Goal: Information Seeking & Learning: Learn about a topic

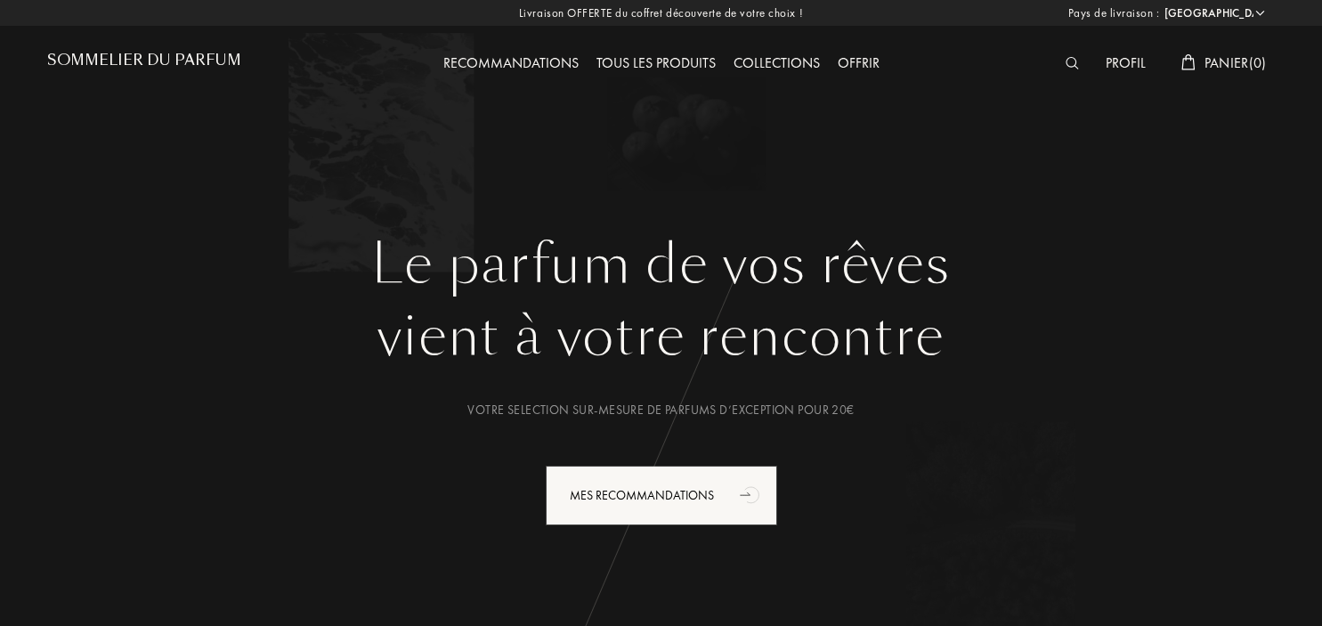
select select "FR"
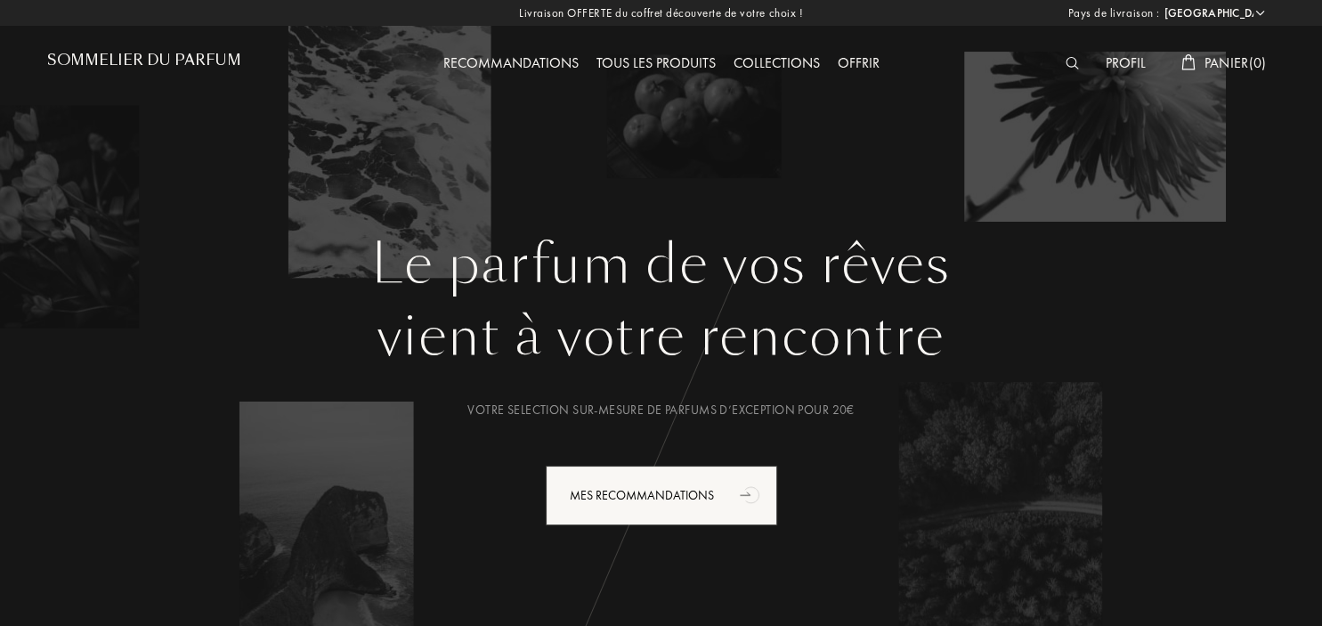
click at [861, 69] on div "Offrir" at bounding box center [859, 64] width 60 height 23
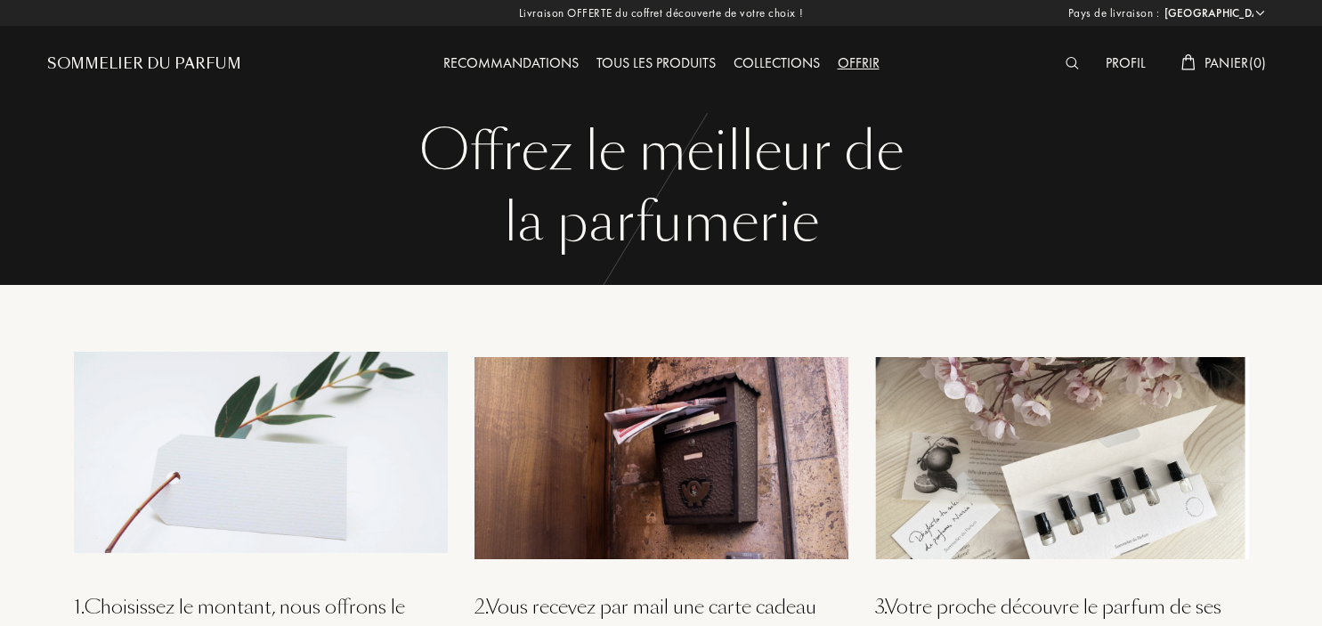
select select "FR"
click at [540, 61] on div "Recommandations" at bounding box center [511, 64] width 153 height 23
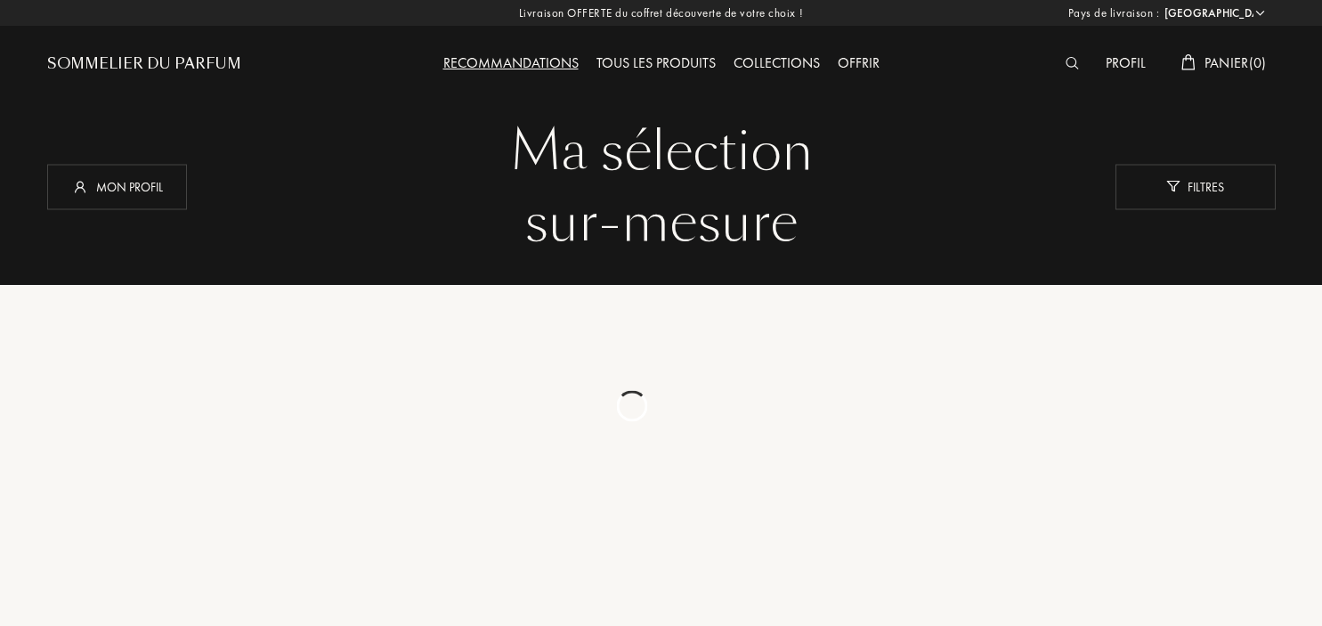
select select "FR"
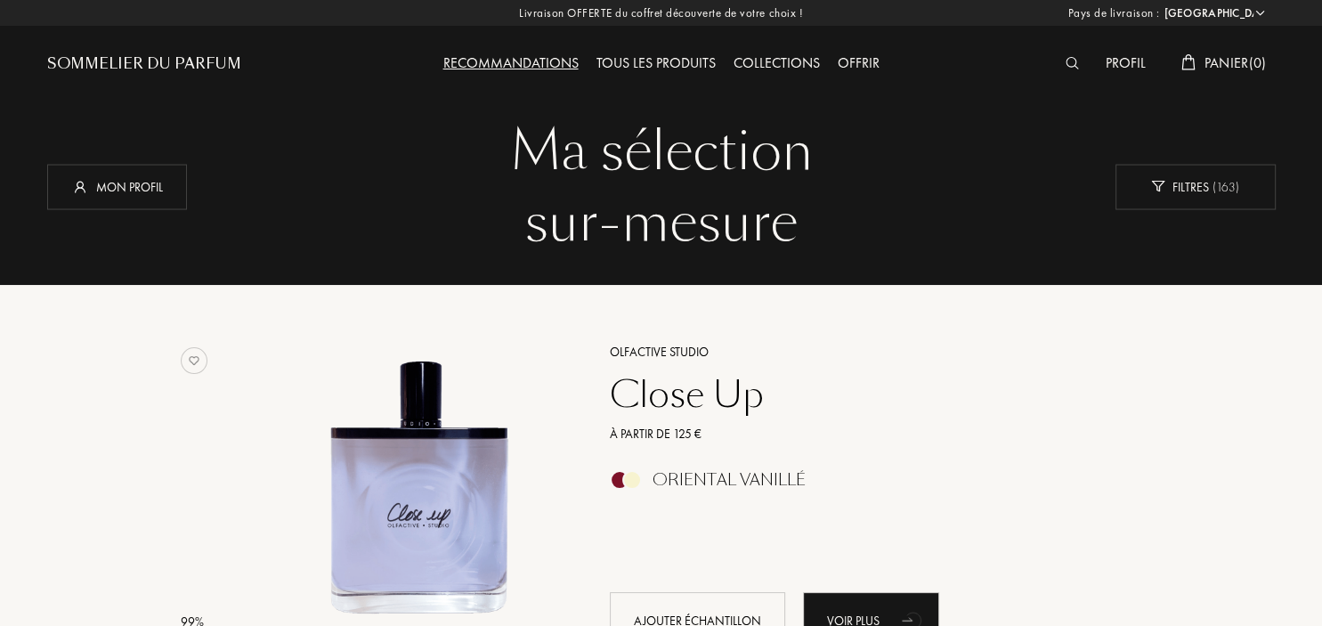
click at [509, 66] on div "Recommandations" at bounding box center [511, 64] width 153 height 23
select select "FR"
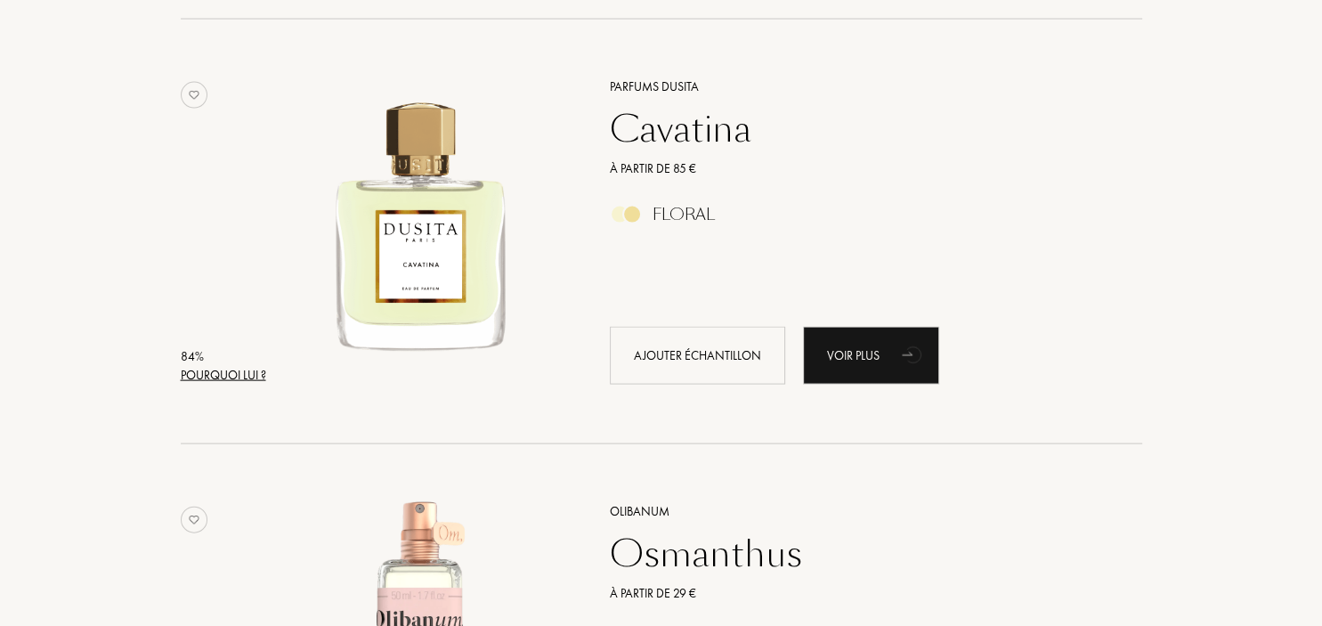
scroll to position [4137, 0]
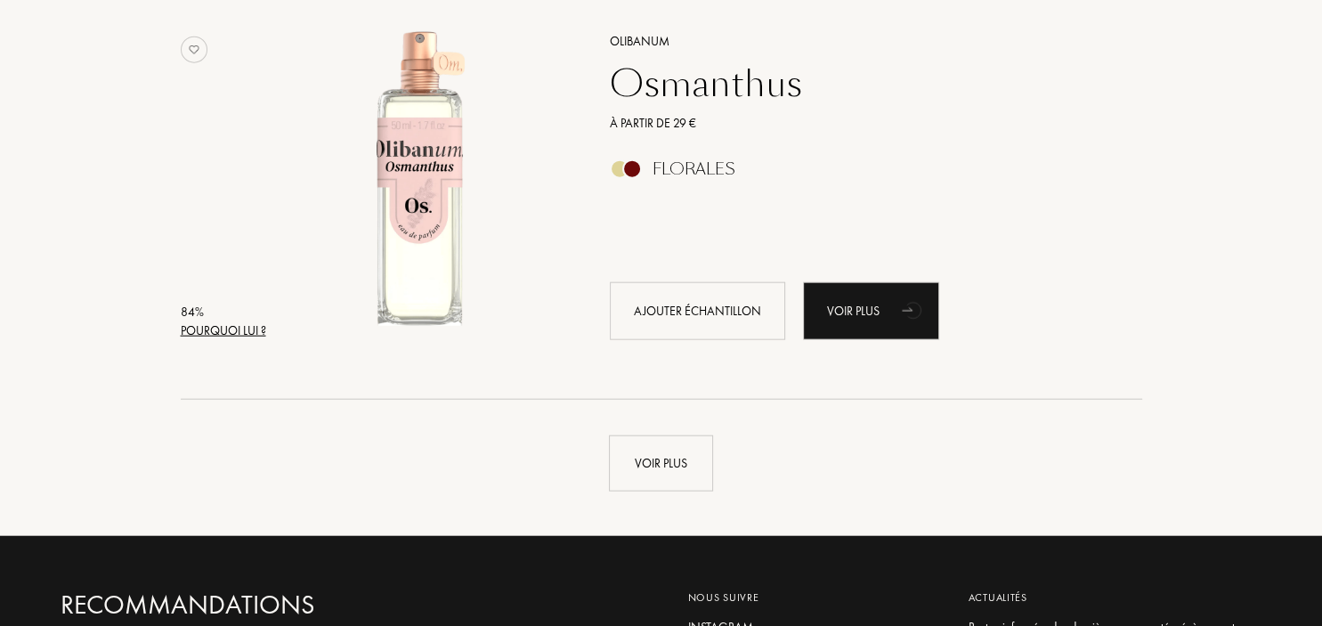
click at [252, 329] on div "Pourquoi lui ?" at bounding box center [223, 330] width 85 height 19
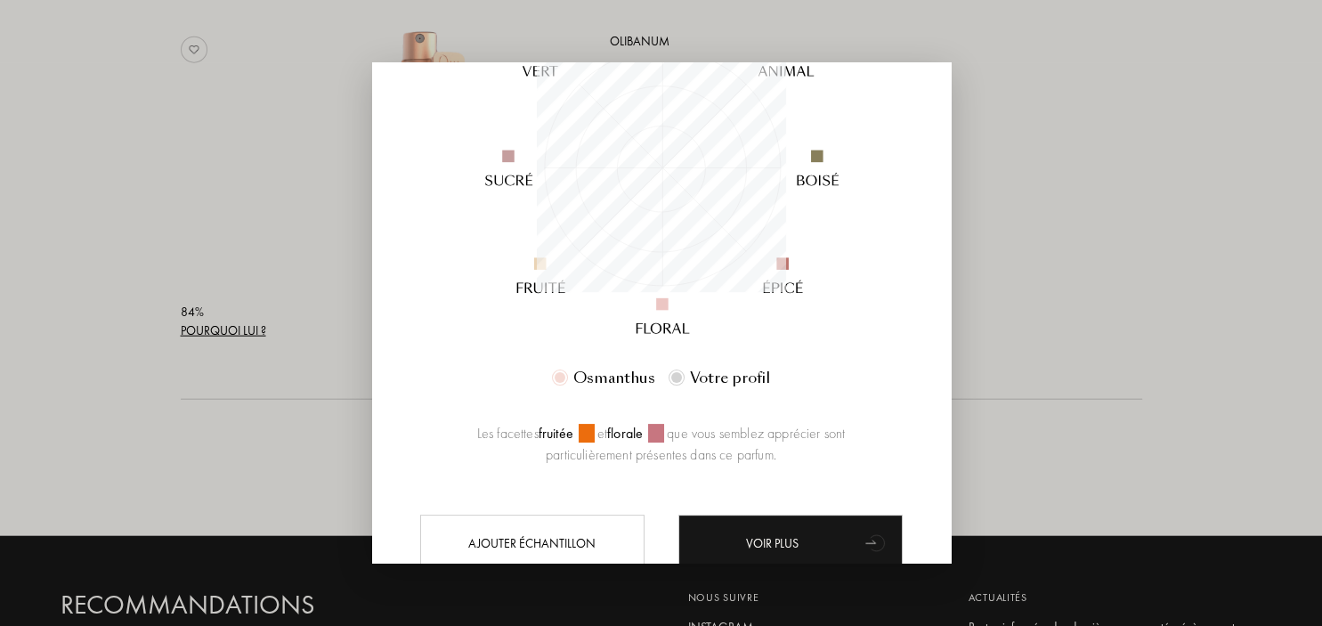
scroll to position [0, 0]
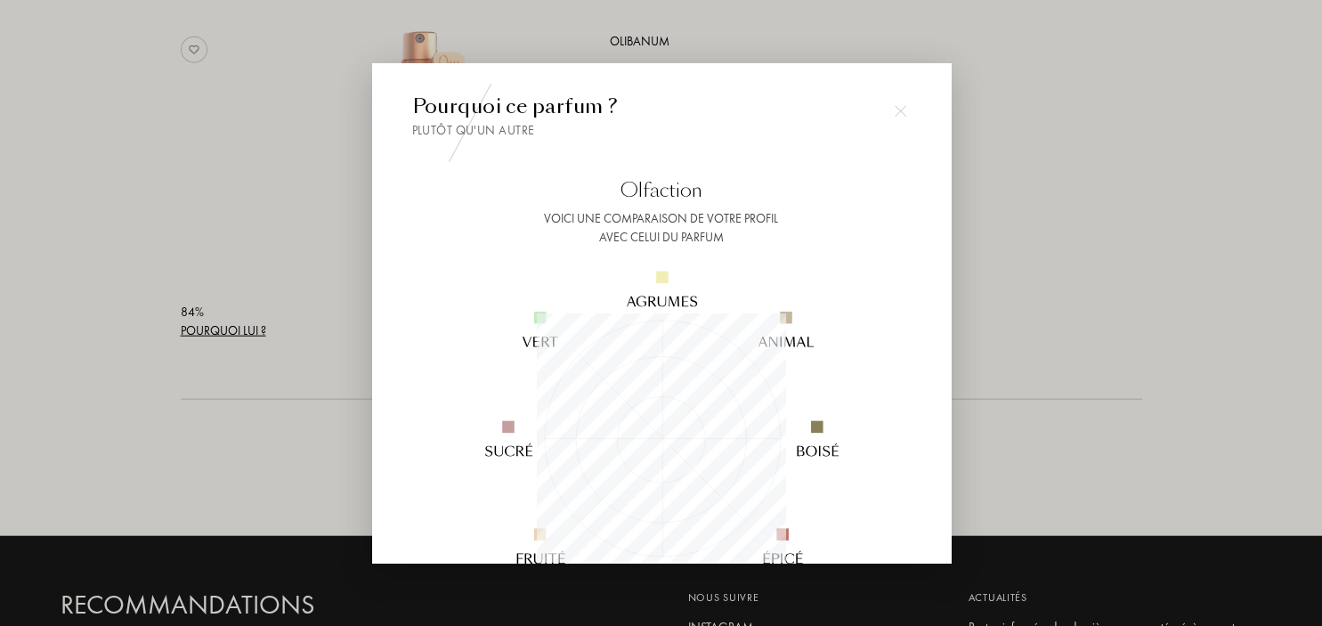
click at [901, 114] on img at bounding box center [901, 111] width 12 height 12
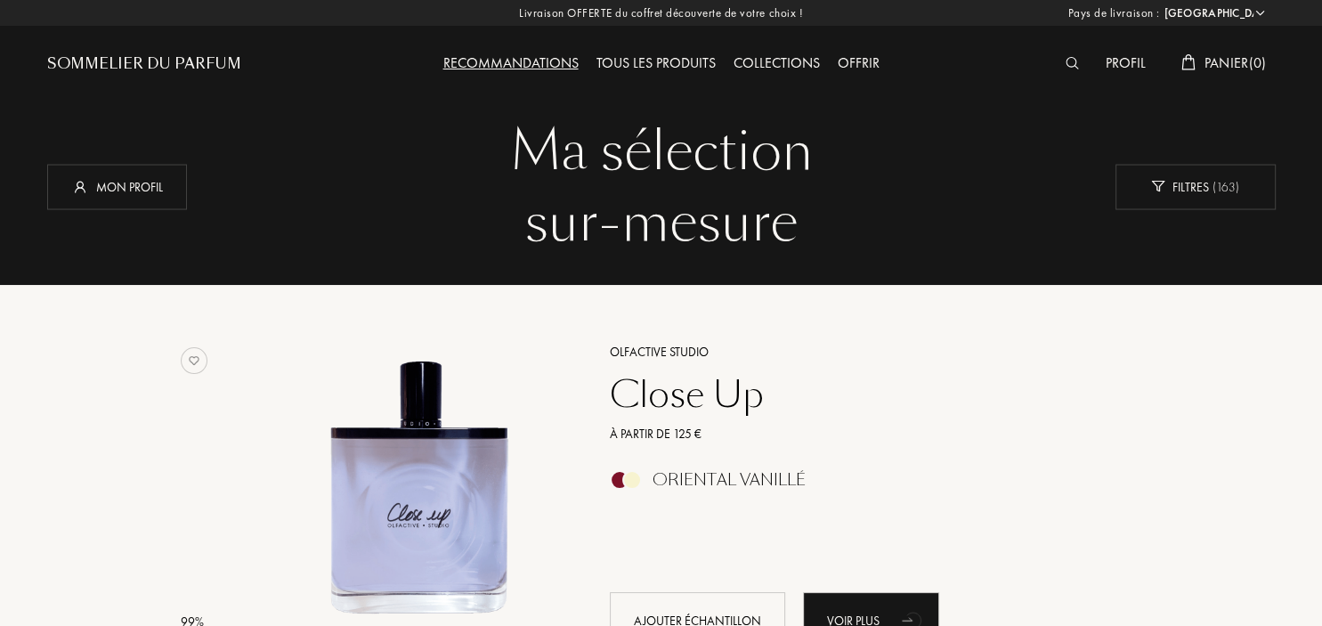
click at [682, 68] on div "Tous les produits" at bounding box center [656, 64] width 137 height 23
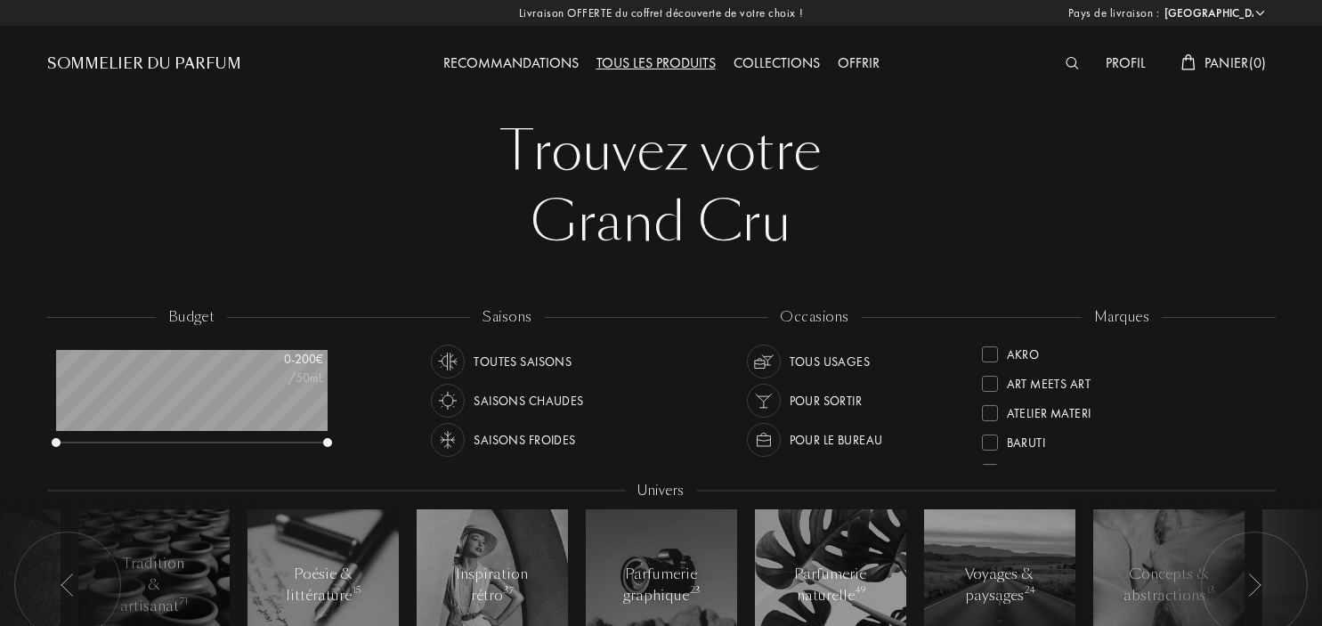
select select "FR"
click at [709, 153] on div "Trouvez votre" at bounding box center [662, 151] width 1202 height 71
click at [534, 366] on div "Toutes saisons" at bounding box center [523, 362] width 98 height 34
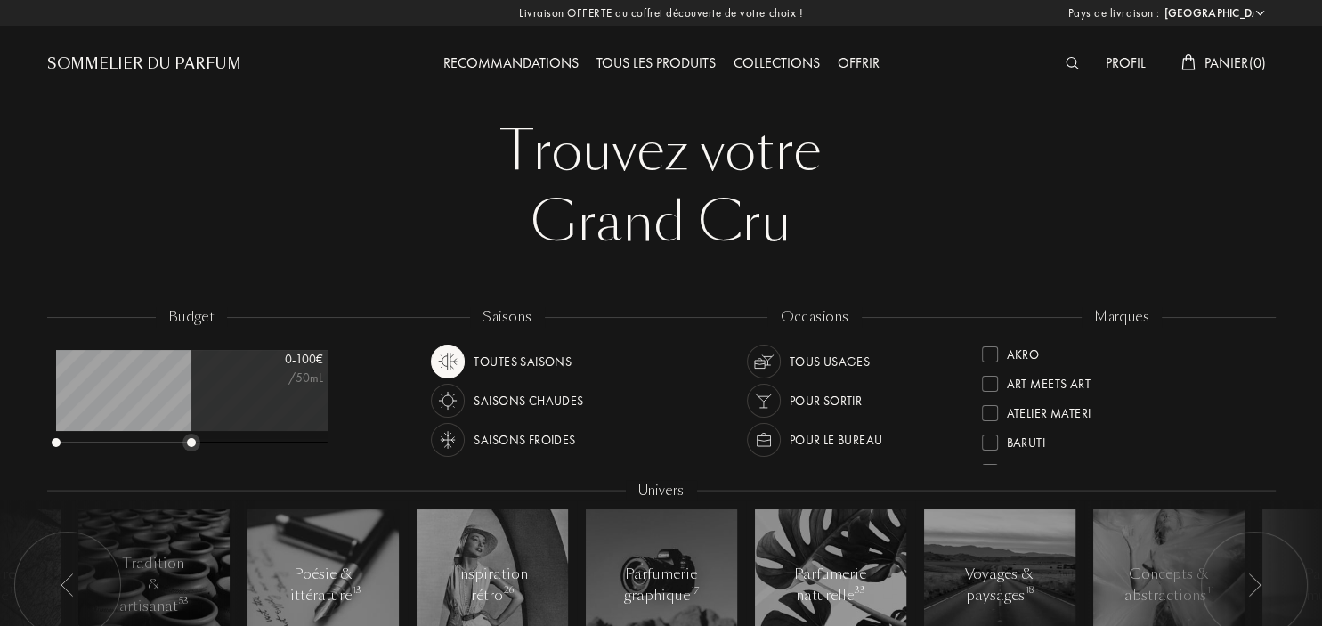
click at [191, 426] on div "0 - 100 € /50mL" at bounding box center [192, 400] width 272 height 100
click at [829, 359] on div "Tous usages" at bounding box center [830, 362] width 81 height 34
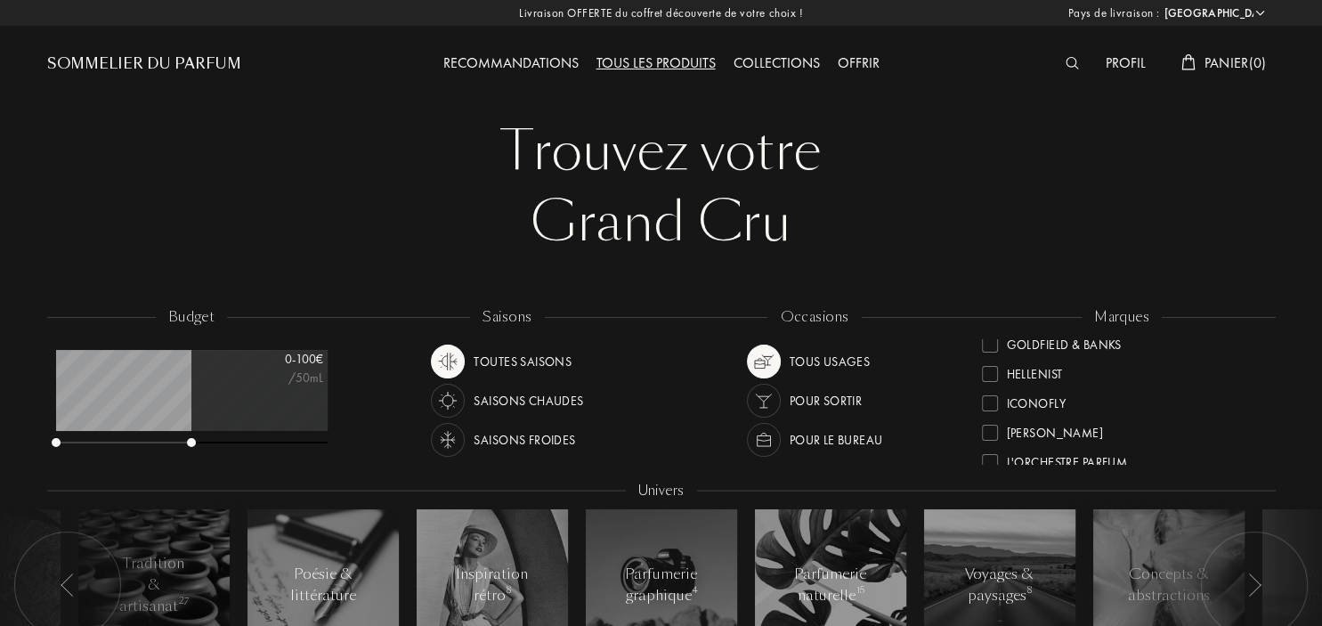
click at [529, 65] on div "Recommandations" at bounding box center [511, 64] width 153 height 23
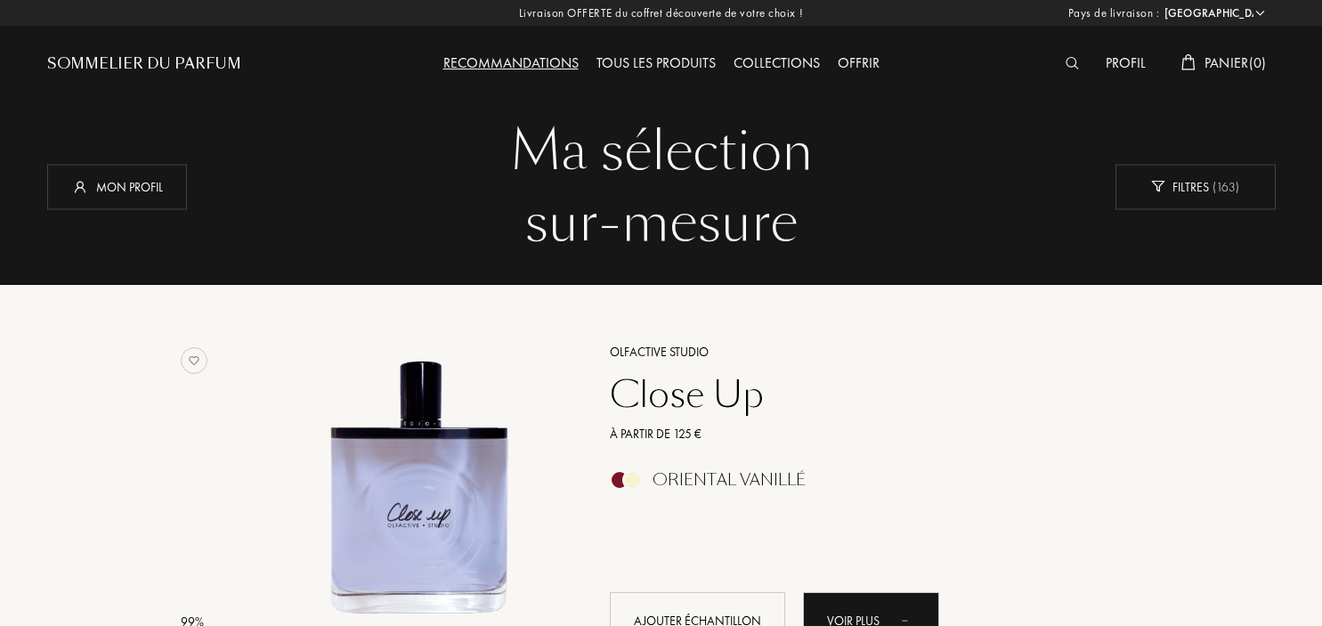
select select "FR"
click at [1217, 187] on span "( 163 )" at bounding box center [1224, 186] width 30 height 16
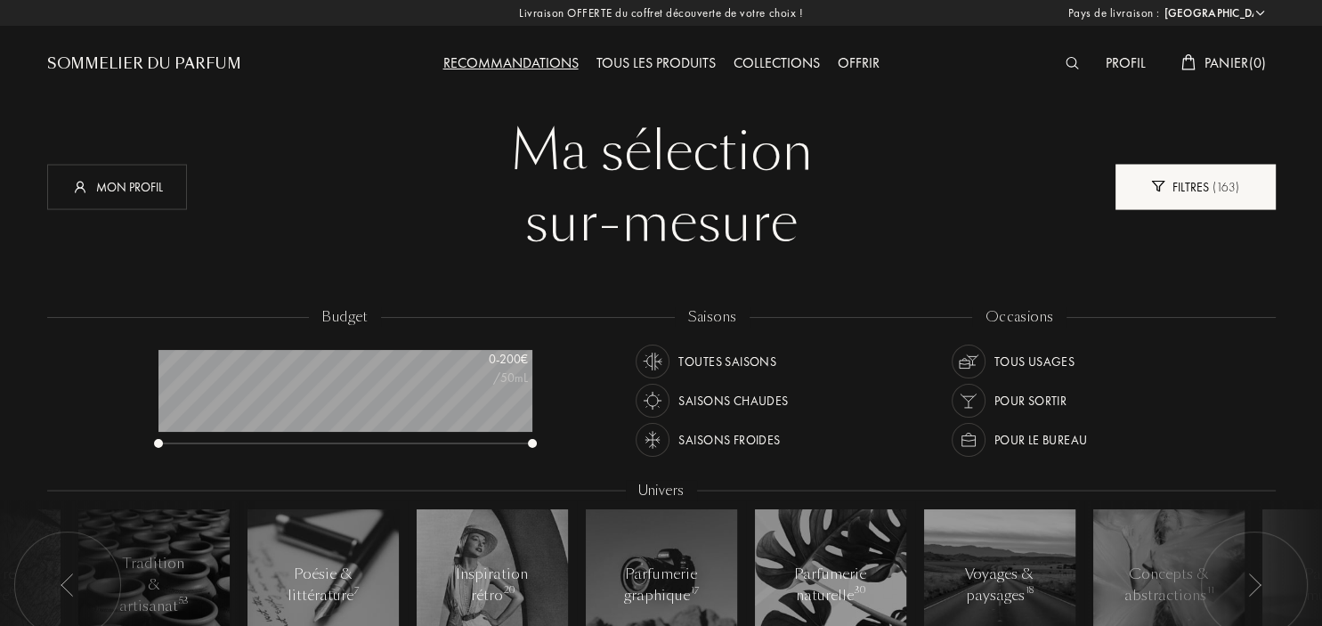
scroll to position [89, 374]
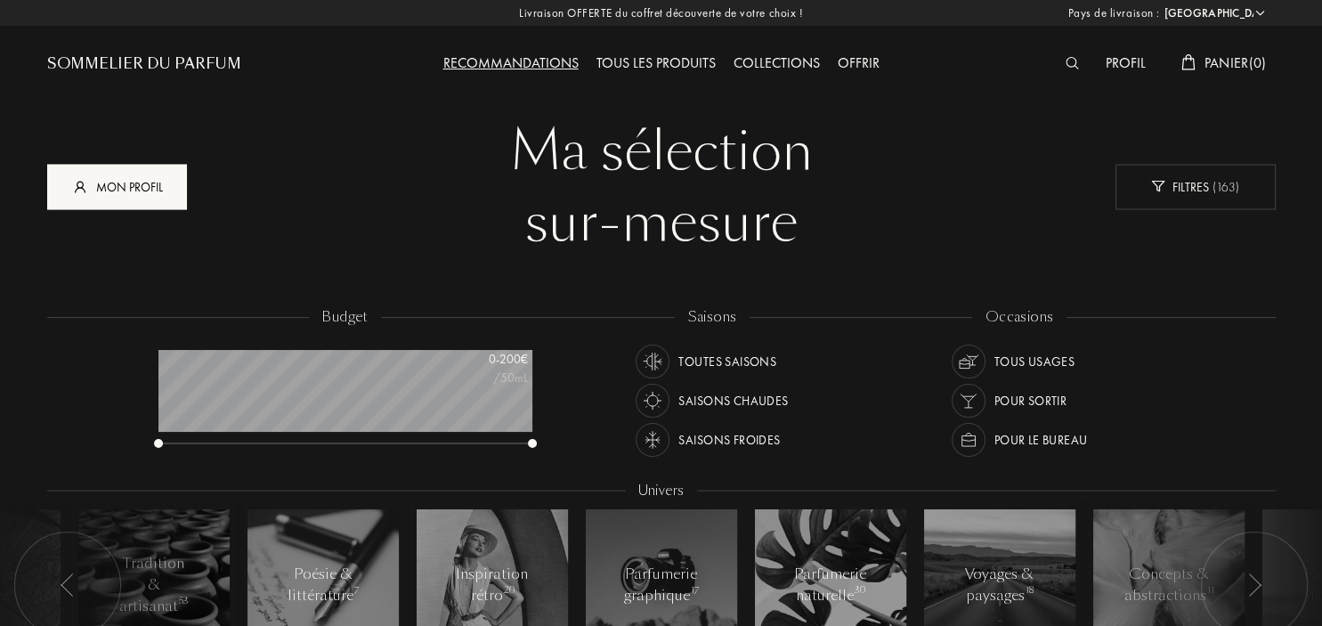
click at [110, 185] on div "Mon profil" at bounding box center [117, 186] width 140 height 45
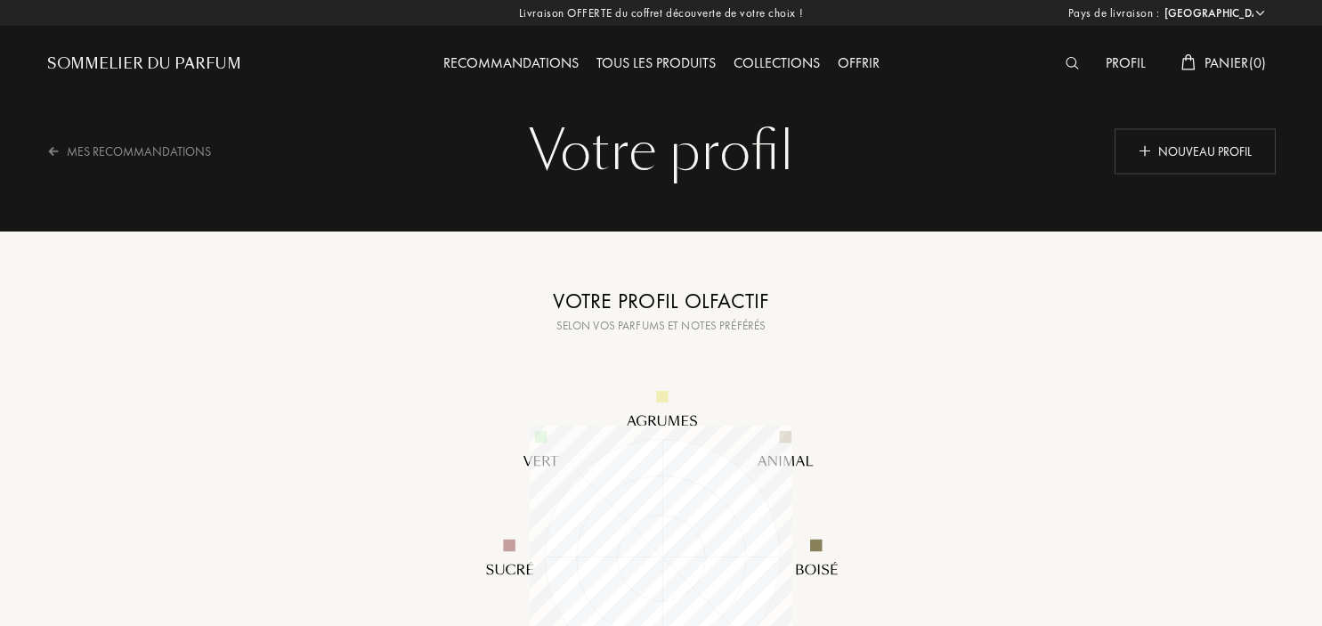
select select "FR"
click at [1184, 166] on div "Nouveau profil" at bounding box center [1195, 150] width 161 height 45
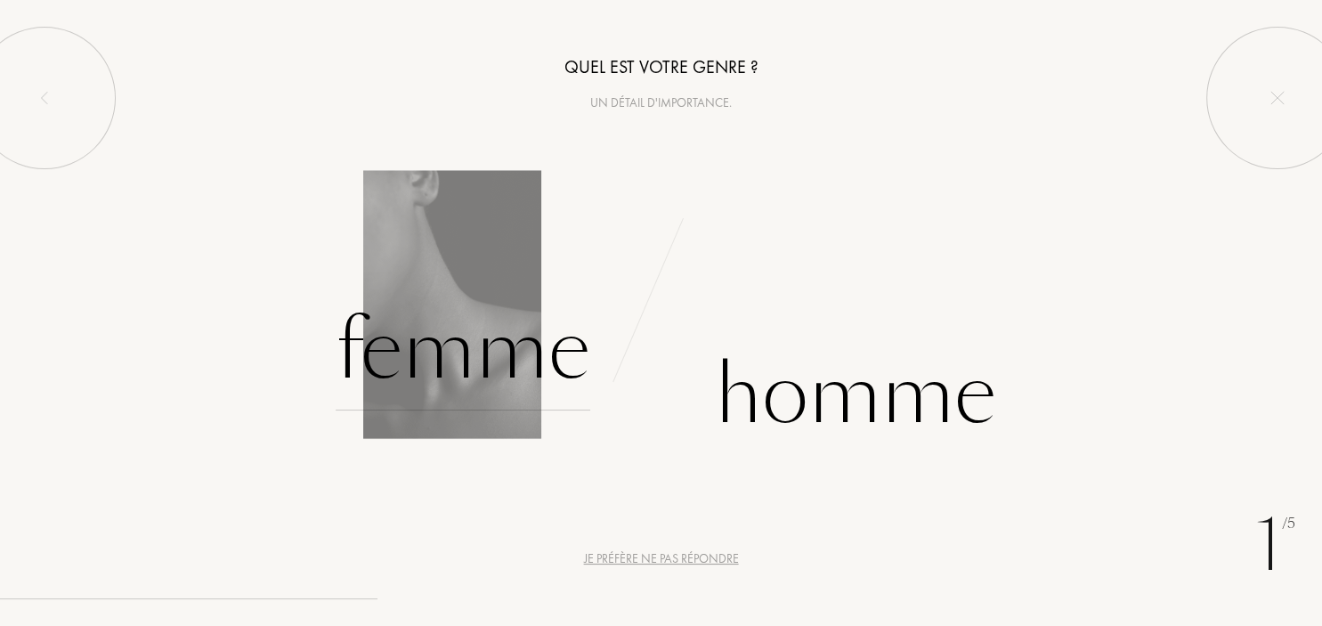
click at [466, 356] on div "Femme" at bounding box center [463, 350] width 255 height 120
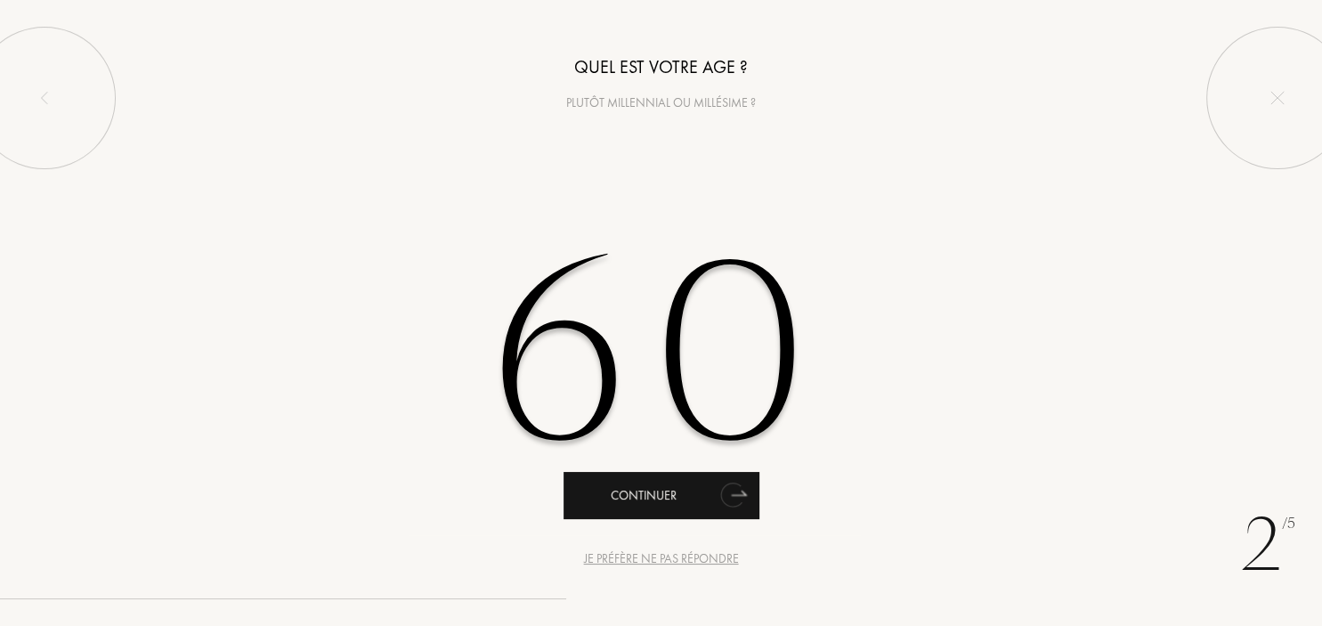
type input "60"
click at [635, 499] on div "Continuer" at bounding box center [662, 495] width 196 height 47
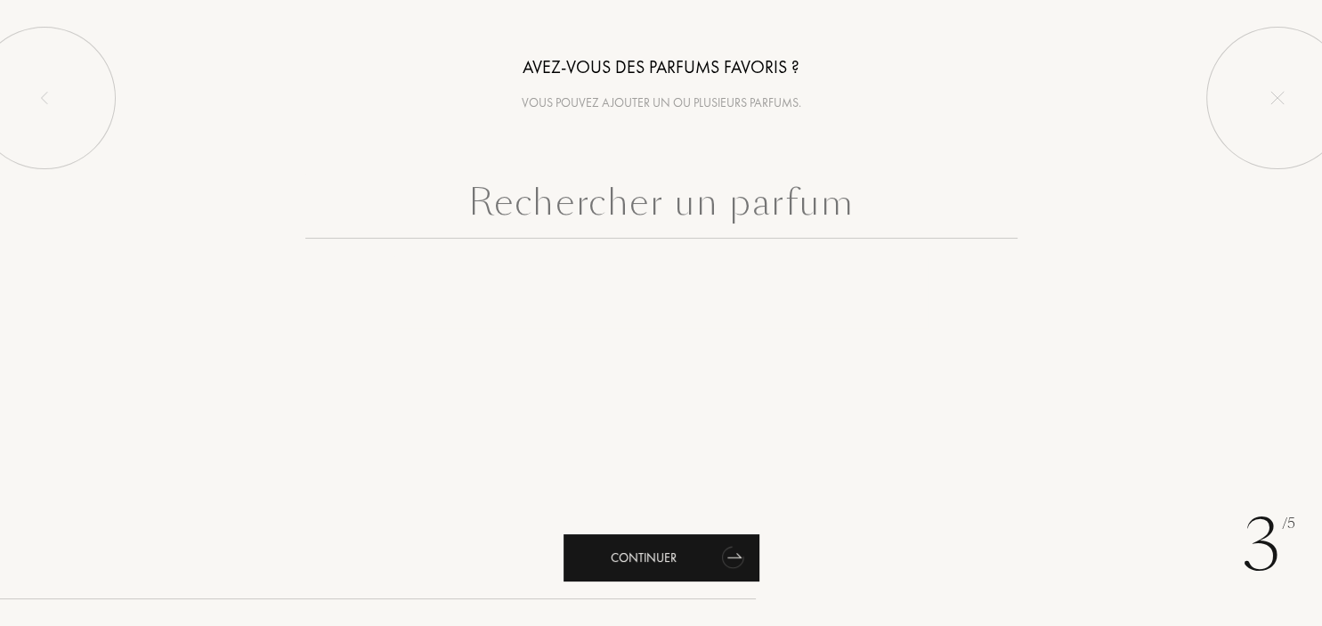
click at [662, 572] on div "Continuer" at bounding box center [662, 557] width 196 height 47
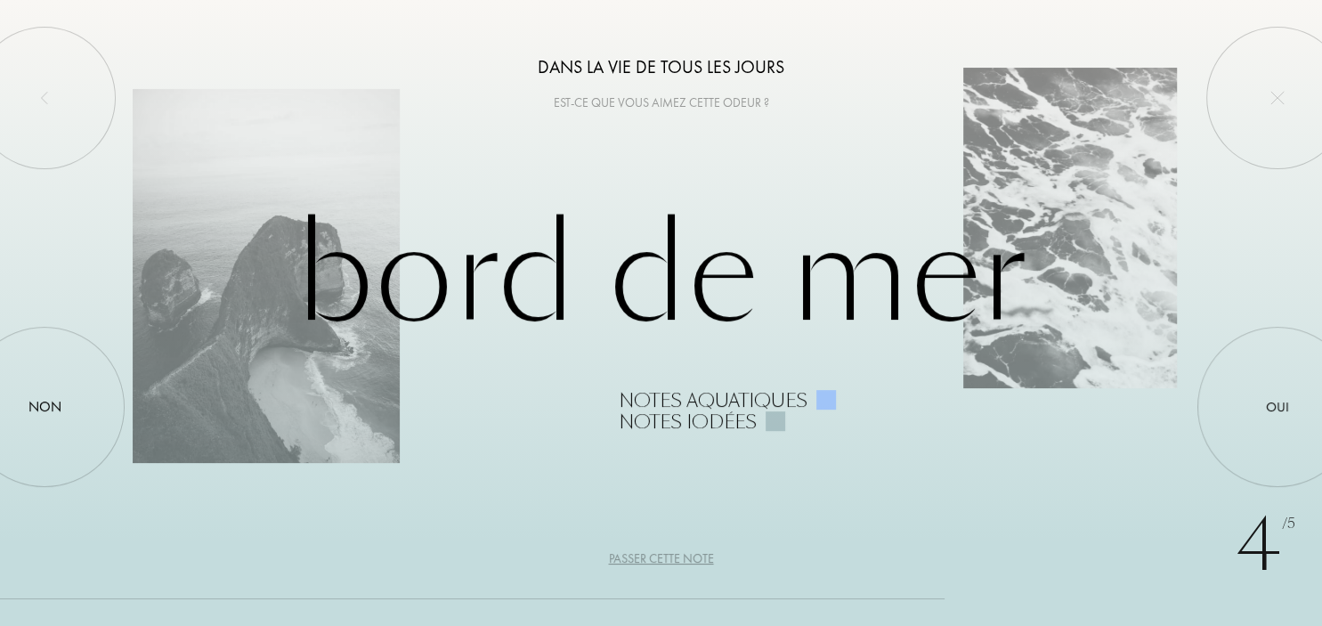
click at [675, 557] on div "Passer cette note" at bounding box center [661, 558] width 105 height 19
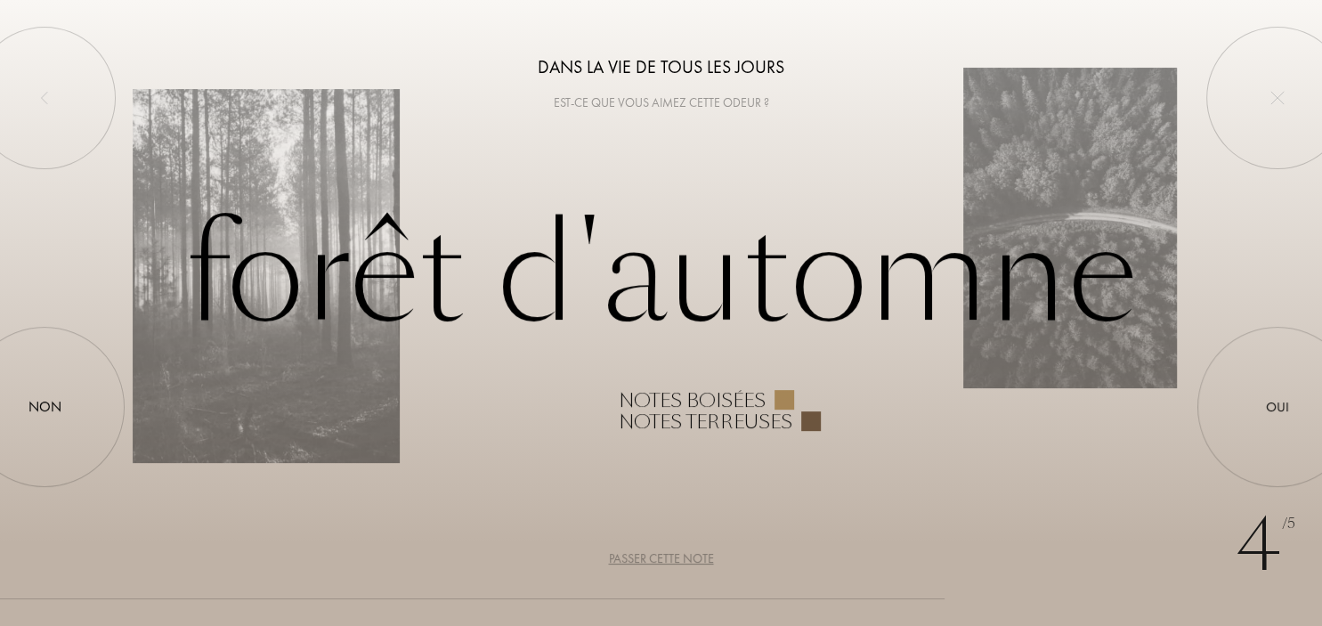
click at [675, 557] on div "Passer cette note" at bounding box center [661, 558] width 105 height 19
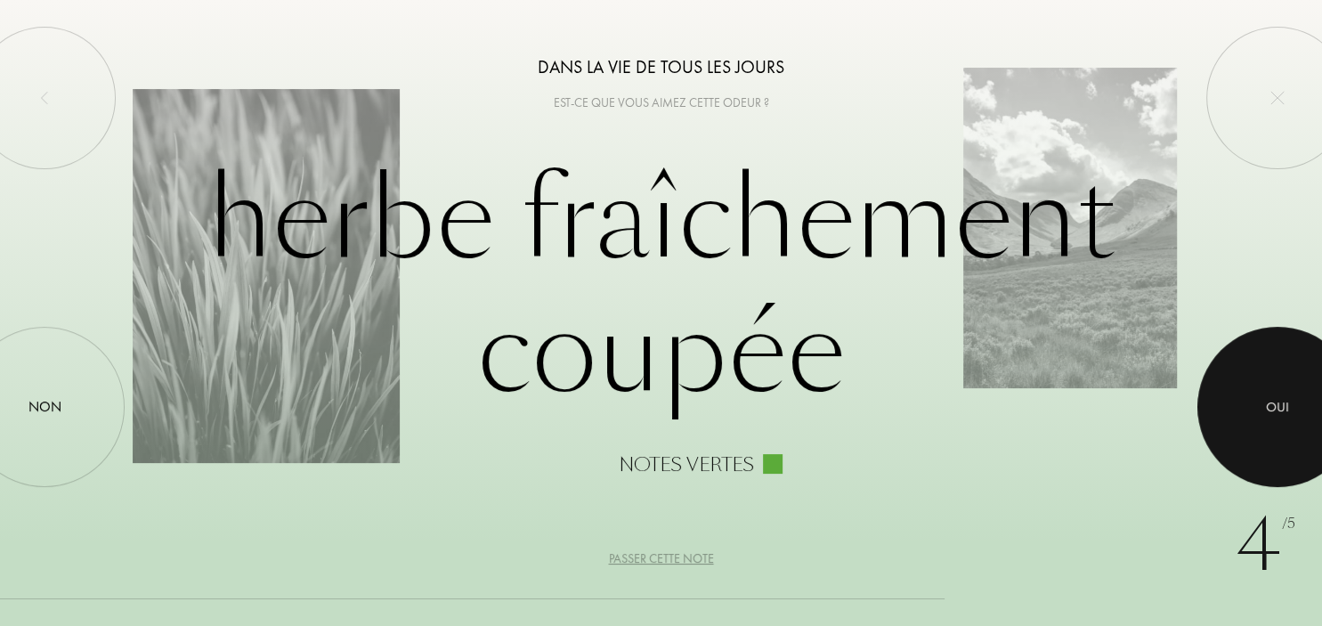
click at [1299, 386] on div at bounding box center [1278, 407] width 160 height 160
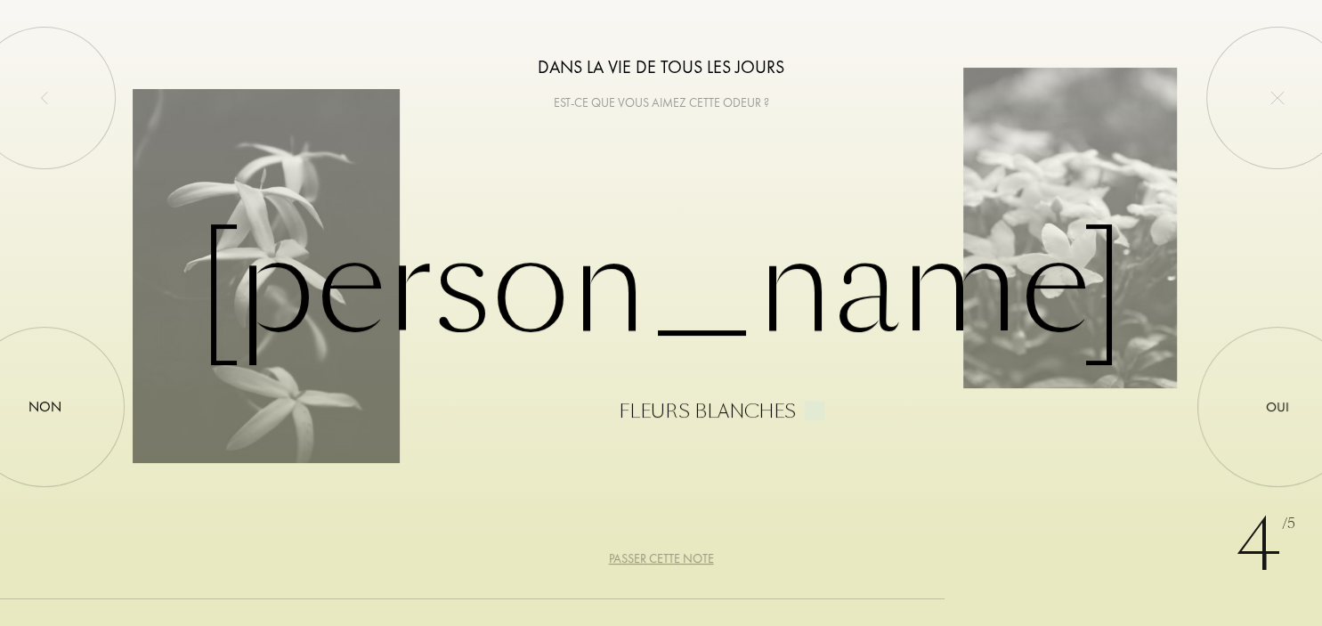
click at [668, 559] on div "Passer cette note" at bounding box center [661, 558] width 105 height 19
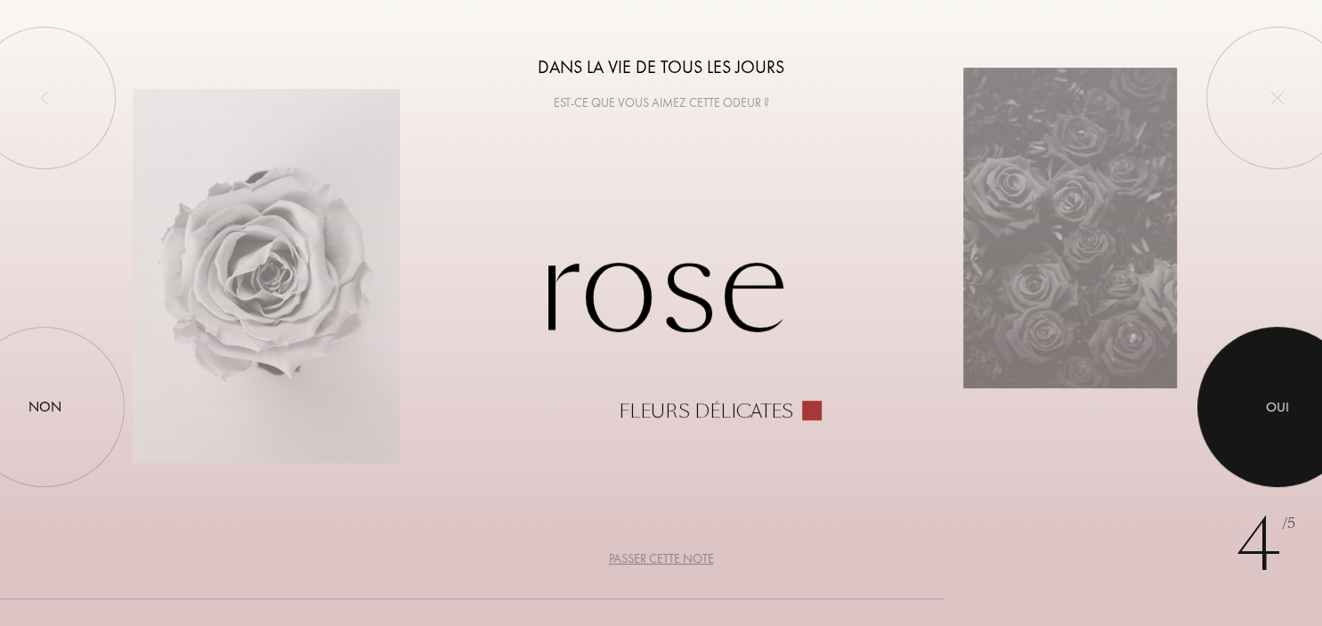
click at [1269, 421] on div at bounding box center [1278, 407] width 160 height 160
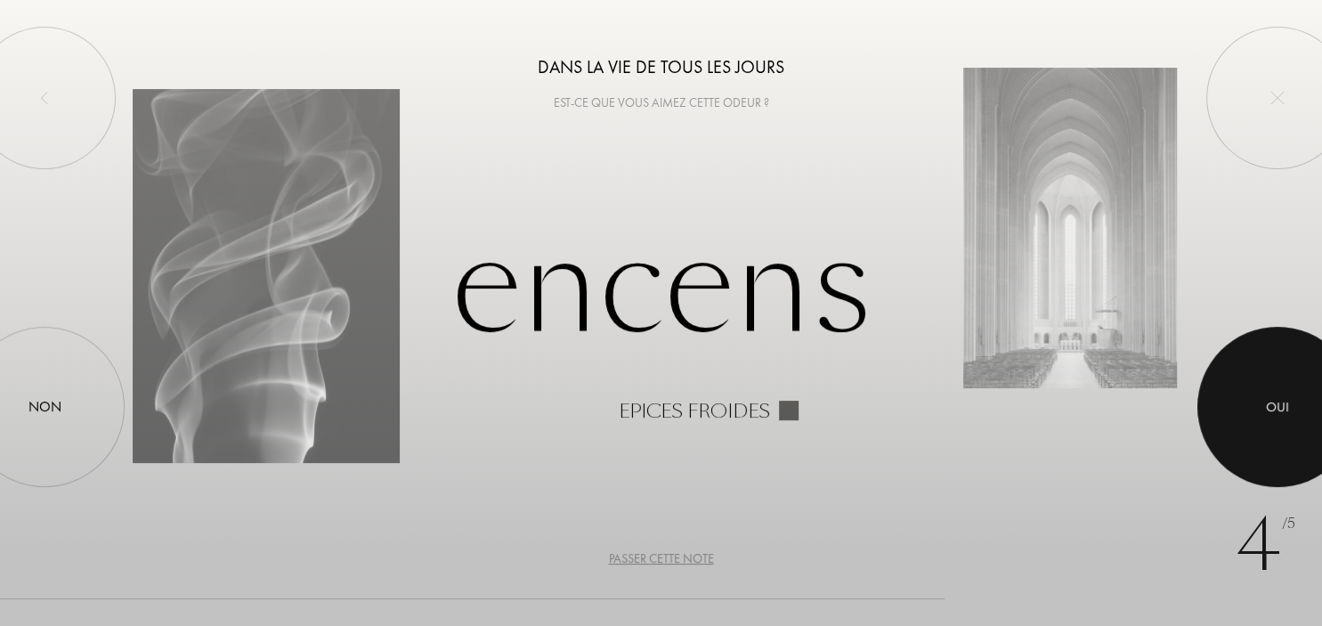
click at [1279, 426] on div at bounding box center [1278, 407] width 160 height 160
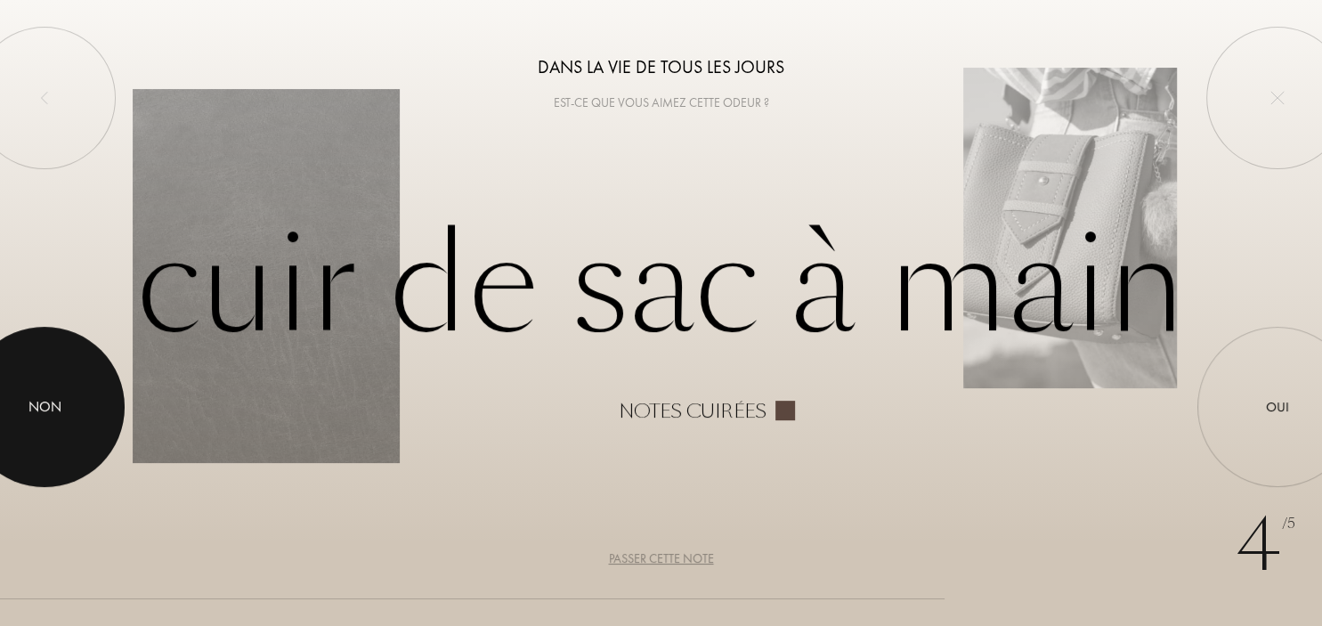
click at [66, 397] on div at bounding box center [44, 407] width 160 height 160
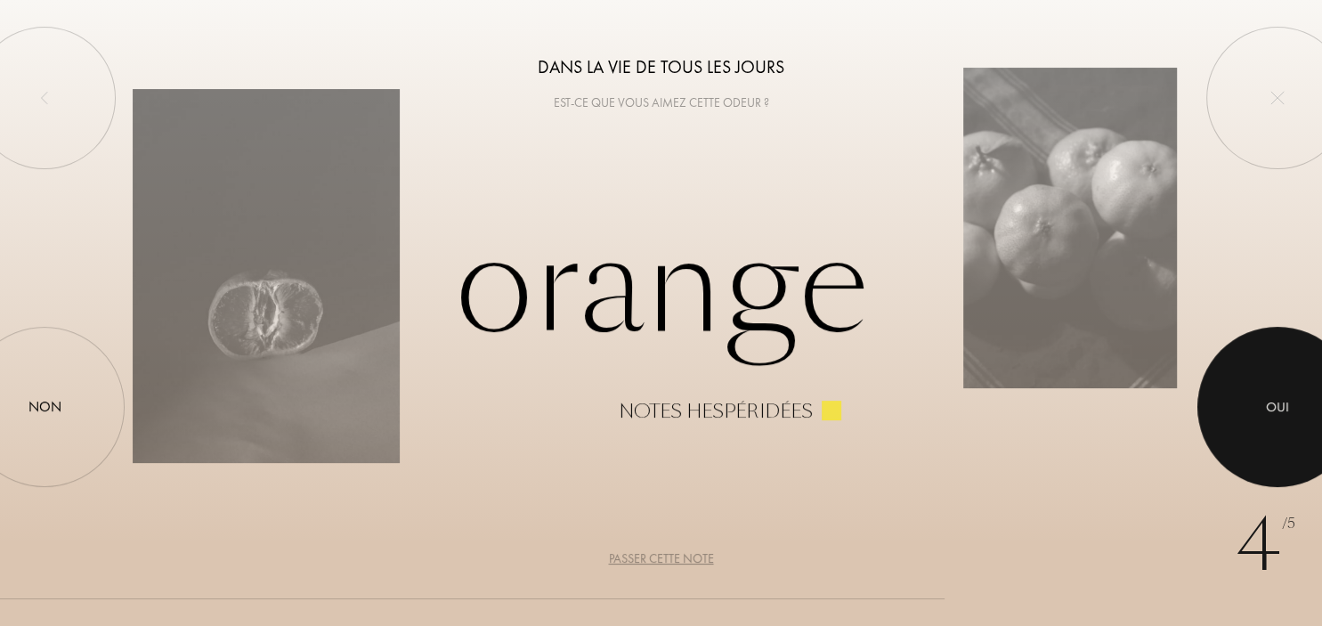
click at [1295, 416] on div at bounding box center [1278, 407] width 160 height 160
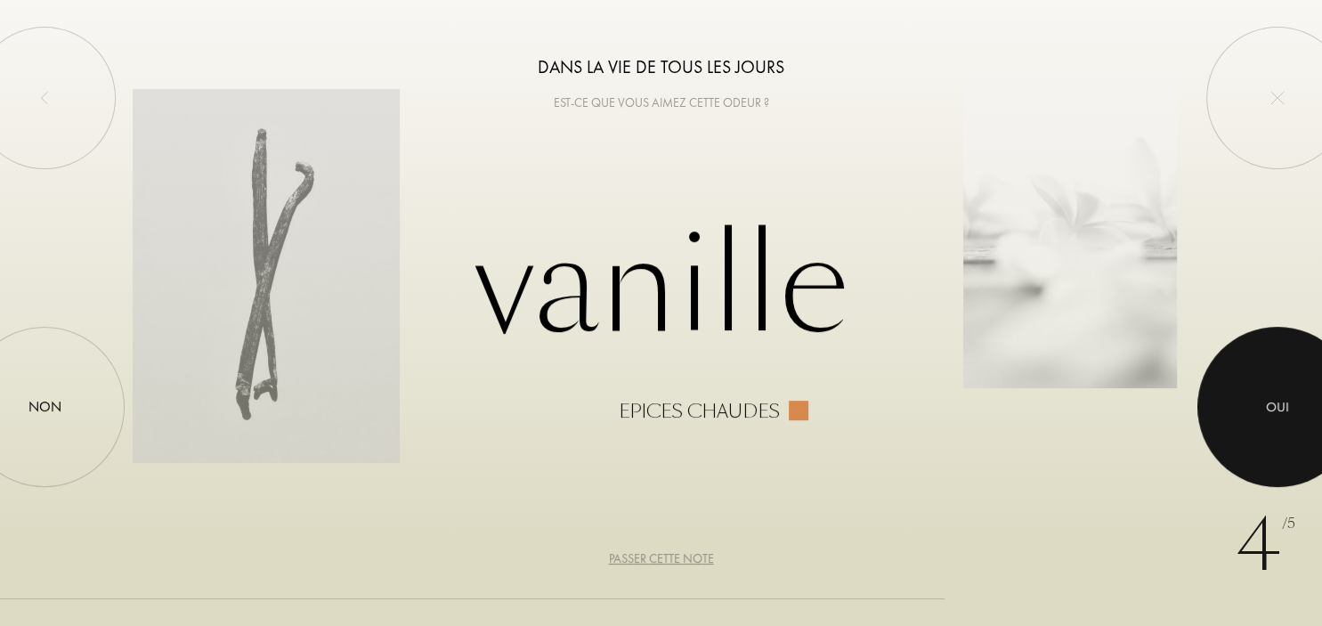
click at [1295, 414] on div at bounding box center [1278, 407] width 160 height 160
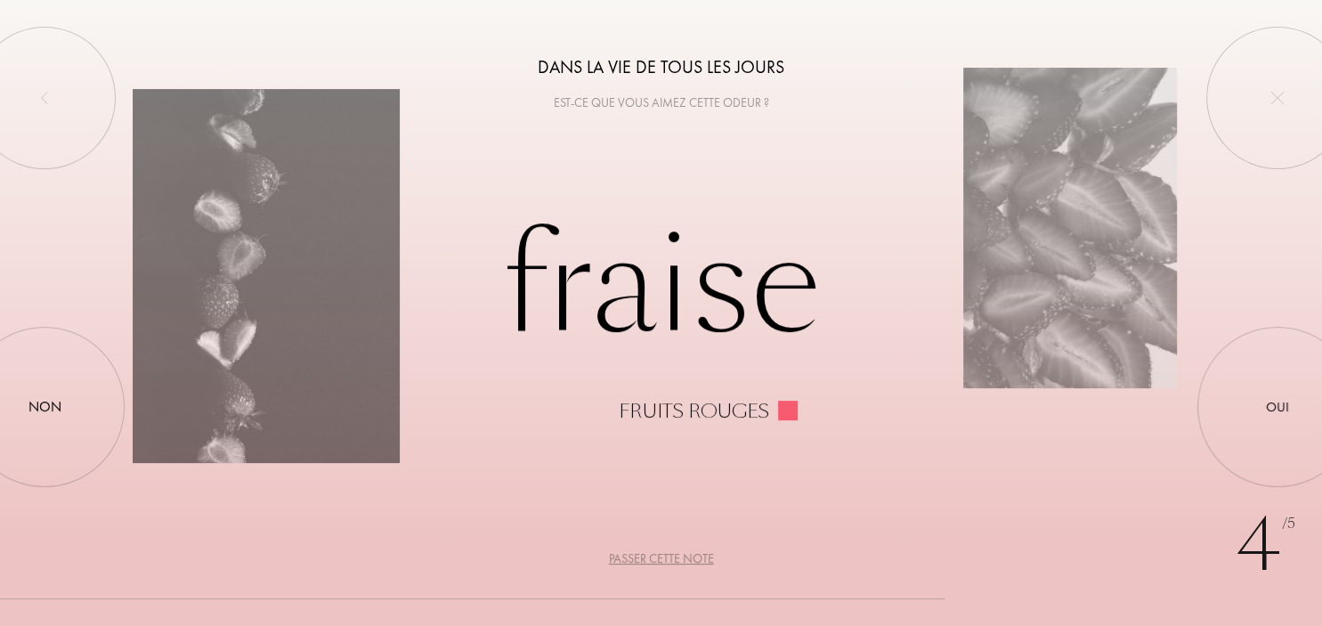
click at [687, 554] on div "Passer cette note" at bounding box center [661, 558] width 105 height 19
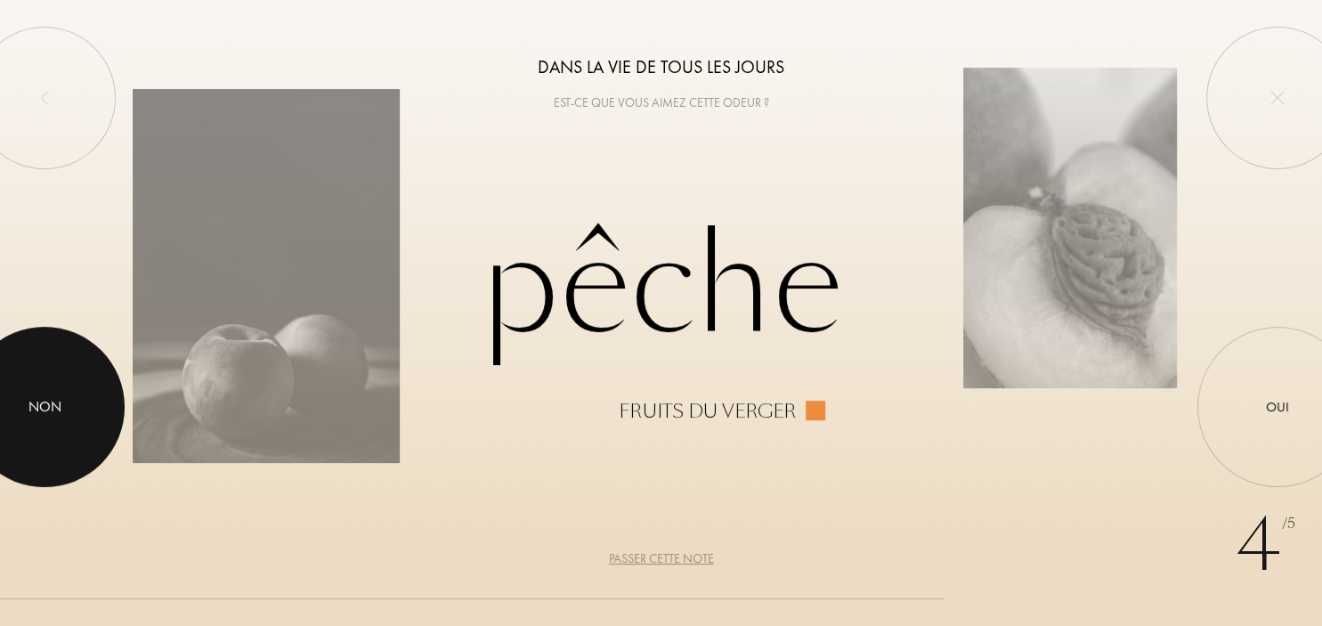
click at [48, 384] on div at bounding box center [44, 407] width 160 height 160
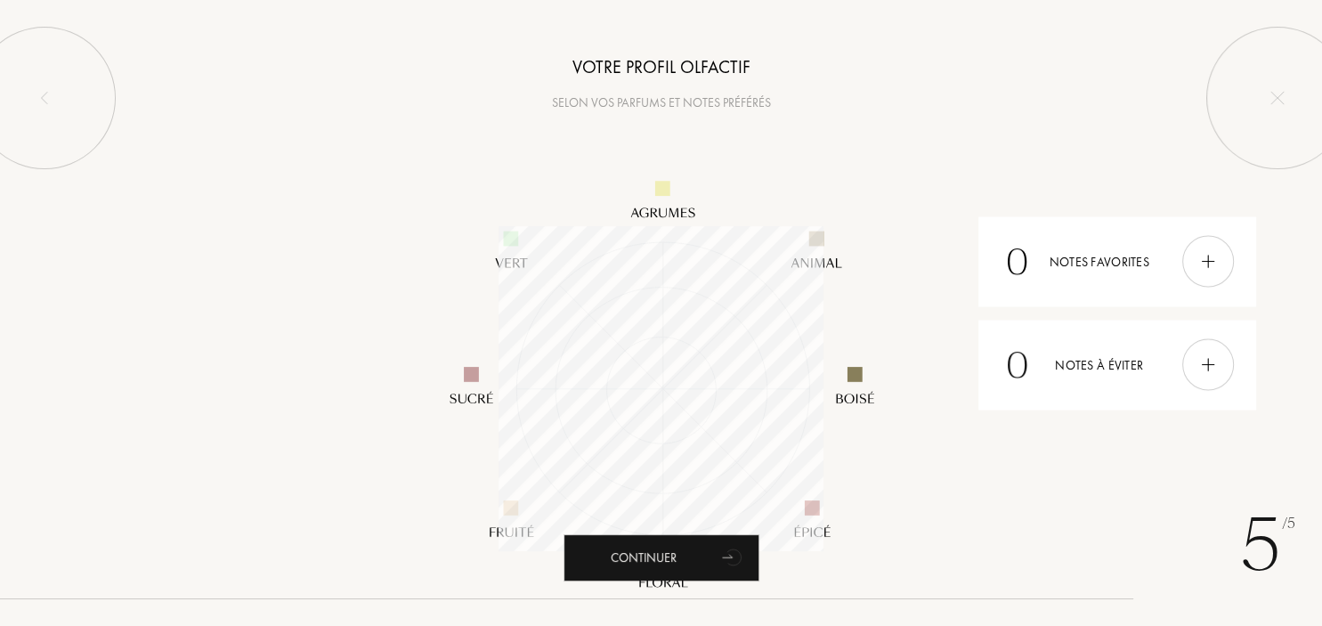
scroll to position [325, 325]
click at [658, 553] on div "Continuer" at bounding box center [662, 557] width 196 height 47
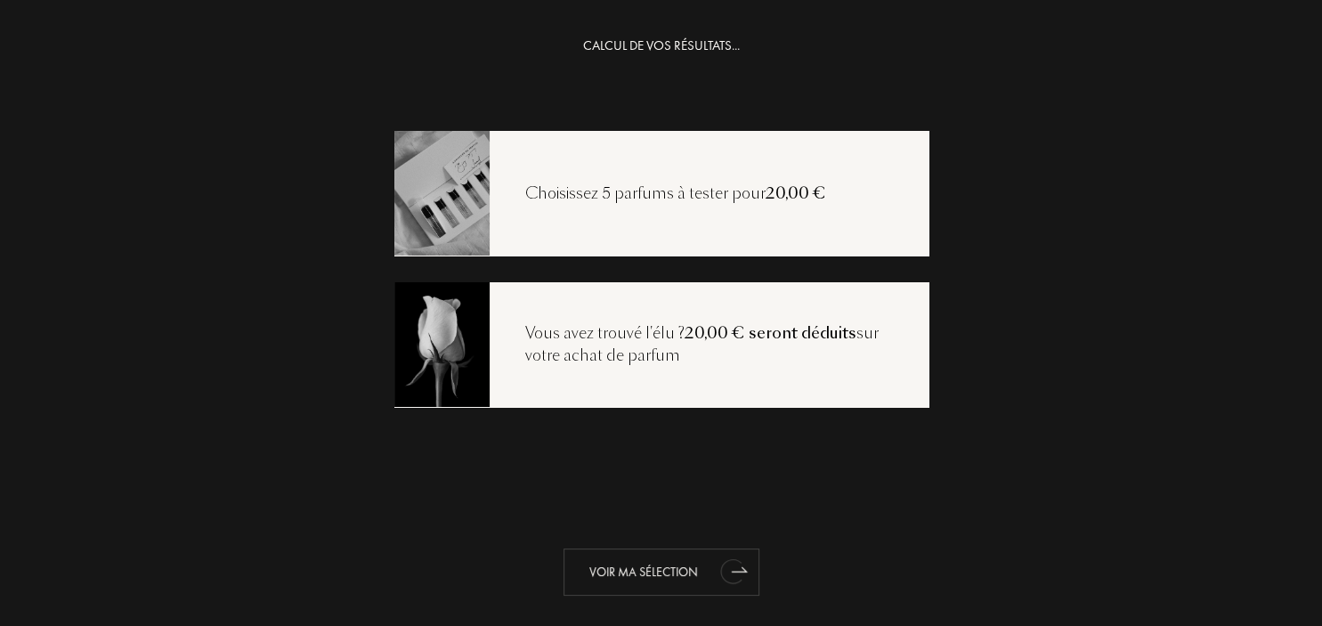
click at [691, 575] on div "Voir ma sélection" at bounding box center [662, 571] width 196 height 47
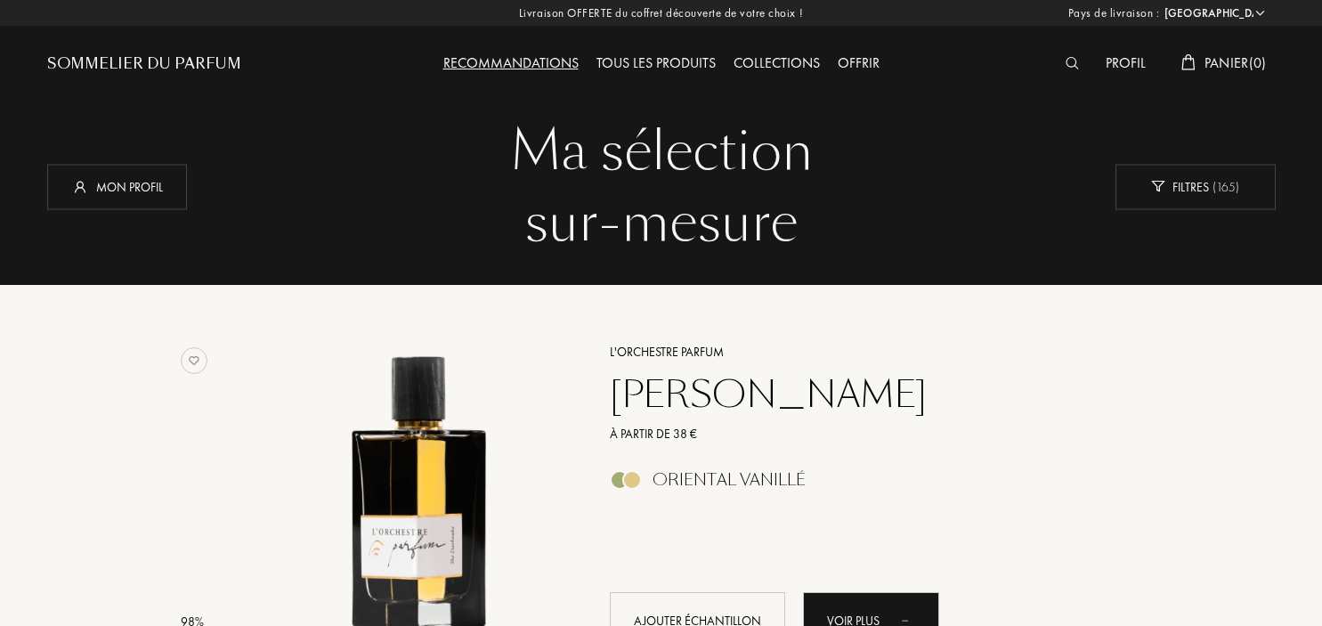
select select "FR"
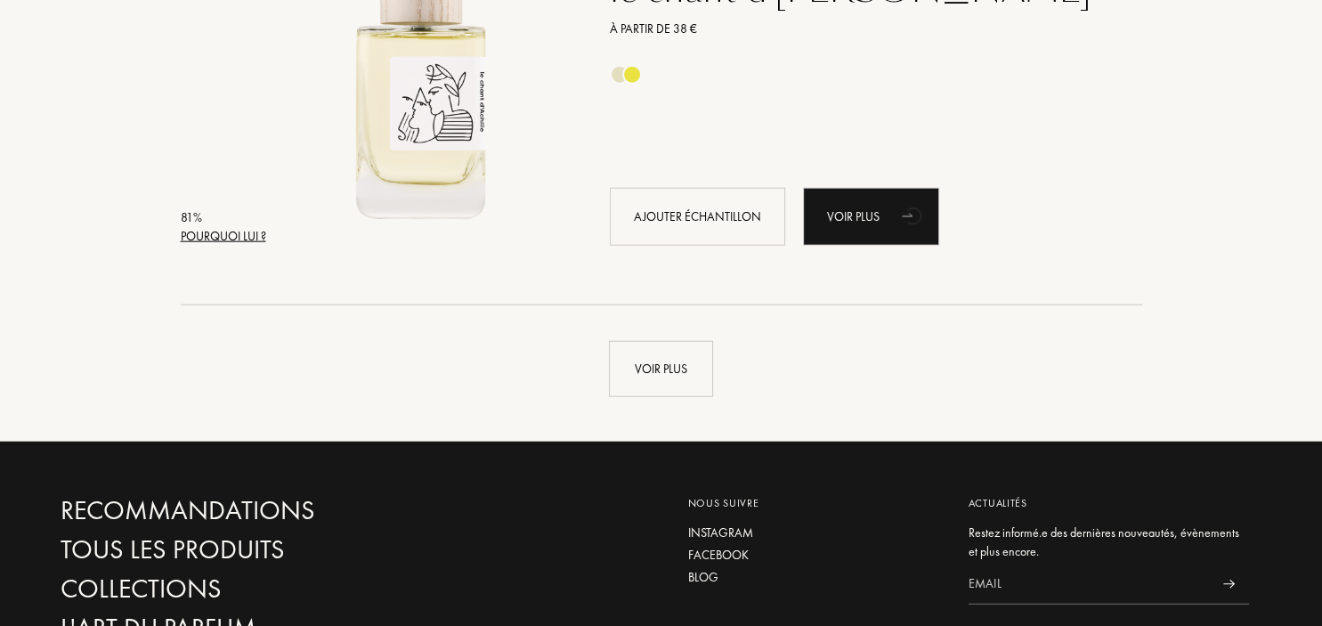
scroll to position [4325, 0]
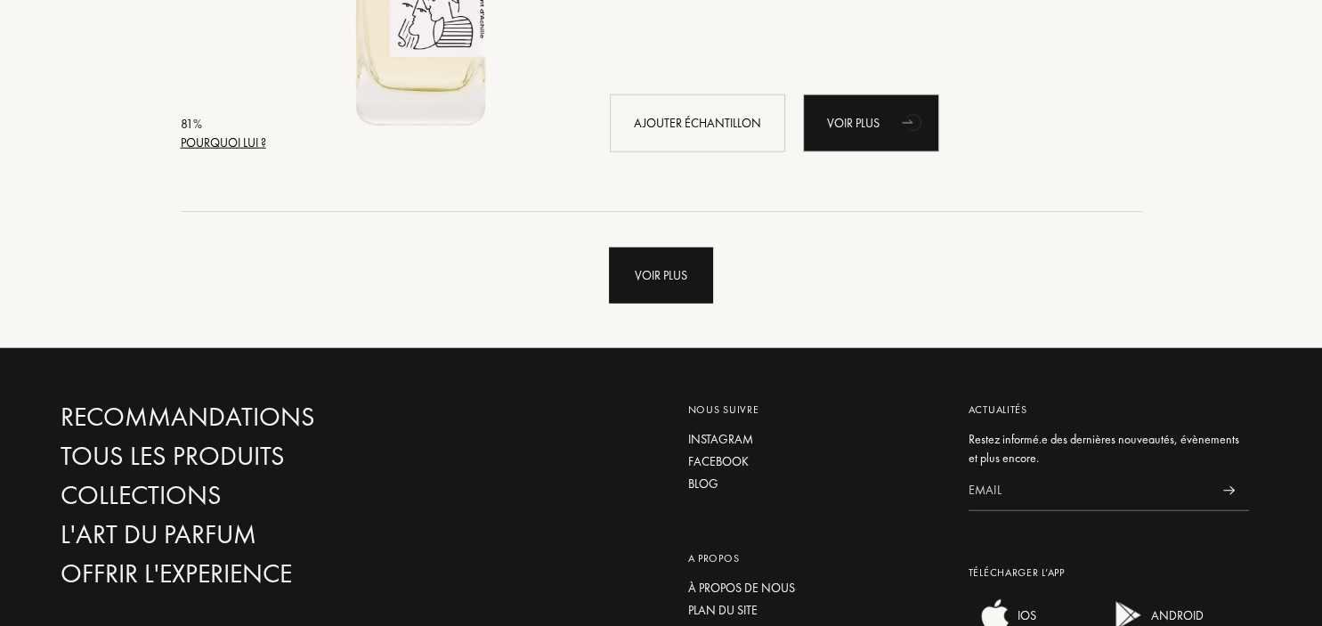
click at [667, 274] on div "Voir plus" at bounding box center [661, 276] width 104 height 56
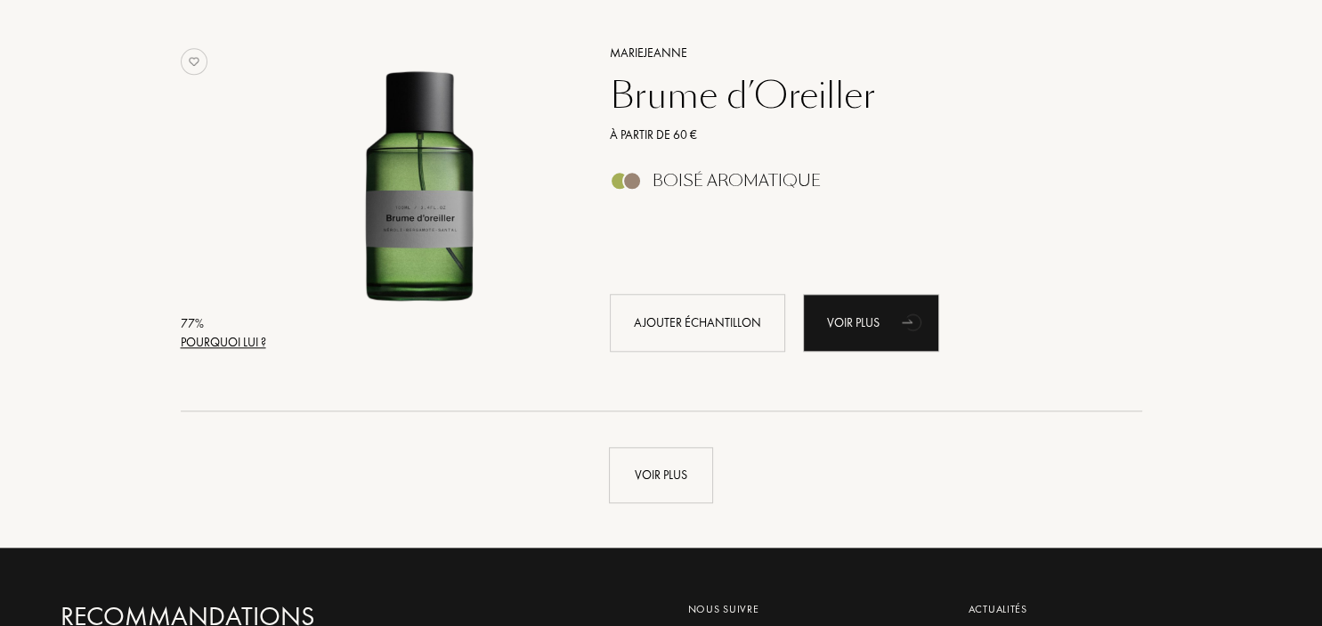
scroll to position [8462, 0]
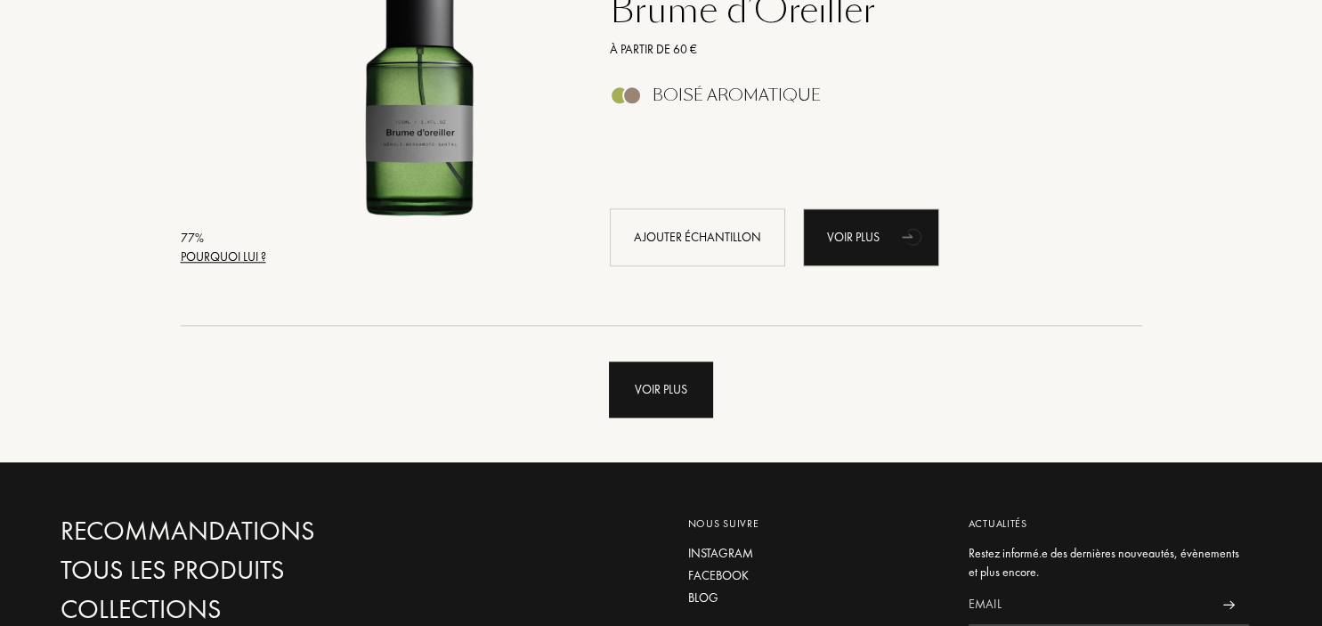
click at [678, 392] on div "Voir plus" at bounding box center [661, 389] width 104 height 56
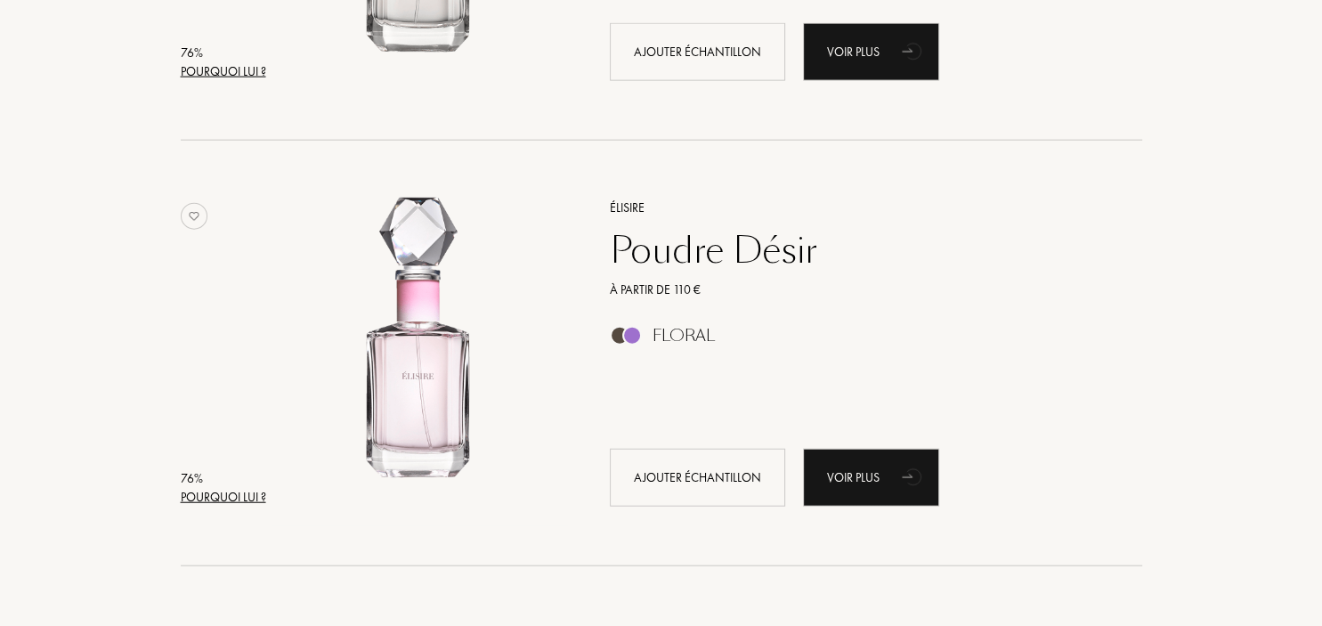
scroll to position [10813, 0]
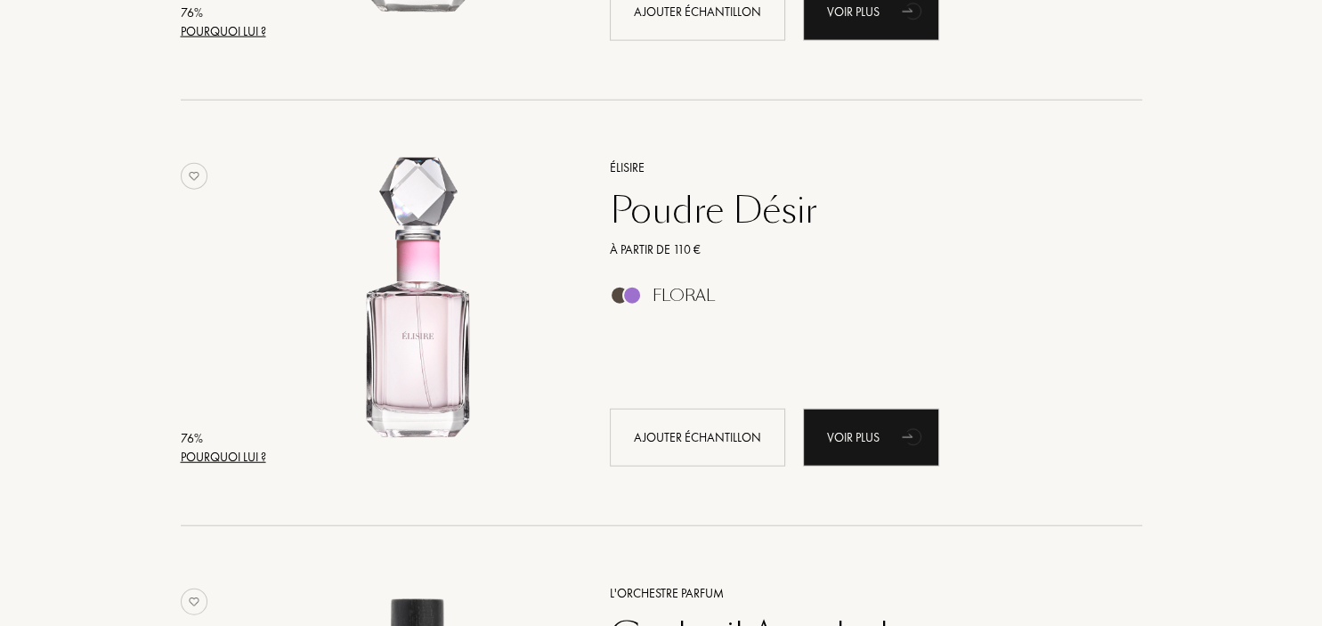
click at [230, 454] on div "Pourquoi lui ?" at bounding box center [223, 457] width 85 height 19
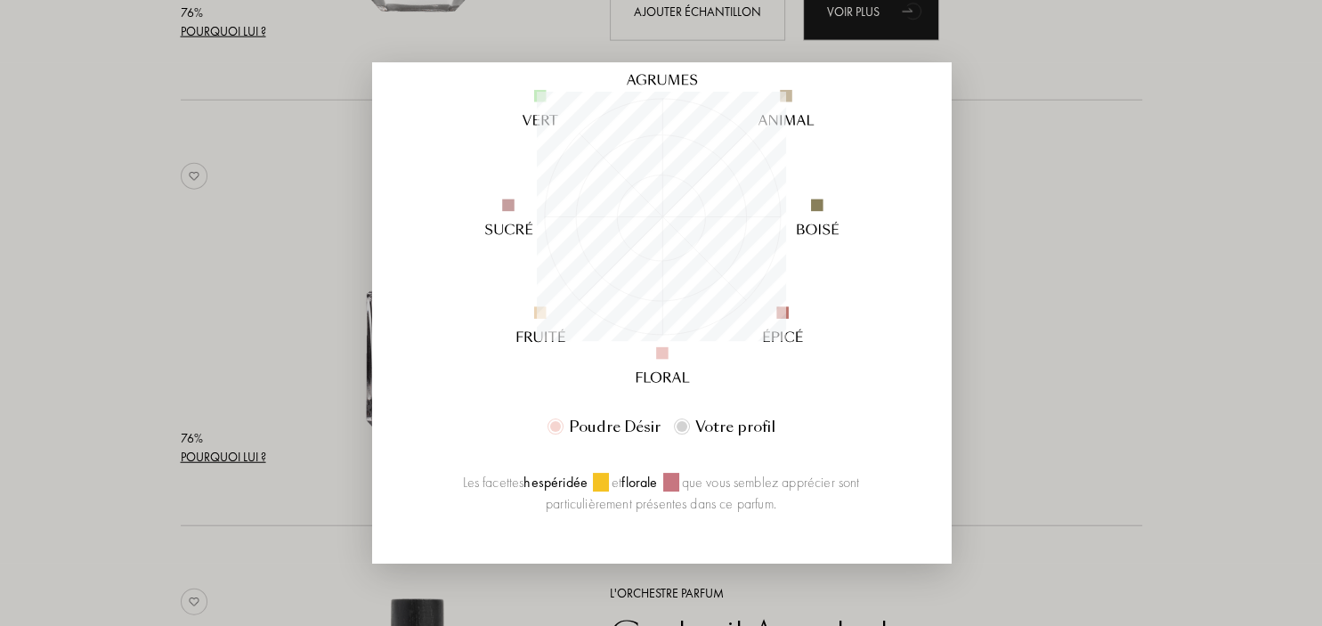
scroll to position [0, 0]
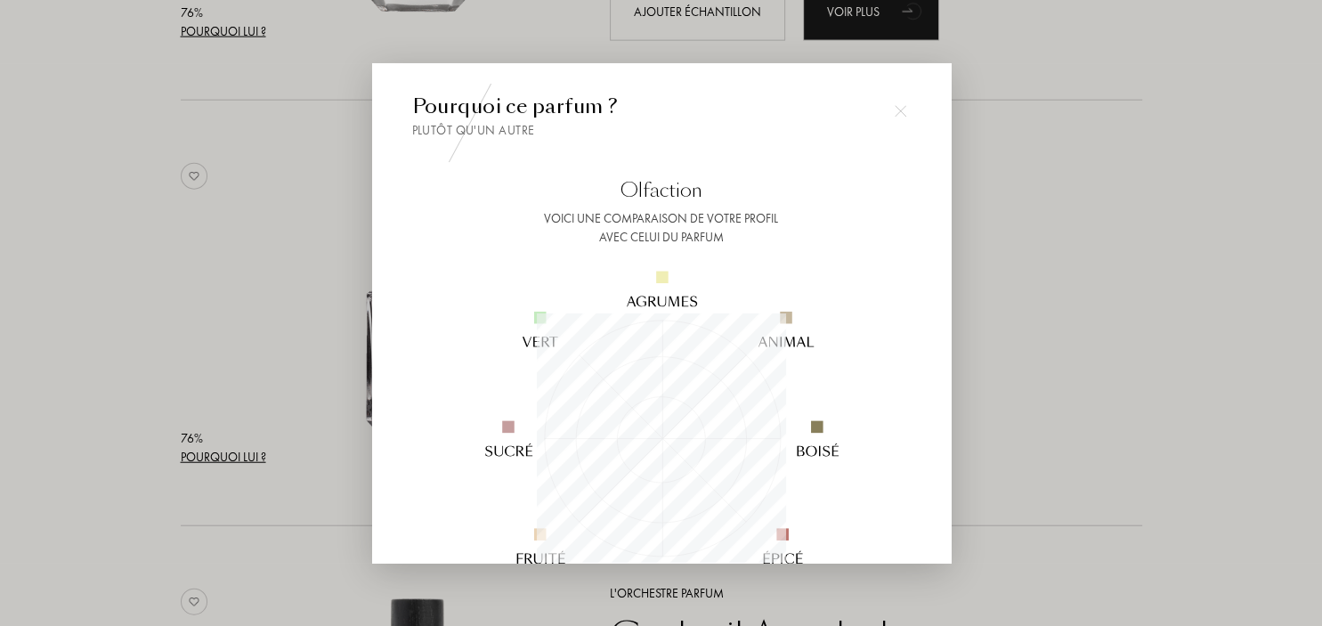
click at [906, 113] on img at bounding box center [901, 111] width 12 height 12
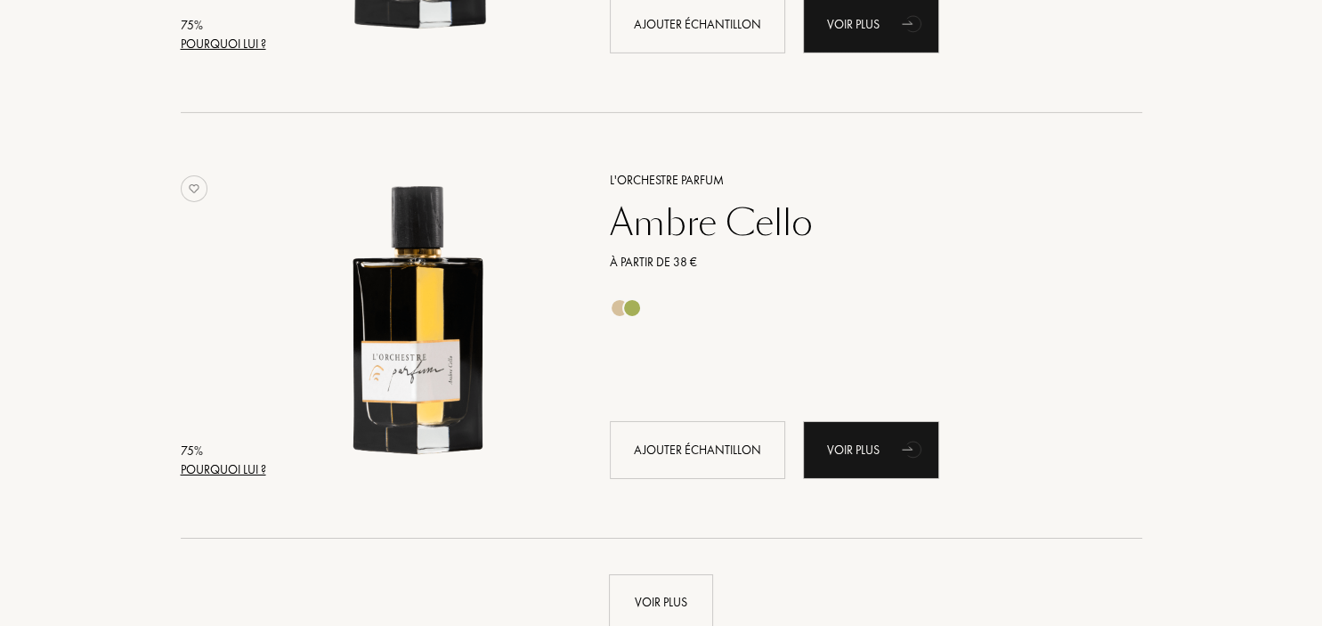
scroll to position [12599, 0]
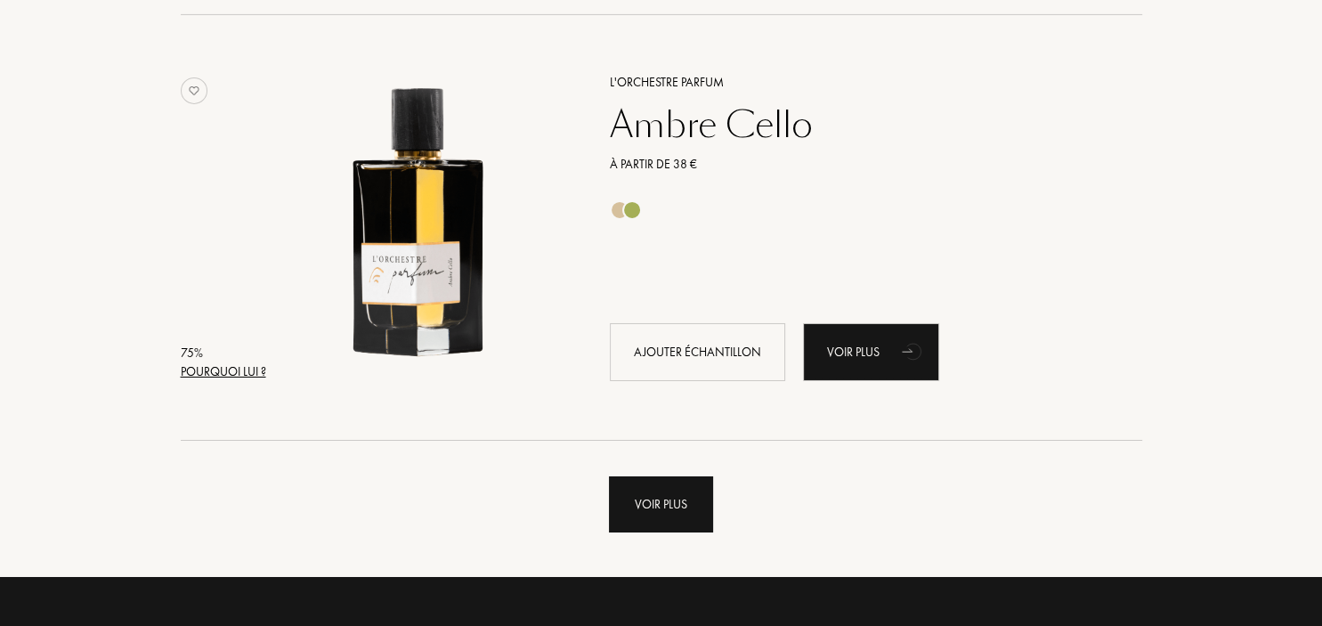
click at [657, 502] on div "Voir plus" at bounding box center [661, 504] width 104 height 56
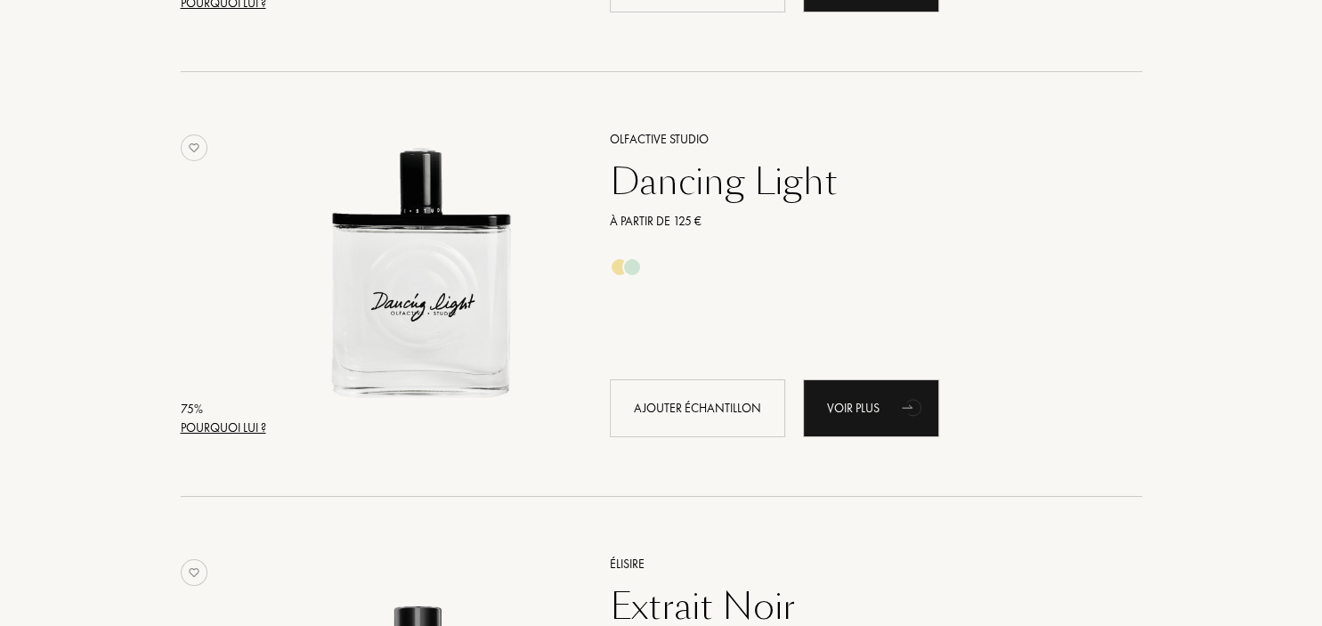
scroll to position [12975, 0]
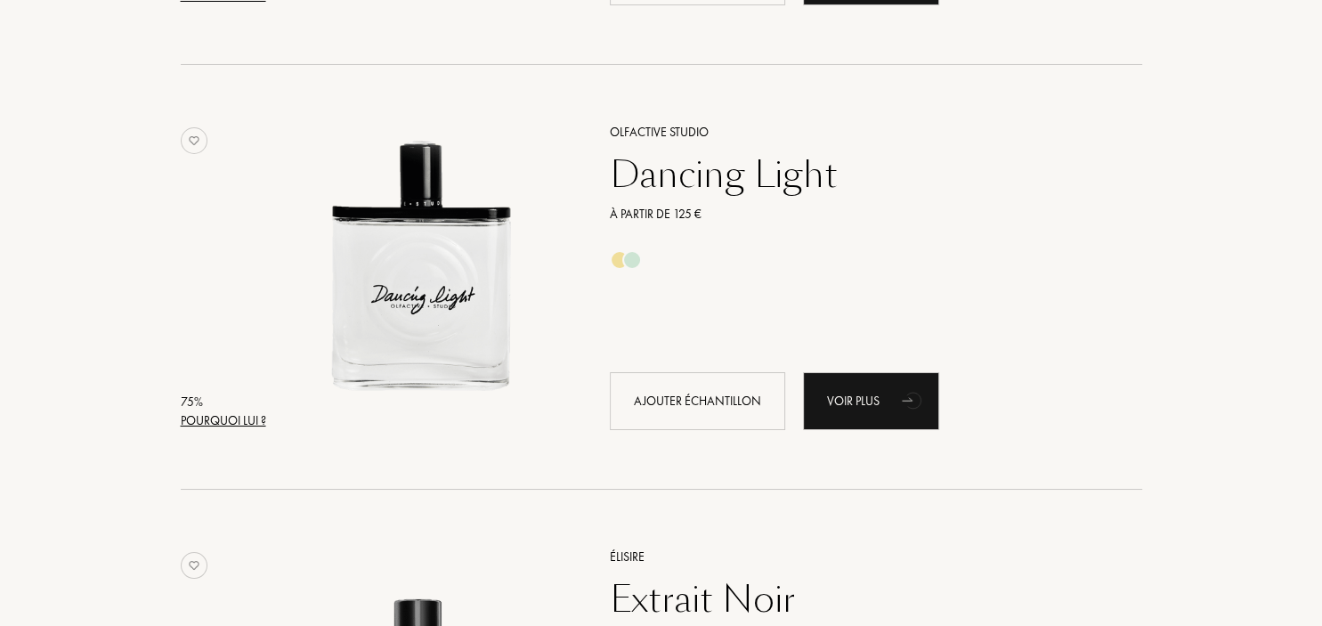
click at [244, 418] on div "Pourquoi lui ?" at bounding box center [223, 420] width 85 height 19
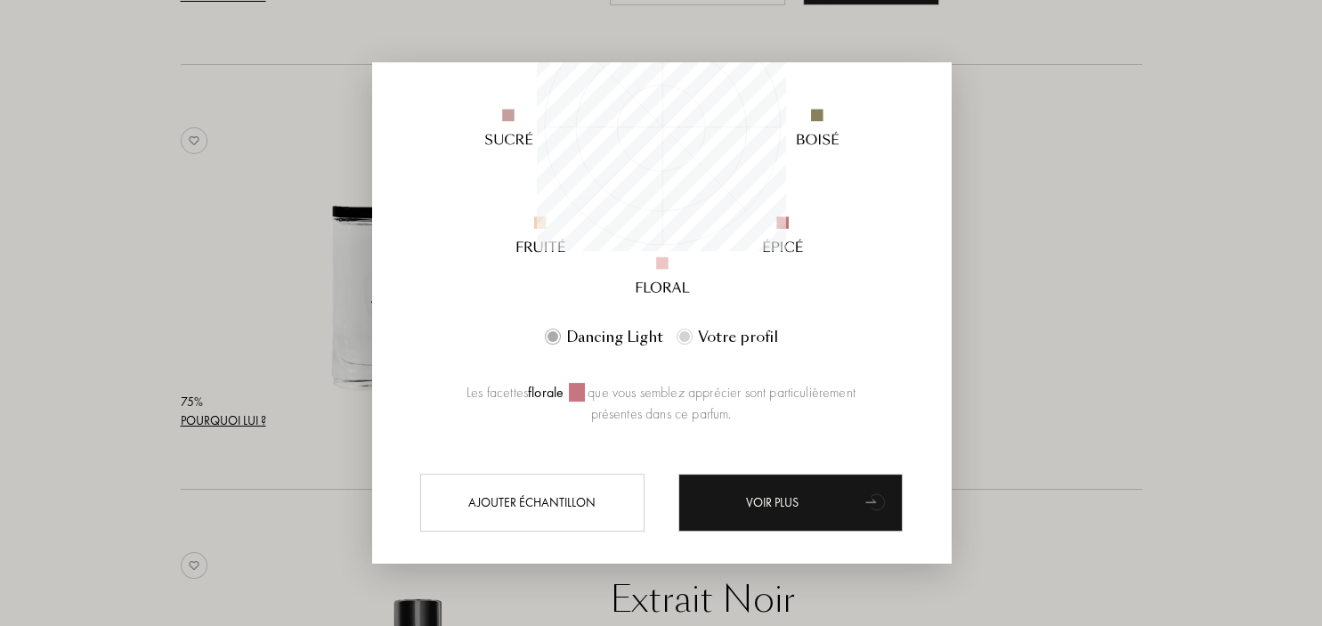
scroll to position [336, 0]
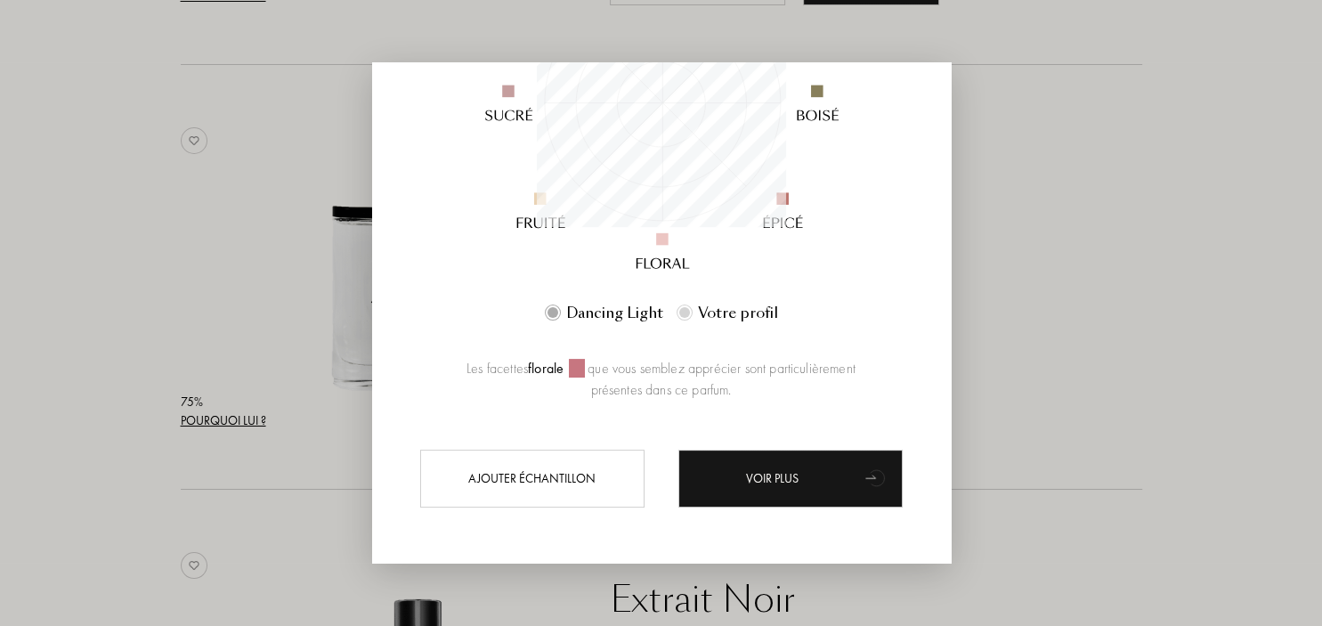
click at [256, 247] on div at bounding box center [661, 313] width 1322 height 626
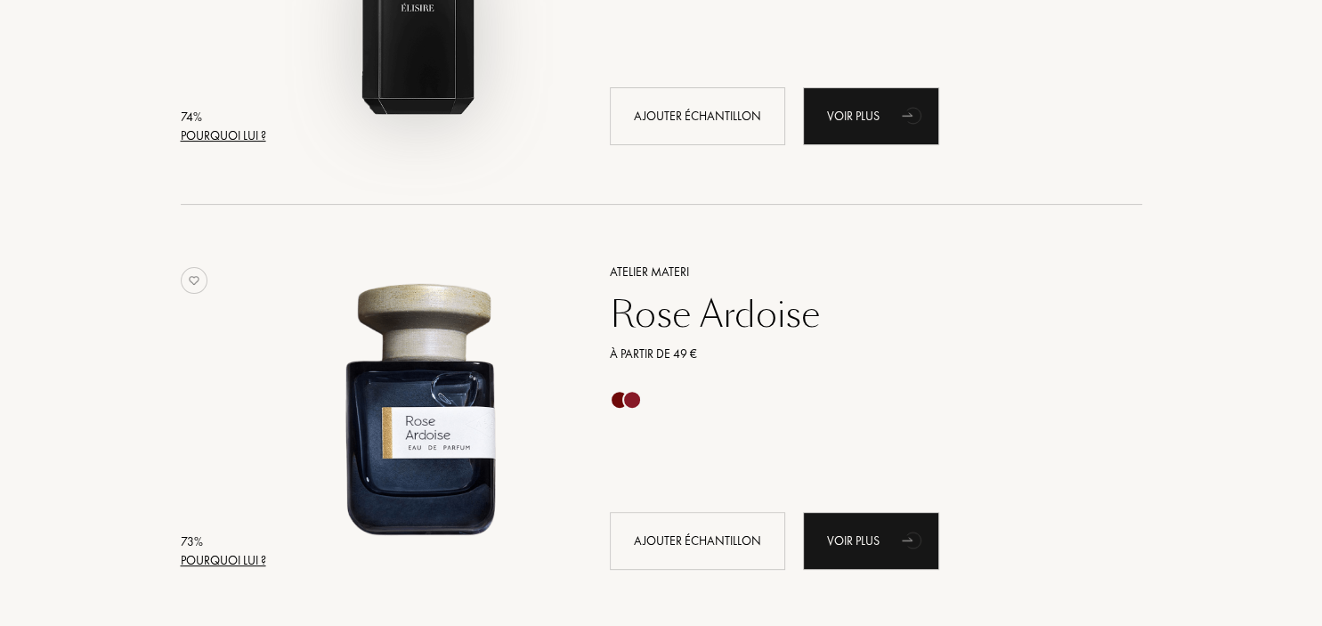
scroll to position [13727, 0]
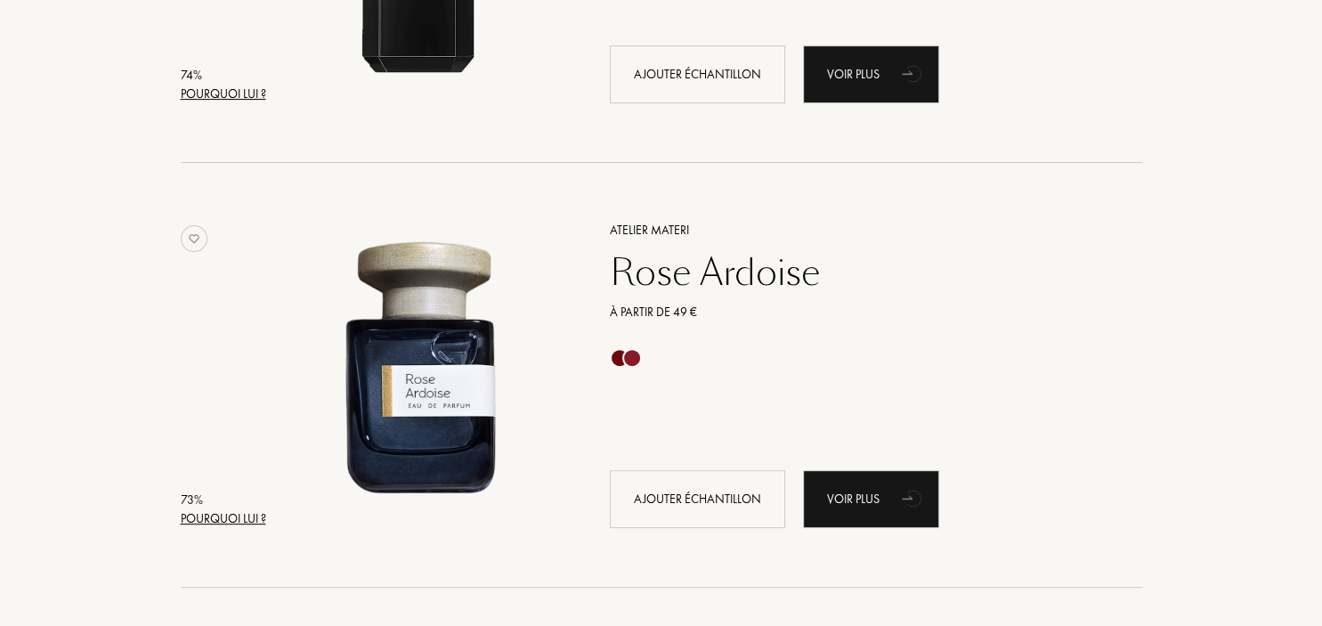
click at [255, 519] on div "Pourquoi lui ?" at bounding box center [223, 518] width 85 height 19
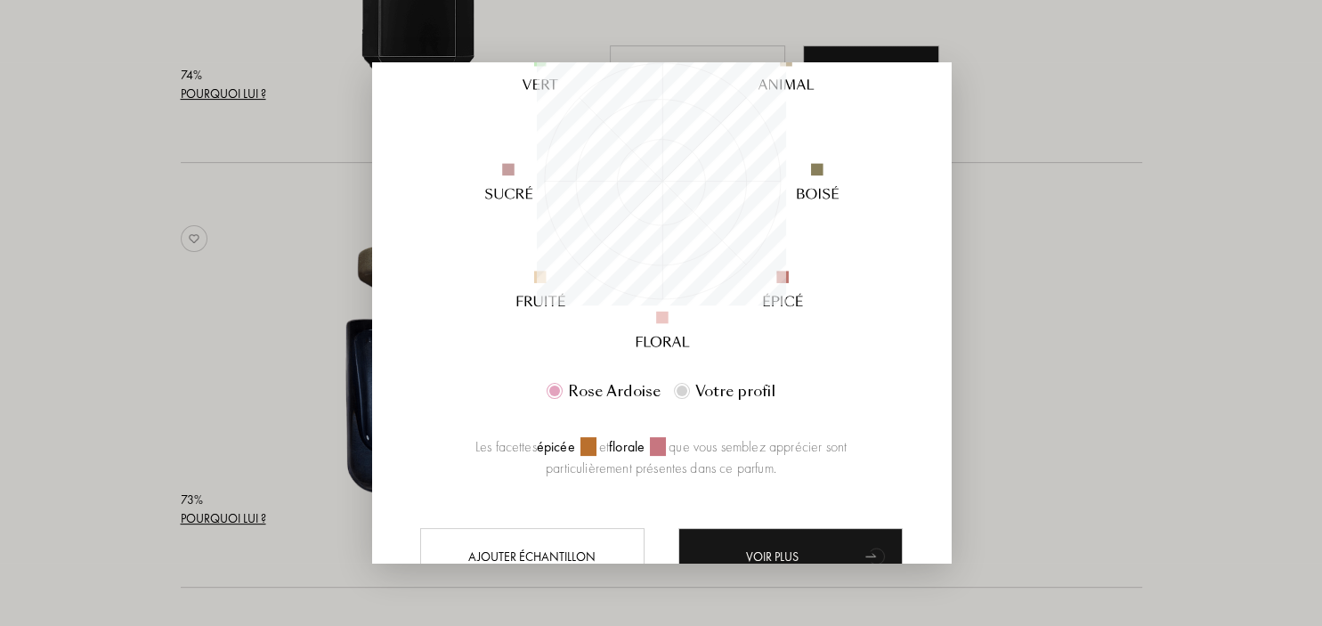
scroll to position [333, 0]
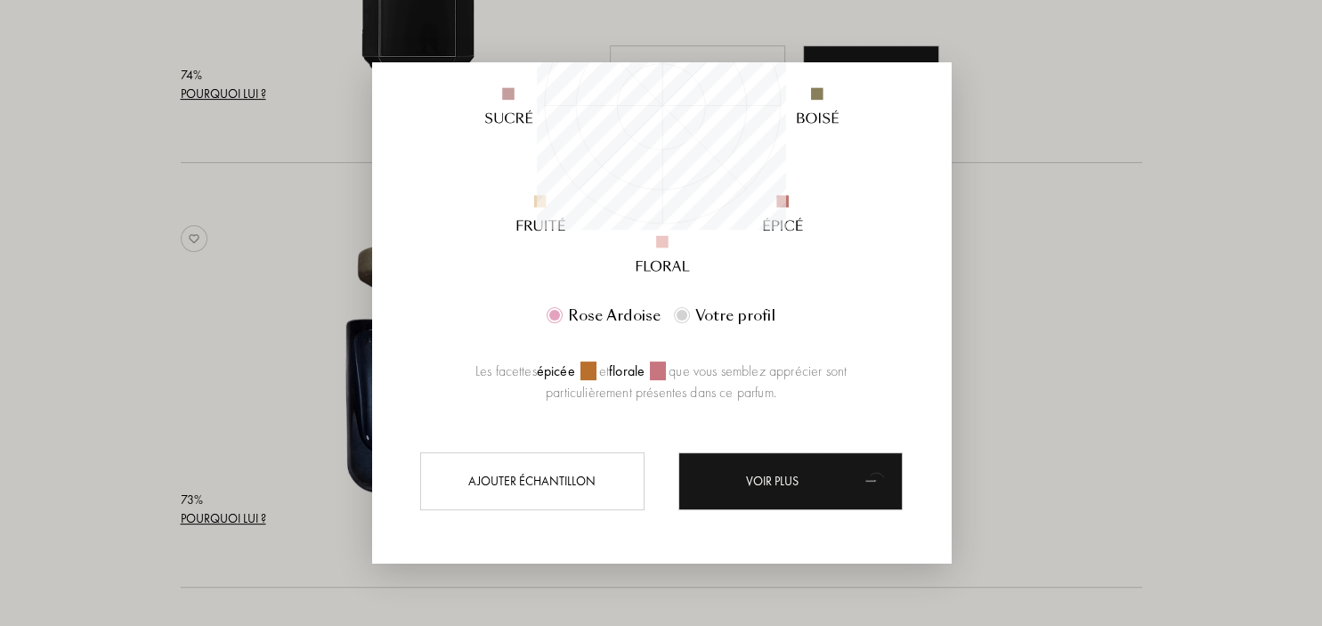
click at [269, 316] on div at bounding box center [661, 313] width 1322 height 626
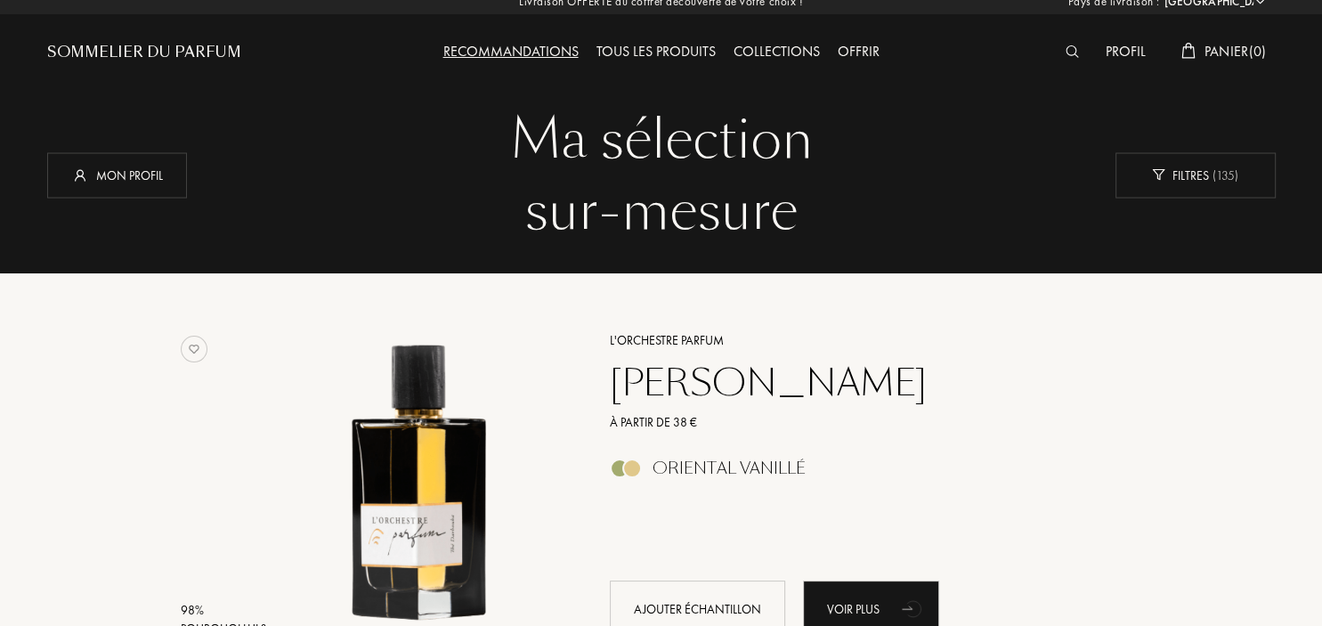
scroll to position [0, 0]
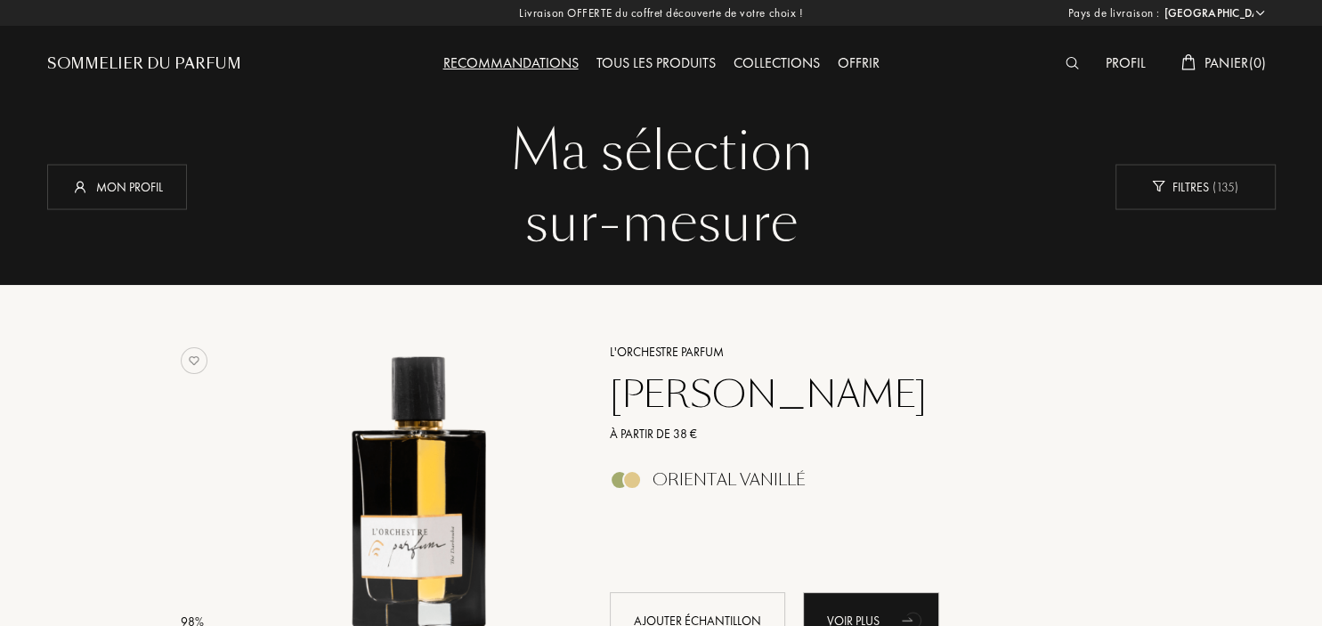
click at [670, 66] on div "Tous les produits" at bounding box center [656, 64] width 137 height 23
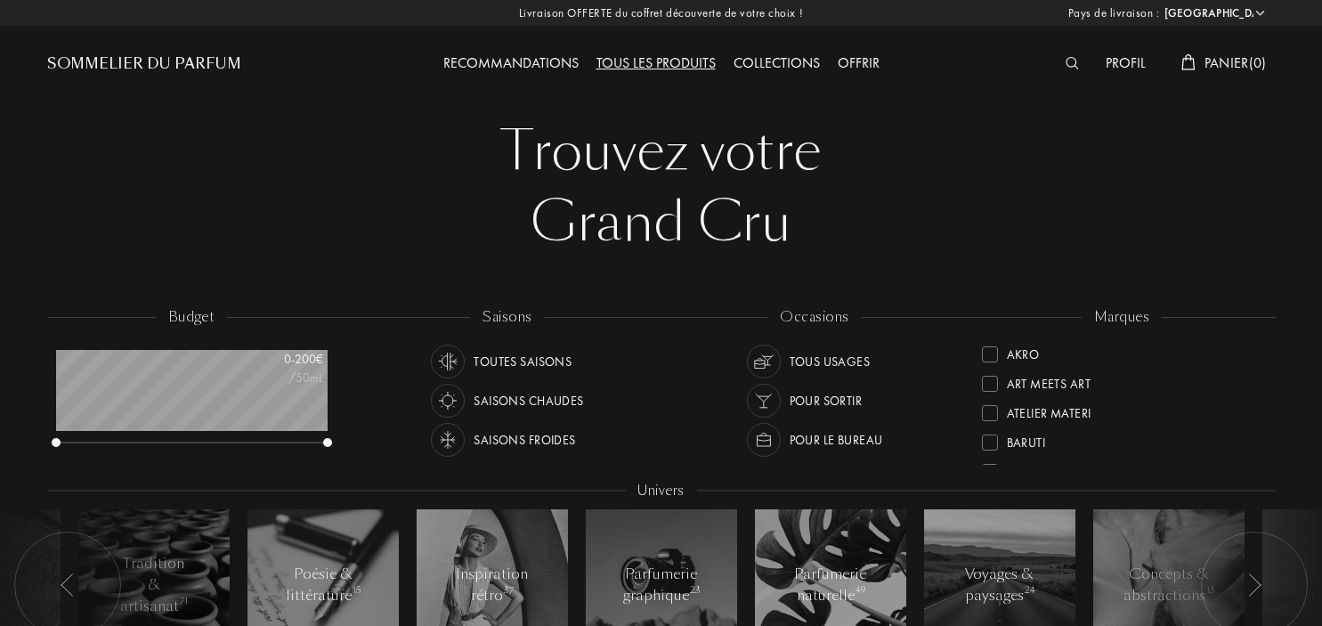
select select "FR"
click at [1071, 67] on img at bounding box center [1072, 63] width 13 height 12
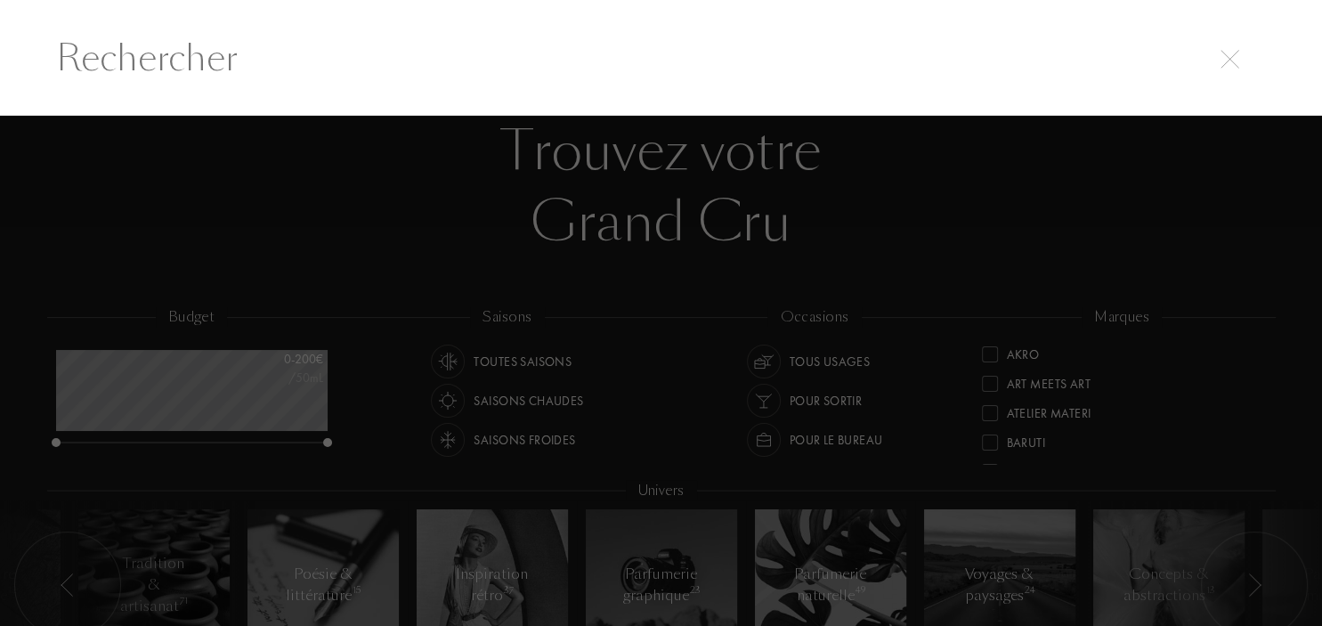
click at [289, 57] on input "text" at bounding box center [661, 57] width 1282 height 53
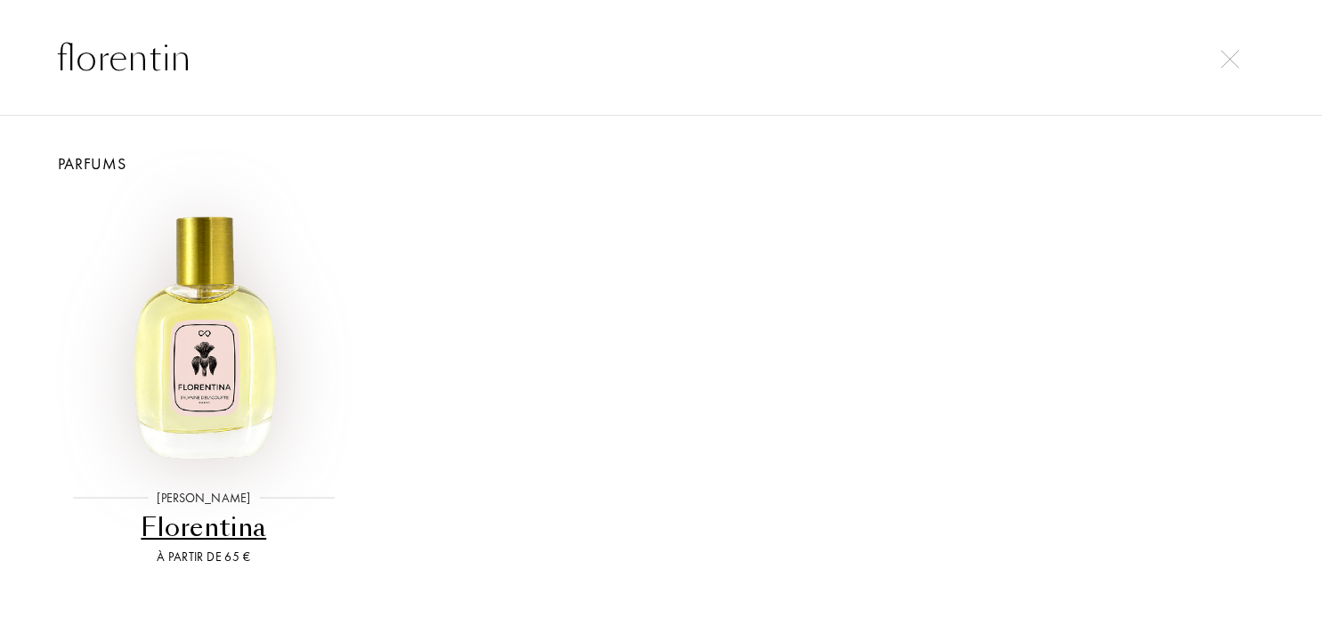
type input "florentin"
click at [227, 347] on img at bounding box center [204, 332] width 274 height 274
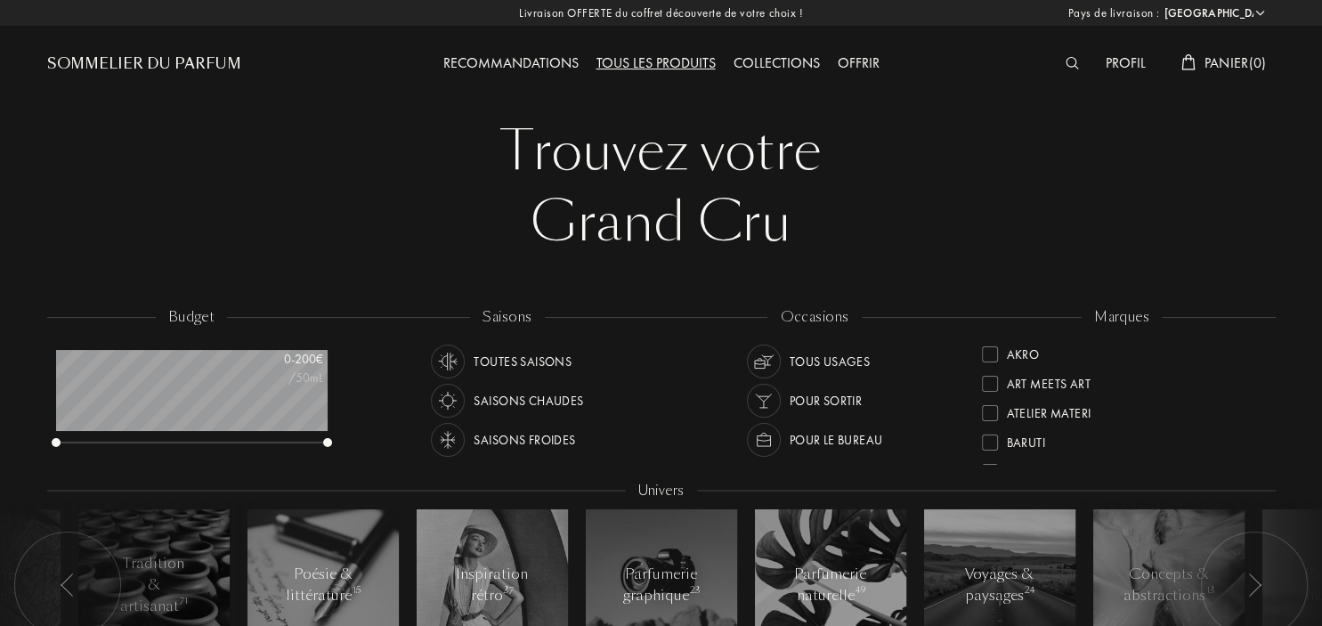
click at [1067, 63] on img at bounding box center [1072, 63] width 13 height 12
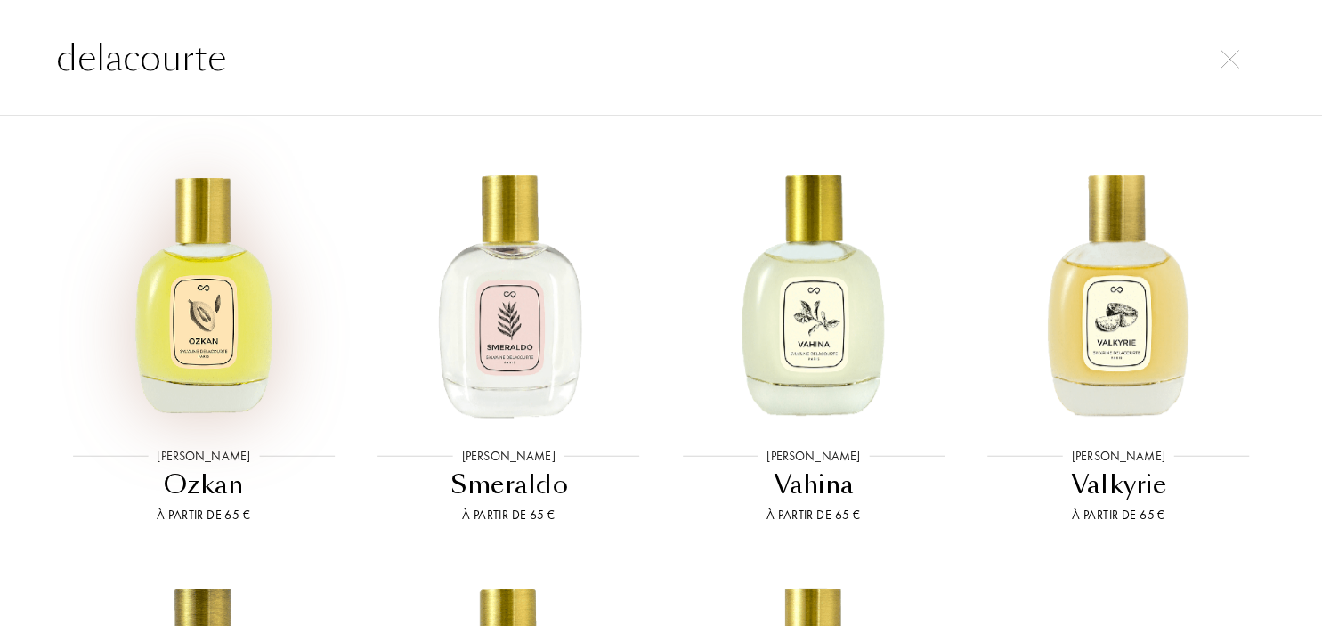
scroll to position [1333, 0]
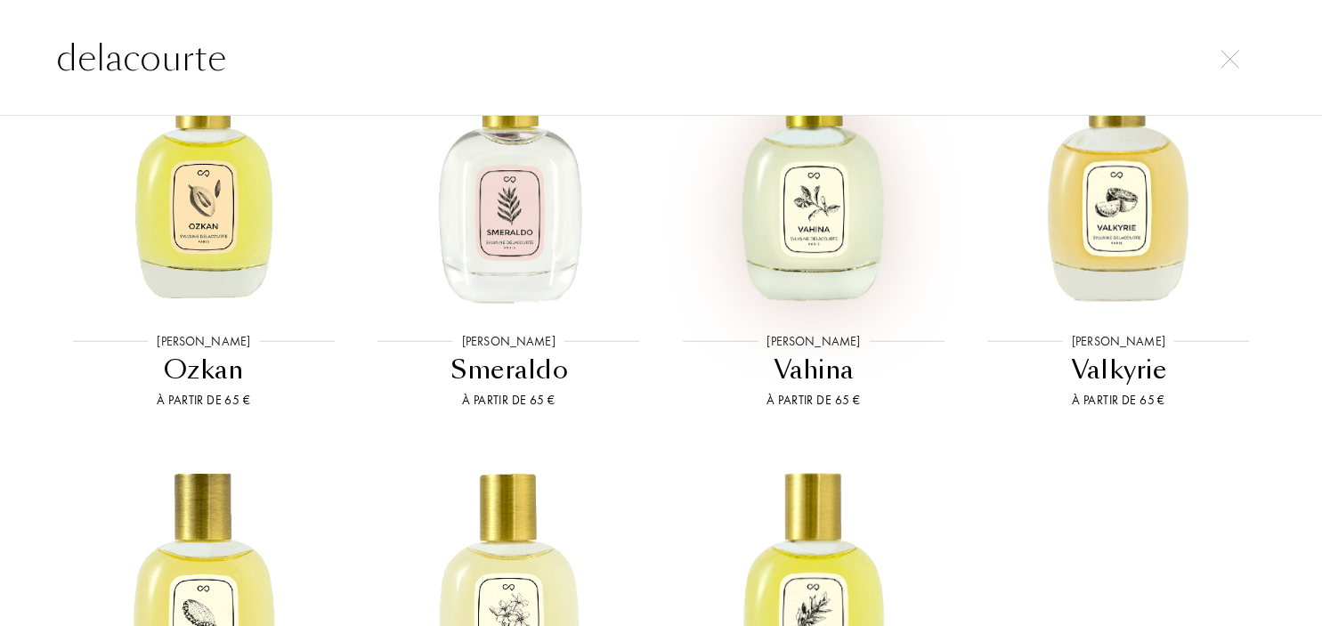
type input "delacourte"
click at [844, 262] on img at bounding box center [814, 175] width 274 height 274
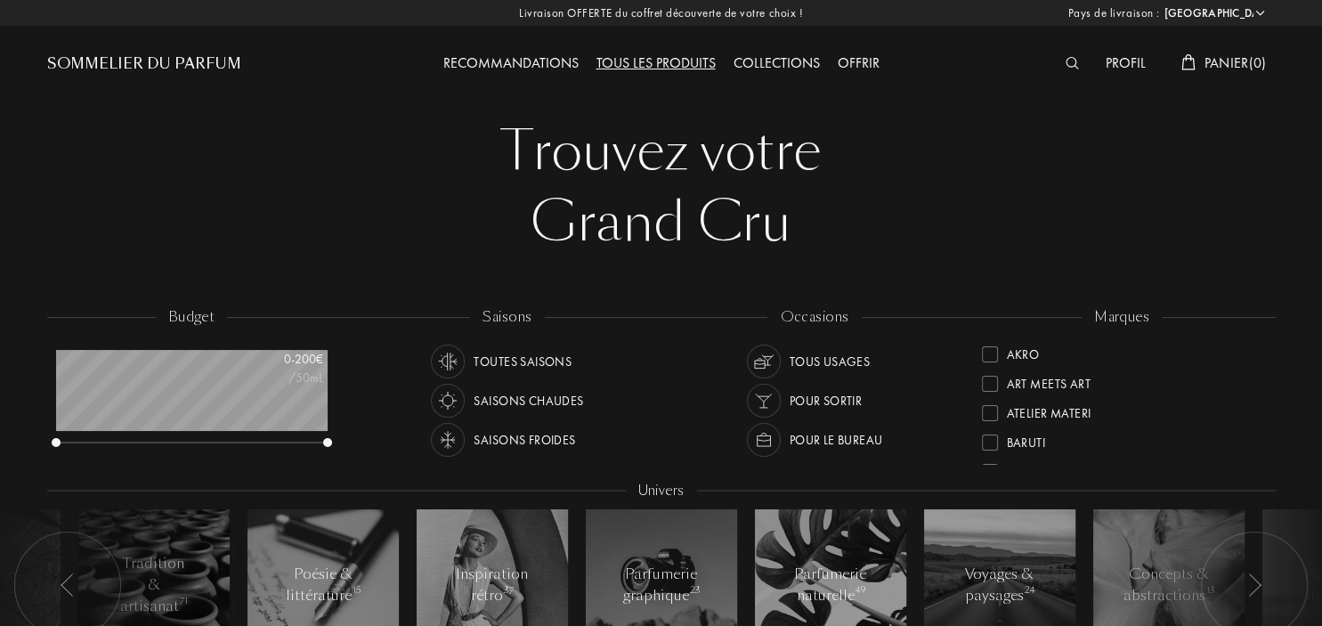
scroll to position [188, 0]
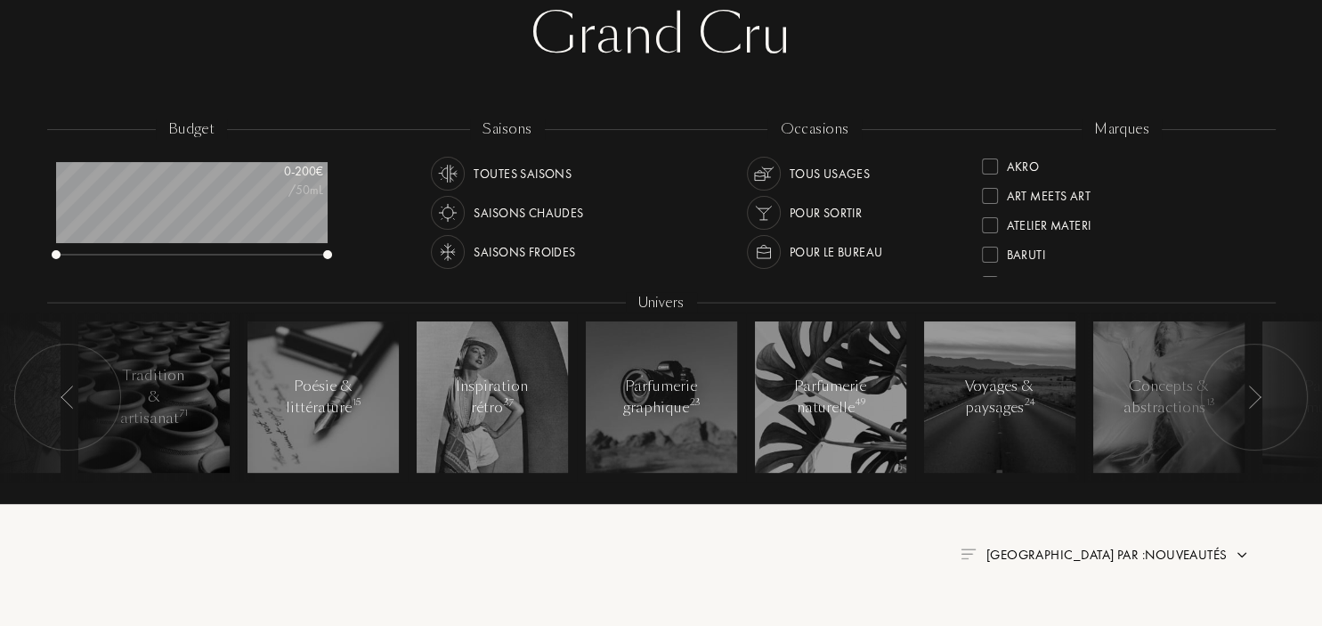
click at [1255, 402] on img at bounding box center [1254, 397] width 14 height 23
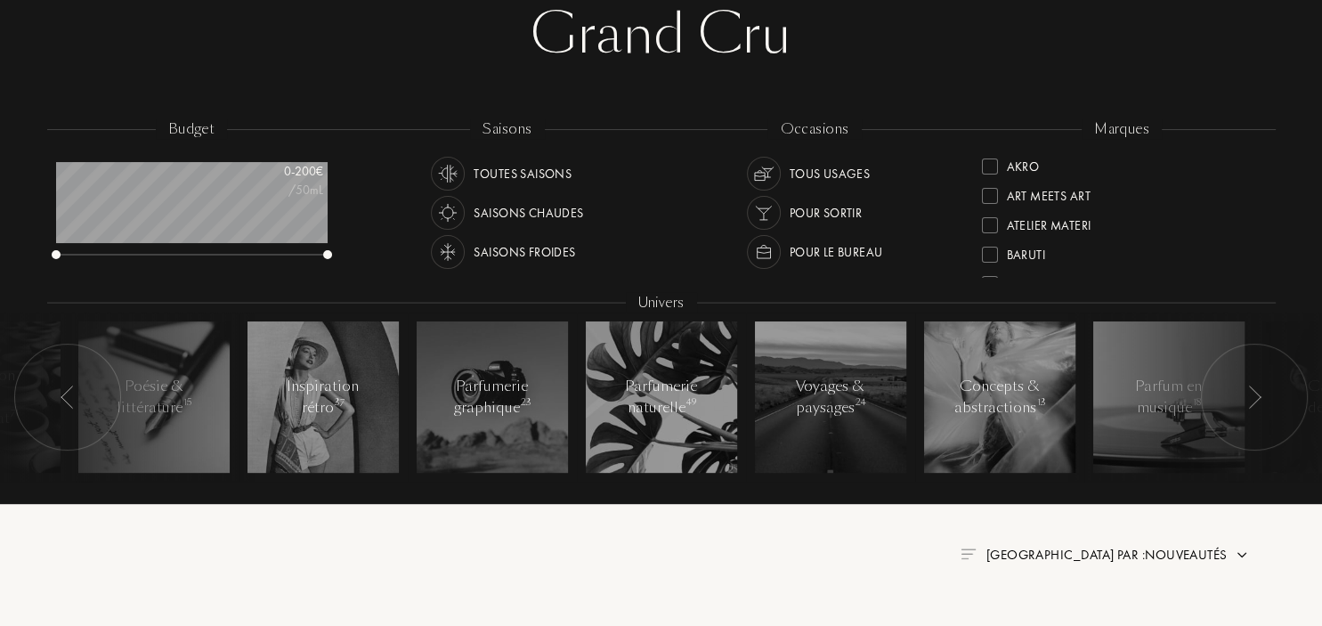
click at [1257, 403] on img at bounding box center [1254, 397] width 14 height 23
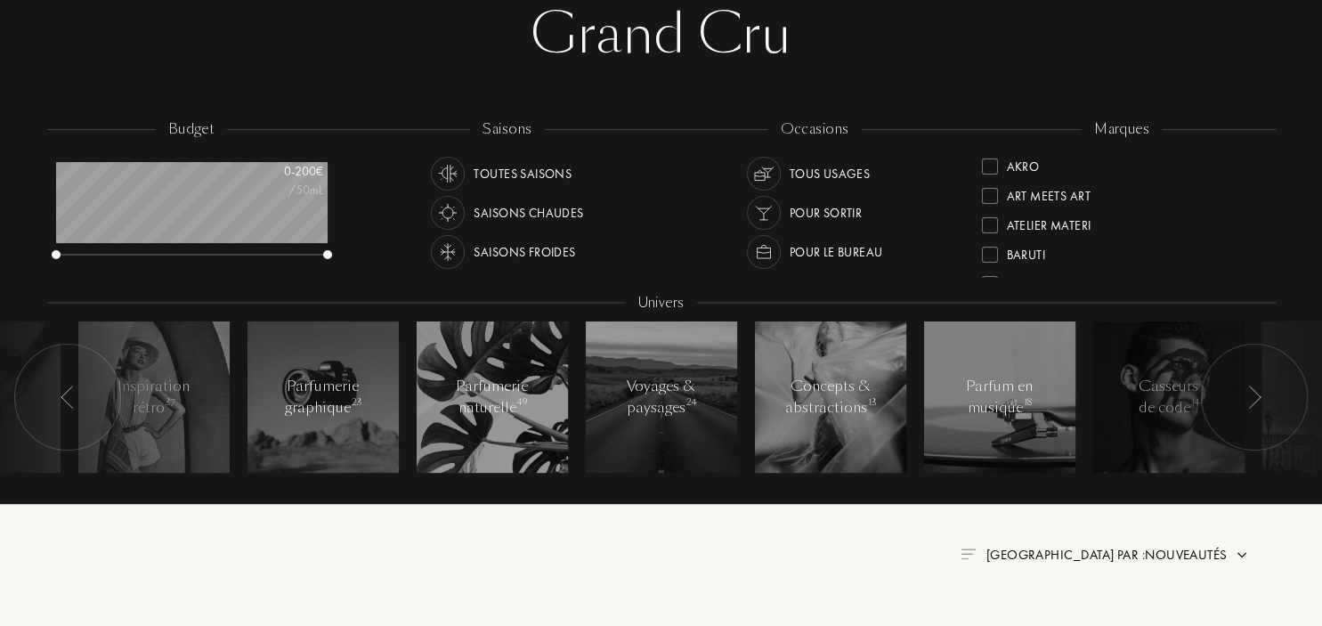
click at [1257, 403] on img at bounding box center [1254, 397] width 14 height 23
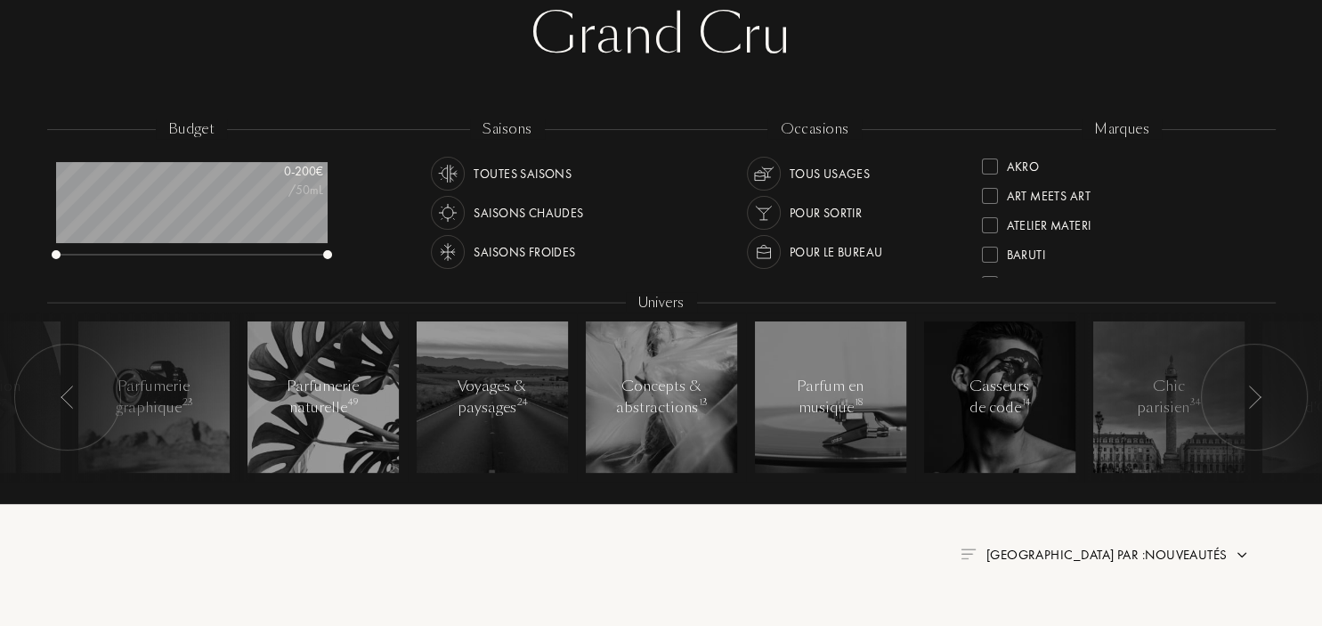
click at [1257, 403] on img at bounding box center [1254, 397] width 14 height 23
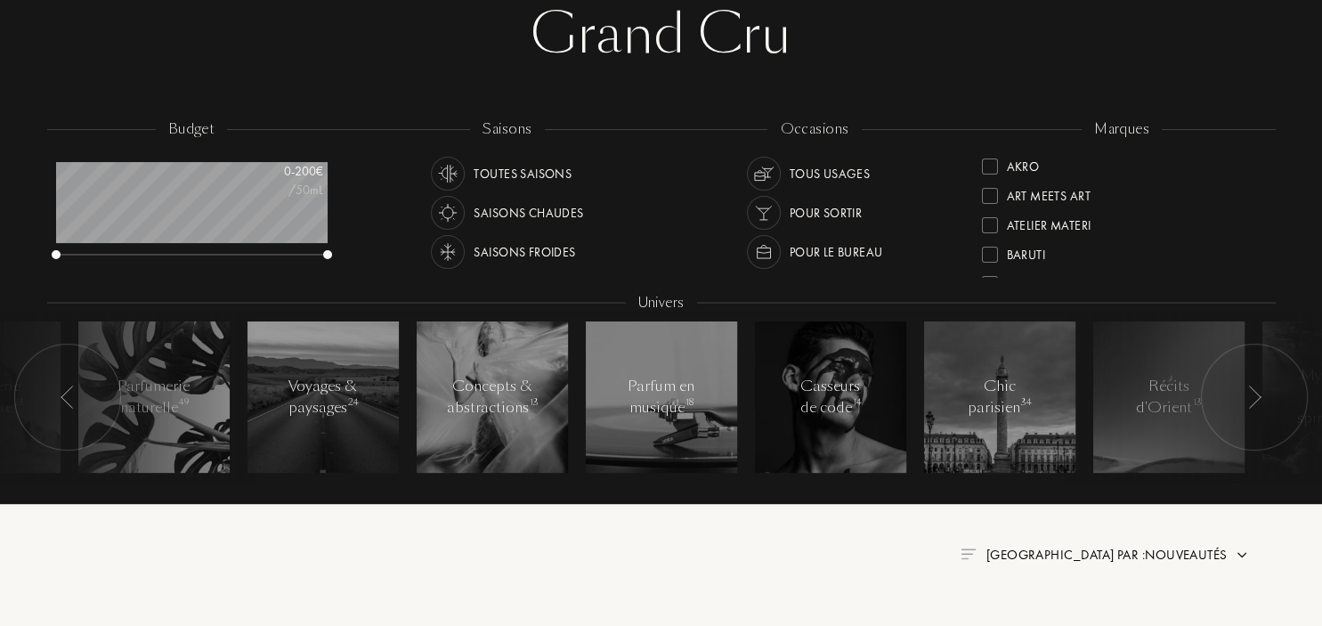
click at [1174, 422] on div at bounding box center [1200, 397] width 267 height 169
click at [1167, 408] on div at bounding box center [1200, 397] width 267 height 169
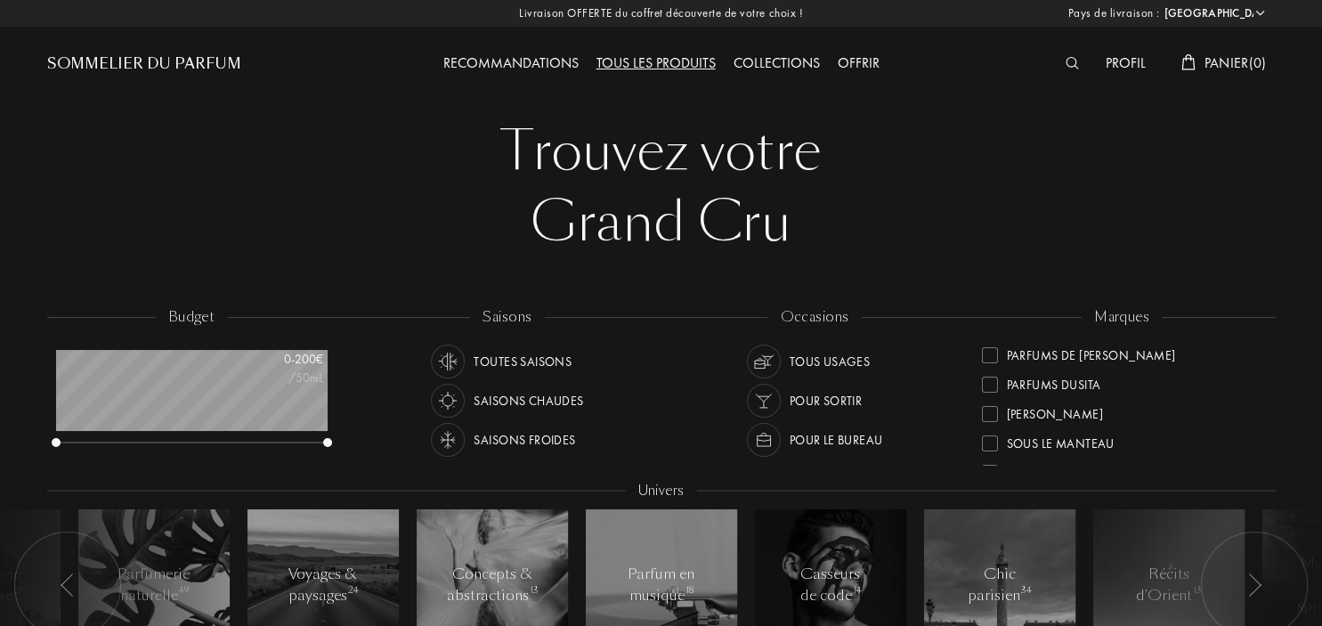
scroll to position [666, 0]
click at [992, 419] on div at bounding box center [990, 423] width 16 height 16
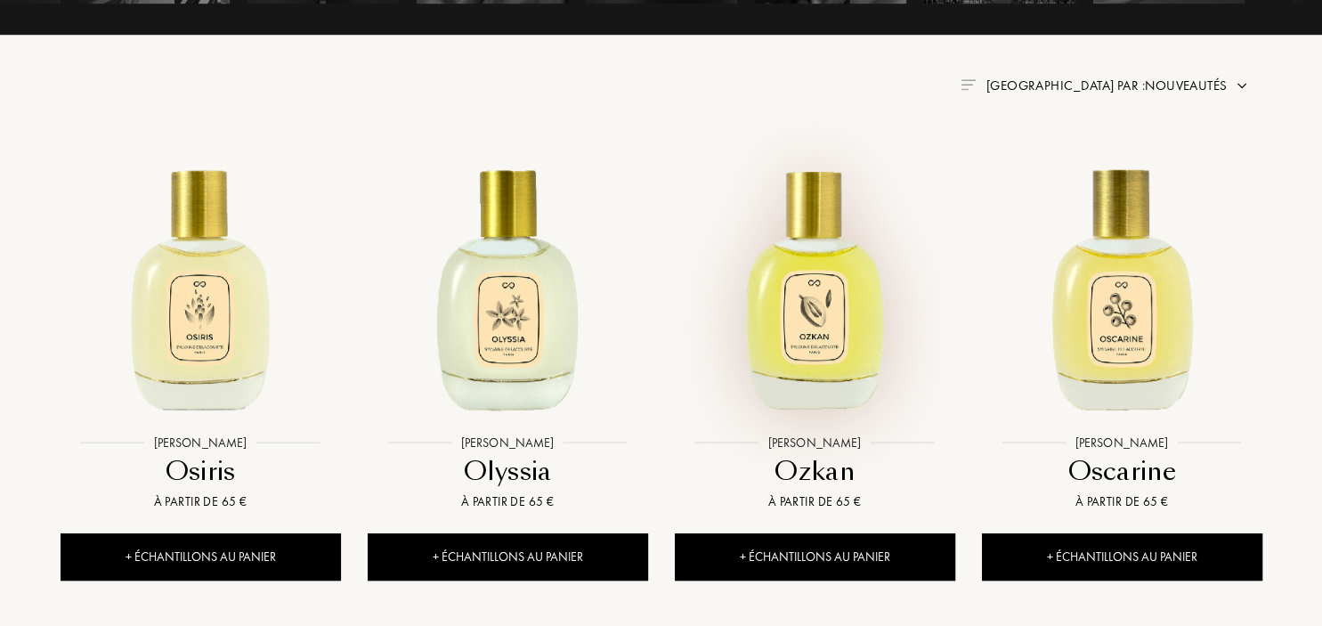
scroll to position [658, 0]
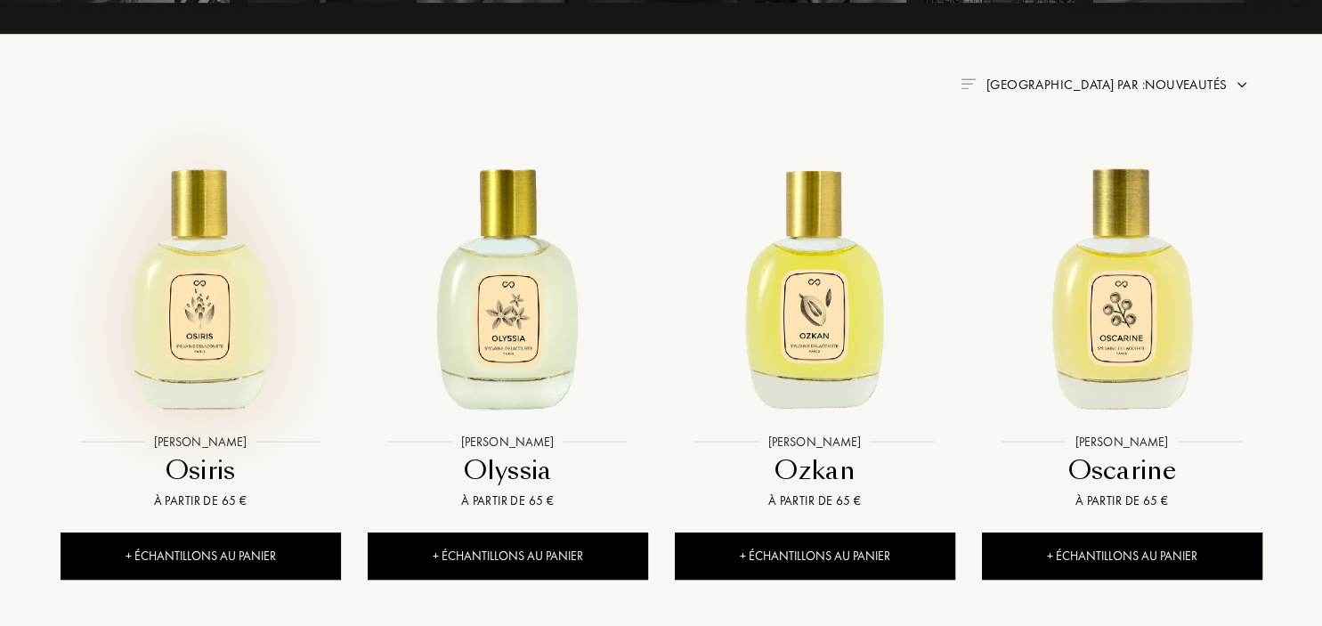
click at [198, 322] on img at bounding box center [200, 284] width 277 height 277
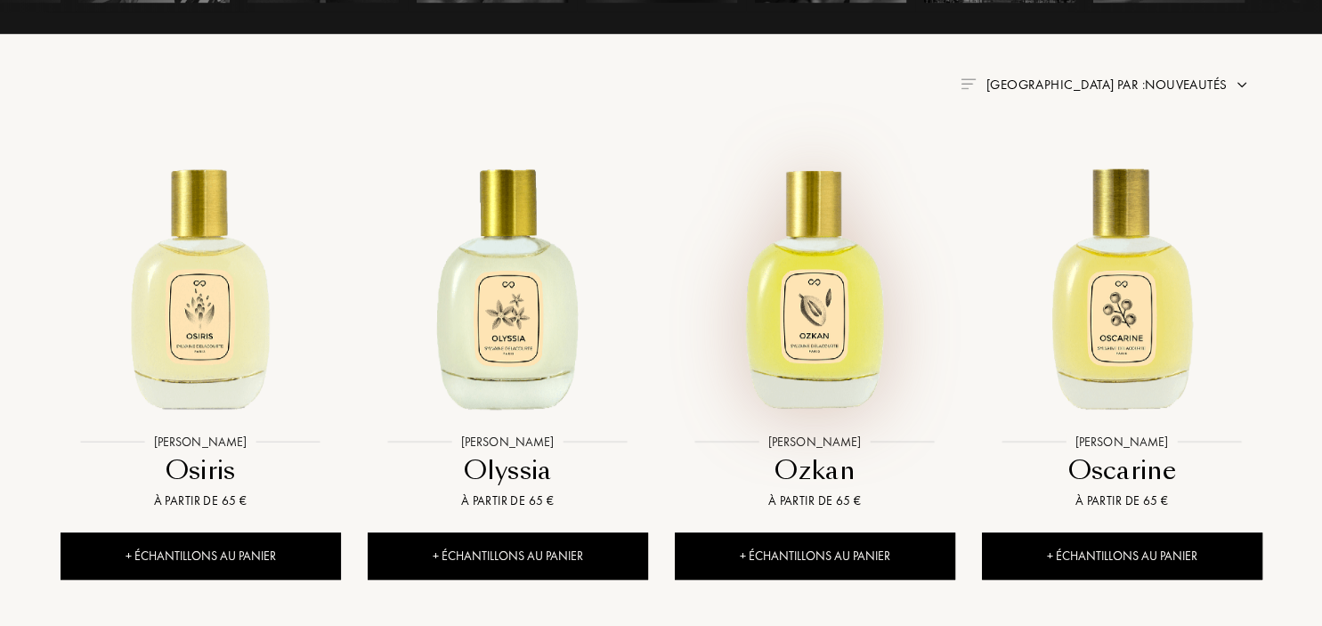
click at [826, 337] on img at bounding box center [815, 284] width 277 height 277
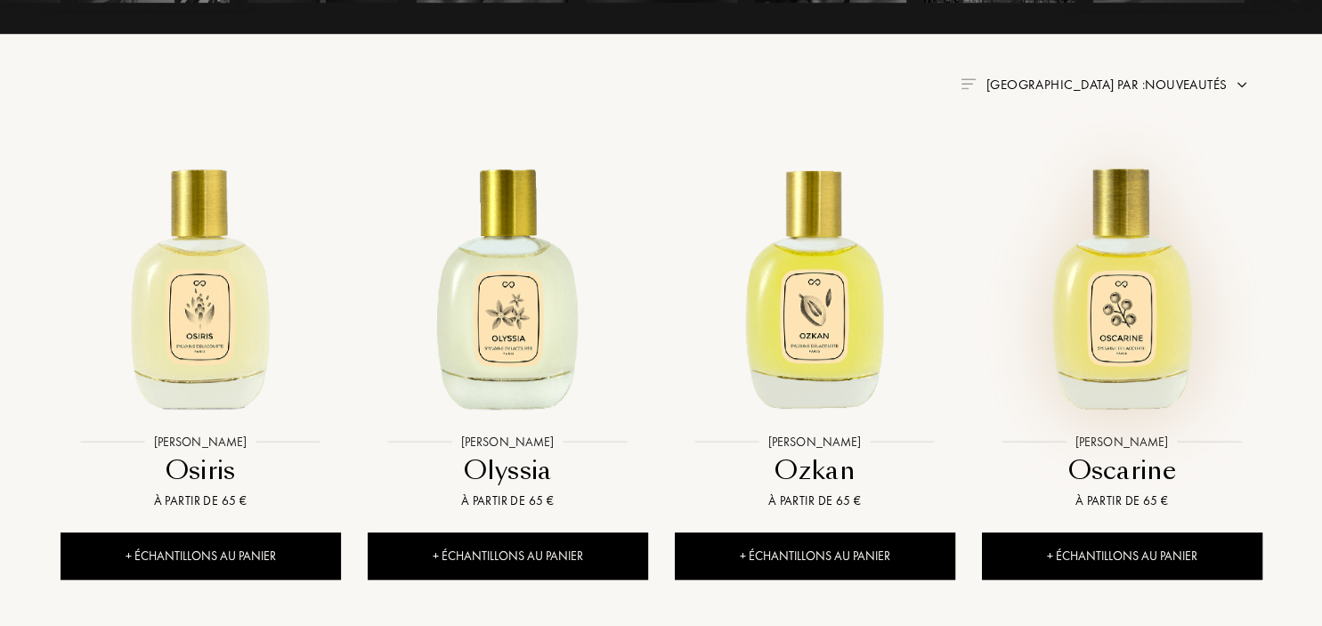
click at [1099, 307] on img at bounding box center [1122, 284] width 277 height 277
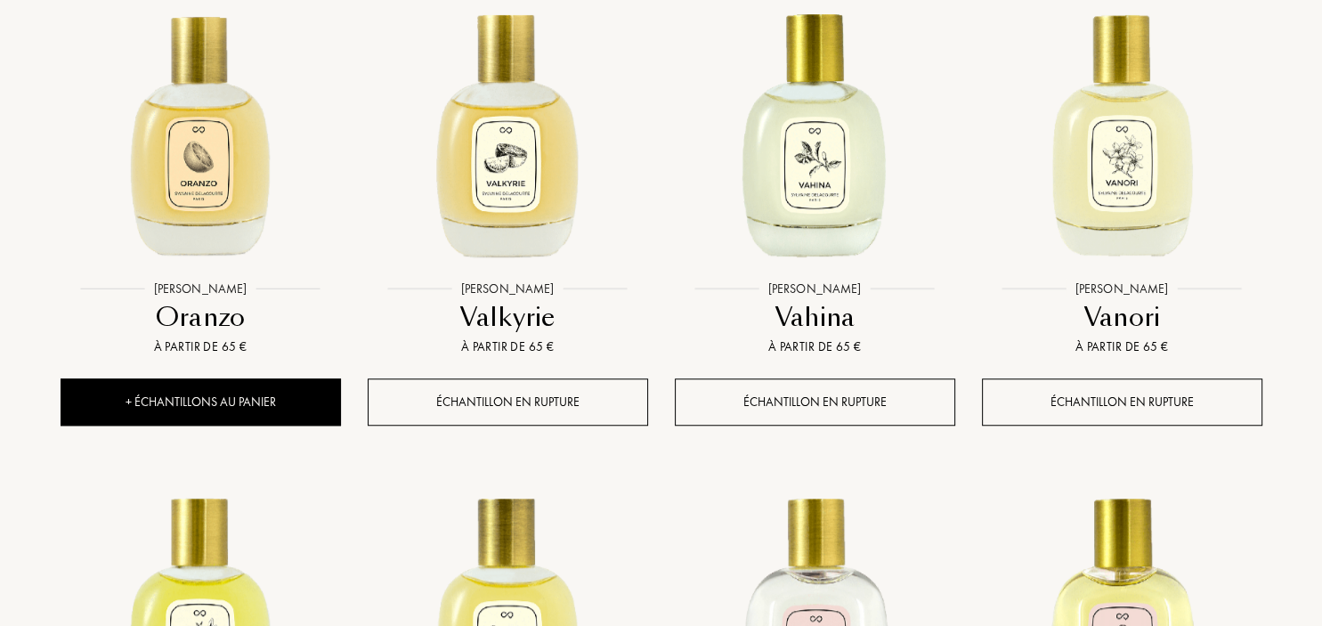
scroll to position [1316, 0]
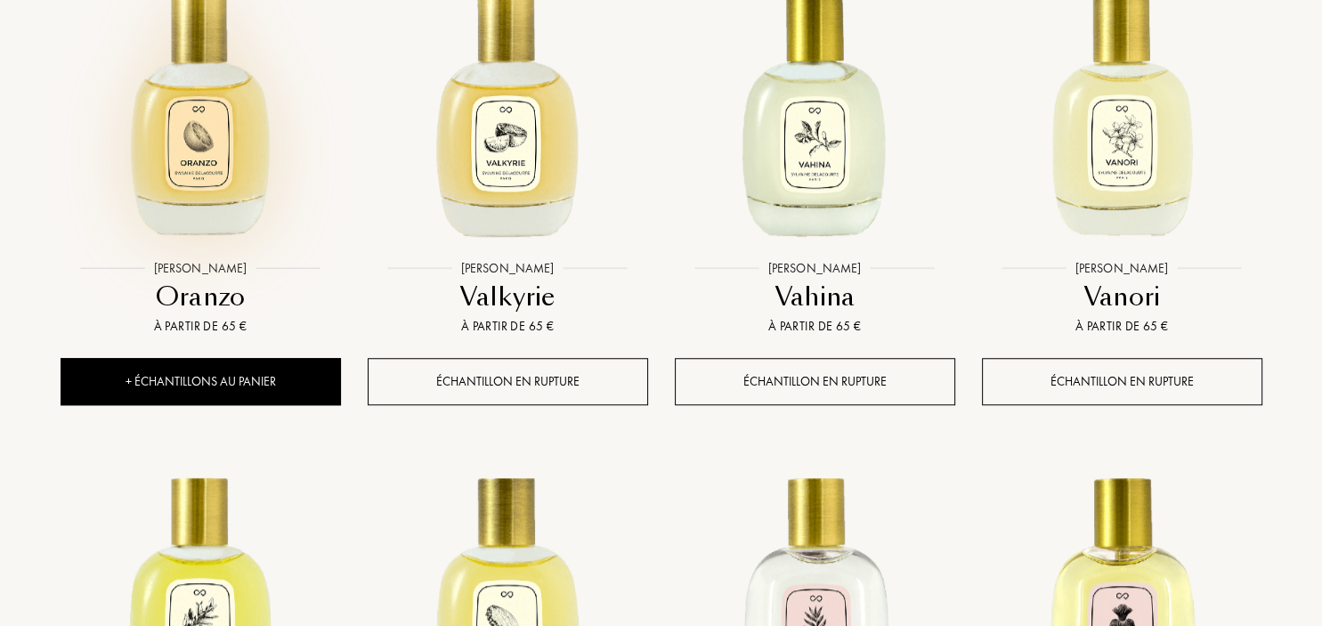
click at [210, 154] on img at bounding box center [200, 110] width 277 height 277
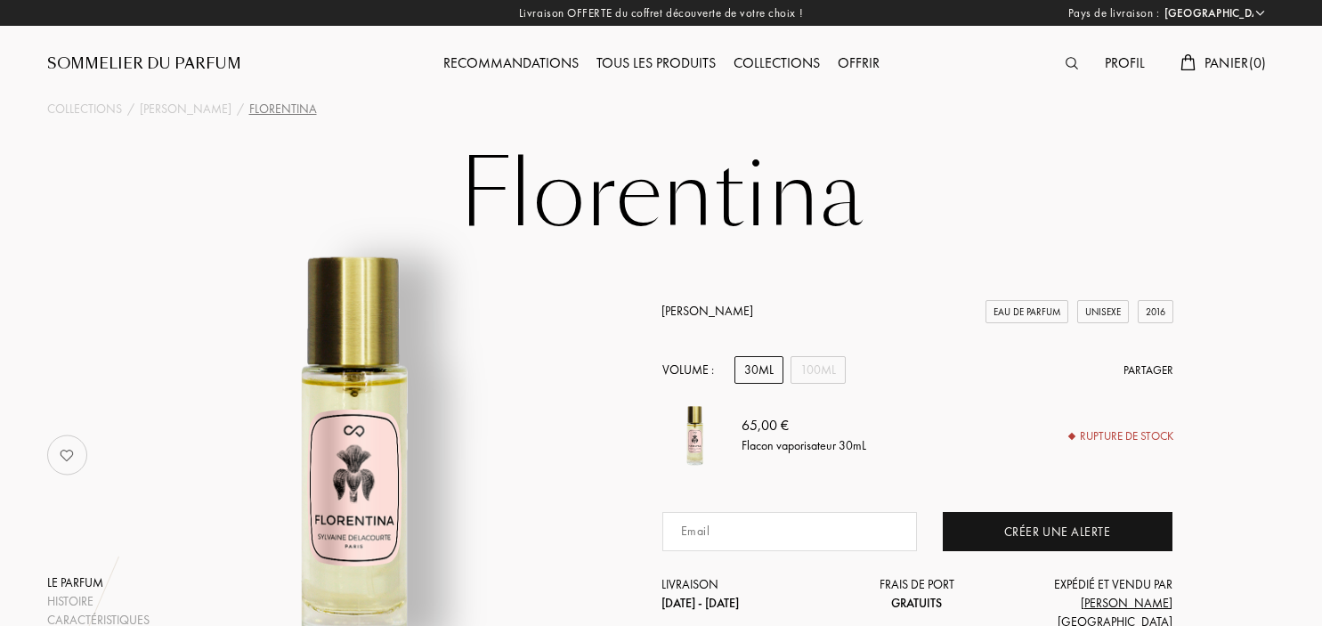
select select "FR"
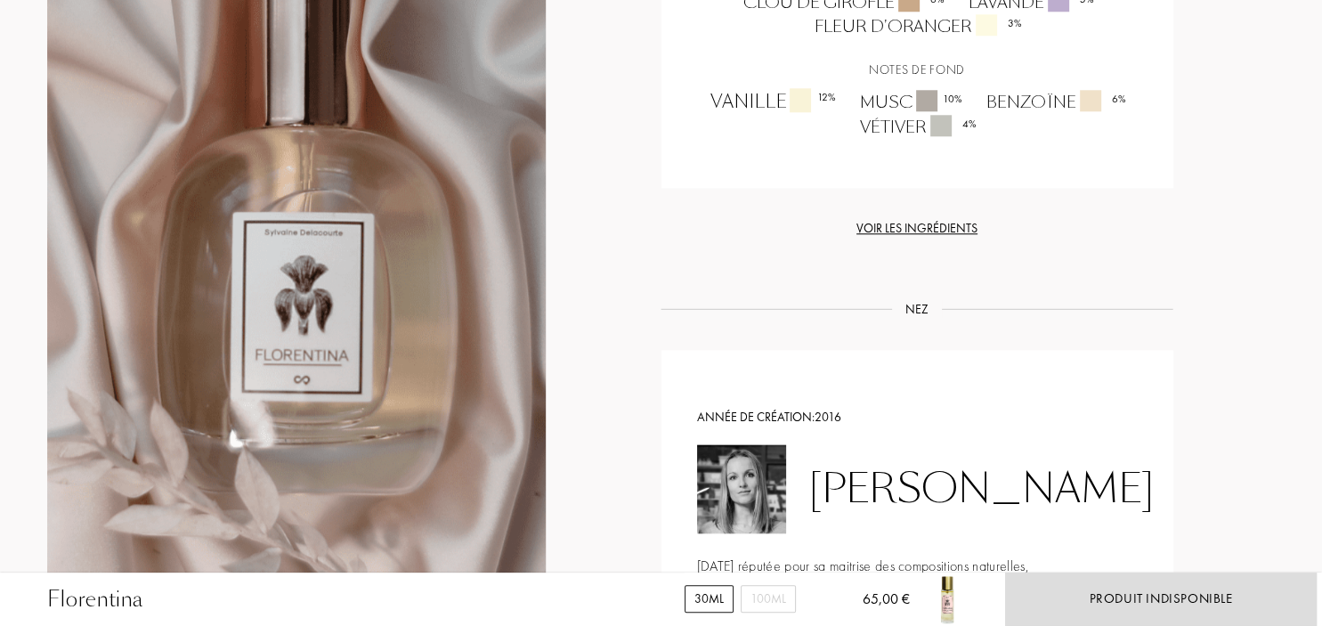
scroll to position [1777, 0]
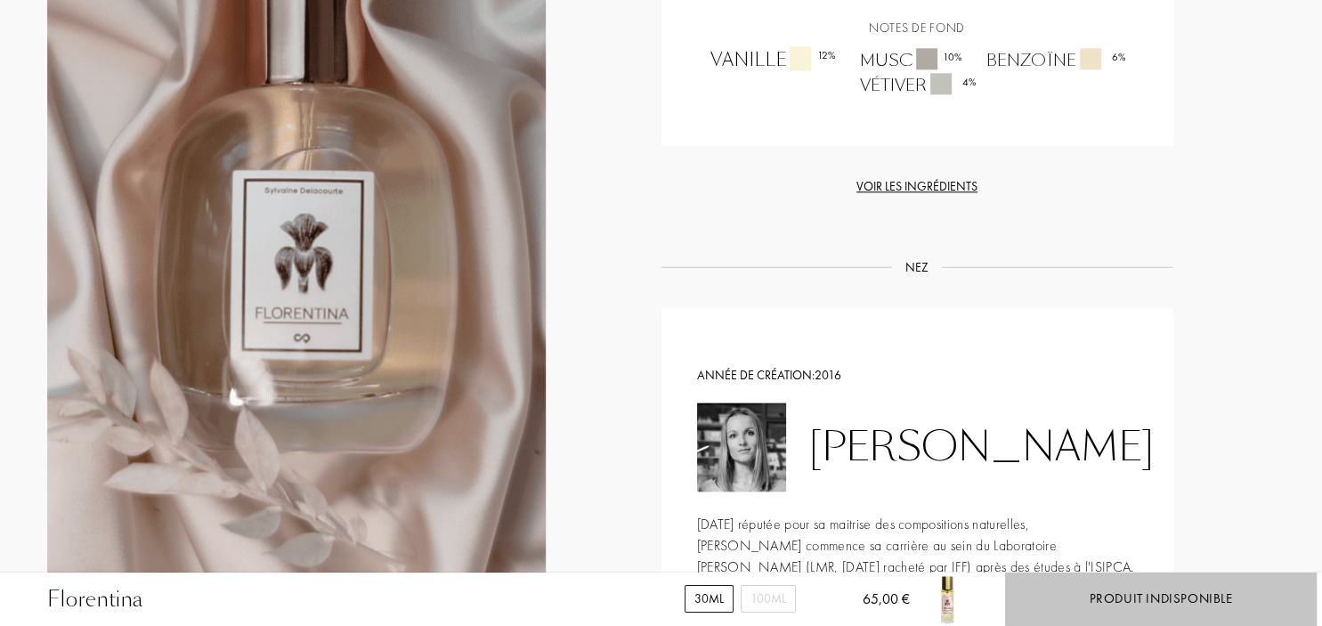
click at [1125, 607] on div "Produit indisponible" at bounding box center [1161, 599] width 143 height 20
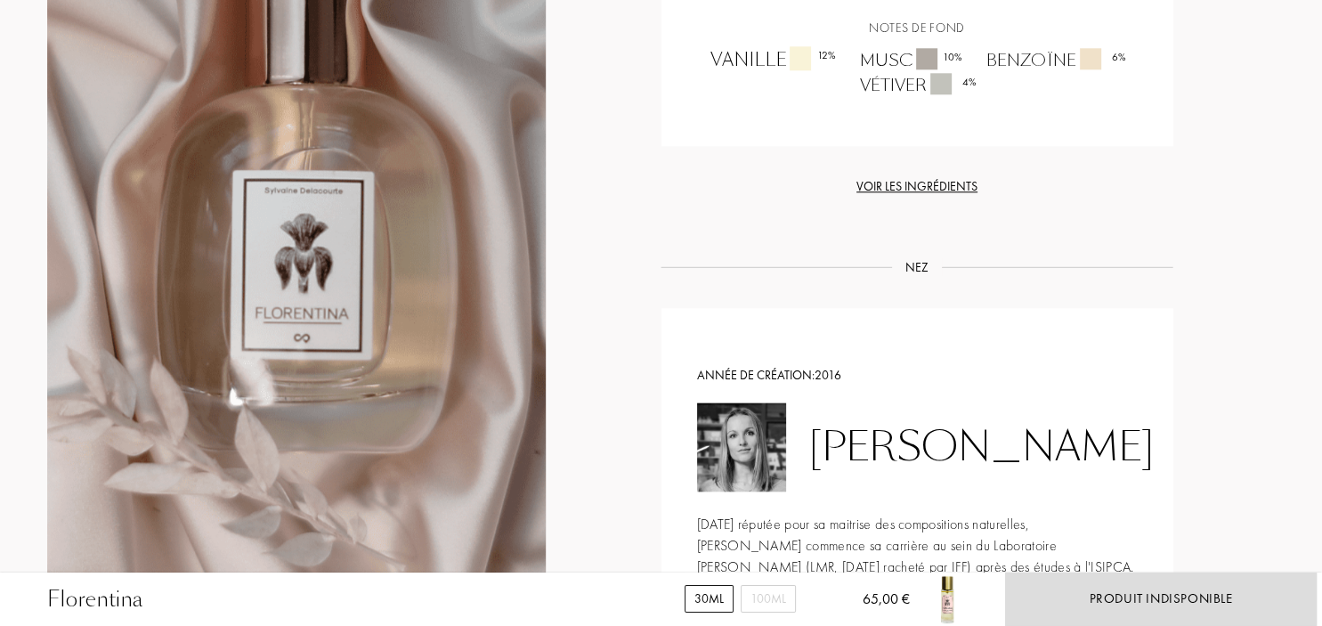
scroll to position [2059, 0]
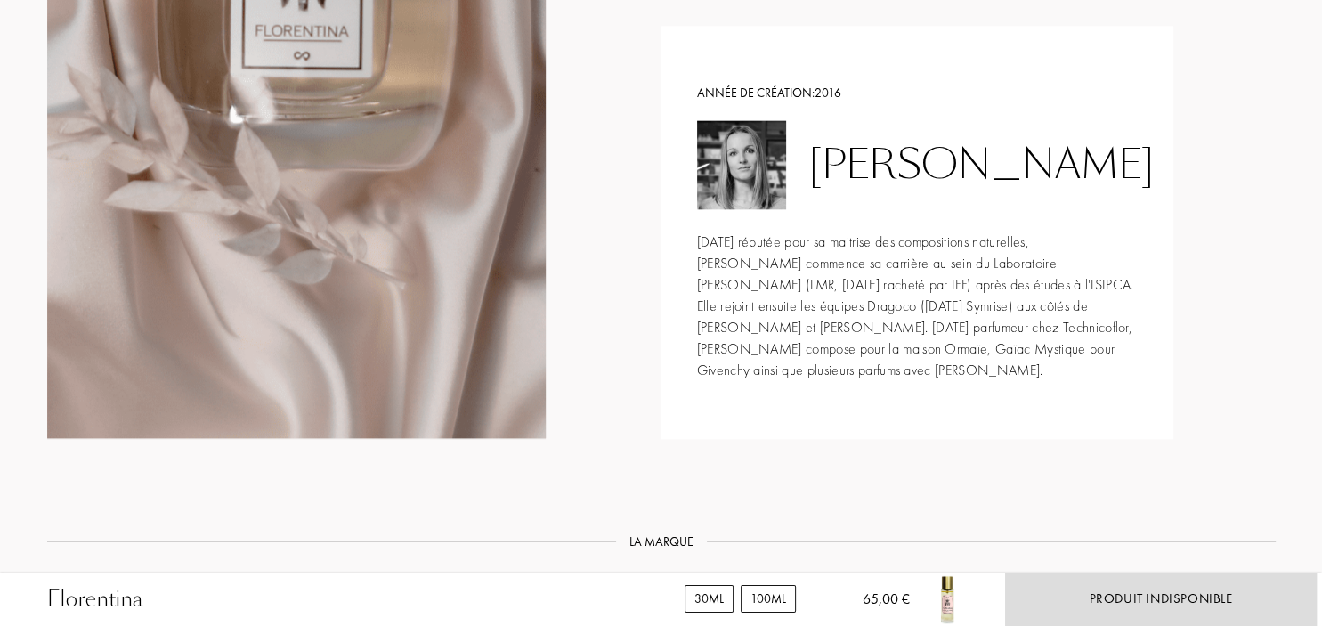
click at [780, 602] on div "100mL" at bounding box center [768, 599] width 55 height 28
click at [721, 597] on div "30mL" at bounding box center [709, 599] width 49 height 28
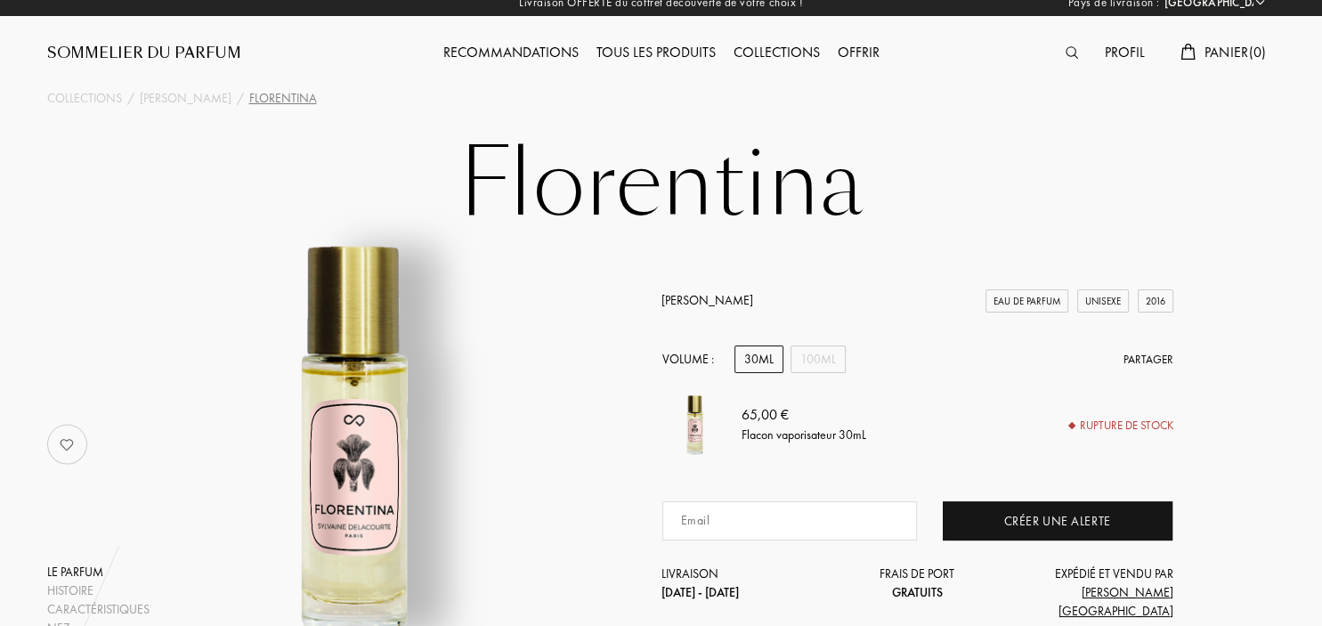
scroll to position [0, 0]
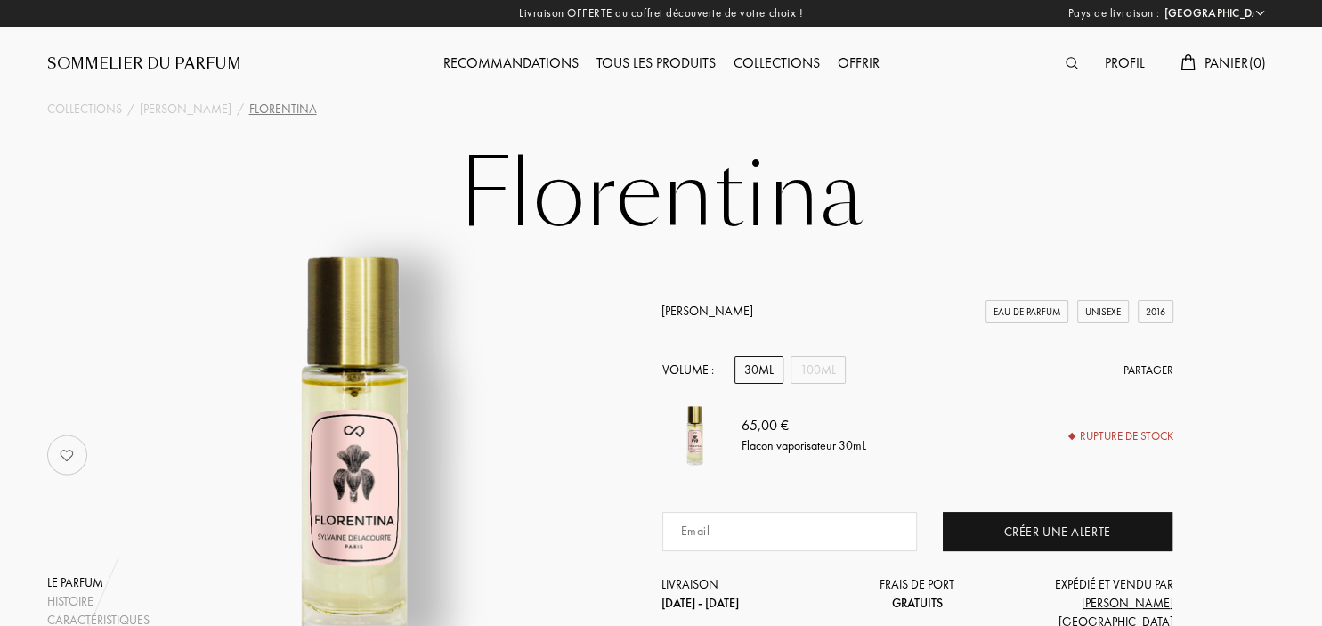
click at [1070, 66] on img at bounding box center [1072, 63] width 12 height 12
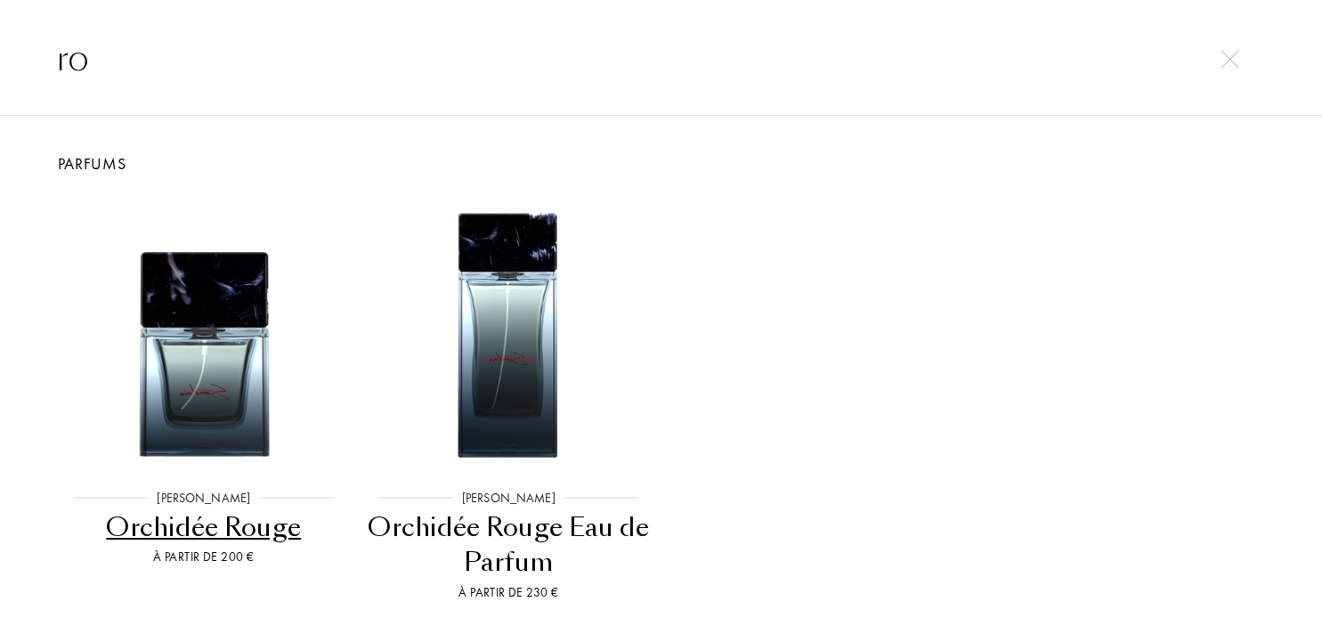
type input "r"
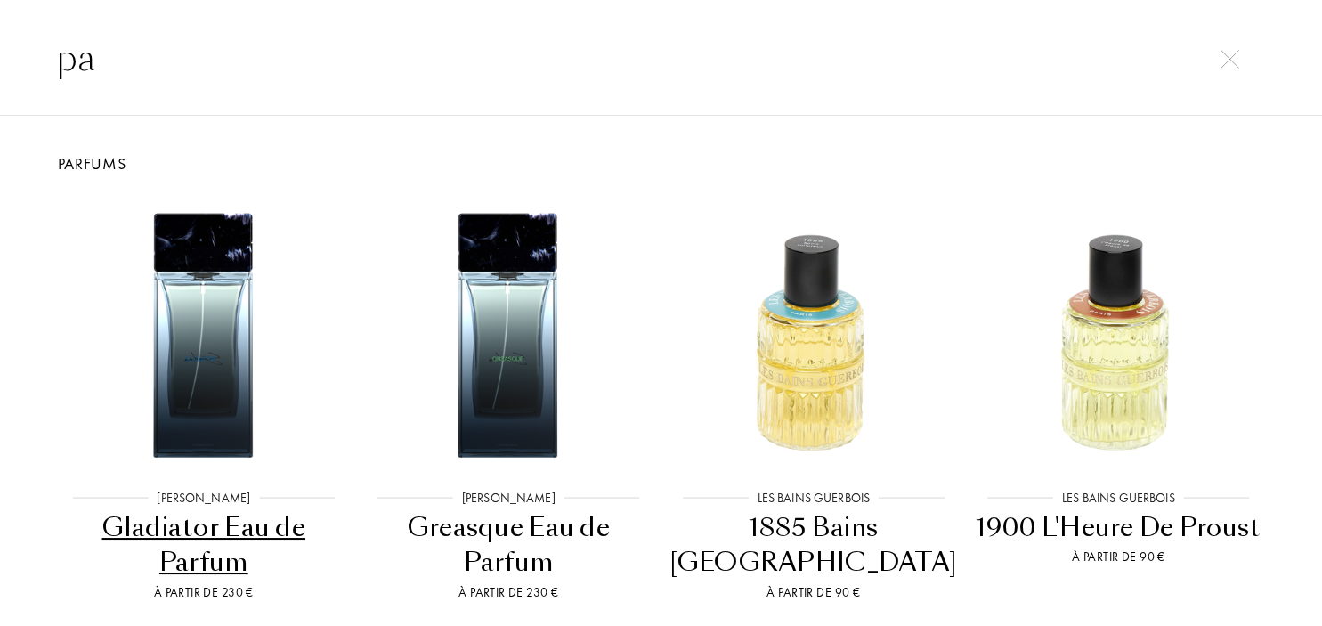
type input "p"
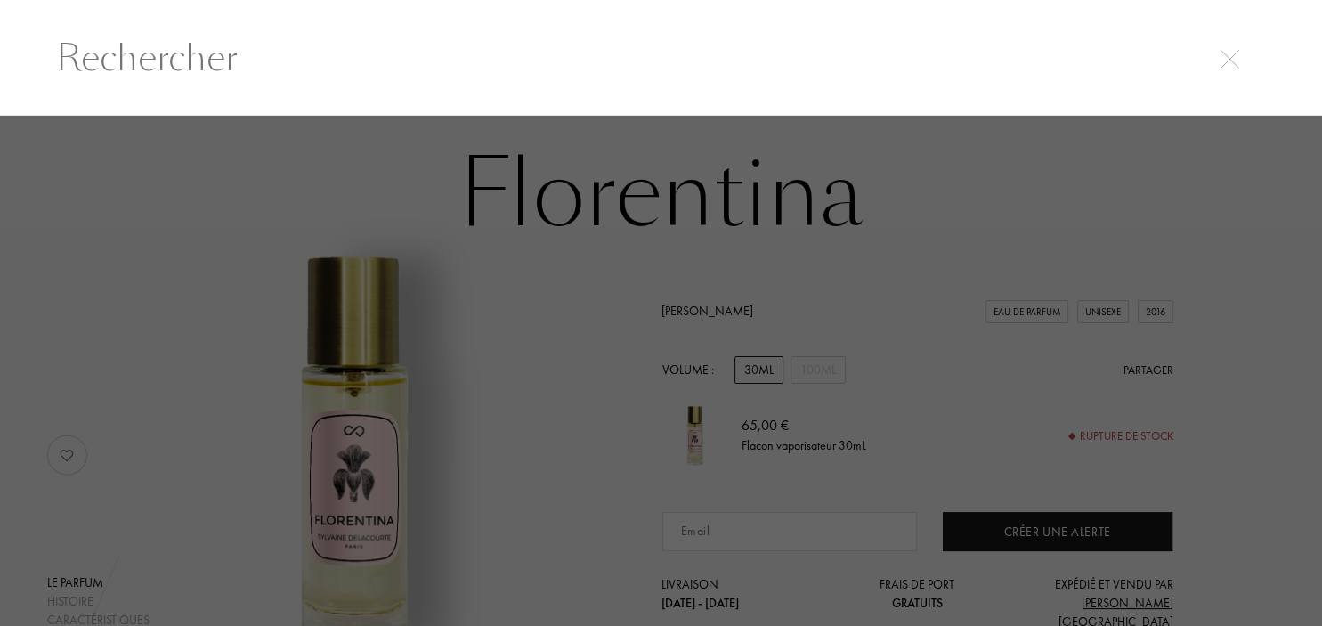
click at [1230, 59] on img at bounding box center [1230, 59] width 19 height 19
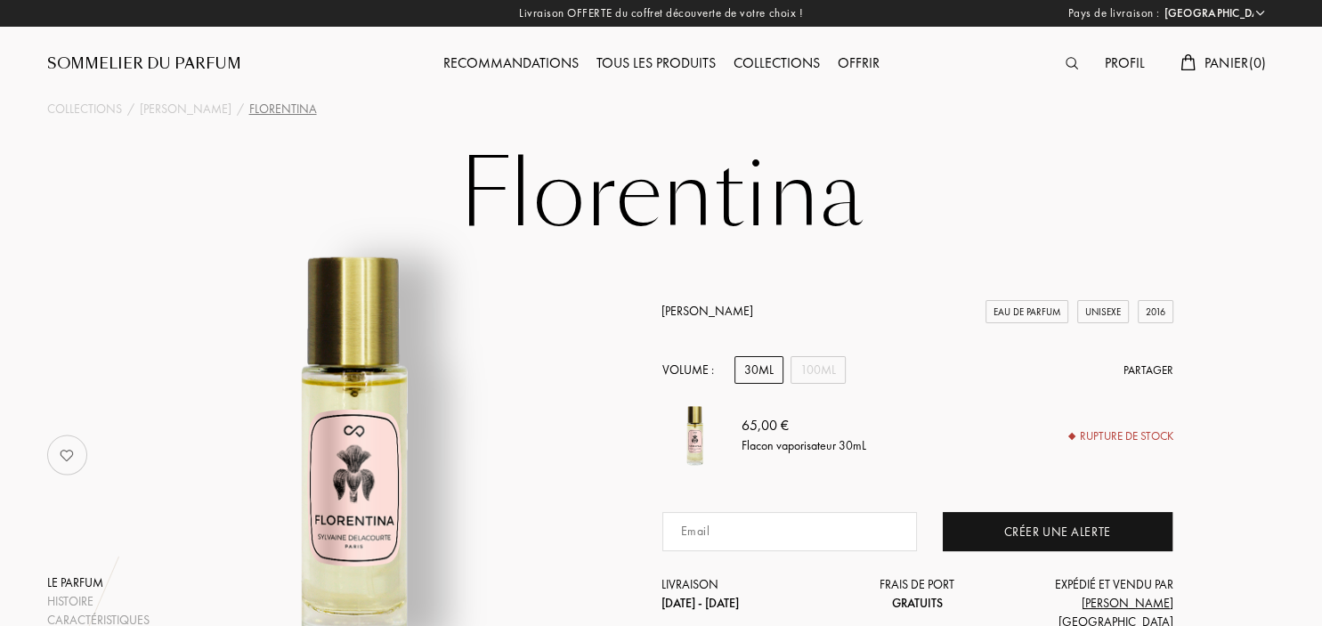
click at [691, 61] on div "Tous les produits" at bounding box center [656, 64] width 137 height 23
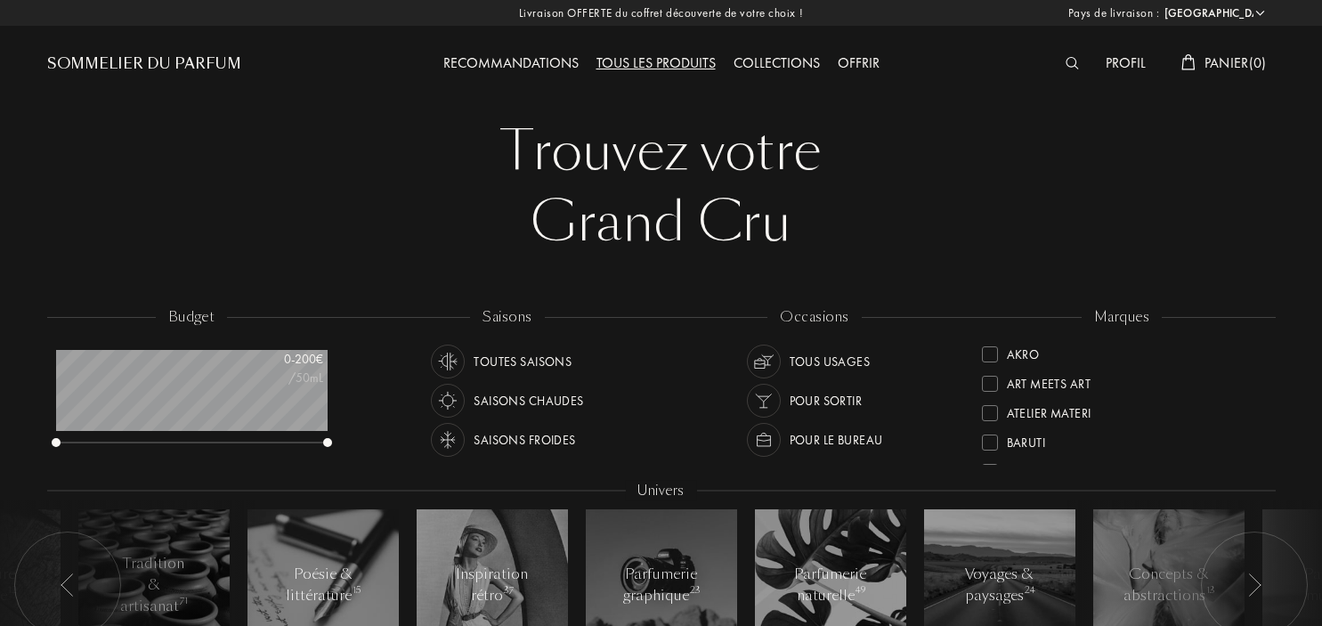
select select "FR"
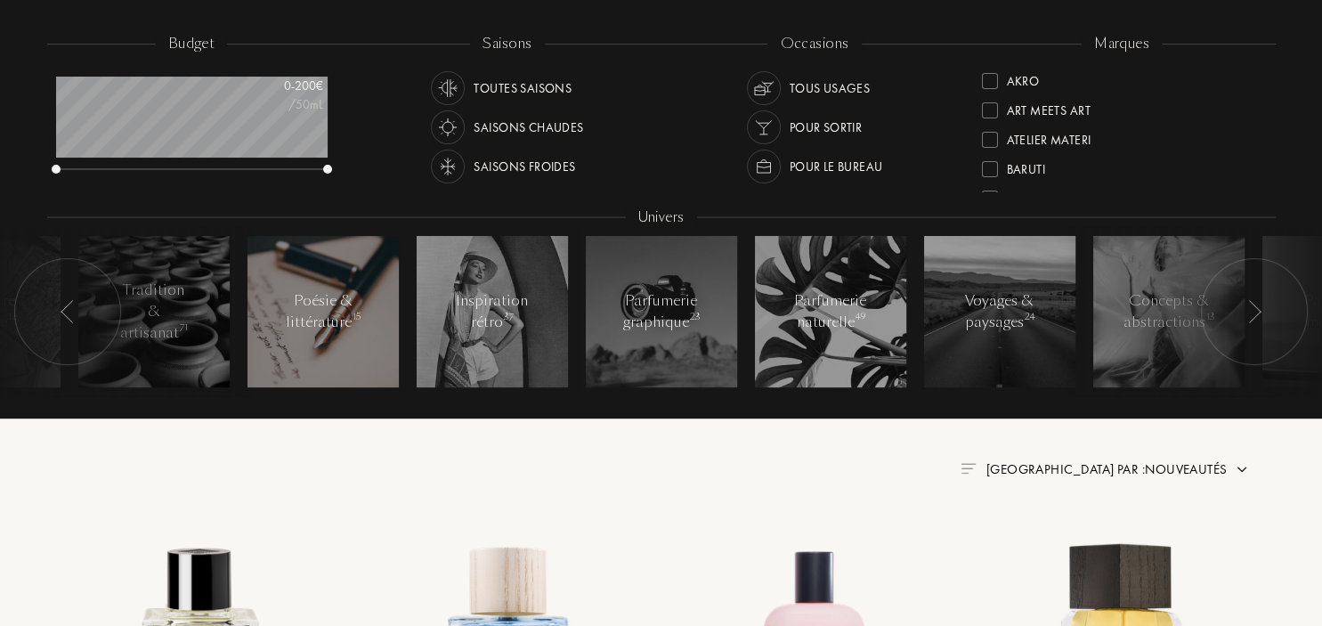
scroll to position [281, 0]
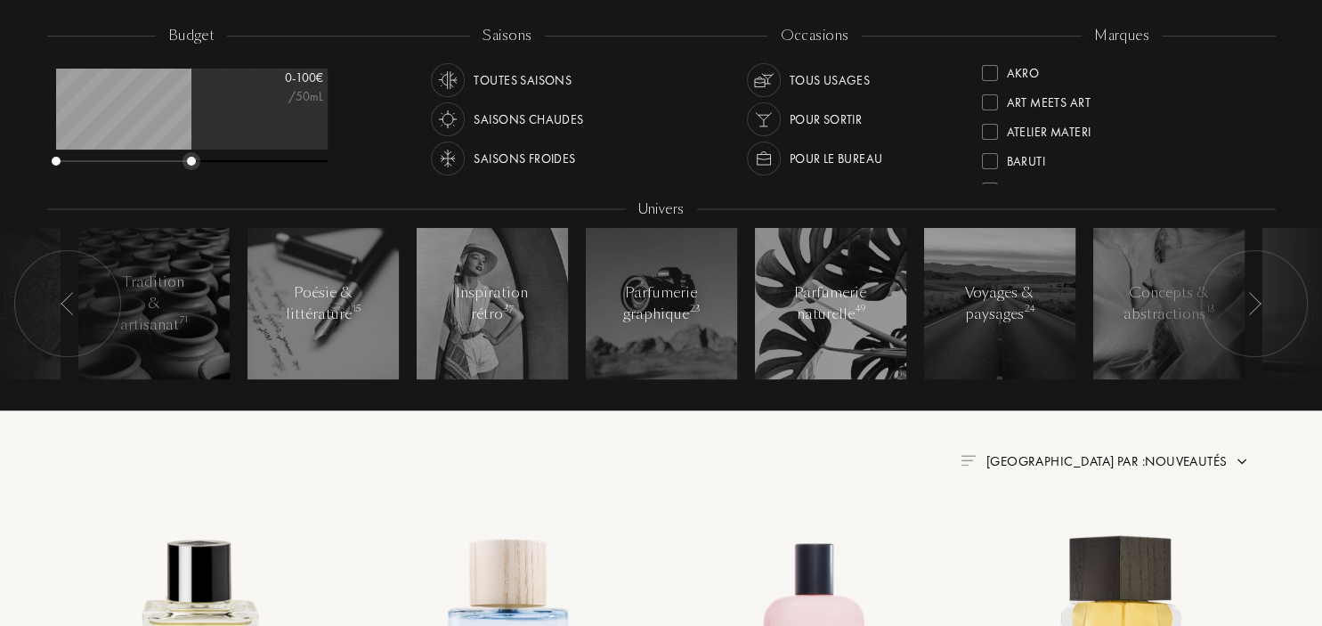
drag, startPoint x: 305, startPoint y: 162, endPoint x: 191, endPoint y: 139, distance: 115.4
click at [191, 139] on div "0 - 100 € /50mL" at bounding box center [192, 119] width 272 height 100
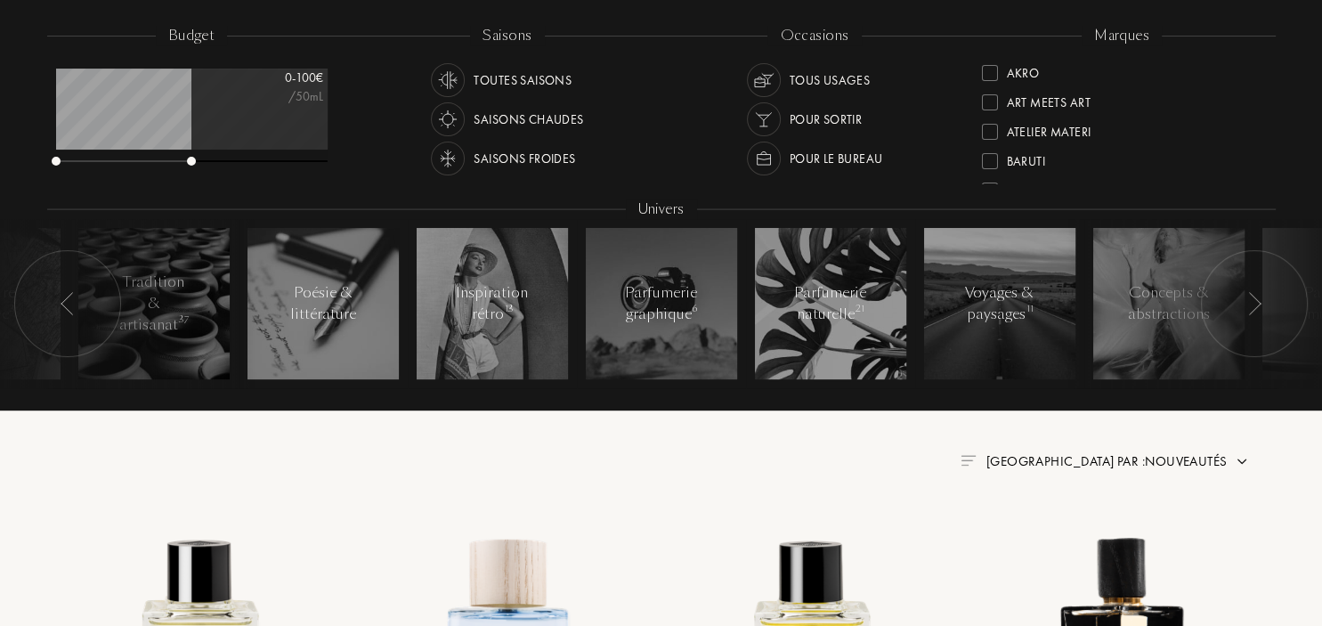
click at [1253, 305] on img at bounding box center [1254, 303] width 14 height 23
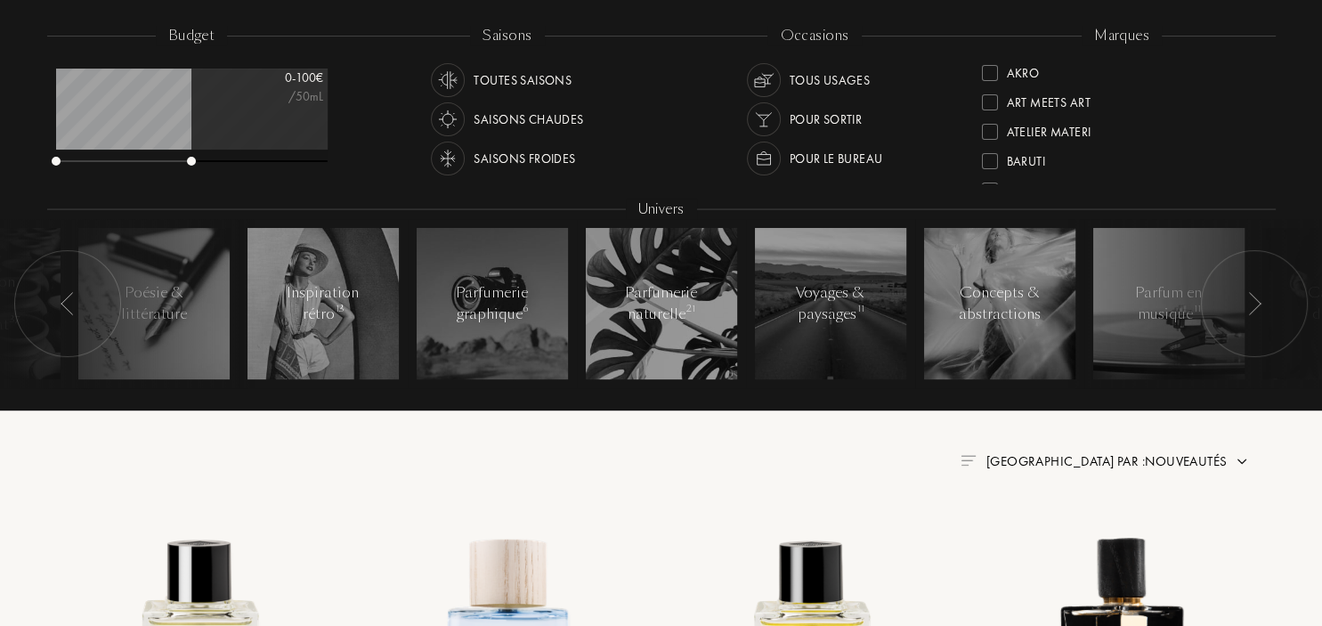
click at [1253, 310] on img at bounding box center [1254, 303] width 14 height 23
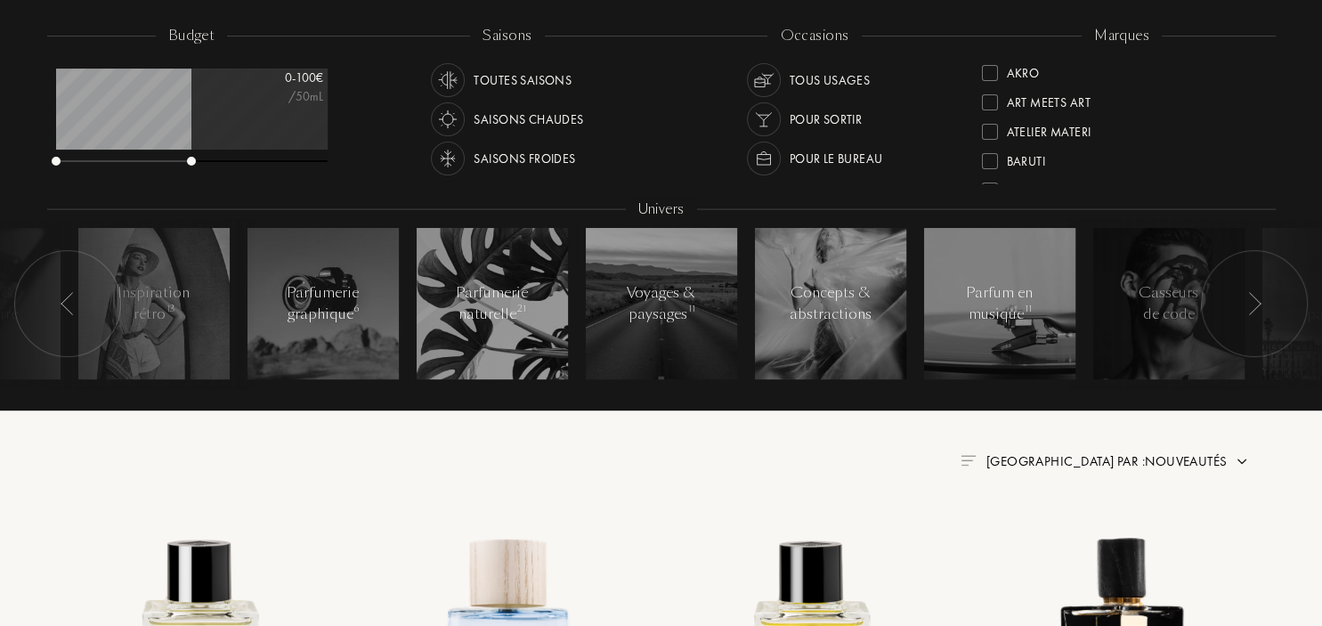
click at [1253, 310] on img at bounding box center [1254, 303] width 14 height 23
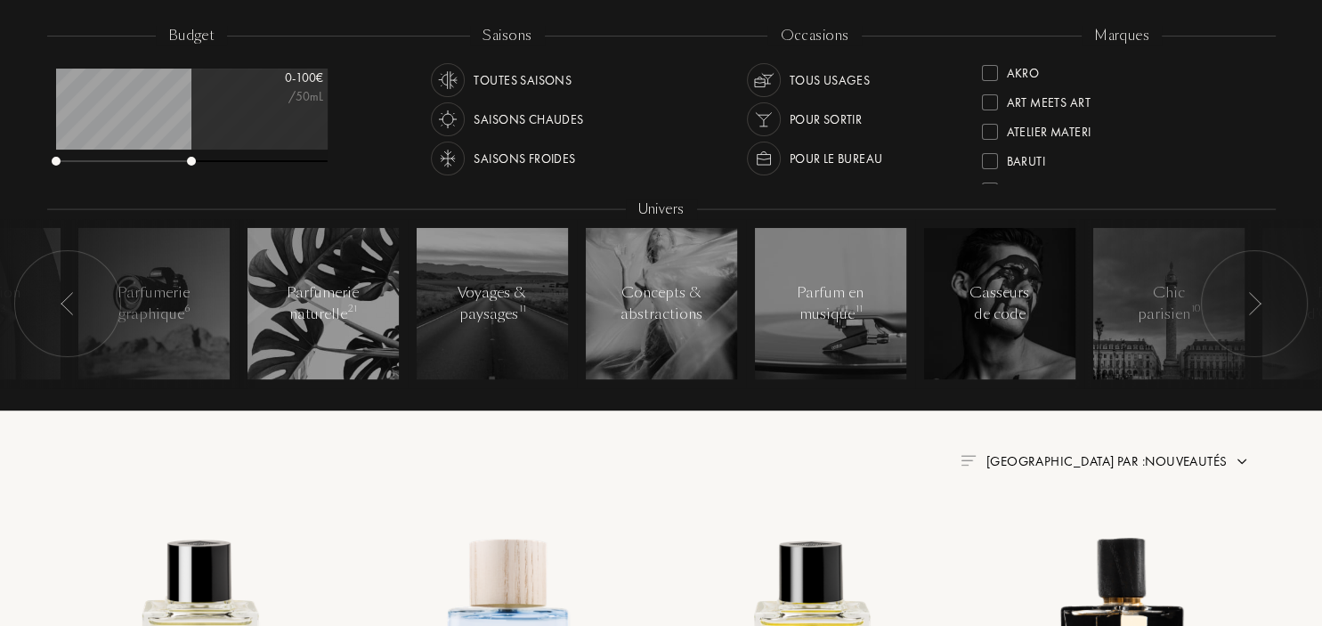
click at [1253, 310] on img at bounding box center [1254, 303] width 14 height 23
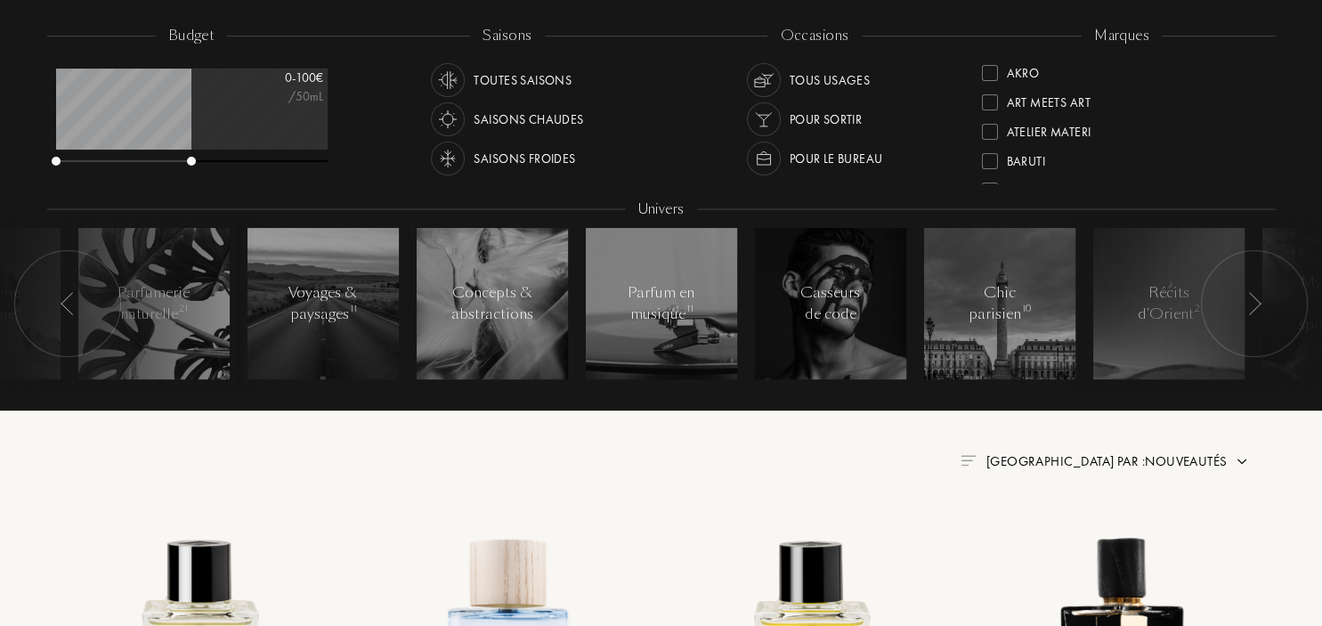
click at [1258, 302] on img at bounding box center [1254, 303] width 14 height 23
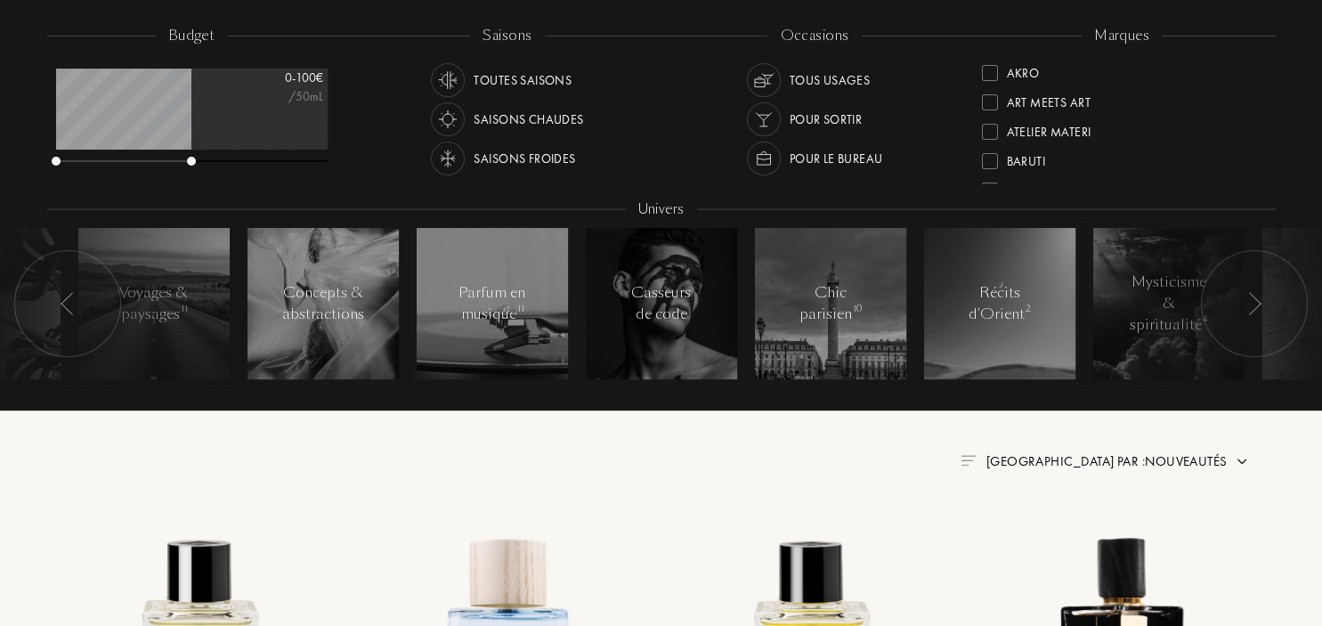
click at [1255, 302] on img at bounding box center [1254, 303] width 14 height 23
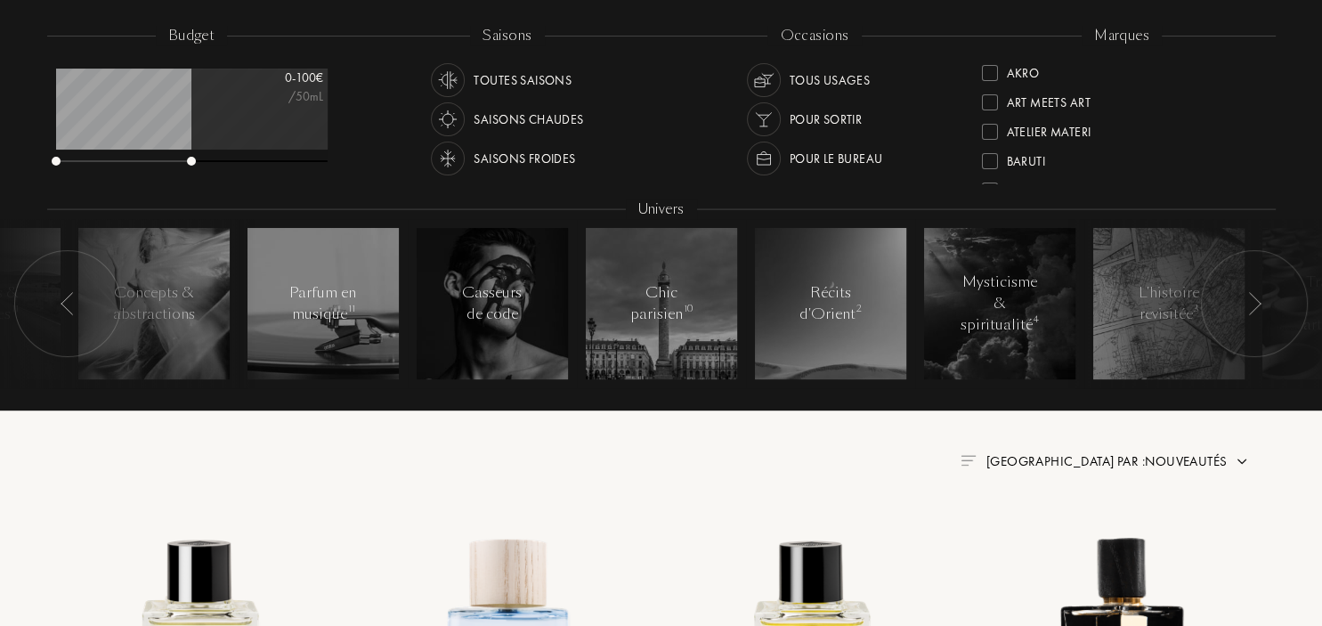
click at [1255, 302] on img at bounding box center [1254, 303] width 14 height 23
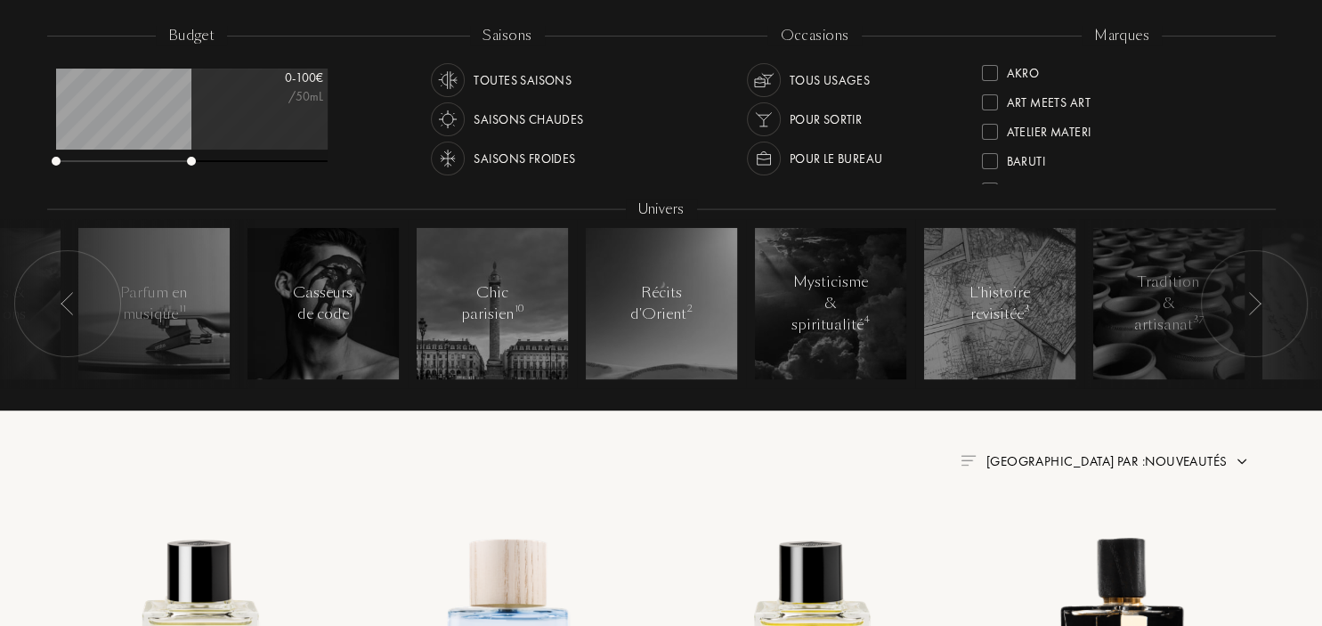
click at [1255, 302] on img at bounding box center [1254, 303] width 14 height 23
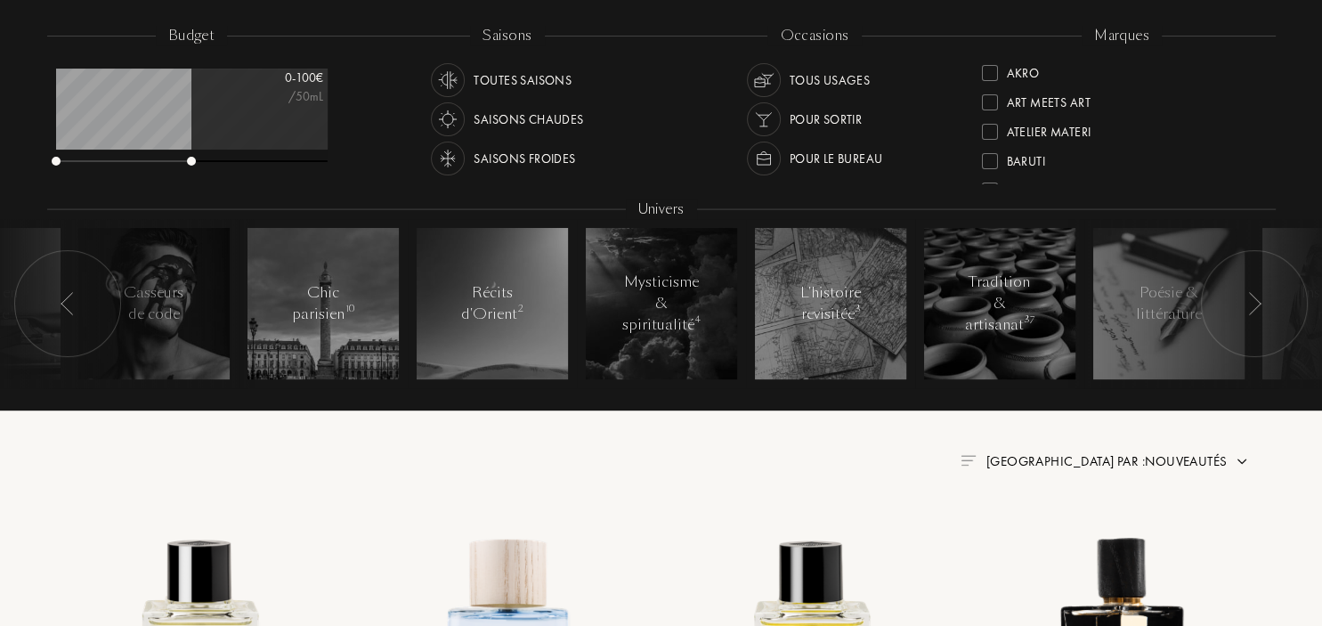
click at [1255, 302] on img at bounding box center [1254, 303] width 14 height 23
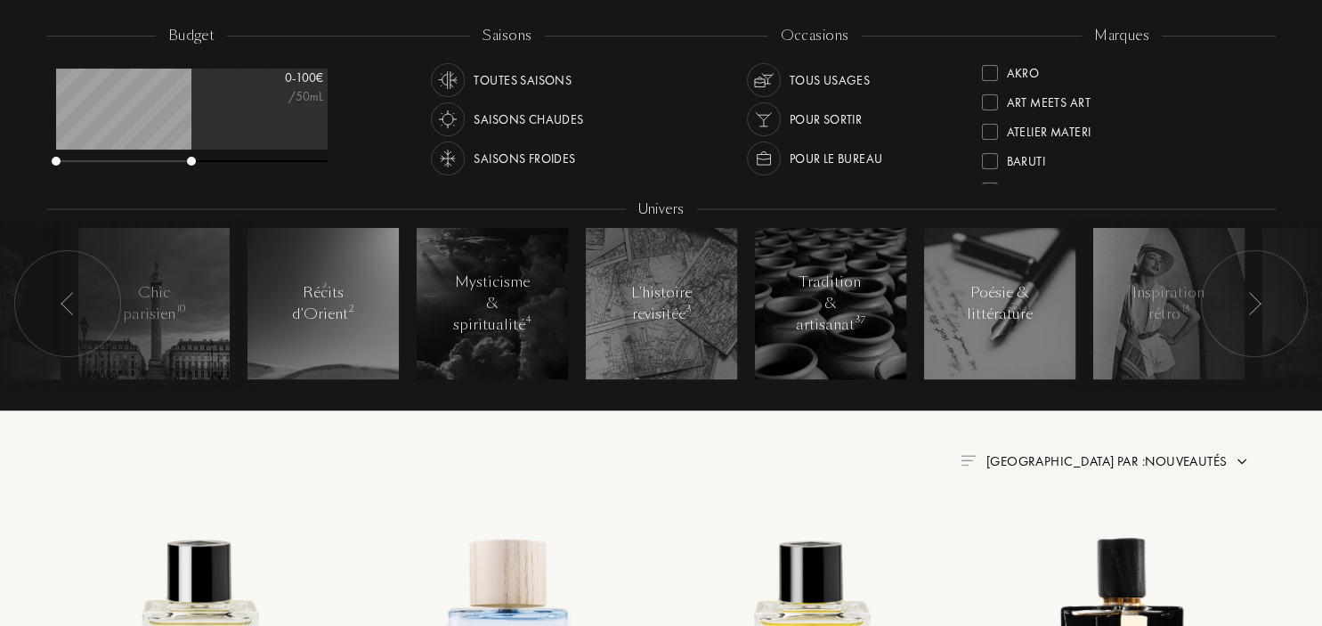
click at [1255, 302] on img at bounding box center [1254, 303] width 14 height 23
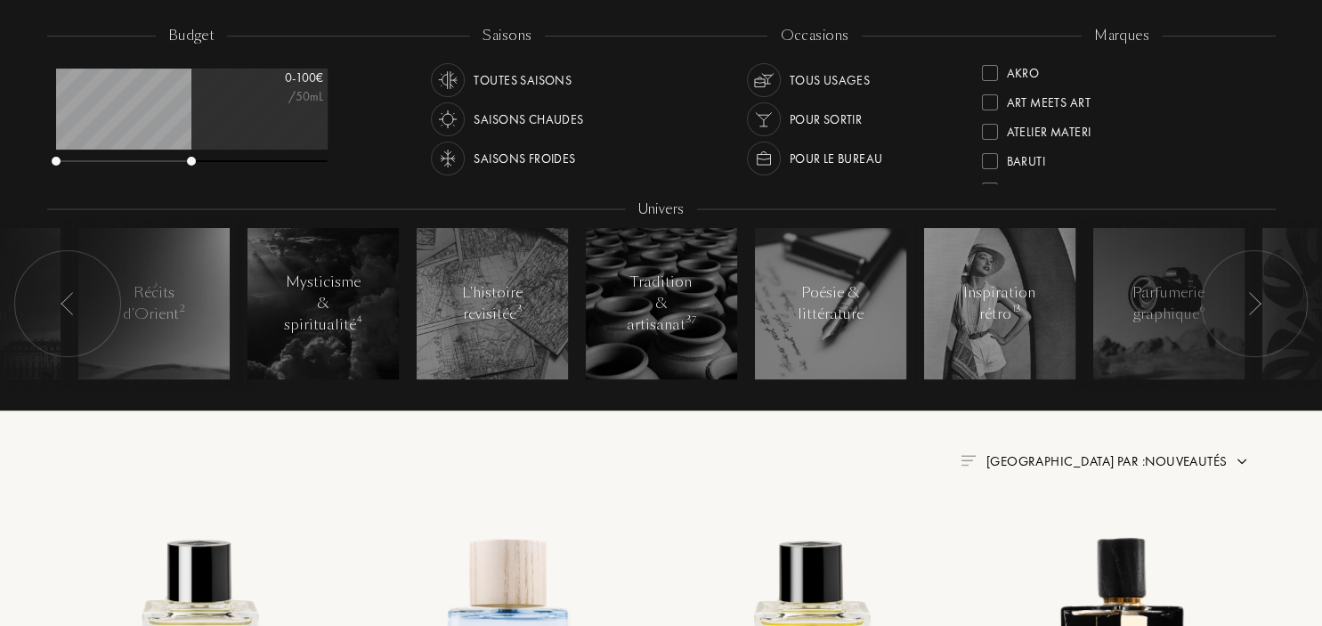
click at [1255, 302] on img at bounding box center [1254, 303] width 14 height 23
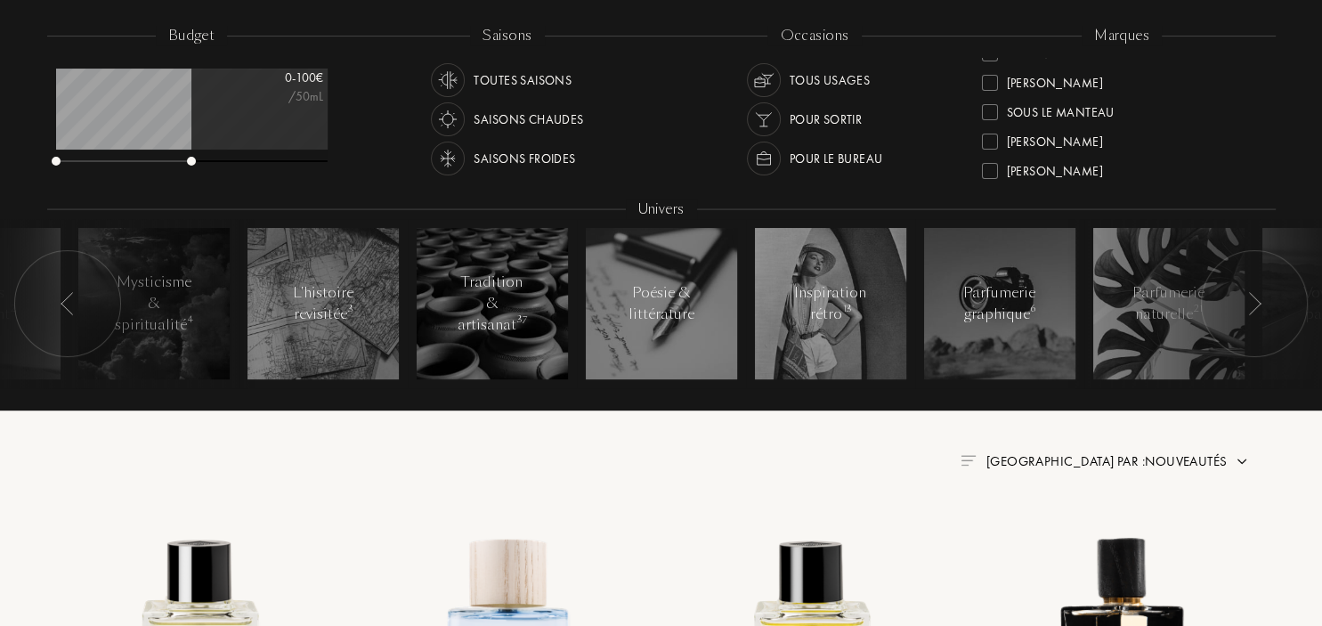
scroll to position [675, 0]
click at [991, 126] on div at bounding box center [990, 133] width 16 height 16
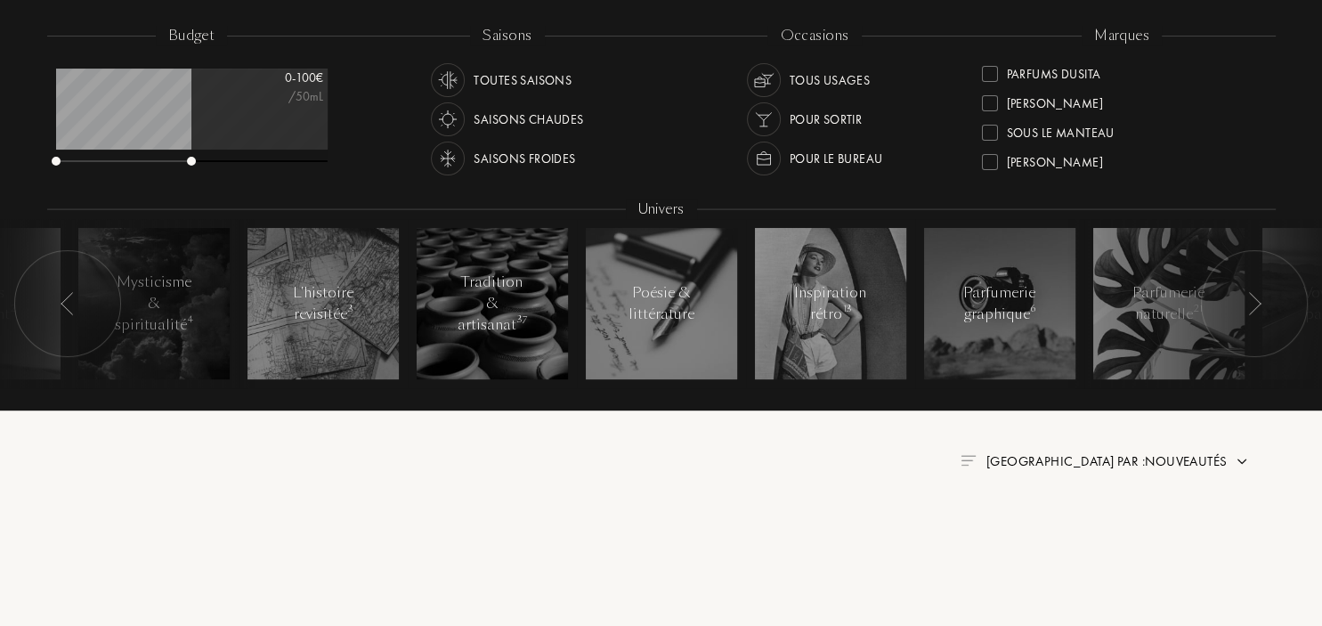
scroll to position [0, 0]
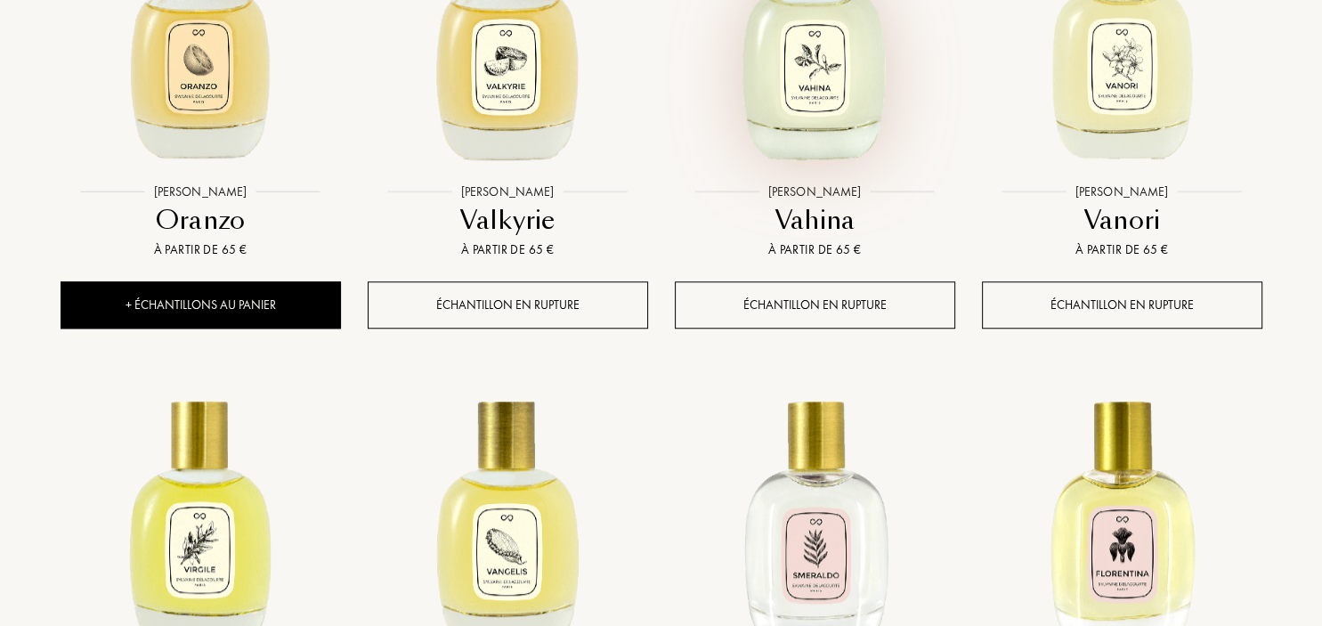
scroll to position [1316, 0]
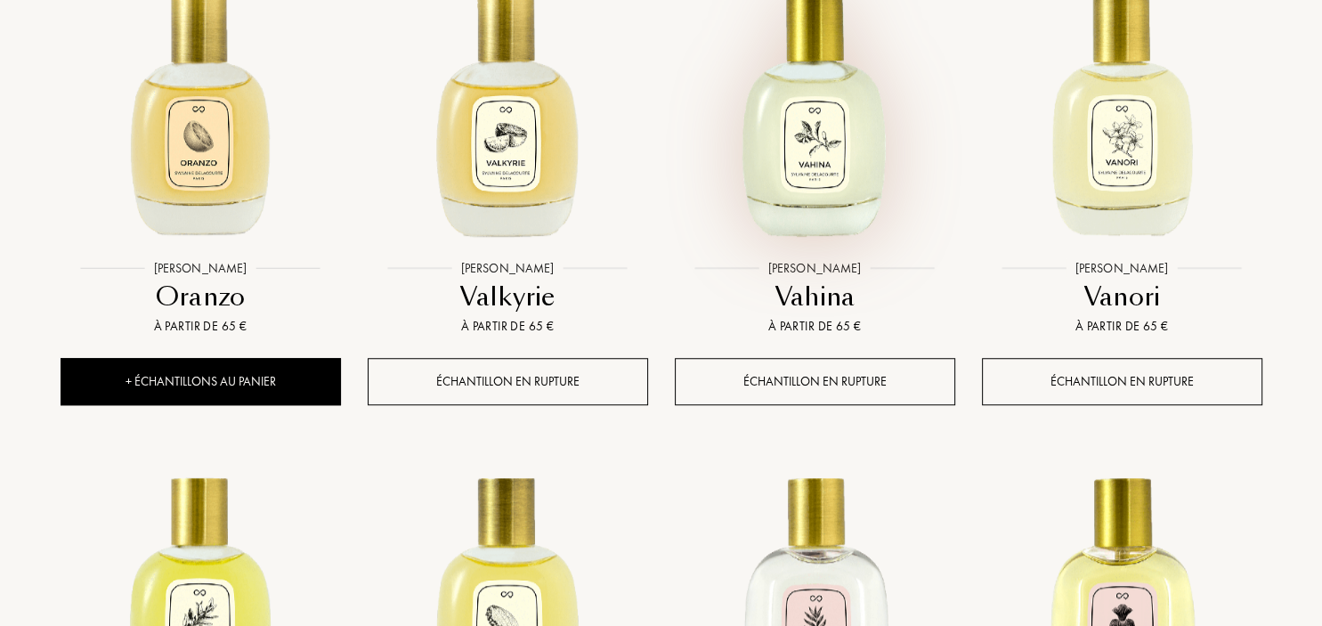
click at [830, 173] on img at bounding box center [815, 110] width 277 height 277
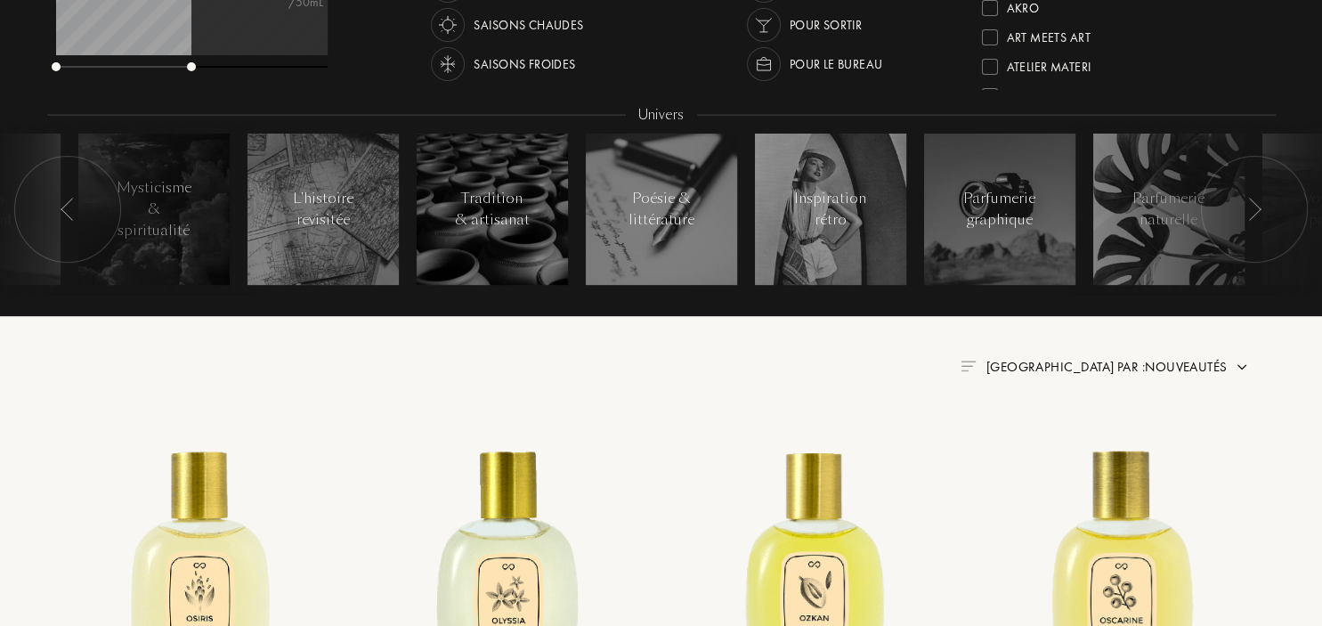
scroll to position [751, 0]
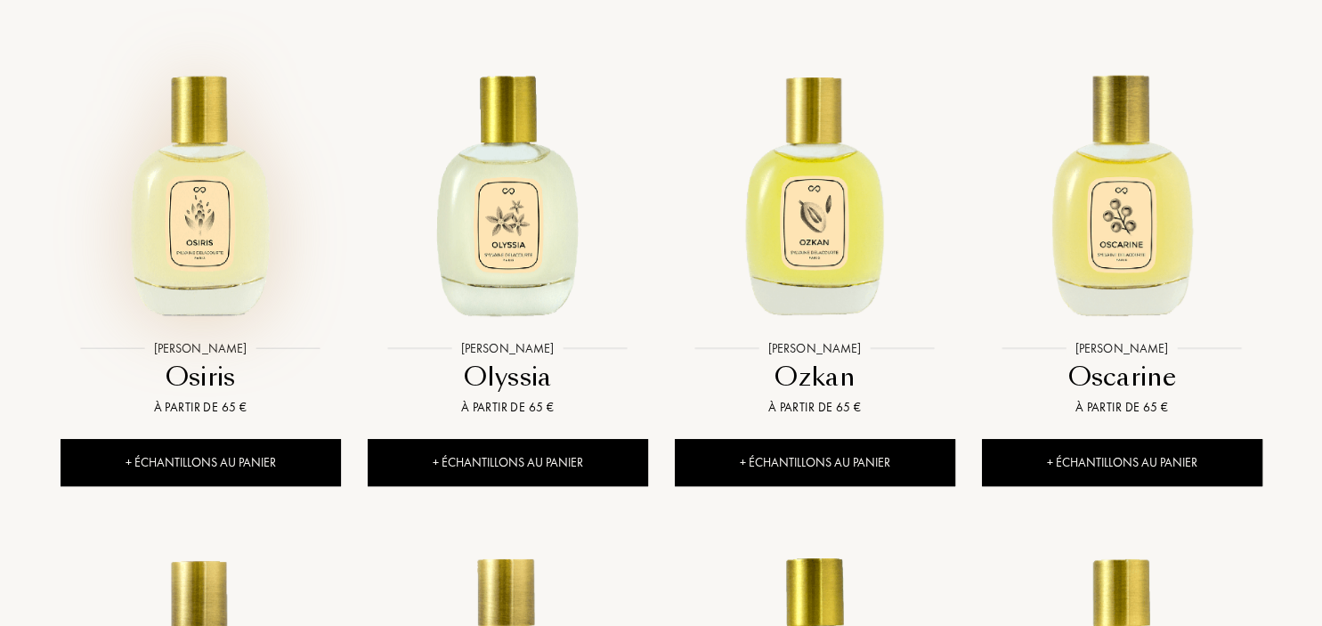
click at [211, 274] on img at bounding box center [200, 191] width 277 height 277
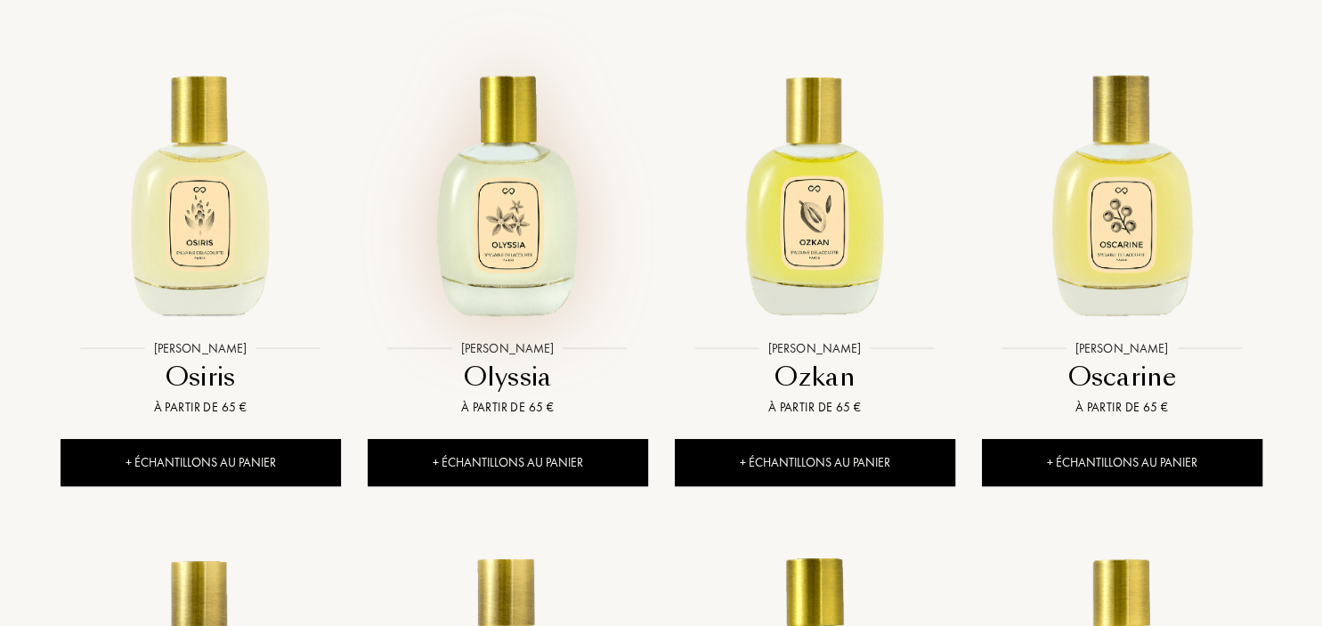
click at [532, 248] on img at bounding box center [508, 191] width 277 height 277
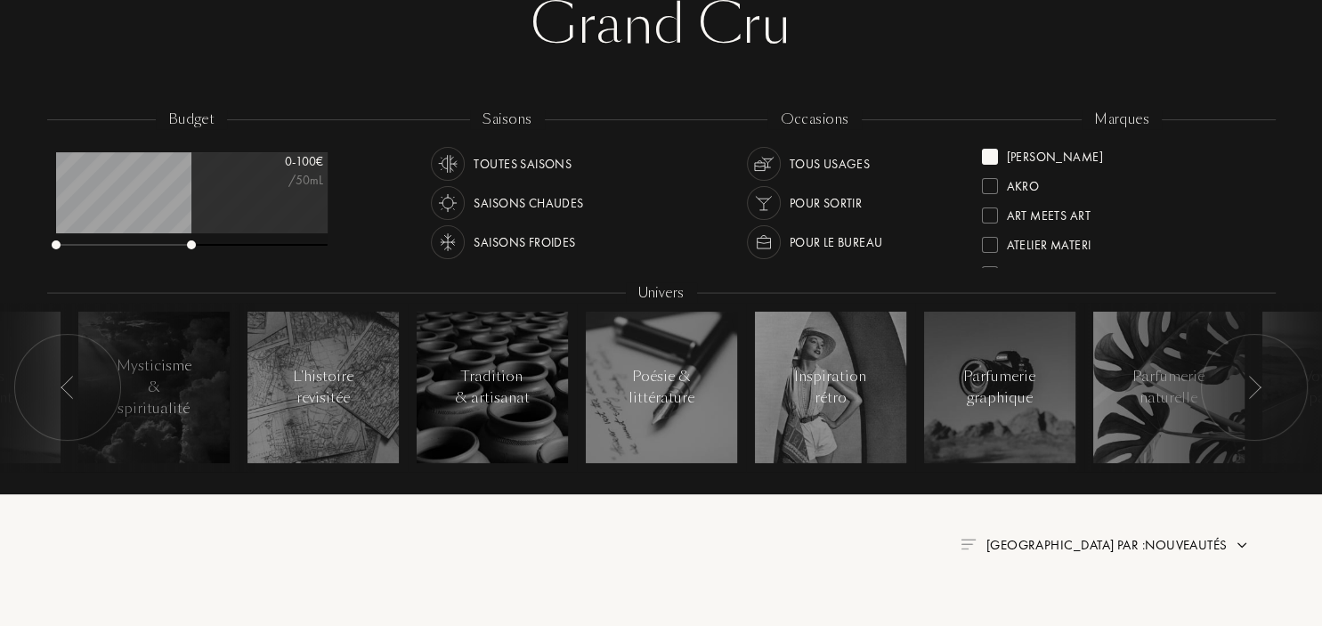
scroll to position [0, 0]
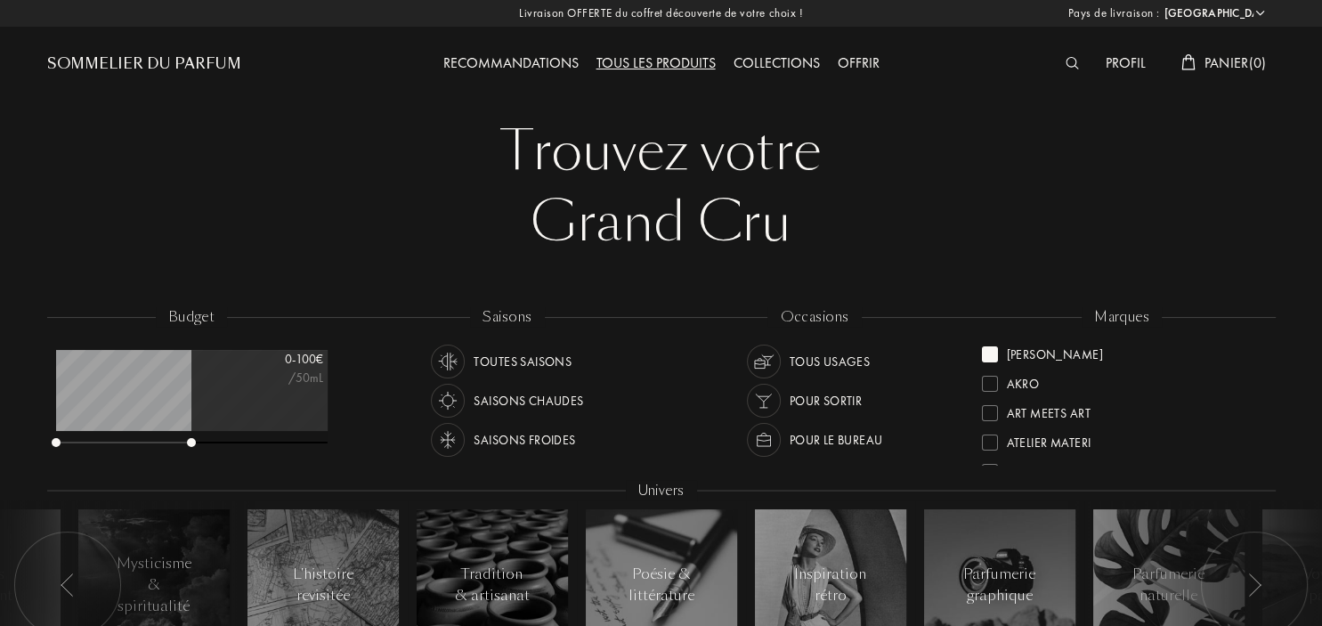
click at [1071, 66] on img at bounding box center [1072, 63] width 13 height 12
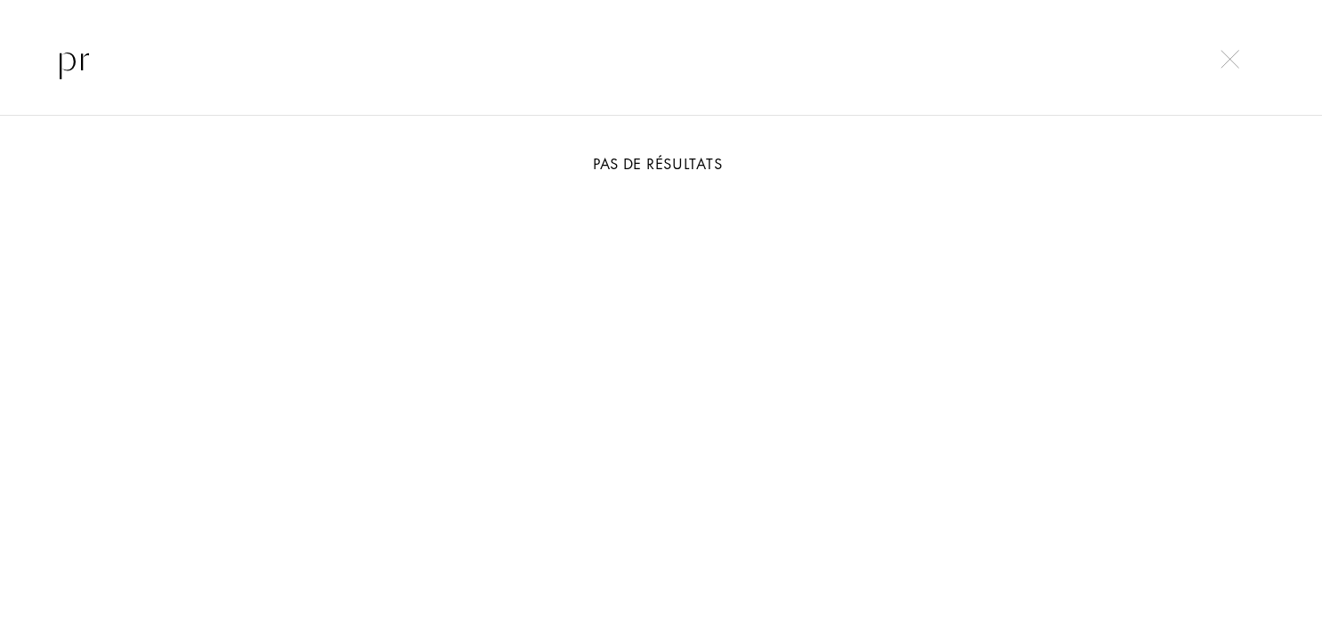
type input "p"
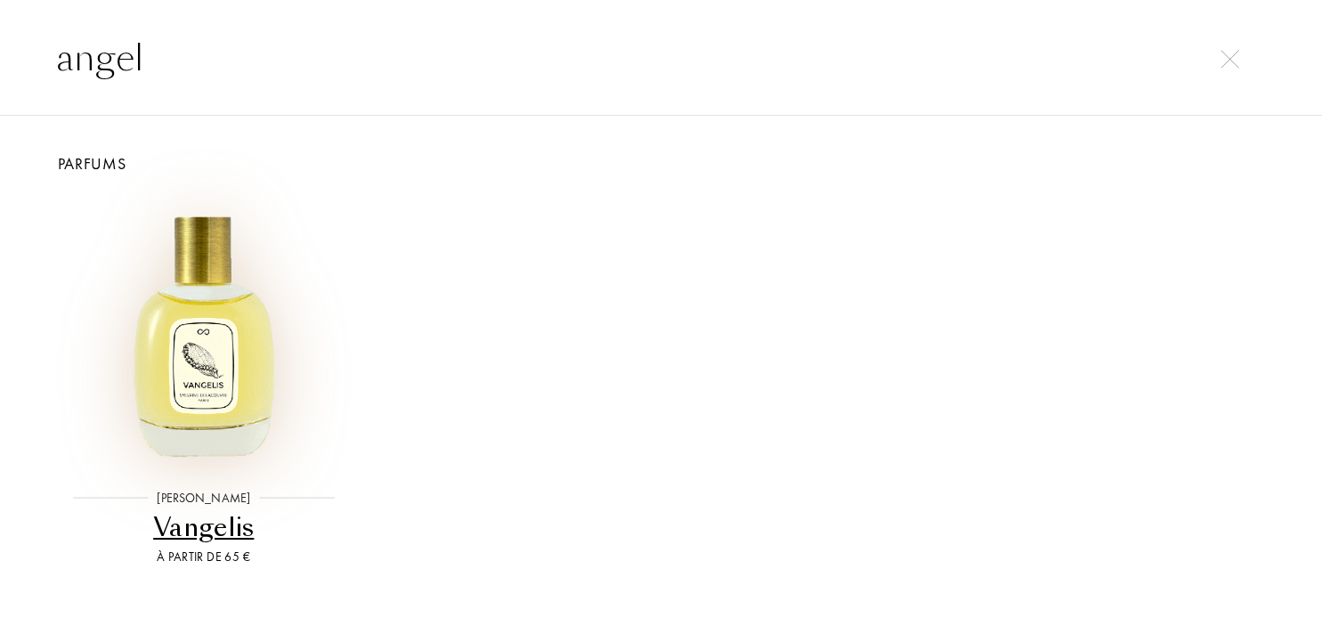
type input "angel"
click at [222, 345] on img at bounding box center [204, 332] width 274 height 274
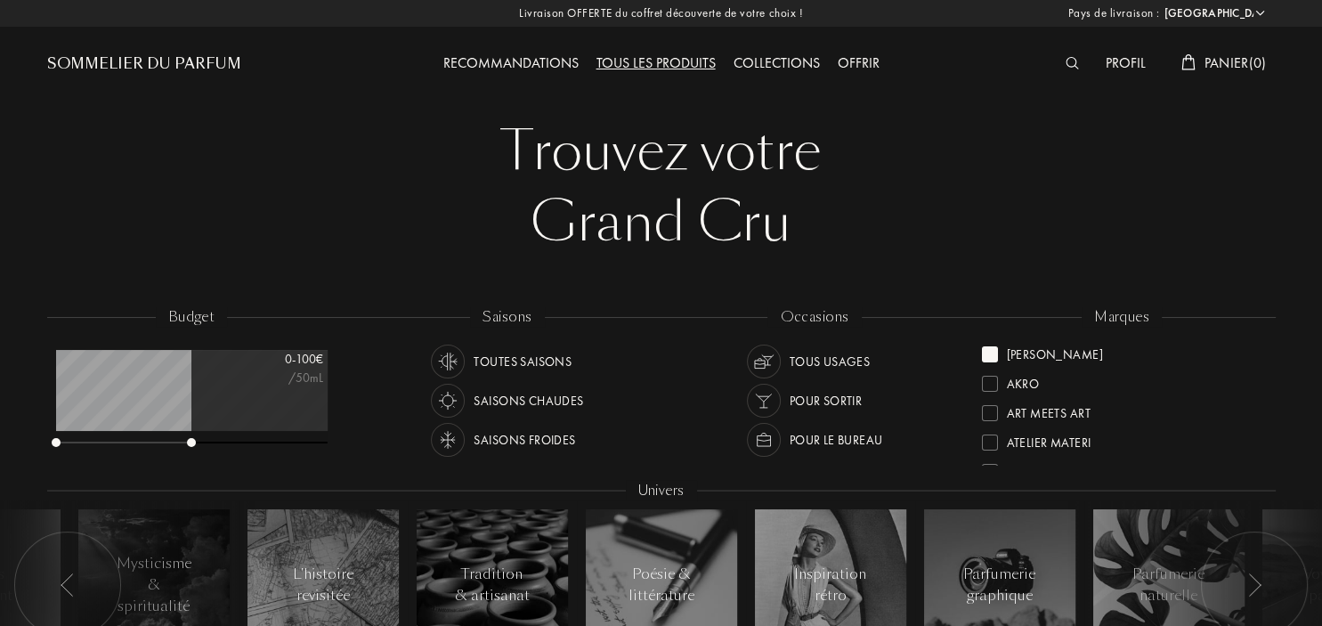
click at [1070, 69] on img at bounding box center [1072, 63] width 13 height 12
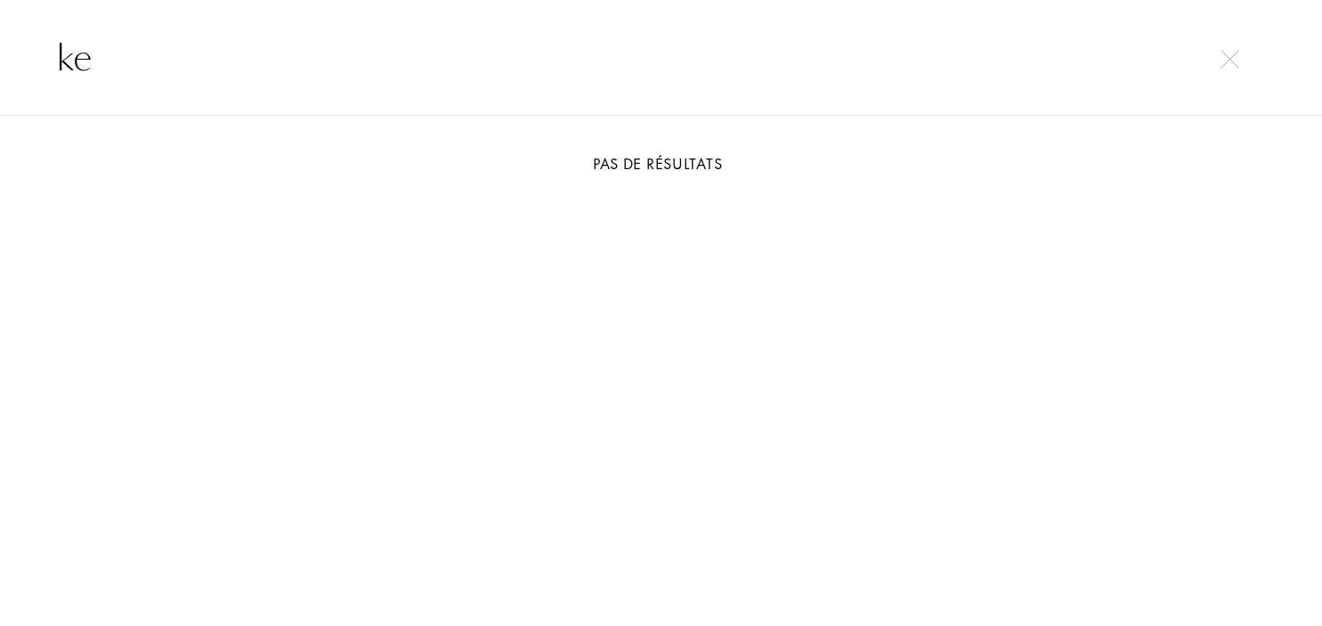
type input "k"
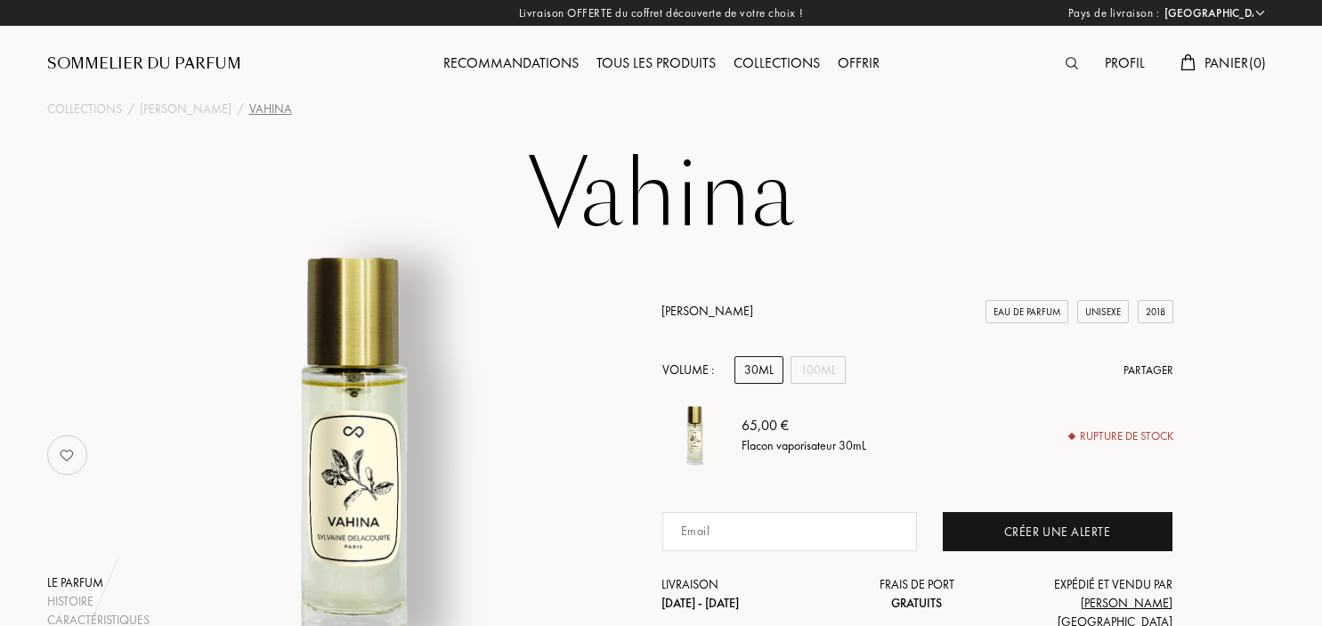
select select "FR"
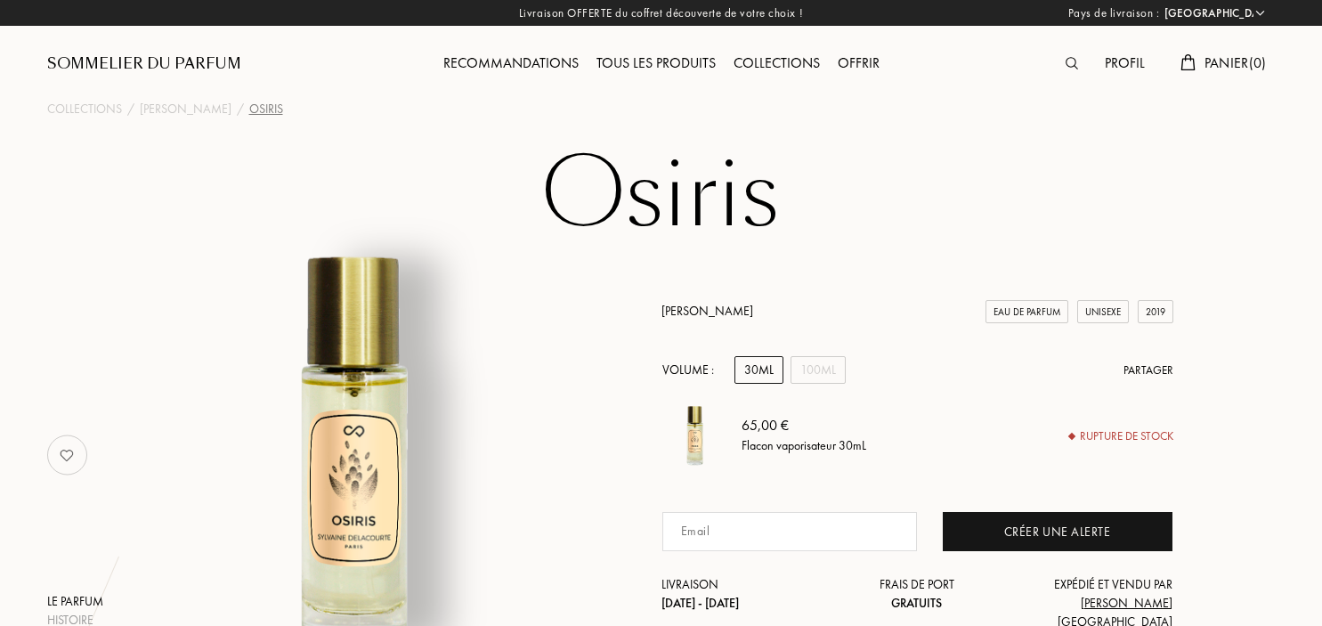
select select "FR"
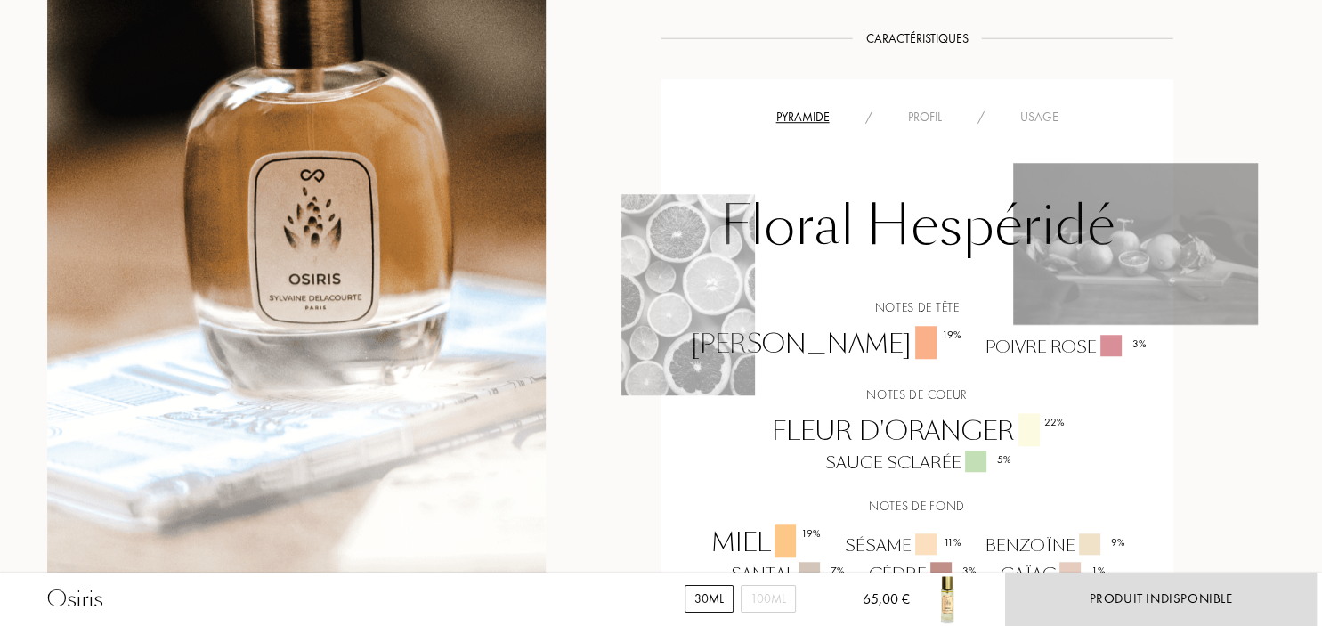
scroll to position [1410, 0]
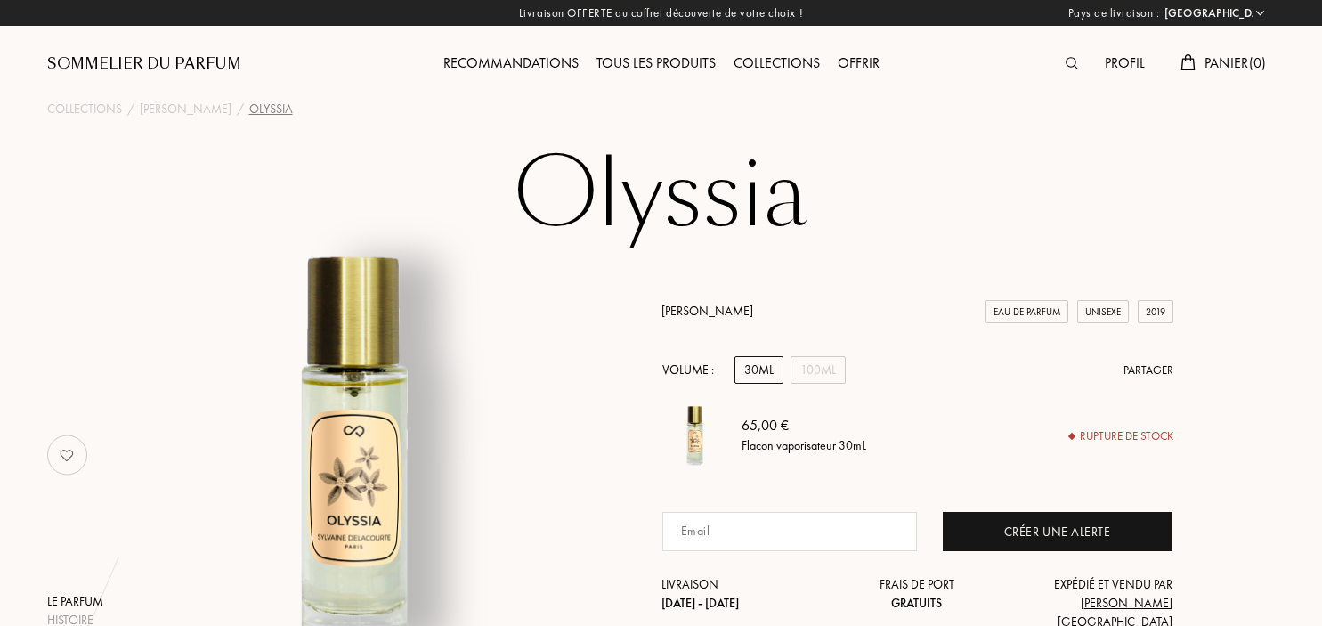
select select "FR"
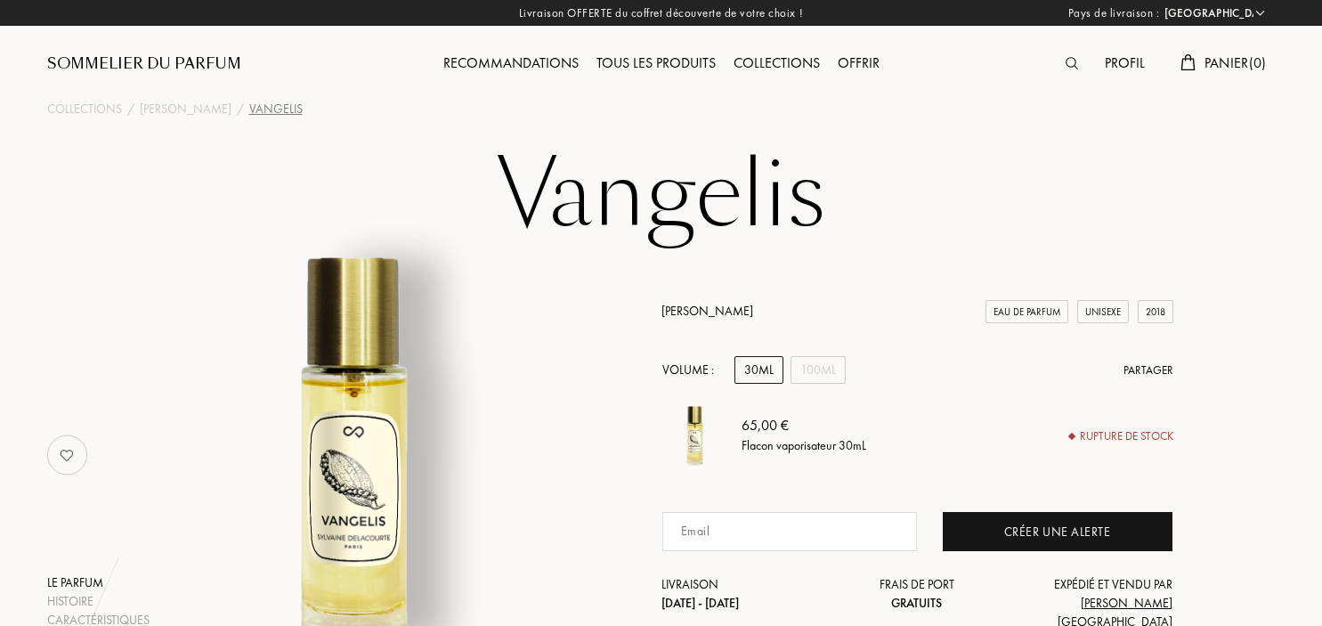
select select "FR"
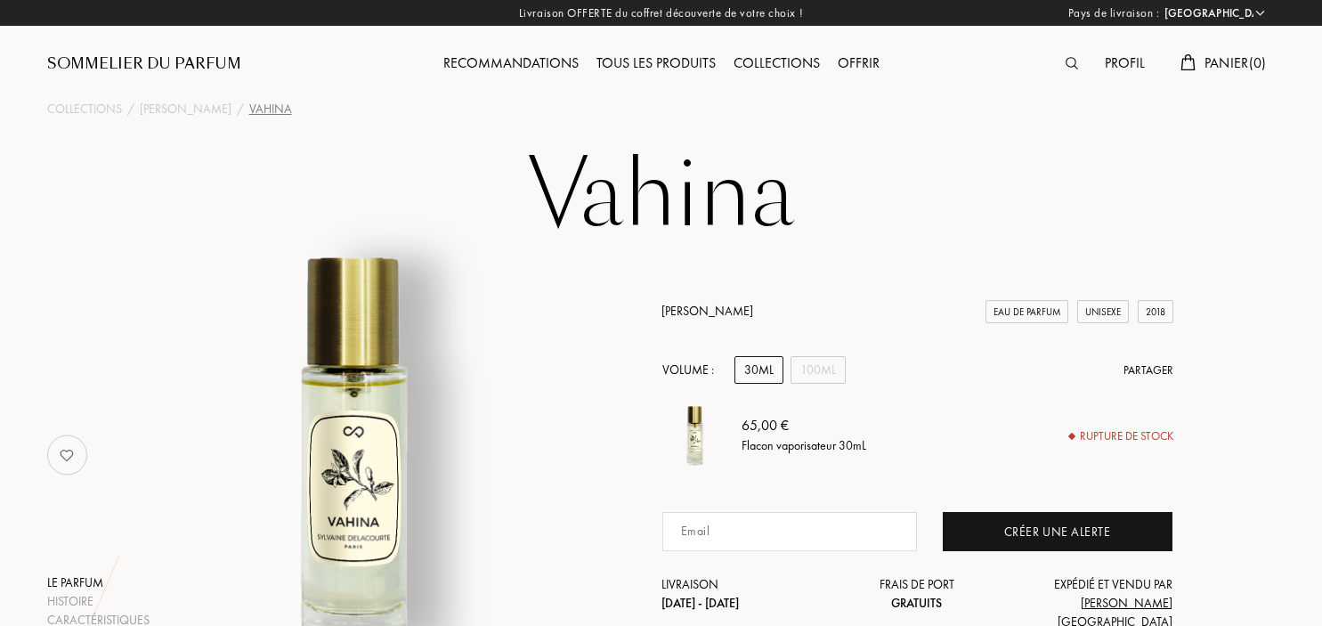
select select "FR"
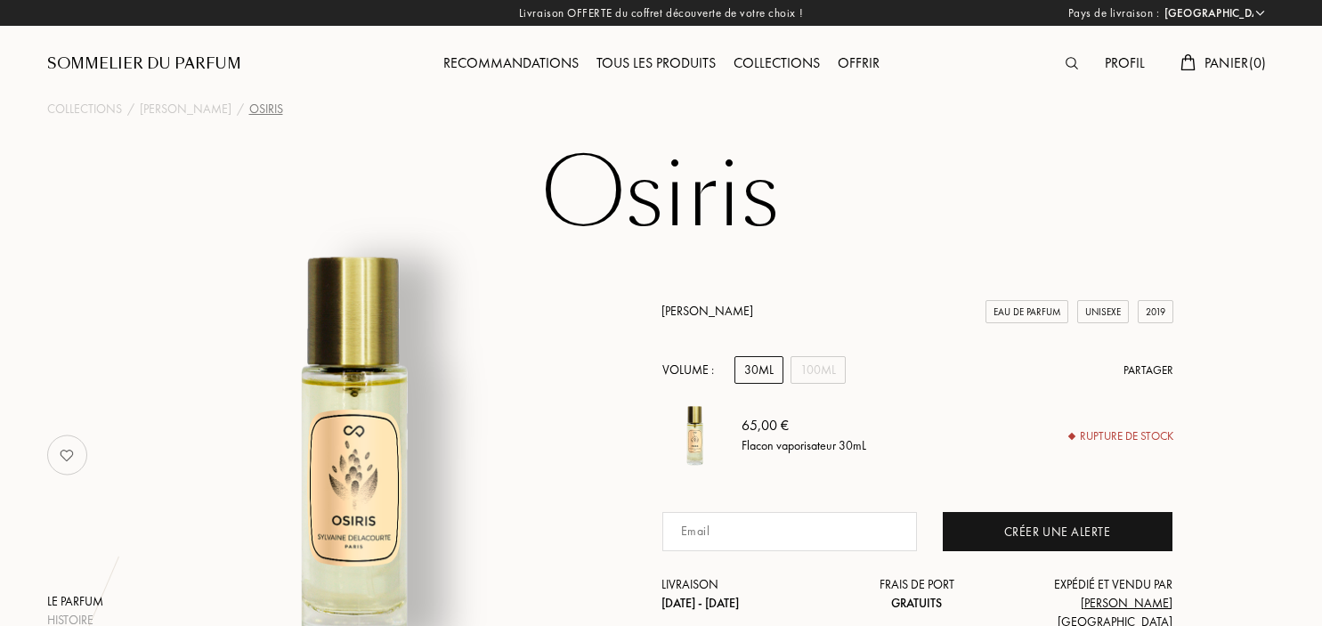
select select "FR"
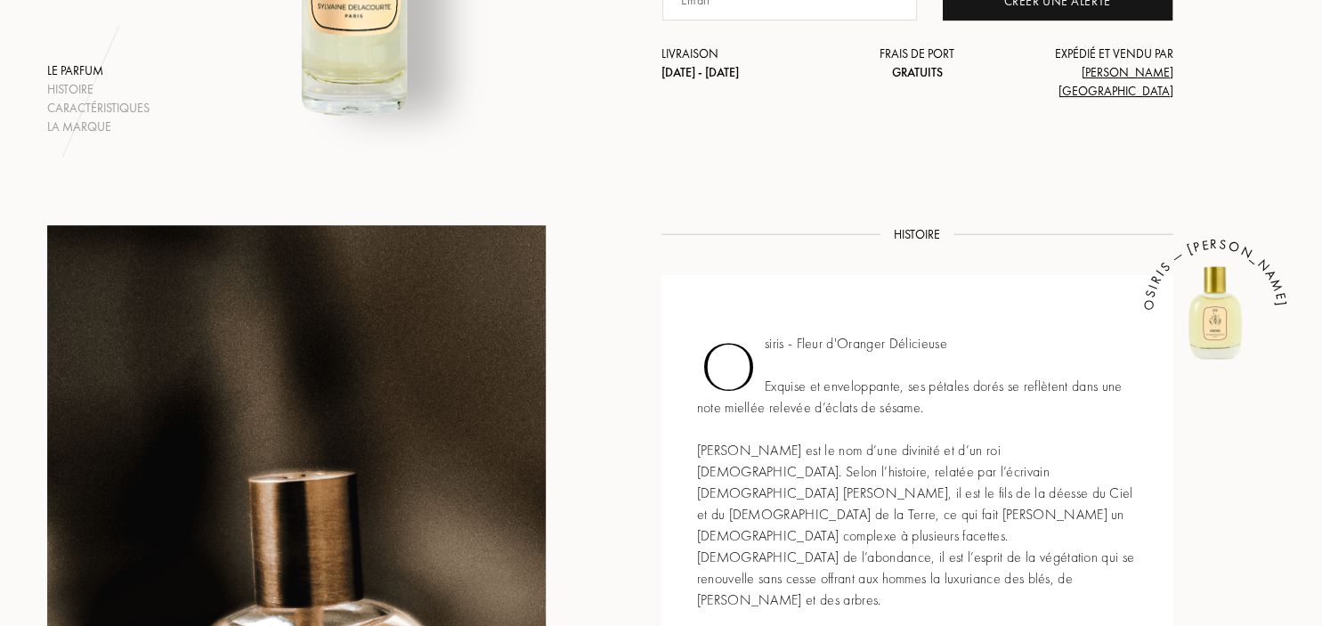
scroll to position [470, 0]
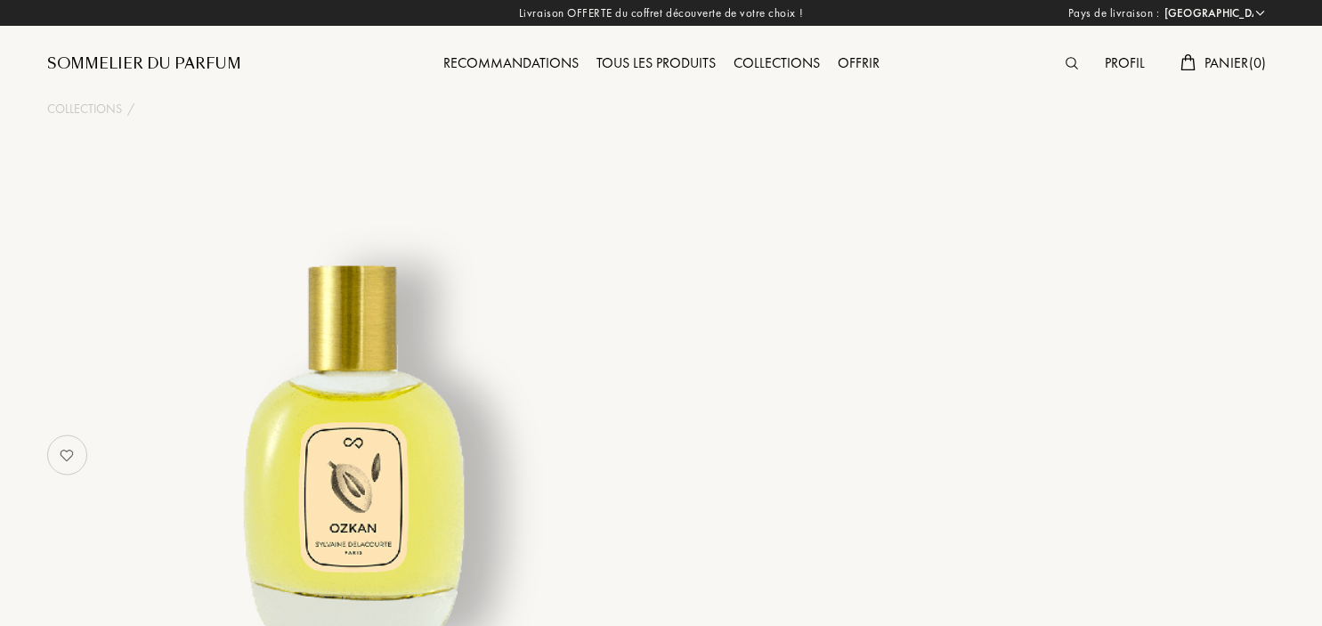
select select "FR"
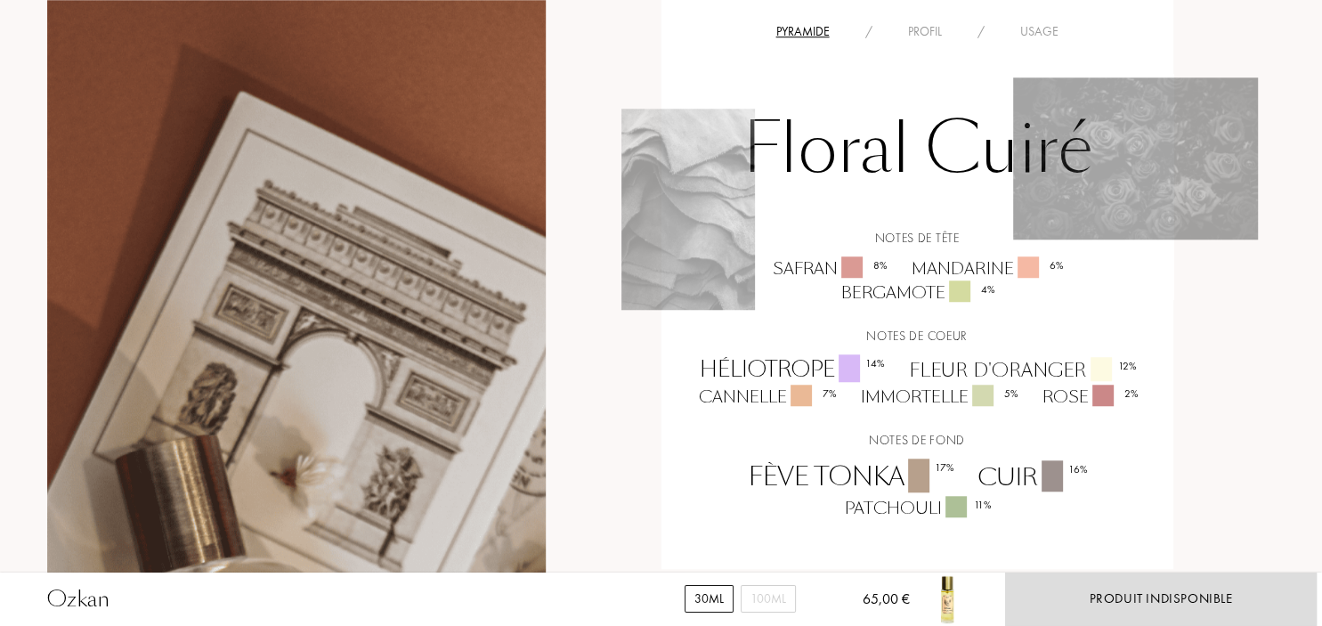
scroll to position [1410, 0]
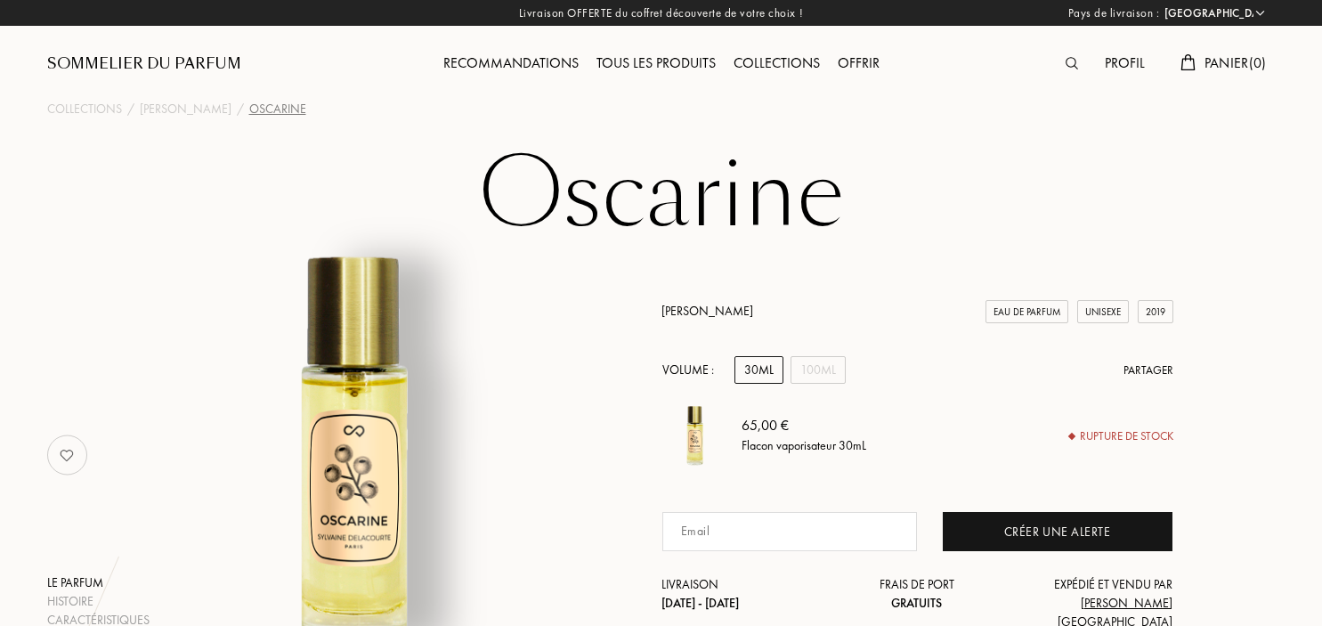
select select "FR"
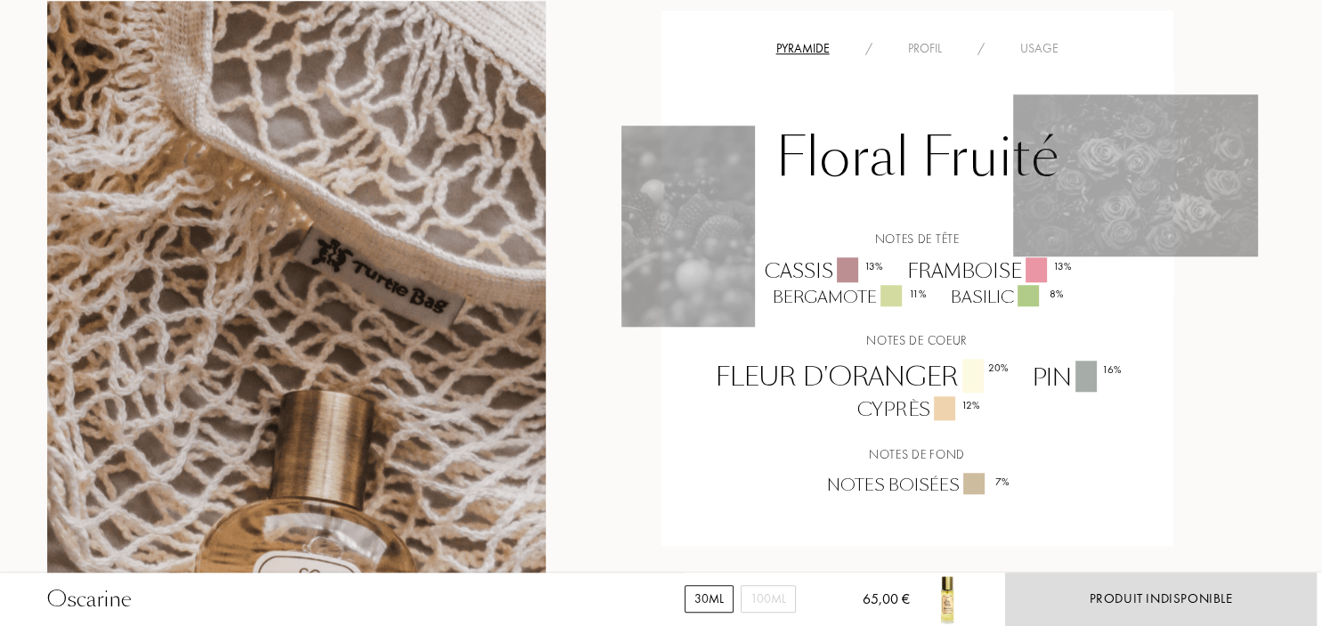
scroll to position [1504, 0]
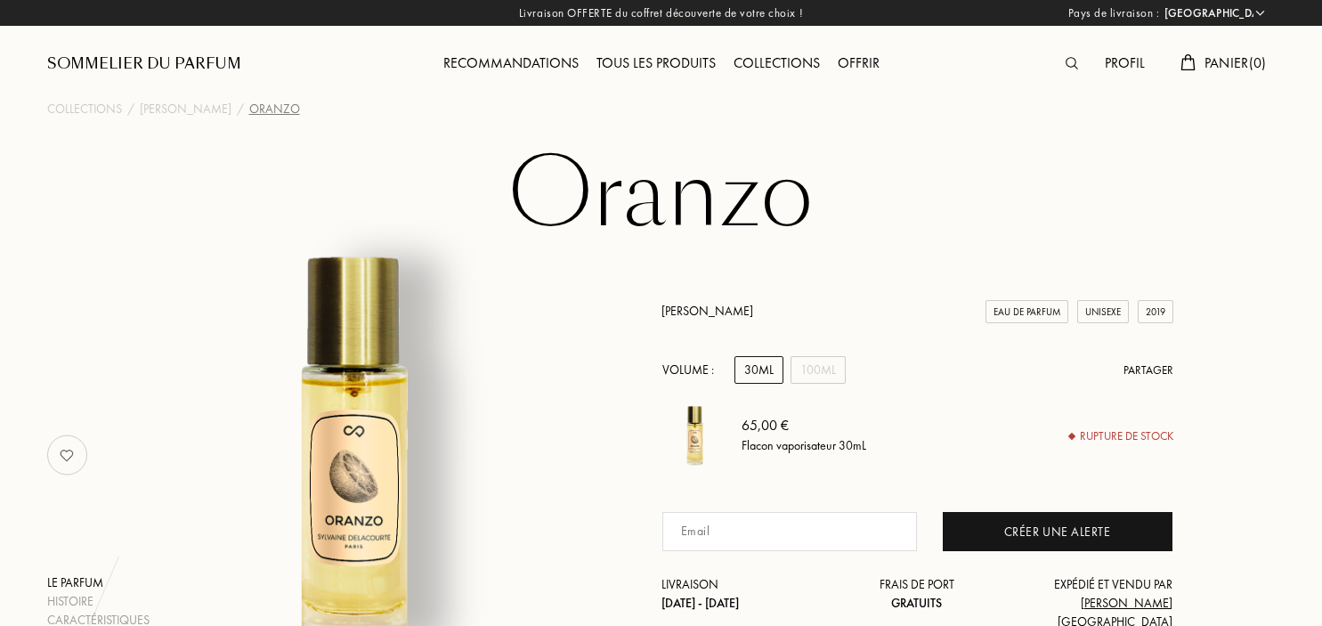
select select "FR"
click at [509, 69] on div "Recommandations" at bounding box center [511, 64] width 153 height 23
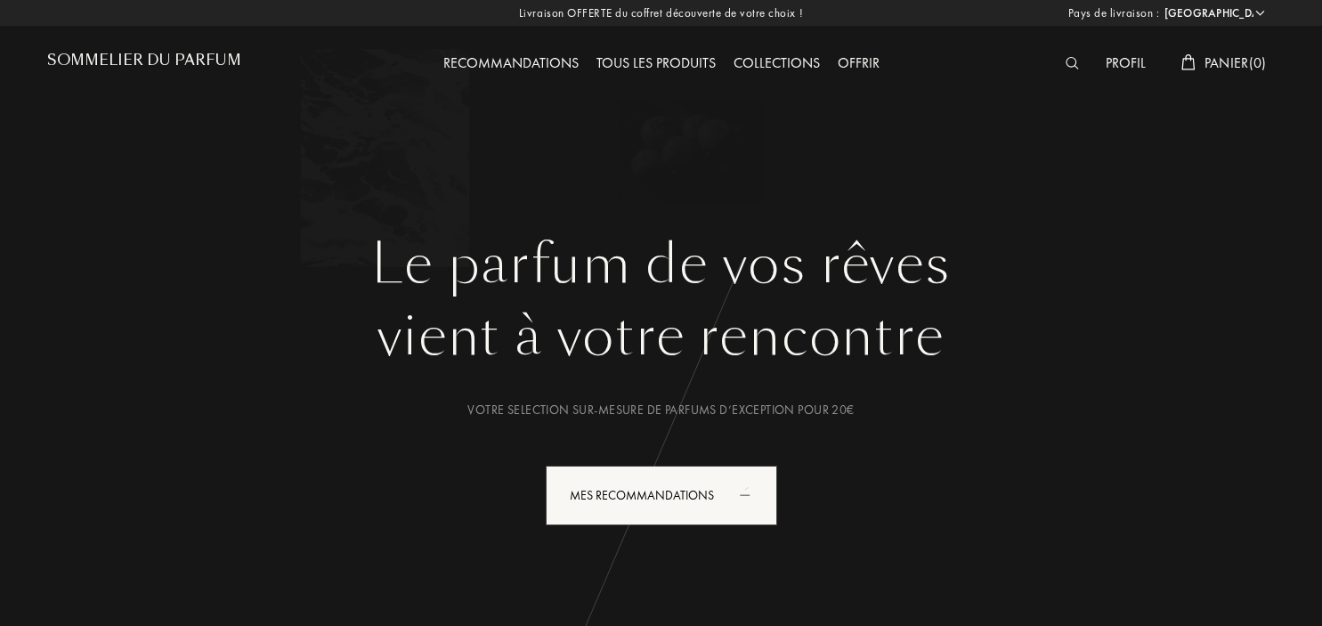
select select "FR"
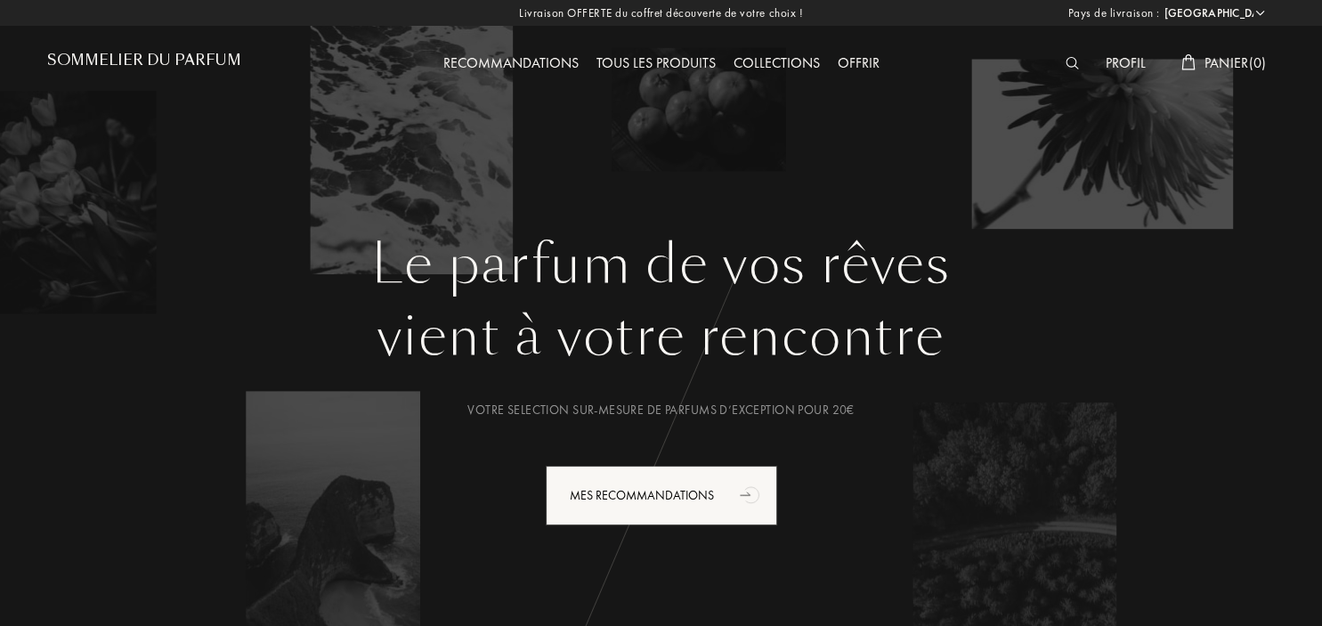
click at [1070, 62] on img at bounding box center [1072, 63] width 13 height 12
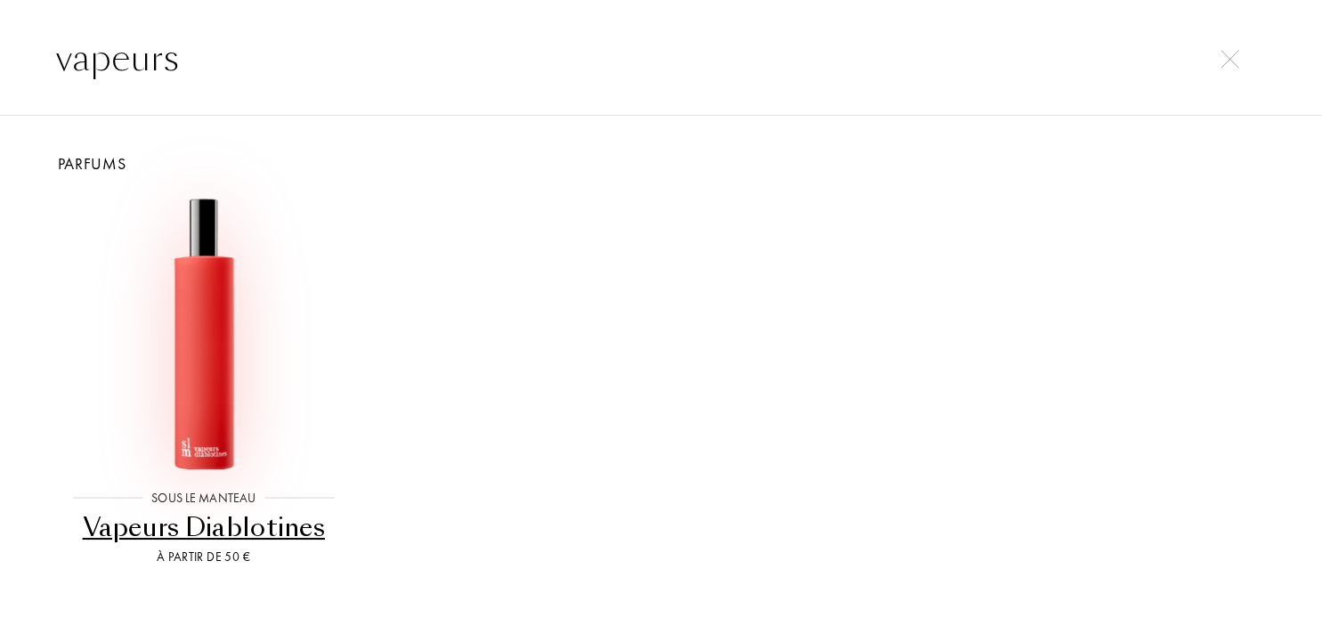
type input "vapeurs"
click at [202, 329] on img at bounding box center [204, 332] width 274 height 274
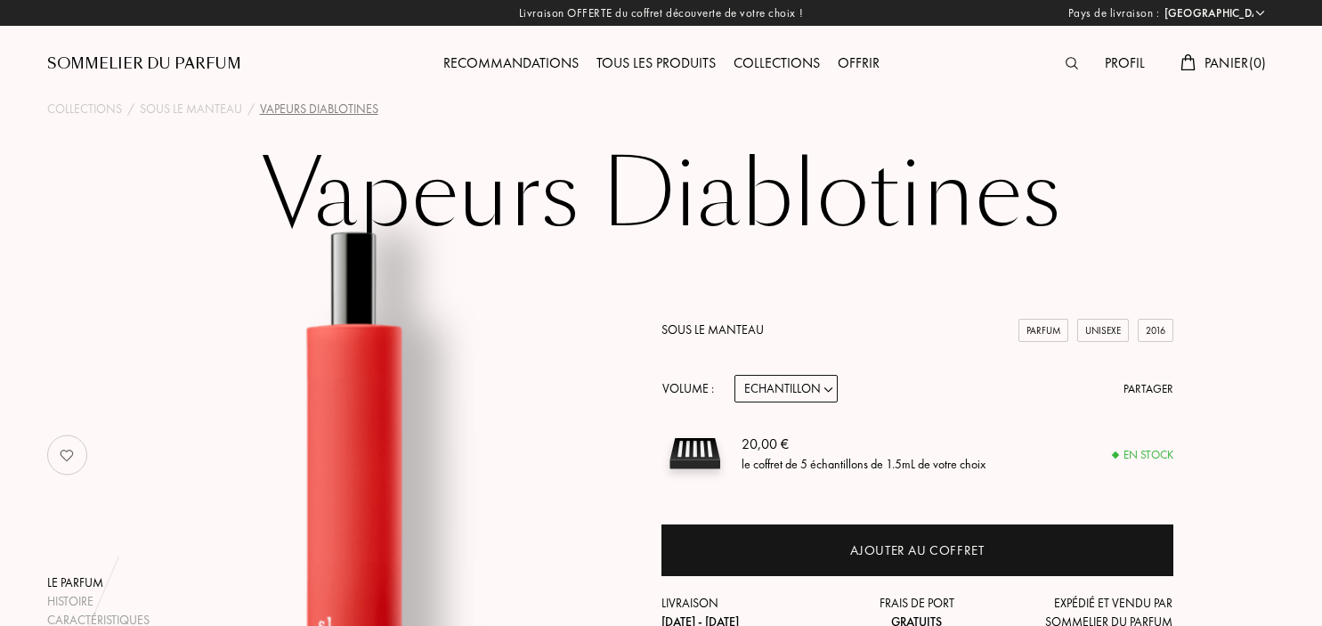
select select "FR"
click at [1066, 60] on img at bounding box center [1072, 63] width 12 height 12
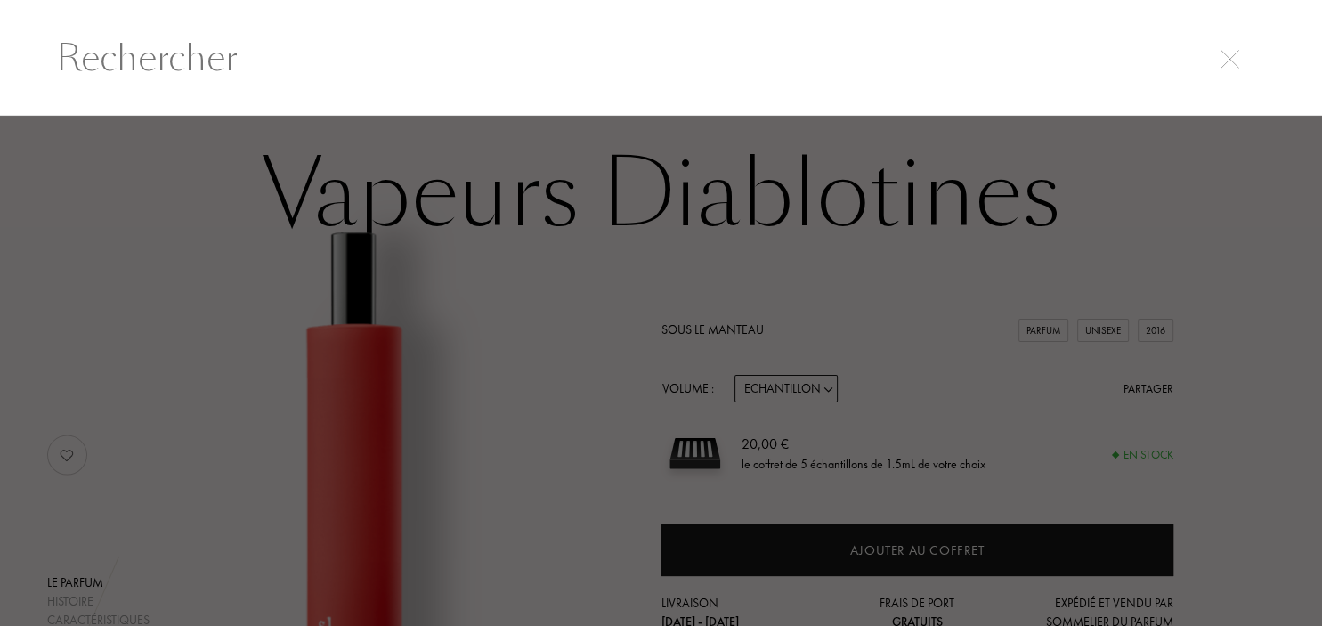
click at [320, 48] on input "text" at bounding box center [661, 57] width 1282 height 53
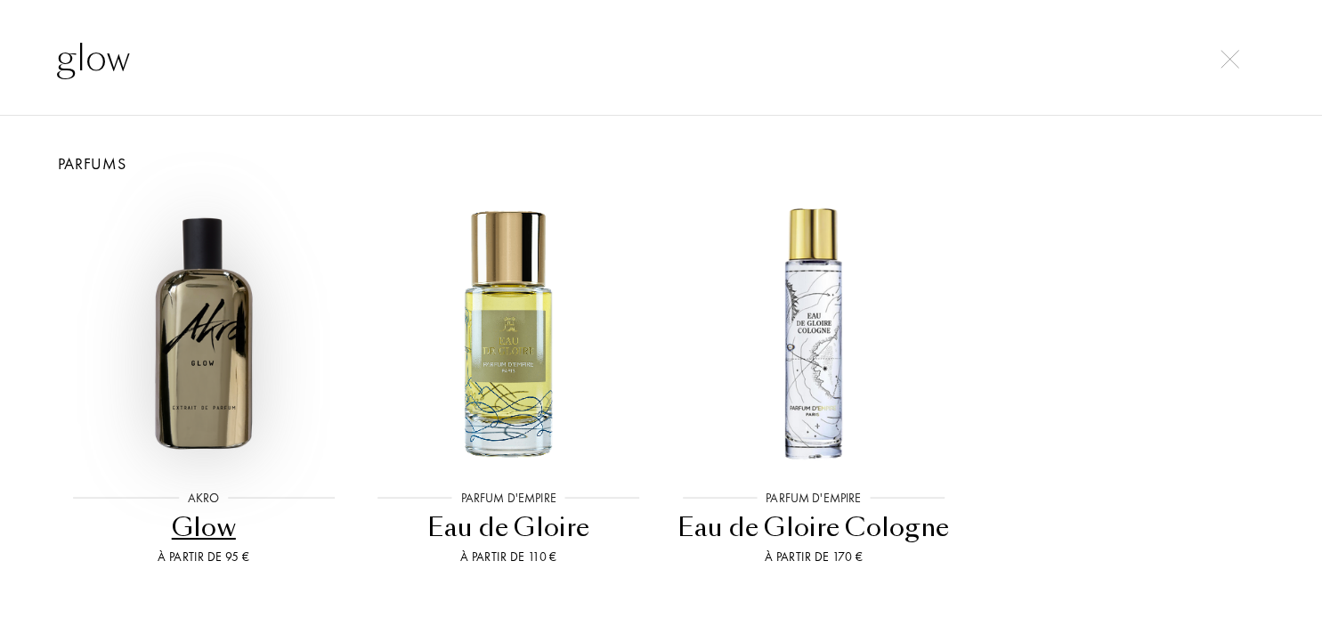
type input "glow"
click at [208, 320] on img at bounding box center [204, 332] width 274 height 274
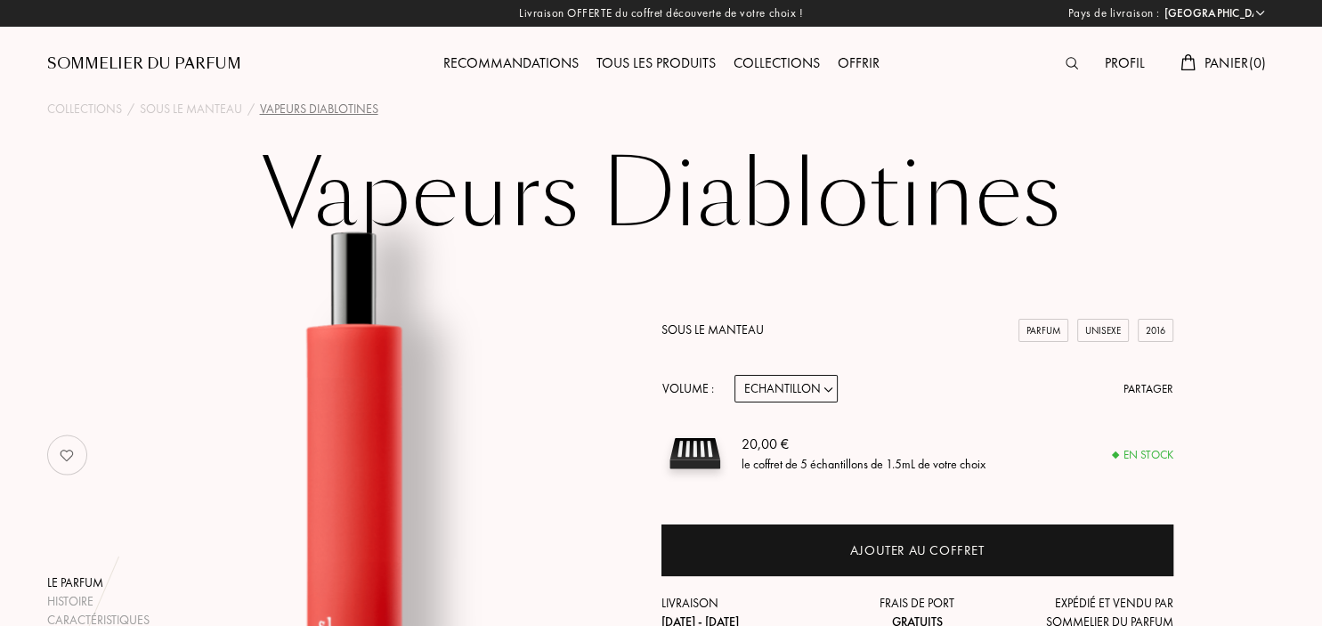
click at [1120, 65] on div "Profil" at bounding box center [1125, 64] width 58 height 23
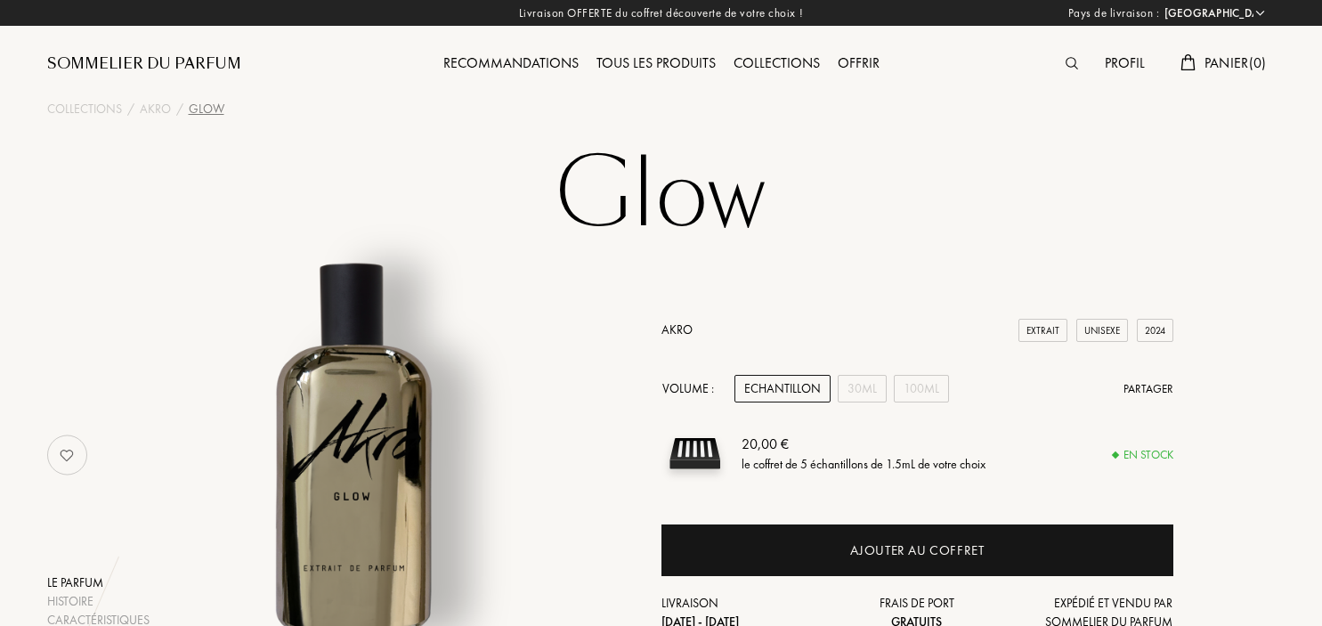
select select "FR"
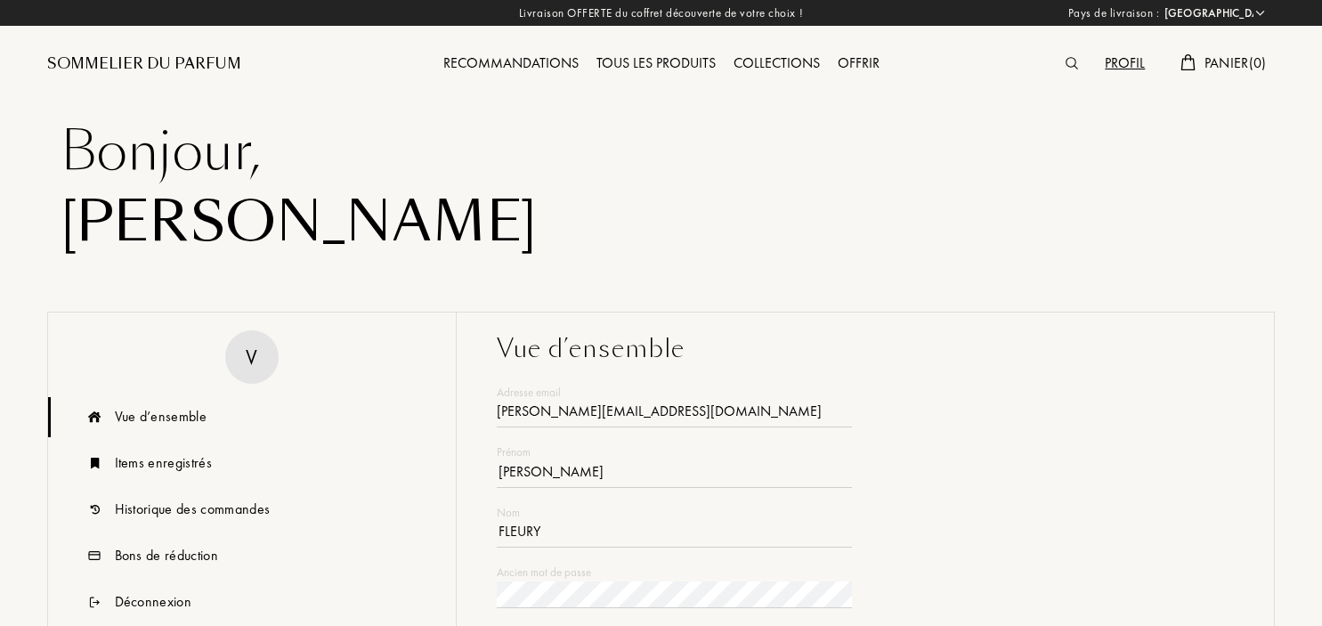
select select "FR"
click at [1070, 69] on img at bounding box center [1072, 63] width 12 height 12
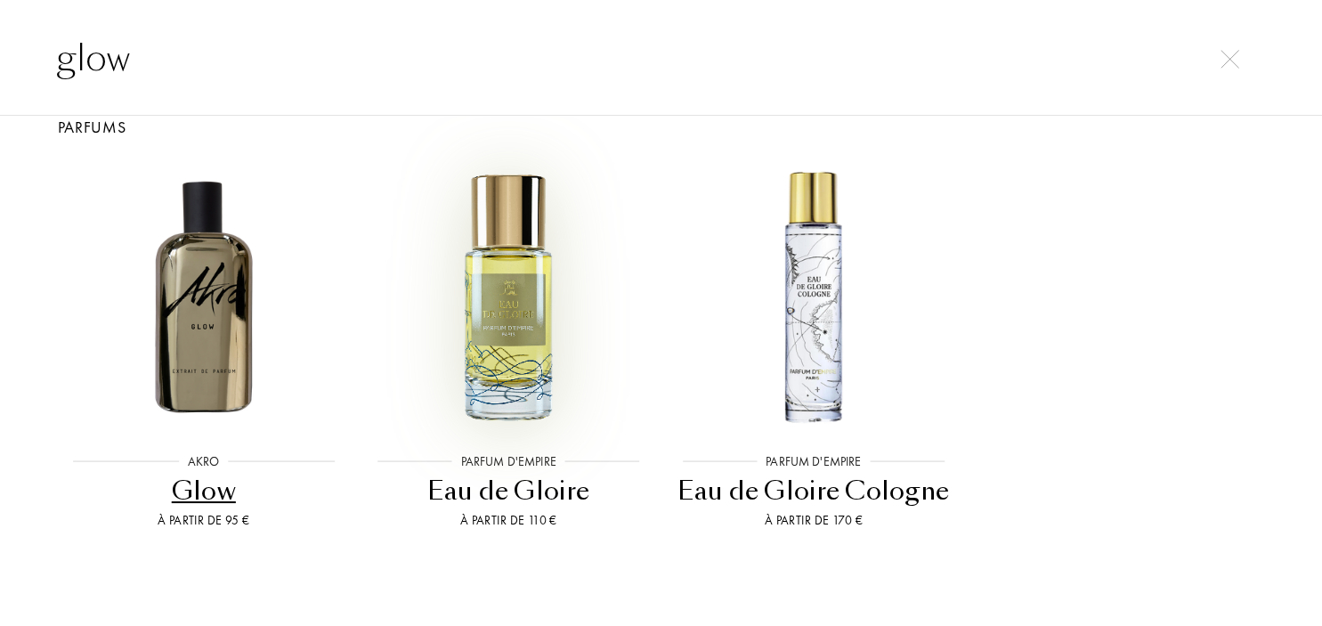
scroll to position [60, 0]
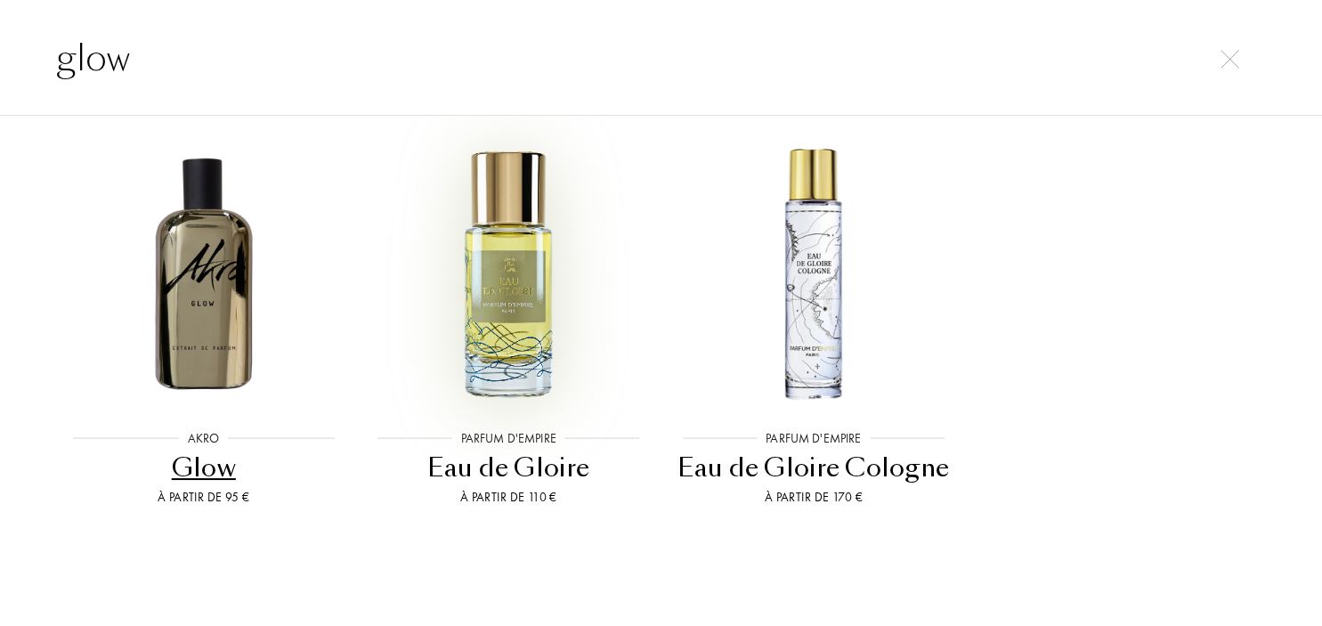
type input "glow"
click at [503, 348] on img at bounding box center [508, 272] width 274 height 274
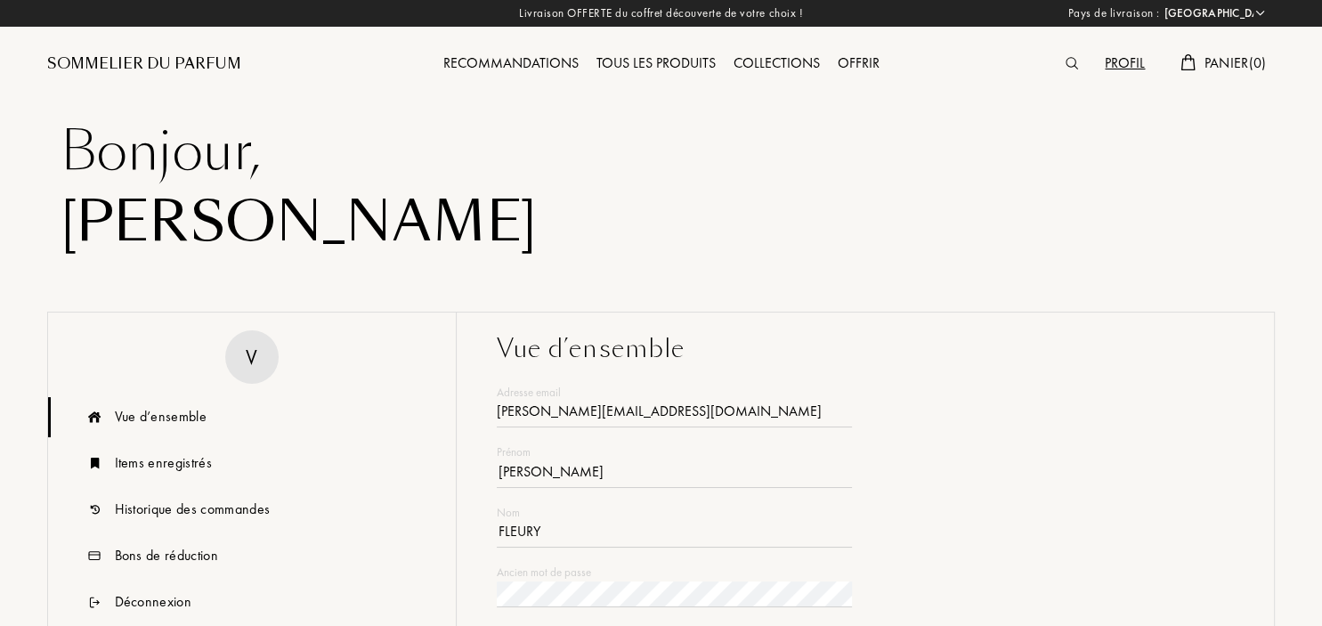
click at [1067, 63] on img at bounding box center [1072, 63] width 12 height 12
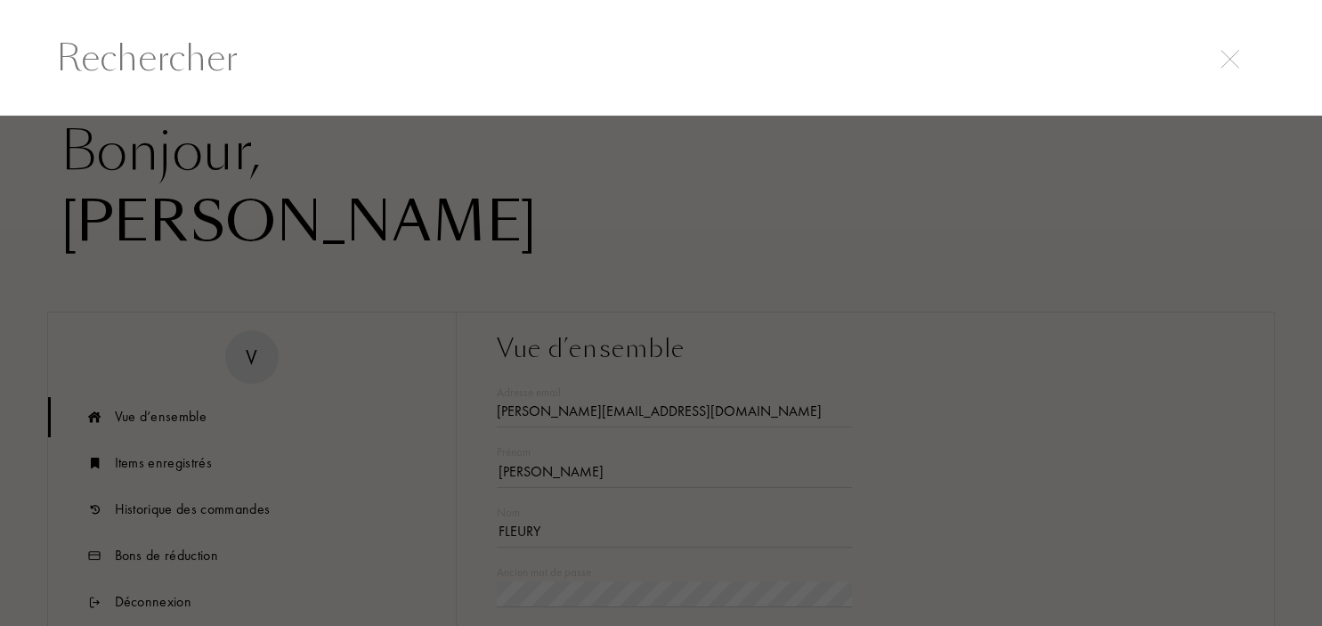
scroll to position [0, 0]
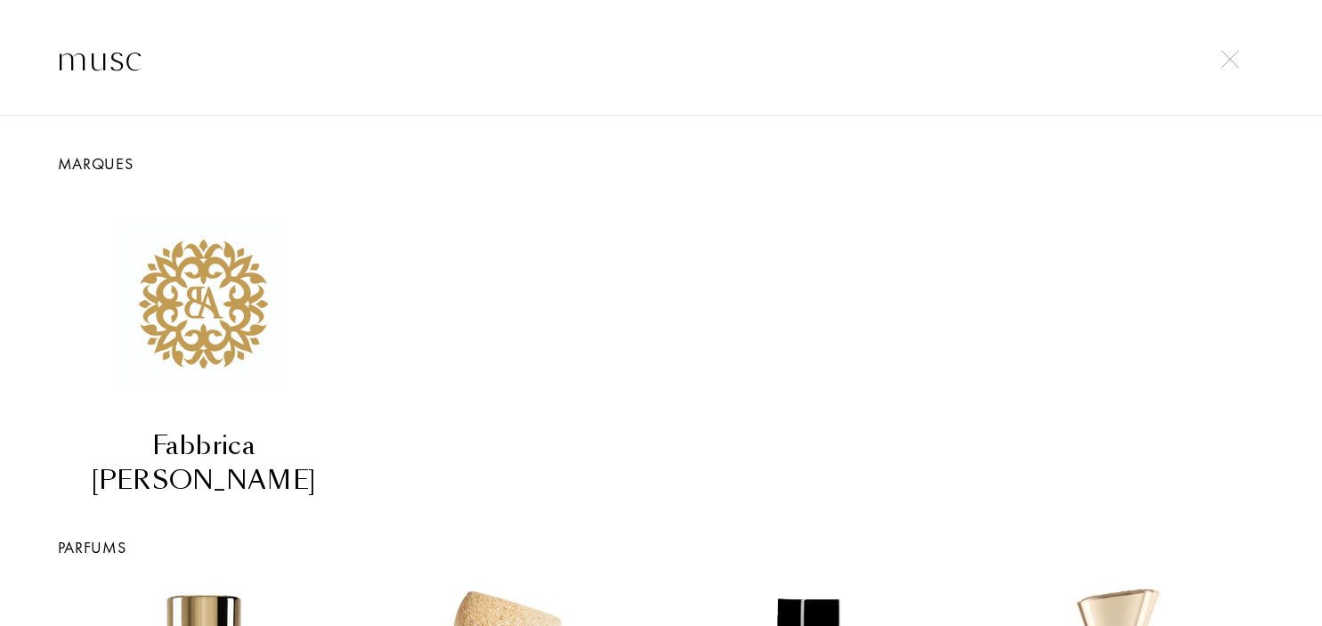
type input "musc"
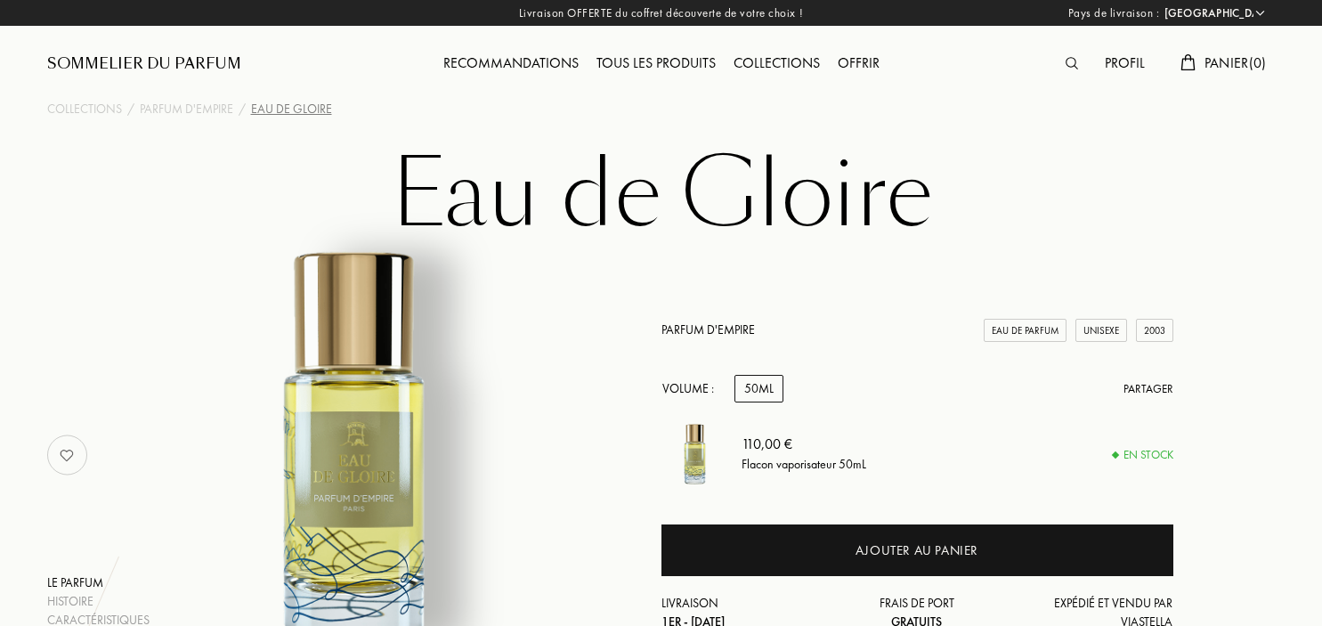
select select "FR"
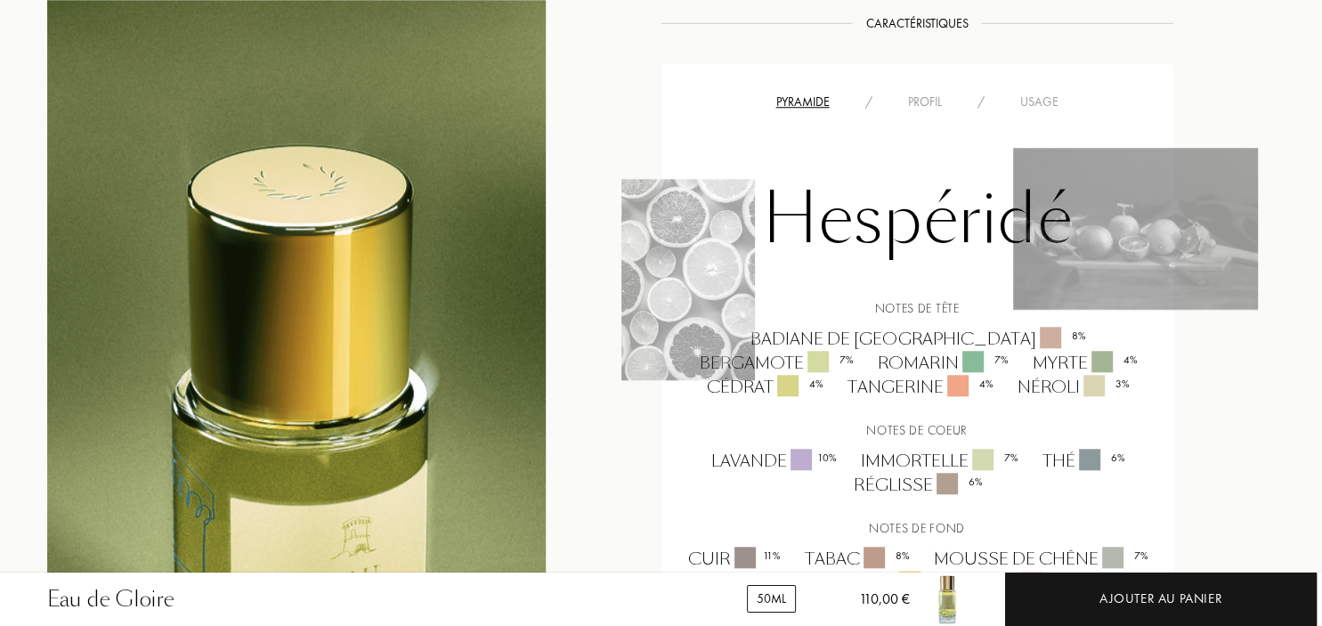
scroll to position [1598, 0]
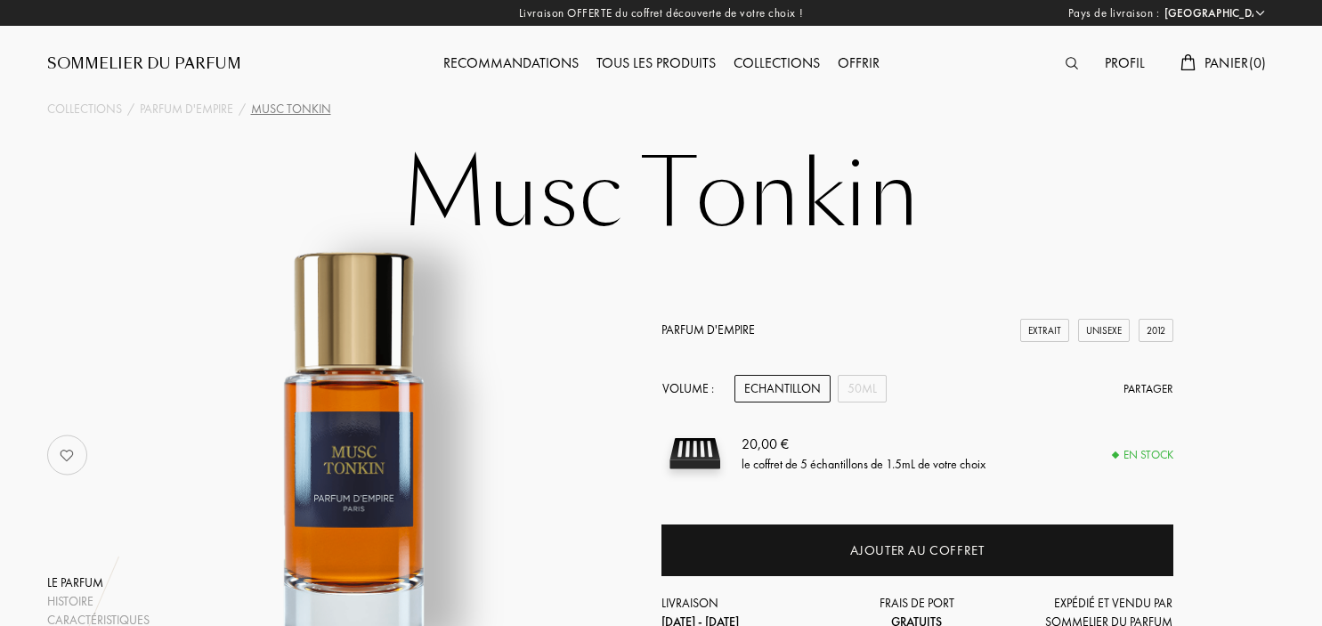
select select "FR"
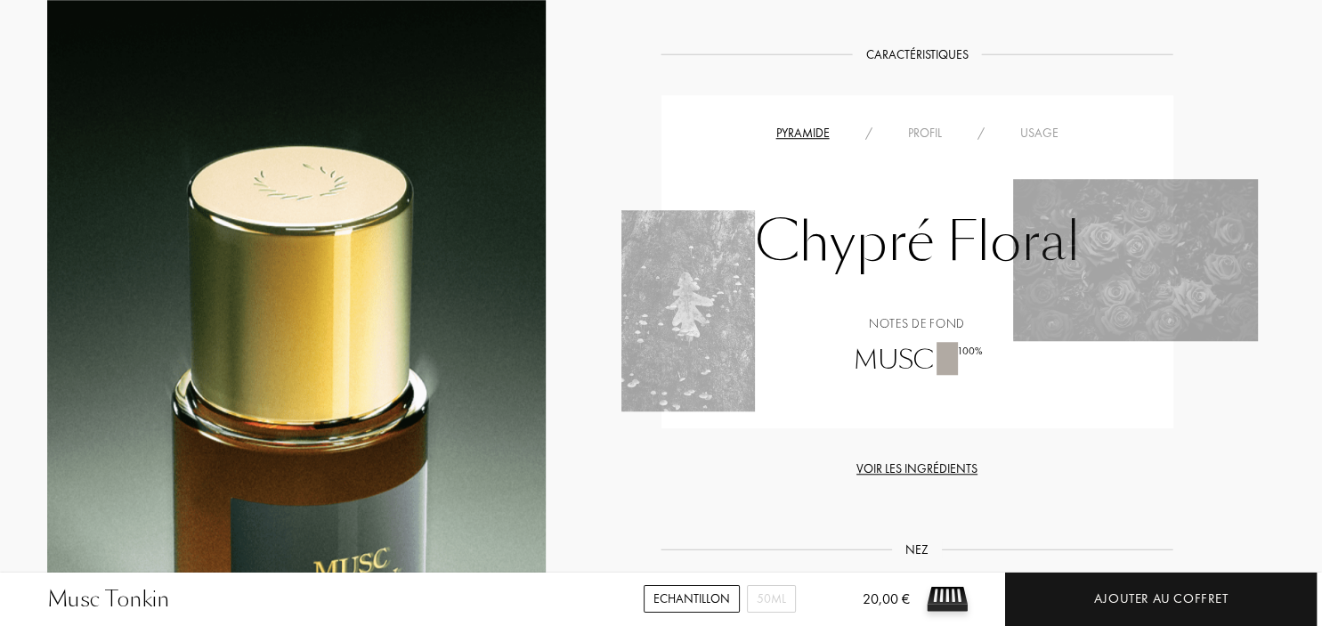
scroll to position [1504, 0]
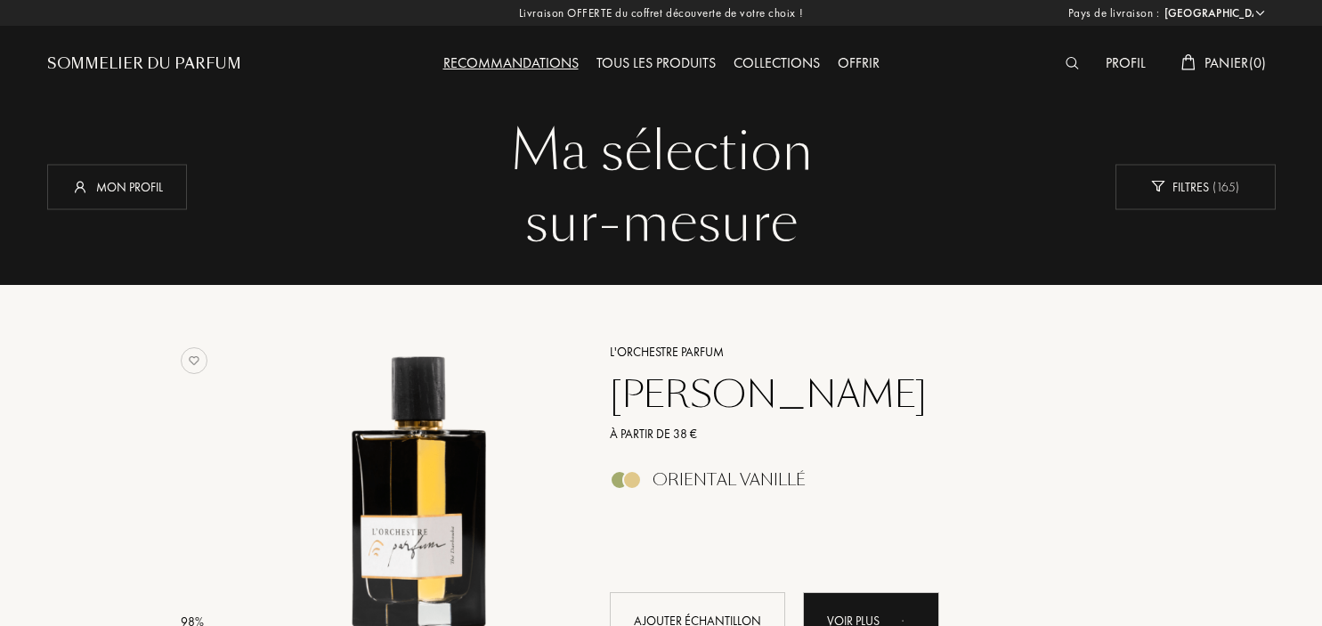
select select "FR"
click at [1204, 191] on div "Filtres ( 165 )" at bounding box center [1196, 186] width 160 height 45
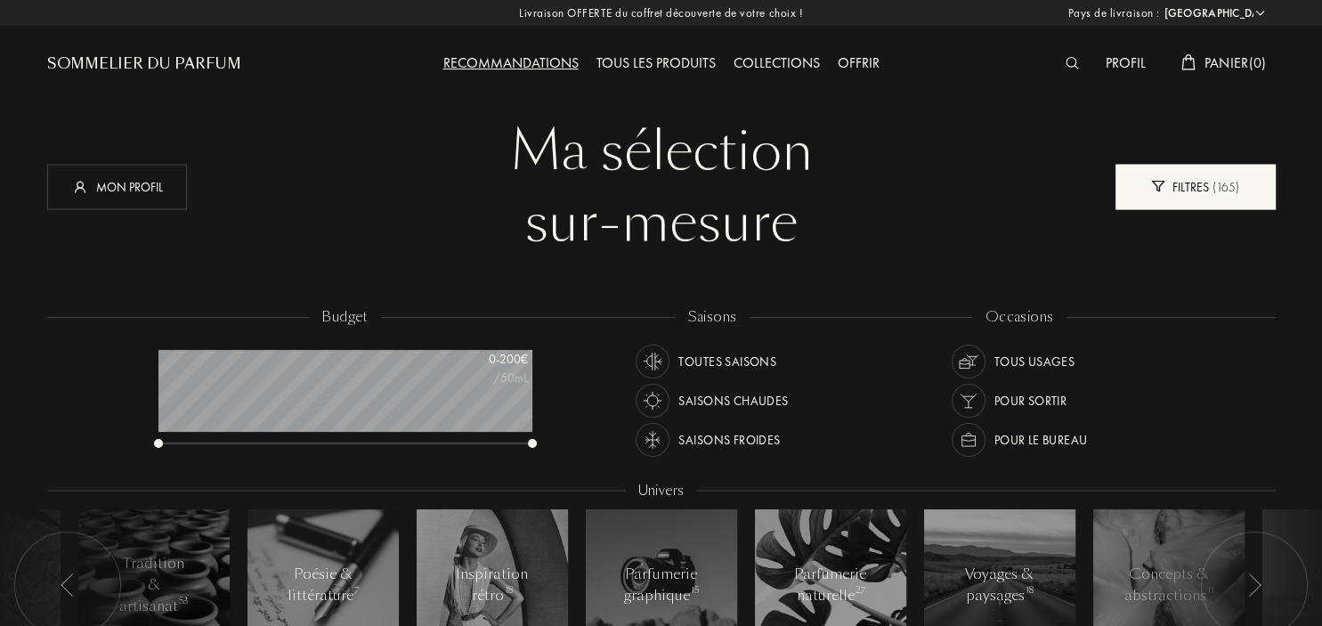
scroll to position [89, 374]
click at [1203, 191] on div "Filtres ( 165 )" at bounding box center [1196, 186] width 160 height 45
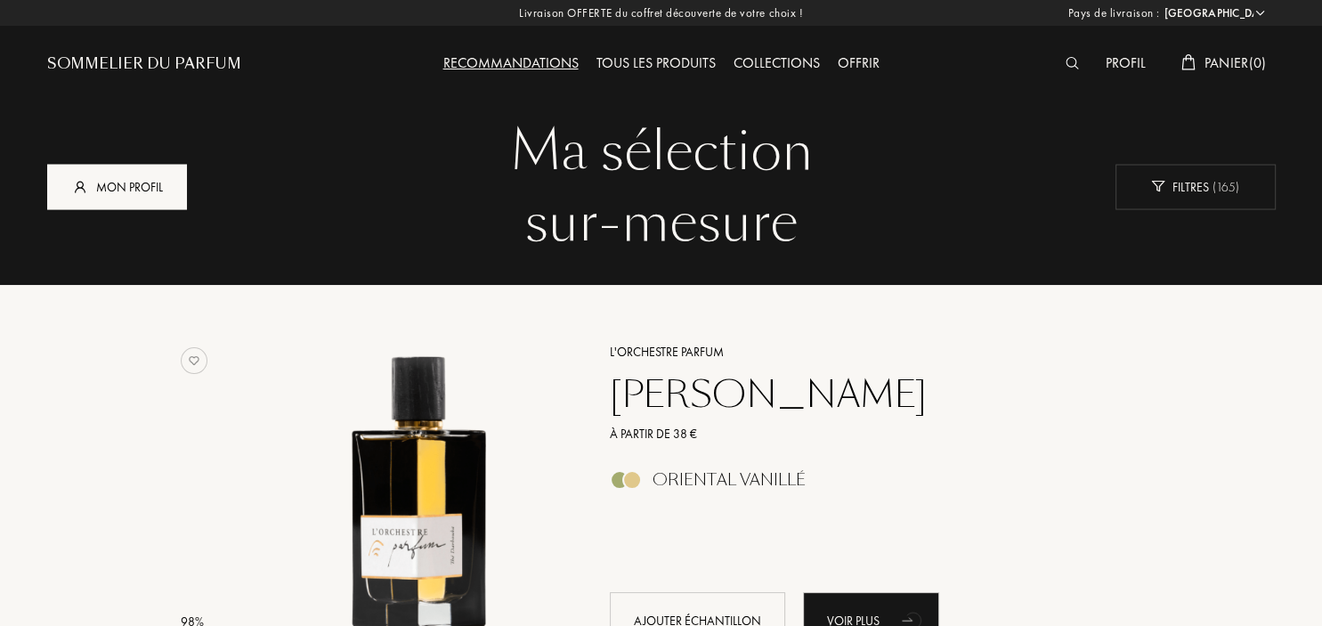
click at [166, 185] on div "Mon profil" at bounding box center [117, 186] width 140 height 45
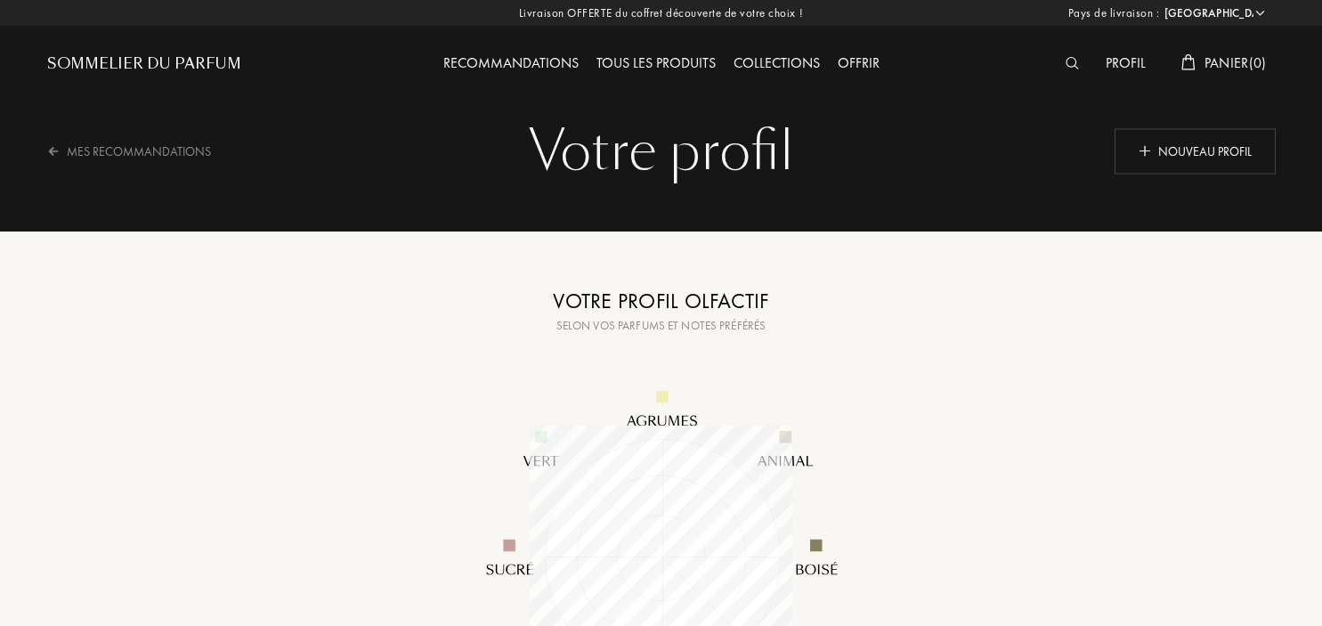
select select "FR"
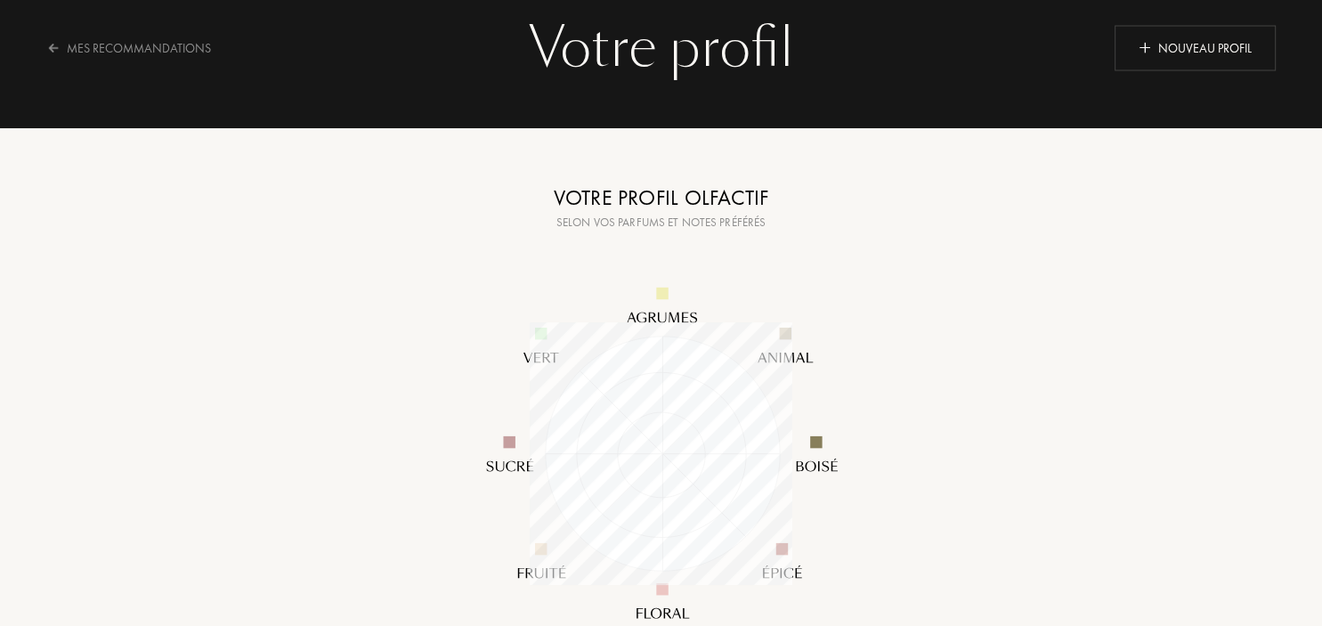
scroll to position [93, 0]
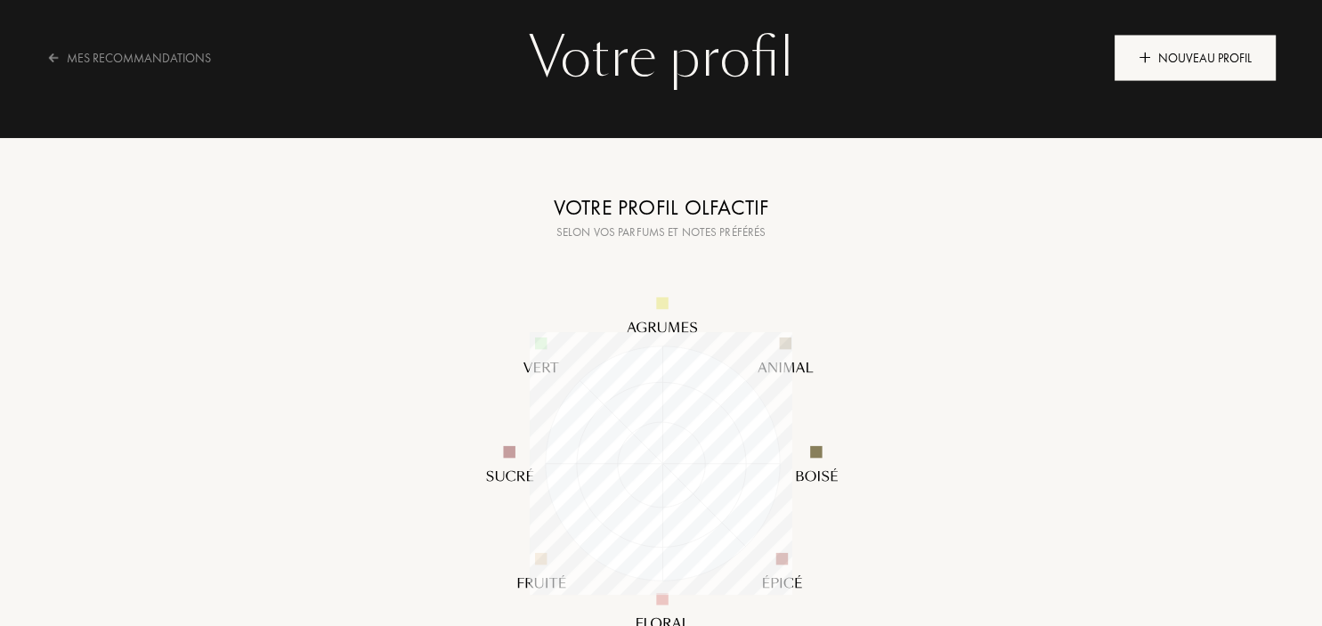
click at [1209, 49] on div "Nouveau profil" at bounding box center [1195, 57] width 161 height 45
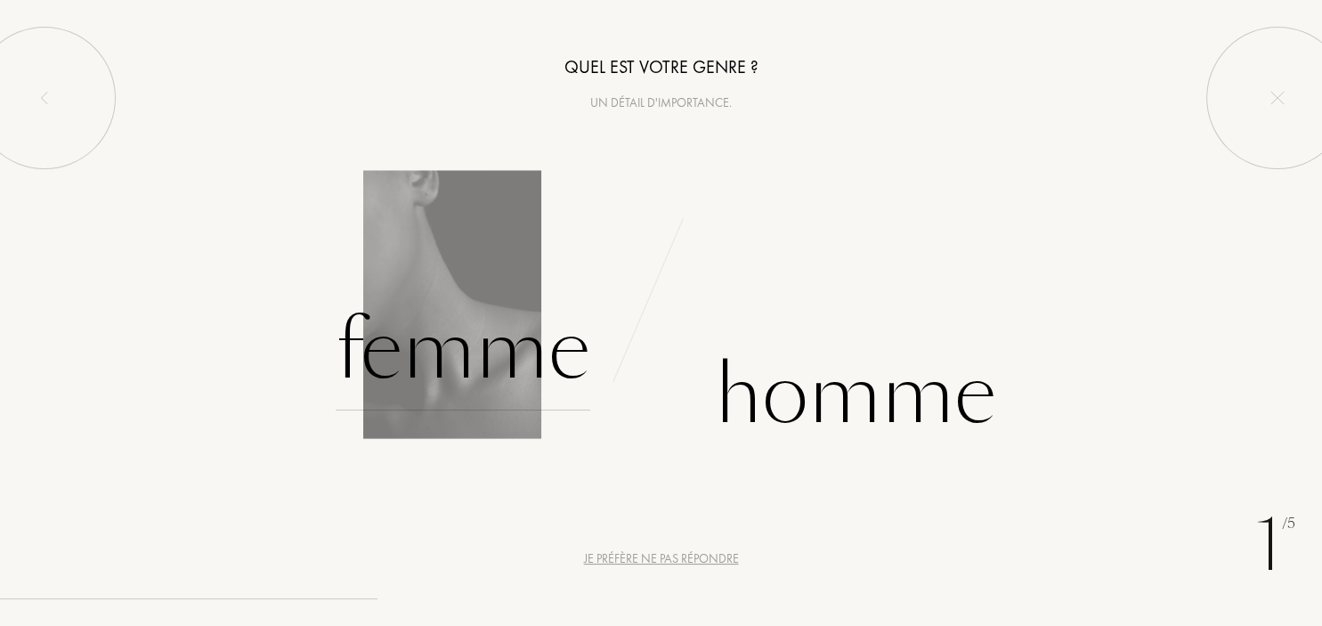
click at [449, 354] on div "Femme" at bounding box center [463, 350] width 255 height 120
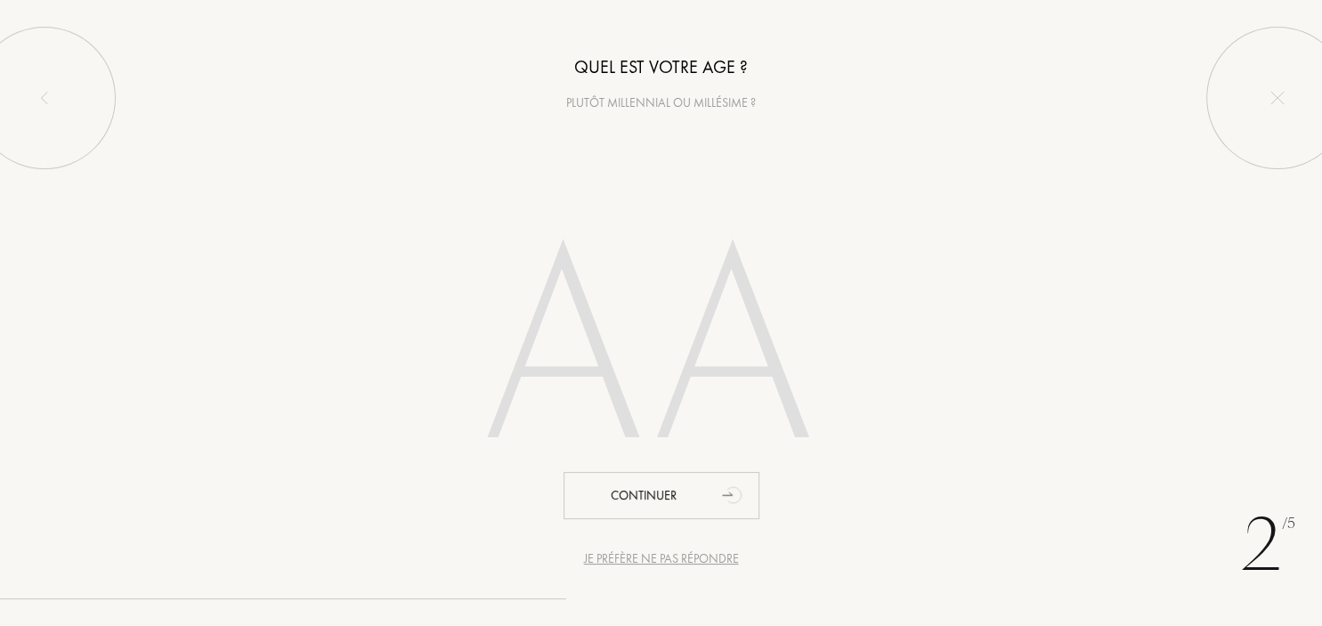
click at [532, 361] on input "number" at bounding box center [662, 355] width 508 height 361
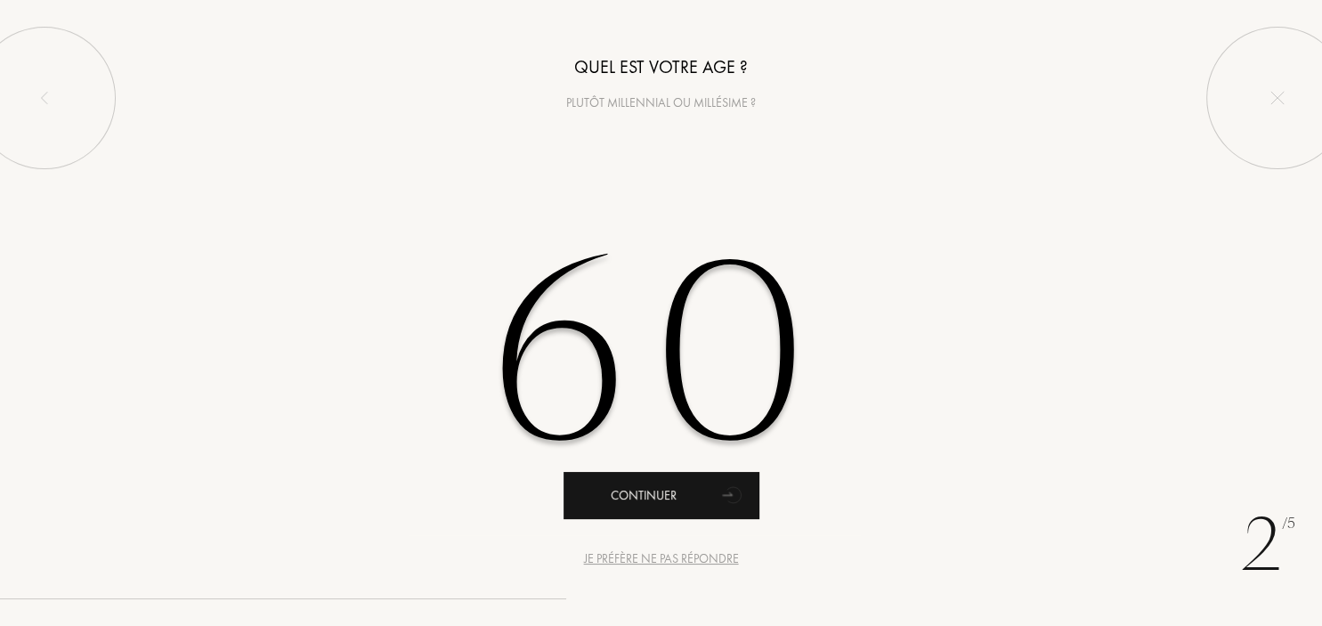
type input "60"
click at [674, 506] on div "Continuer" at bounding box center [662, 495] width 196 height 47
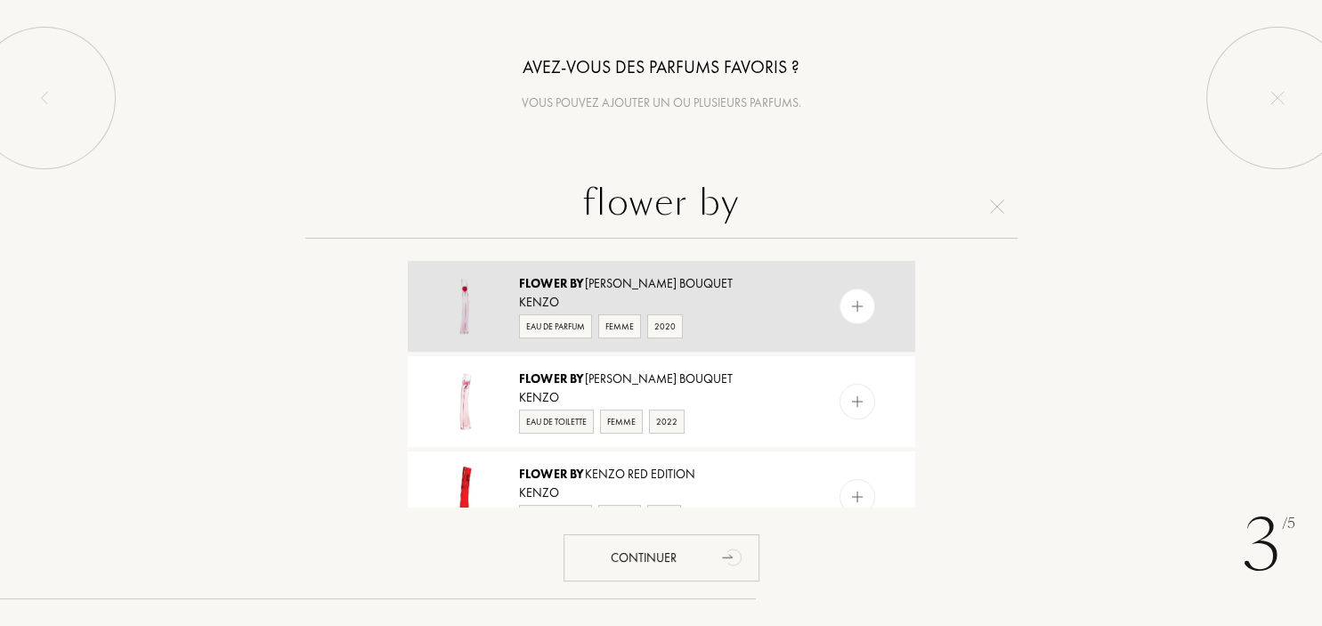
type input "flower by"
click at [860, 310] on img at bounding box center [857, 306] width 17 height 17
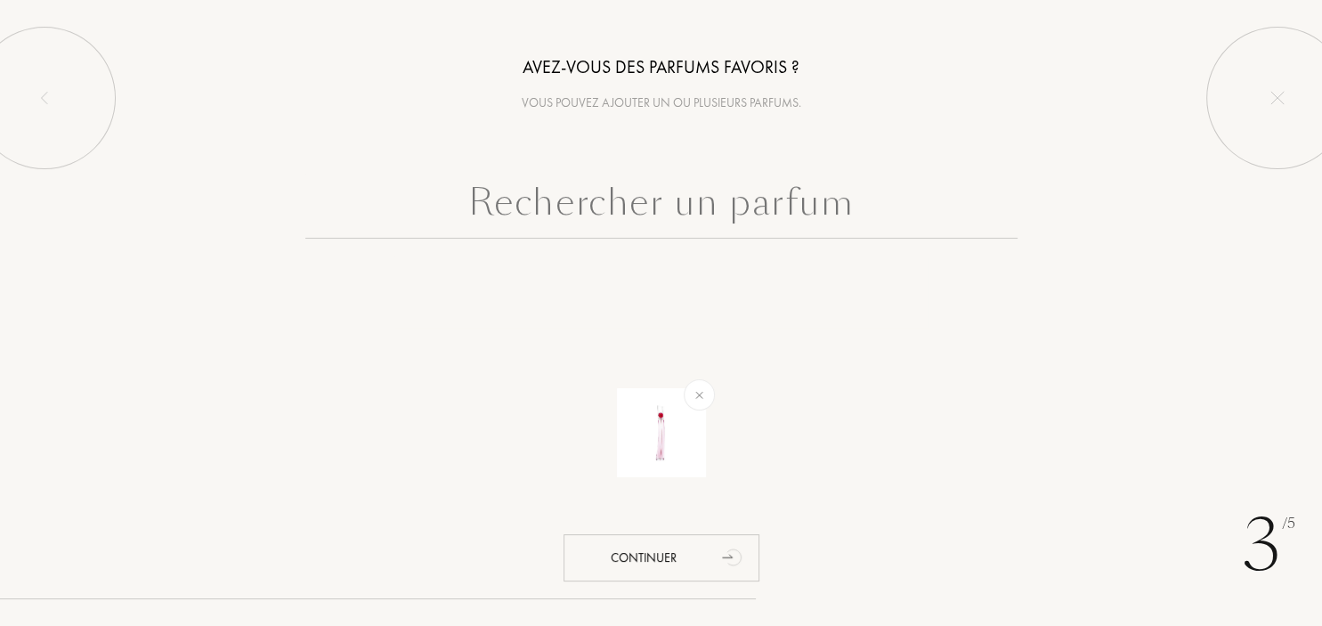
click at [680, 212] on input "text" at bounding box center [661, 207] width 712 height 64
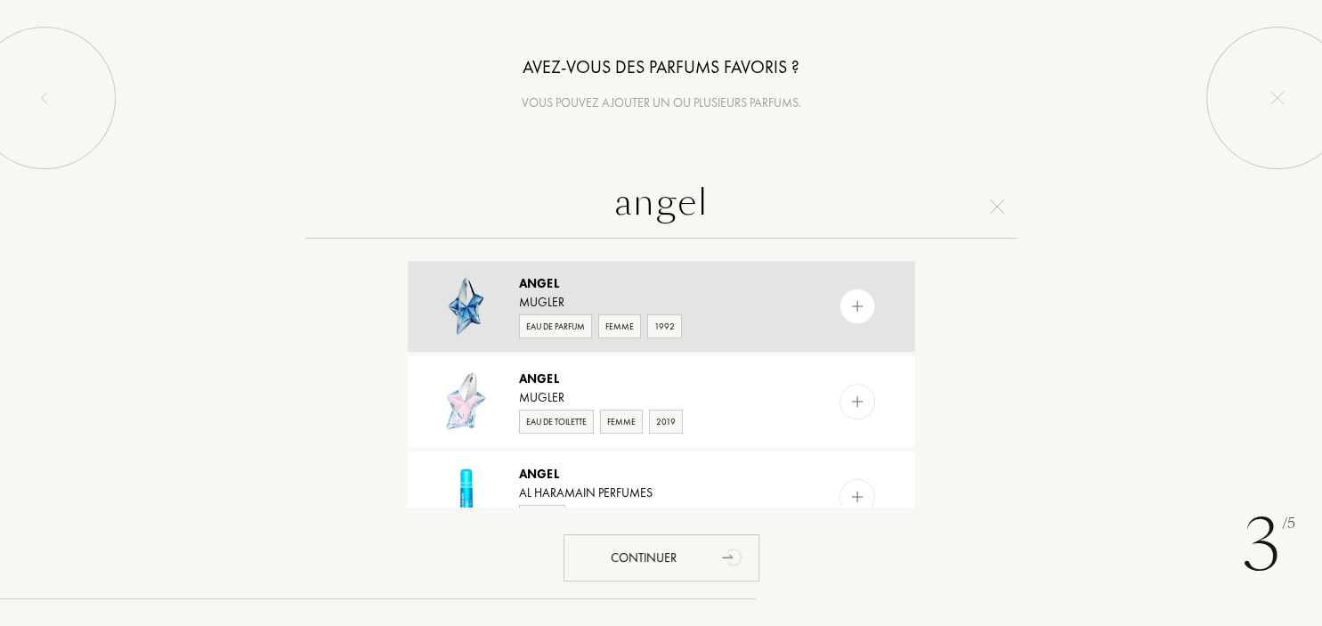
type input "angel"
click at [864, 308] on img at bounding box center [857, 306] width 17 height 17
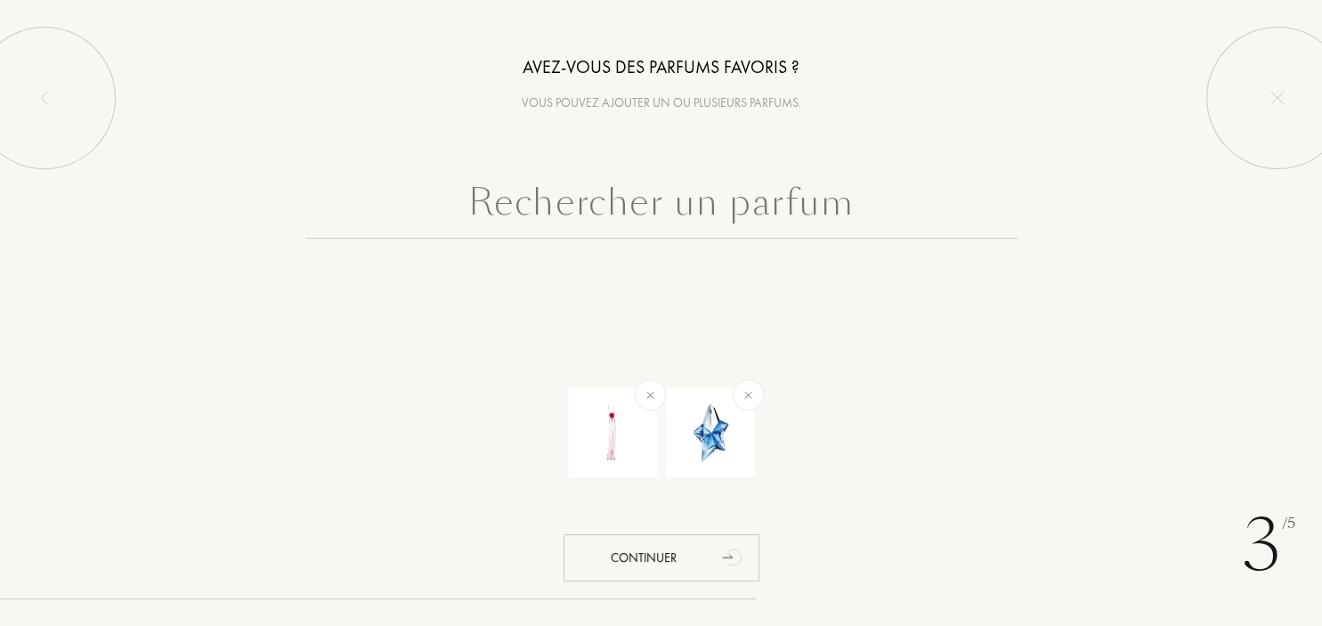
click at [572, 207] on input "text" at bounding box center [661, 207] width 712 height 64
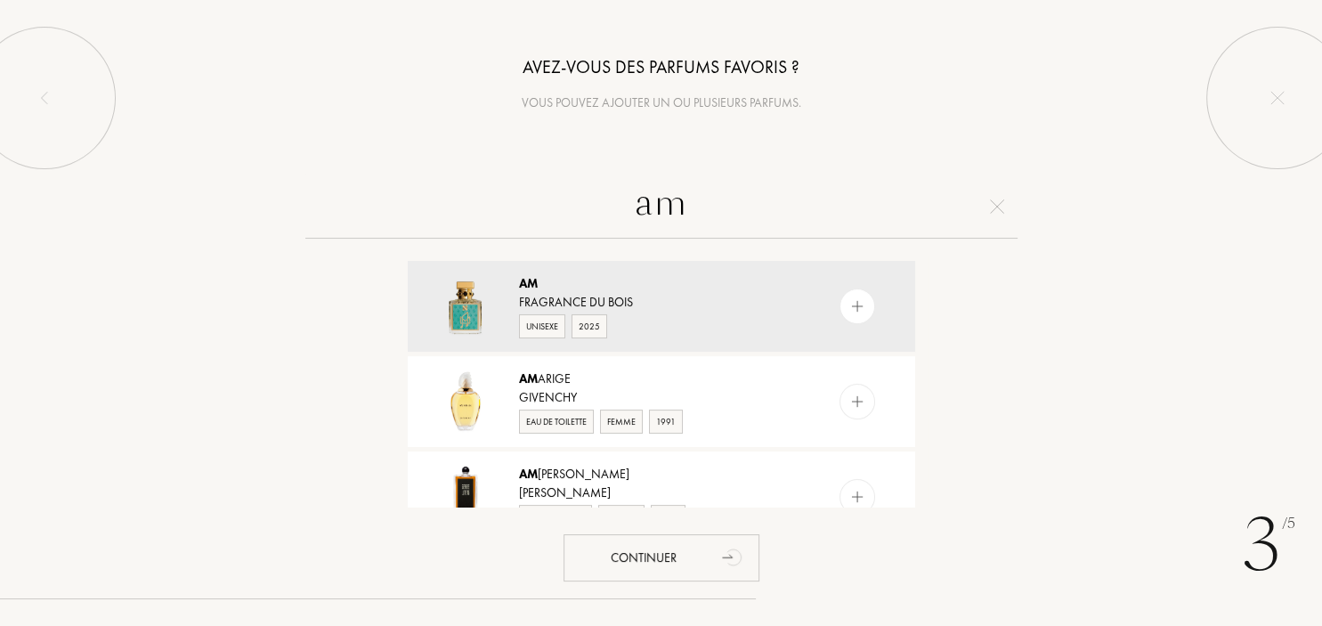
type input "a"
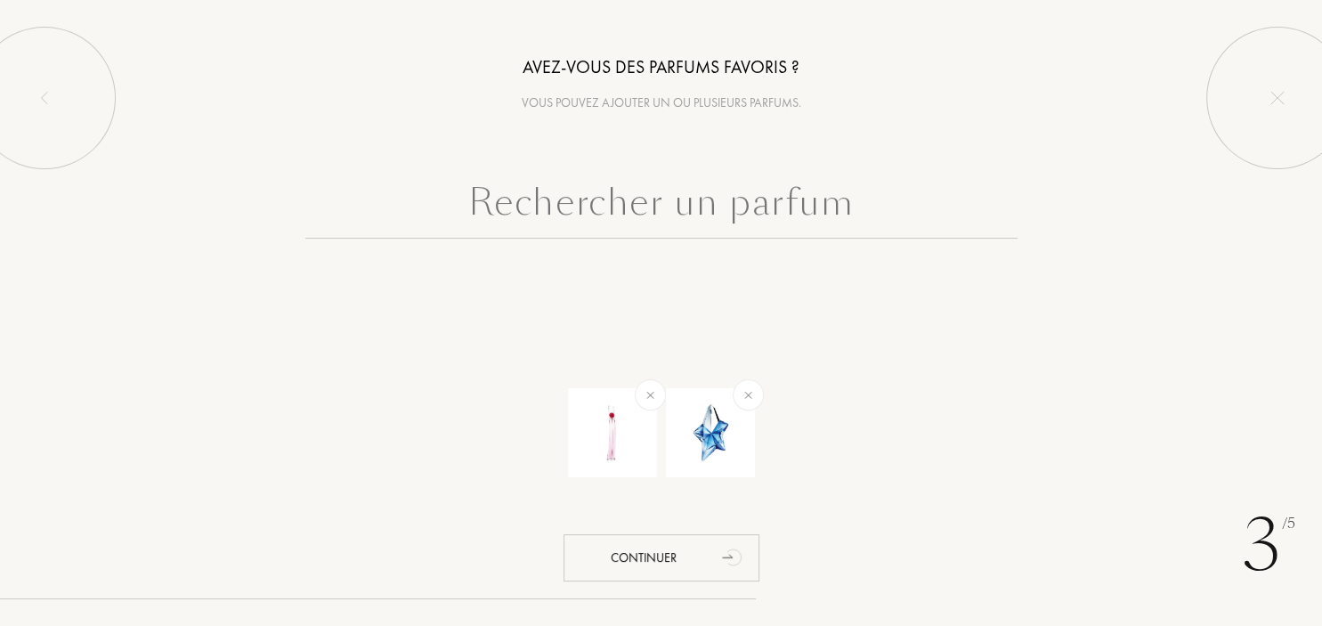
type input "n"
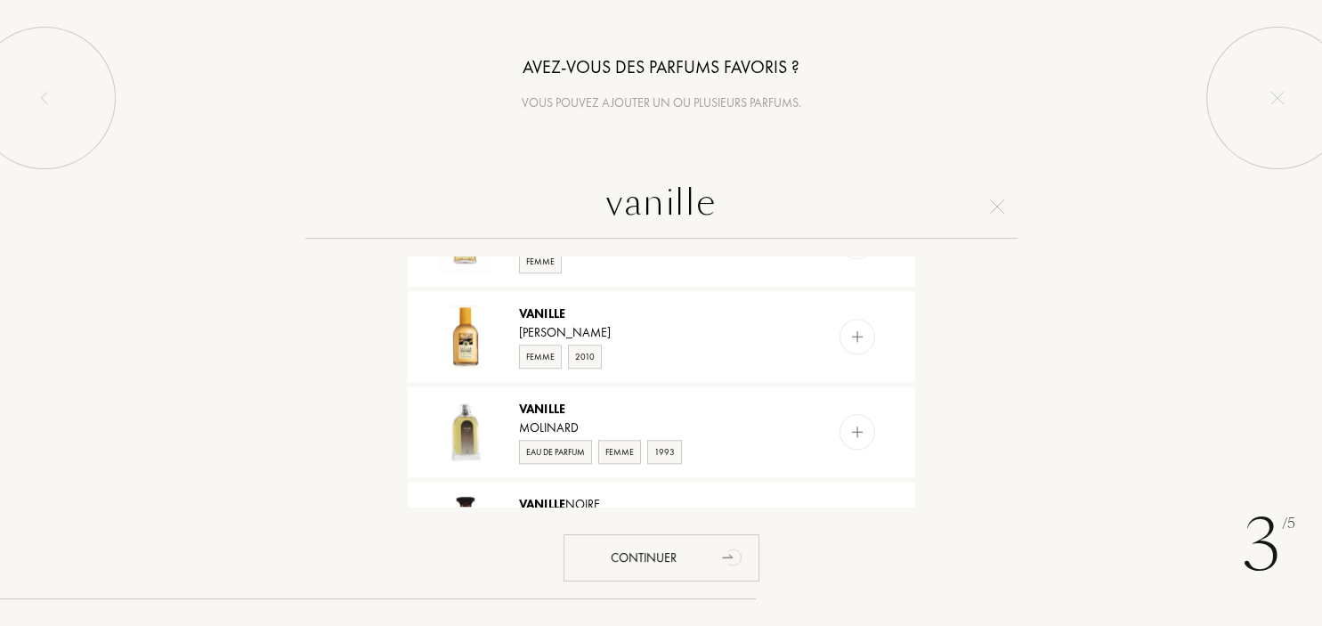
scroll to position [1444, 0]
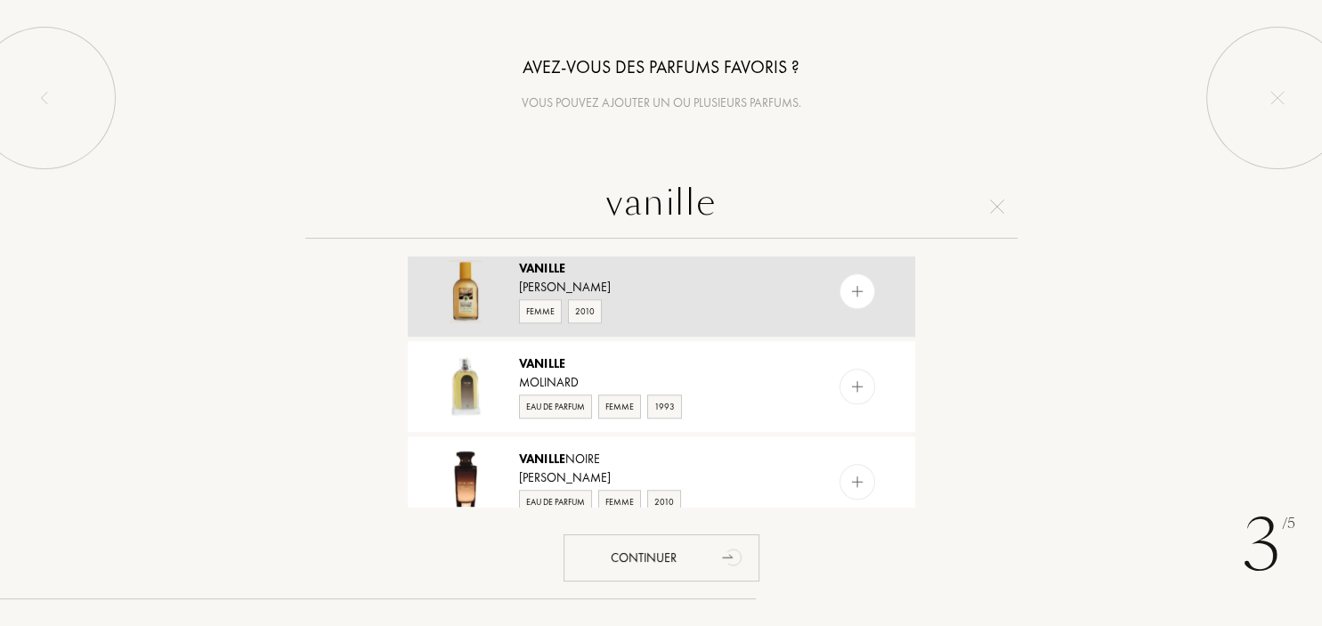
type input "vanille"
click at [857, 283] on img at bounding box center [857, 291] width 17 height 17
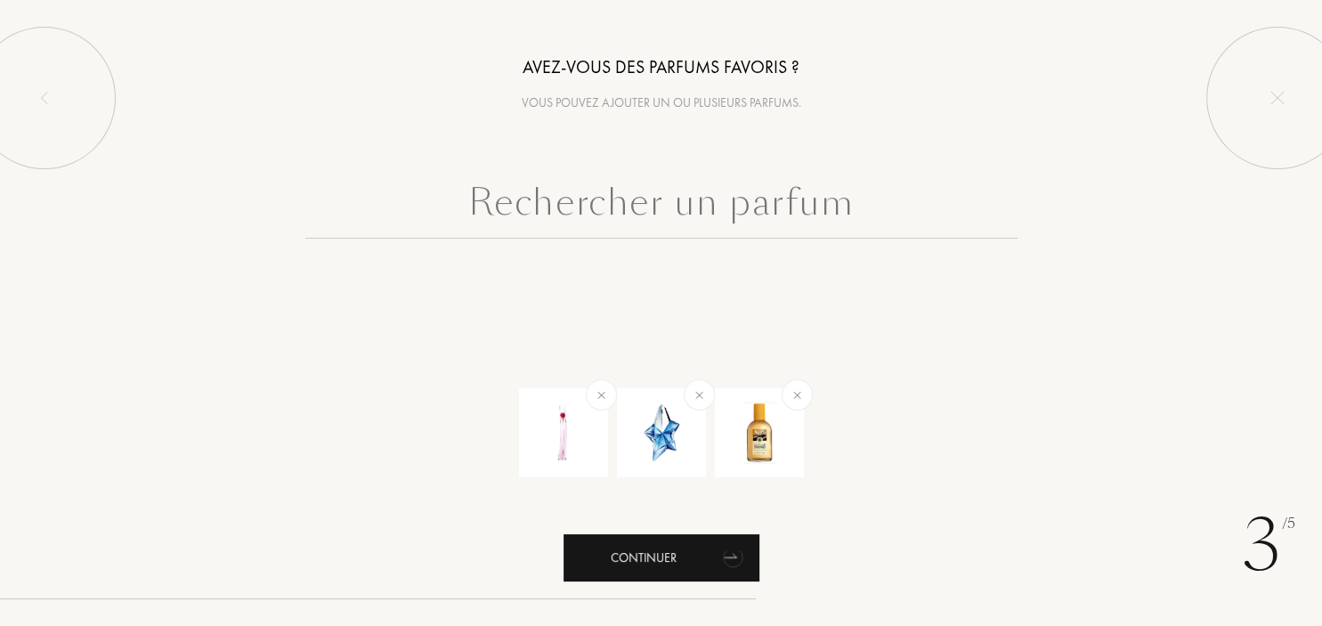
click at [684, 556] on div "Continuer" at bounding box center [662, 557] width 196 height 47
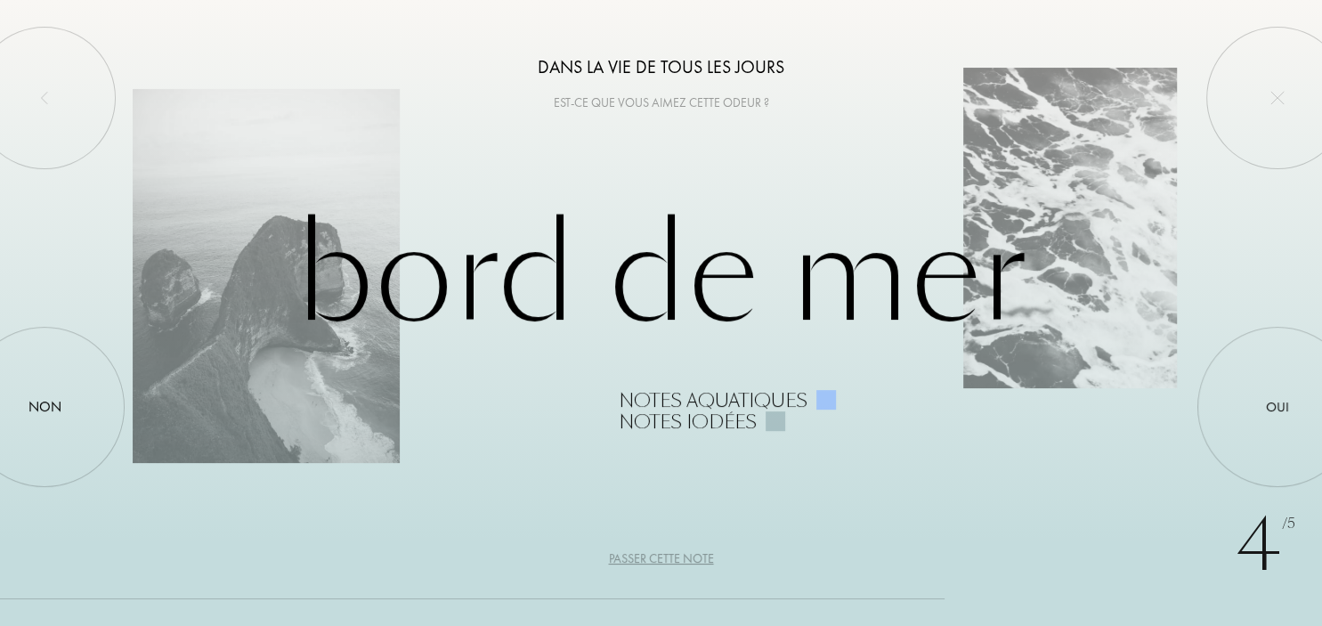
click at [675, 562] on div "Passer cette note" at bounding box center [661, 558] width 105 height 19
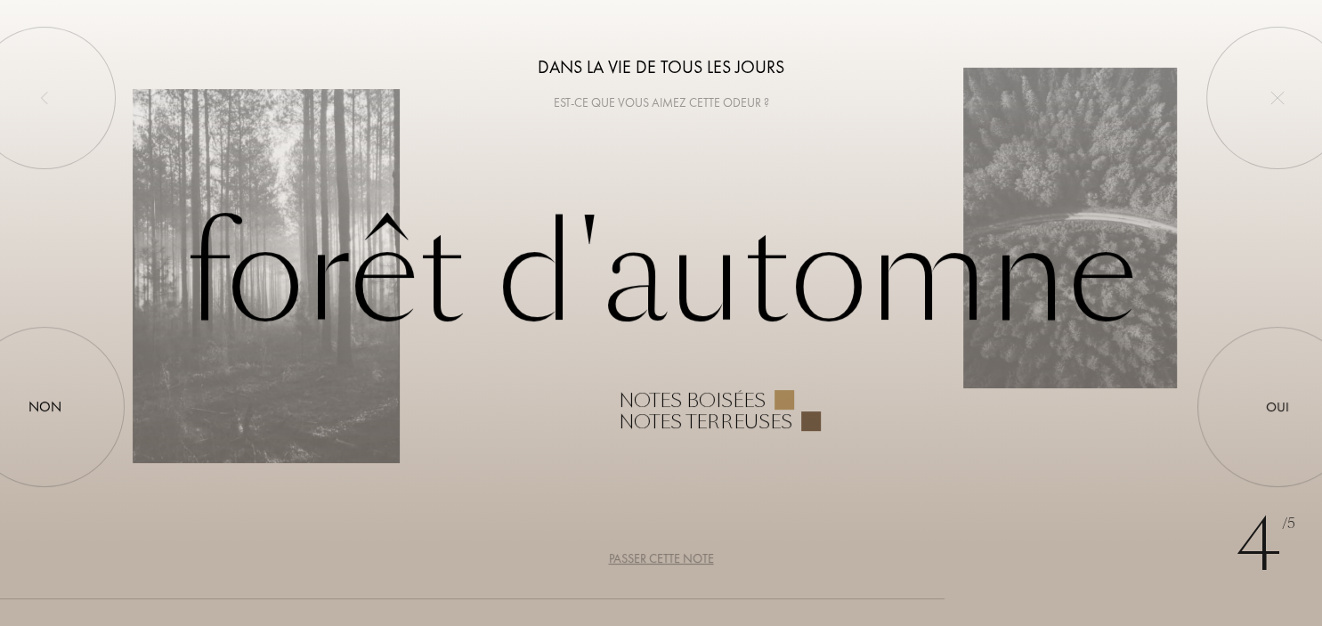
click at [687, 556] on div "Passer cette note" at bounding box center [661, 558] width 105 height 19
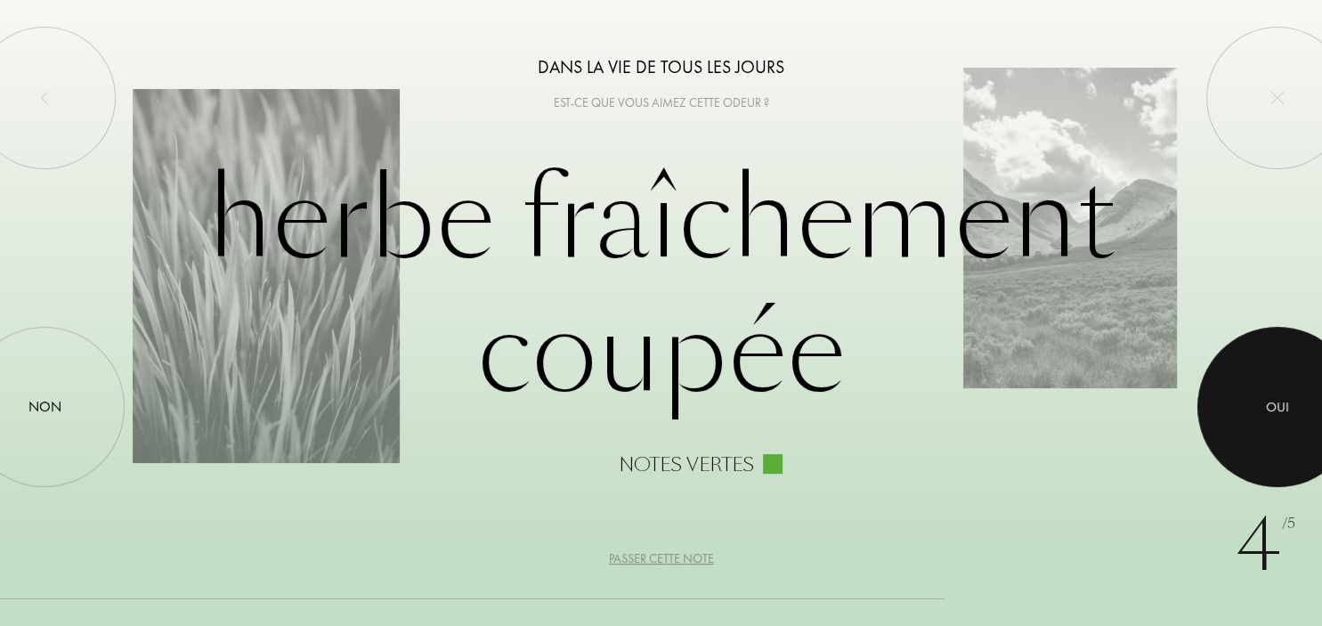
click at [1282, 397] on div at bounding box center [1278, 407] width 160 height 160
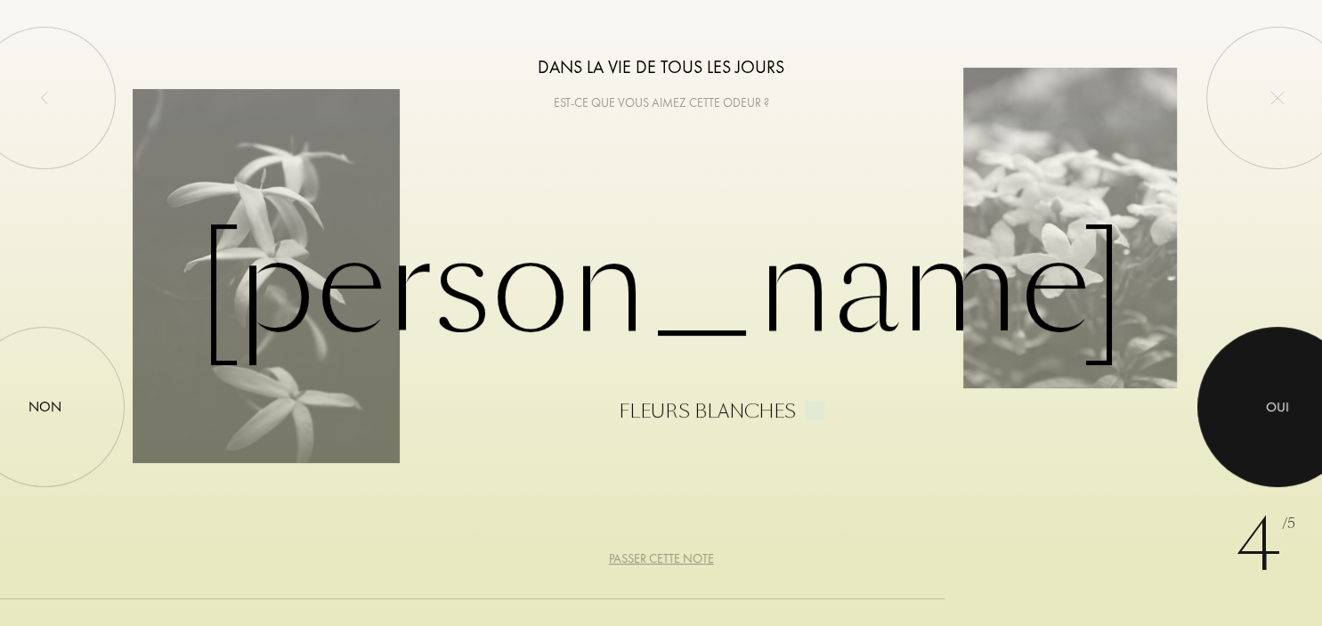
click at [1284, 411] on div "Oui" at bounding box center [1277, 407] width 23 height 20
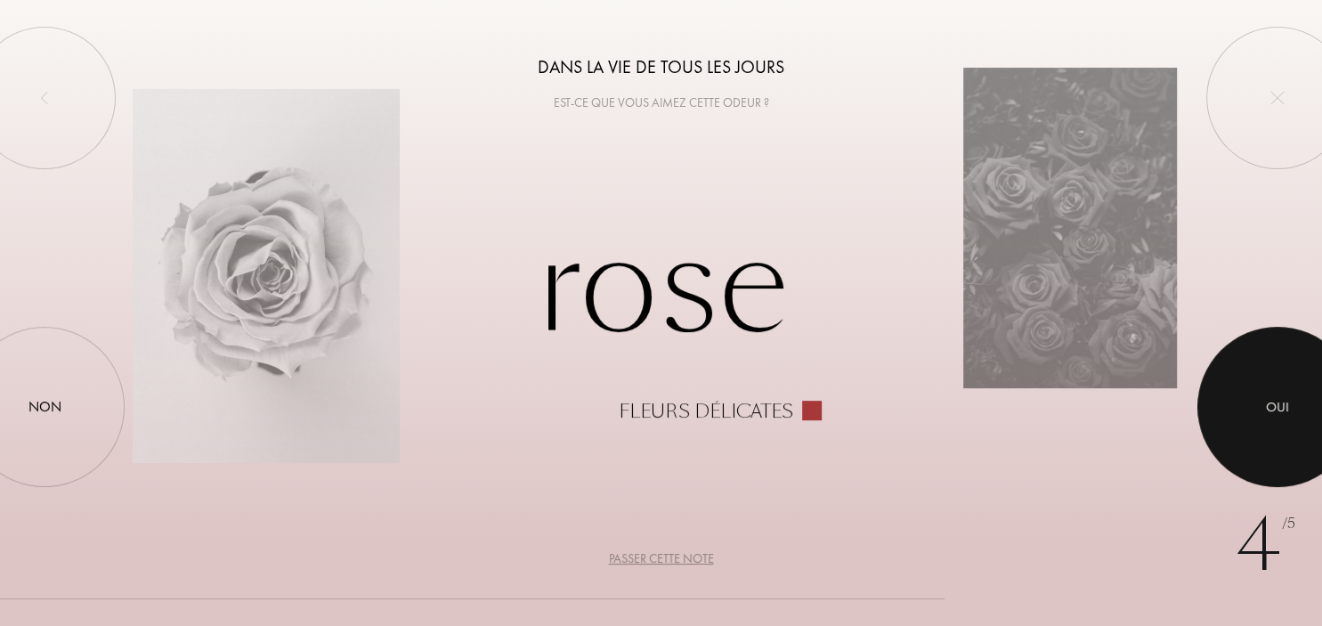
click at [1282, 408] on div "Oui" at bounding box center [1277, 407] width 23 height 20
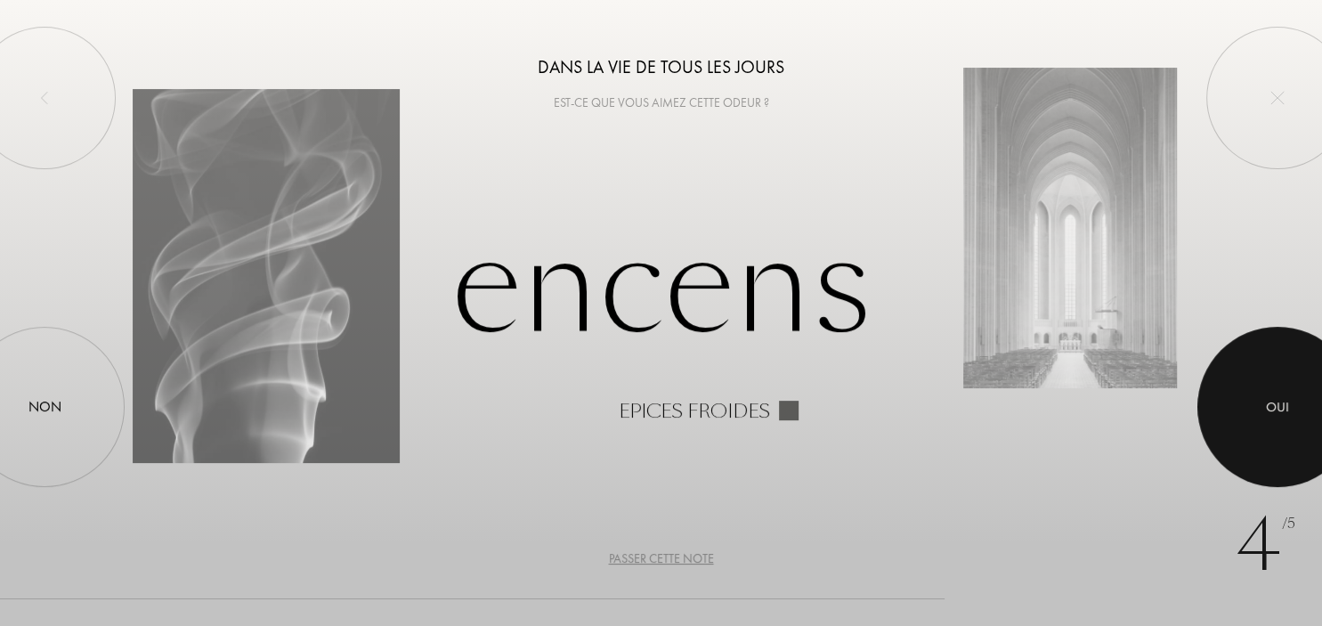
click at [1268, 408] on div "Oui" at bounding box center [1277, 407] width 23 height 20
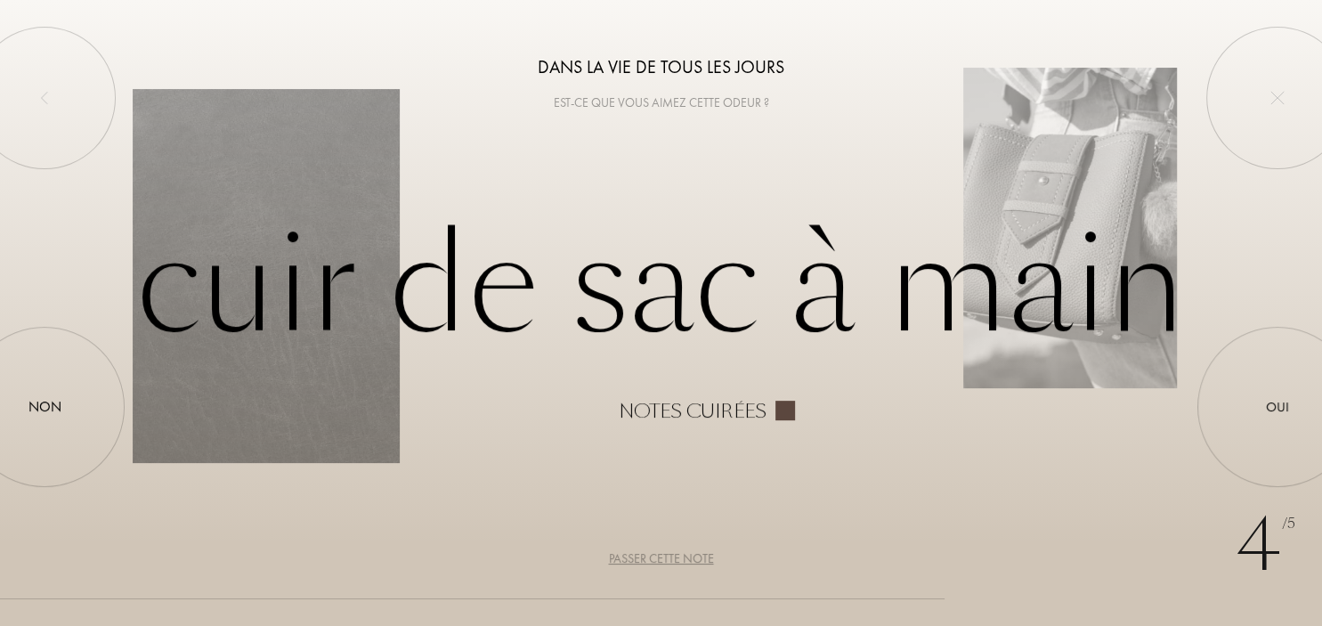
click at [675, 557] on div "Passer cette note" at bounding box center [661, 558] width 105 height 19
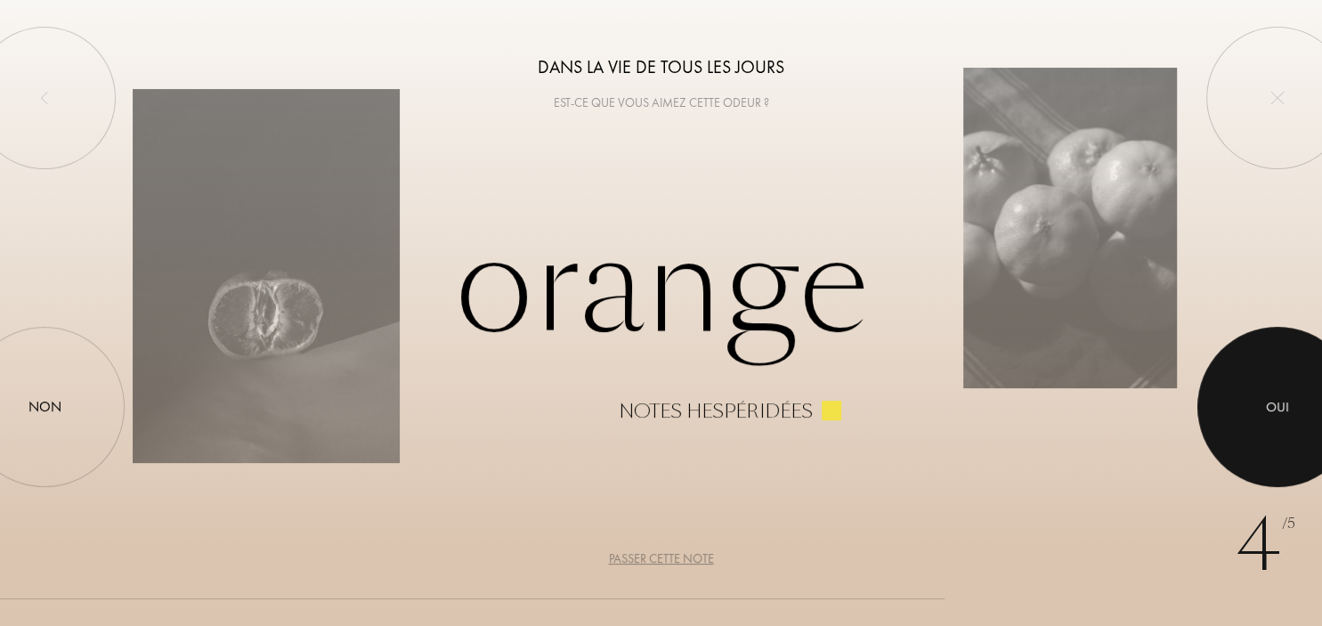
click at [1294, 404] on div at bounding box center [1278, 407] width 160 height 160
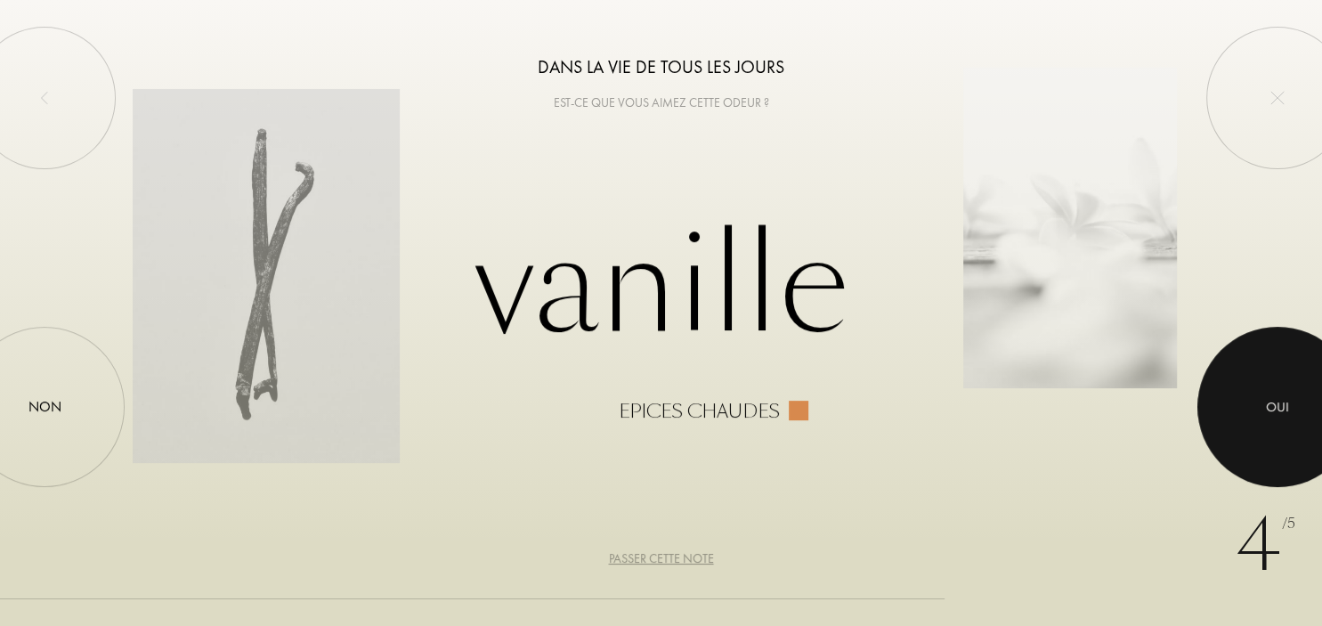
click at [1280, 404] on div "Oui" at bounding box center [1277, 407] width 23 height 20
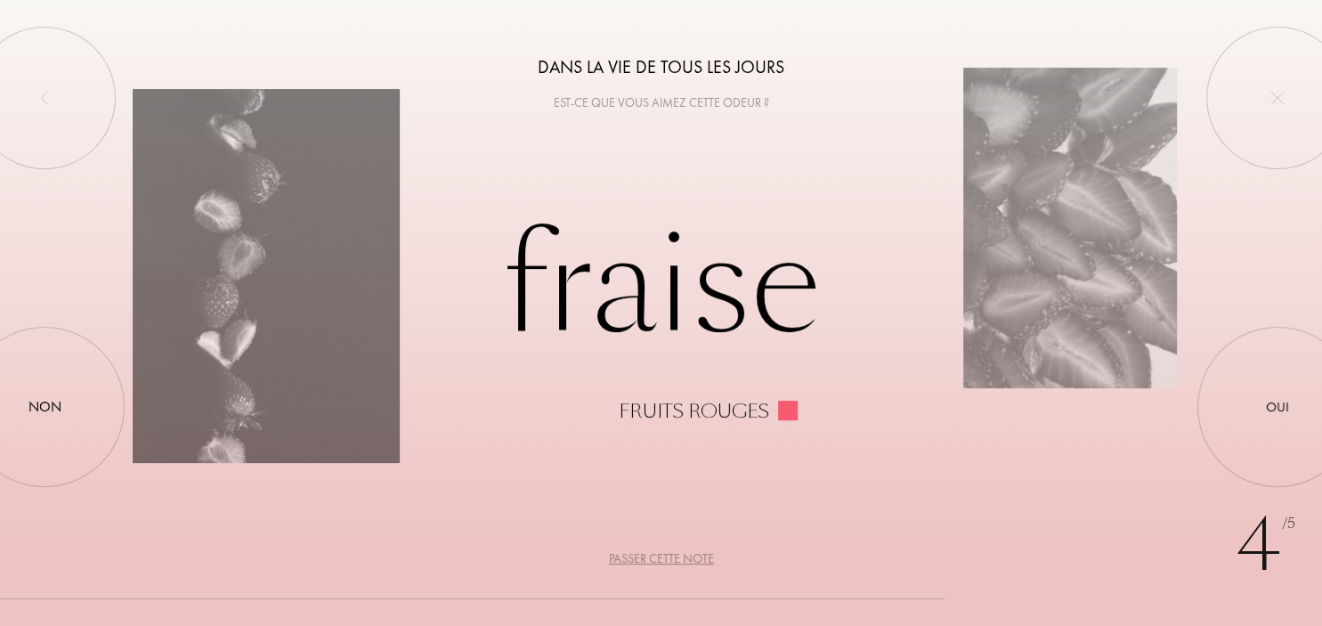
click at [676, 561] on div "Passer cette note" at bounding box center [661, 558] width 105 height 19
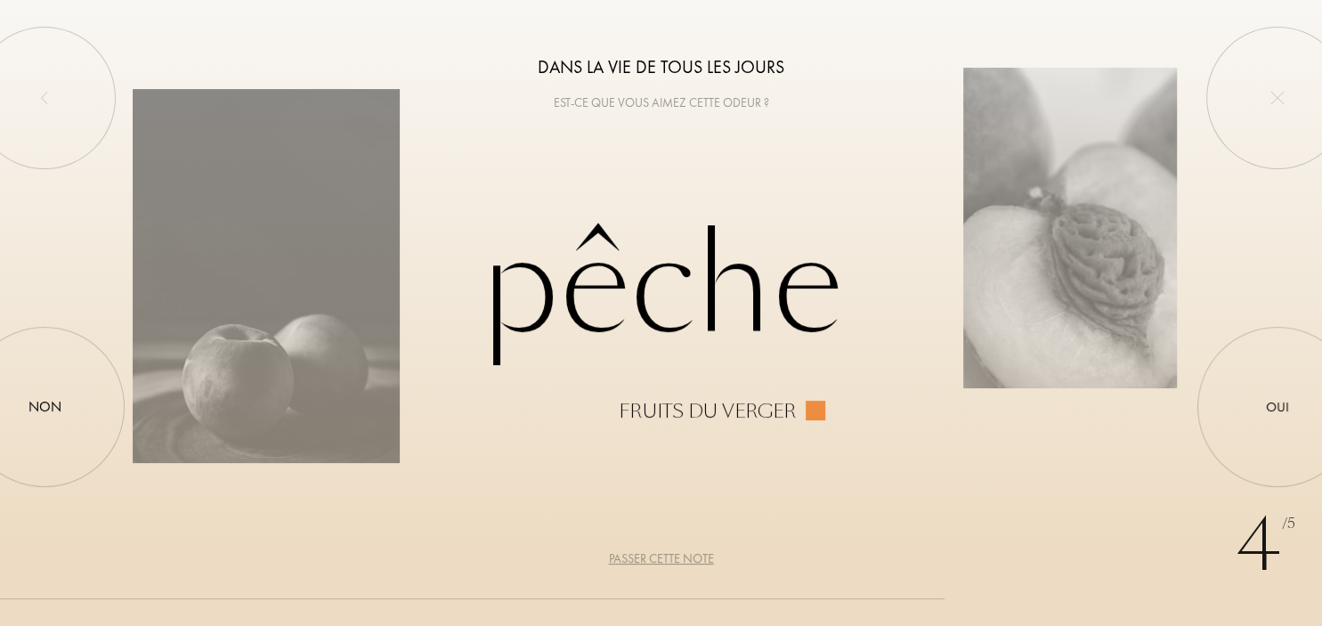
click at [680, 557] on div "Passer cette note" at bounding box center [661, 558] width 105 height 19
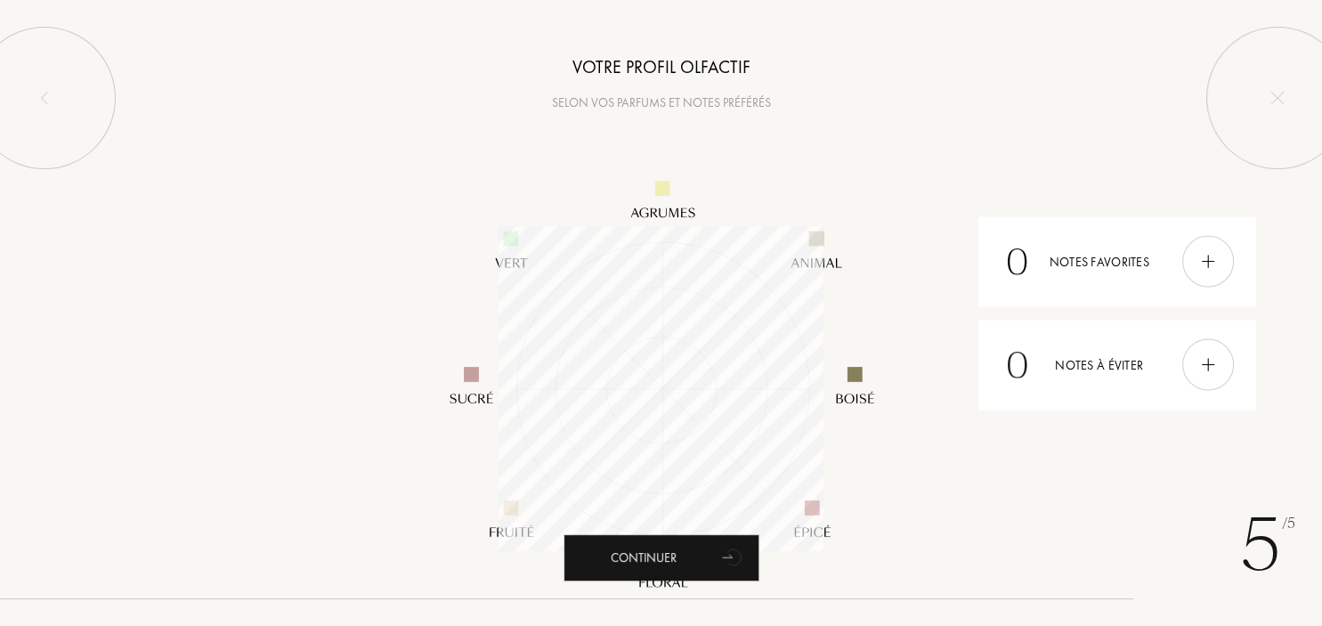
scroll to position [325, 325]
click at [730, 572] on icon "animation" at bounding box center [734, 557] width 36 height 36
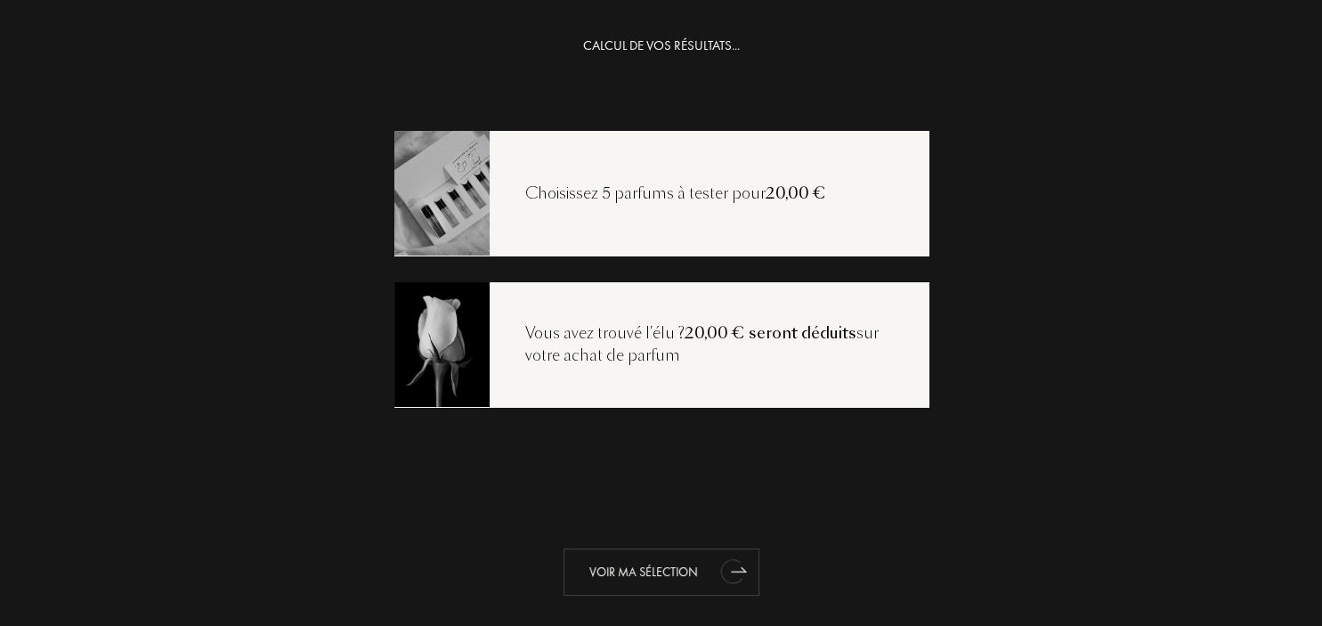
click at [693, 574] on div "Voir ma sélection" at bounding box center [662, 571] width 196 height 47
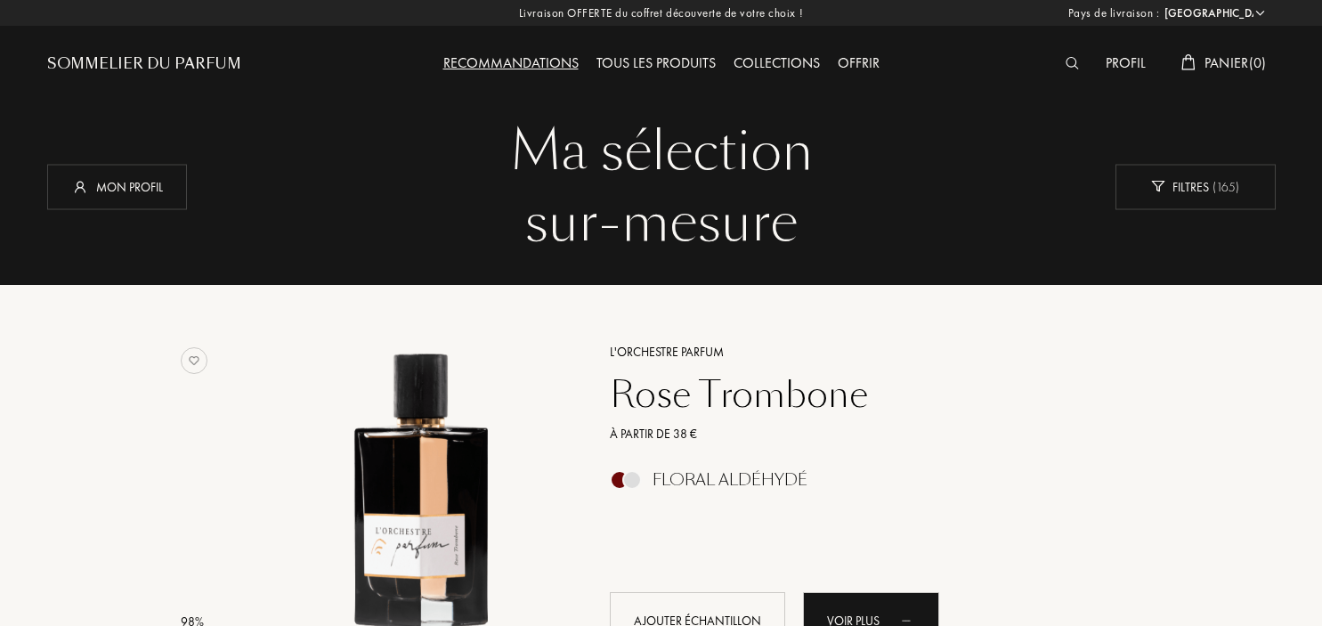
select select "FR"
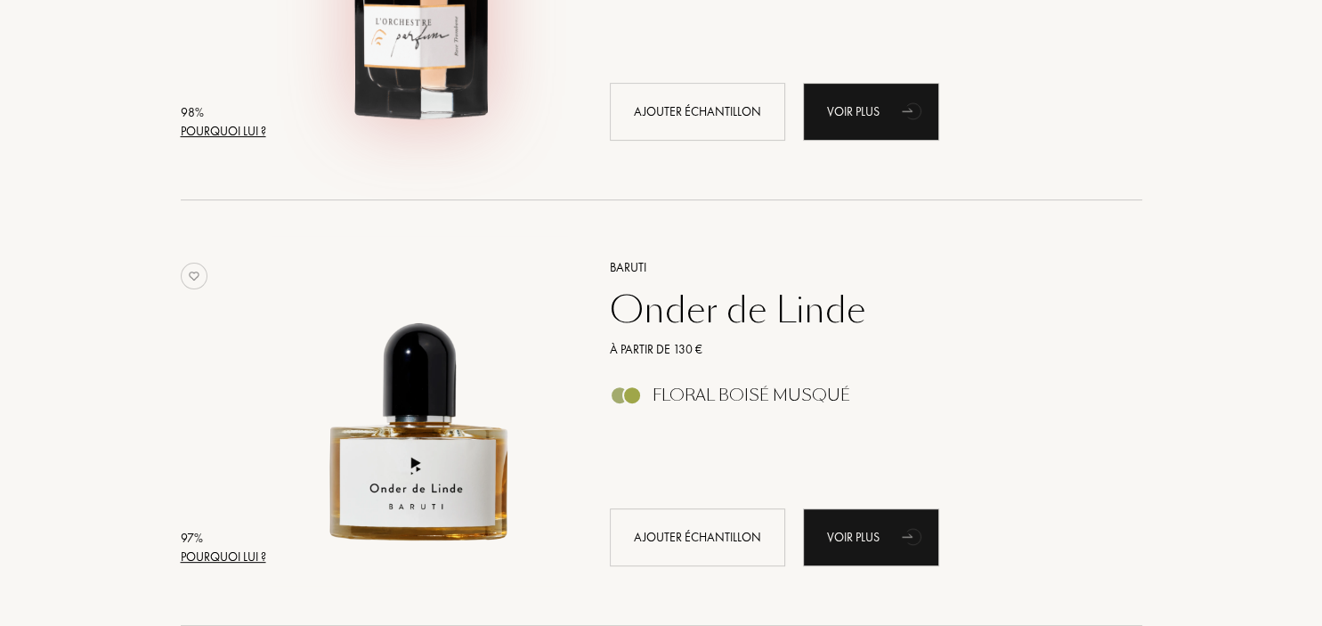
scroll to position [376, 0]
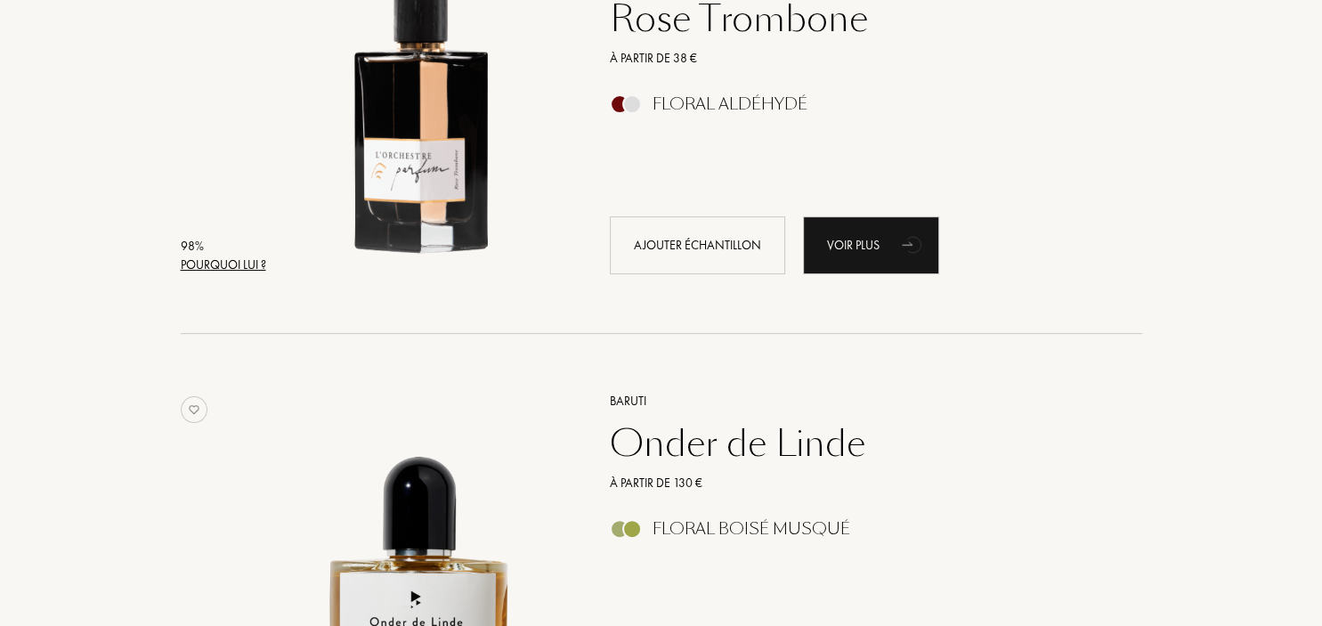
click at [240, 262] on div "Pourquoi lui ?" at bounding box center [223, 265] width 85 height 19
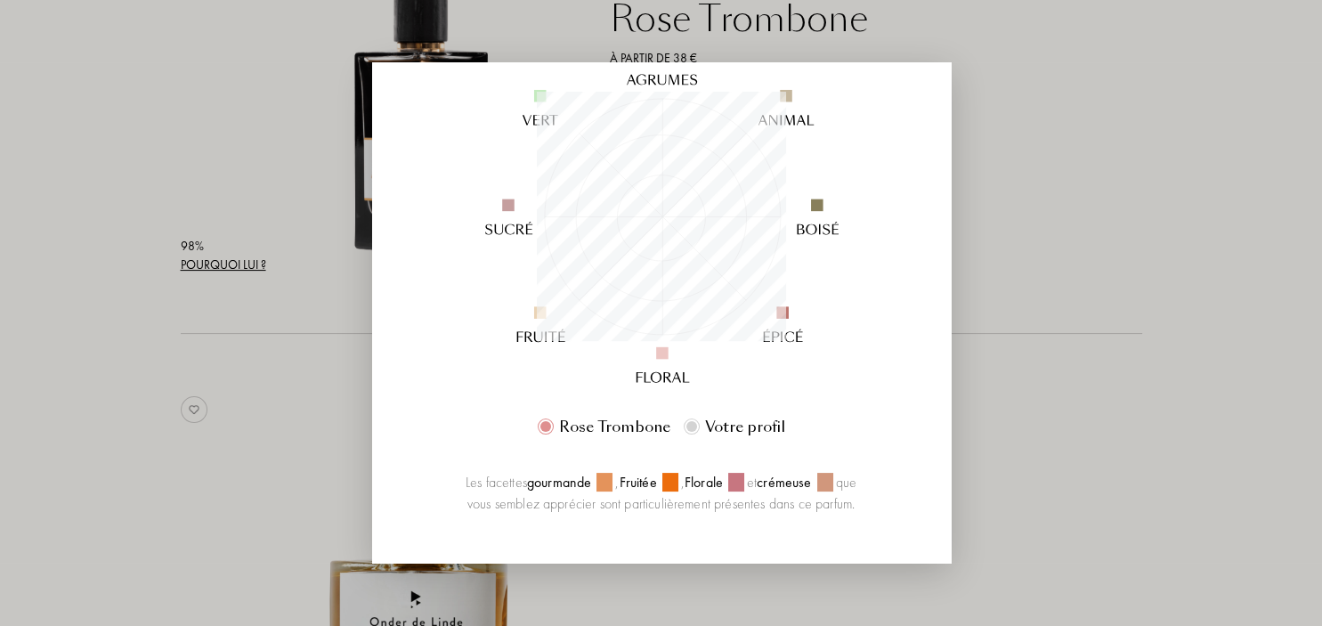
scroll to position [357, 0]
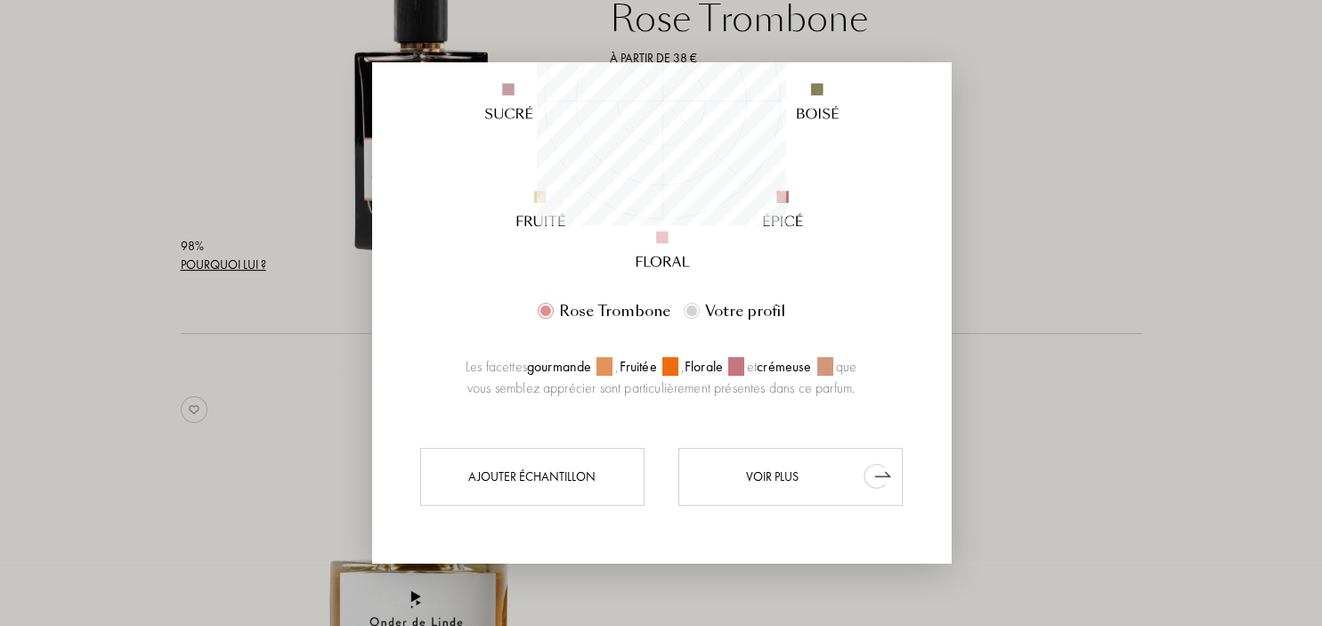
click at [834, 482] on div "Voir plus" at bounding box center [790, 476] width 224 height 58
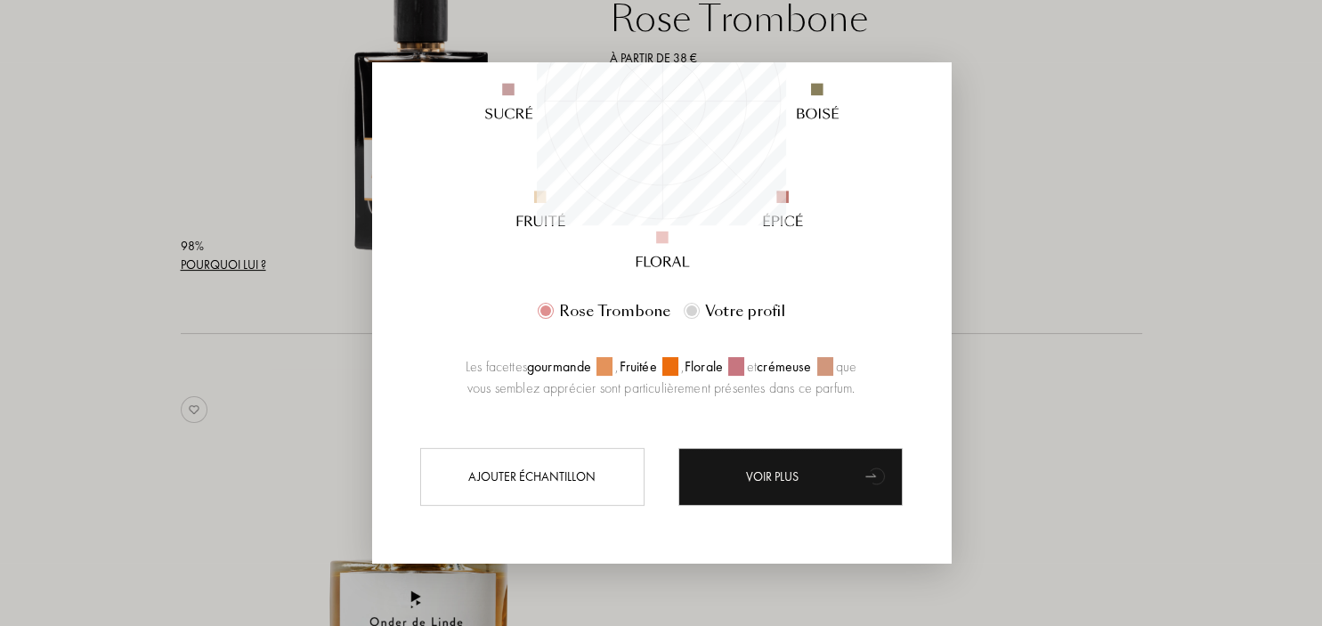
click at [1123, 166] on div at bounding box center [661, 313] width 1322 height 626
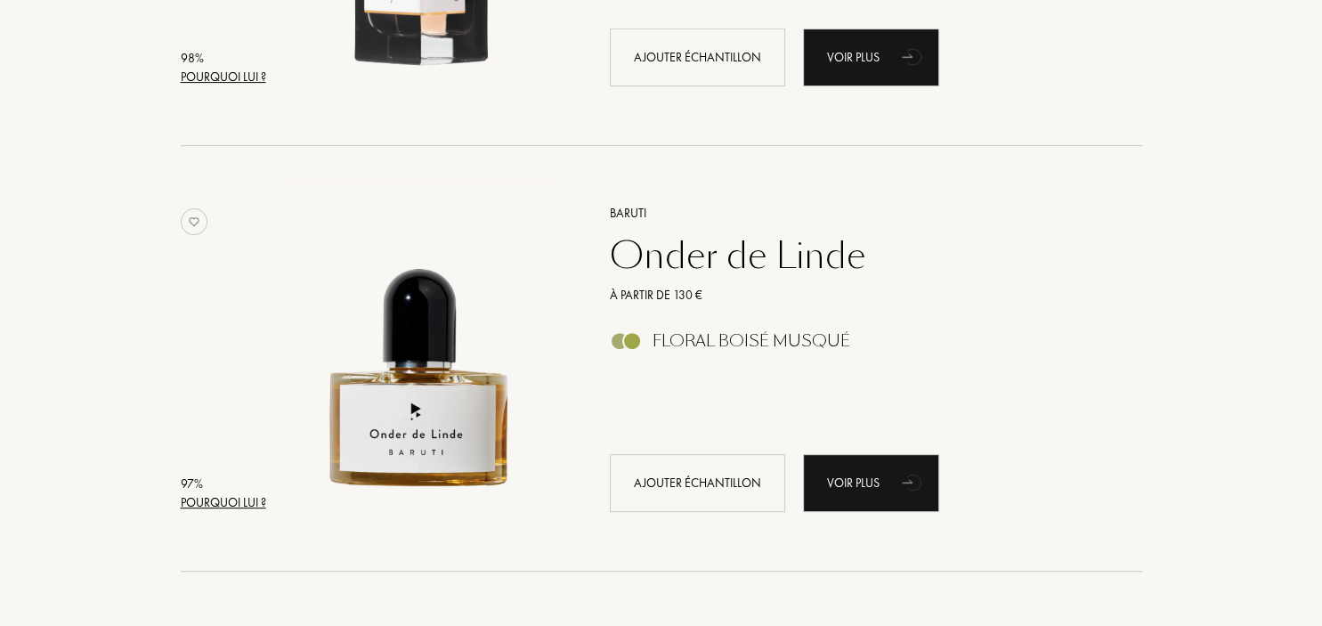
scroll to position [658, 0]
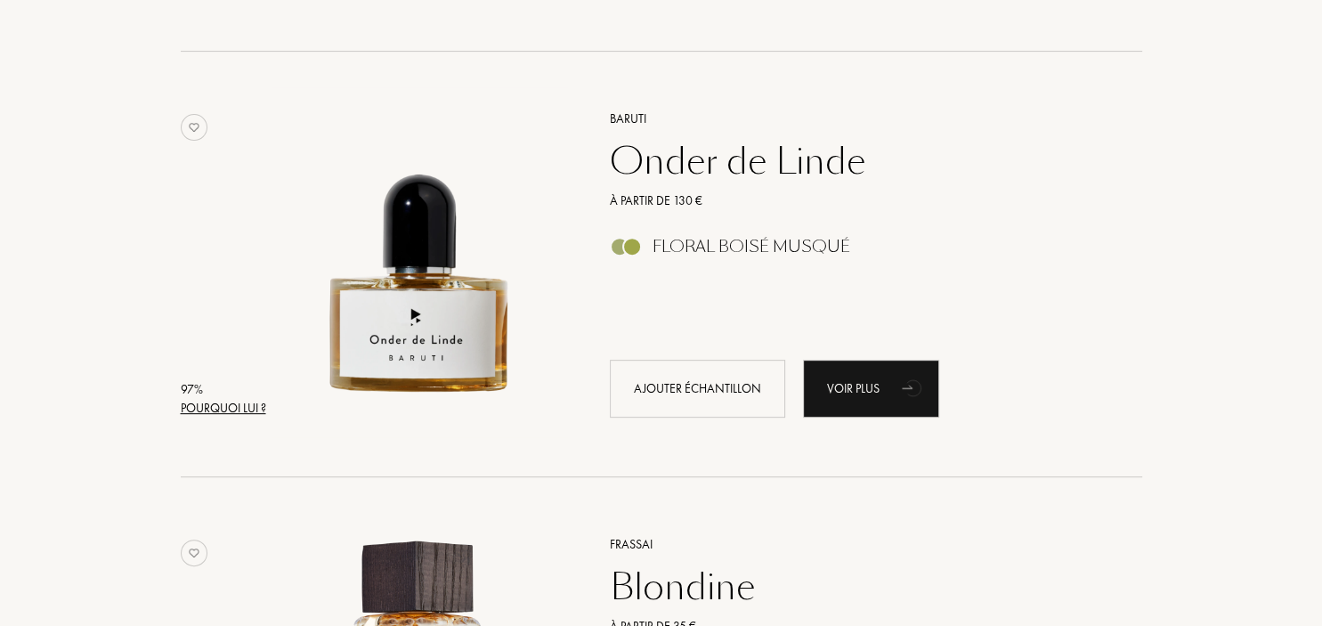
click at [212, 408] on div "Pourquoi lui ?" at bounding box center [223, 408] width 85 height 19
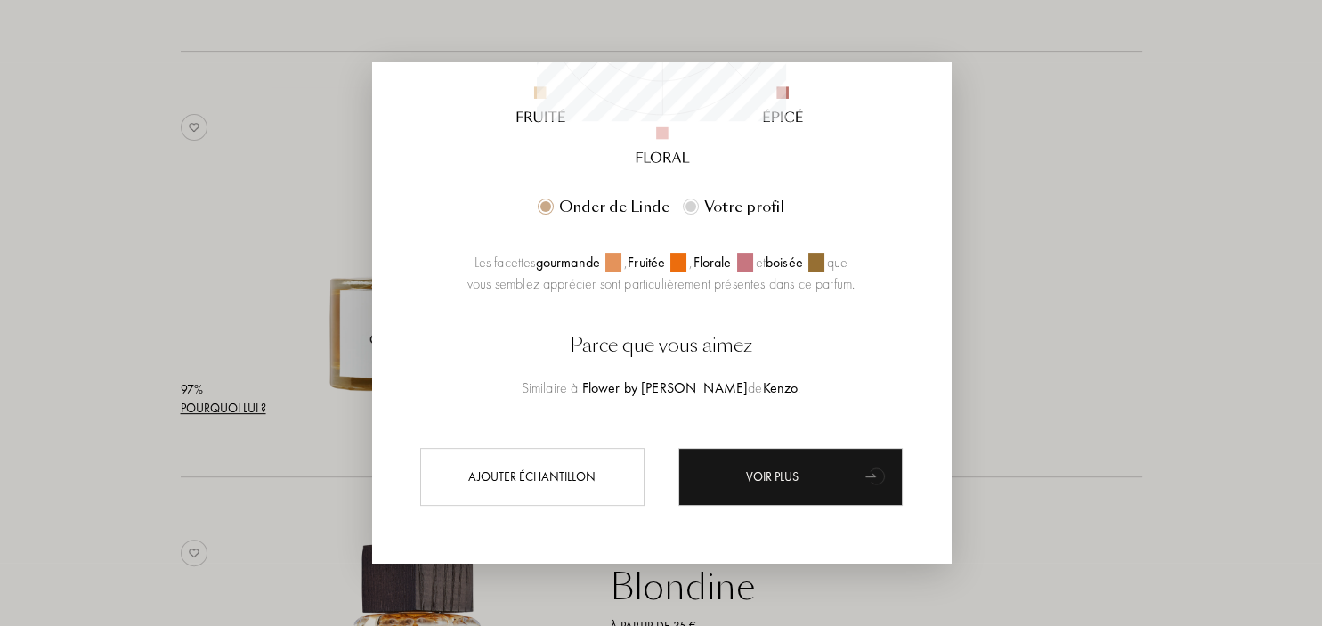
scroll to position [461, 0]
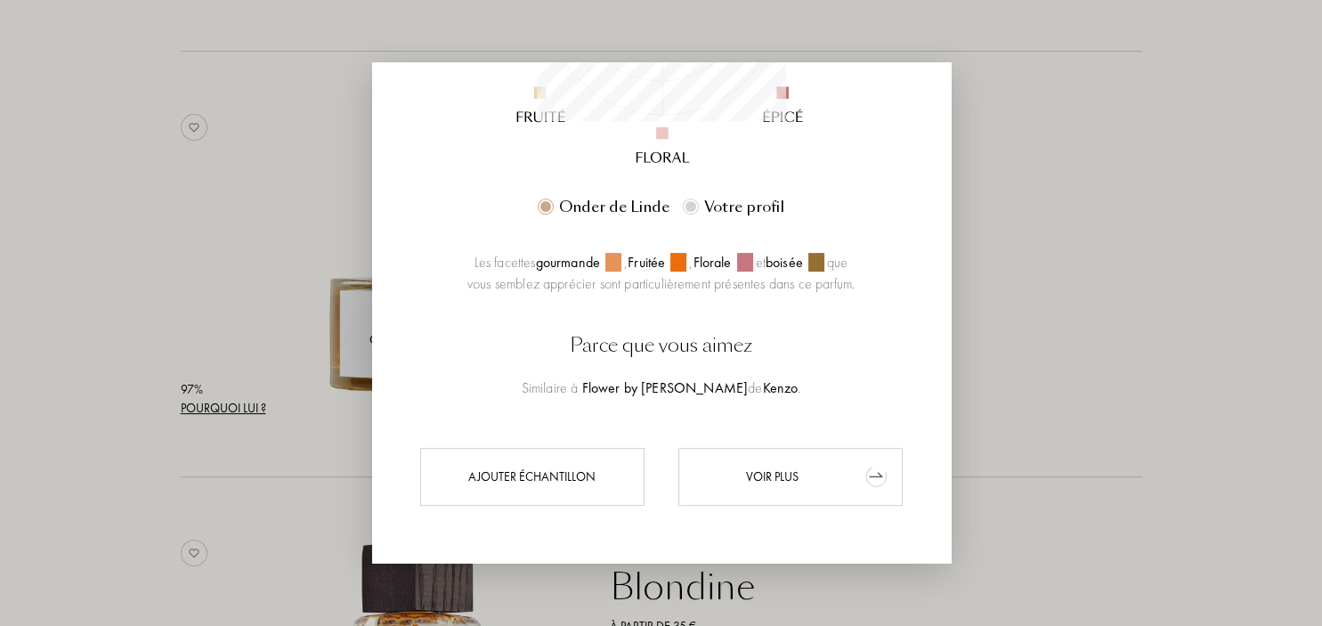
click at [785, 470] on div "Voir plus" at bounding box center [790, 476] width 224 height 58
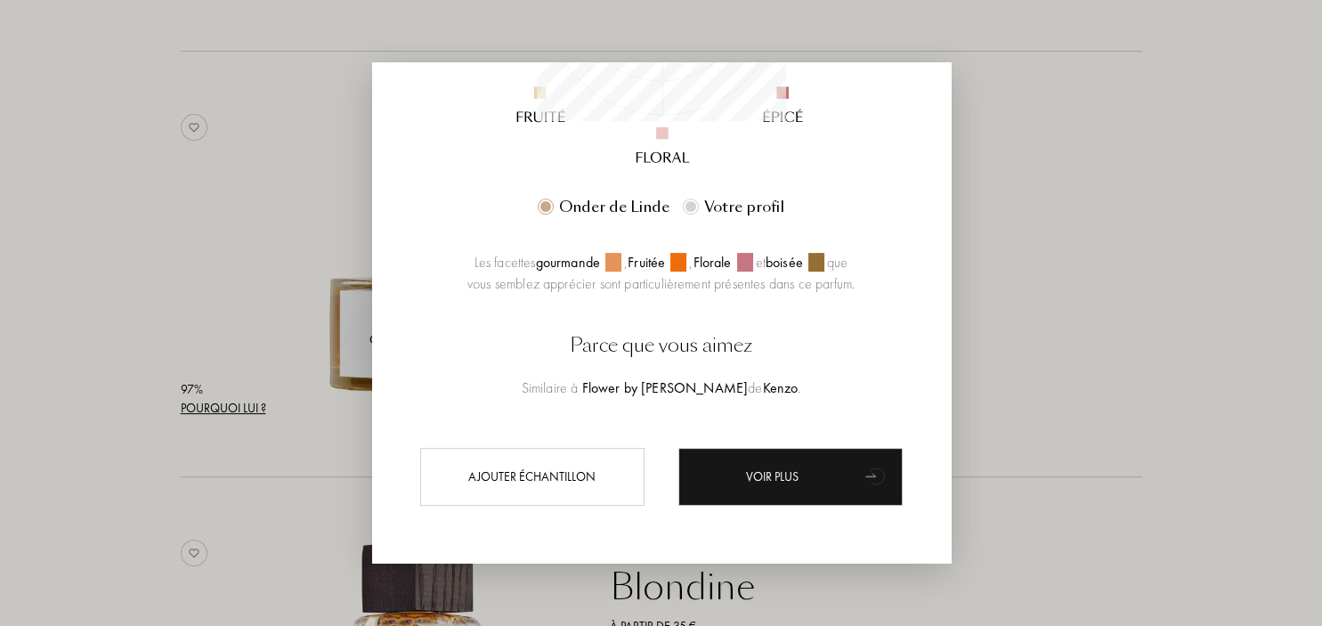
click at [1081, 263] on div at bounding box center [661, 313] width 1322 height 626
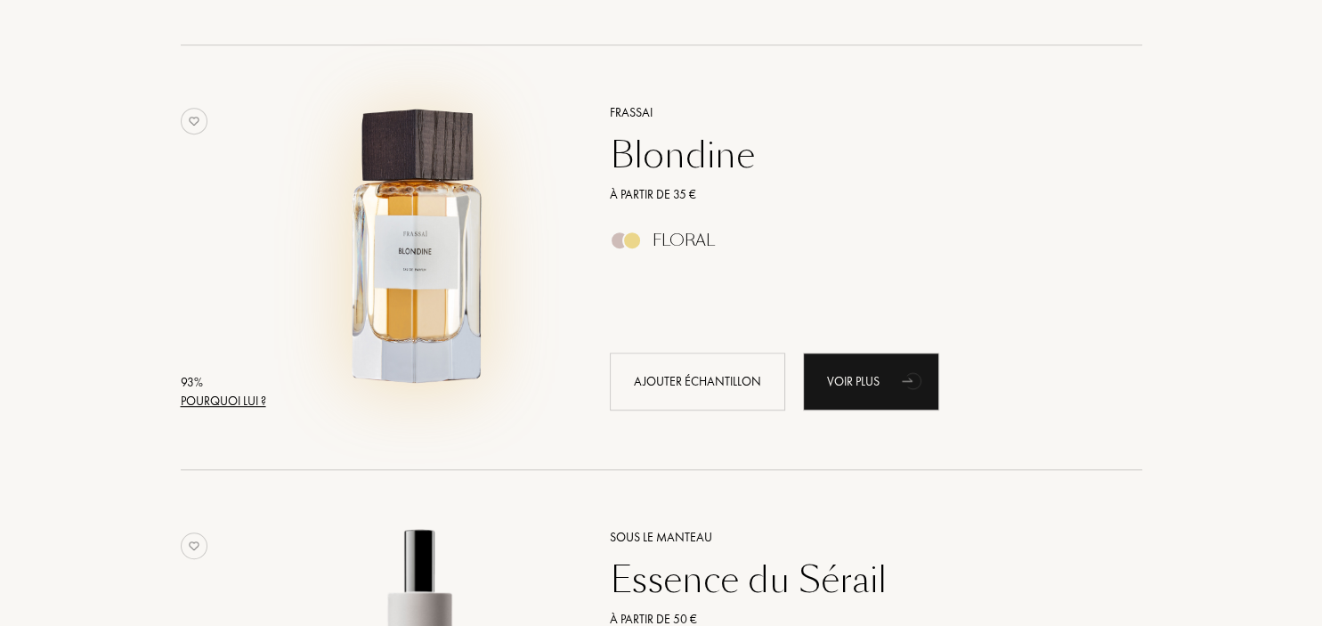
scroll to position [1128, 0]
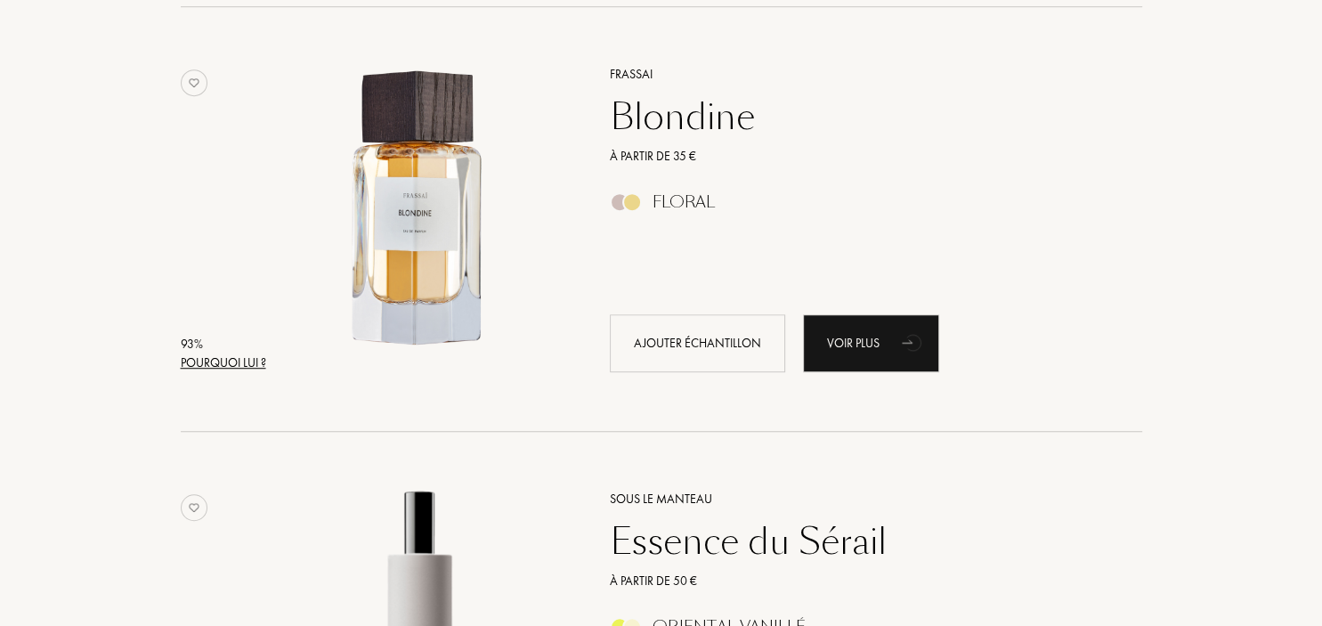
click at [240, 361] on div "Pourquoi lui ?" at bounding box center [223, 362] width 85 height 19
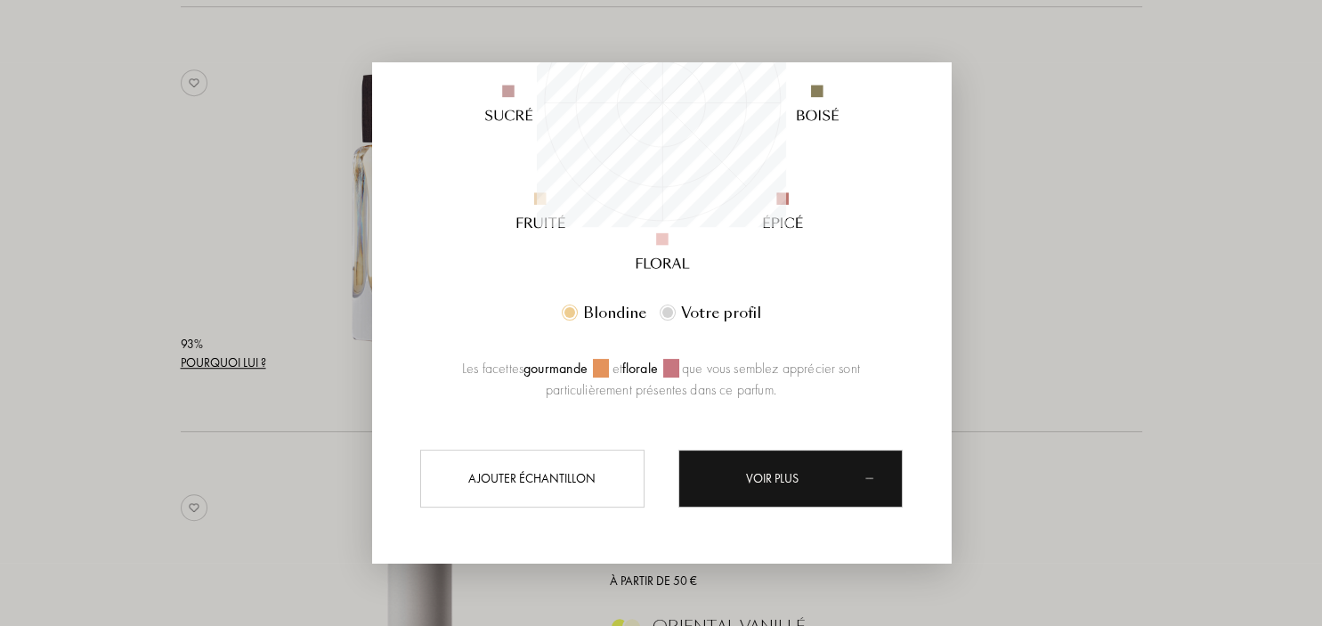
scroll to position [249, 249]
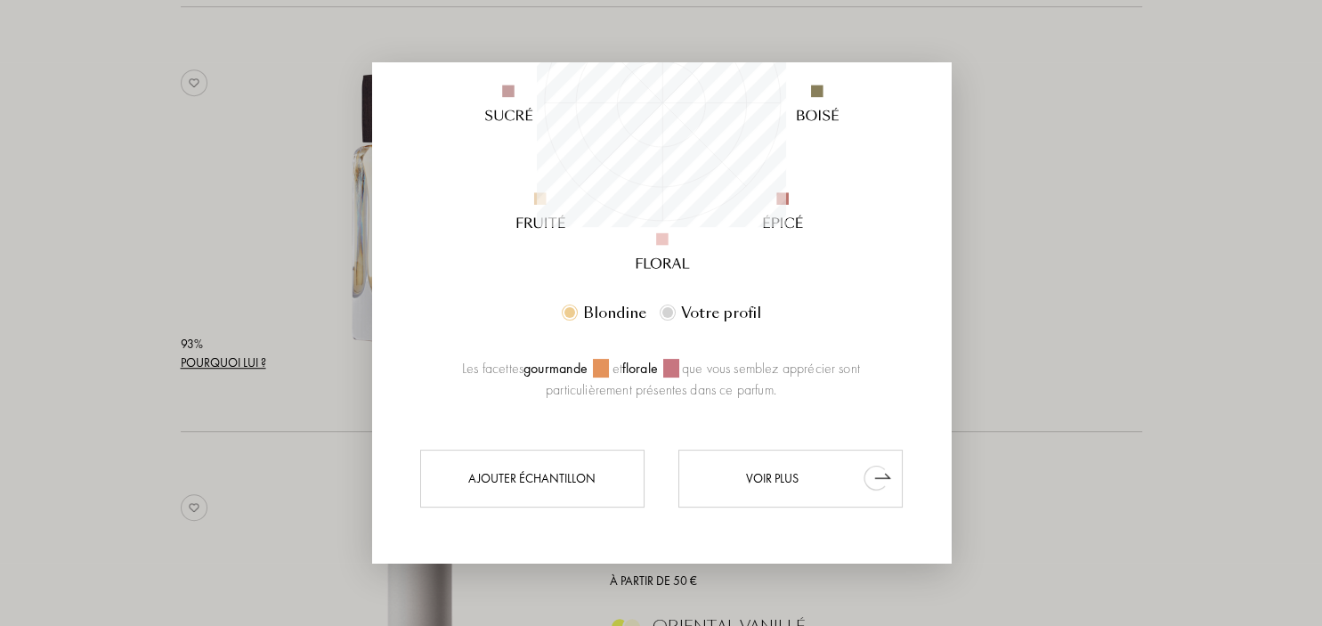
click at [796, 478] on div "Voir plus" at bounding box center [790, 478] width 224 height 58
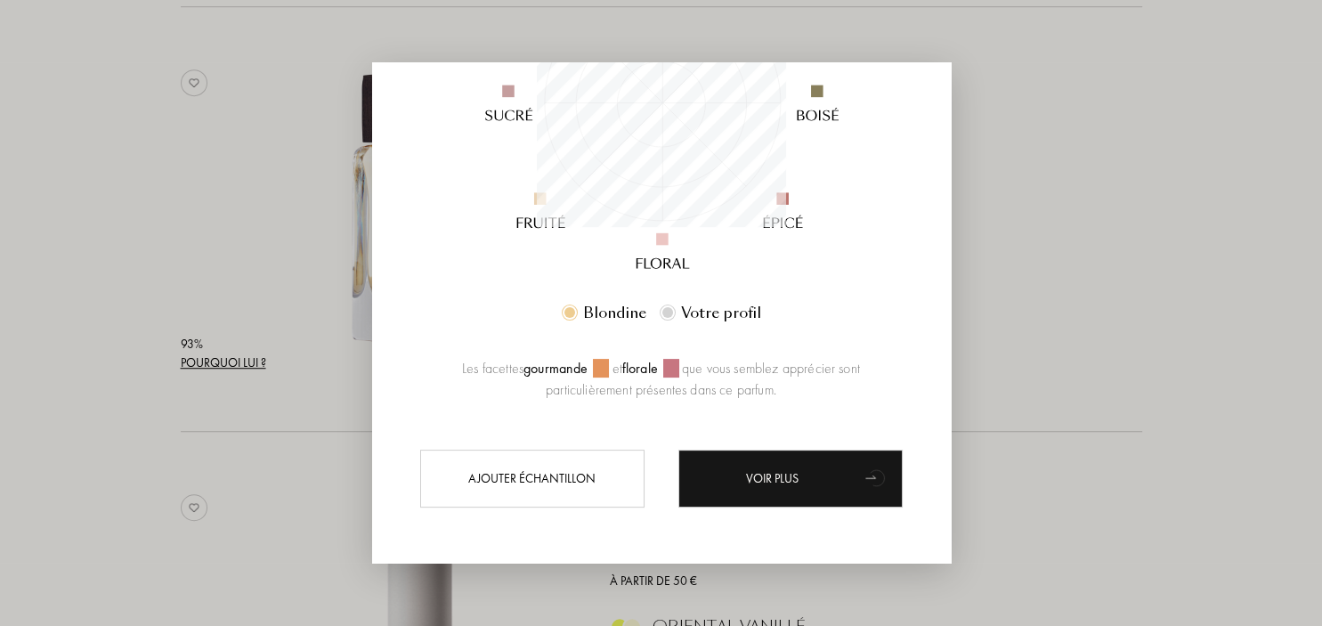
click at [1075, 212] on div at bounding box center [661, 313] width 1322 height 626
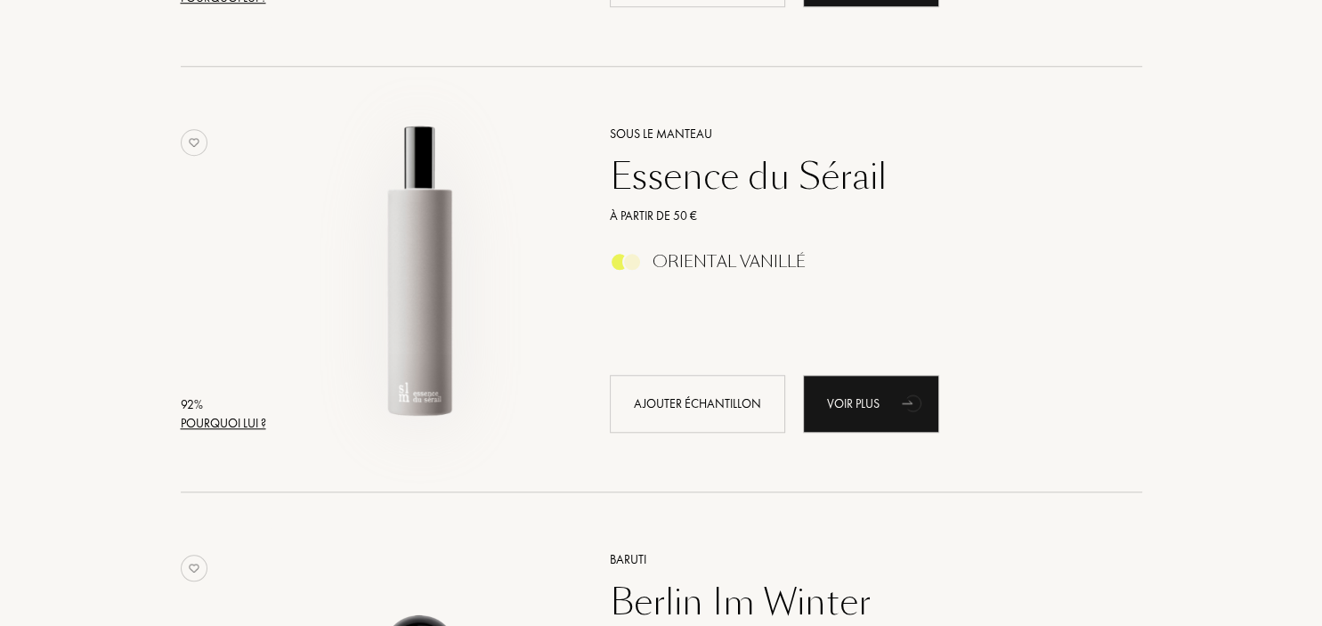
scroll to position [1504, 0]
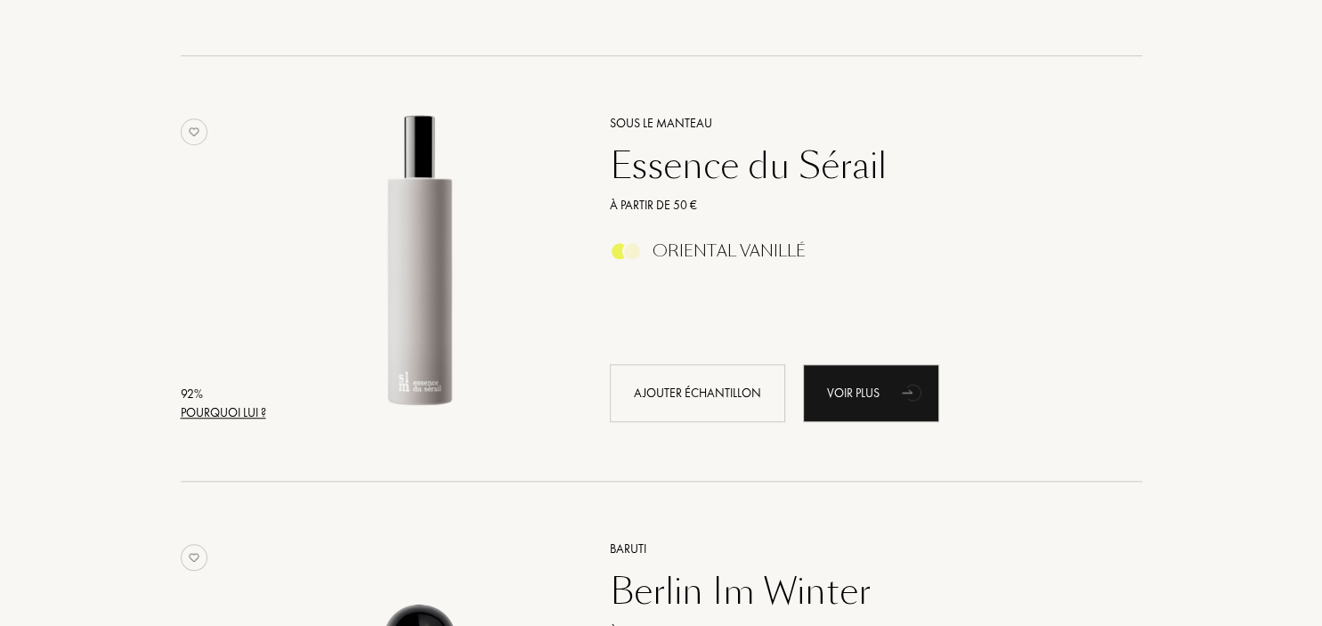
click at [221, 410] on div "Pourquoi lui ?" at bounding box center [223, 412] width 85 height 19
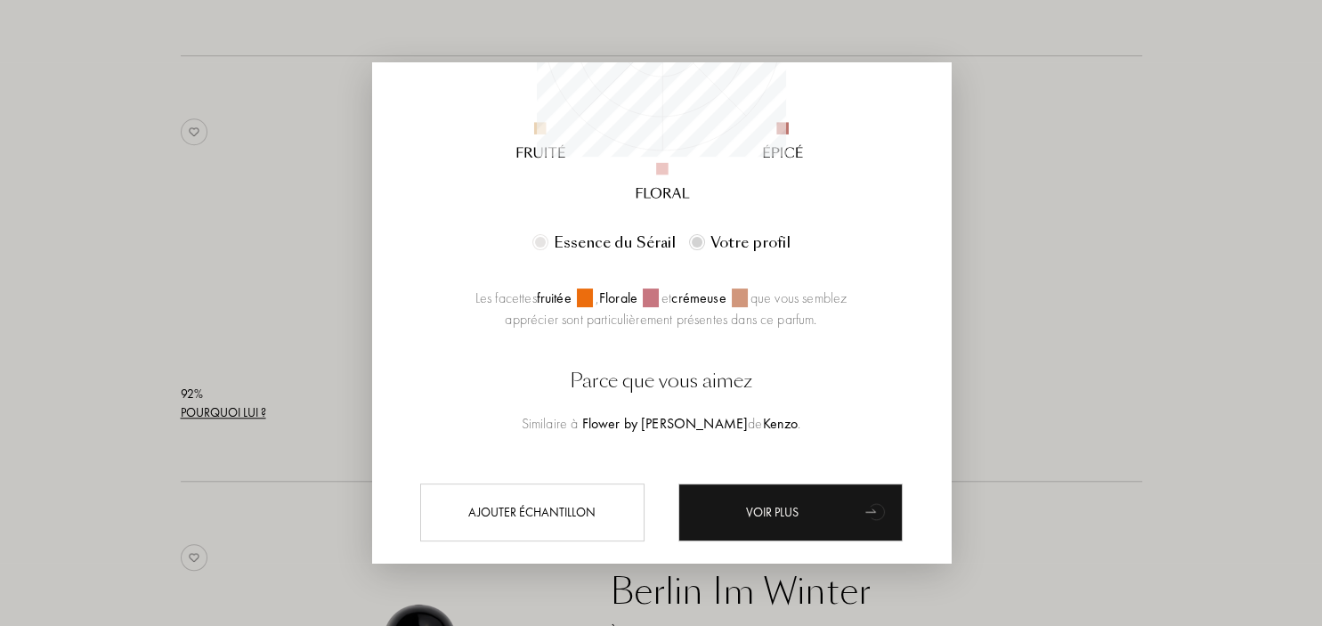
scroll to position [440, 0]
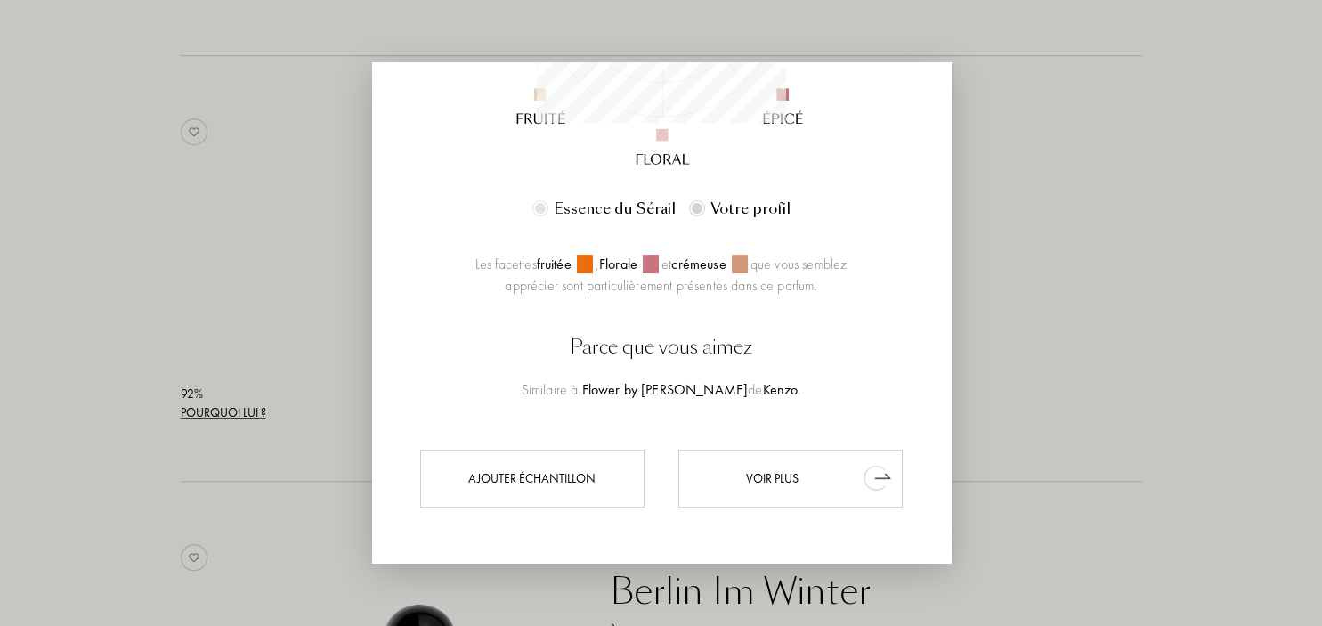
click at [810, 472] on div "Voir plus" at bounding box center [790, 478] width 224 height 58
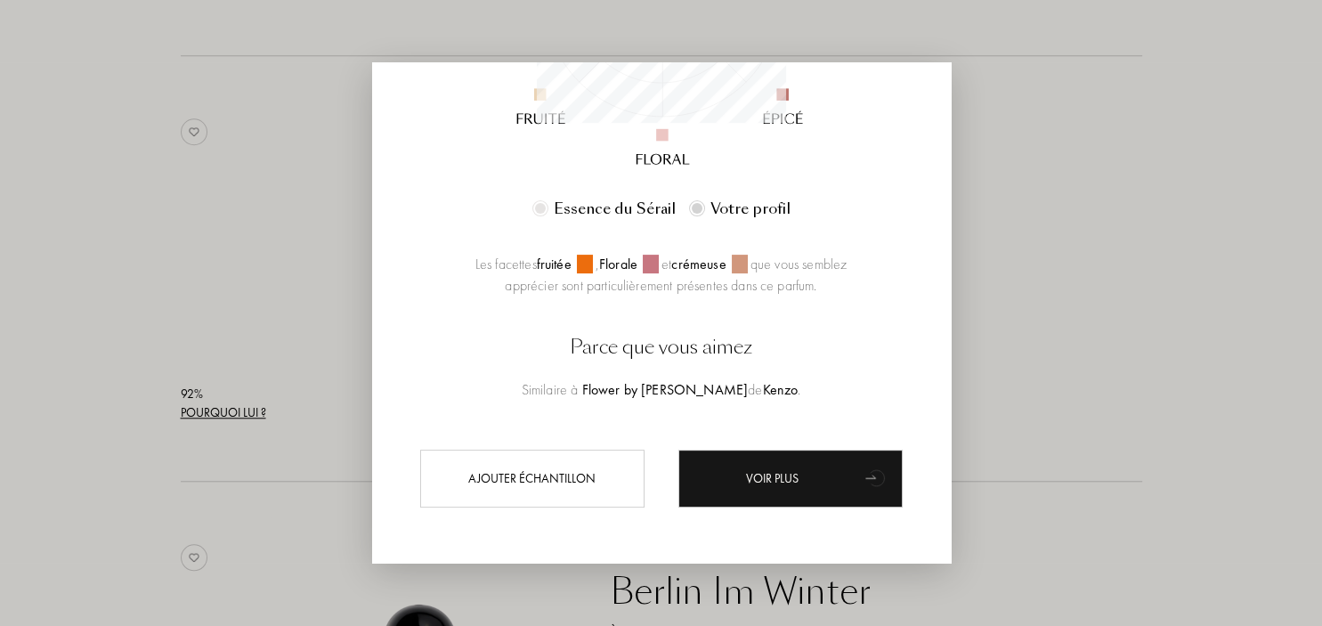
click at [147, 253] on div at bounding box center [661, 313] width 1322 height 626
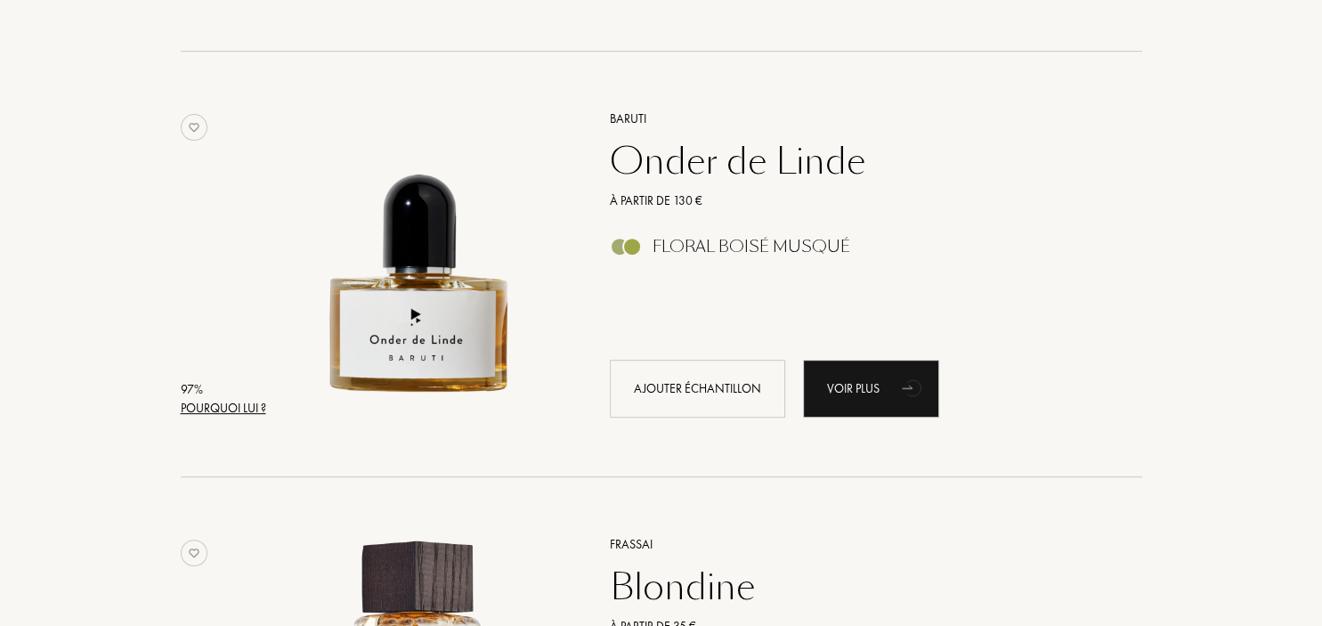
scroll to position [376, 0]
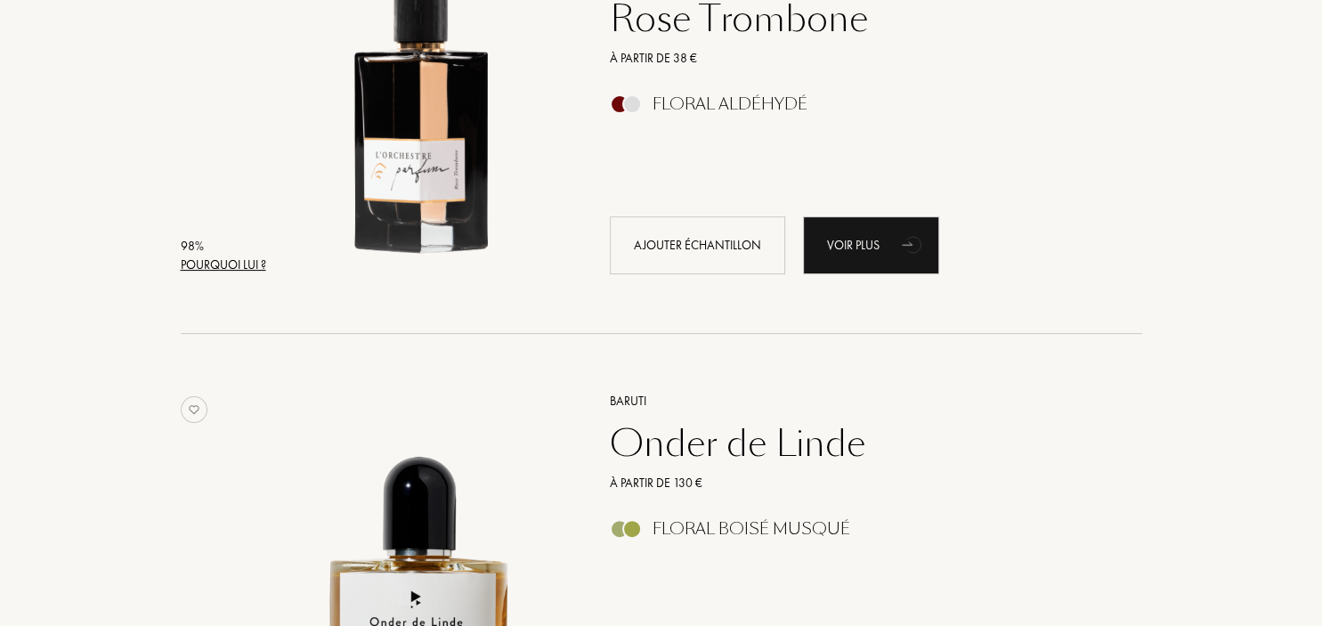
click at [202, 263] on div "Pourquoi lui ?" at bounding box center [223, 265] width 85 height 19
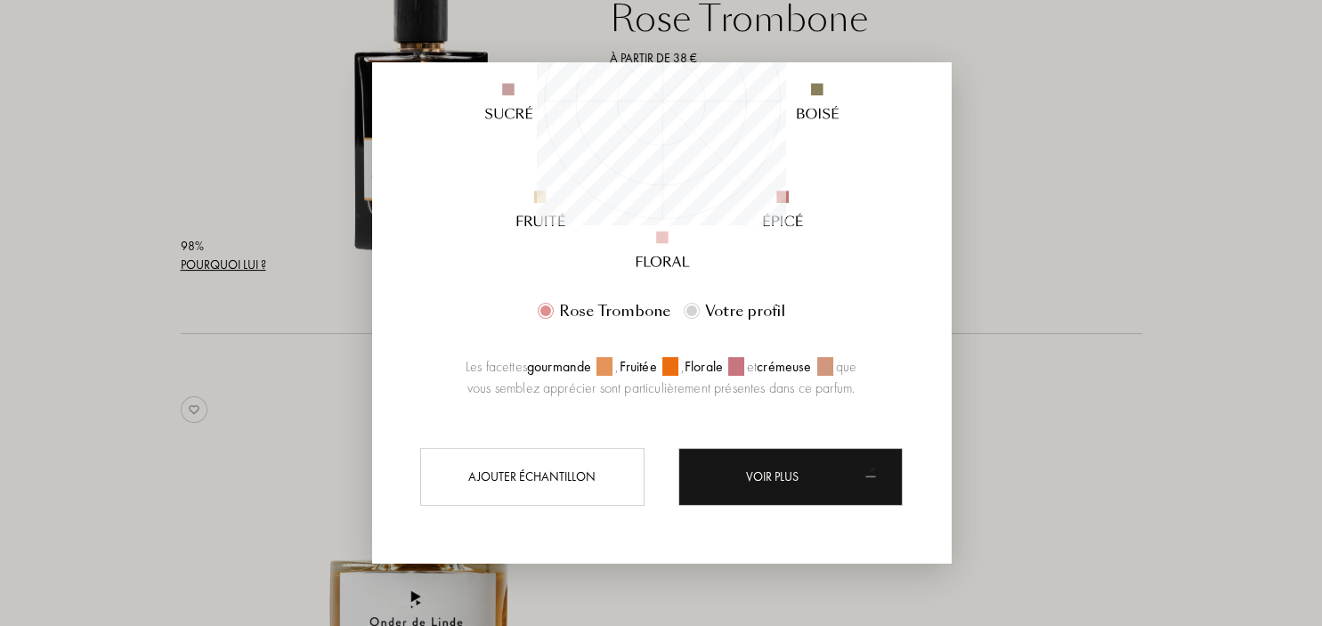
scroll to position [249, 249]
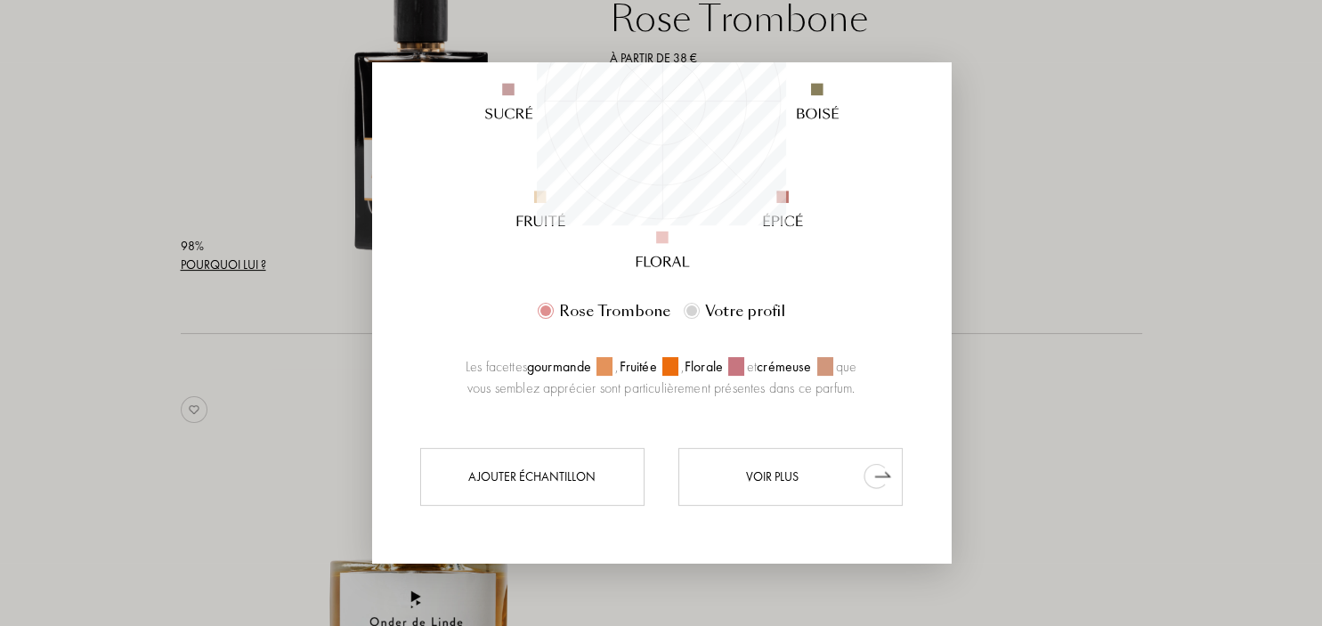
click at [798, 478] on div "Voir plus" at bounding box center [790, 476] width 224 height 58
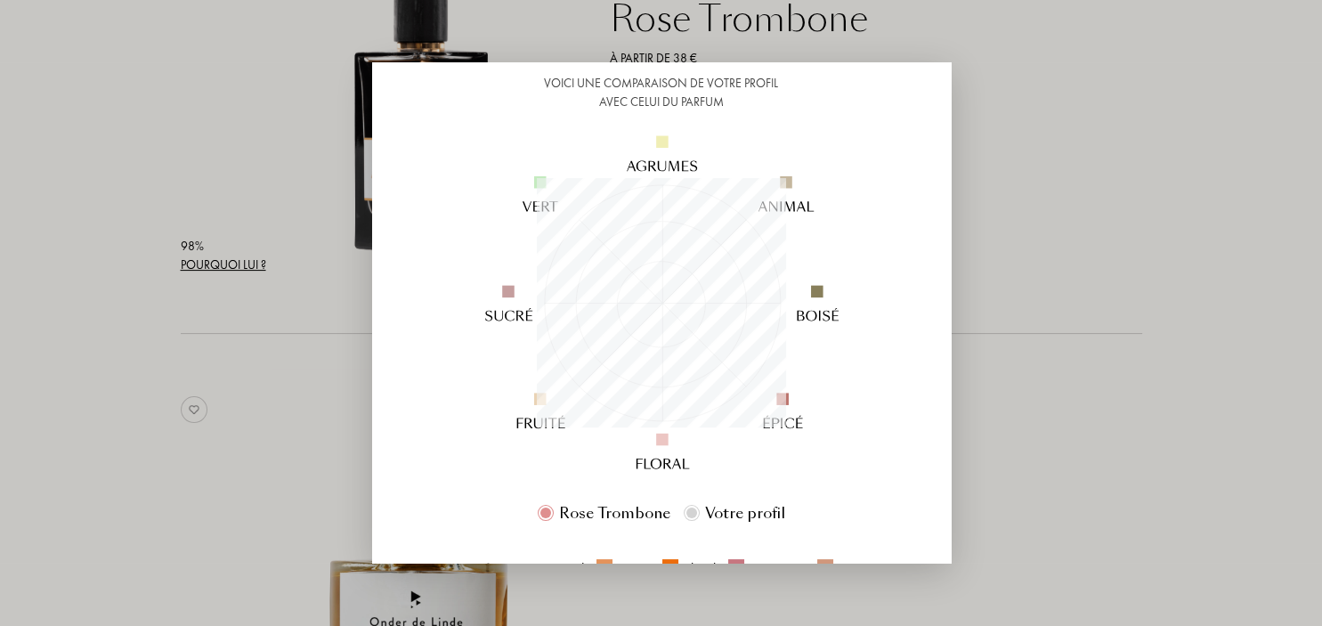
scroll to position [0, 0]
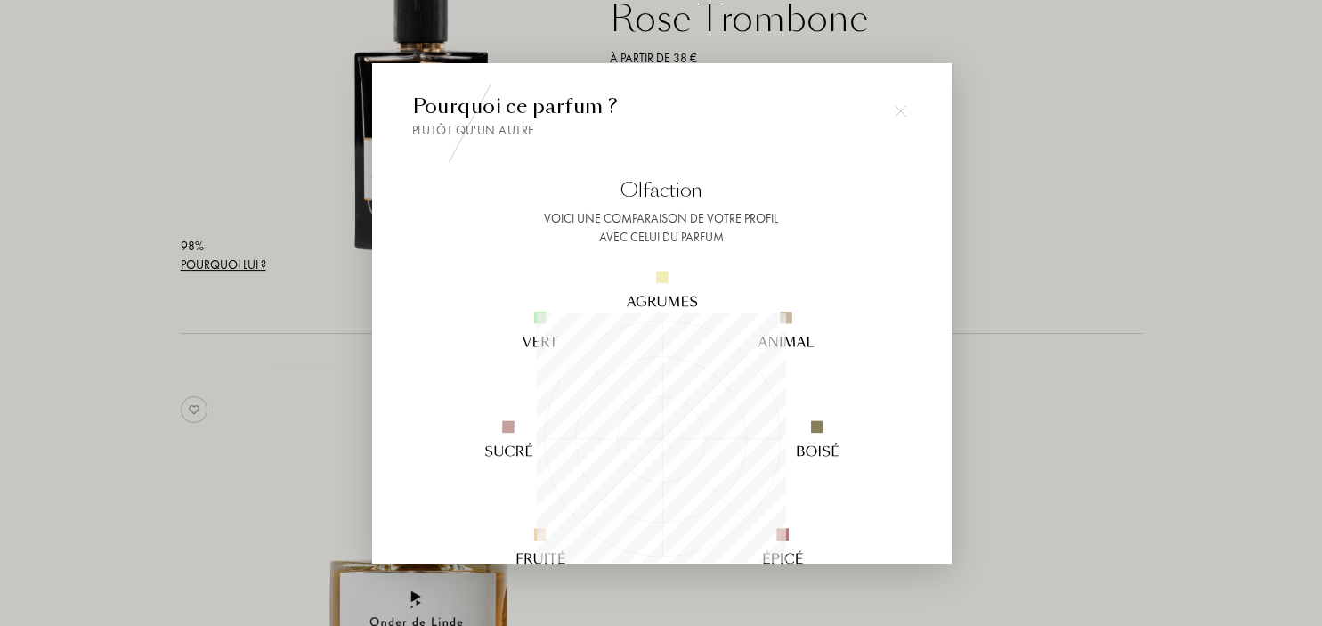
click at [1091, 323] on div at bounding box center [661, 313] width 1322 height 626
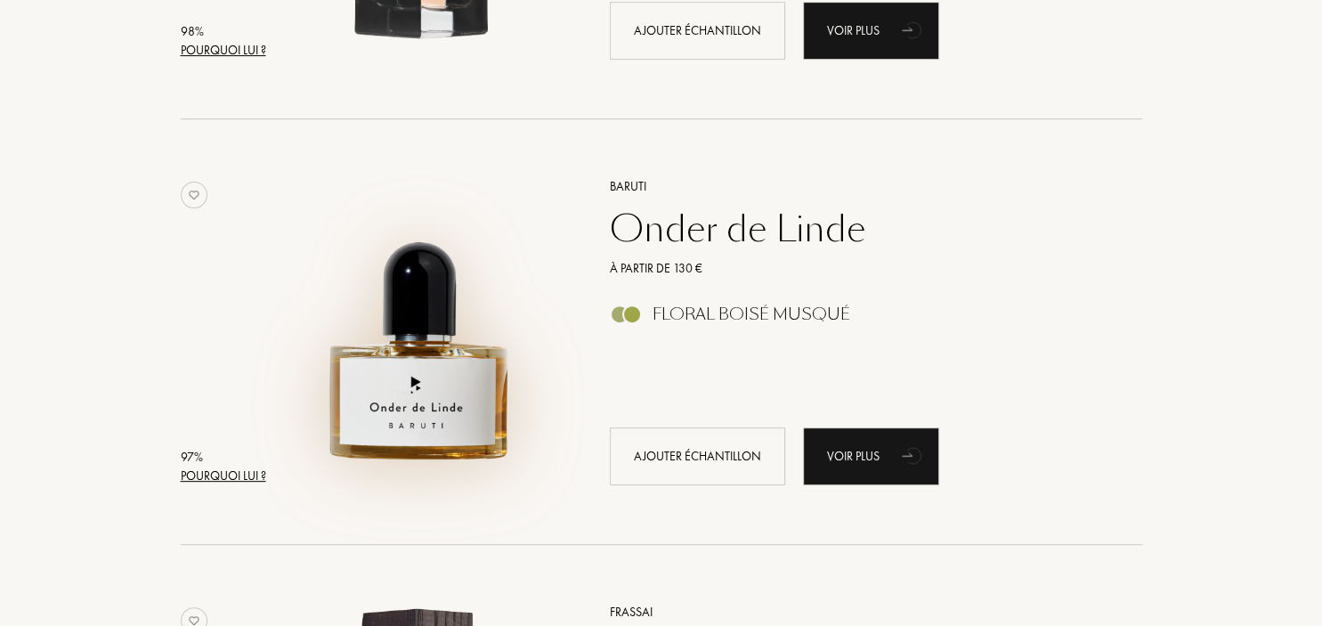
scroll to position [658, 0]
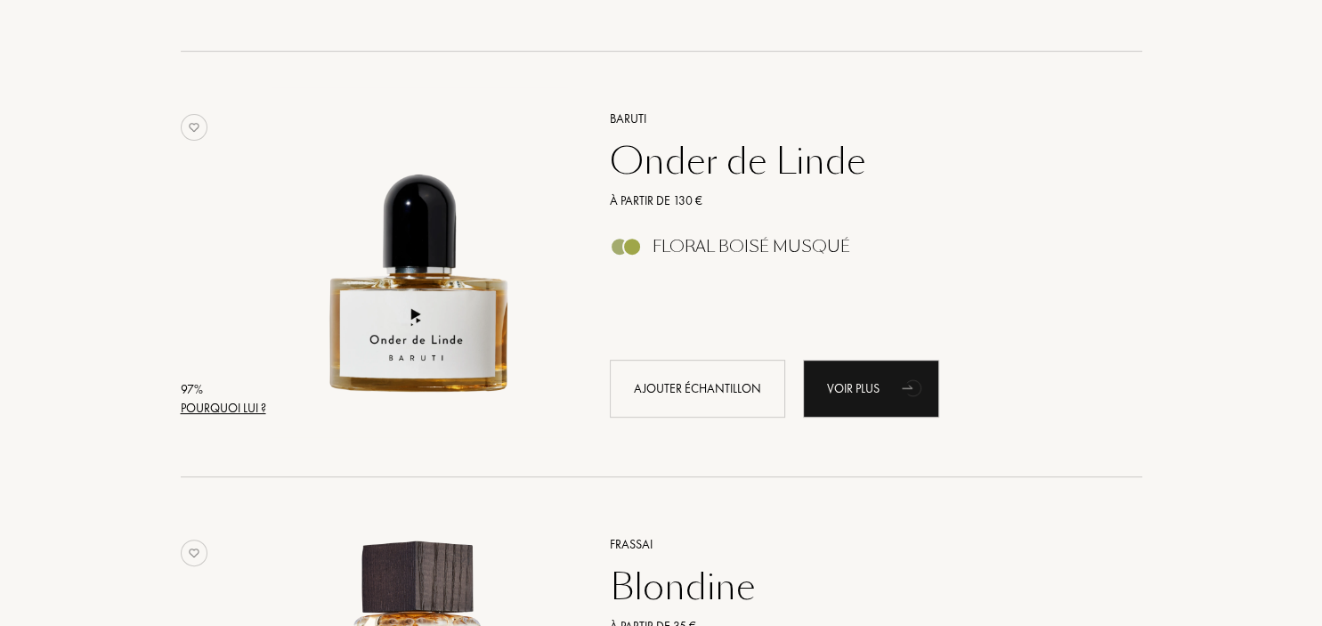
click at [223, 404] on div "Pourquoi lui ?" at bounding box center [223, 408] width 85 height 19
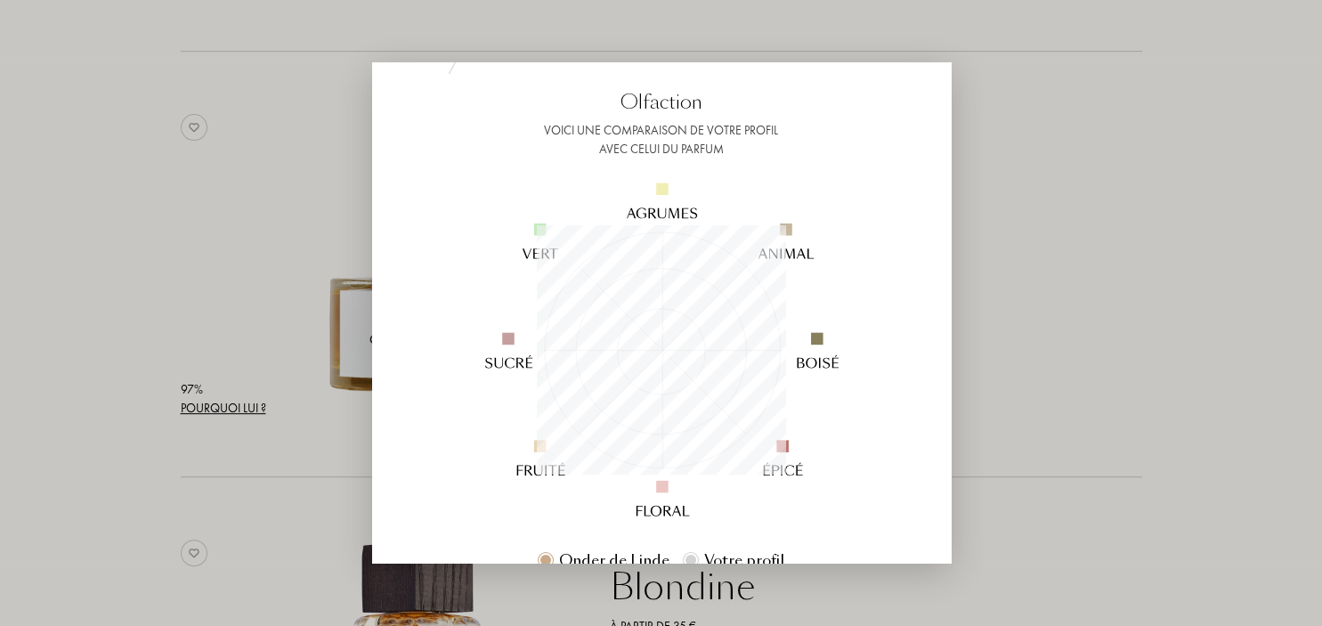
scroll to position [0, 0]
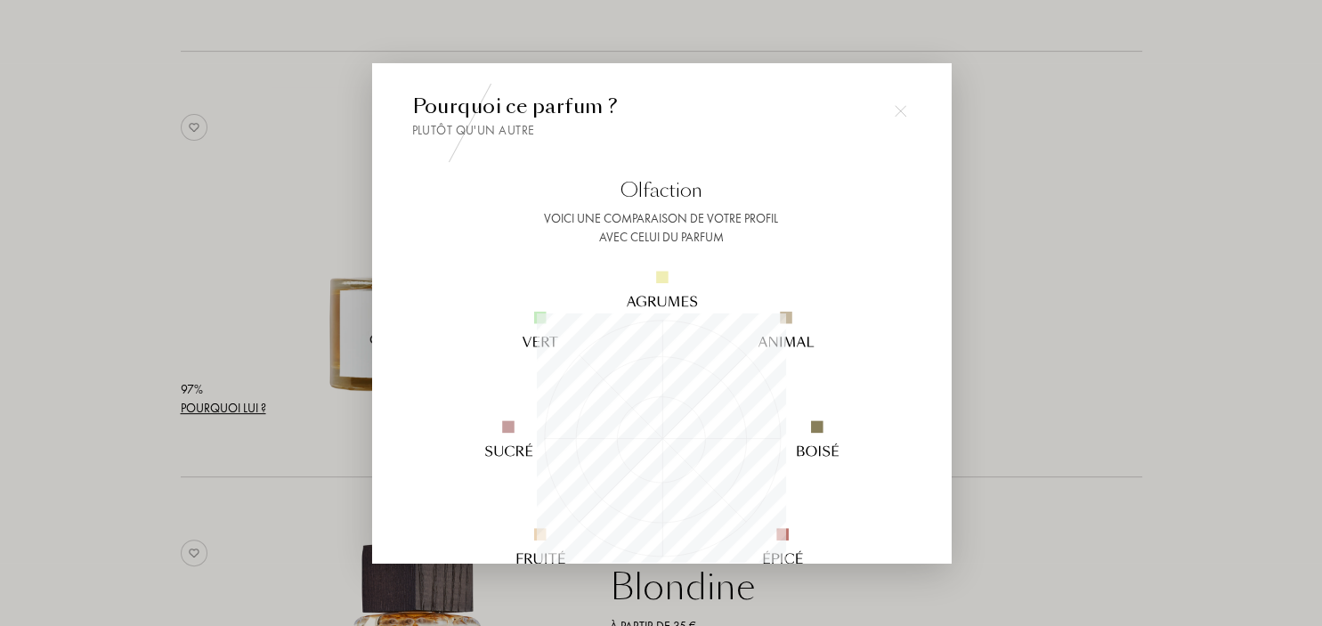
click at [897, 115] on img at bounding box center [901, 111] width 12 height 12
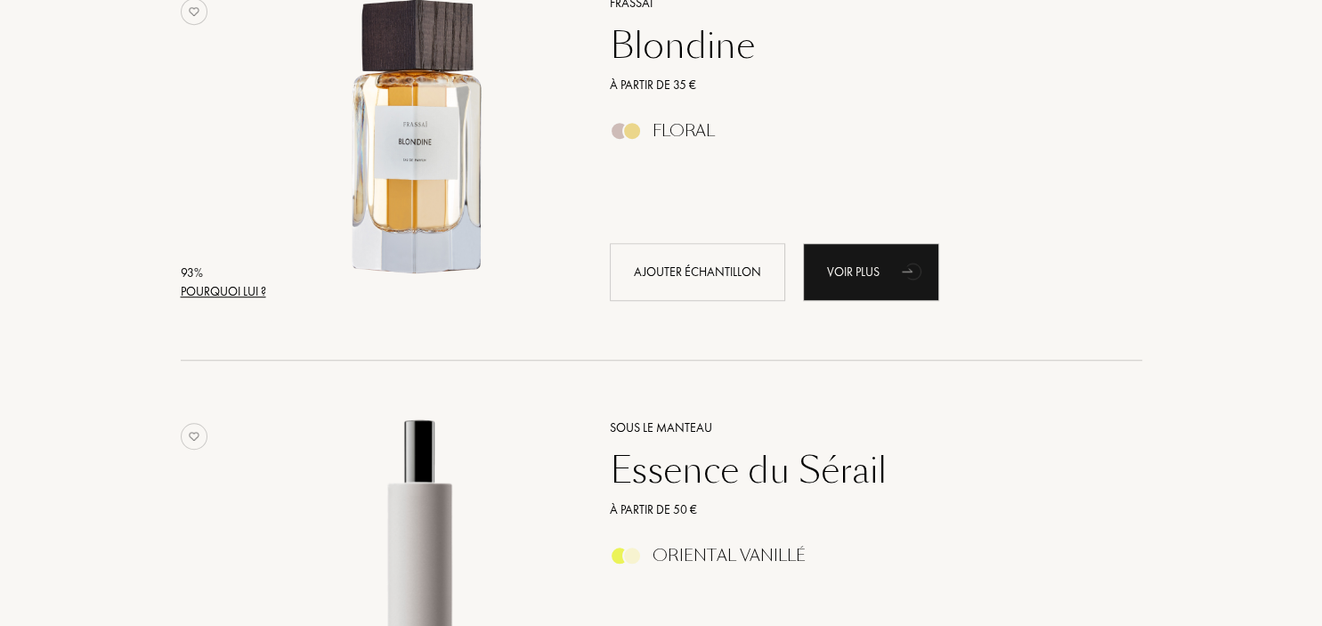
scroll to position [1222, 0]
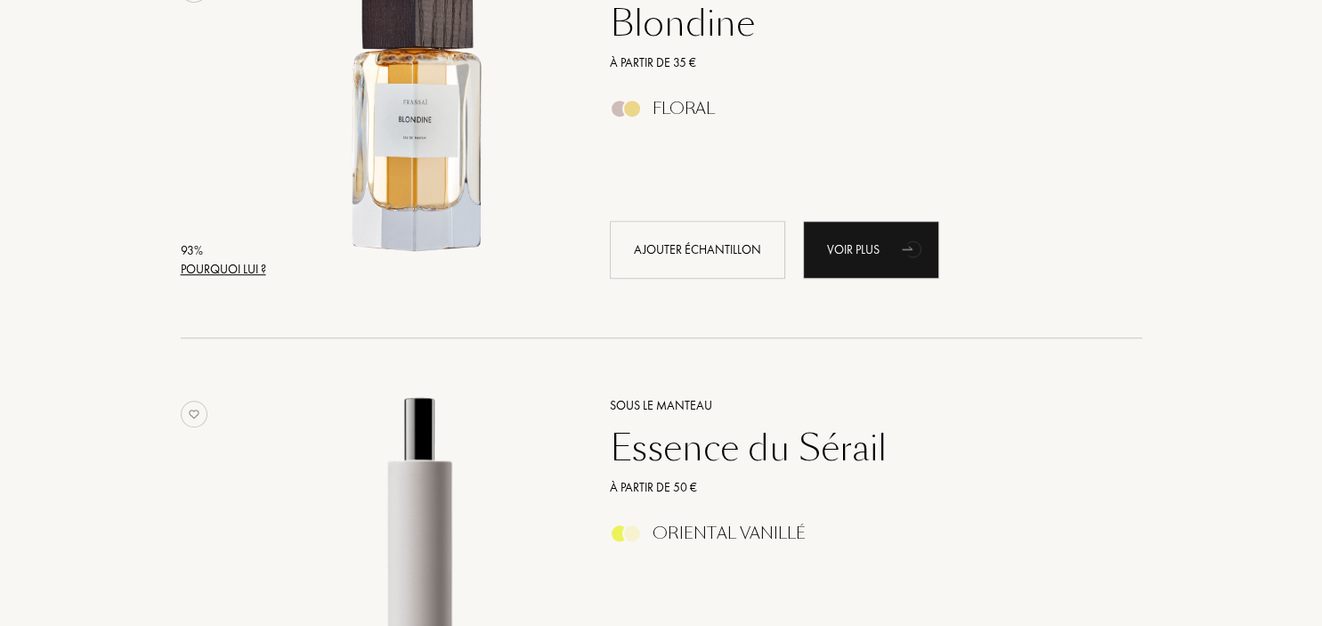
click at [218, 262] on div "Pourquoi lui ?" at bounding box center [223, 269] width 85 height 19
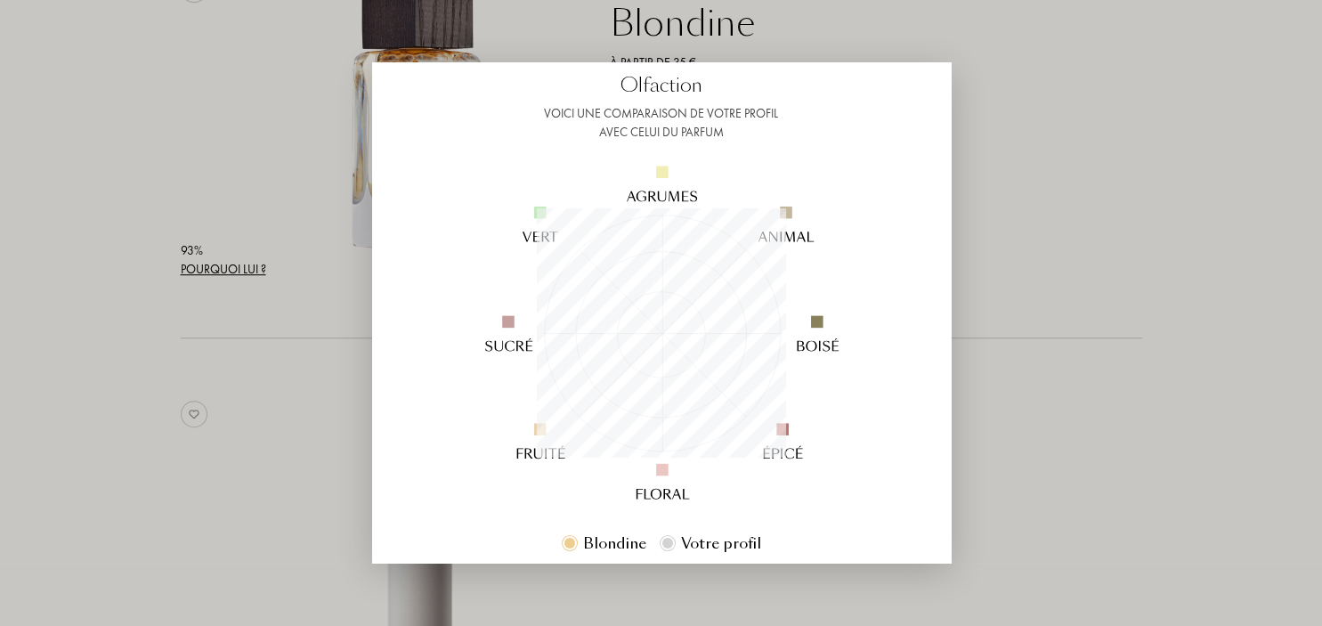
scroll to position [336, 0]
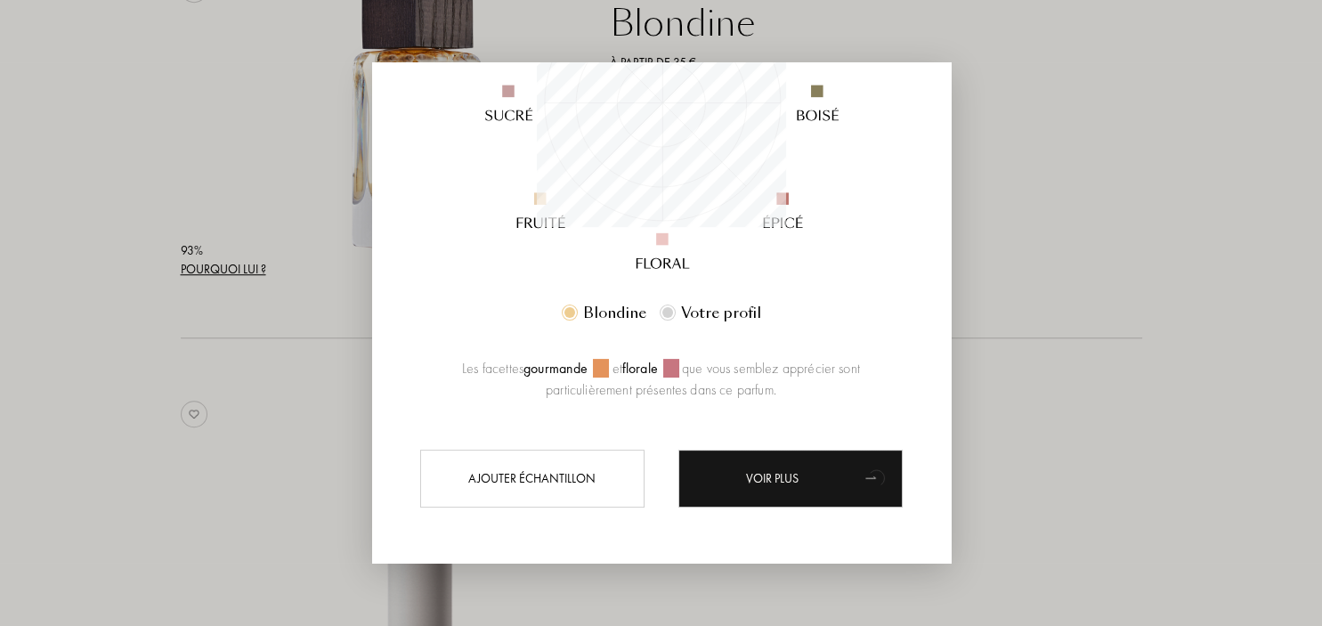
click at [1101, 191] on div at bounding box center [661, 313] width 1322 height 626
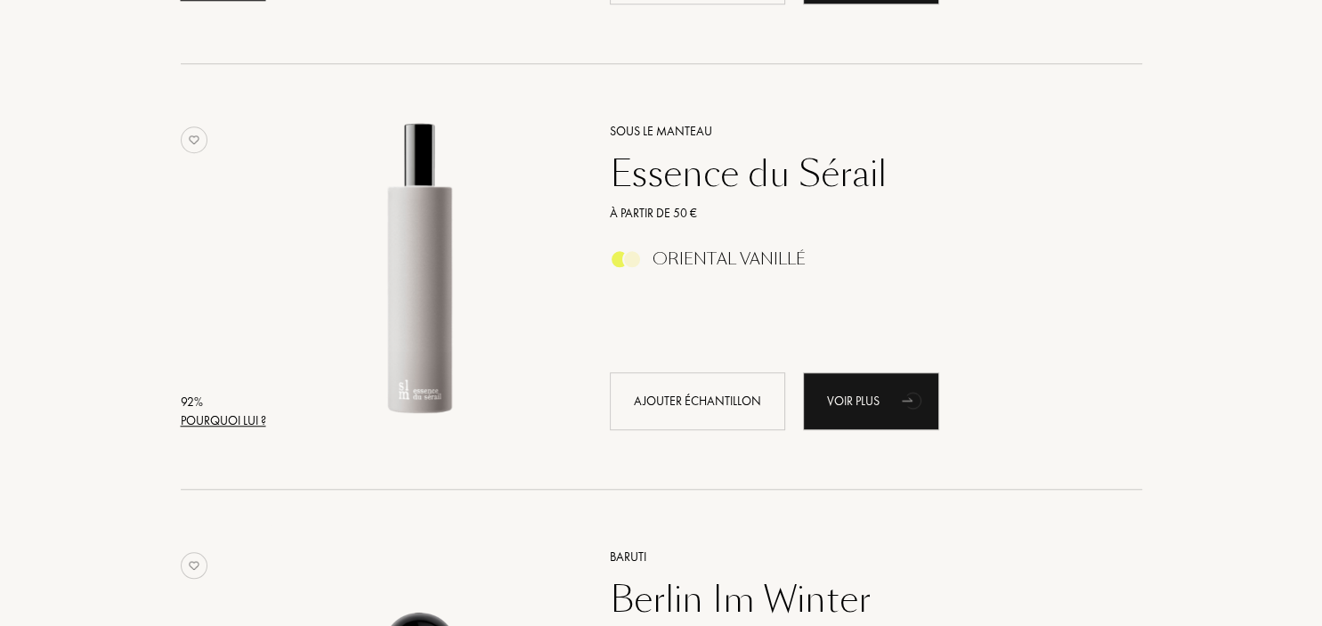
scroll to position [1598, 0]
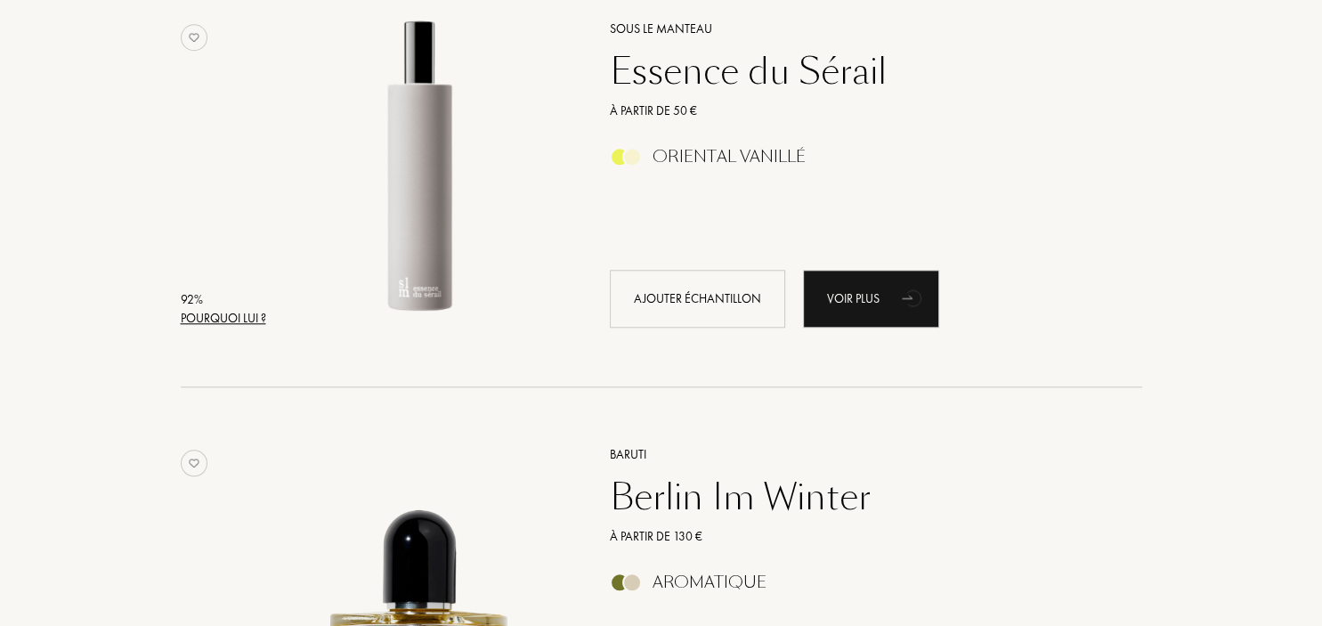
click at [240, 310] on div "Pourquoi lui ?" at bounding box center [223, 318] width 85 height 19
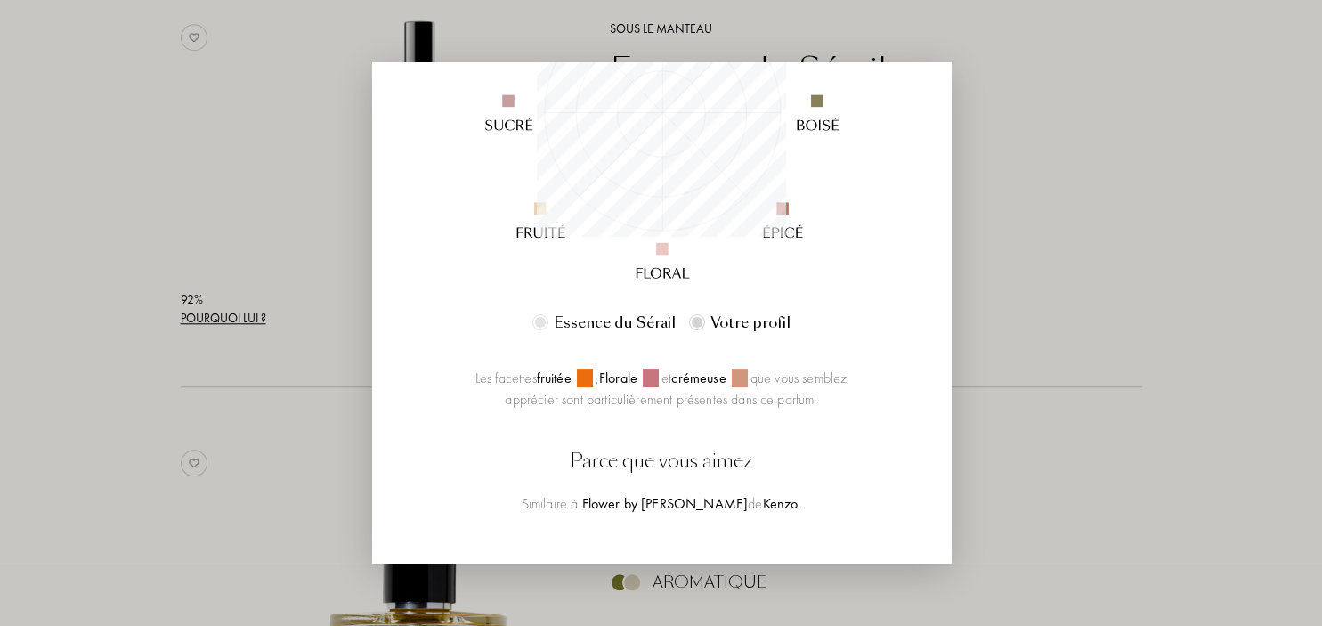
scroll to position [440, 0]
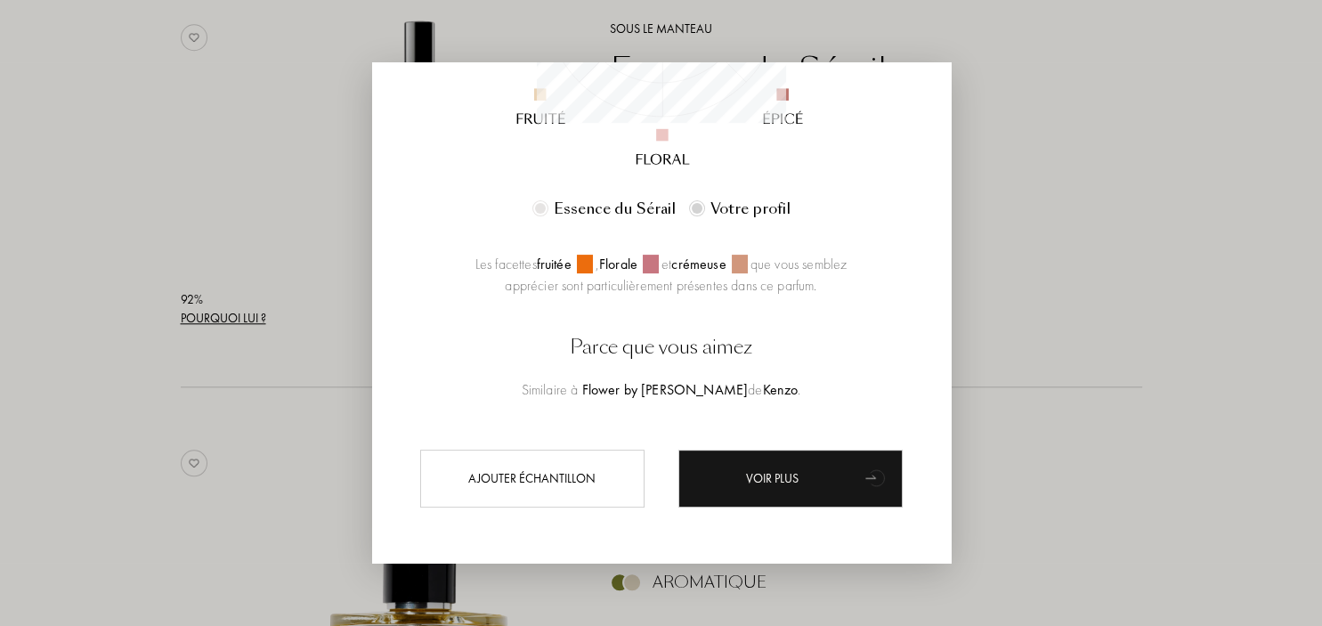
click at [1044, 254] on div at bounding box center [661, 313] width 1322 height 626
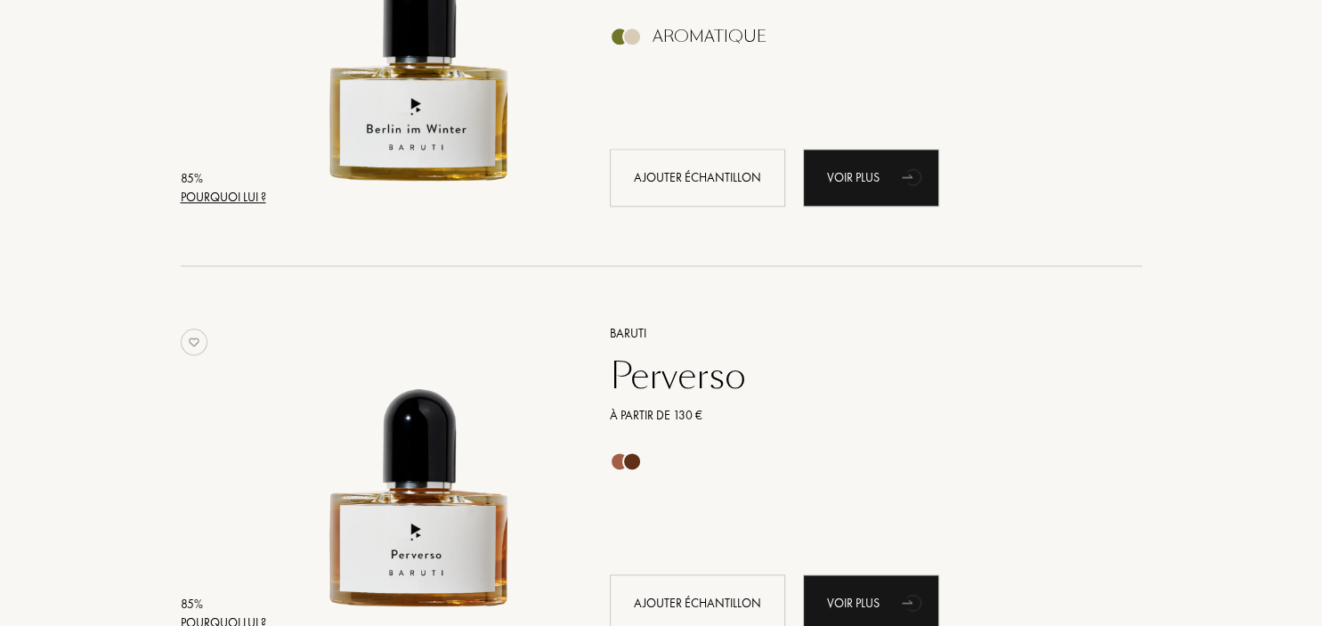
scroll to position [2162, 0]
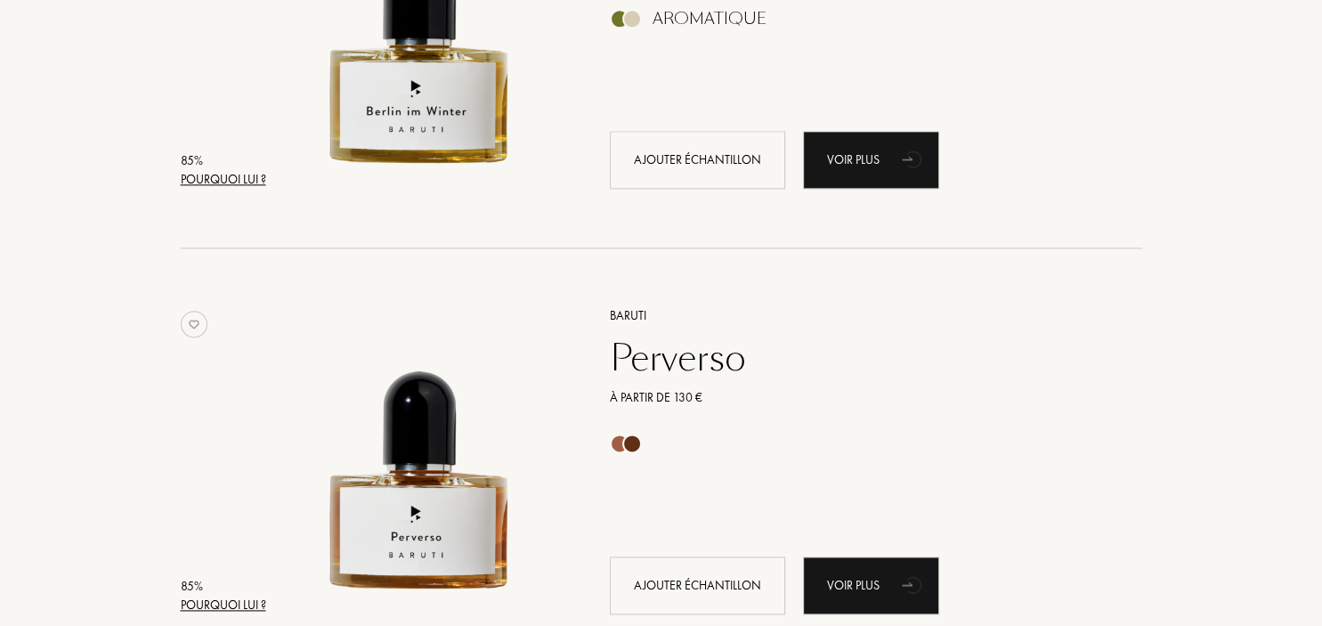
click at [239, 180] on div "Pourquoi lui ?" at bounding box center [223, 179] width 85 height 19
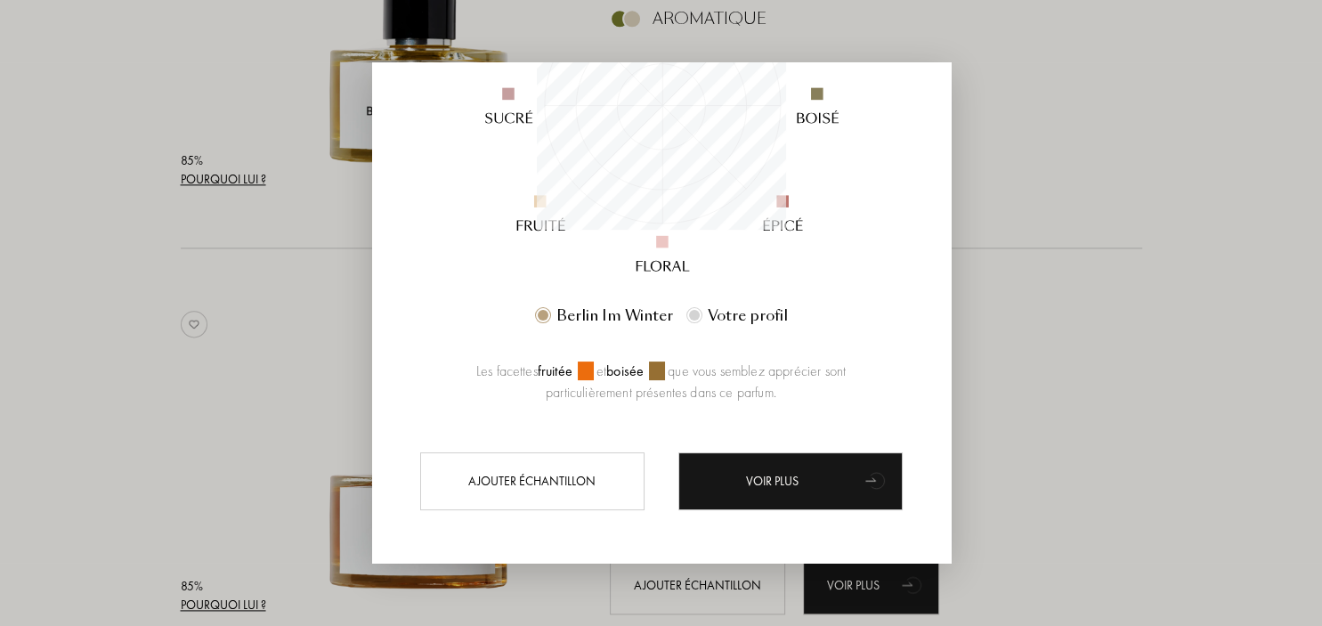
scroll to position [336, 0]
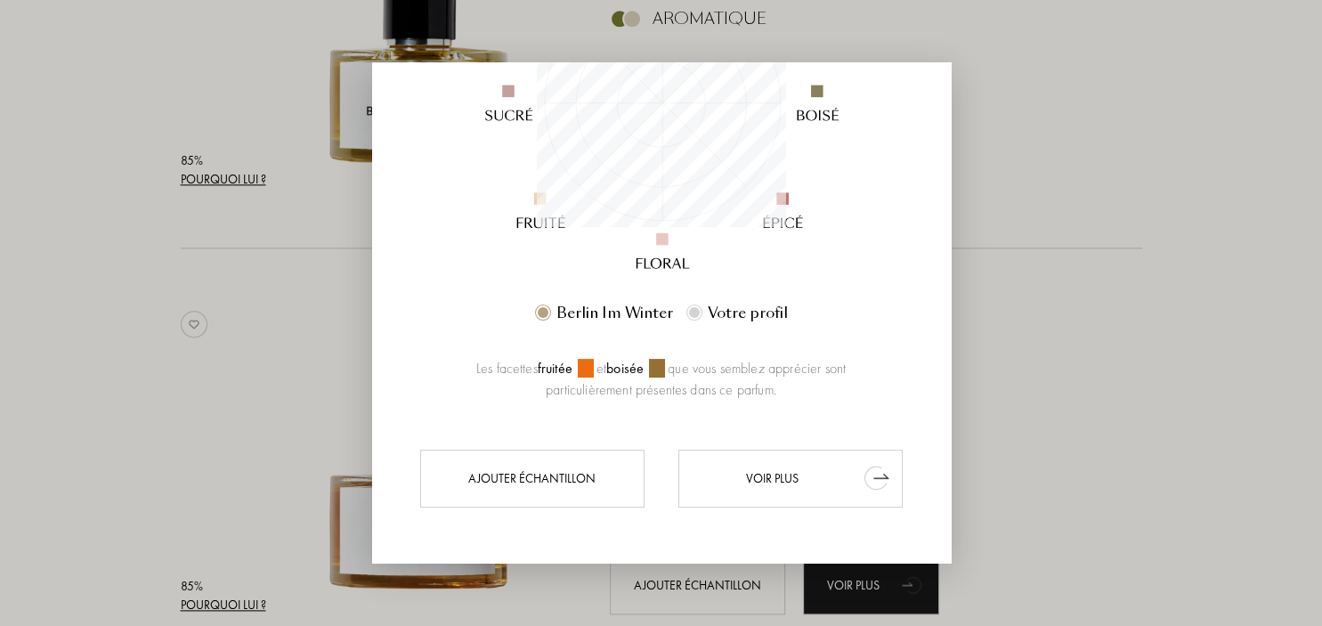
click at [840, 475] on div "Voir plus" at bounding box center [790, 478] width 224 height 58
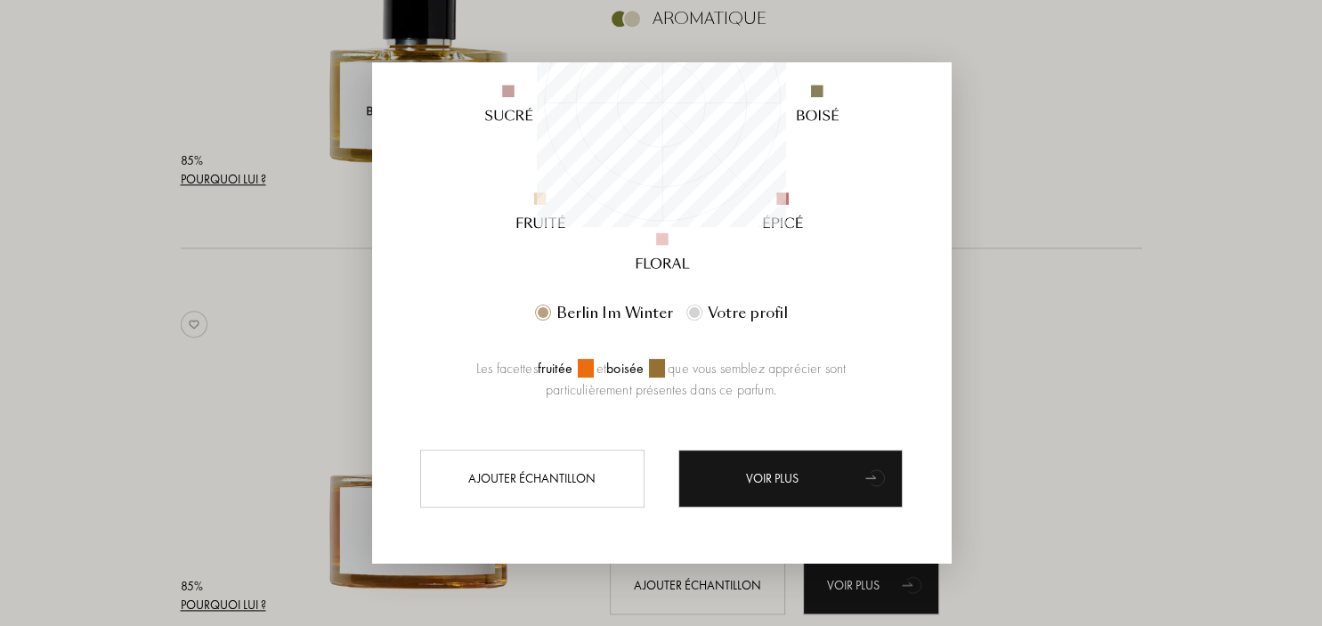
click at [1101, 181] on div at bounding box center [661, 313] width 1322 height 626
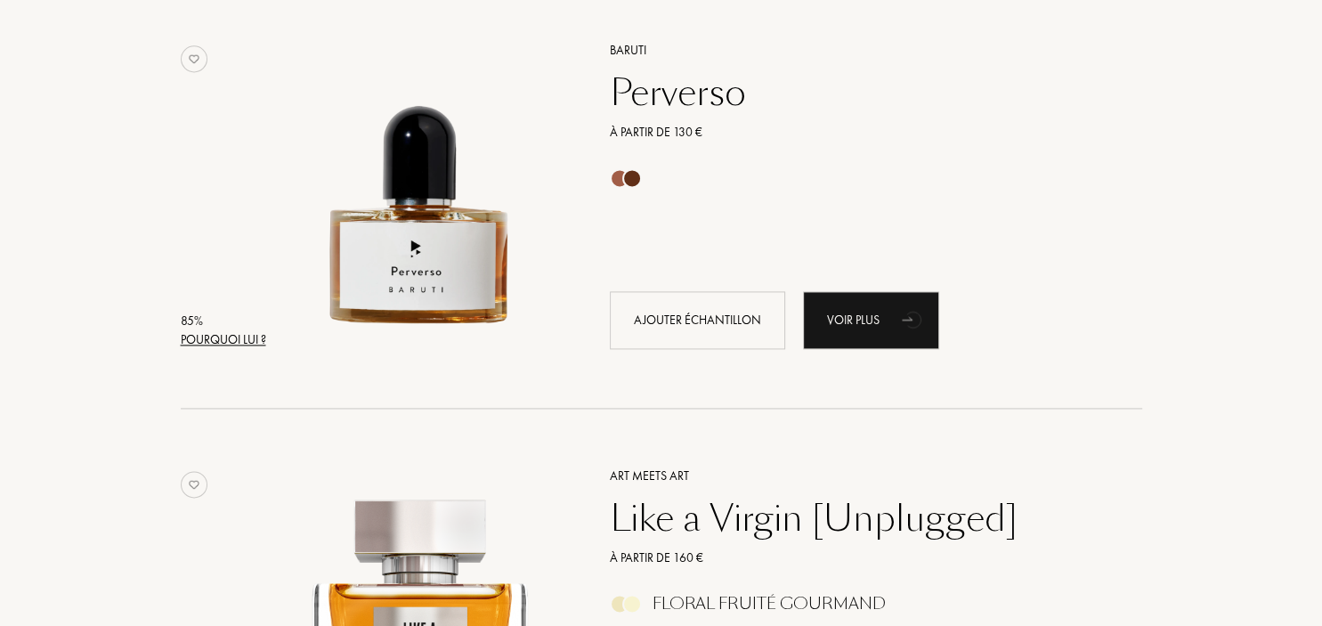
scroll to position [2444, 0]
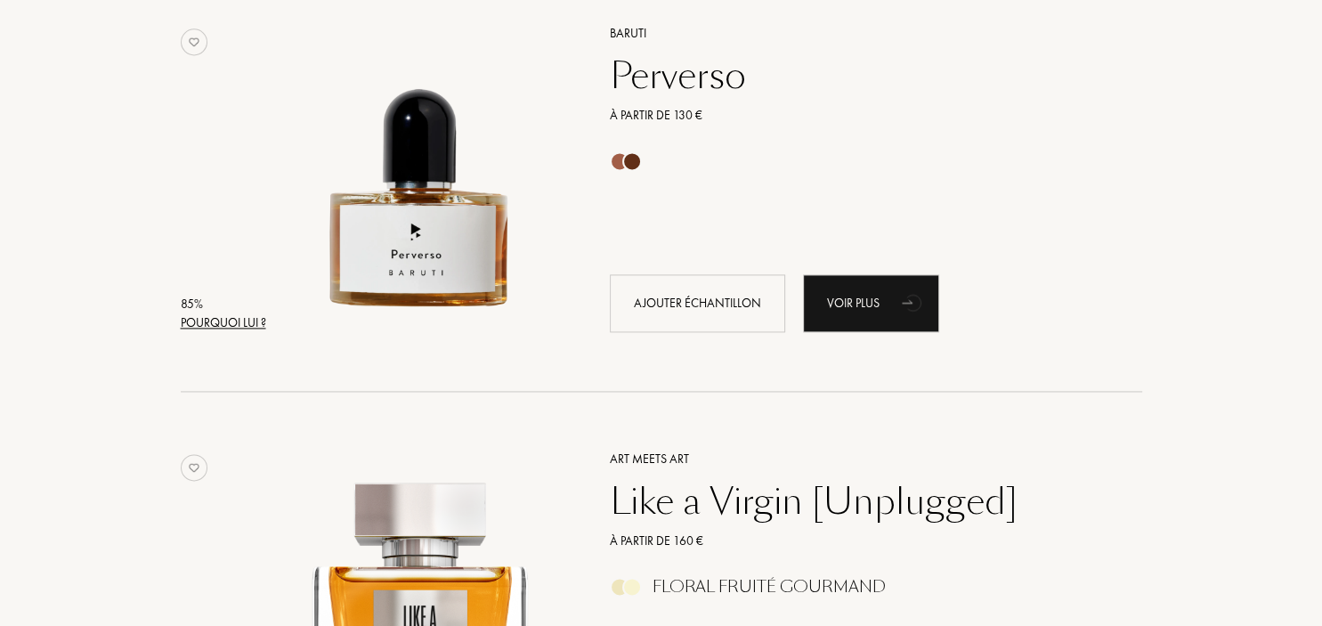
click at [220, 322] on div "Pourquoi lui ?" at bounding box center [223, 322] width 85 height 19
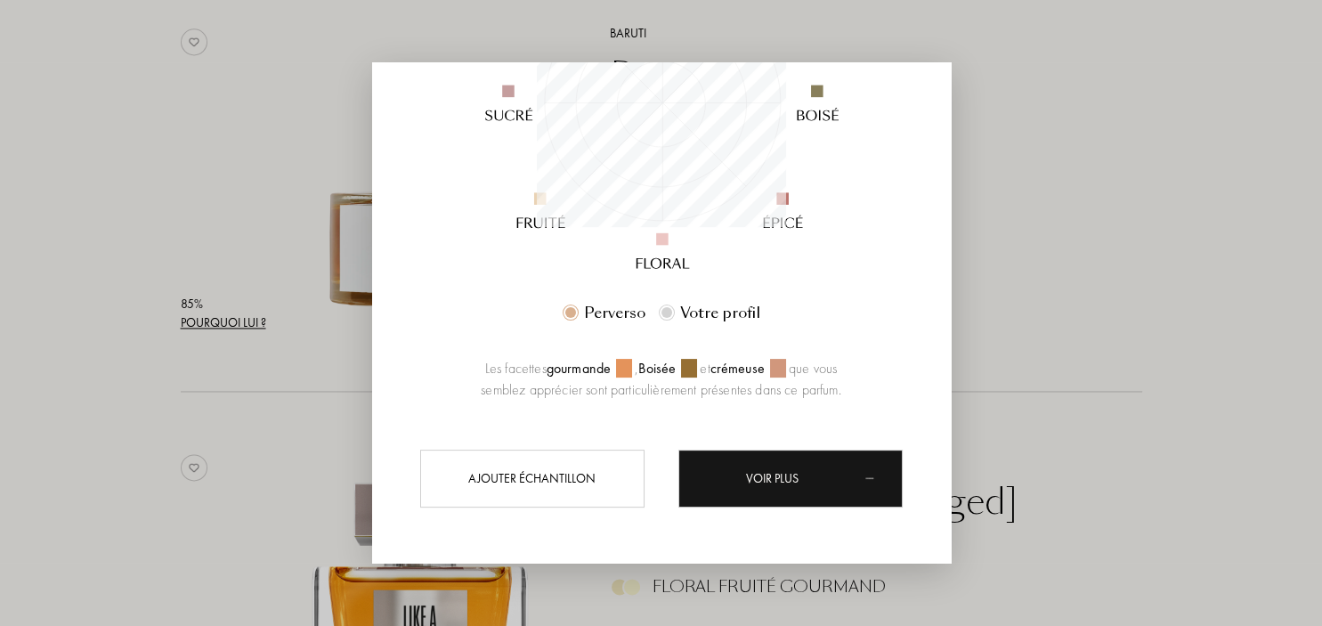
scroll to position [249, 249]
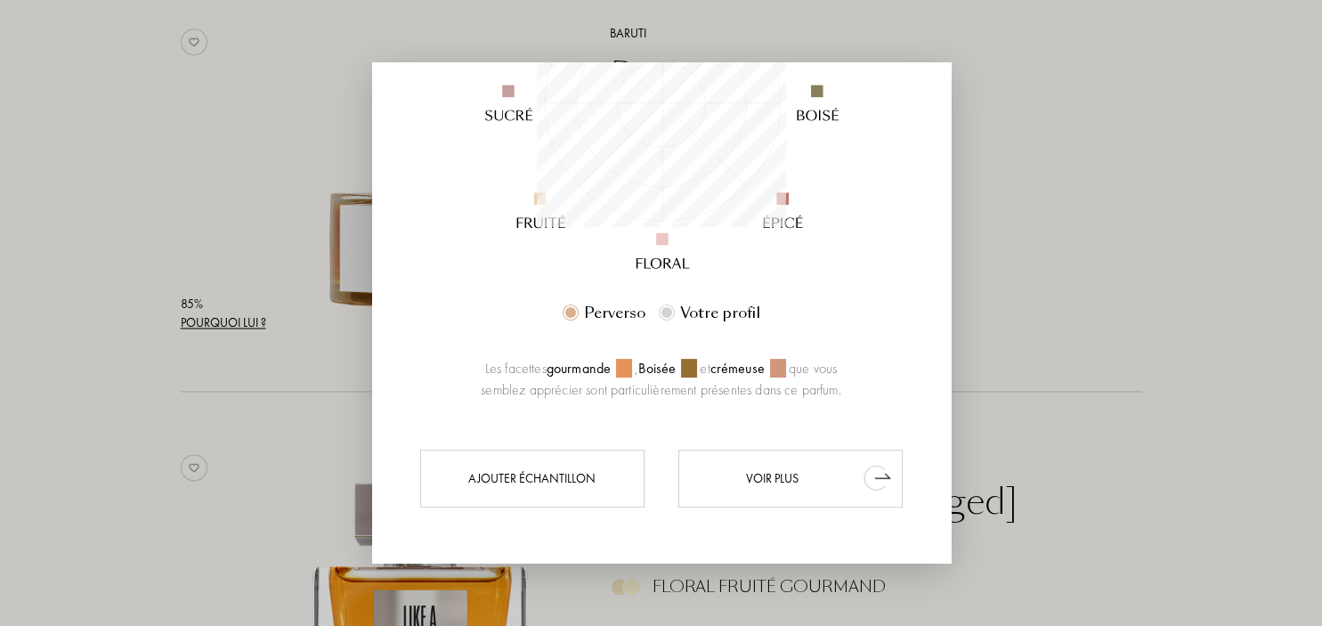
click at [754, 467] on div "Voir plus" at bounding box center [790, 478] width 224 height 58
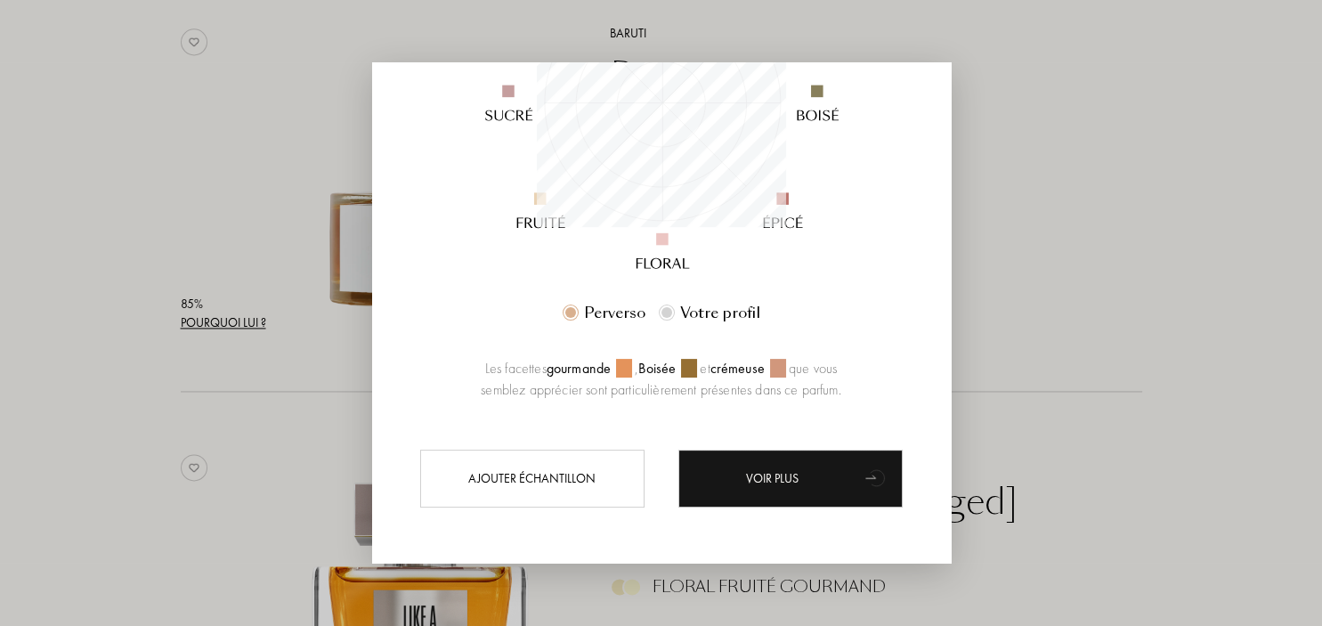
click at [1031, 343] on div at bounding box center [661, 313] width 1322 height 626
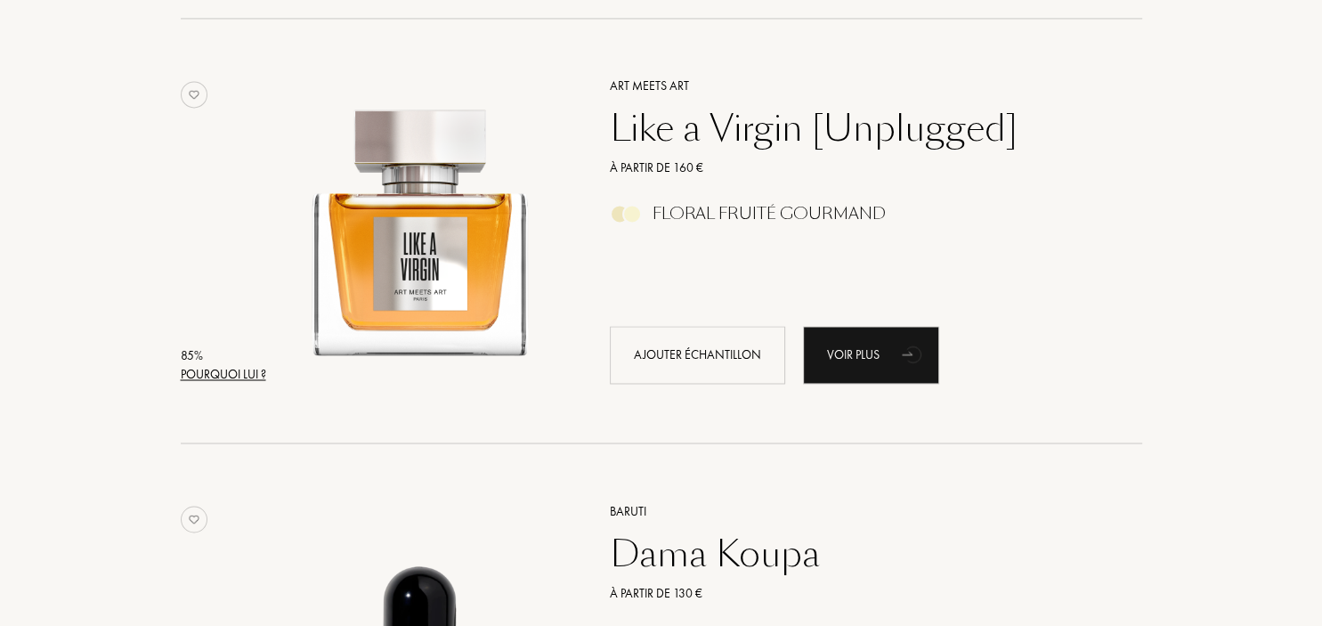
scroll to position [2821, 0]
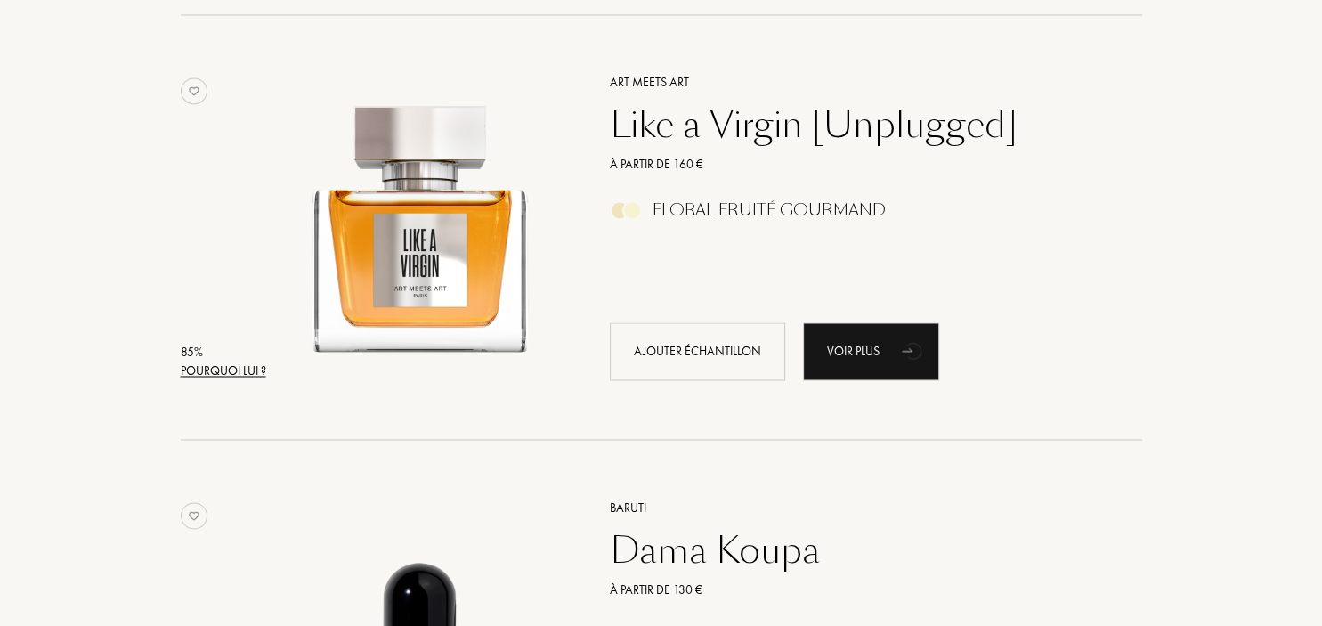
click at [242, 376] on div "Pourquoi lui ?" at bounding box center [223, 370] width 85 height 19
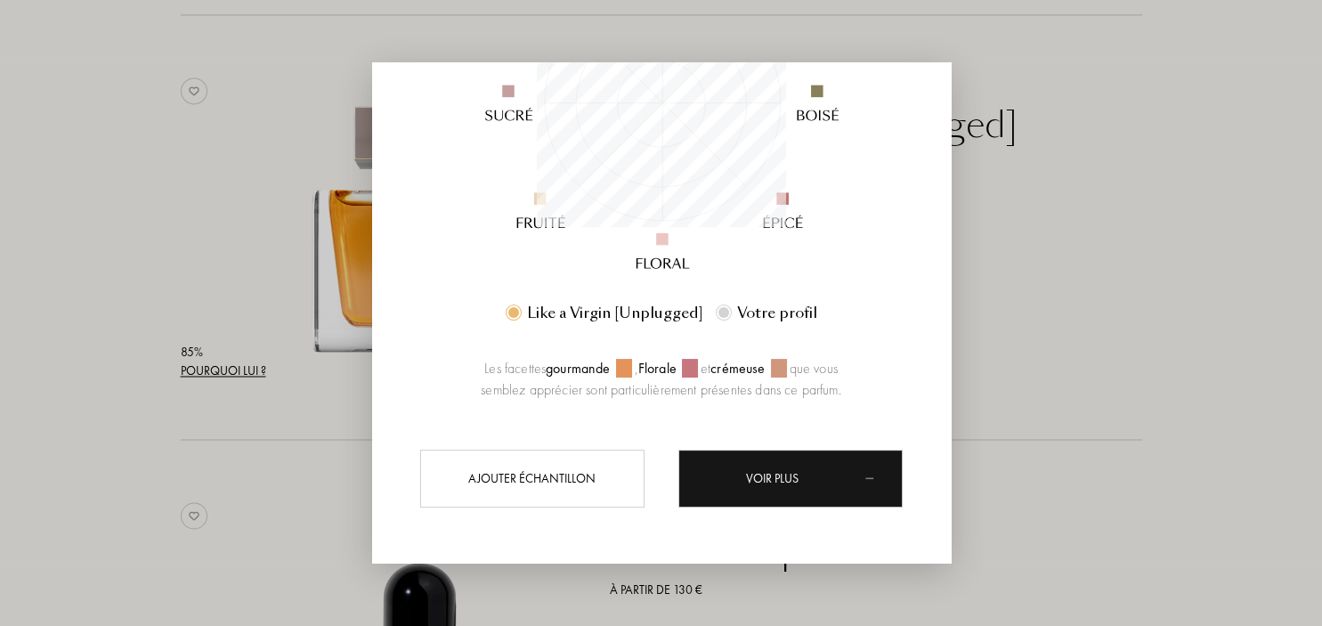
scroll to position [249, 249]
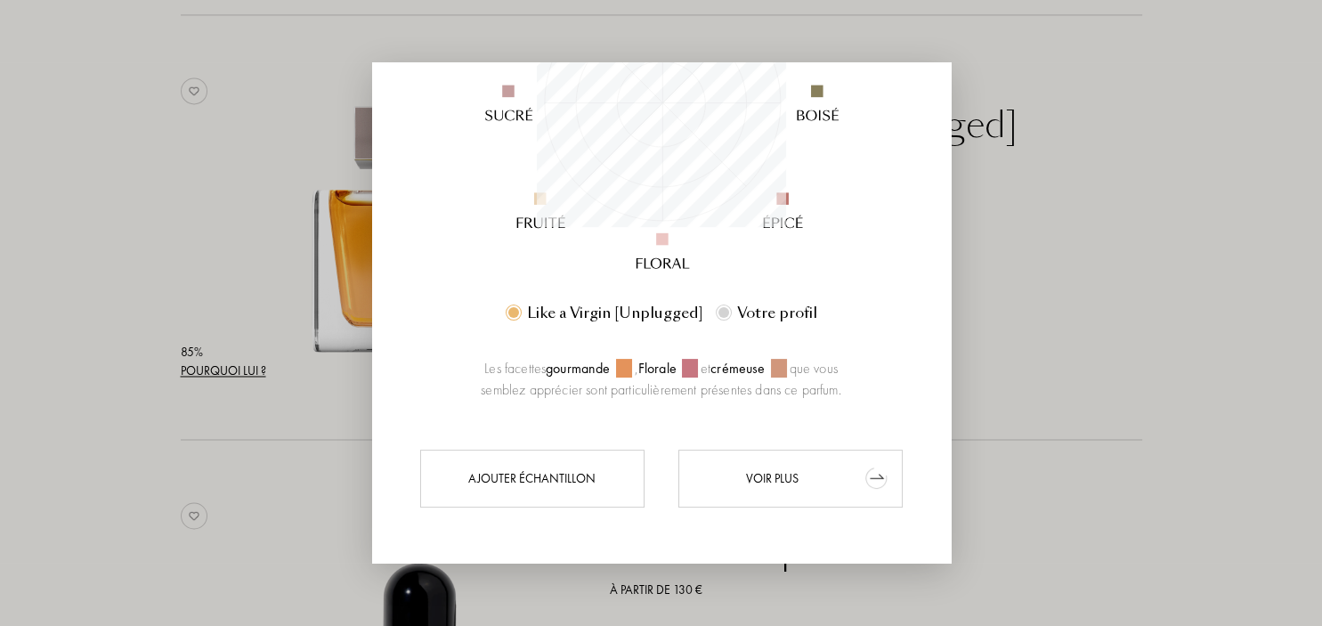
click at [832, 476] on div "Voir plus" at bounding box center [790, 478] width 224 height 58
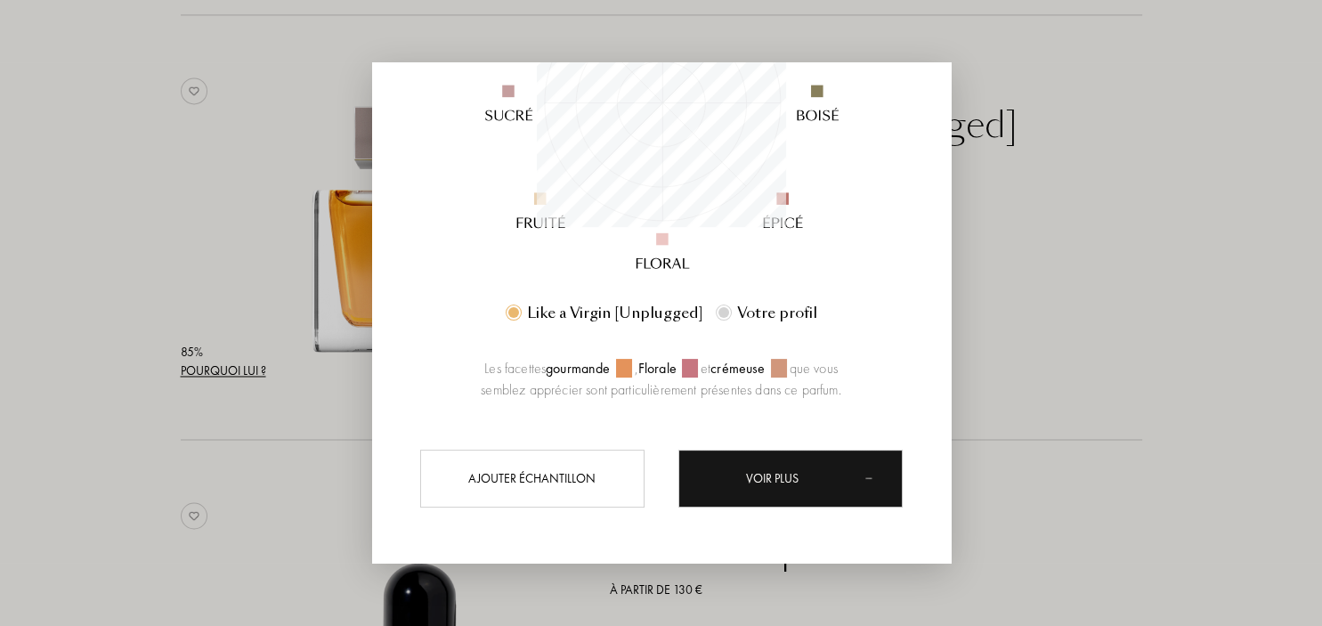
click at [1109, 256] on div at bounding box center [661, 313] width 1322 height 626
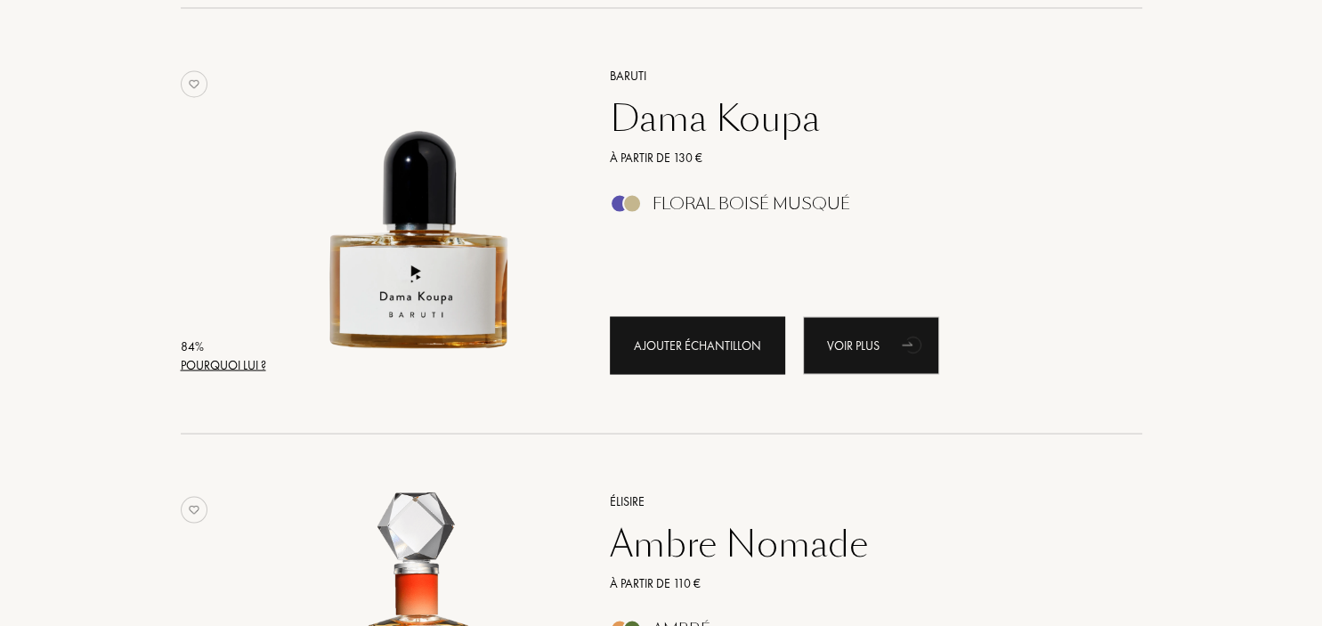
scroll to position [3291, 0]
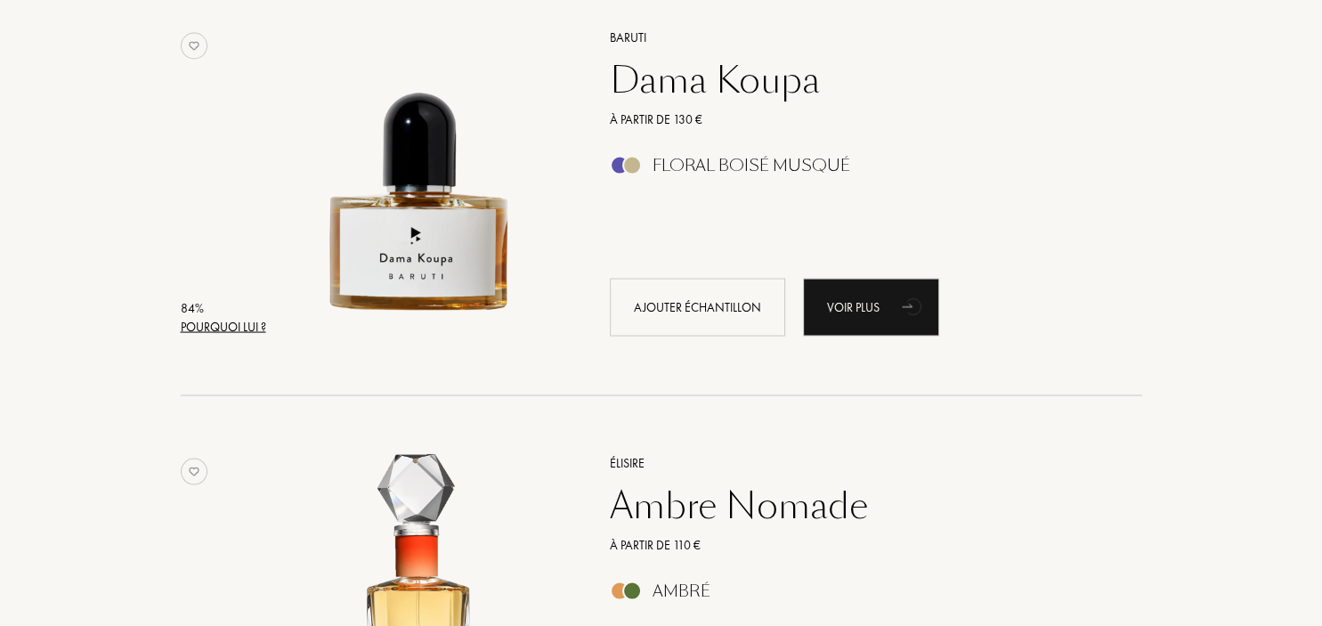
click at [246, 328] on div "Pourquoi lui ?" at bounding box center [223, 326] width 85 height 19
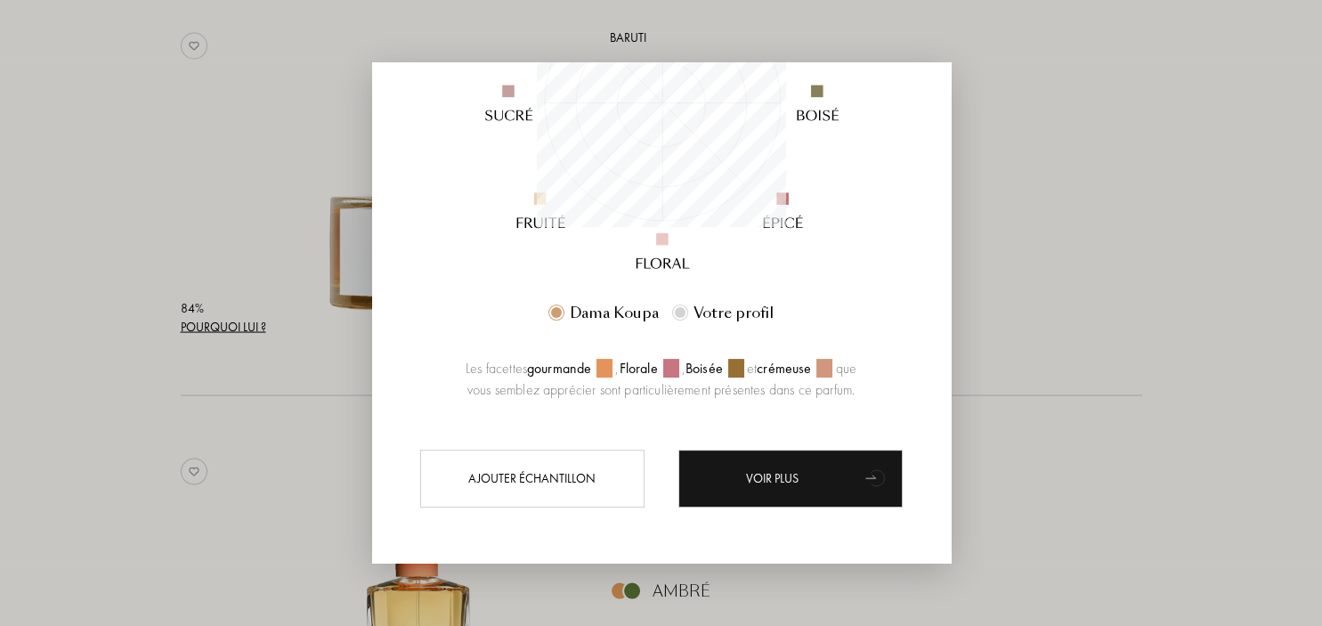
scroll to position [357, 0]
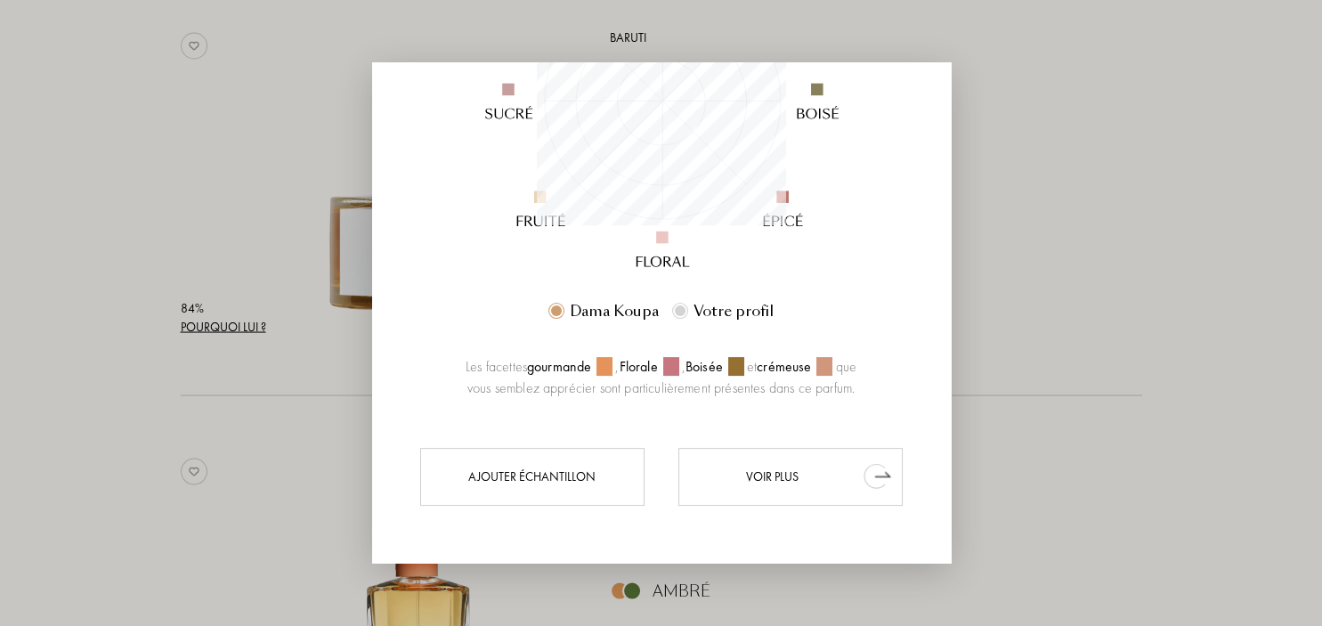
click at [816, 470] on div "Voir plus" at bounding box center [790, 476] width 224 height 58
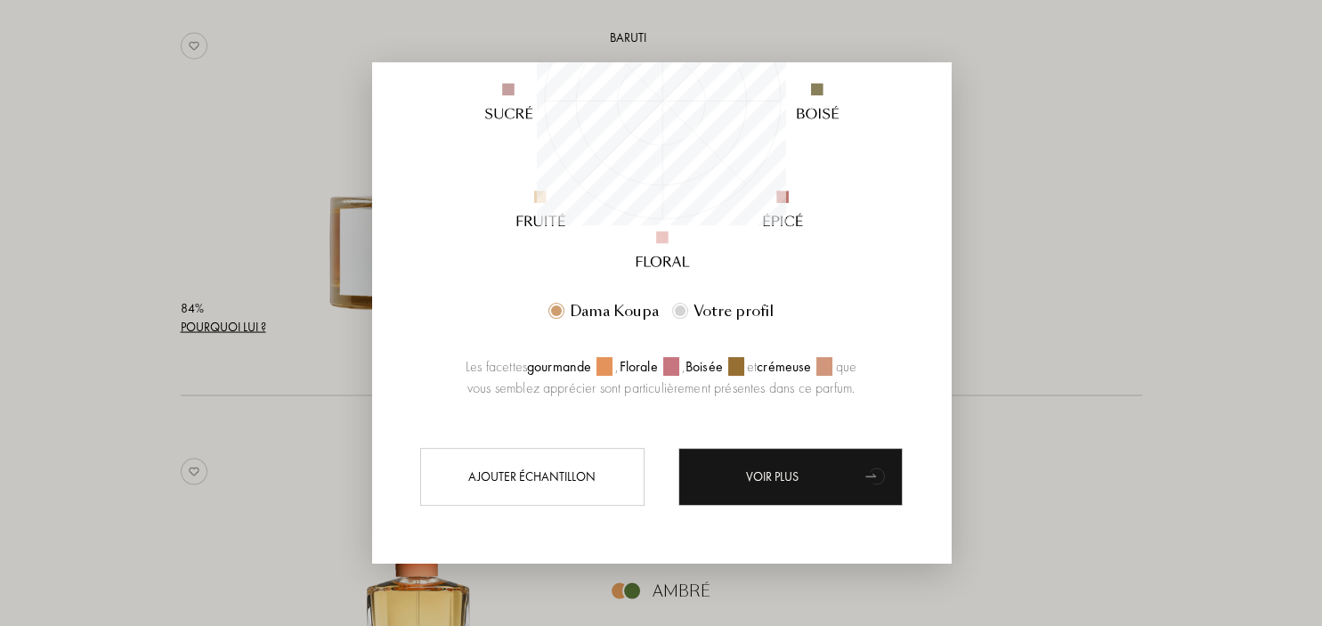
click at [1069, 237] on div at bounding box center [661, 313] width 1322 height 626
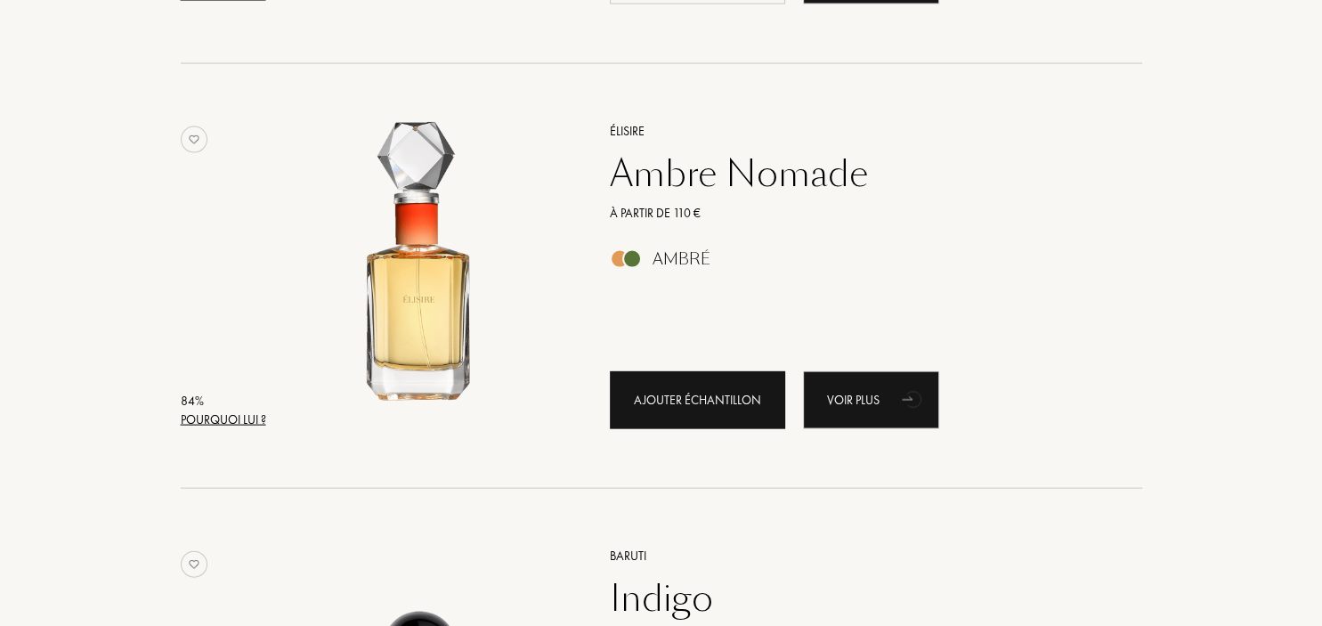
scroll to position [3667, 0]
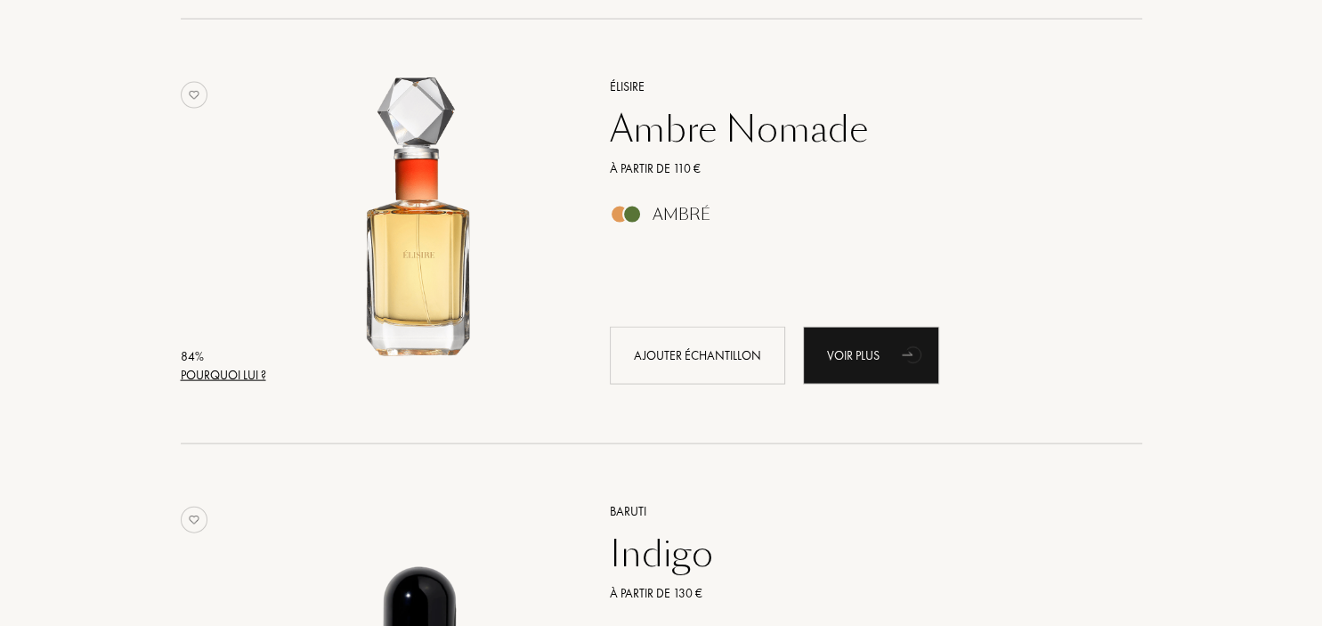
click at [256, 374] on div "Pourquoi lui ?" at bounding box center [223, 375] width 85 height 19
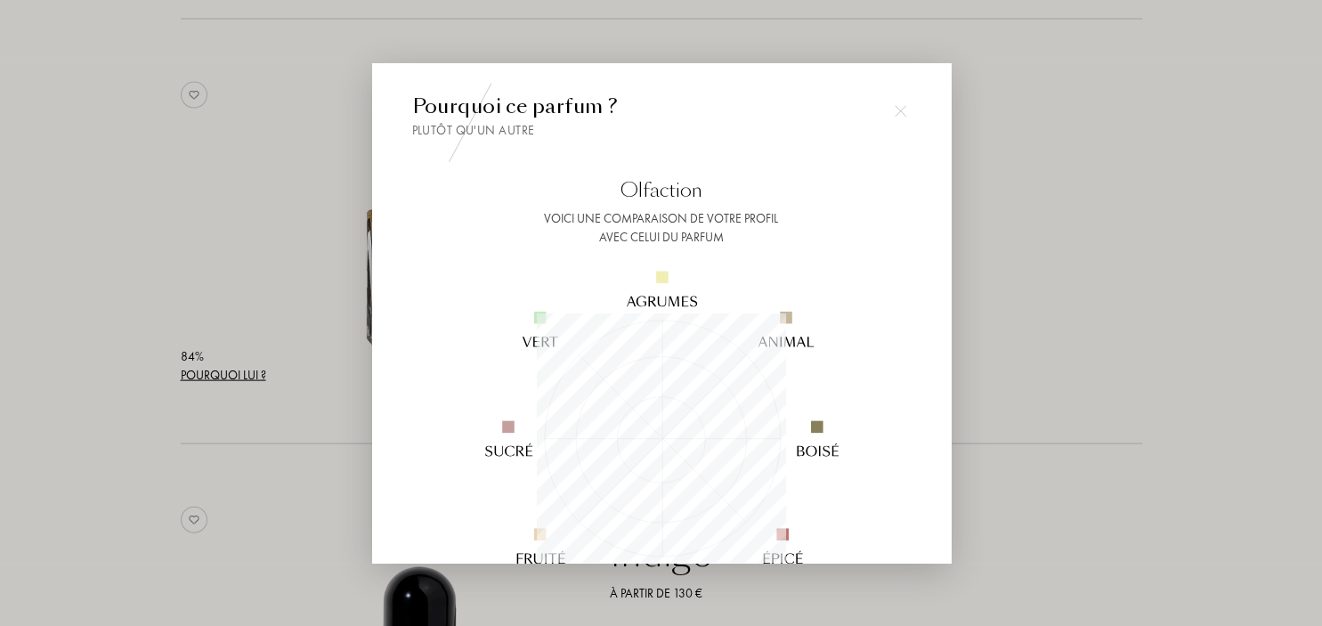
scroll to position [249, 249]
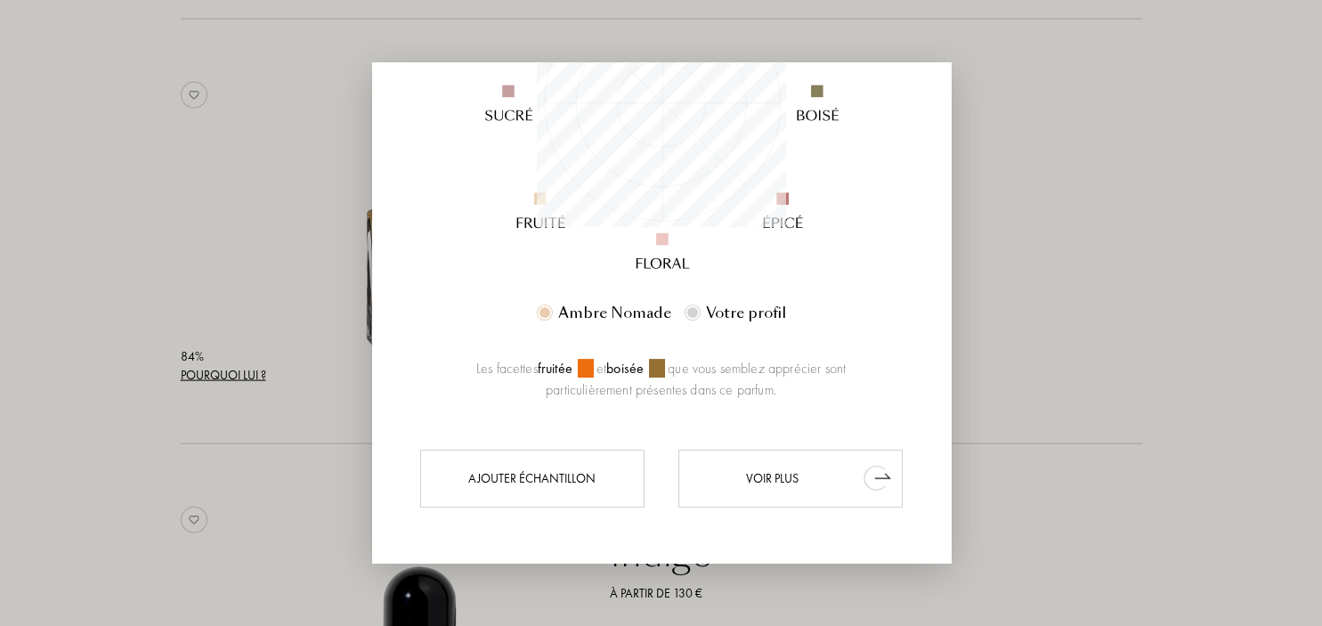
click at [832, 476] on div "Voir plus" at bounding box center [790, 478] width 224 height 58
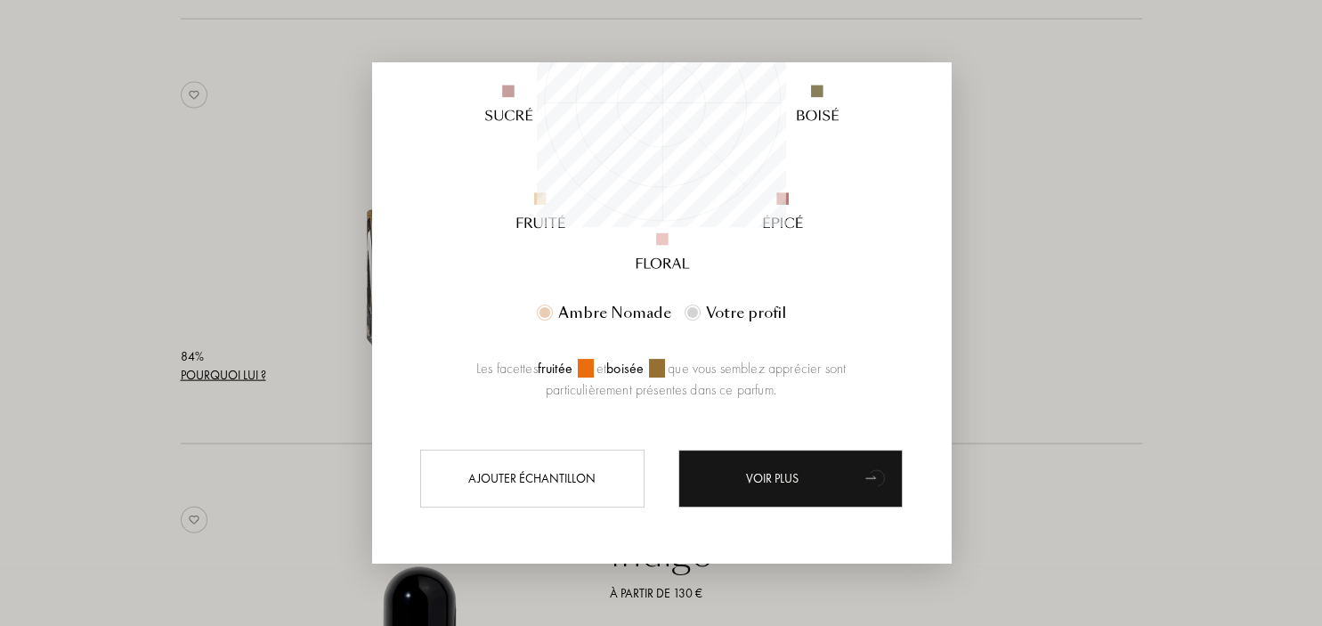
drag, startPoint x: 1172, startPoint y: 255, endPoint x: 1159, endPoint y: 247, distance: 14.8
click at [1172, 251] on div at bounding box center [661, 313] width 1322 height 626
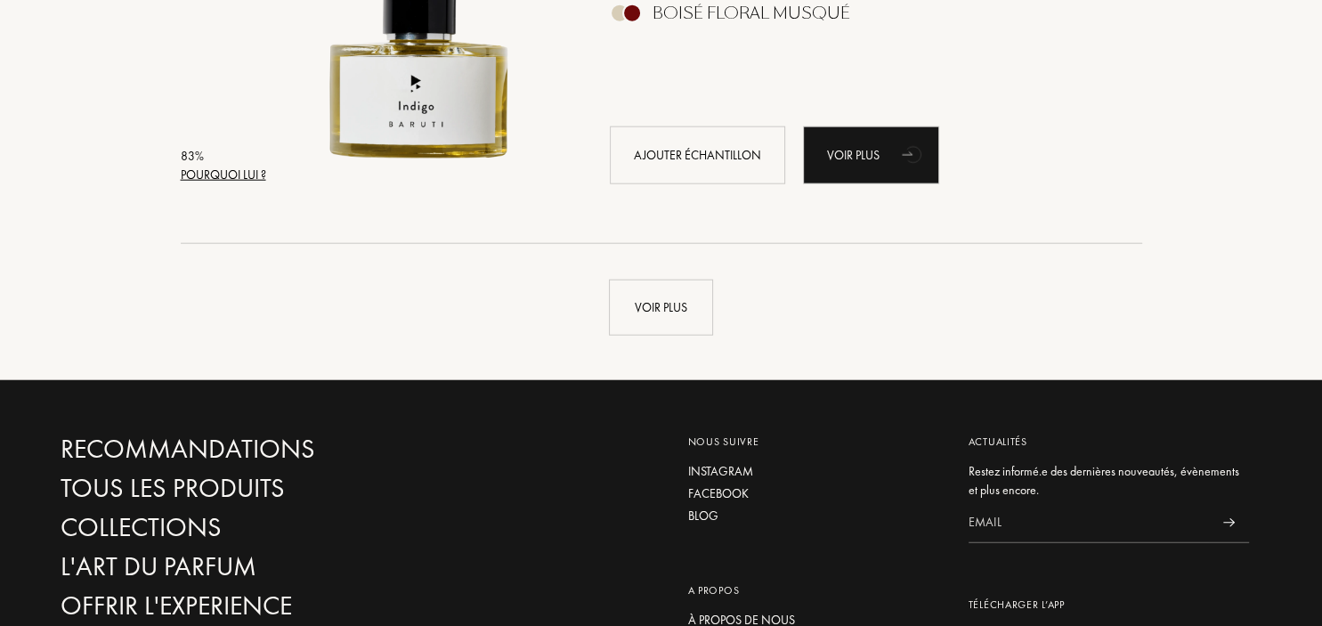
scroll to position [4325, 0]
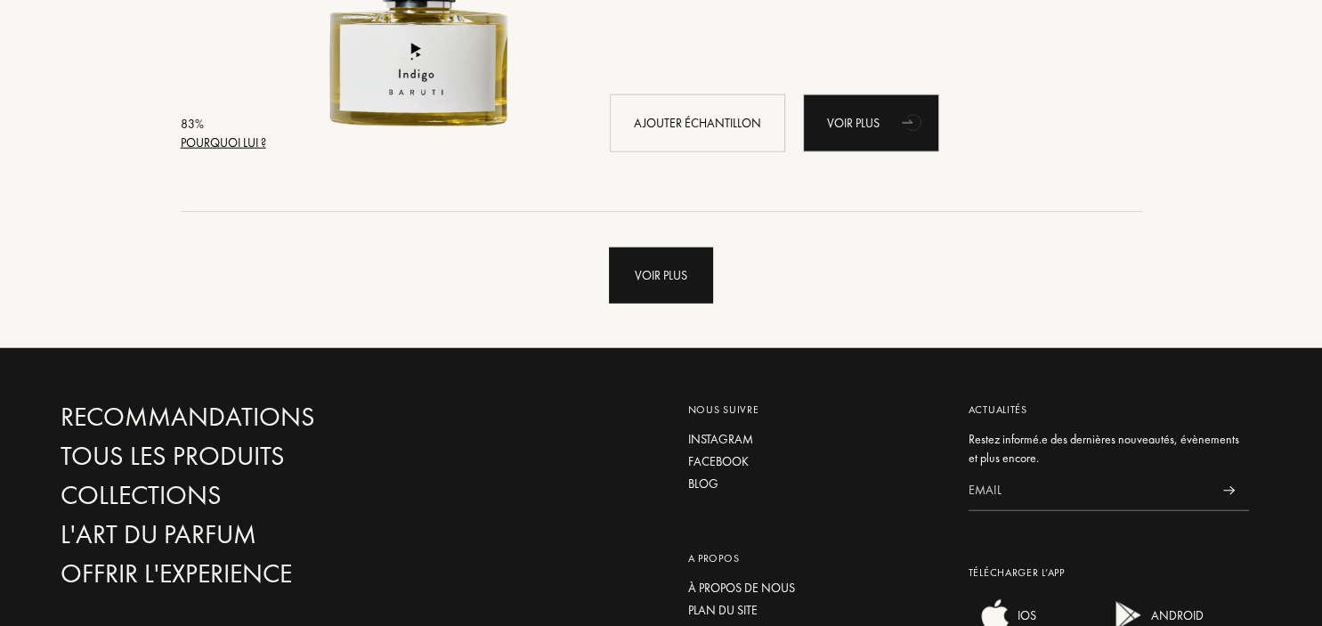
click at [618, 283] on div "Voir plus" at bounding box center [661, 276] width 104 height 56
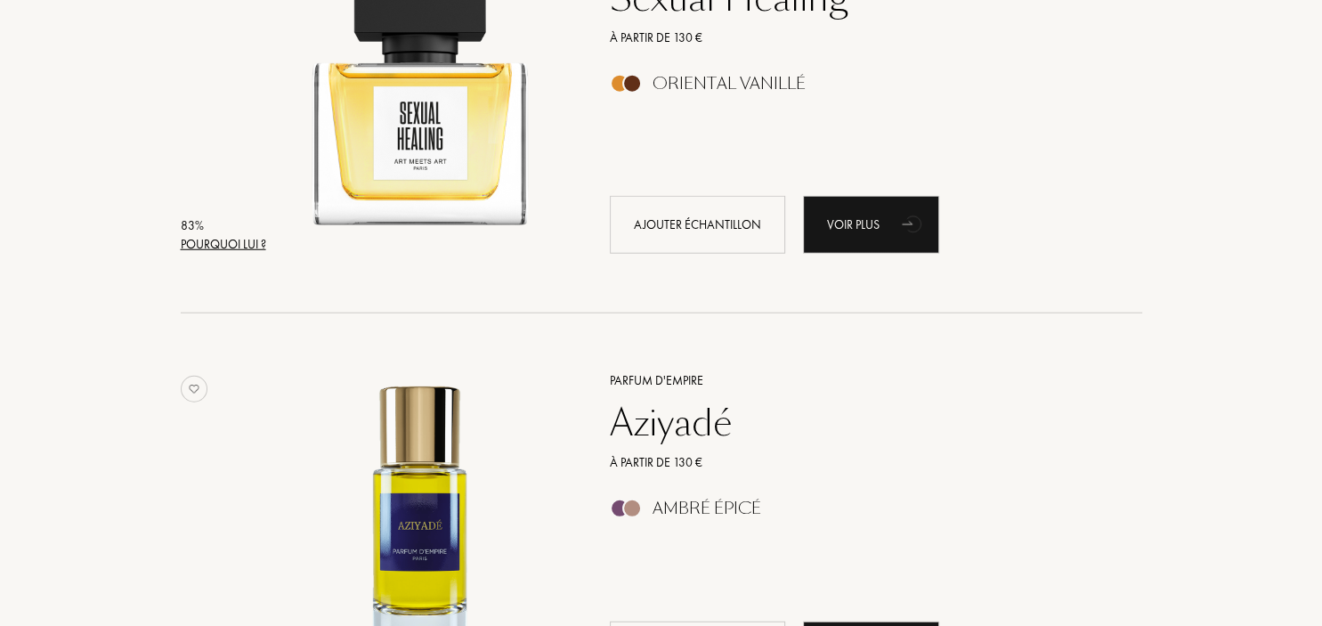
scroll to position [4701, 0]
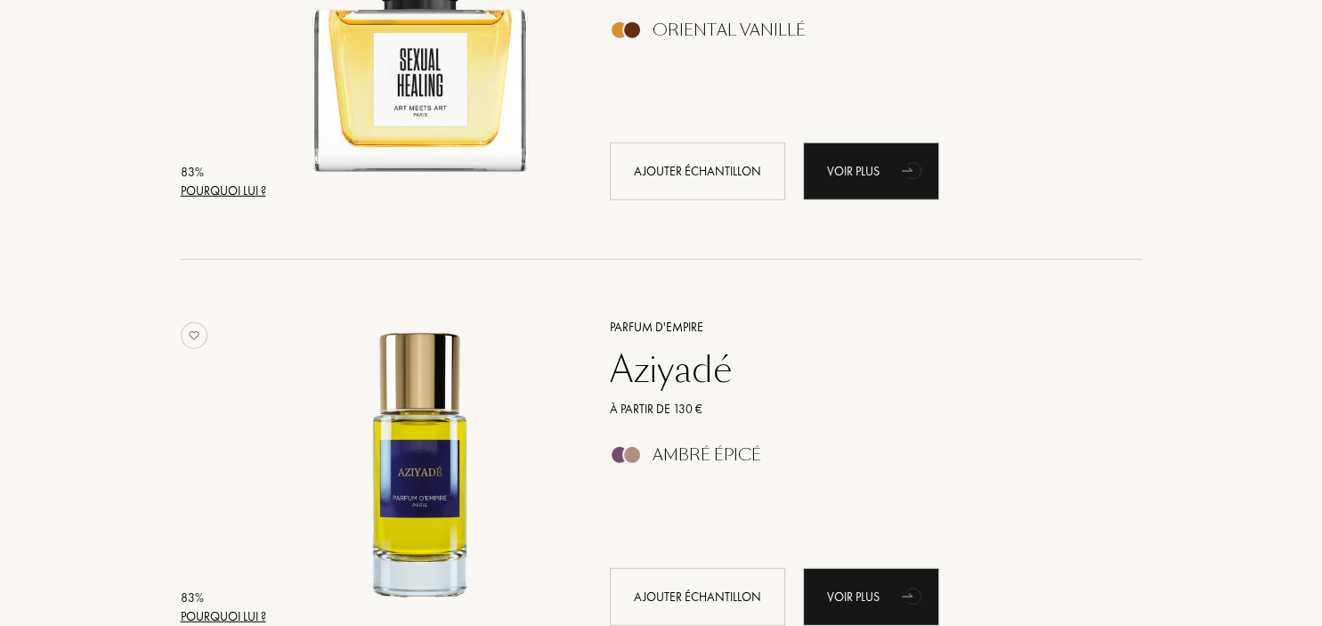
click at [223, 192] on div "Pourquoi lui ?" at bounding box center [223, 191] width 85 height 19
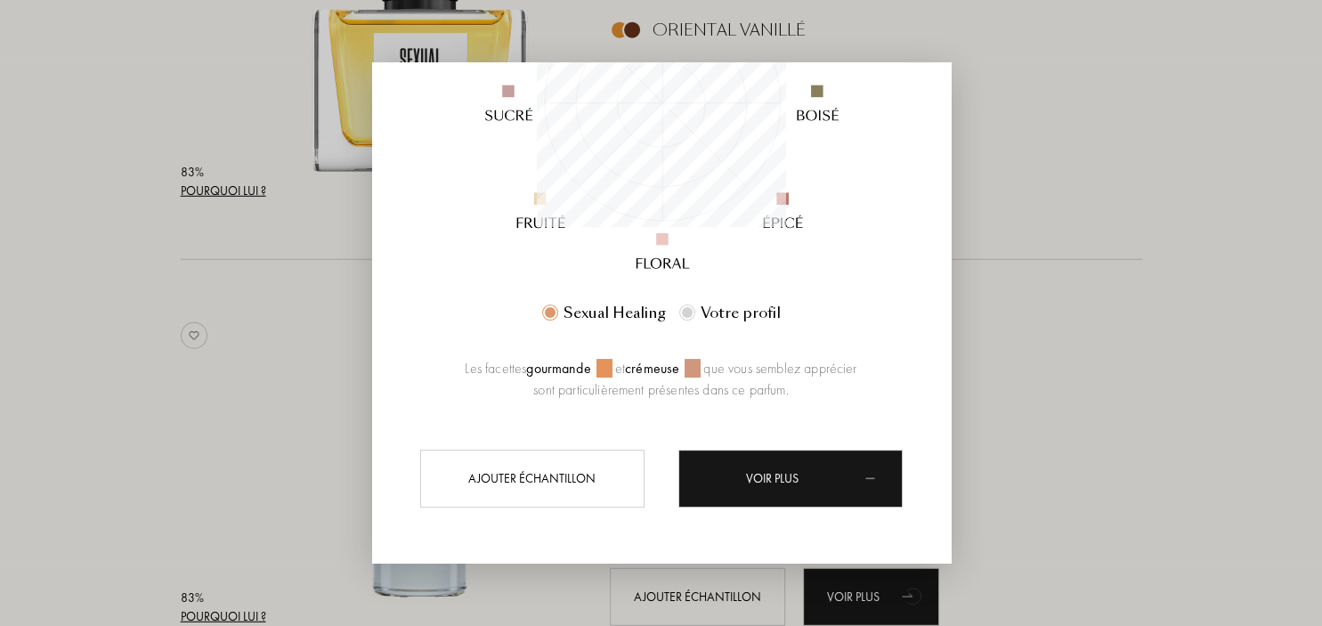
scroll to position [249, 249]
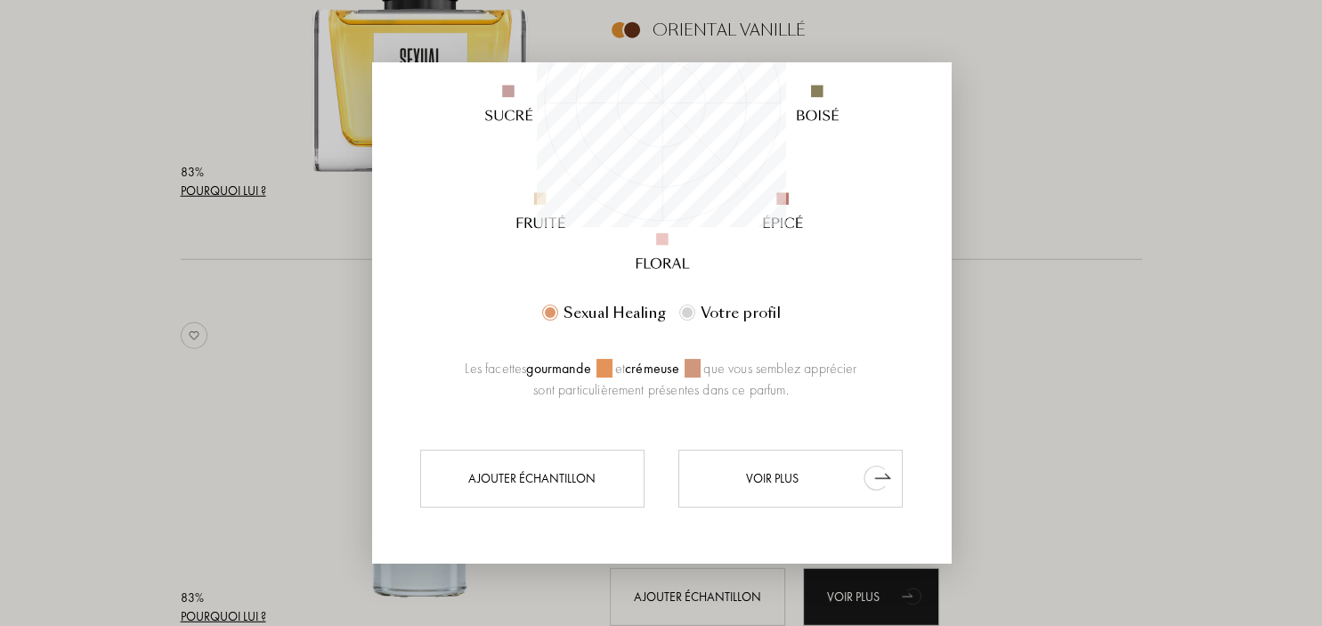
click at [807, 478] on div "Voir plus" at bounding box center [790, 478] width 224 height 58
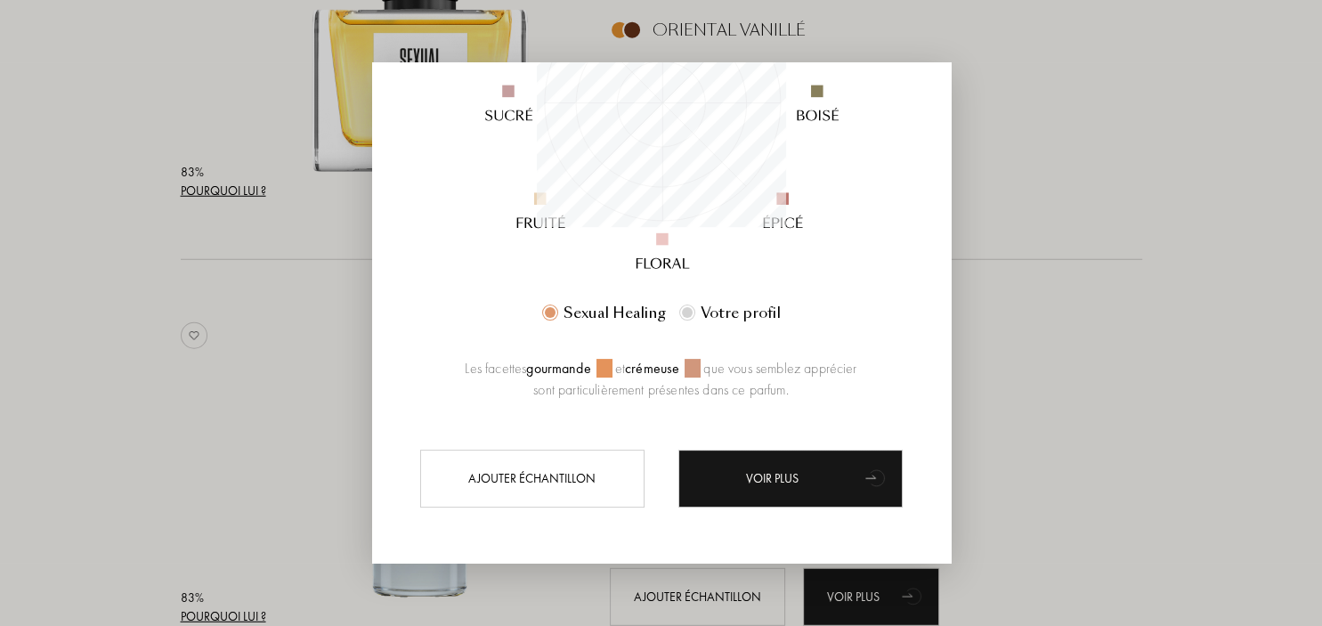
click at [1037, 261] on div at bounding box center [661, 313] width 1322 height 626
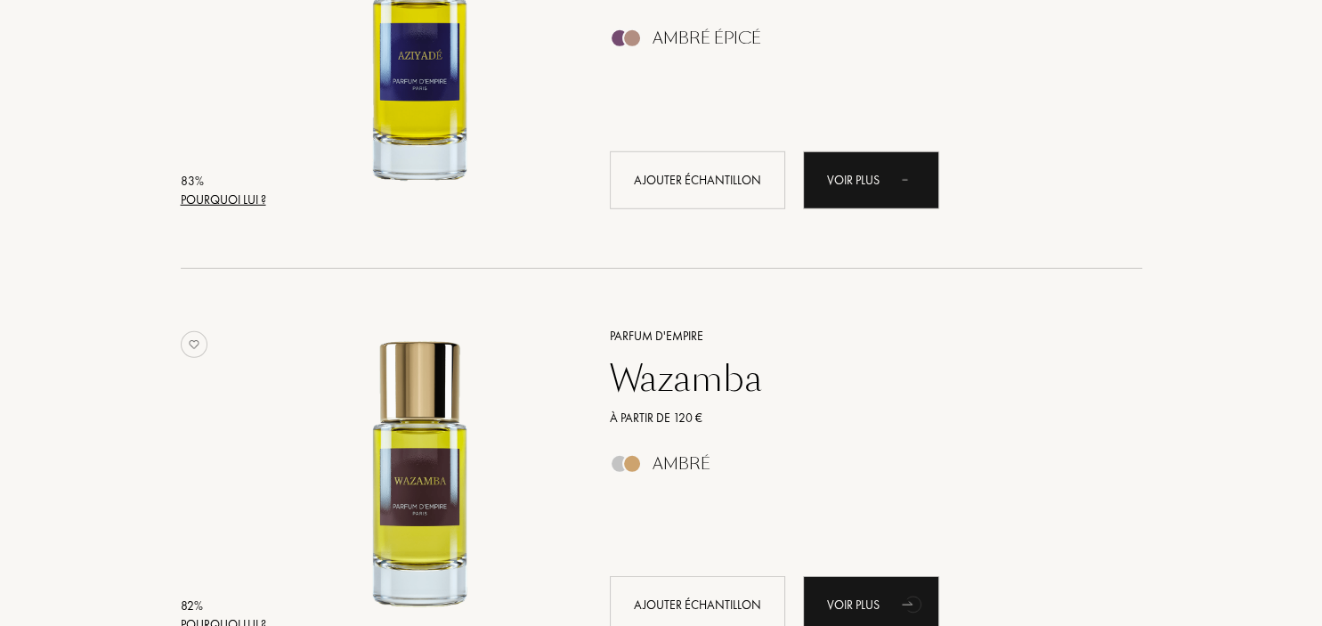
scroll to position [5171, 0]
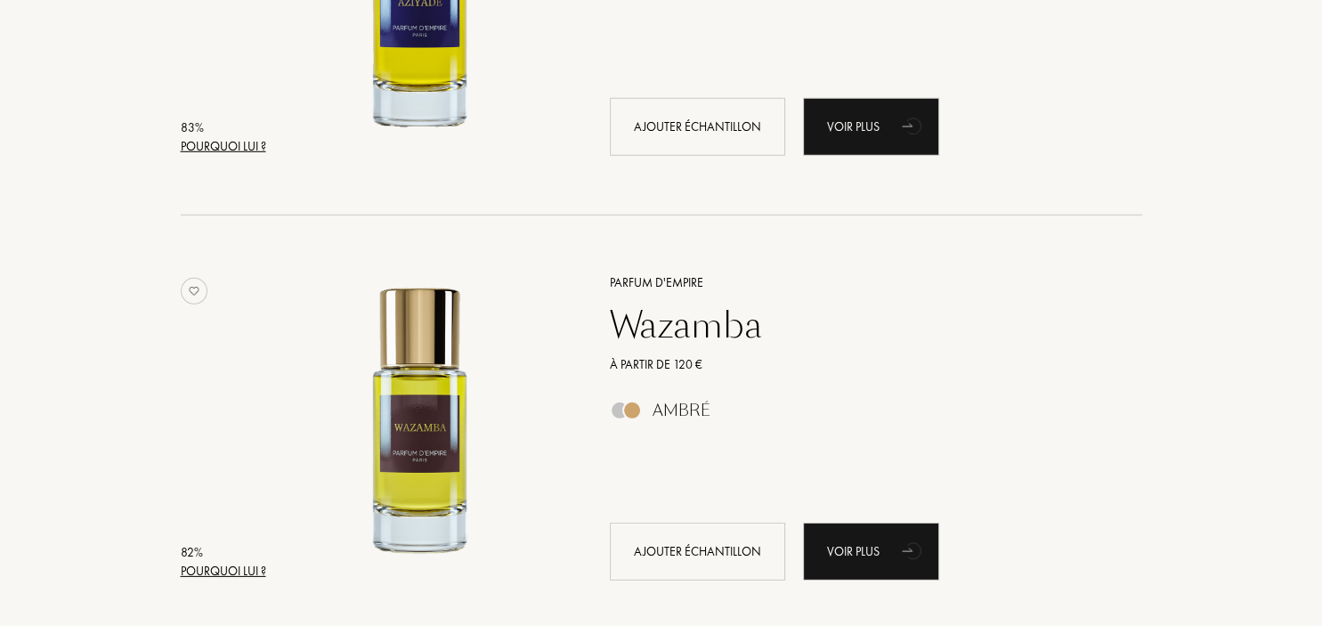
click at [227, 151] on div "Pourquoi lui ?" at bounding box center [223, 146] width 85 height 19
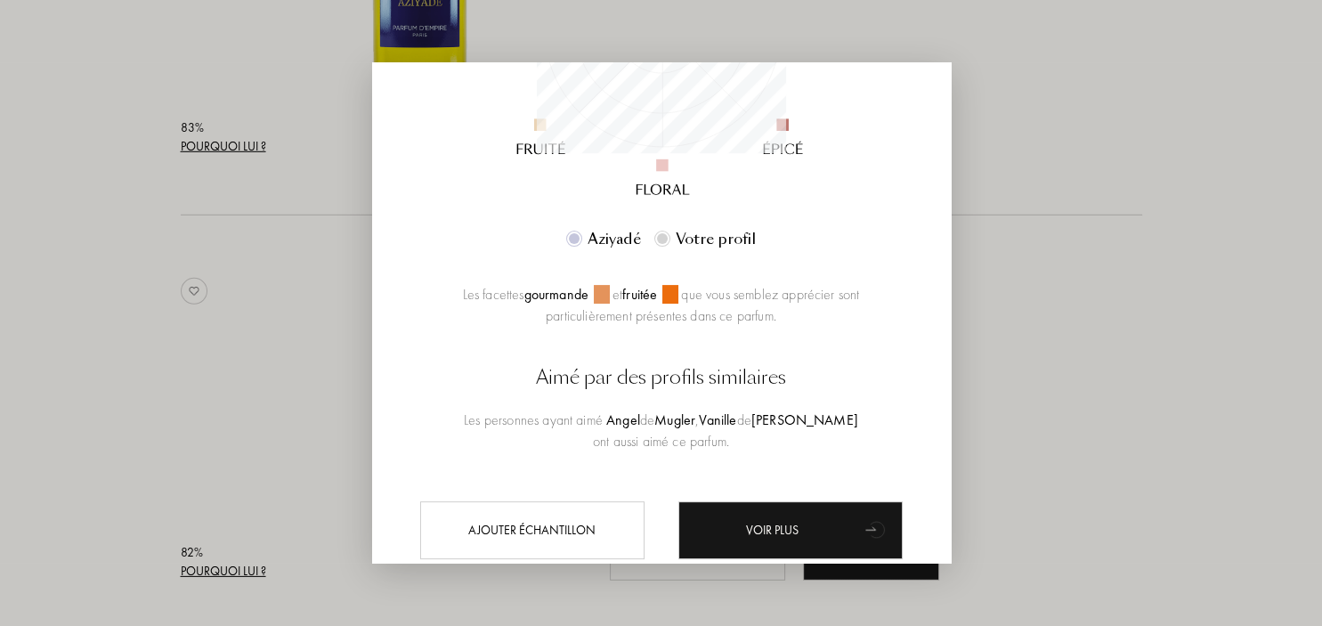
scroll to position [461, 0]
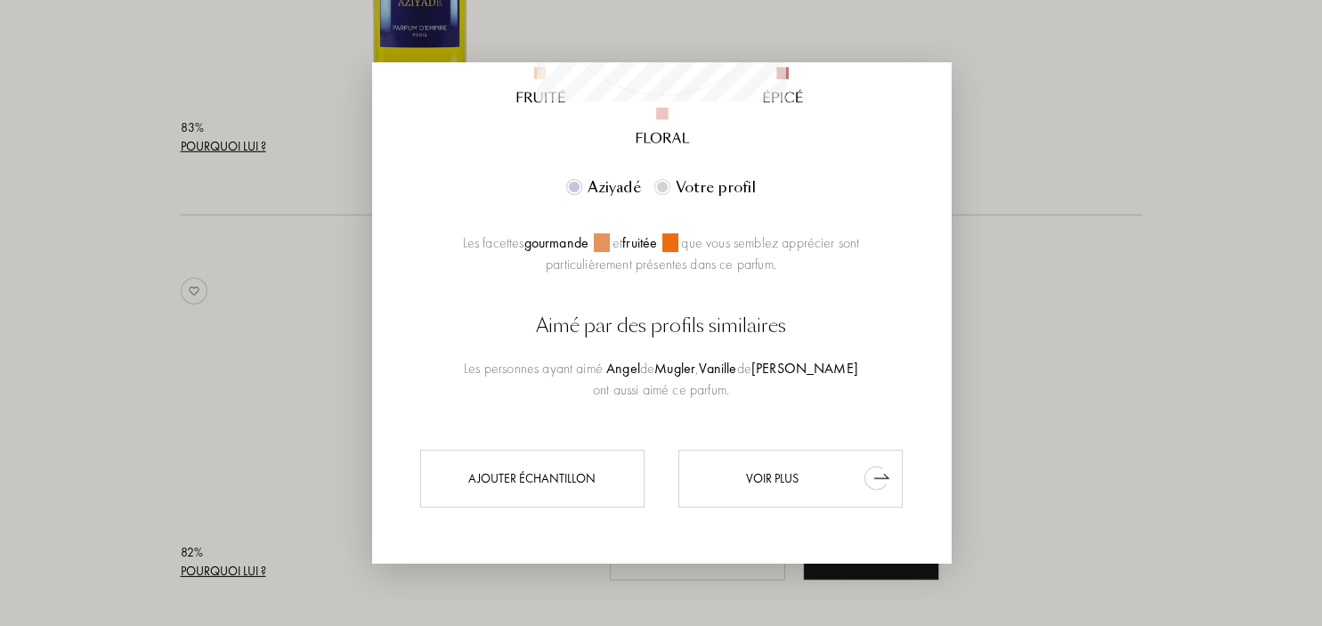
click at [823, 488] on div "Voir plus" at bounding box center [790, 478] width 224 height 58
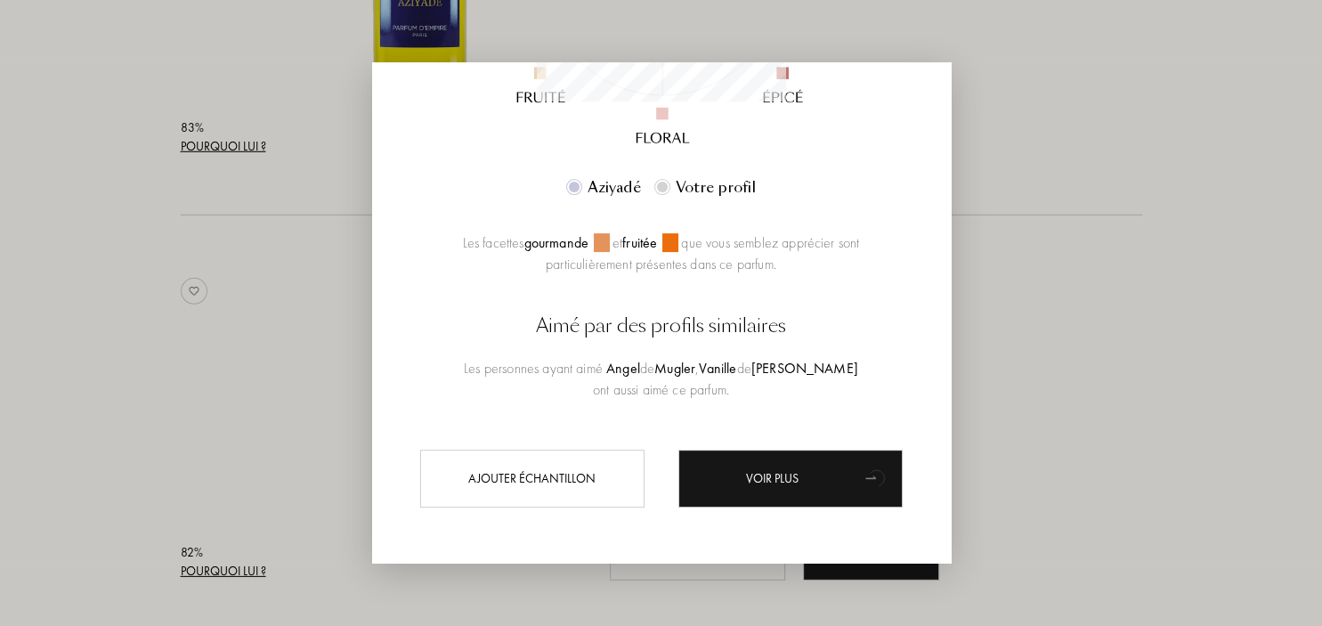
click at [1120, 187] on div at bounding box center [661, 313] width 1322 height 626
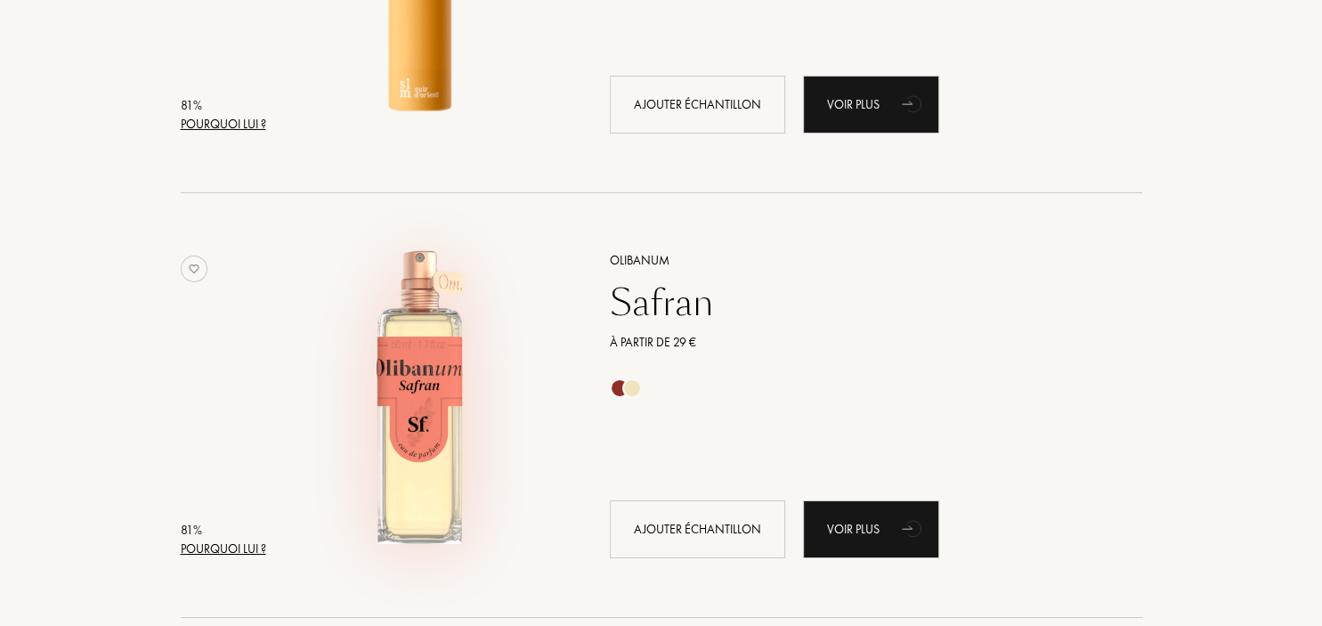
scroll to position [6112, 0]
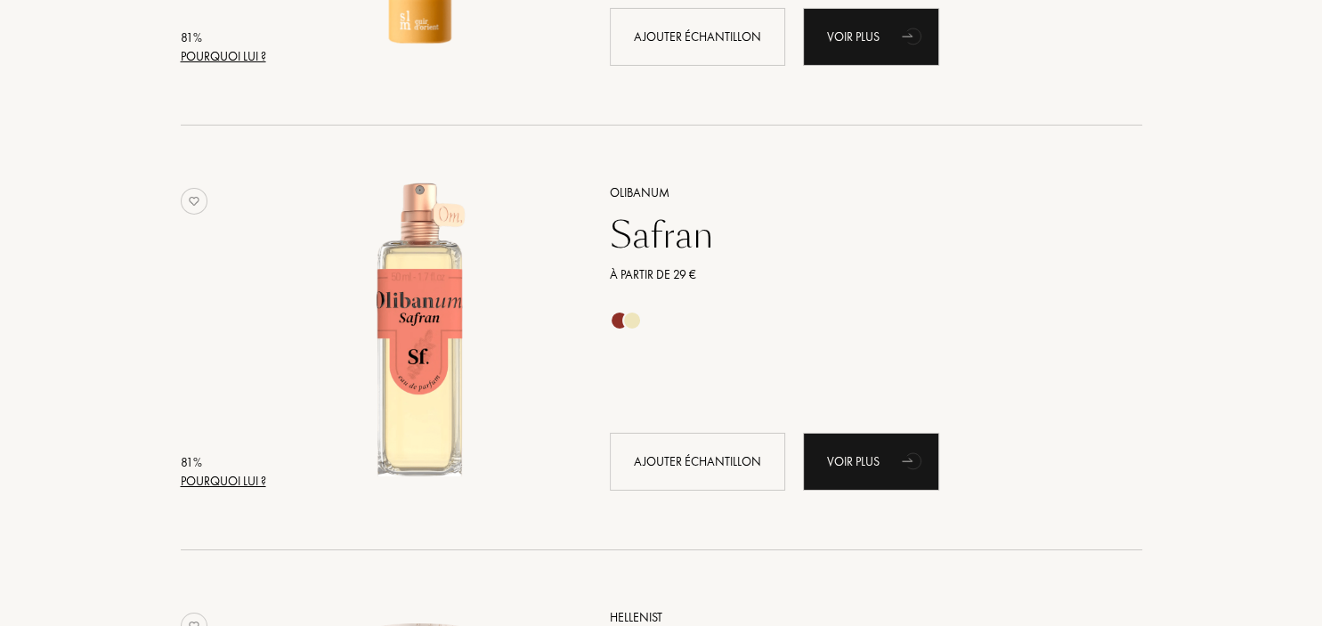
click at [254, 483] on div "Pourquoi lui ?" at bounding box center [223, 481] width 85 height 19
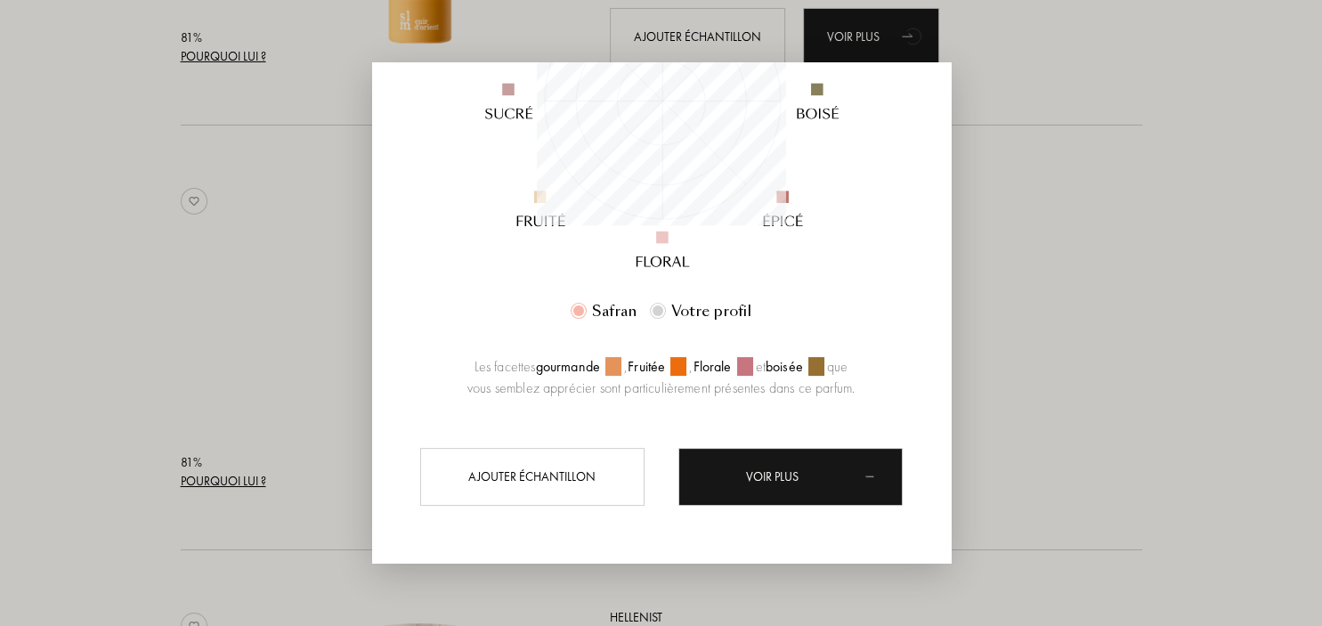
scroll to position [249, 249]
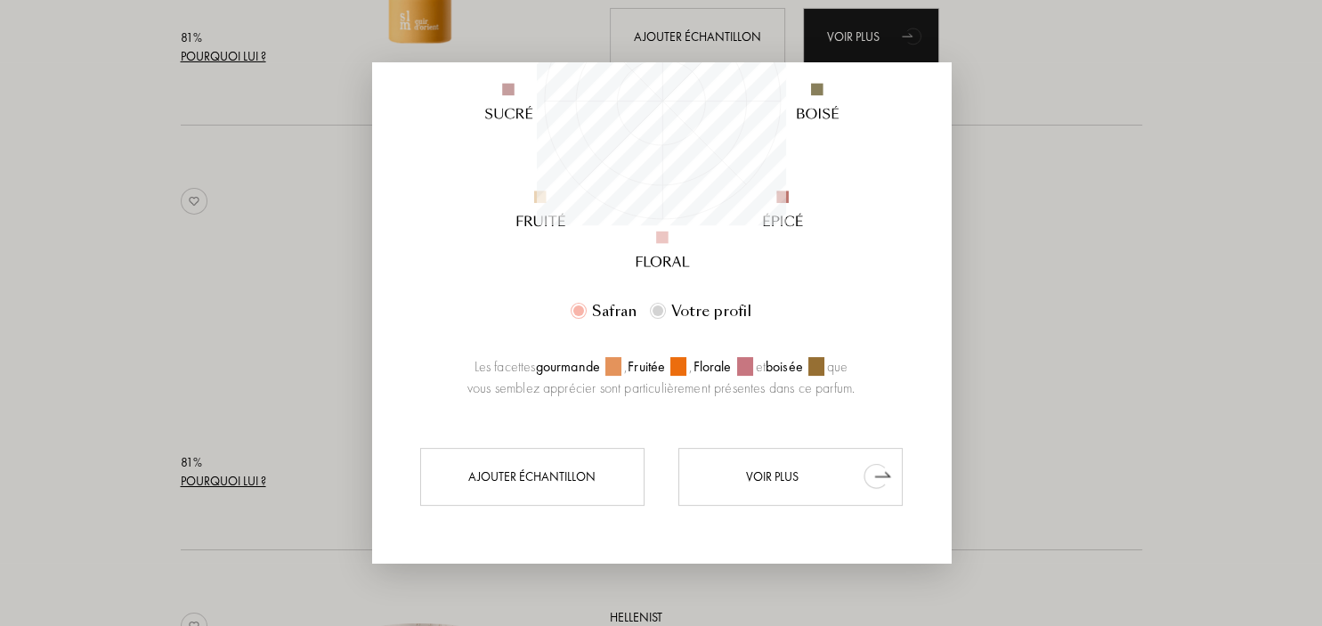
click at [793, 486] on div "Voir plus" at bounding box center [790, 476] width 224 height 58
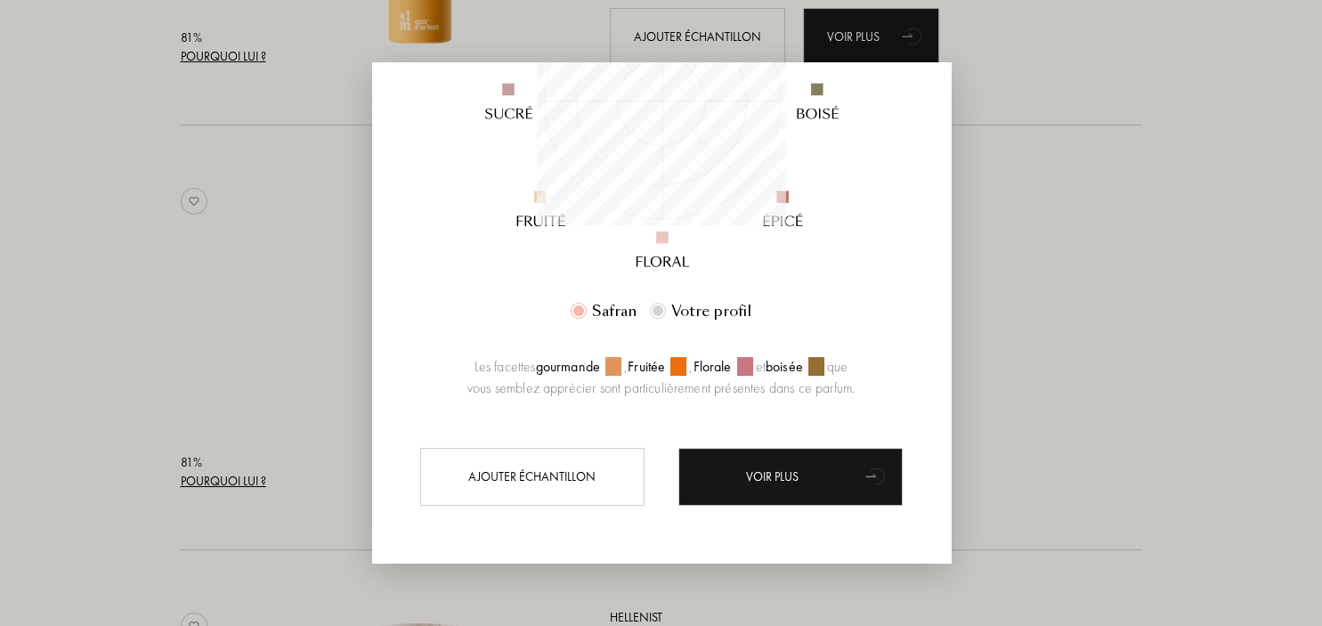
click at [1077, 337] on div at bounding box center [661, 313] width 1322 height 626
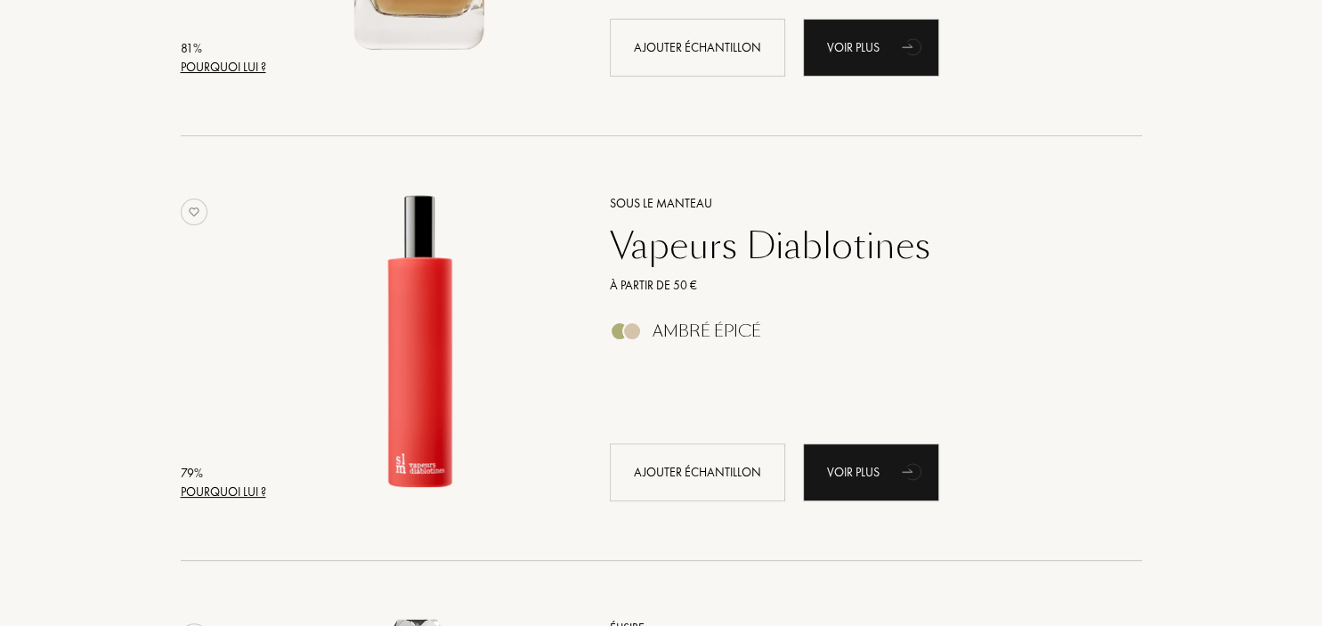
scroll to position [6957, 0]
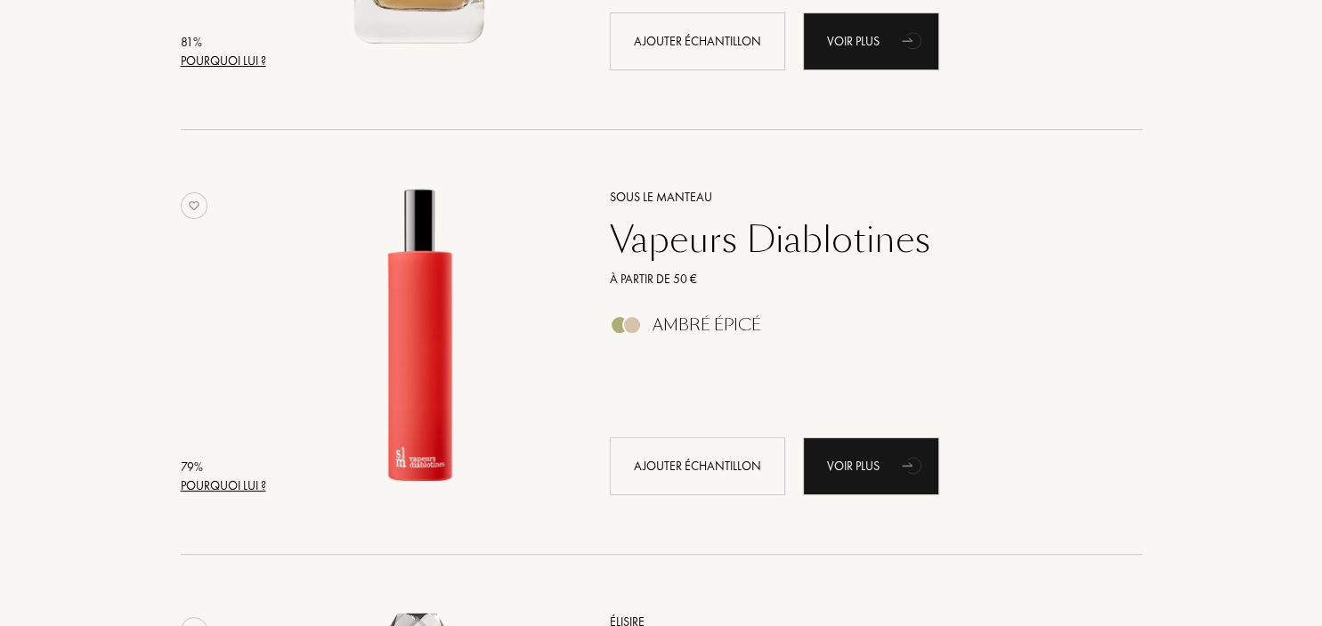
click at [237, 486] on div "Pourquoi lui ?" at bounding box center [223, 485] width 85 height 19
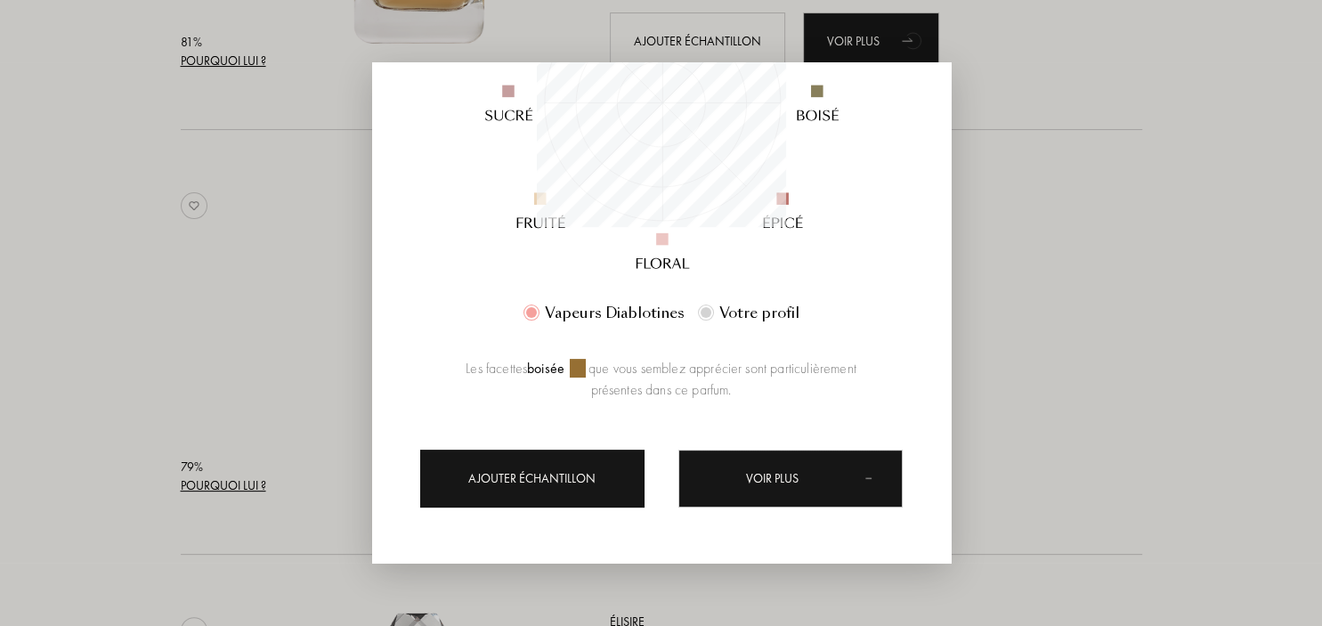
scroll to position [249, 249]
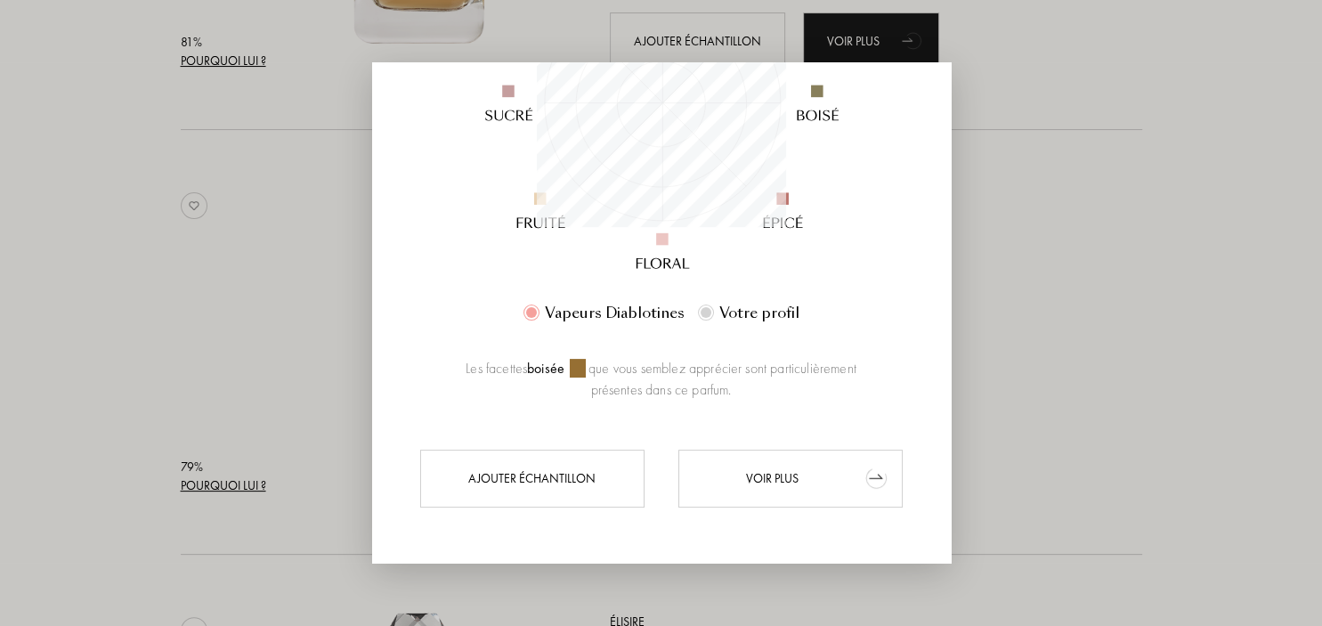
click at [814, 483] on div "Voir plus" at bounding box center [790, 478] width 224 height 58
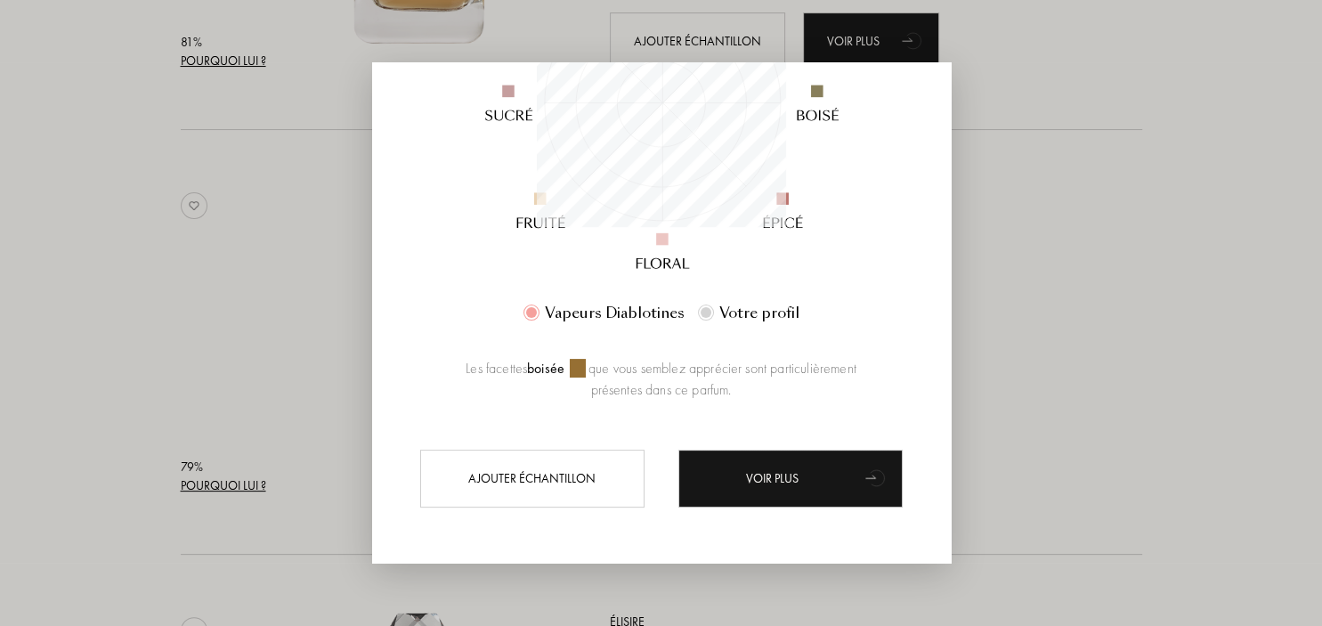
click at [1127, 276] on div at bounding box center [661, 313] width 1322 height 626
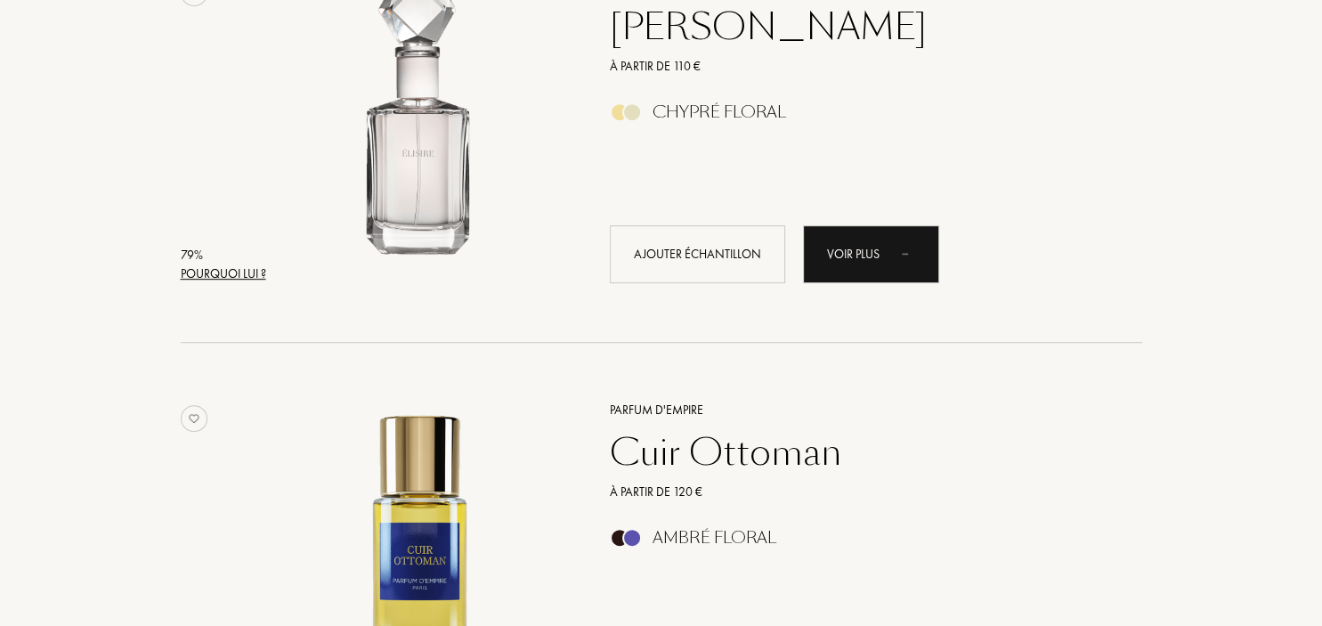
scroll to position [7615, 0]
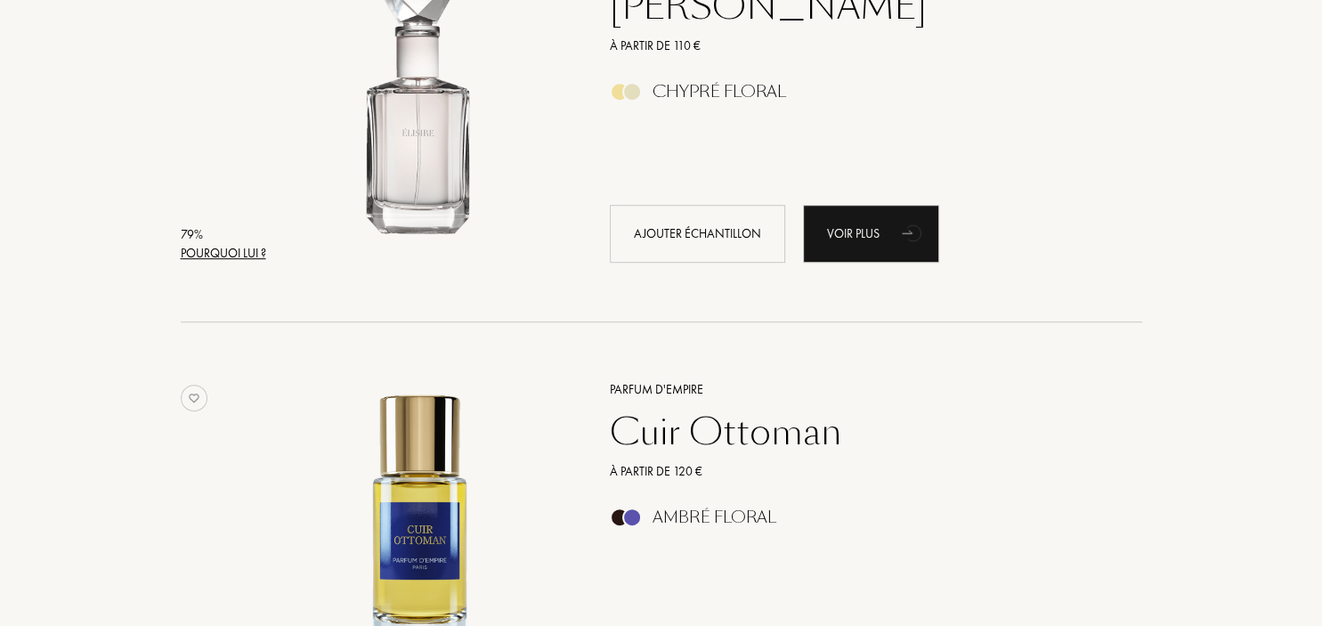
click at [246, 249] on div "Pourquoi lui ?" at bounding box center [223, 253] width 85 height 19
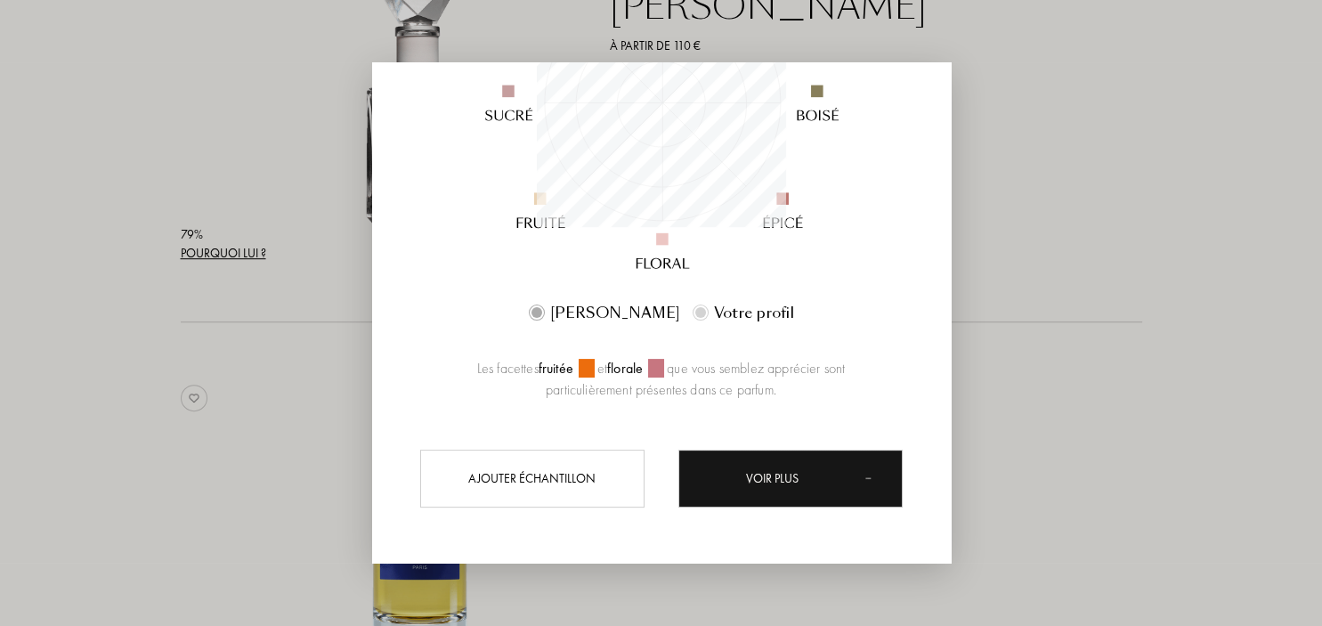
scroll to position [249, 249]
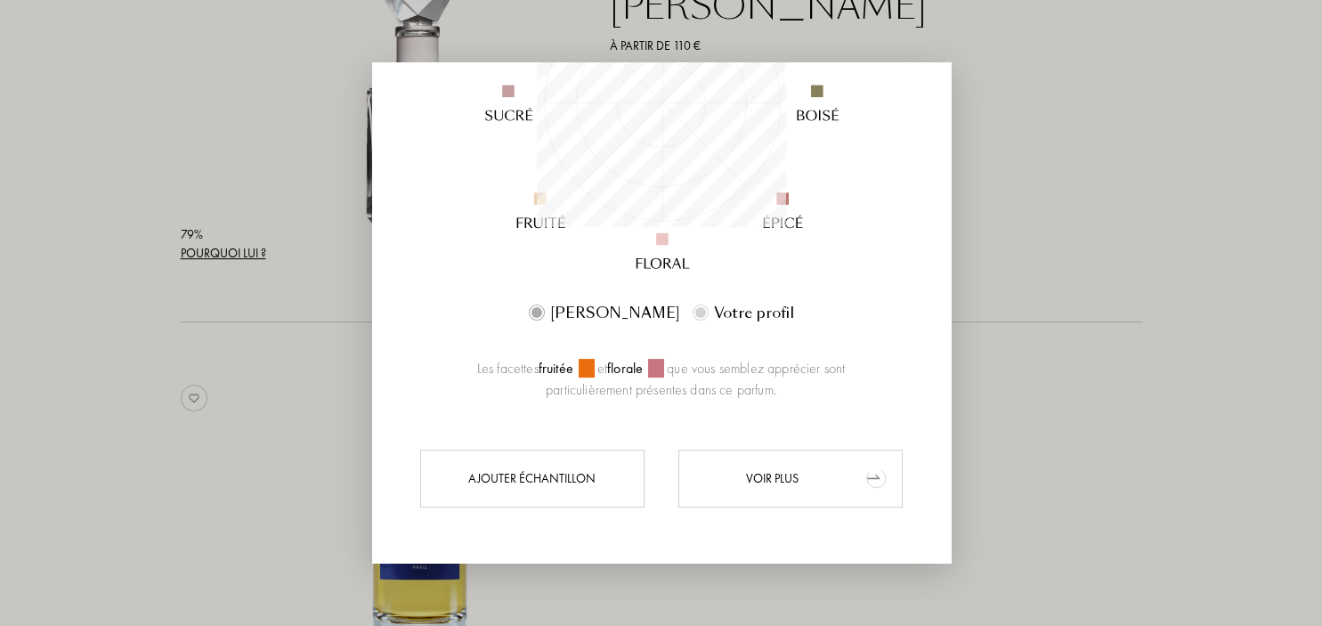
click at [837, 480] on div "Voir plus" at bounding box center [790, 478] width 224 height 58
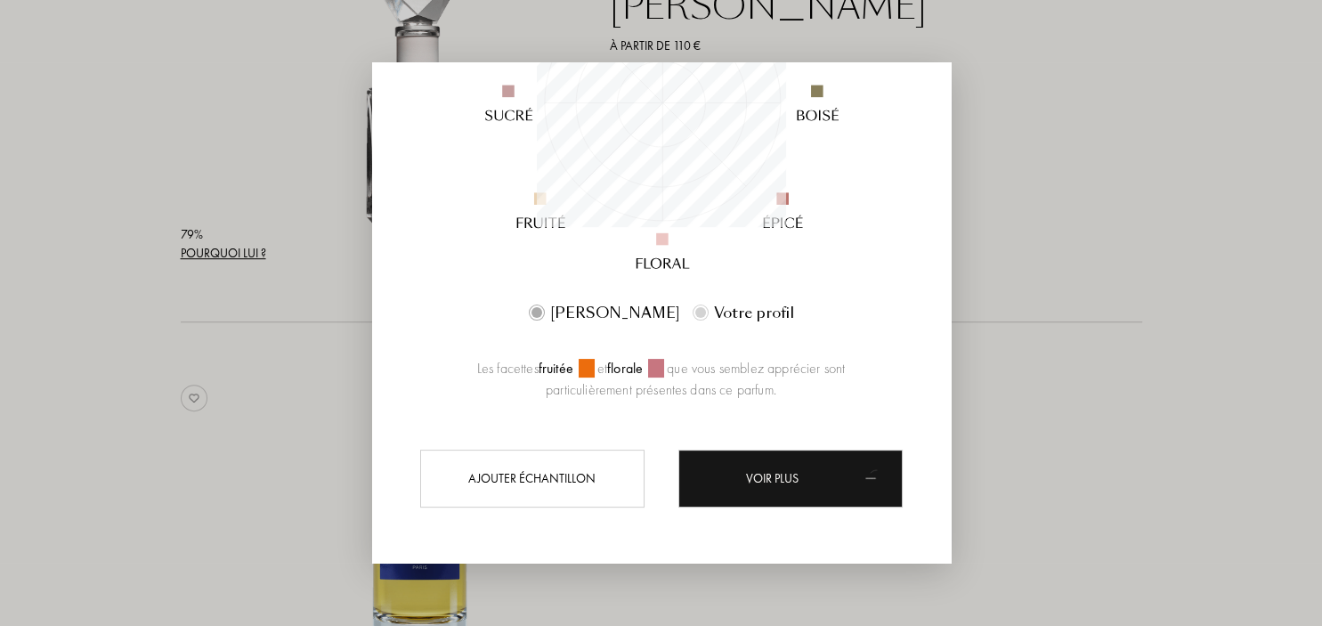
click at [1206, 243] on div at bounding box center [661, 313] width 1322 height 626
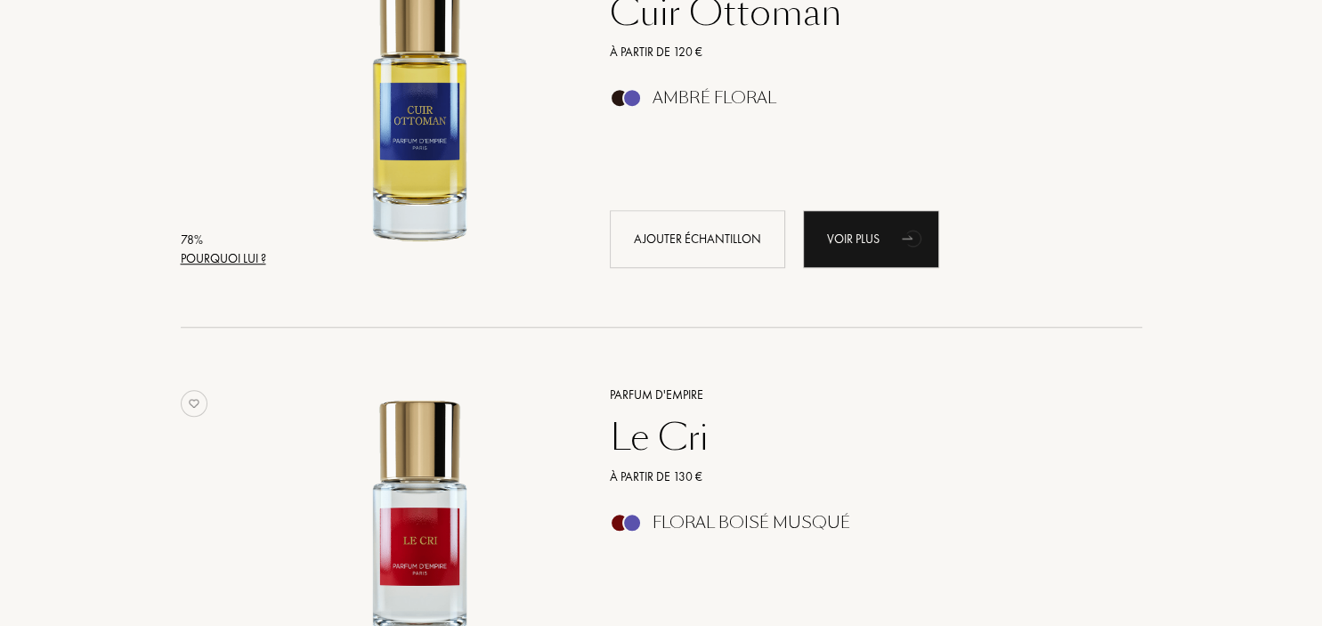
scroll to position [7992, 0]
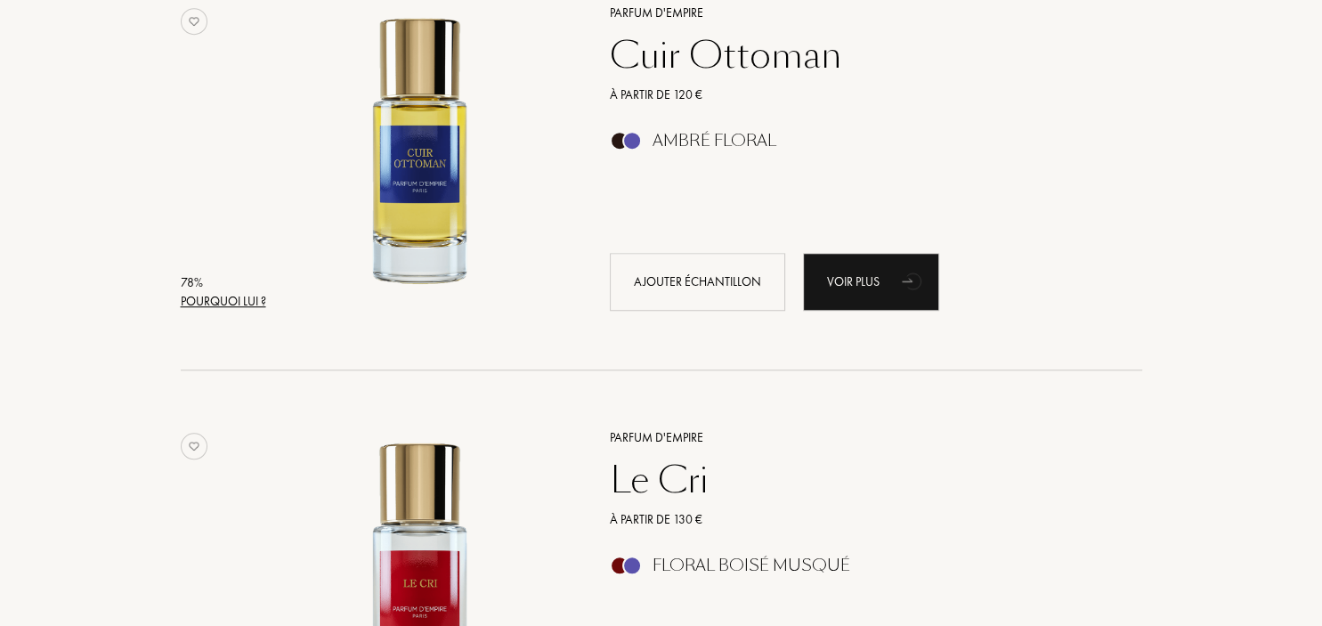
click at [223, 305] on div "Pourquoi lui ?" at bounding box center [223, 301] width 85 height 19
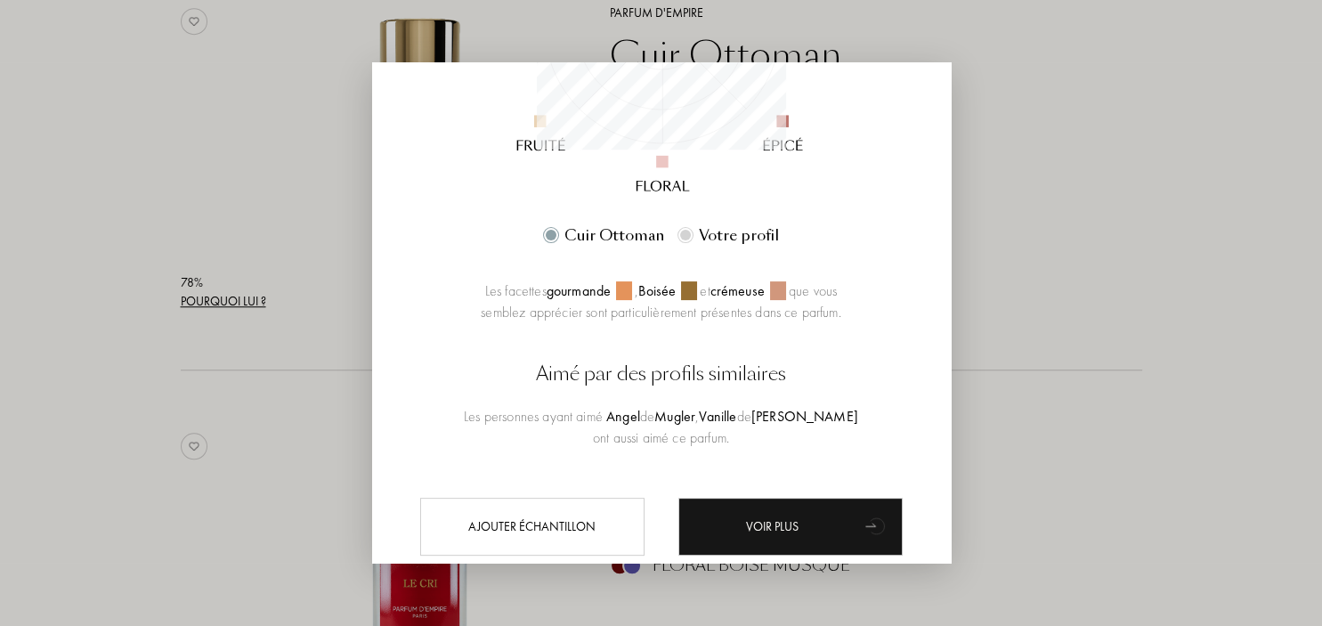
scroll to position [461, 0]
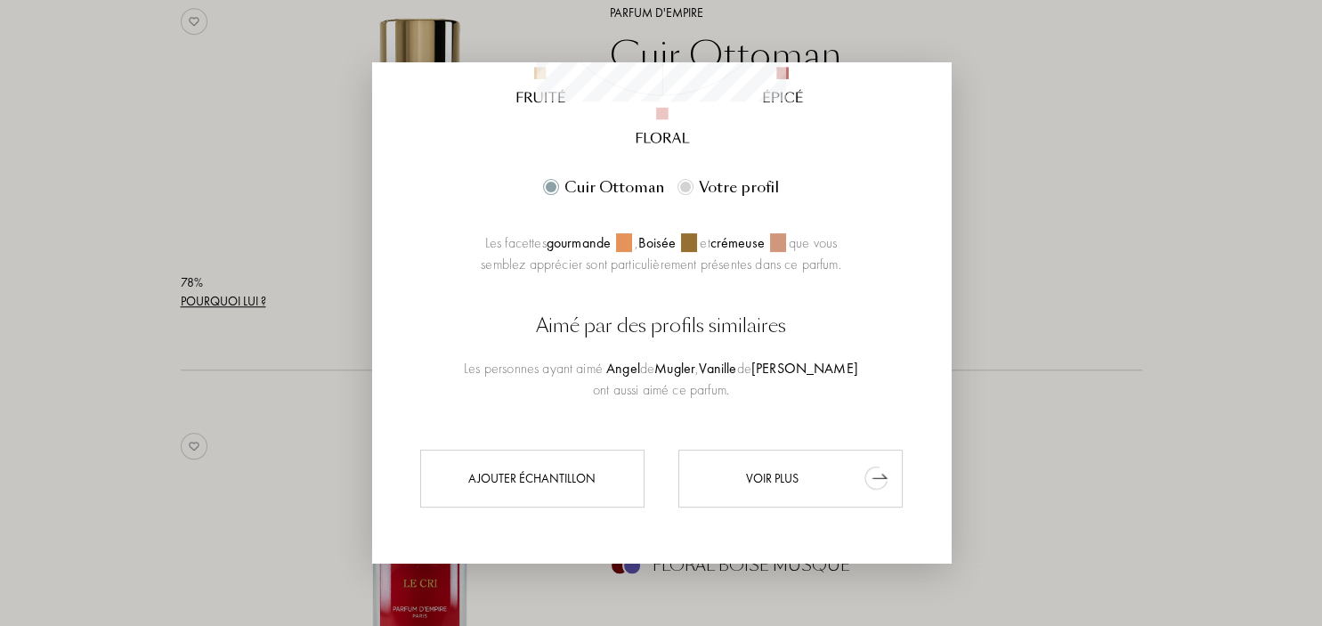
click at [811, 466] on div "Voir plus" at bounding box center [790, 478] width 224 height 58
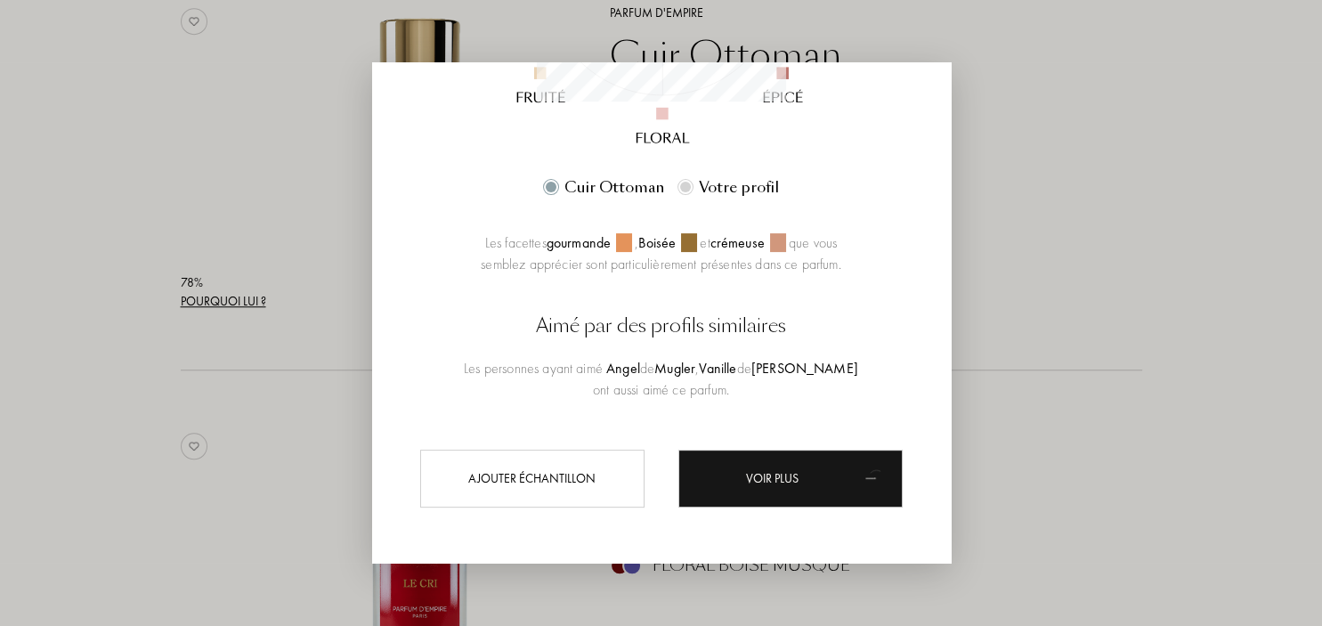
click at [1063, 351] on div at bounding box center [661, 313] width 1322 height 626
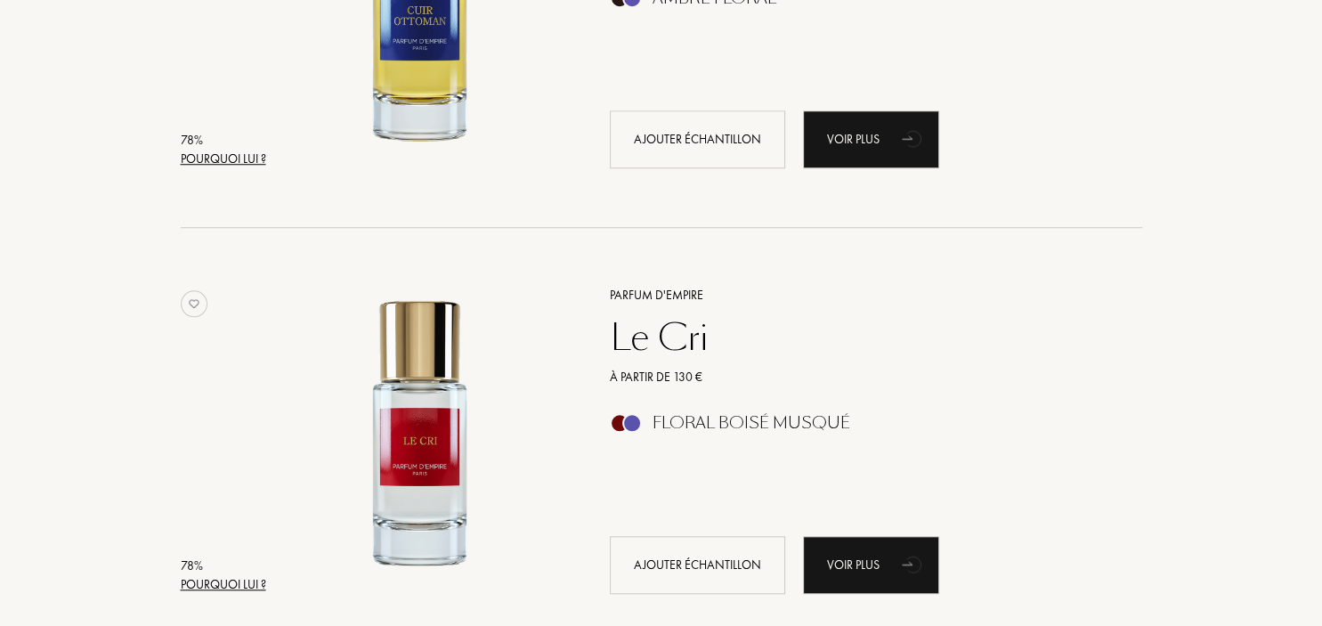
scroll to position [8180, 0]
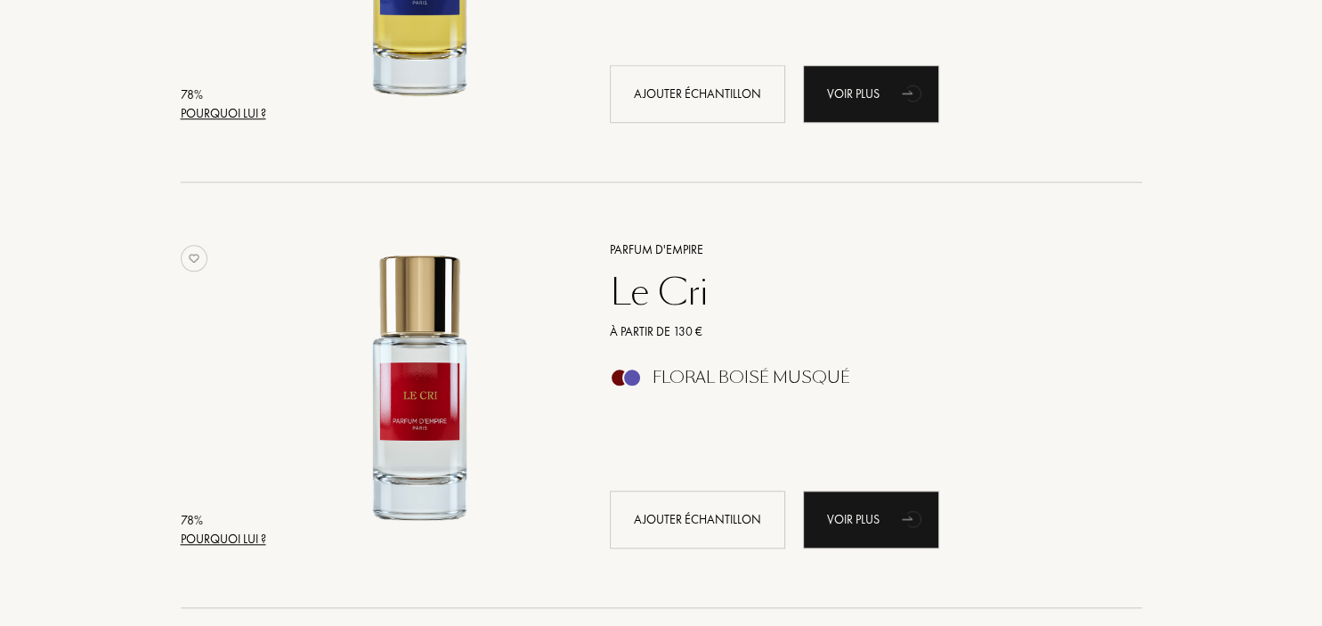
click at [220, 535] on div "Pourquoi lui ?" at bounding box center [223, 539] width 85 height 19
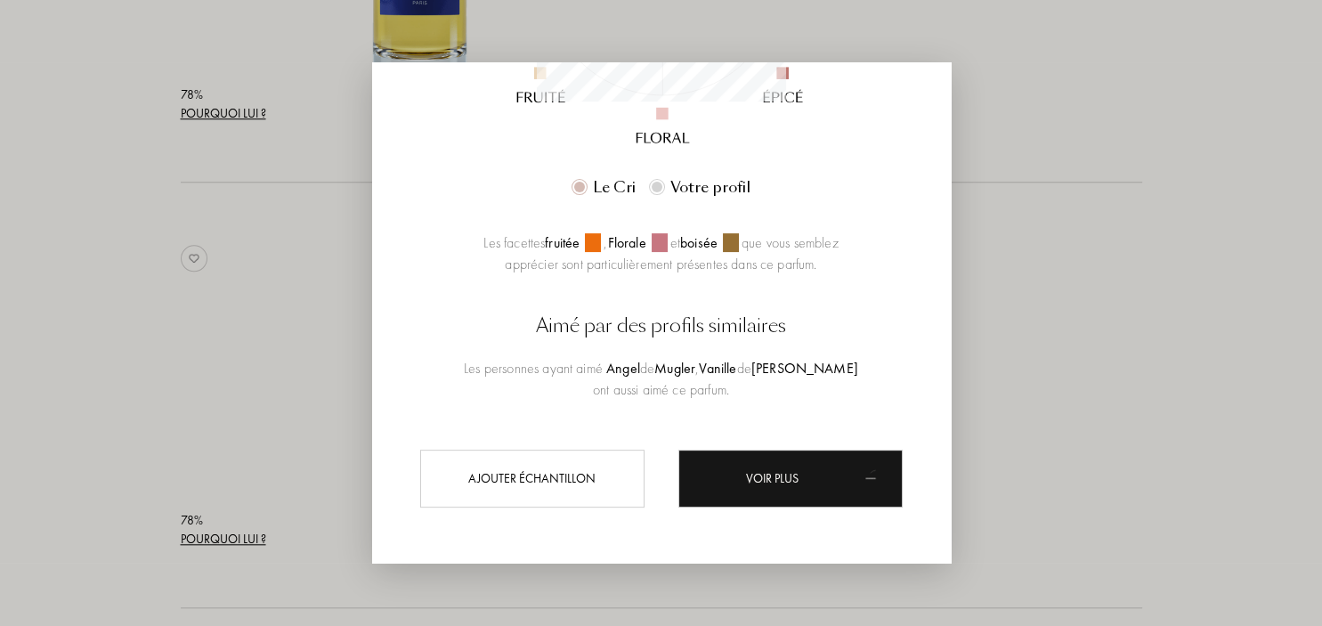
scroll to position [249, 249]
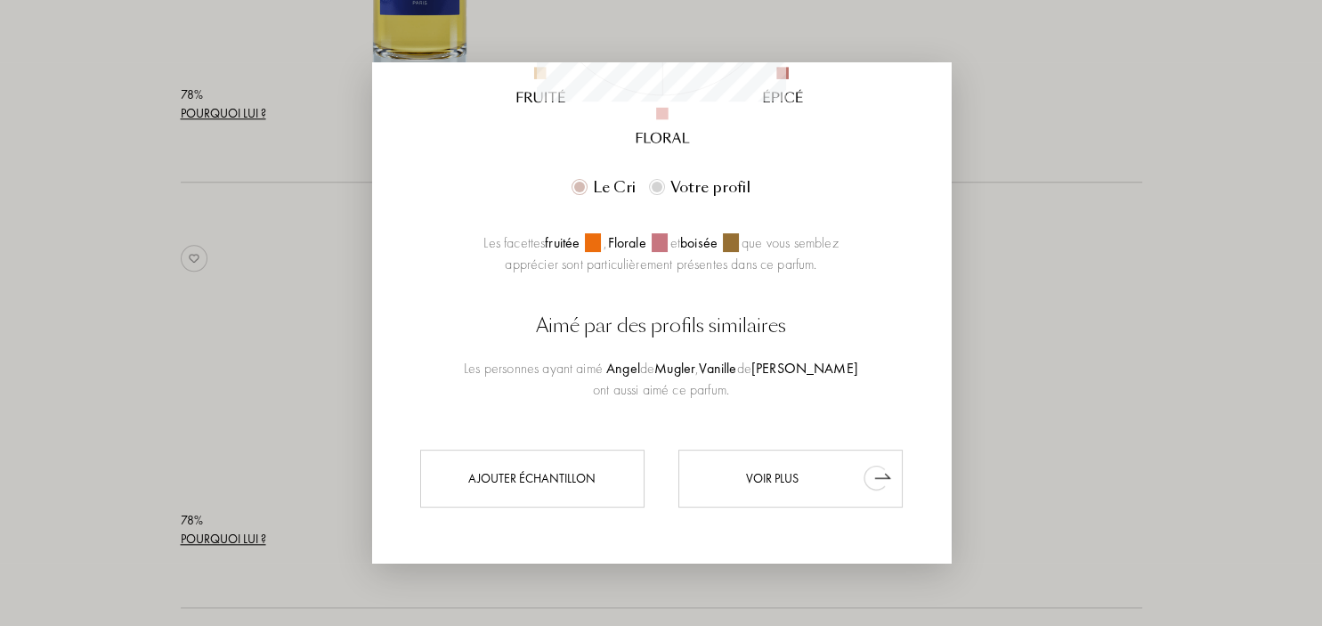
click at [762, 486] on div "Voir plus" at bounding box center [790, 478] width 224 height 58
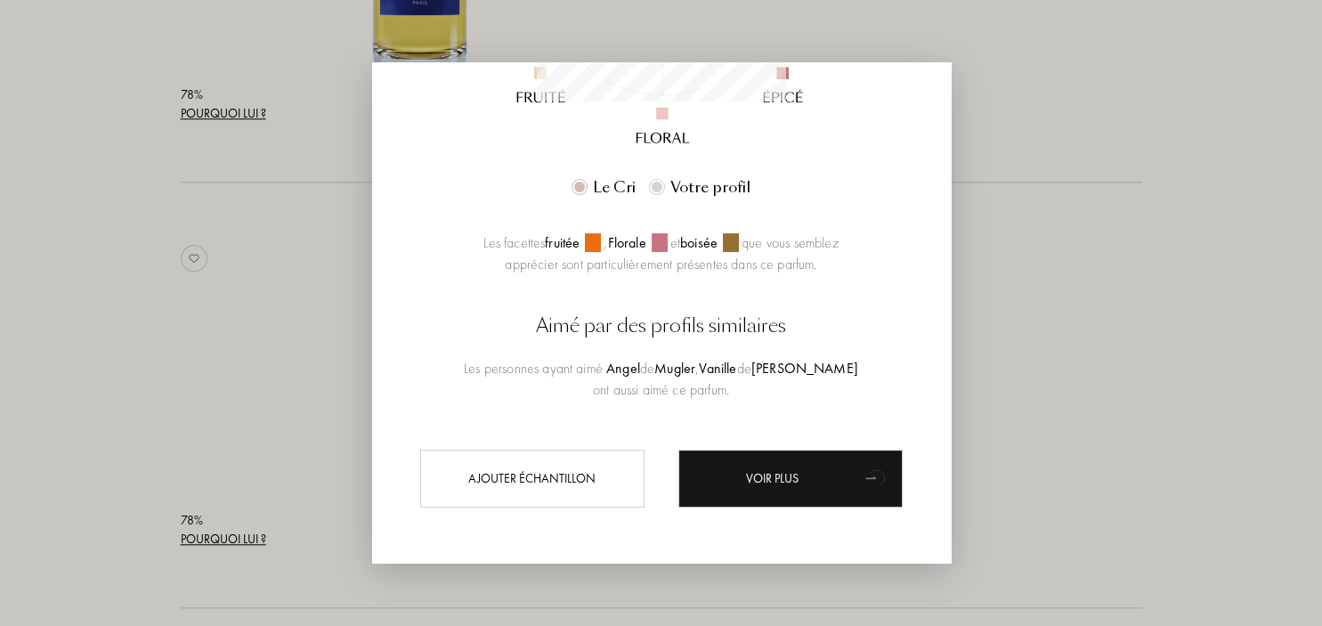
click at [1052, 353] on div at bounding box center [661, 313] width 1322 height 626
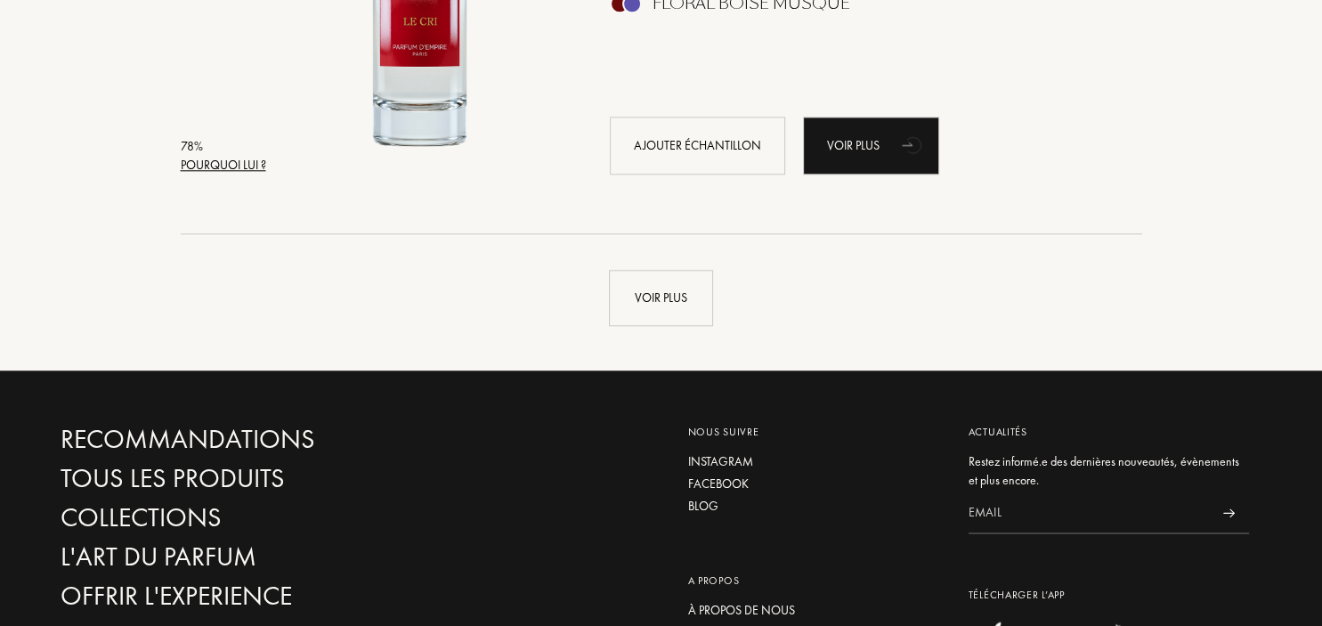
scroll to position [8556, 0]
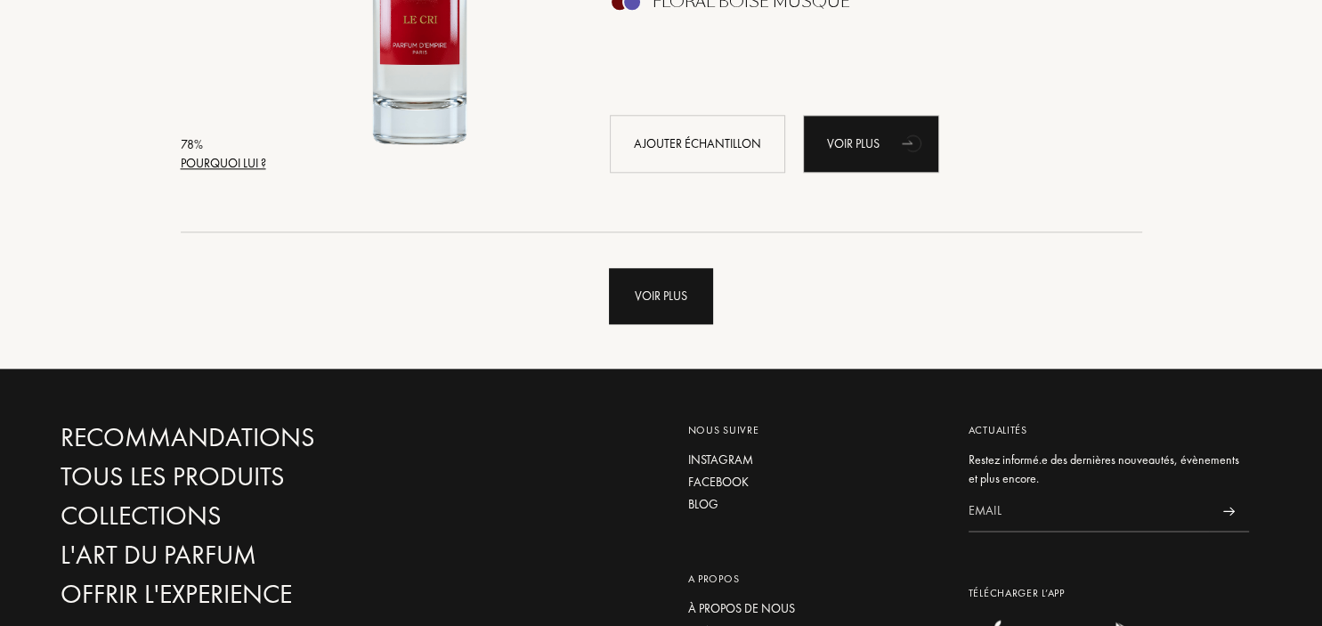
click at [678, 301] on div "Voir plus" at bounding box center [661, 296] width 104 height 56
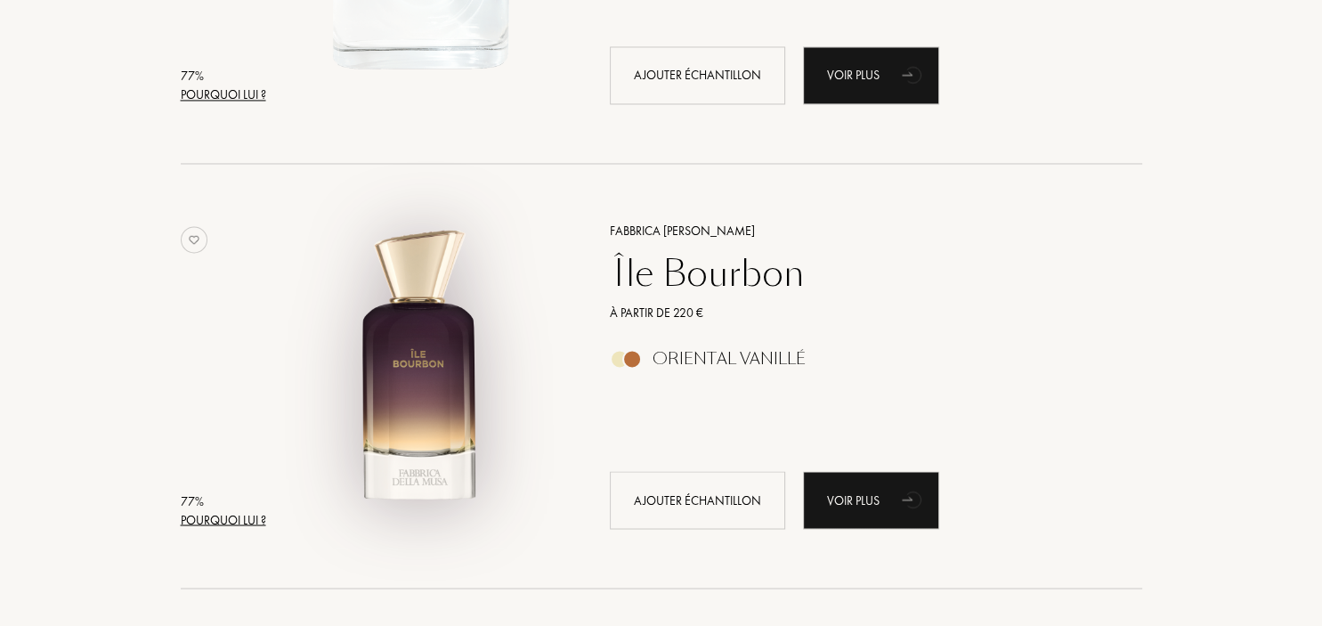
scroll to position [9496, 0]
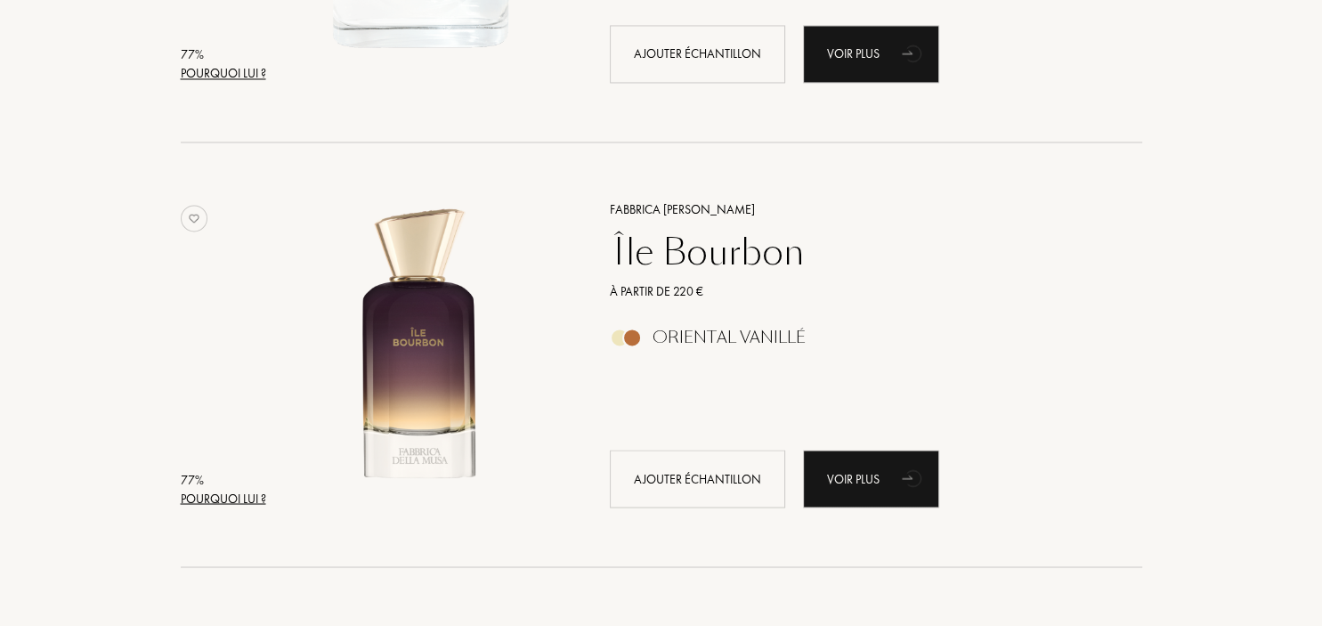
click at [251, 497] on div "Pourquoi lui ?" at bounding box center [223, 498] width 85 height 19
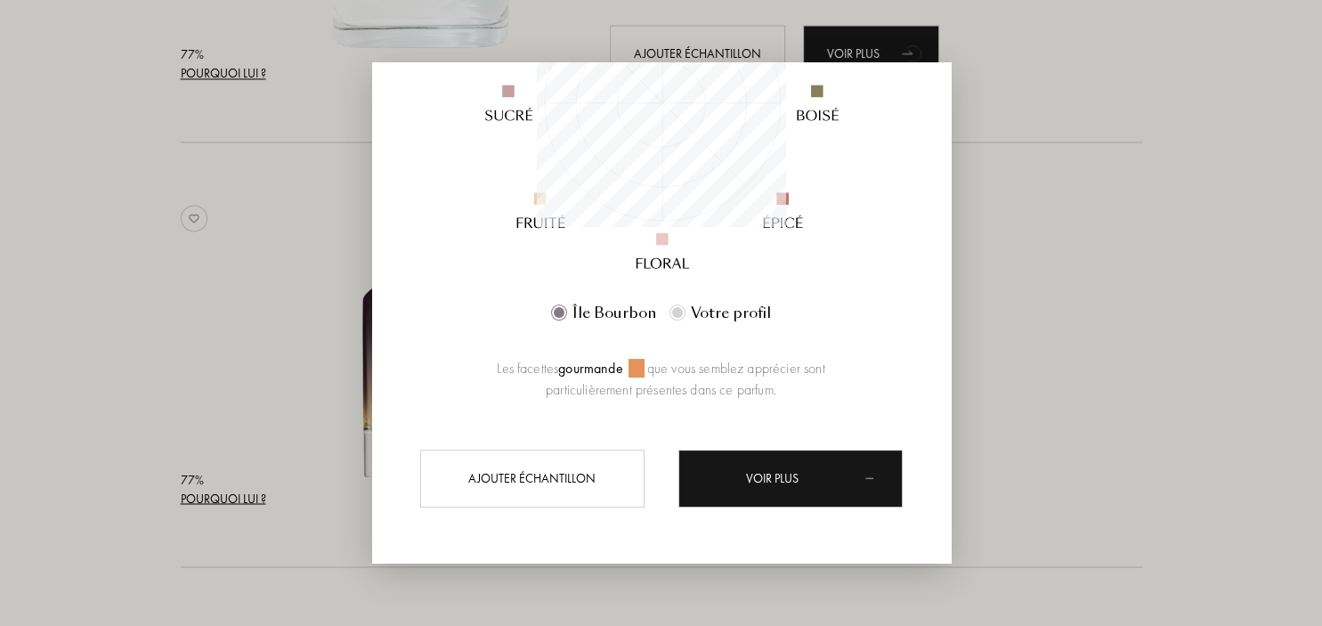
scroll to position [249, 249]
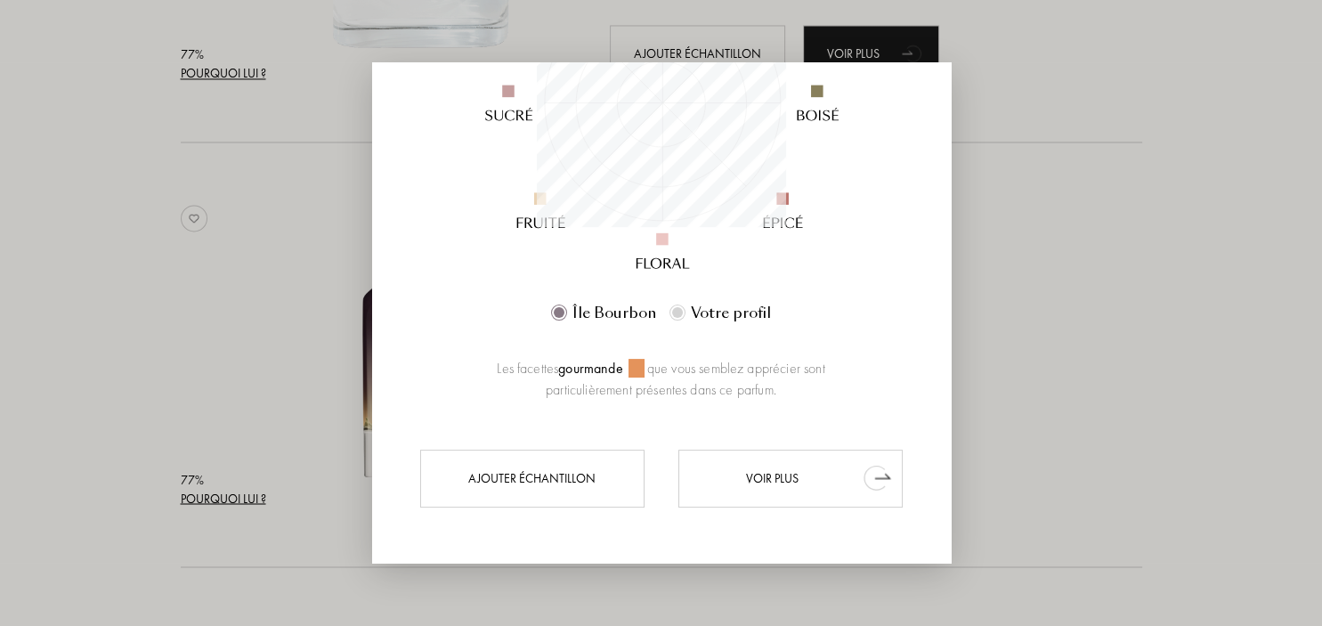
click at [784, 481] on div "Voir plus" at bounding box center [790, 478] width 224 height 58
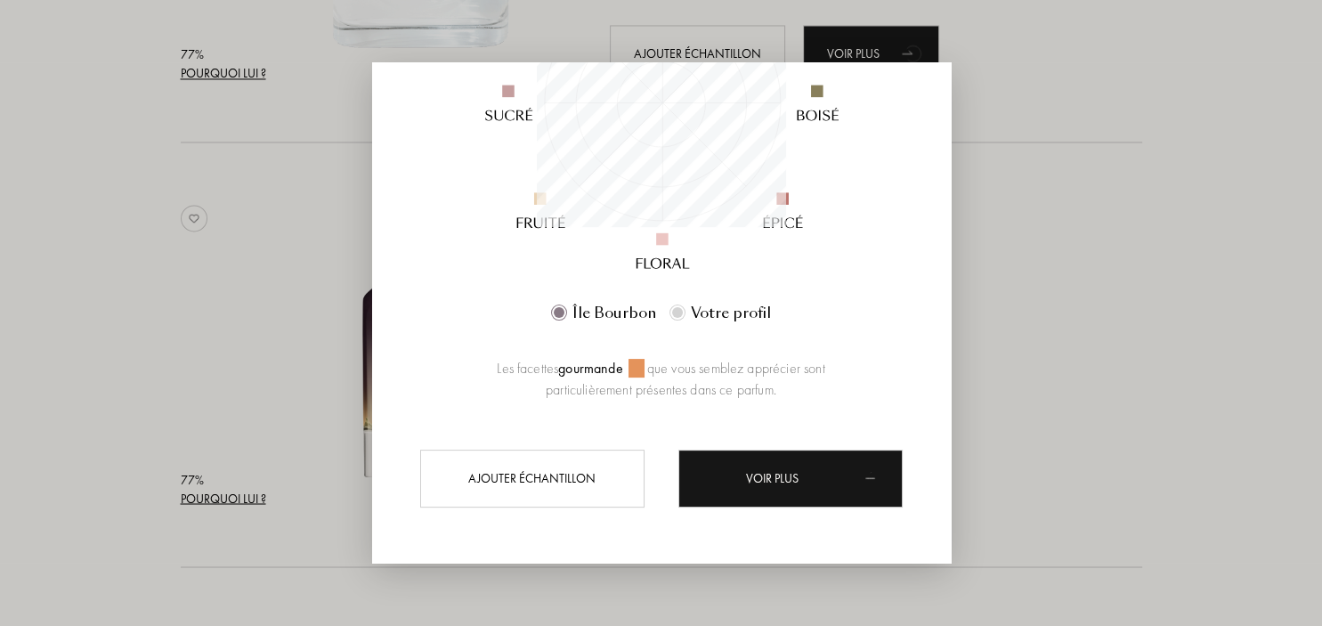
drag, startPoint x: 1105, startPoint y: 401, endPoint x: 1082, endPoint y: 391, distance: 25.1
click at [1106, 399] on div at bounding box center [661, 313] width 1322 height 626
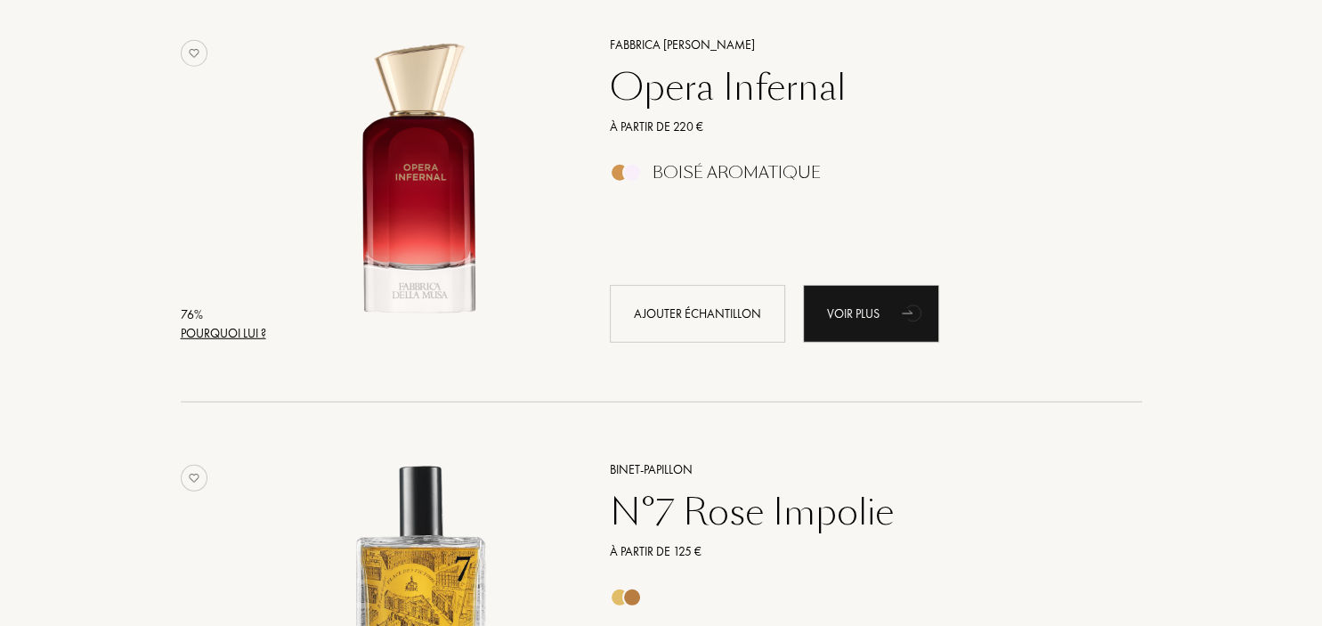
scroll to position [11471, 0]
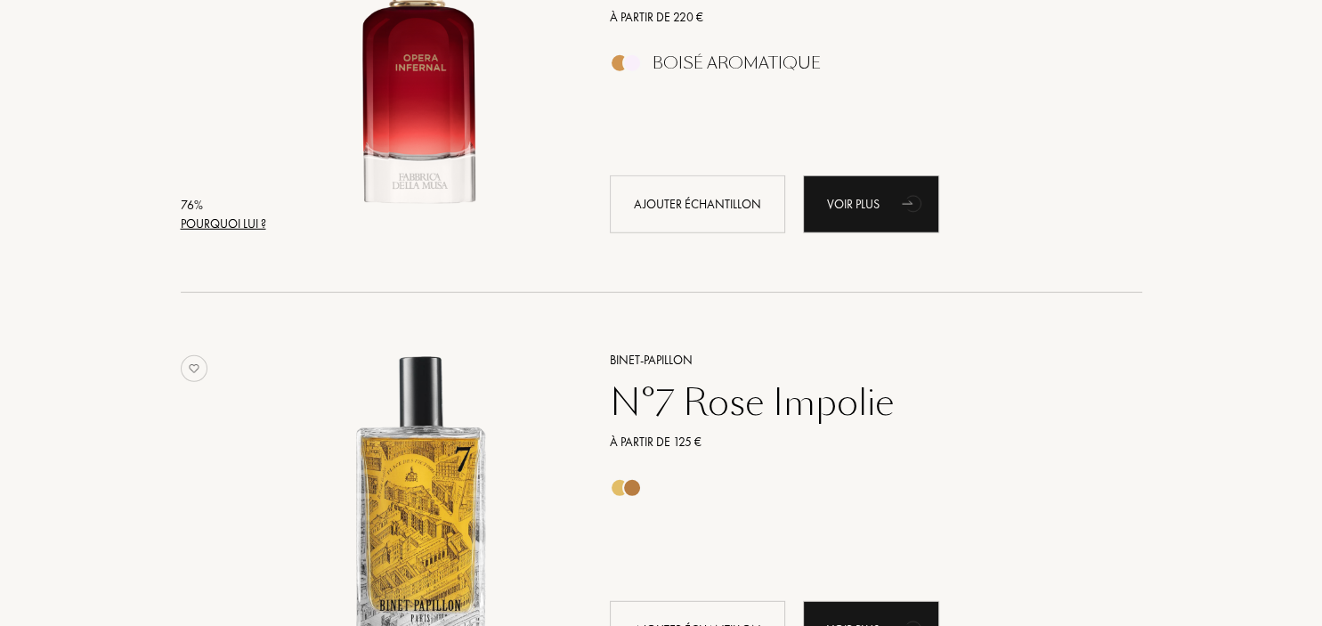
click at [223, 226] on div "Pourquoi lui ?" at bounding box center [223, 224] width 85 height 19
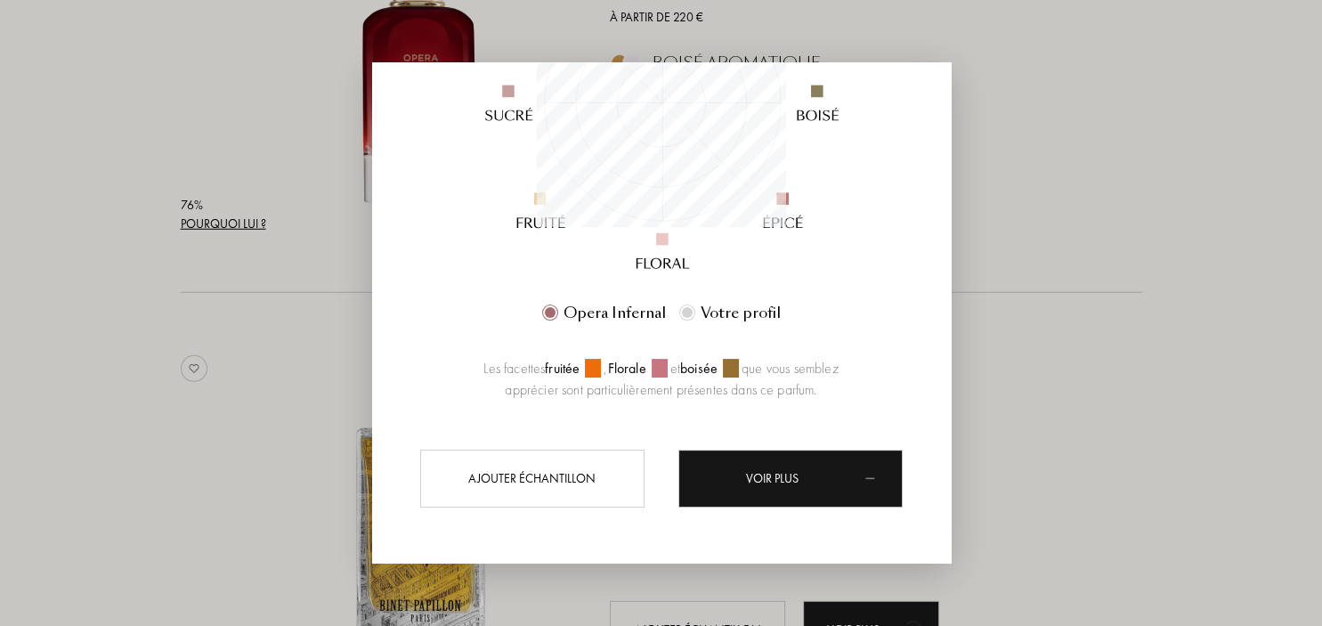
scroll to position [249, 249]
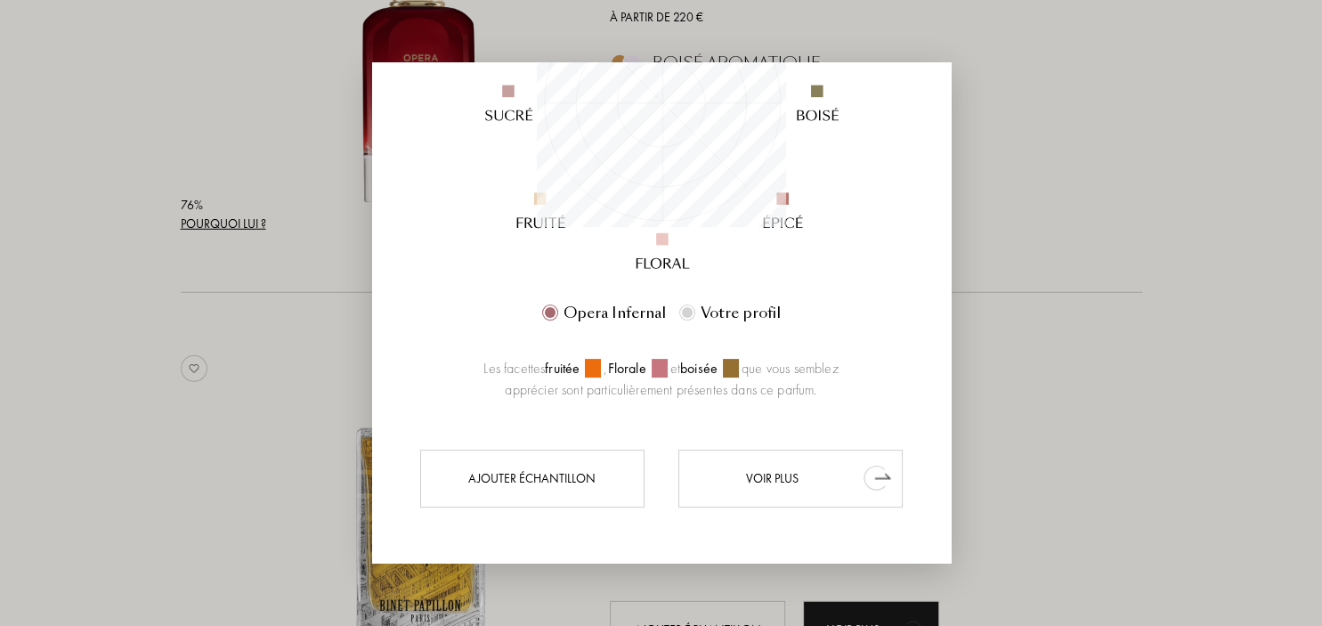
click at [794, 464] on div "Voir plus" at bounding box center [790, 478] width 224 height 58
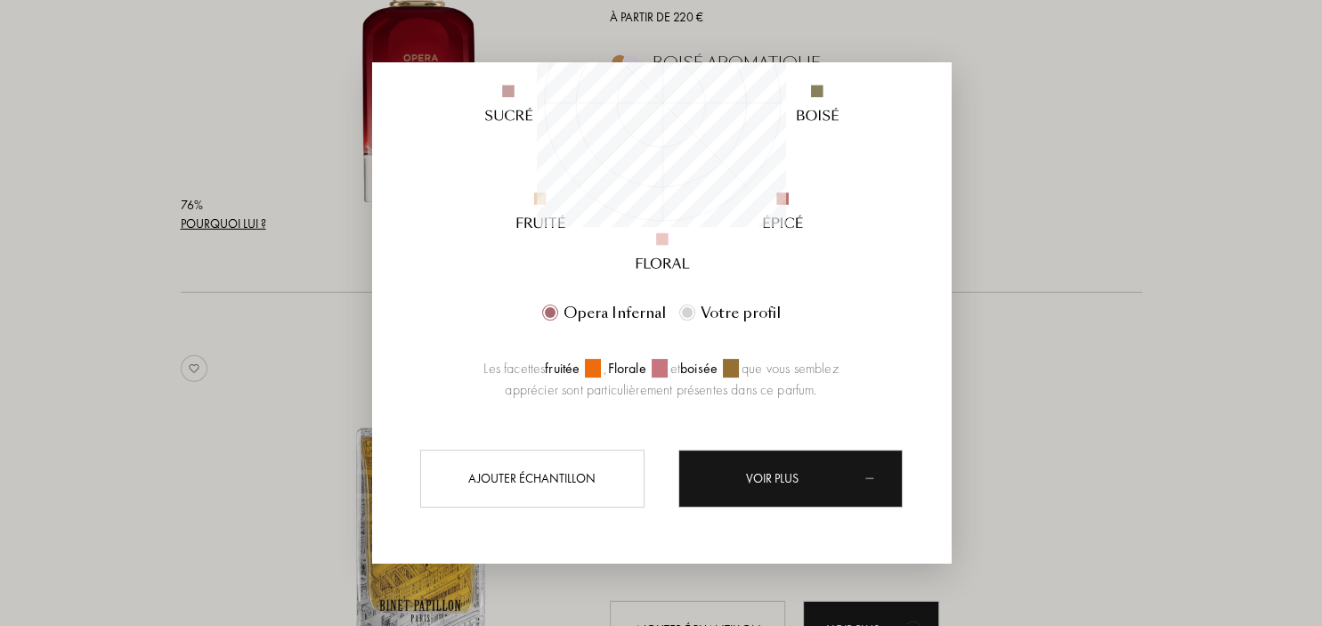
click at [1091, 366] on div at bounding box center [661, 313] width 1322 height 626
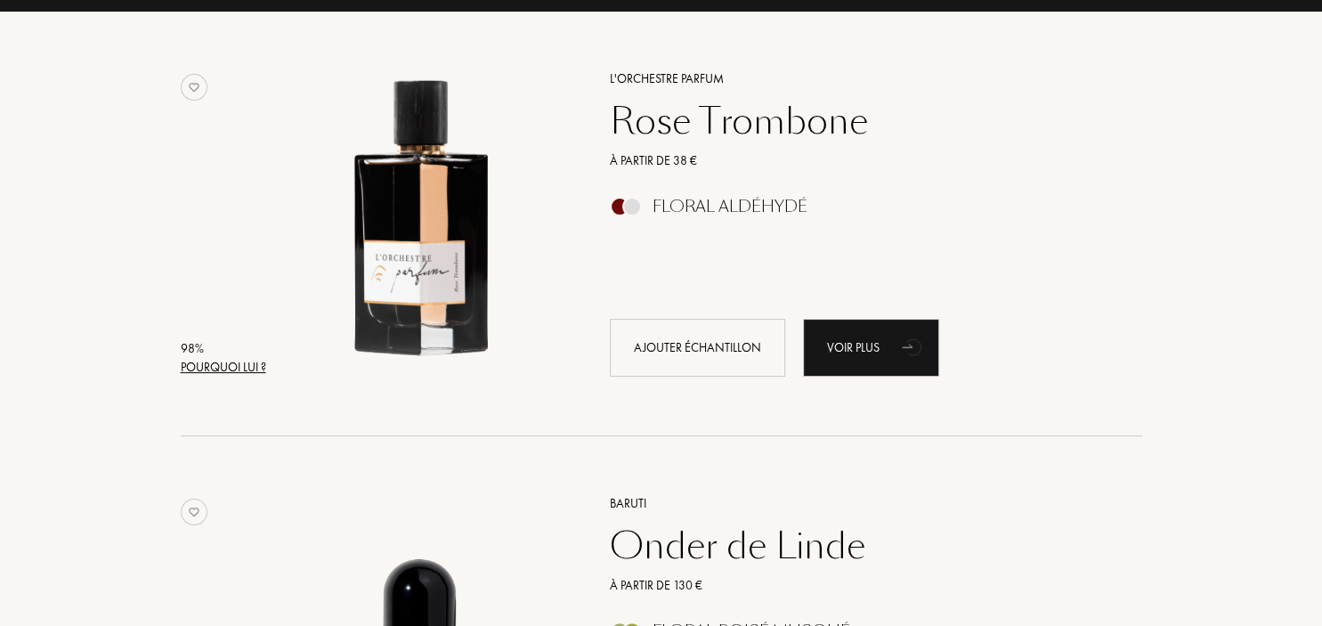
scroll to position [0, 0]
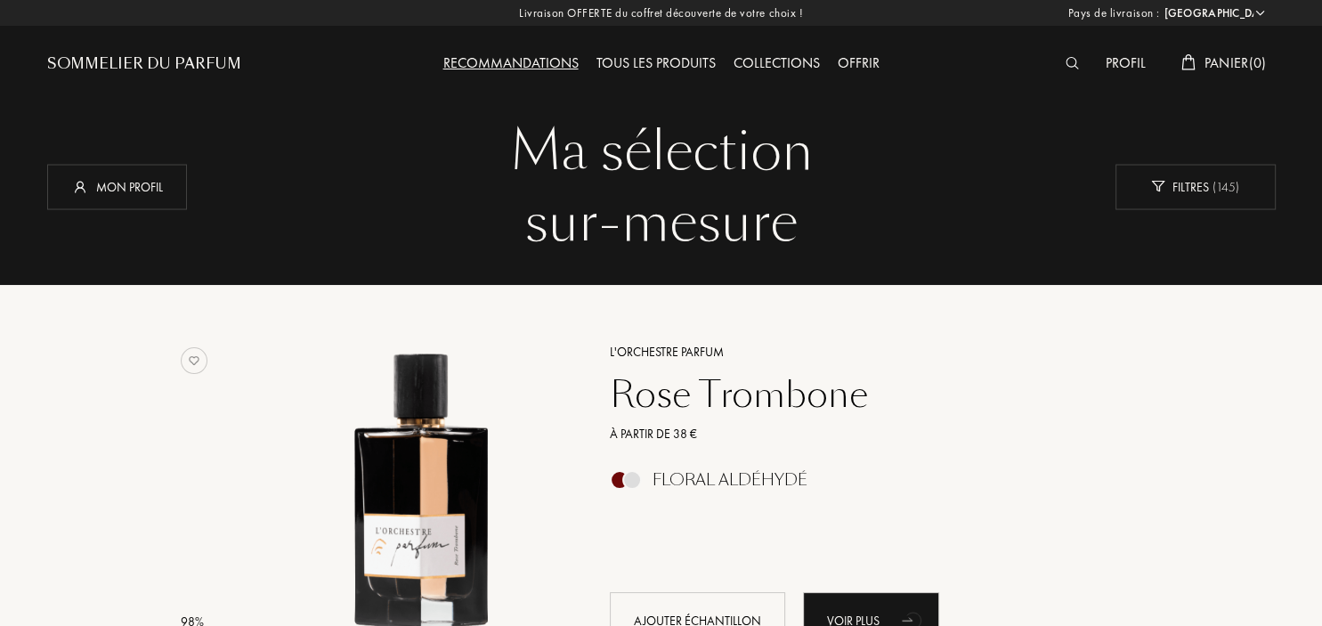
click at [1067, 66] on img at bounding box center [1072, 63] width 13 height 12
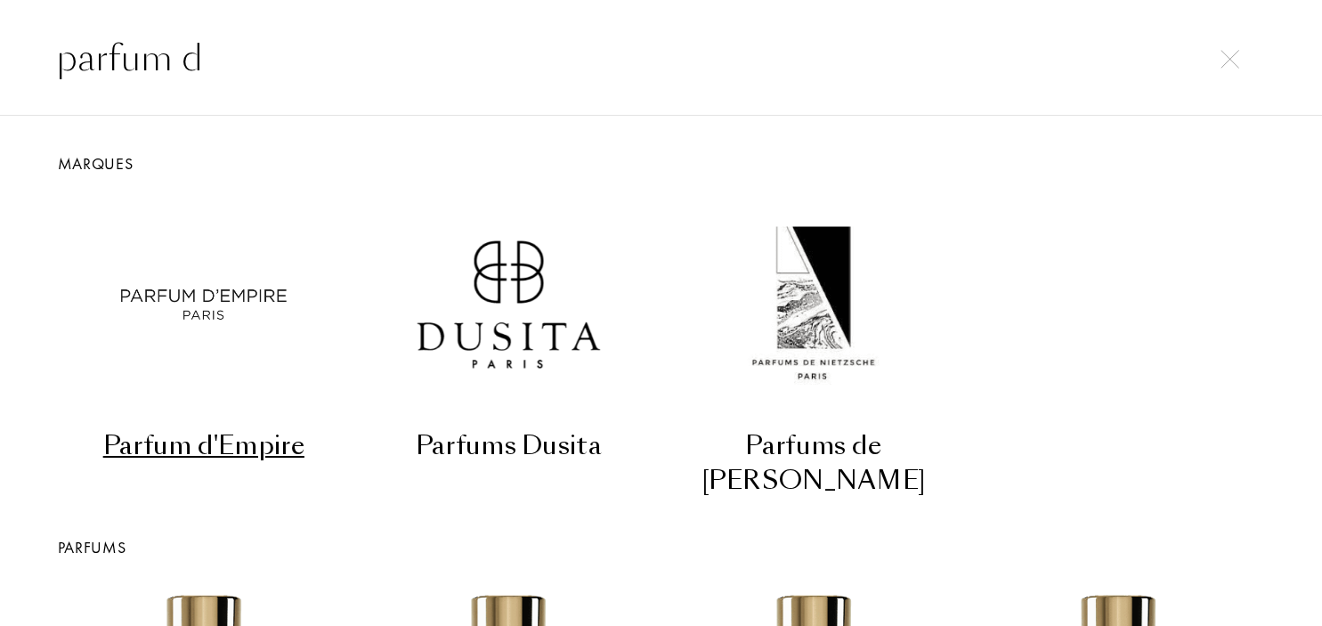
type input "parfum d"
click at [210, 460] on div "Parfum d'Empire" at bounding box center [204, 445] width 291 height 35
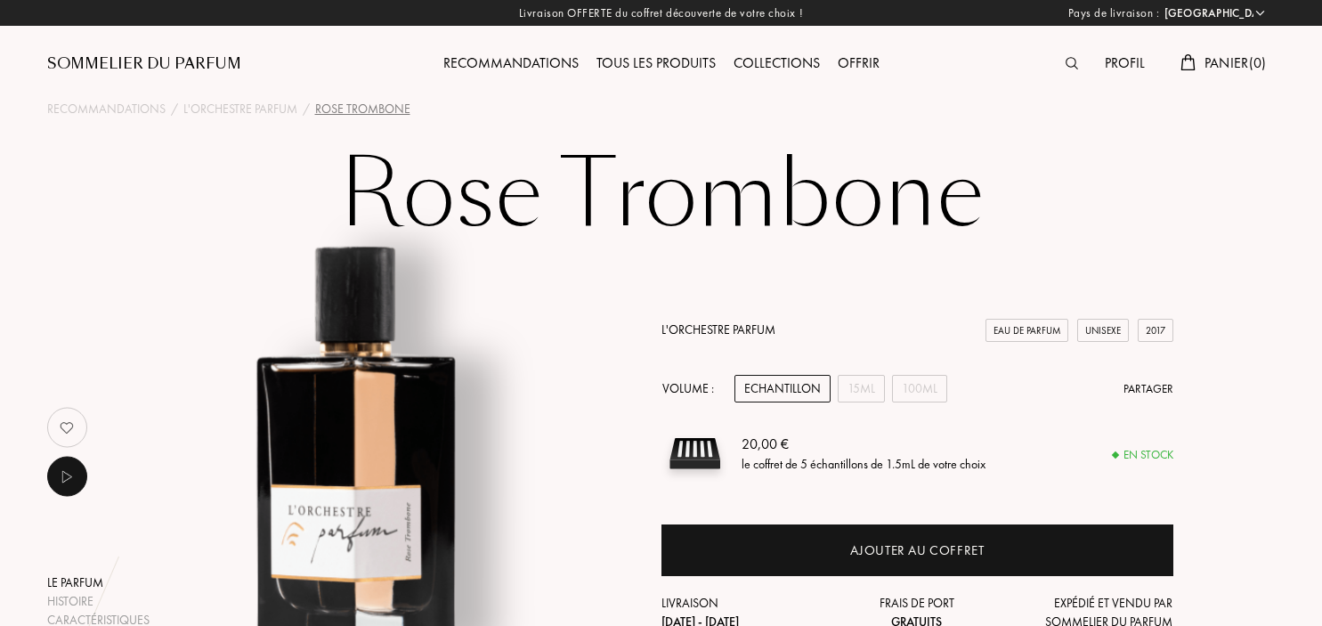
select select "FR"
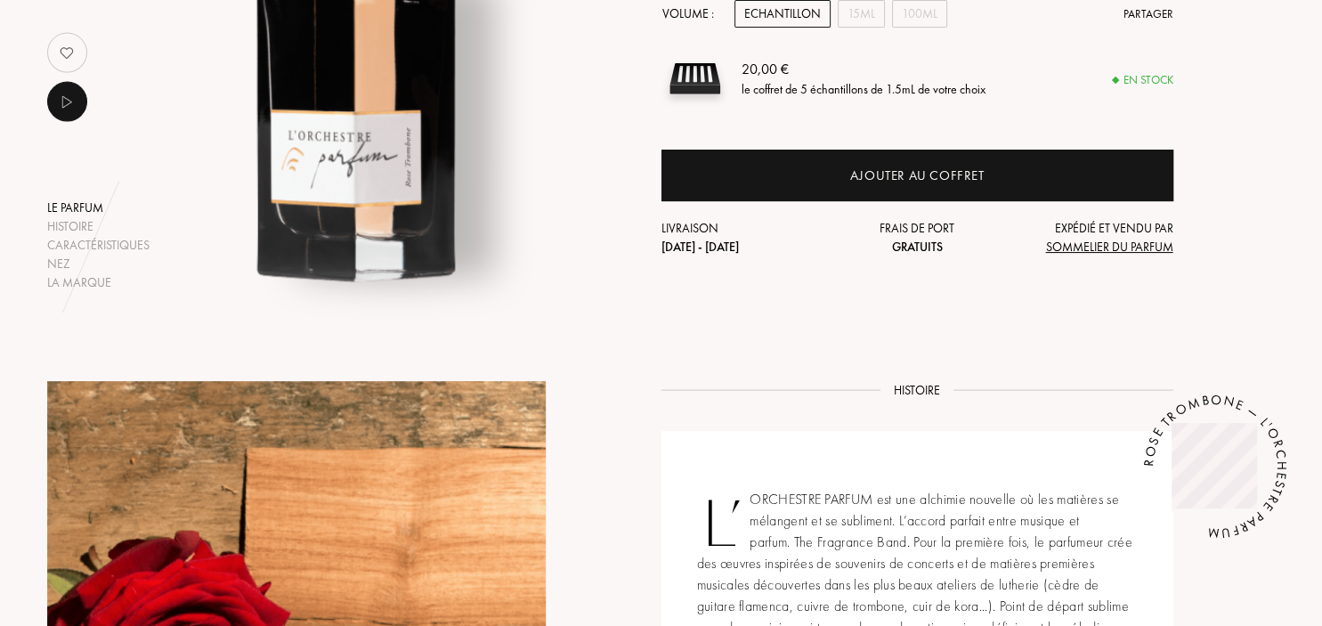
scroll to position [93, 0]
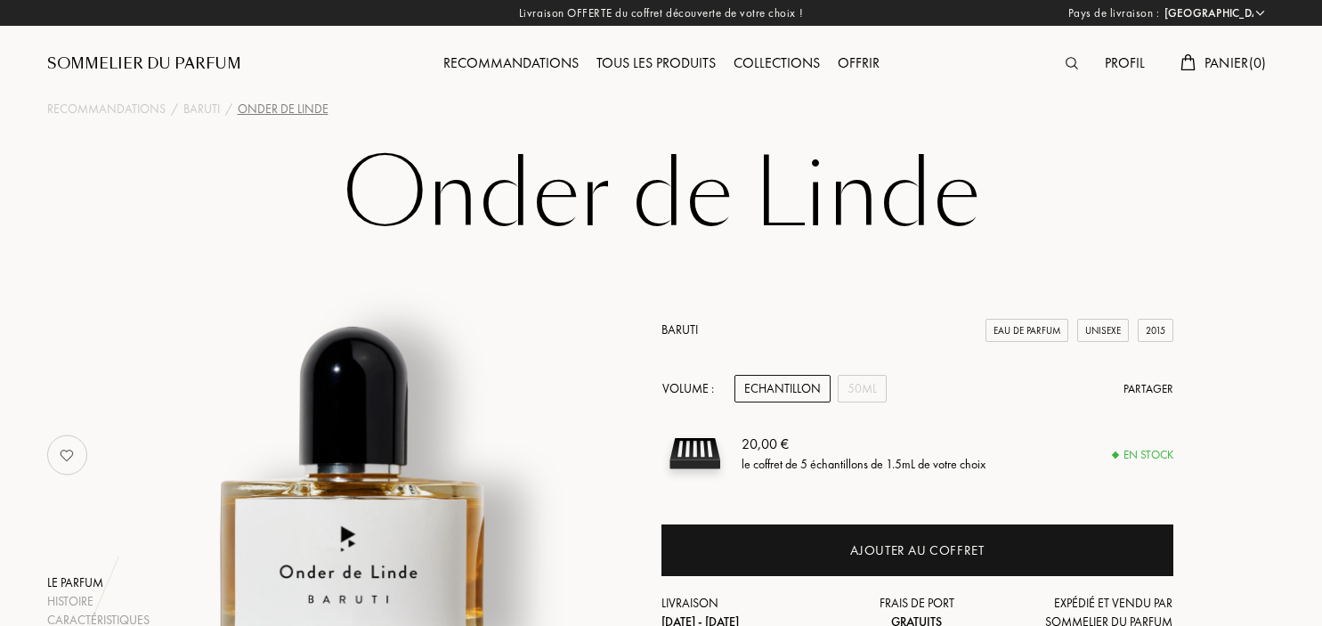
select select "FR"
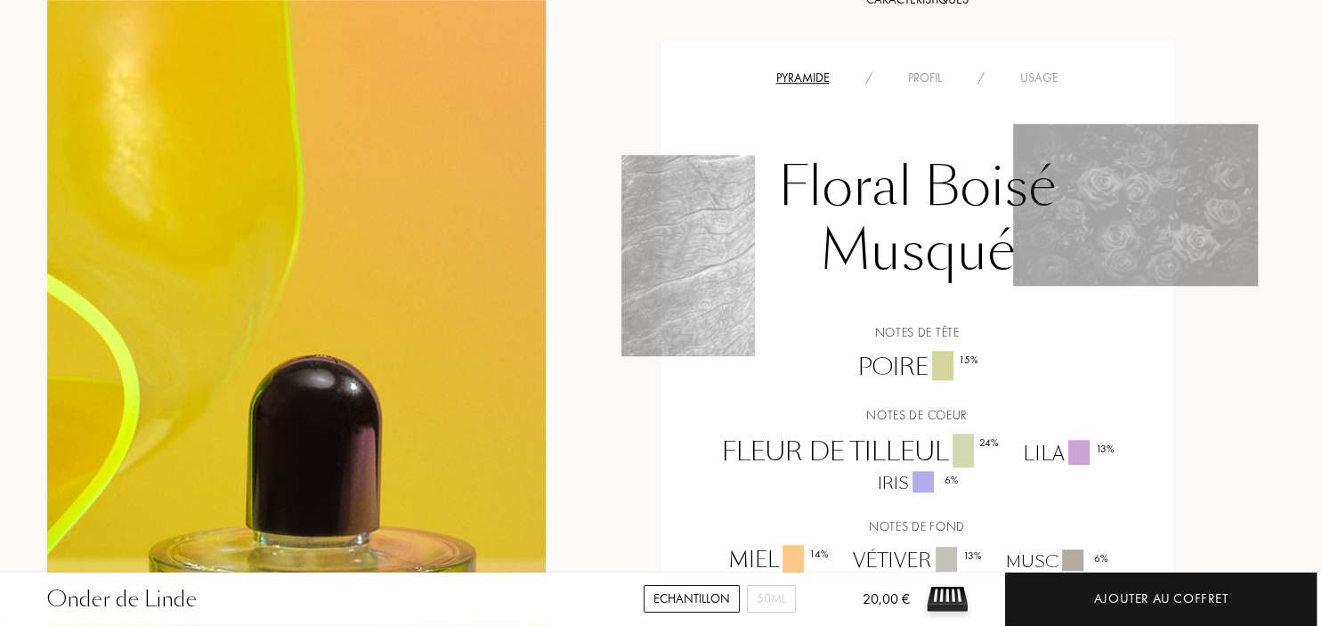
scroll to position [1222, 0]
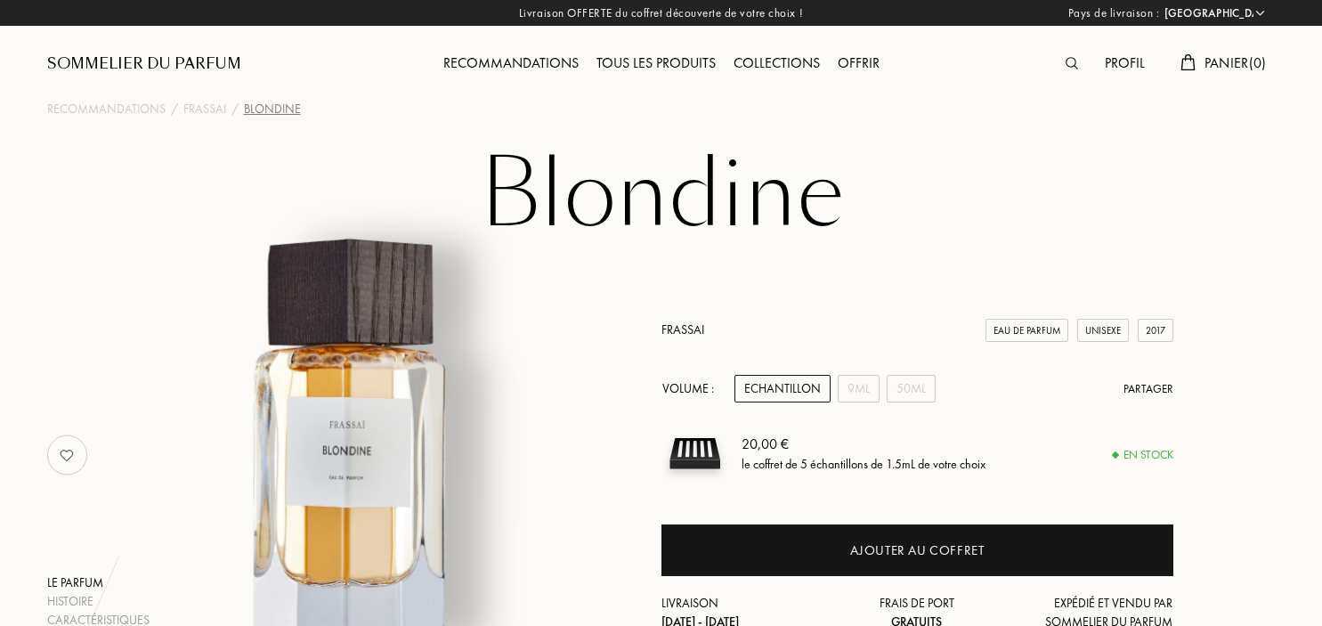
select select "FR"
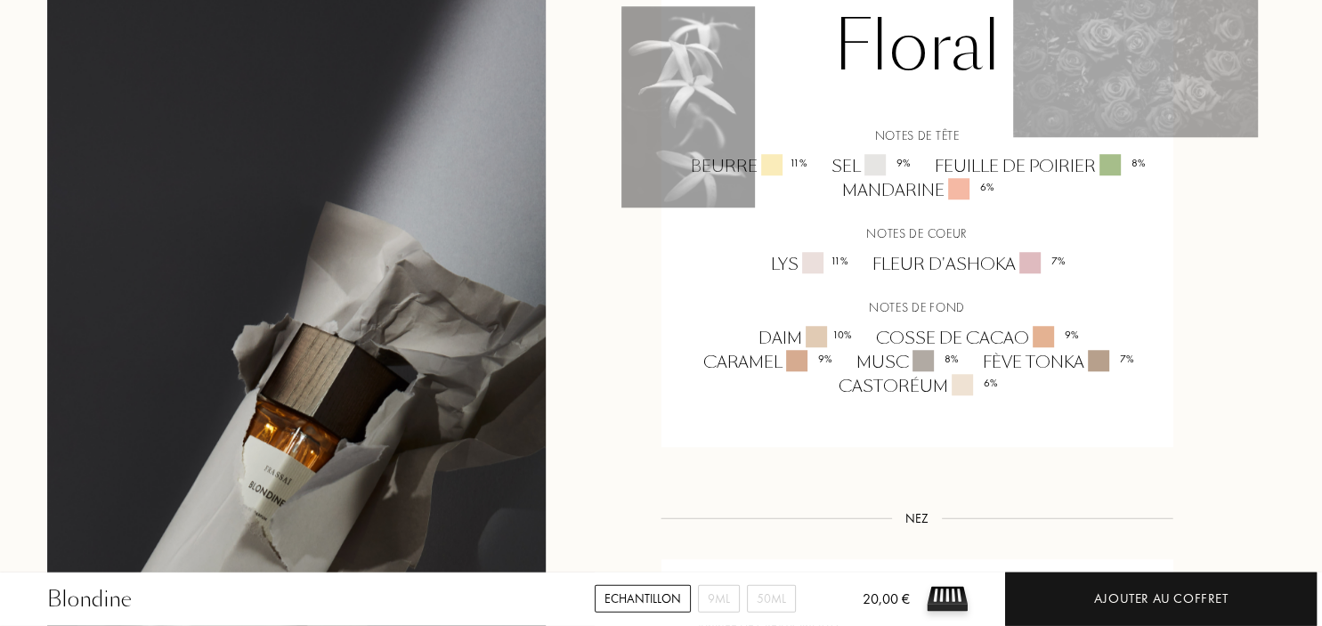
scroll to position [1410, 0]
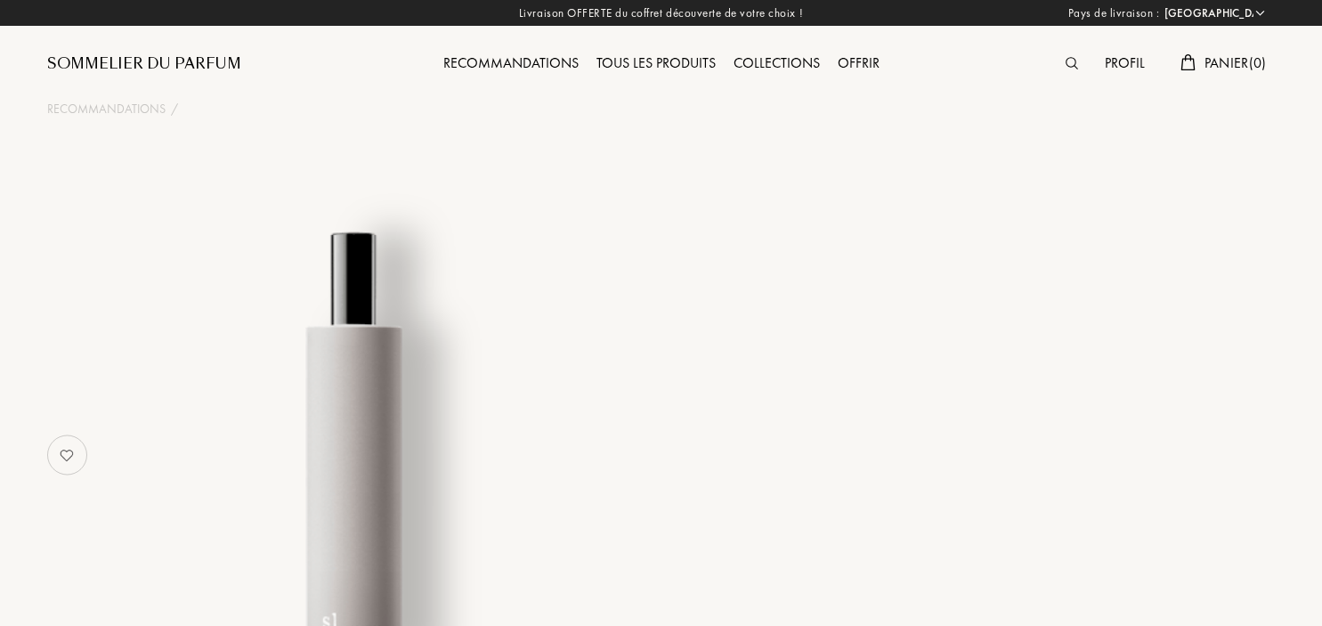
select select "FR"
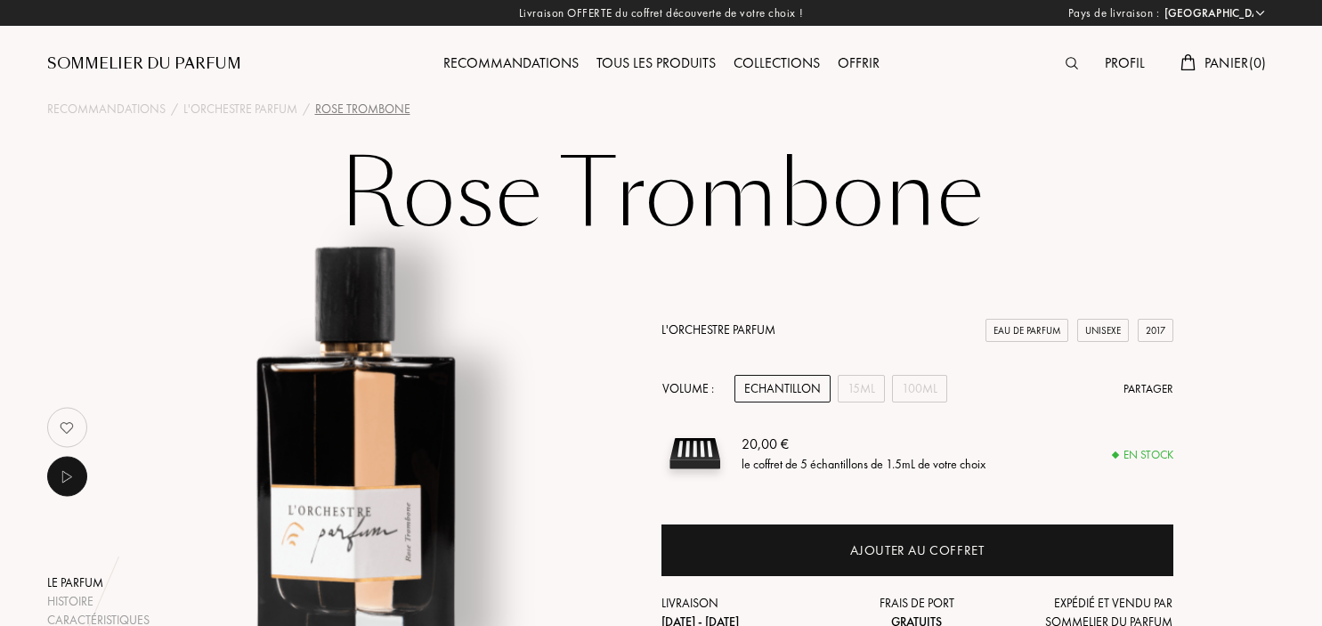
select select "FR"
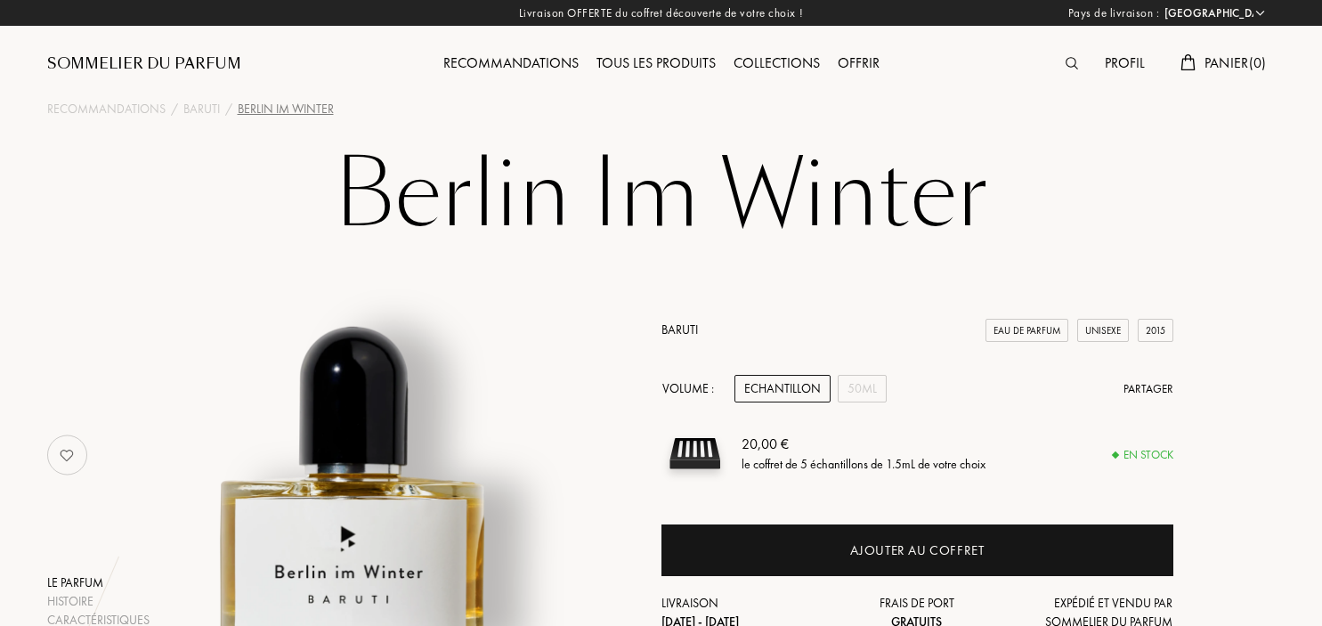
select select "FR"
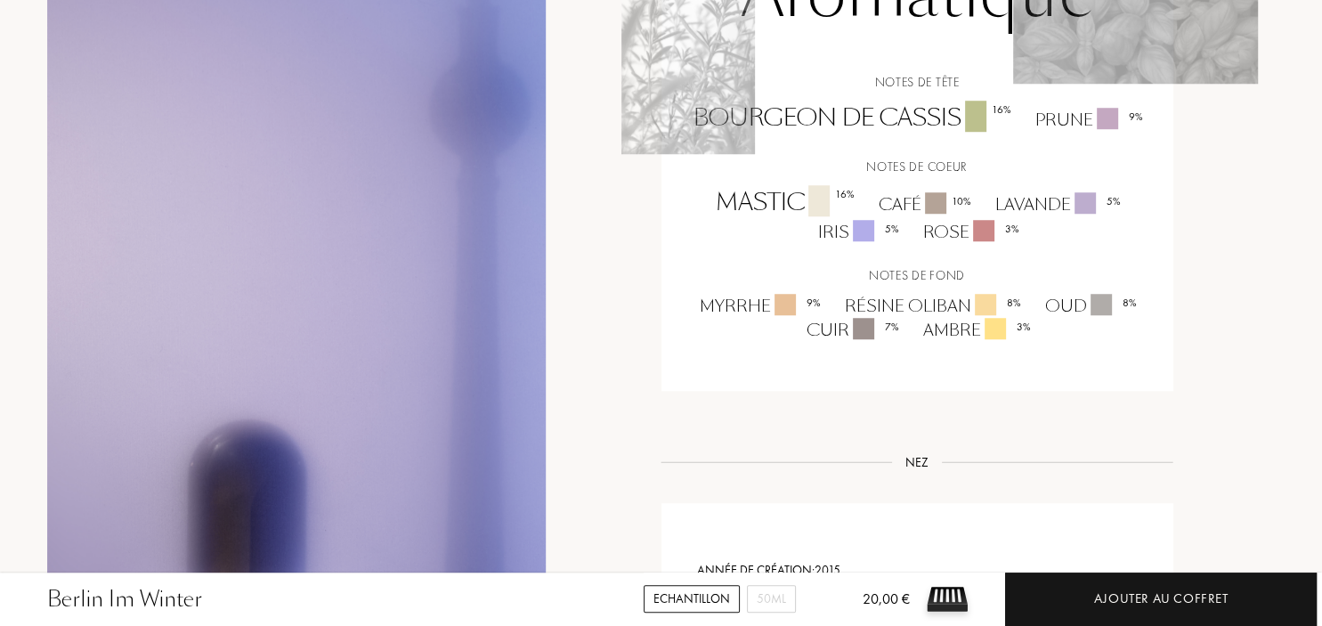
scroll to position [1410, 0]
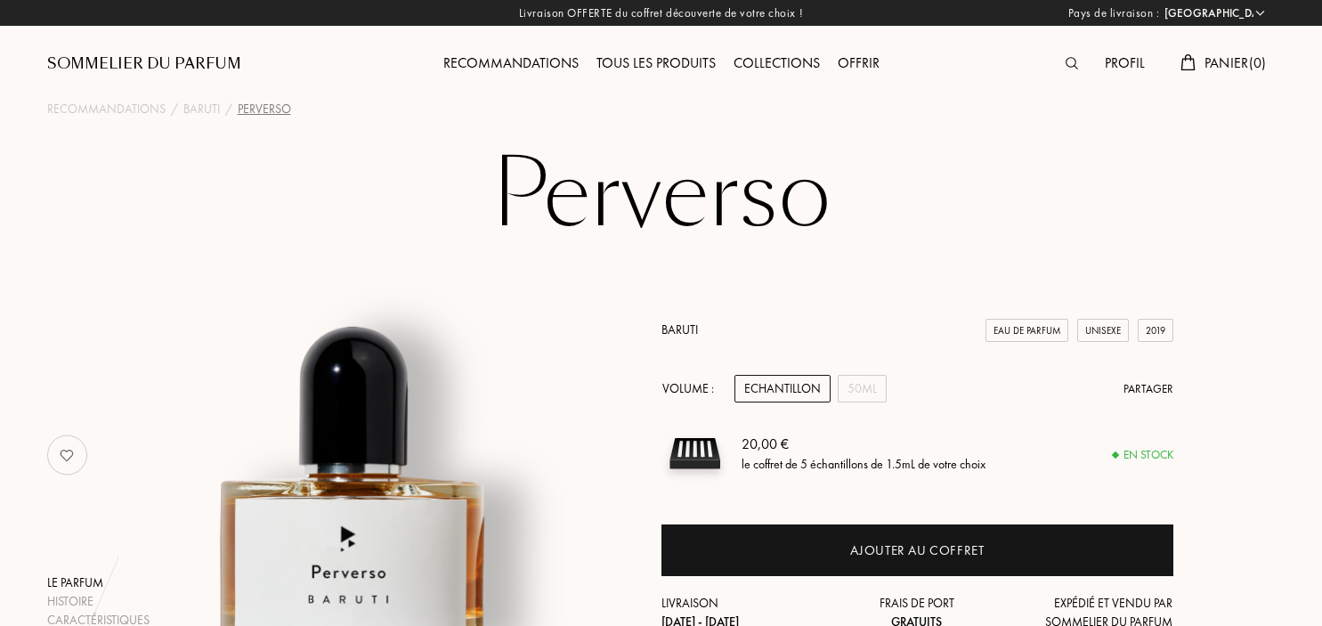
select select "FR"
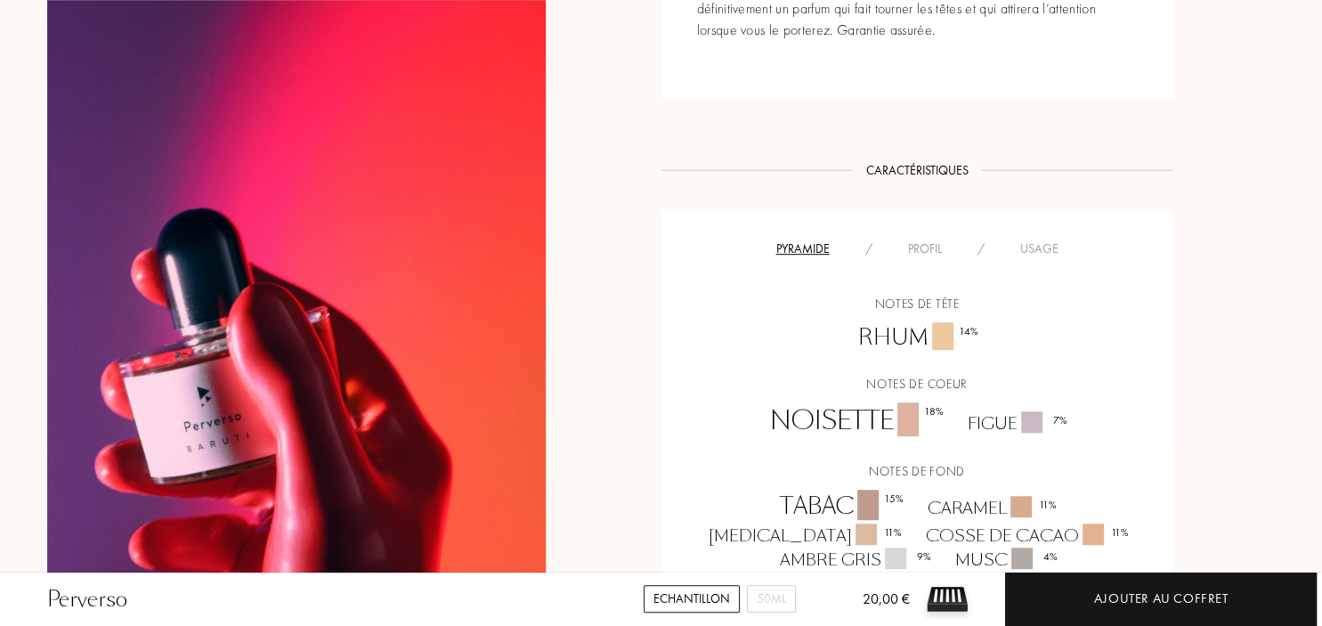
scroll to position [1128, 0]
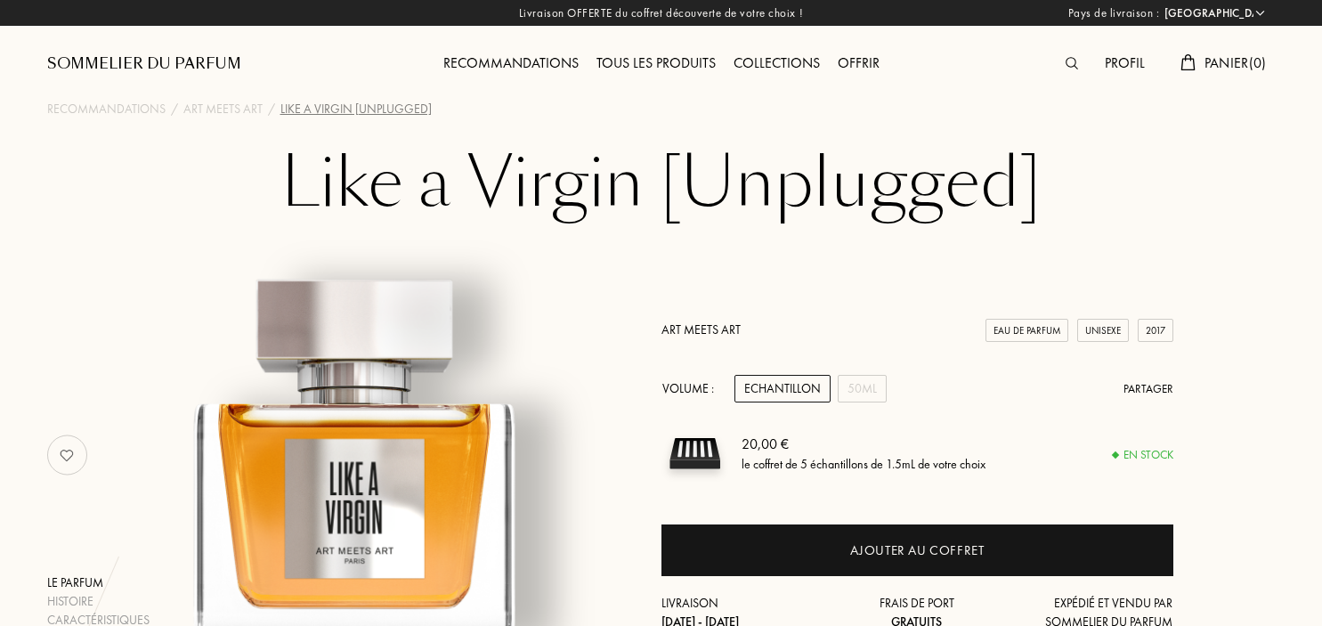
select select "FR"
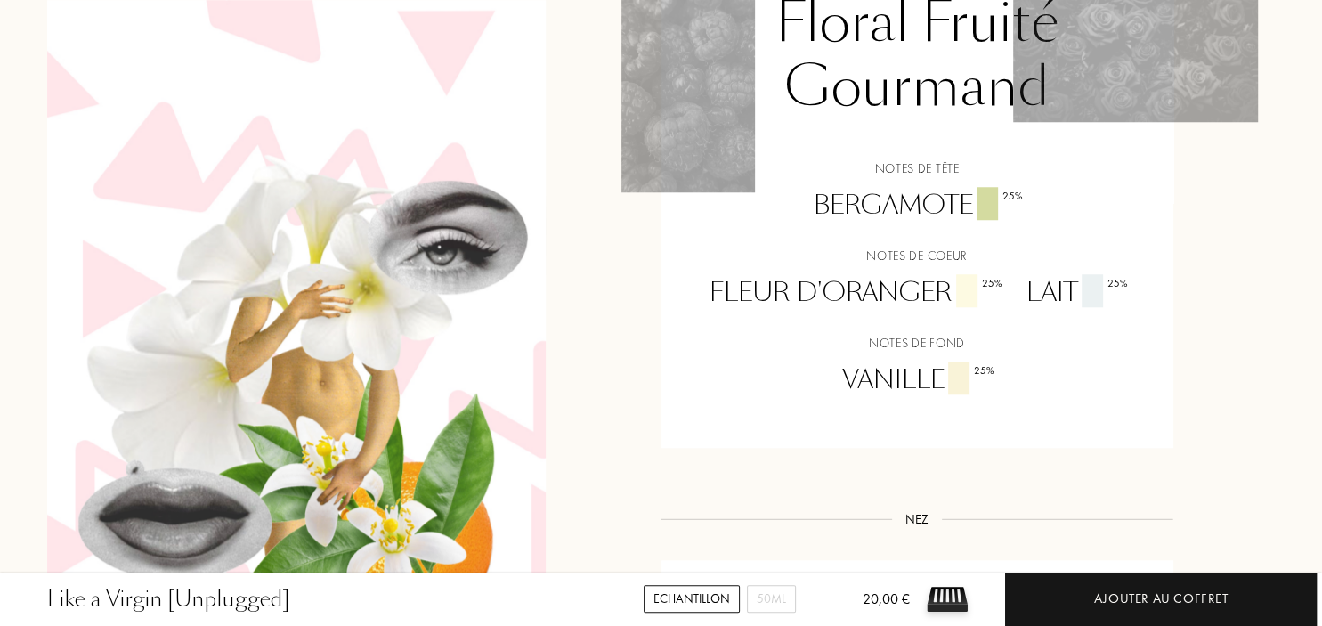
scroll to position [1410, 0]
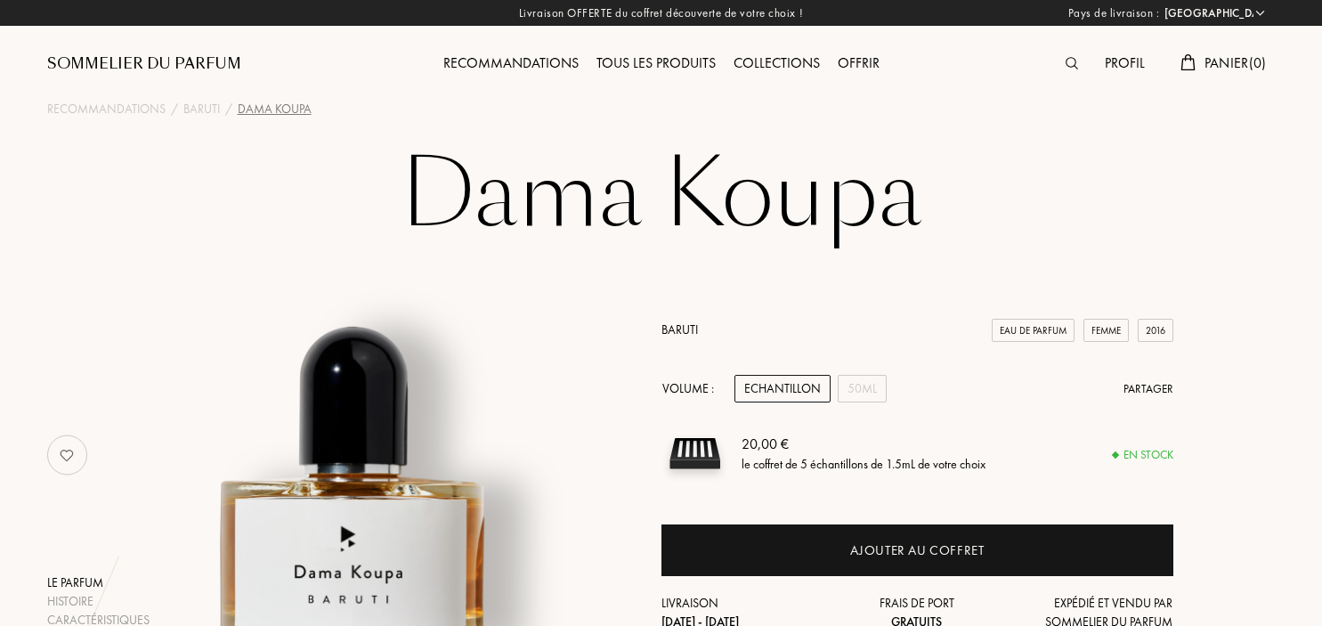
select select "FR"
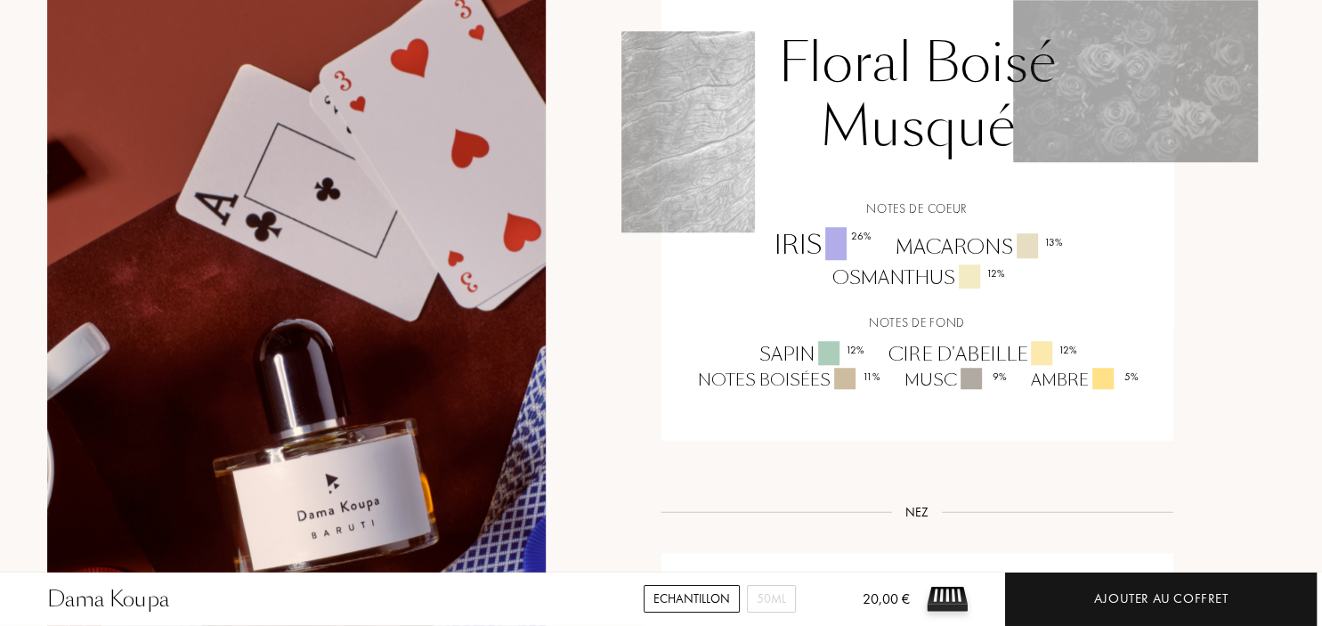
scroll to position [1410, 0]
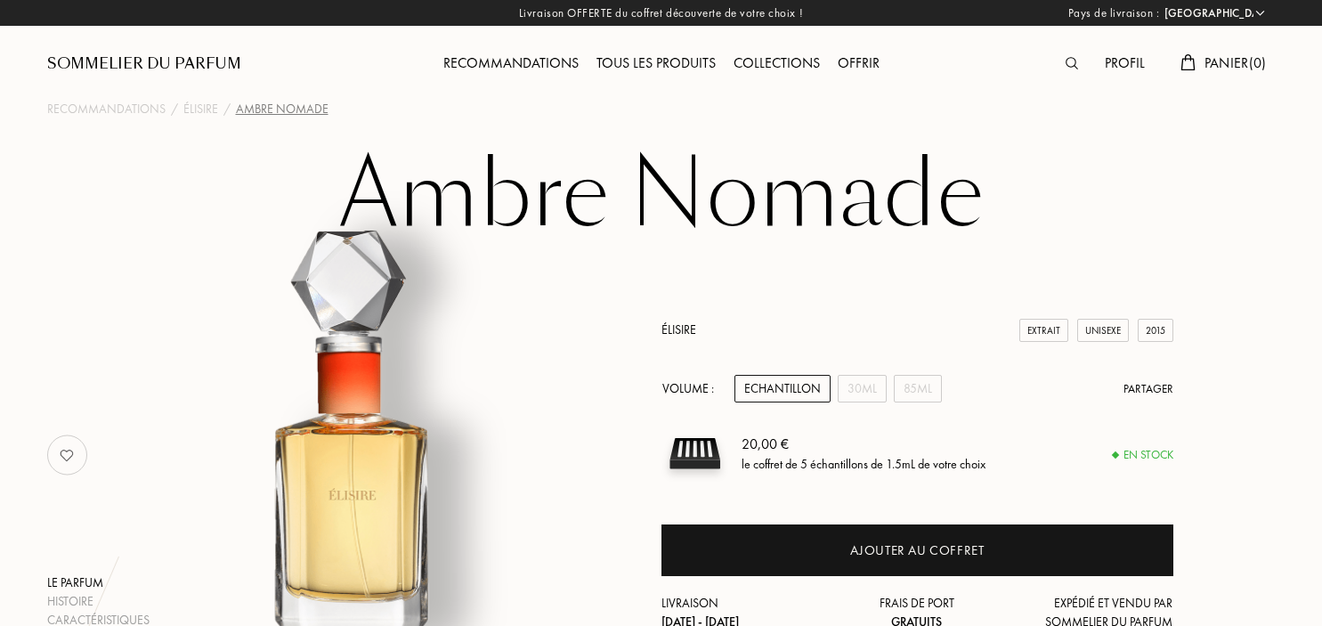
select select "FR"
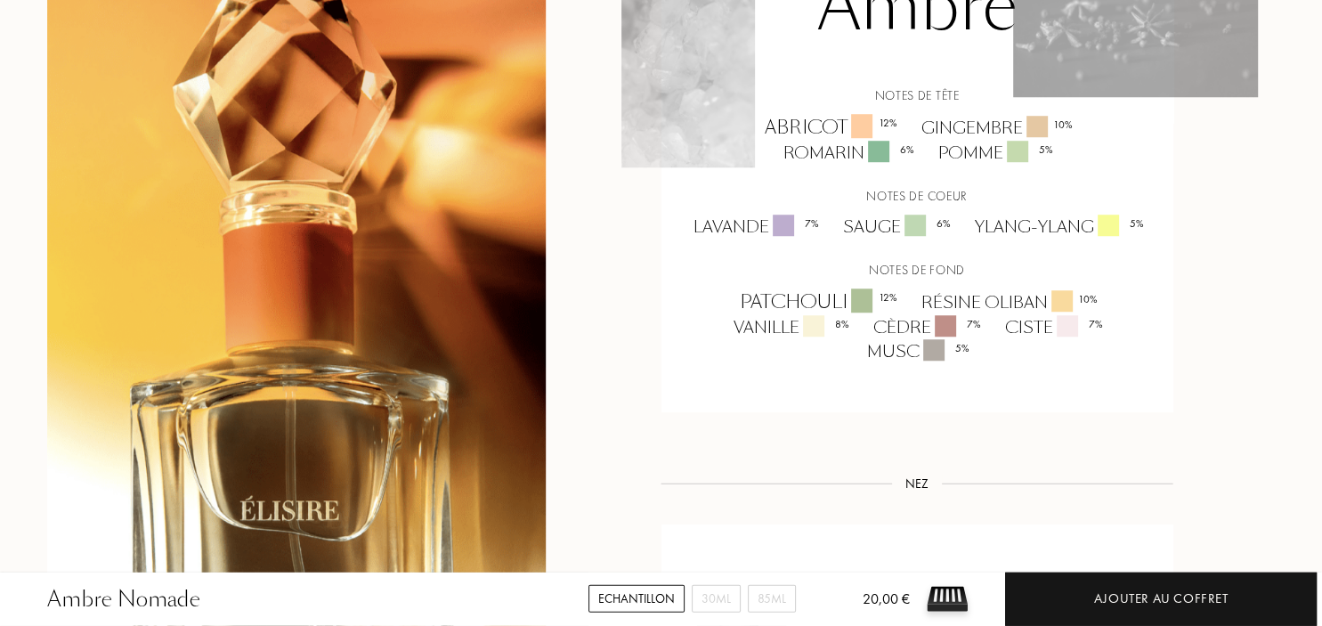
scroll to position [1316, 0]
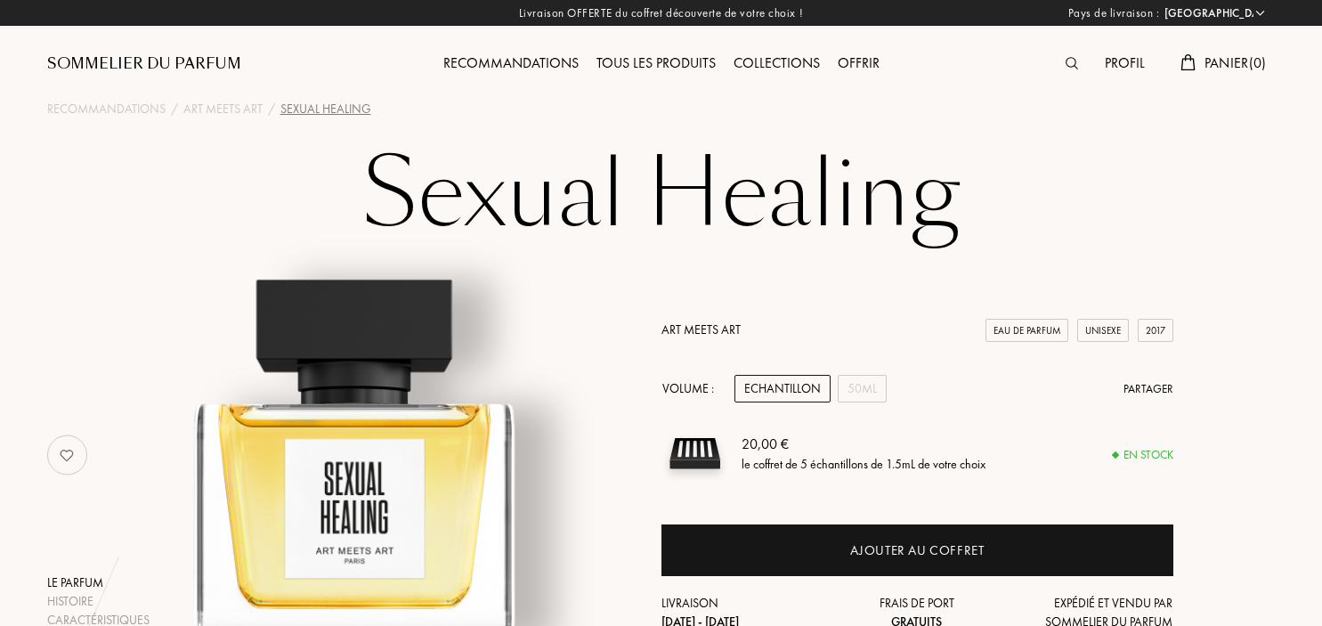
select select "FR"
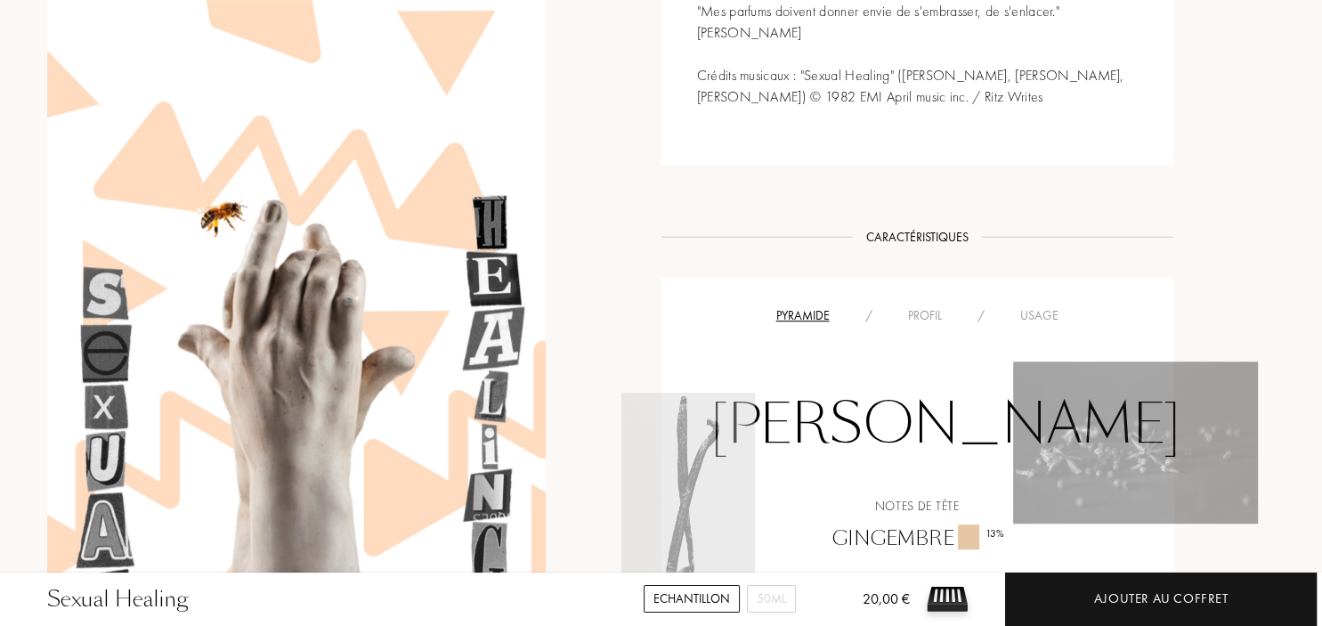
scroll to position [1504, 0]
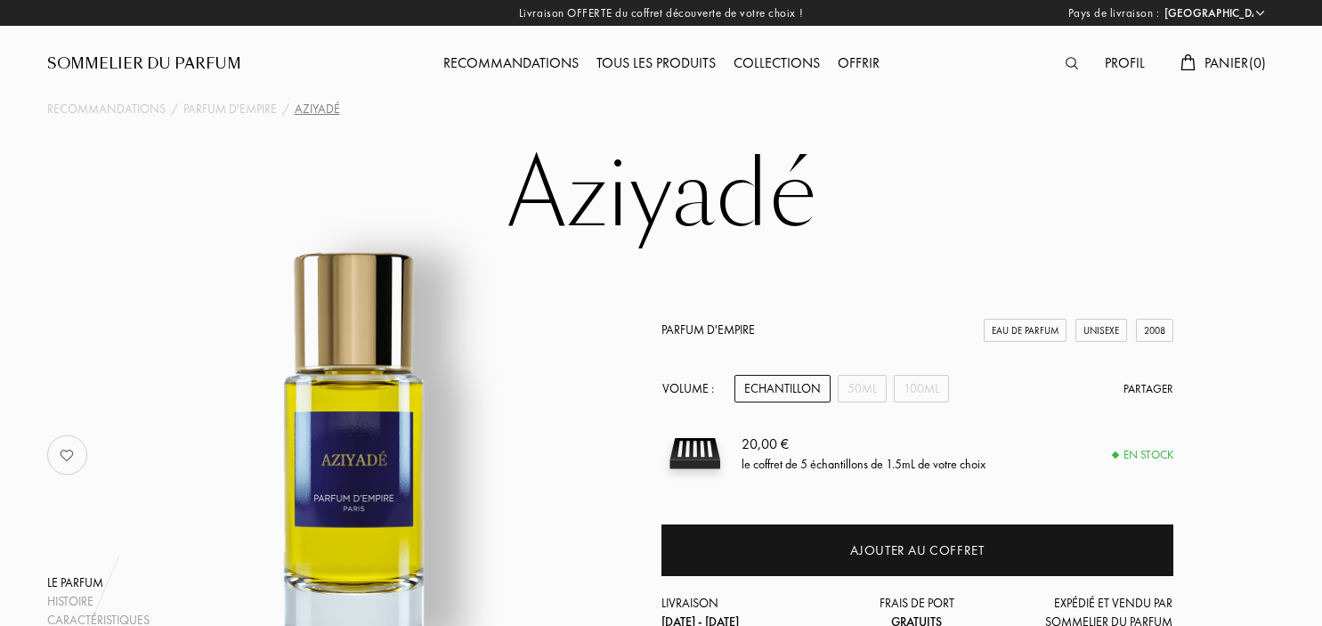
select select "FR"
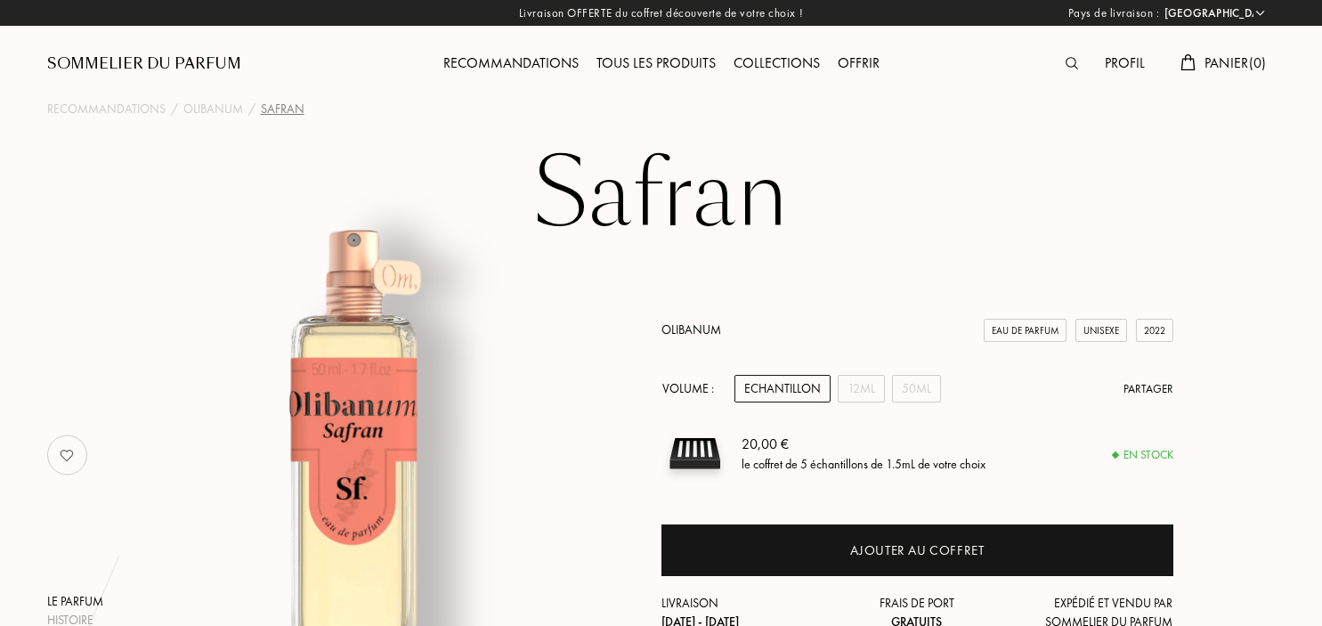
select select "FR"
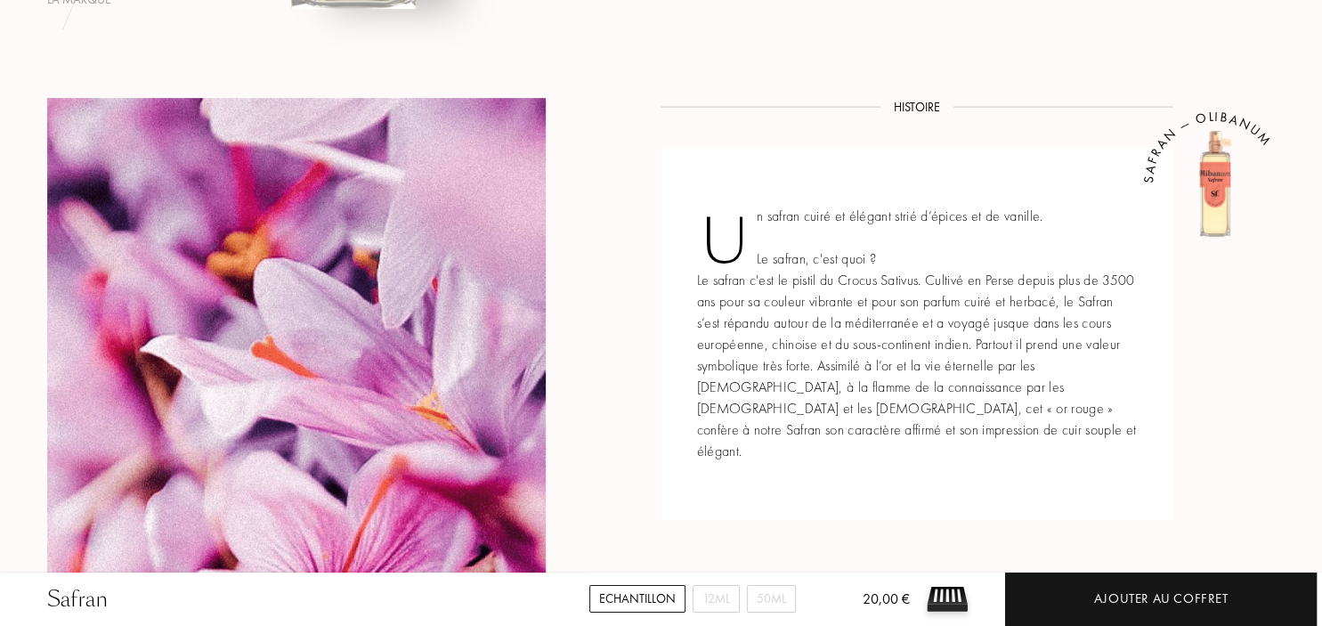
scroll to position [1316, 0]
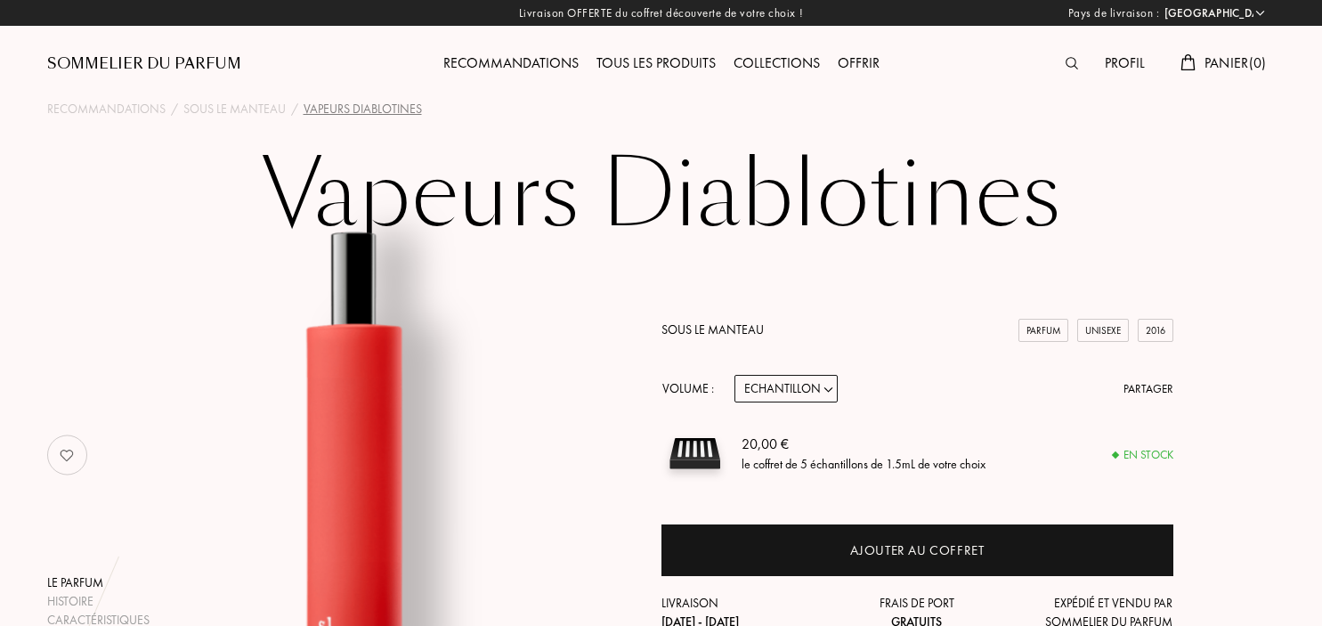
select select "FR"
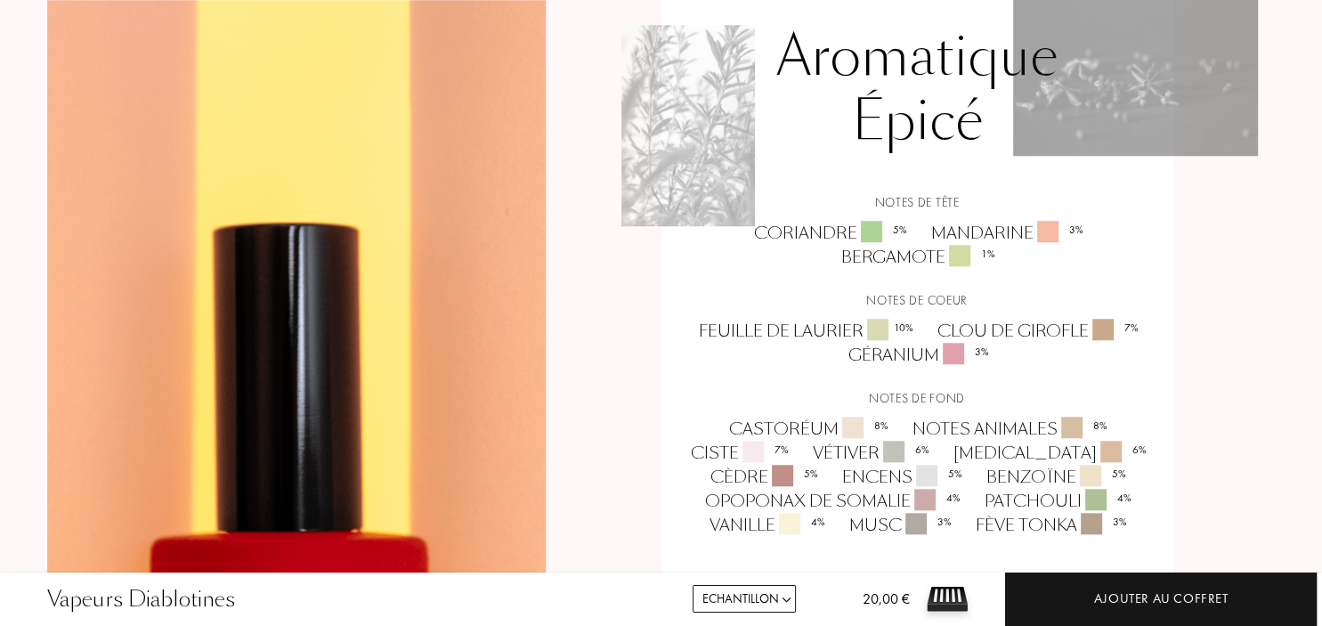
scroll to position [1504, 0]
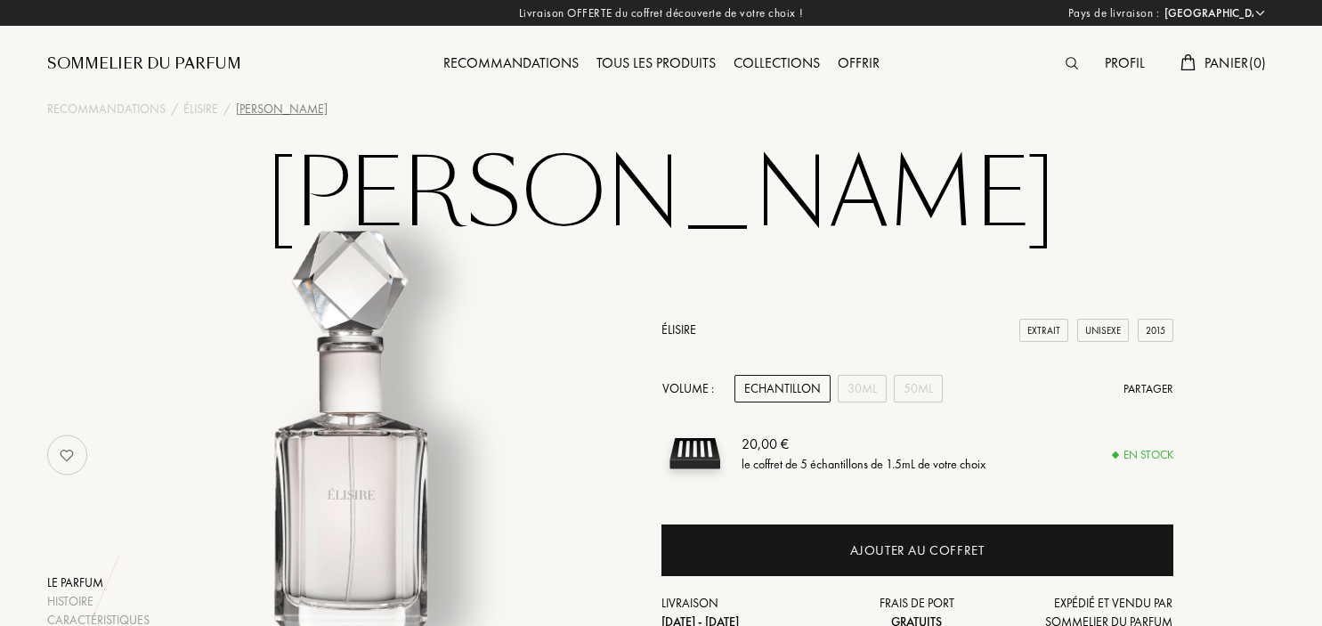
select select "FR"
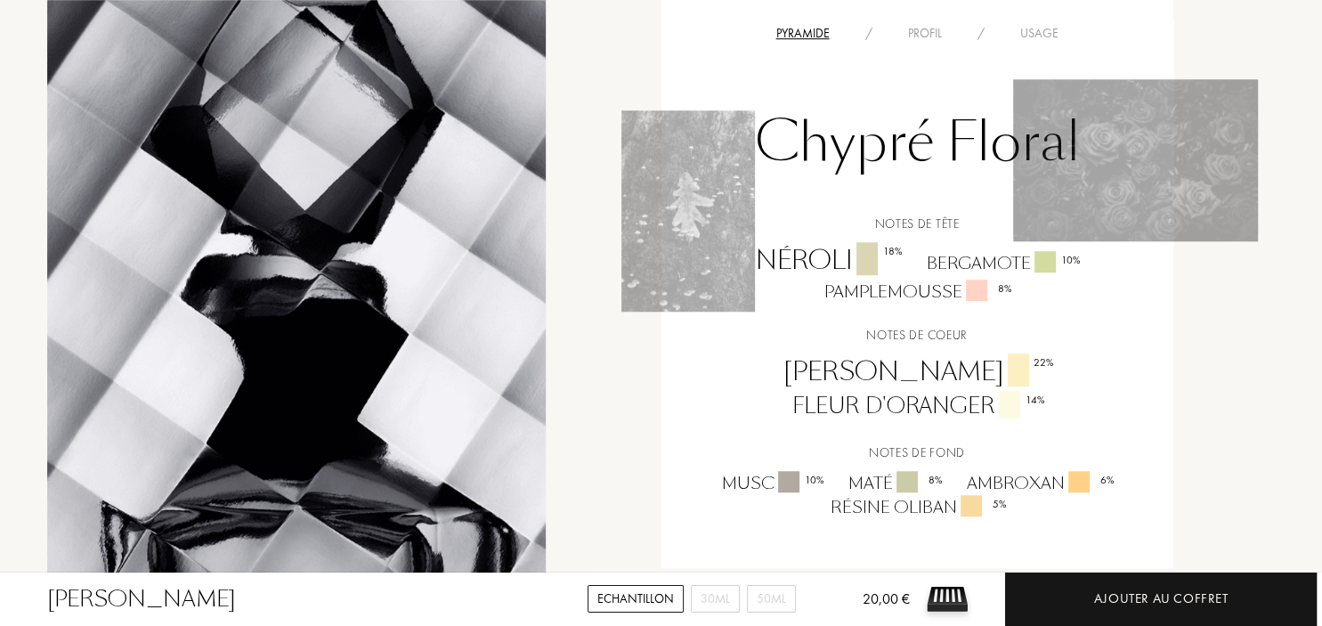
scroll to position [1222, 0]
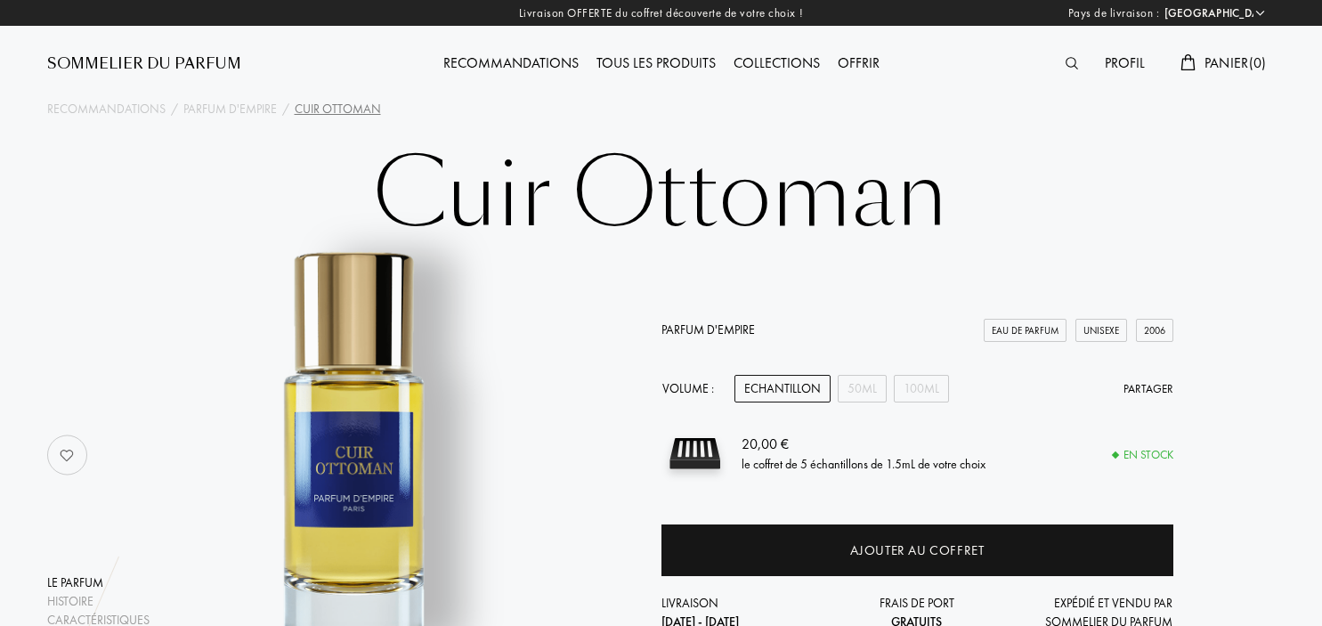
select select "FR"
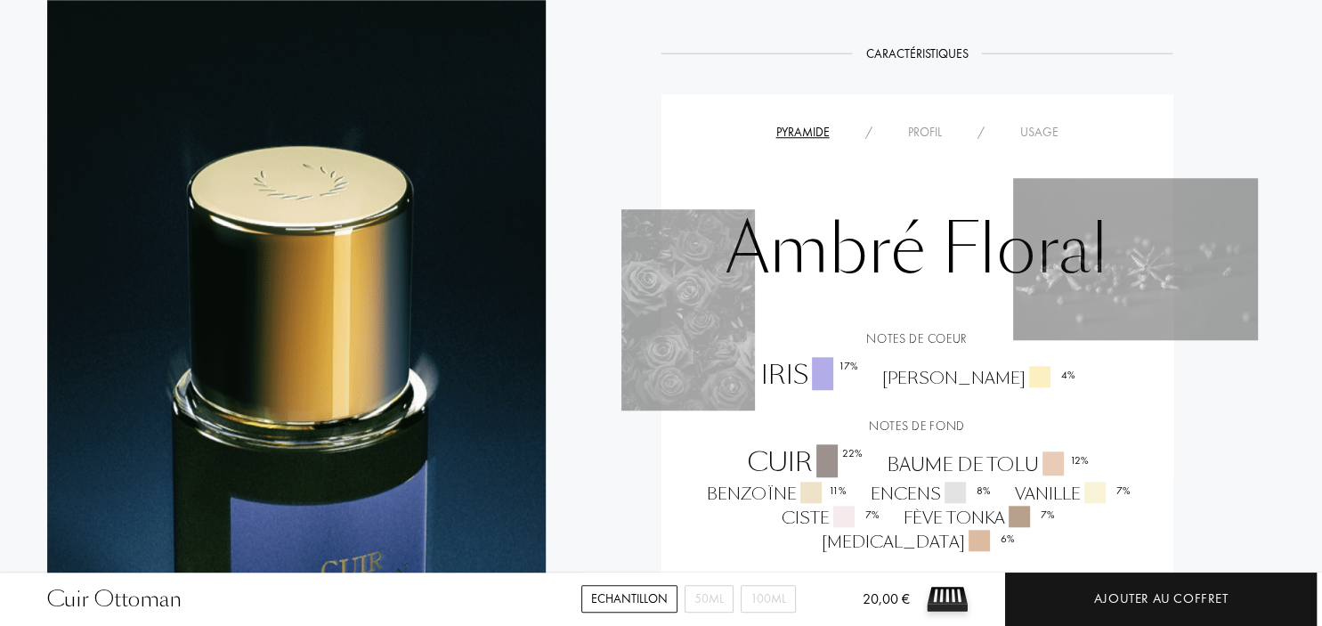
scroll to position [1504, 0]
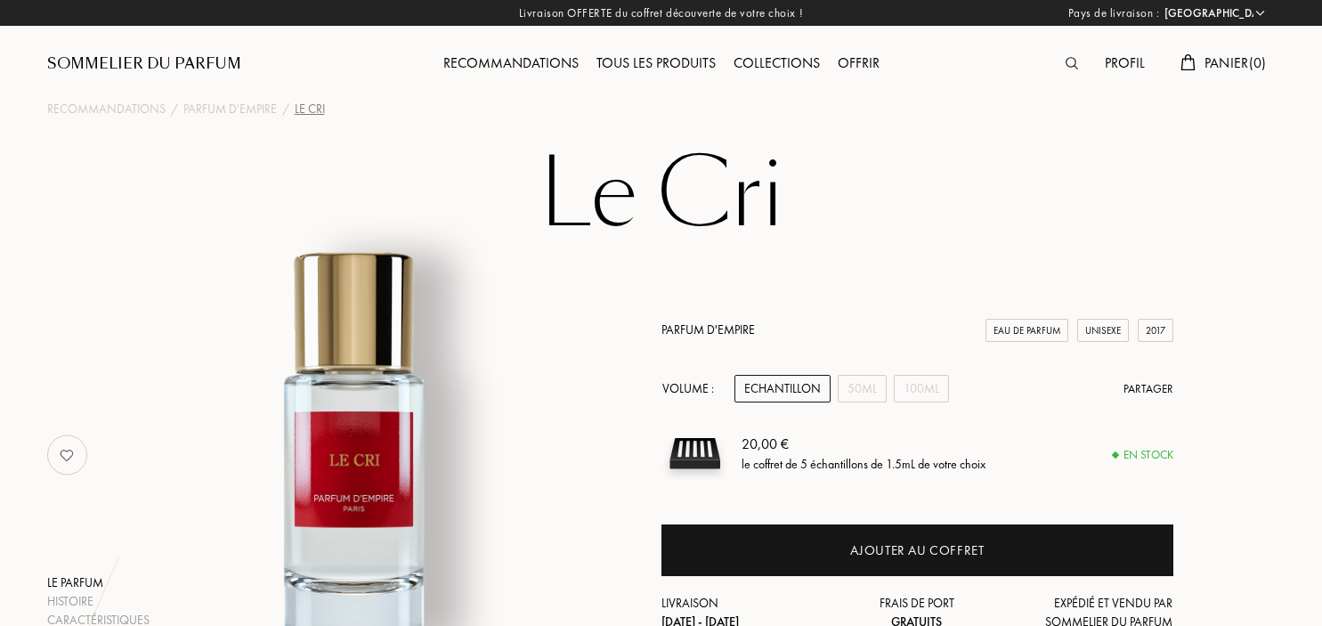
select select "FR"
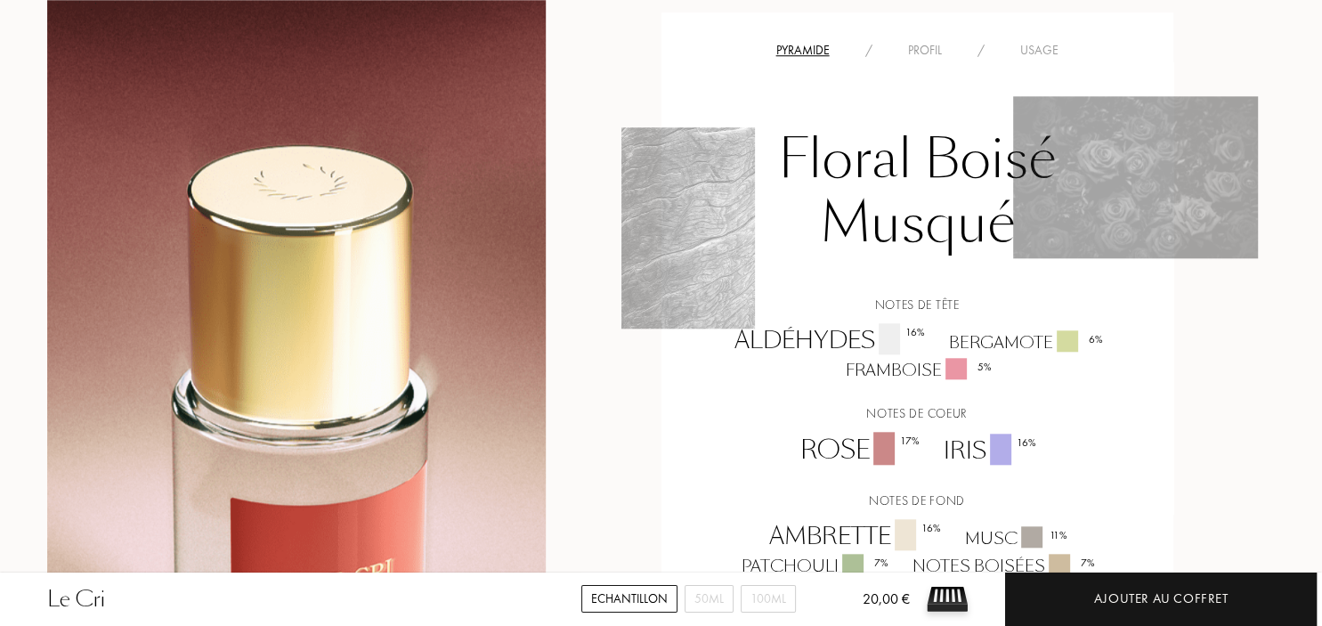
scroll to position [1692, 0]
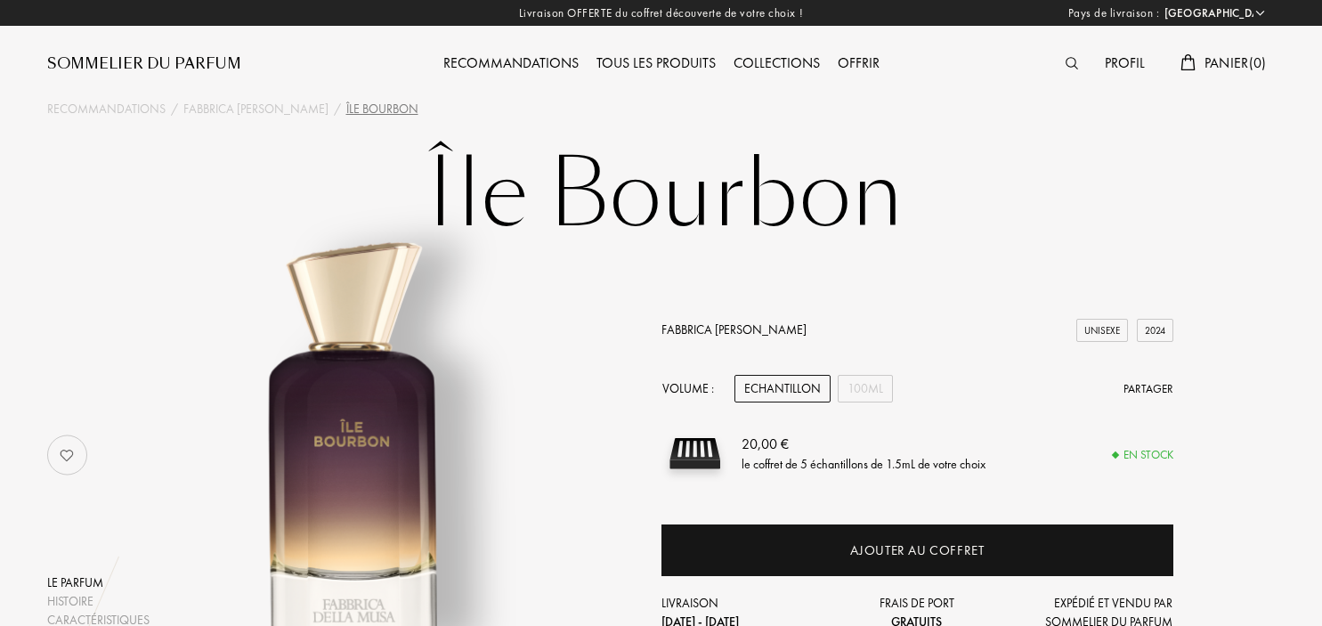
select select "FR"
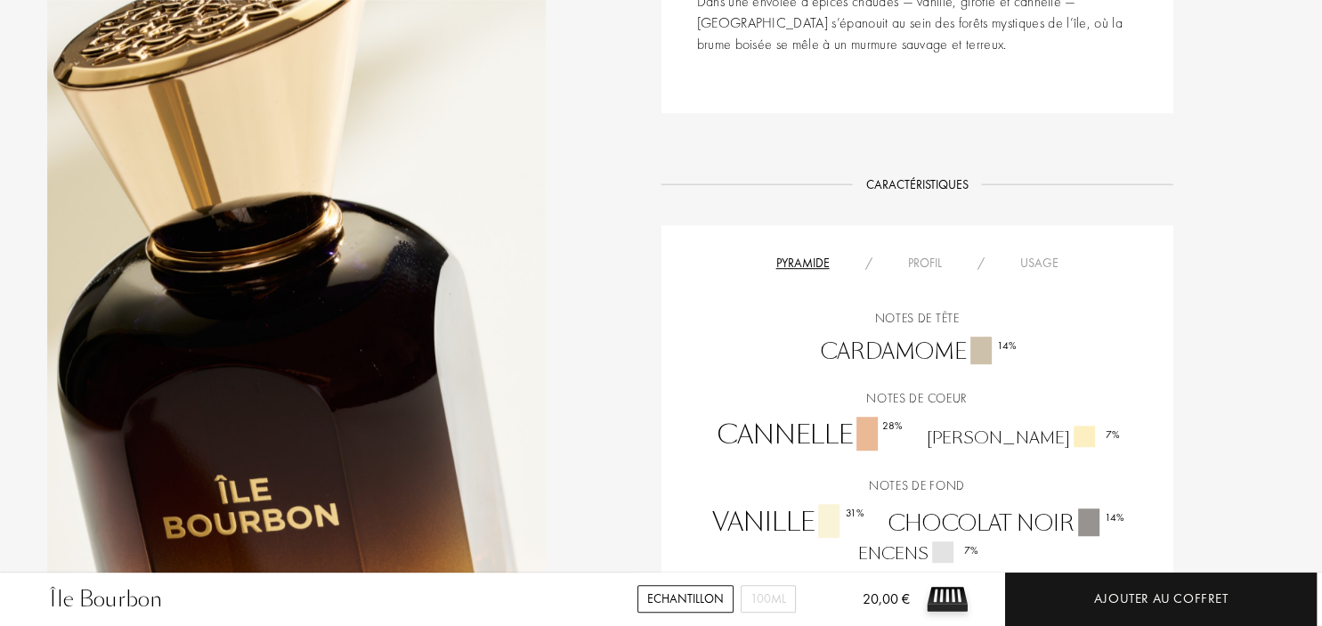
scroll to position [1222, 0]
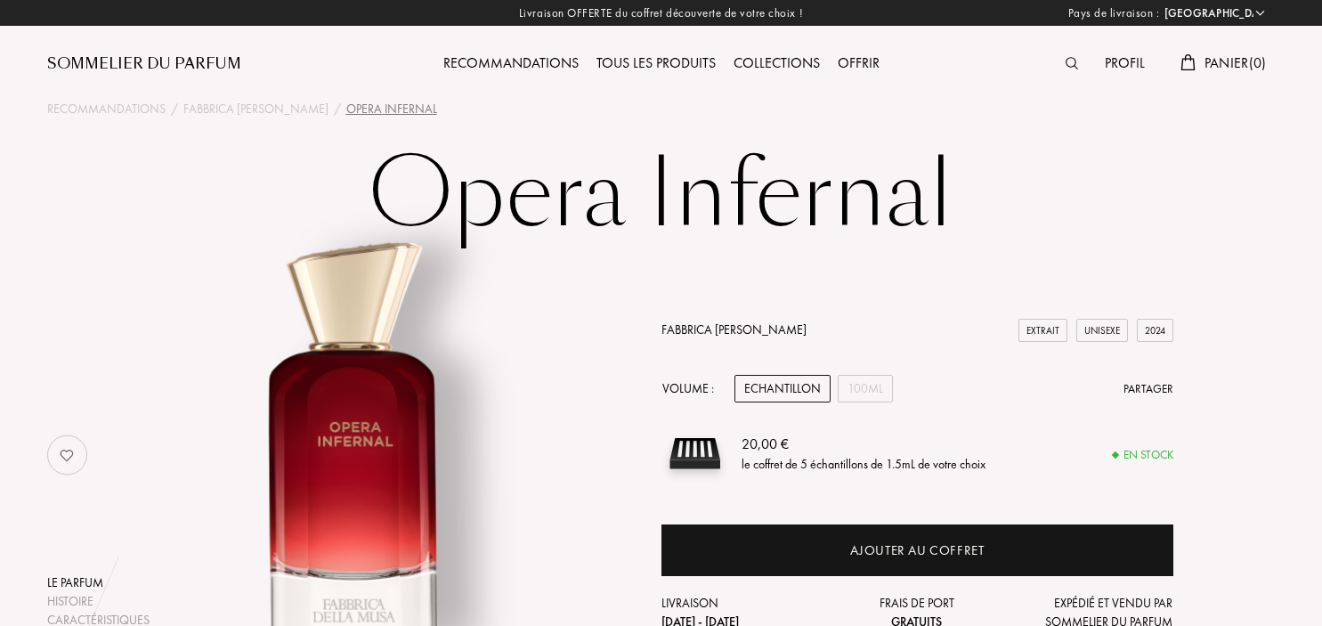
select select "FR"
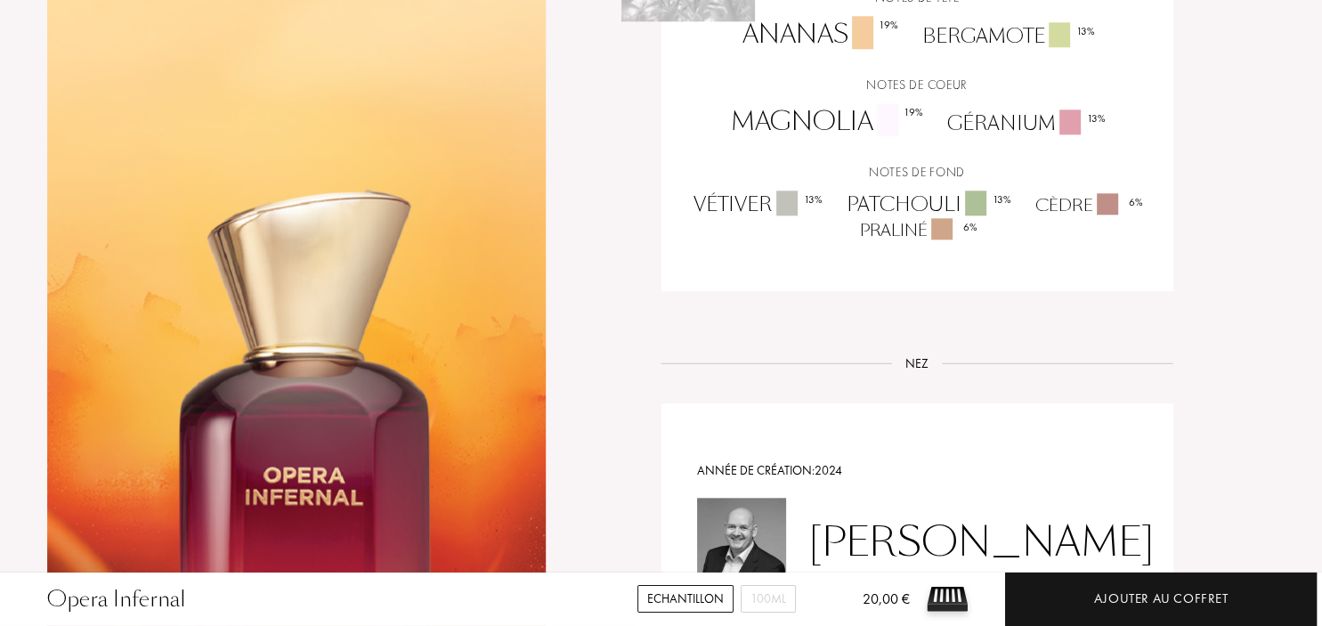
scroll to position [1692, 0]
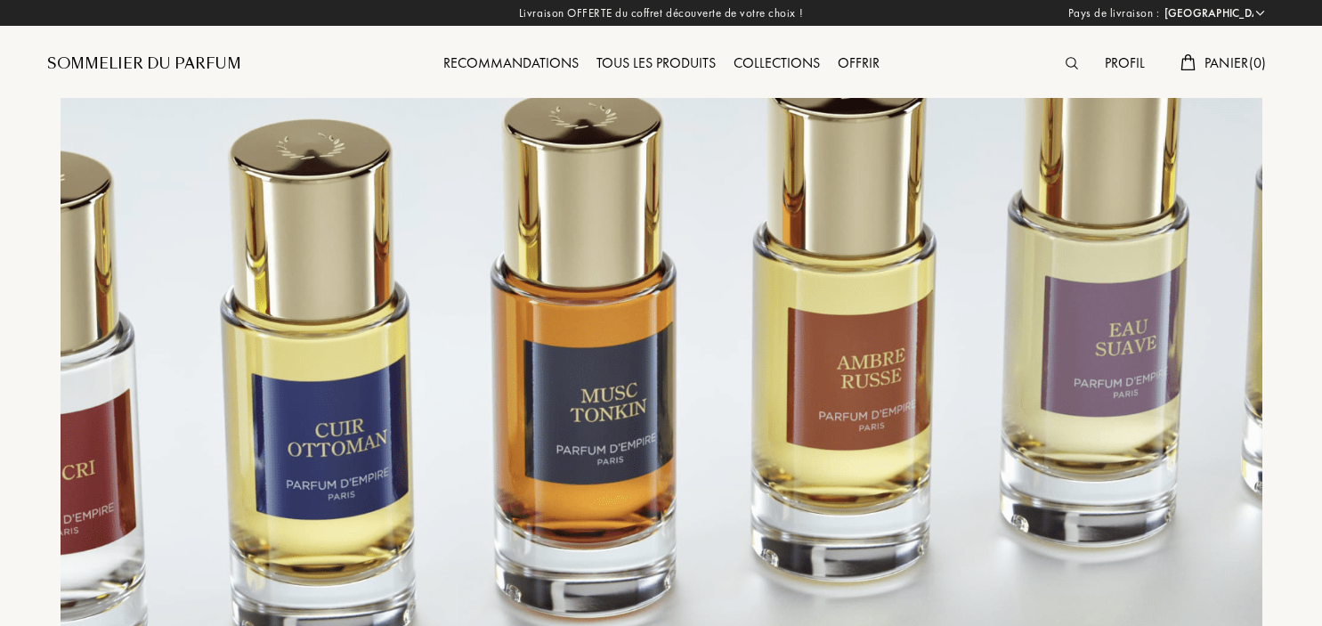
select select "FR"
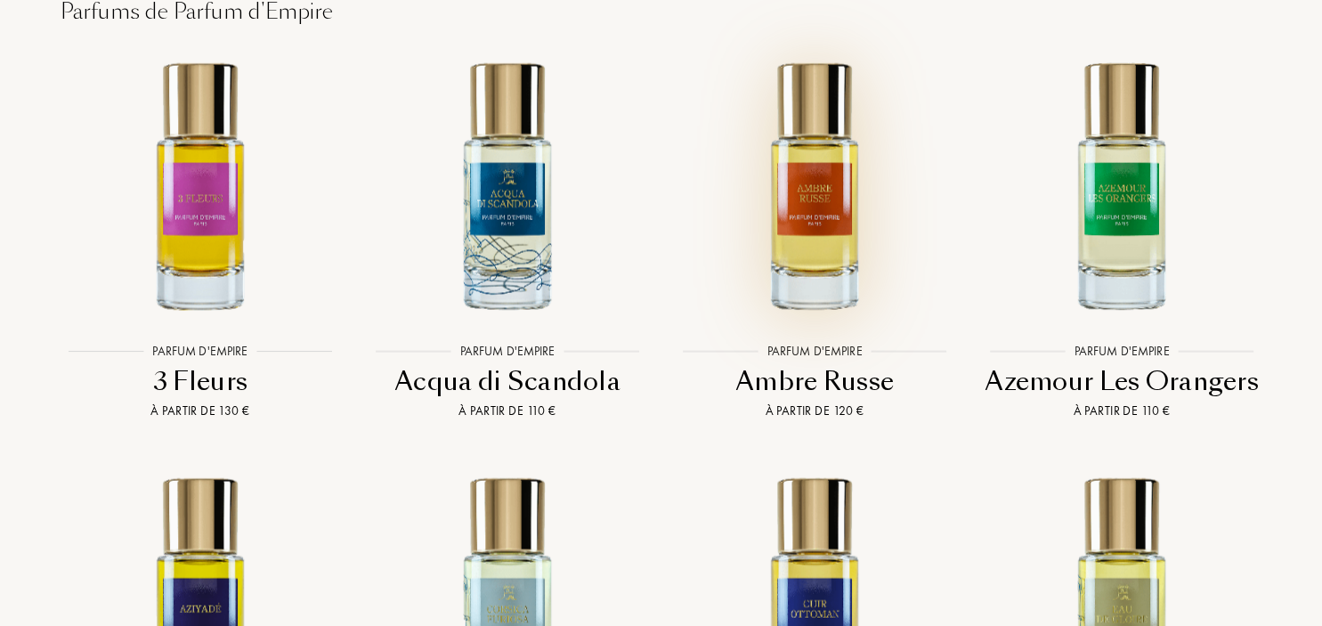
scroll to position [3479, 0]
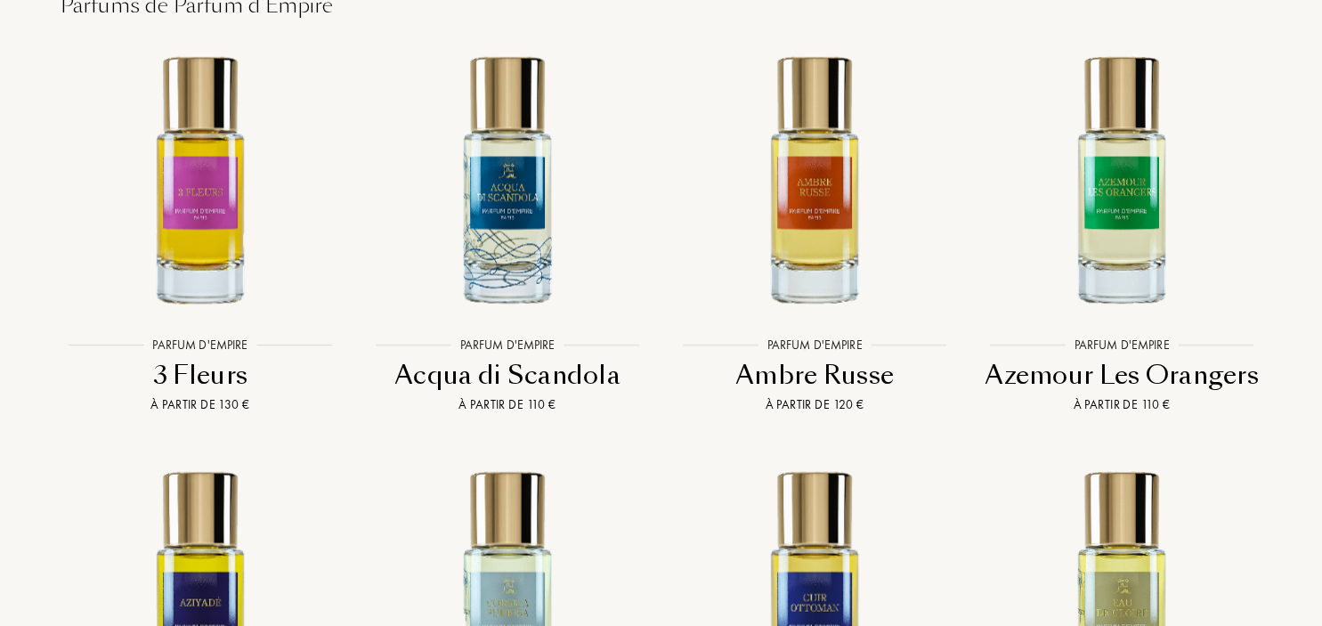
click at [536, 358] on div "Acqua di Scandola" at bounding box center [507, 375] width 293 height 35
click at [1112, 358] on div "Azemour Les Orangers" at bounding box center [1122, 375] width 293 height 35
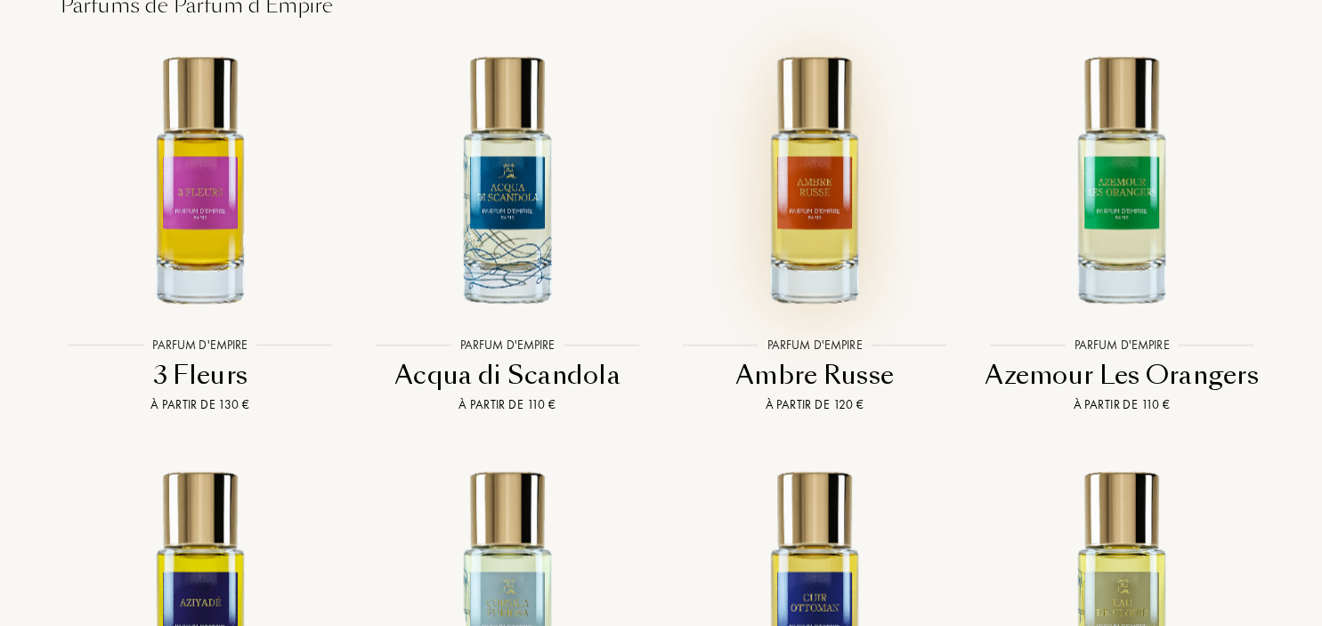
click at [835, 214] on img at bounding box center [815, 179] width 277 height 277
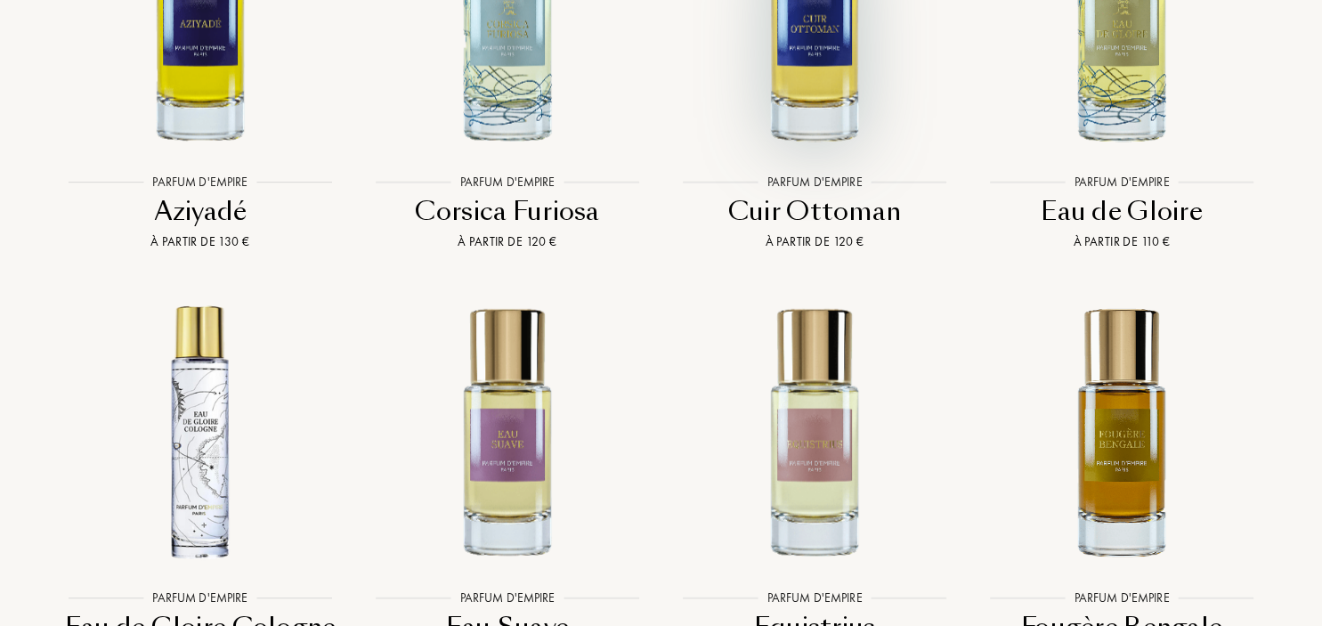
scroll to position [4137, 0]
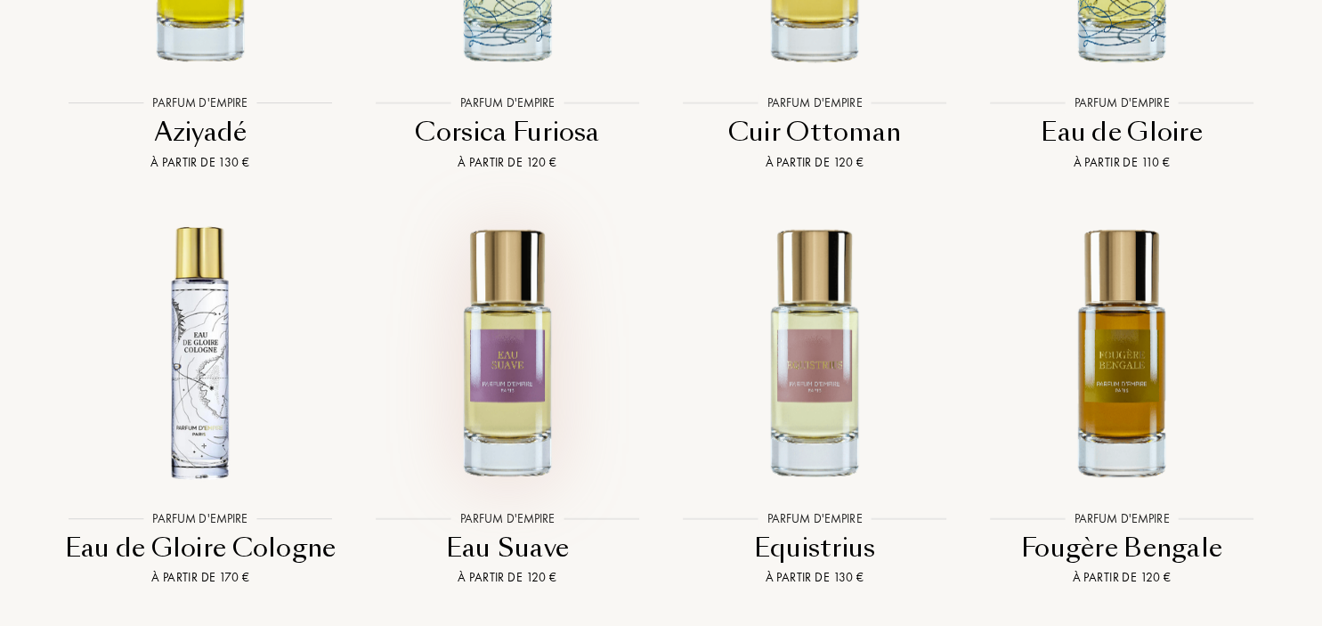
click at [506, 374] on img at bounding box center [508, 352] width 277 height 277
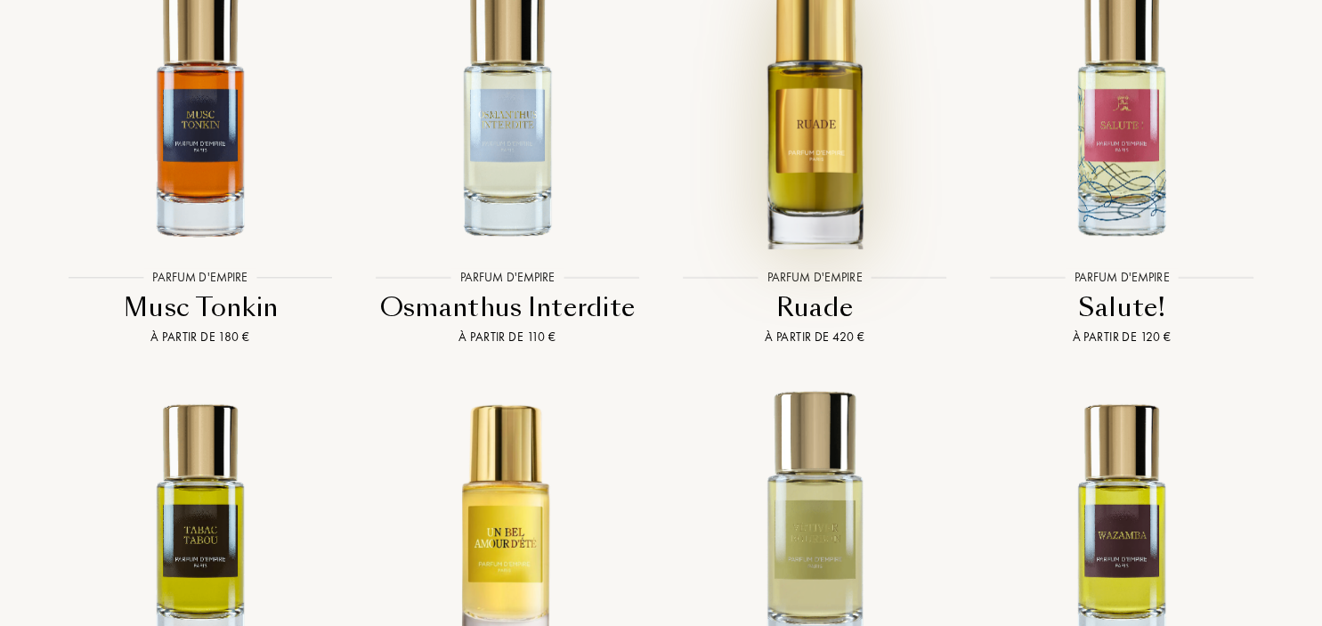
scroll to position [5265, 0]
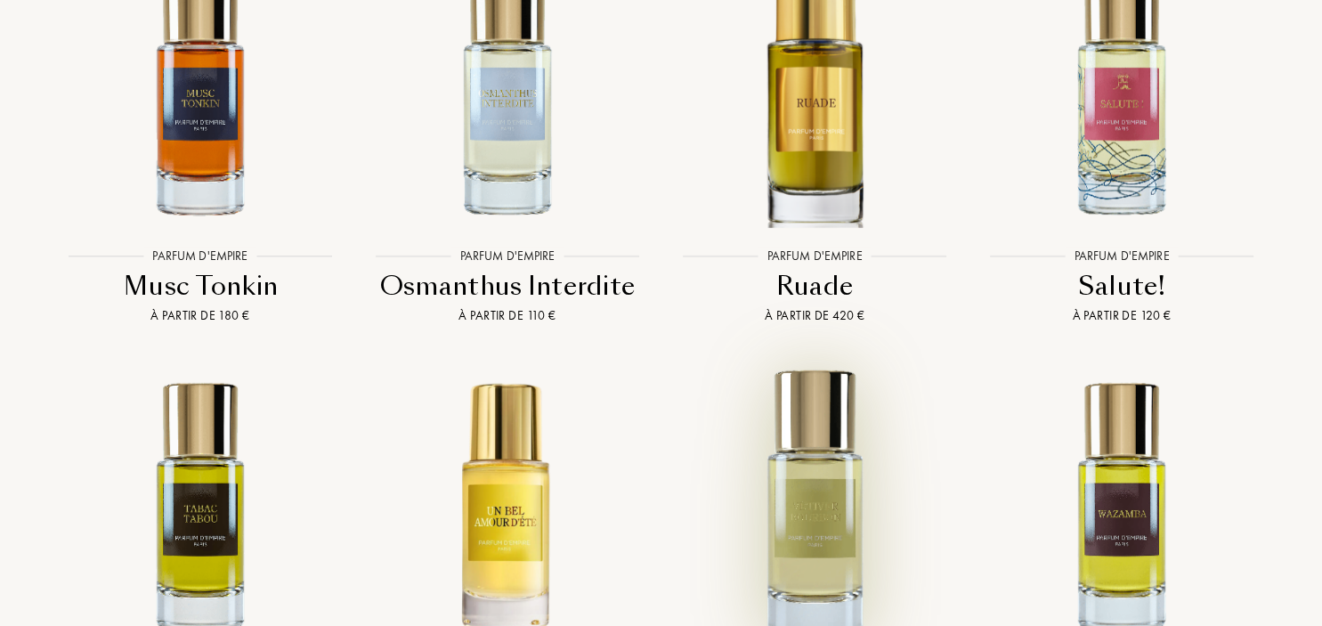
click at [830, 458] on img at bounding box center [815, 505] width 277 height 277
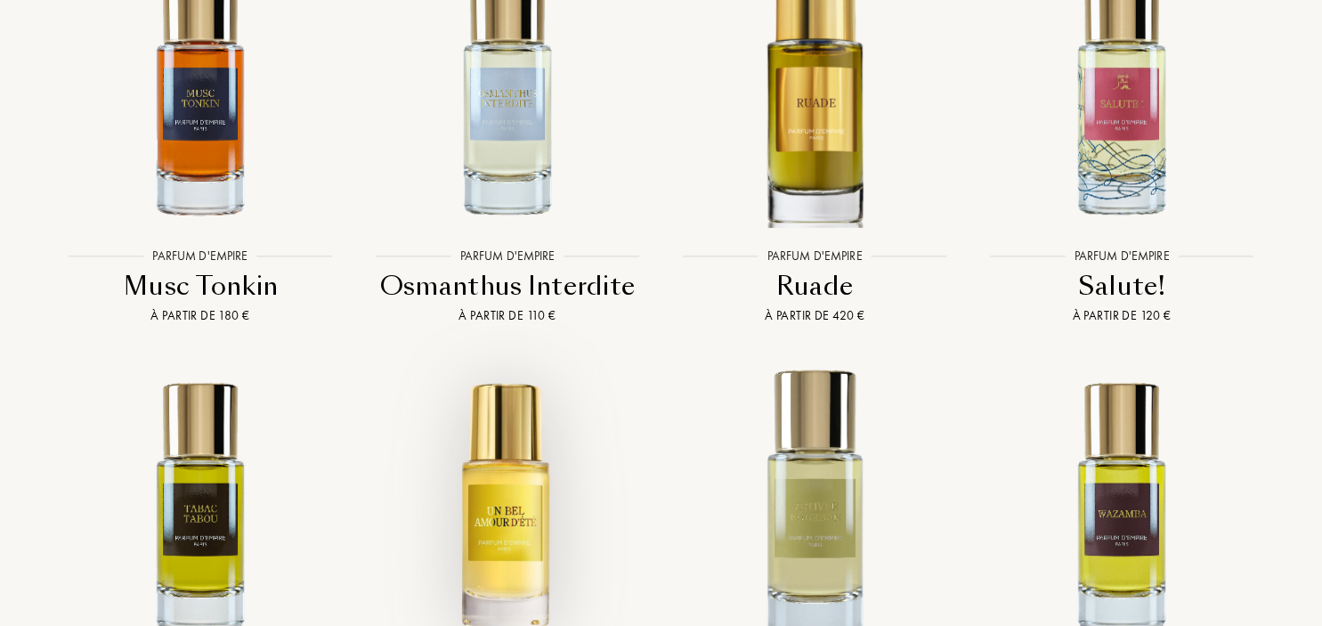
click at [515, 450] on img at bounding box center [508, 505] width 277 height 277
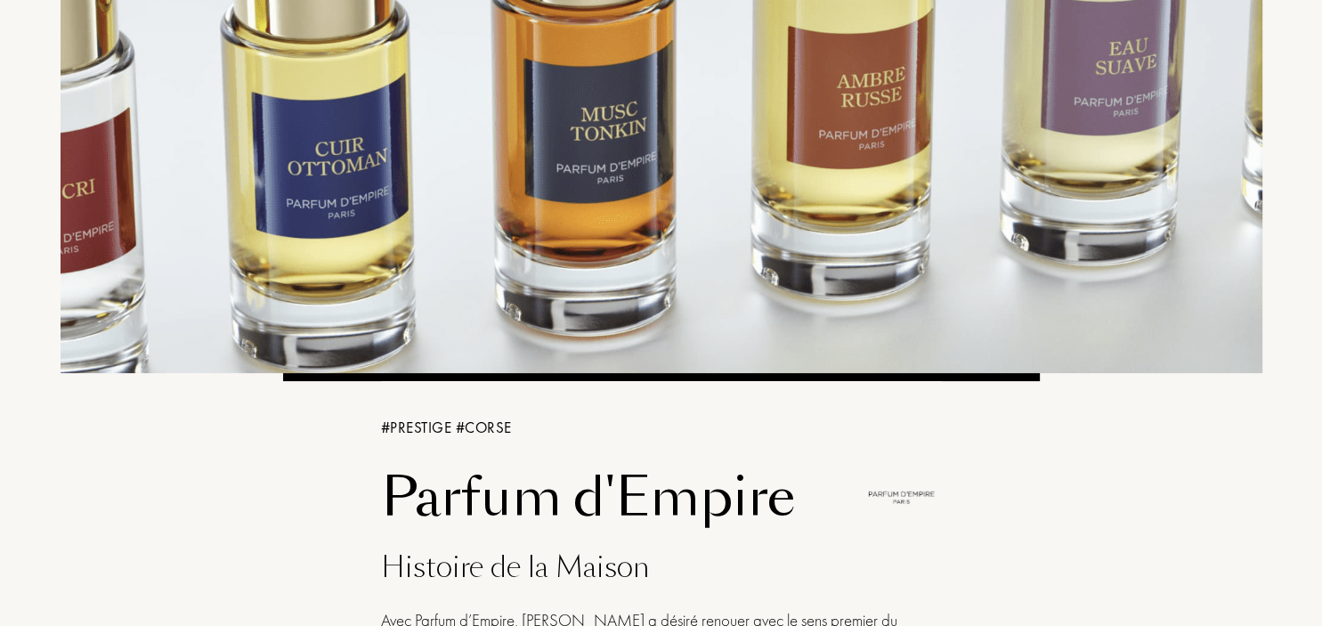
scroll to position [0, 0]
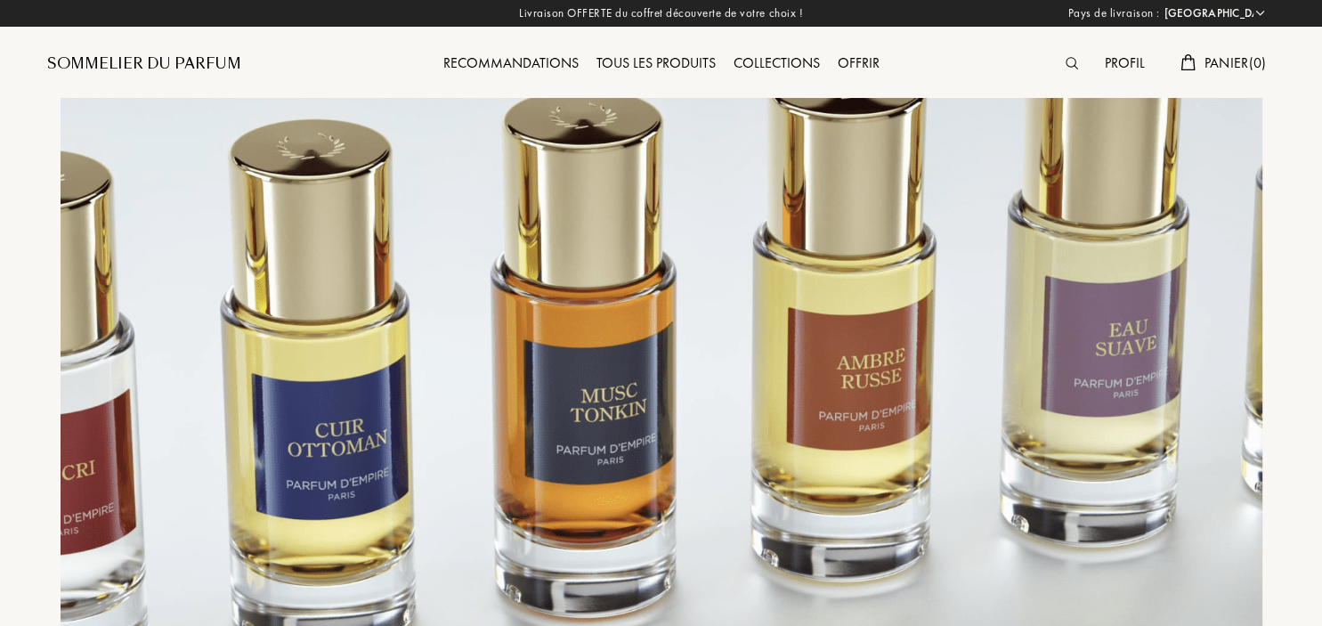
click at [1066, 62] on img at bounding box center [1072, 63] width 12 height 12
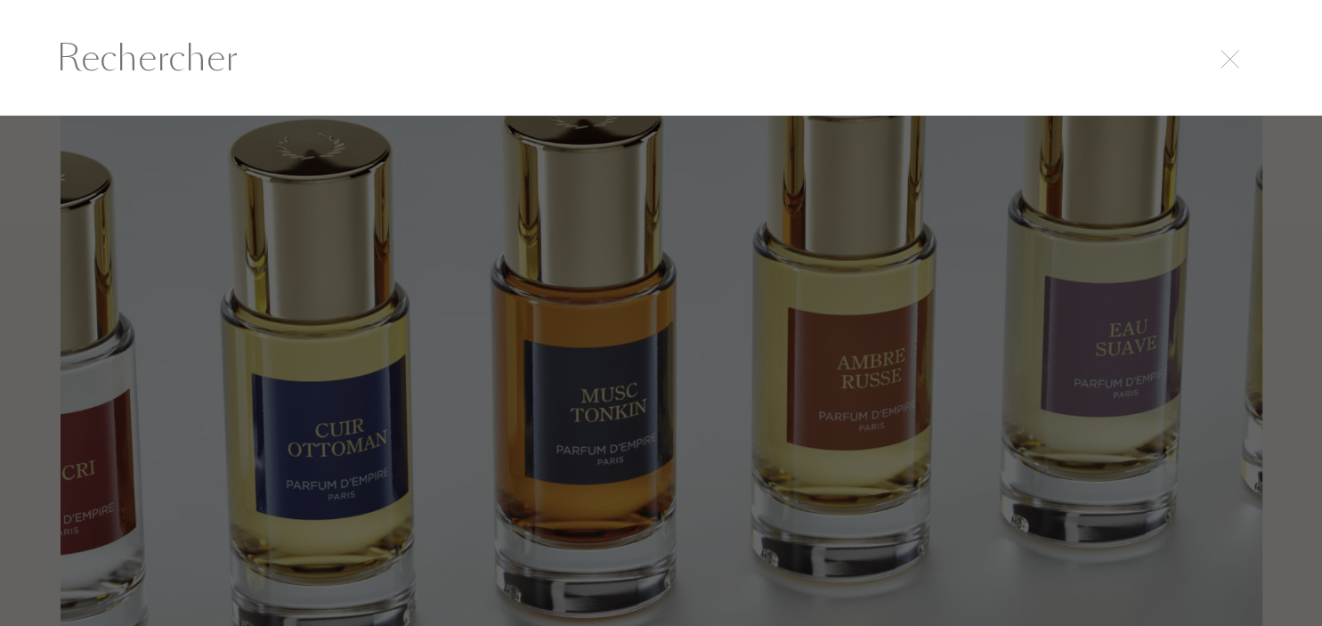
click at [403, 58] on input "text" at bounding box center [661, 57] width 1282 height 53
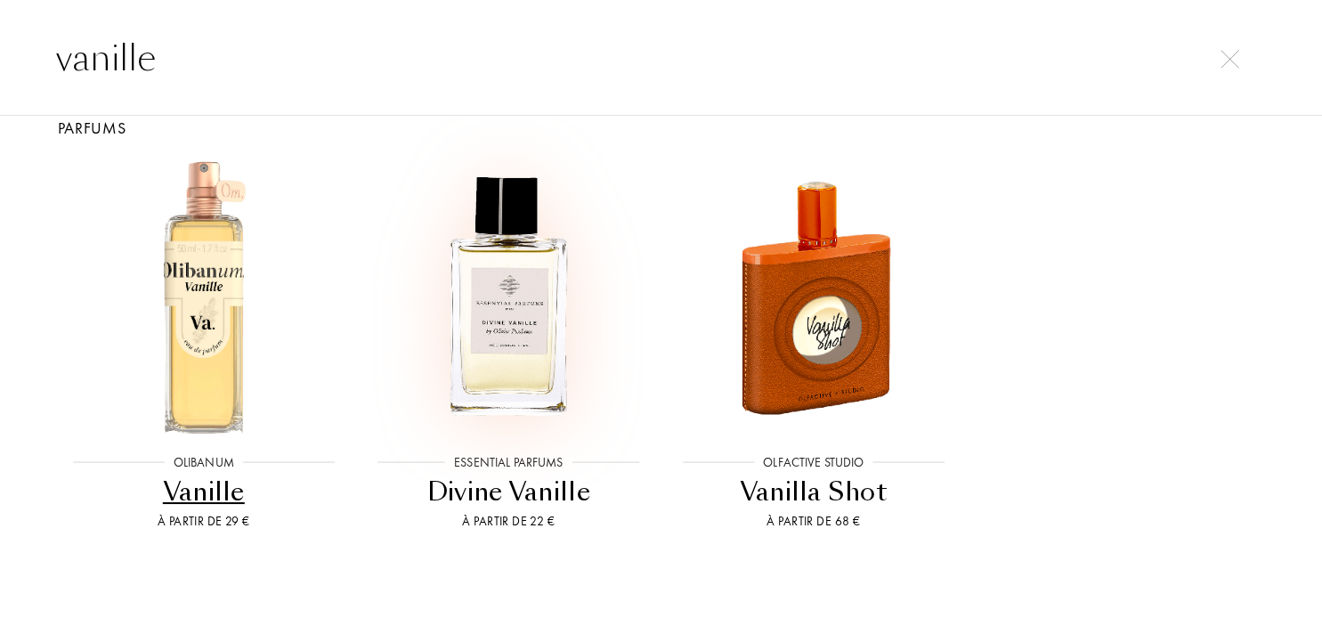
scroll to position [60, 0]
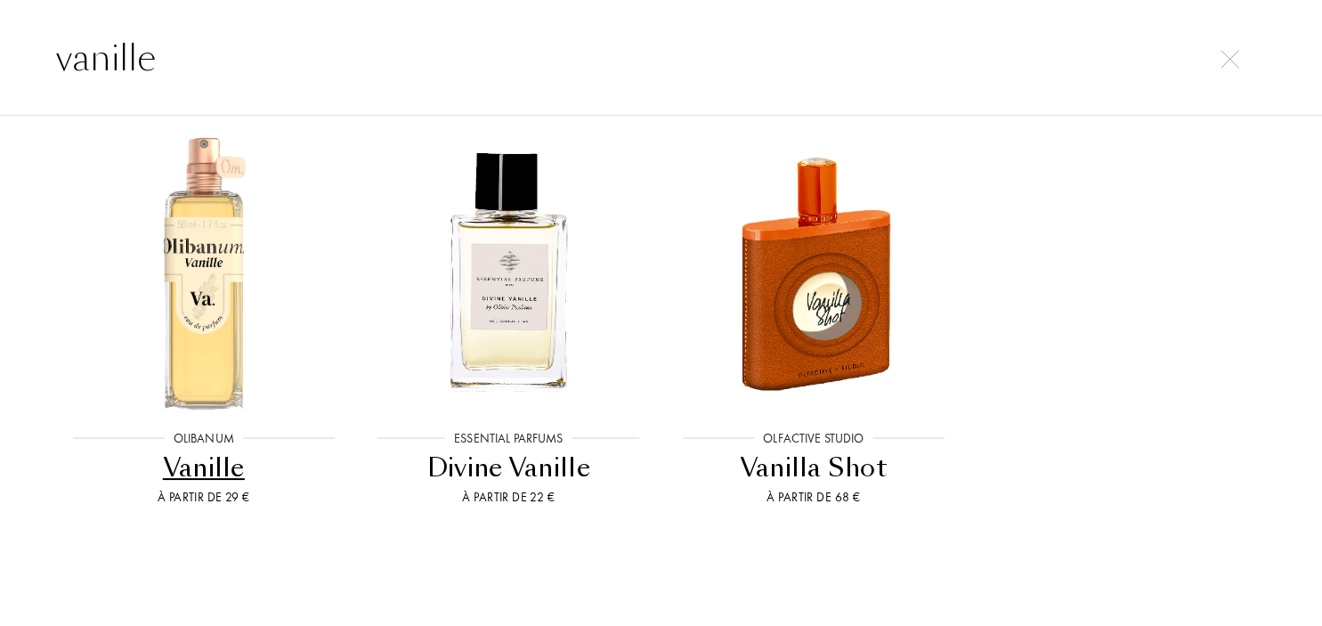
type input "vanille"
click at [544, 464] on div "Divine Vanille" at bounding box center [508, 468] width 291 height 35
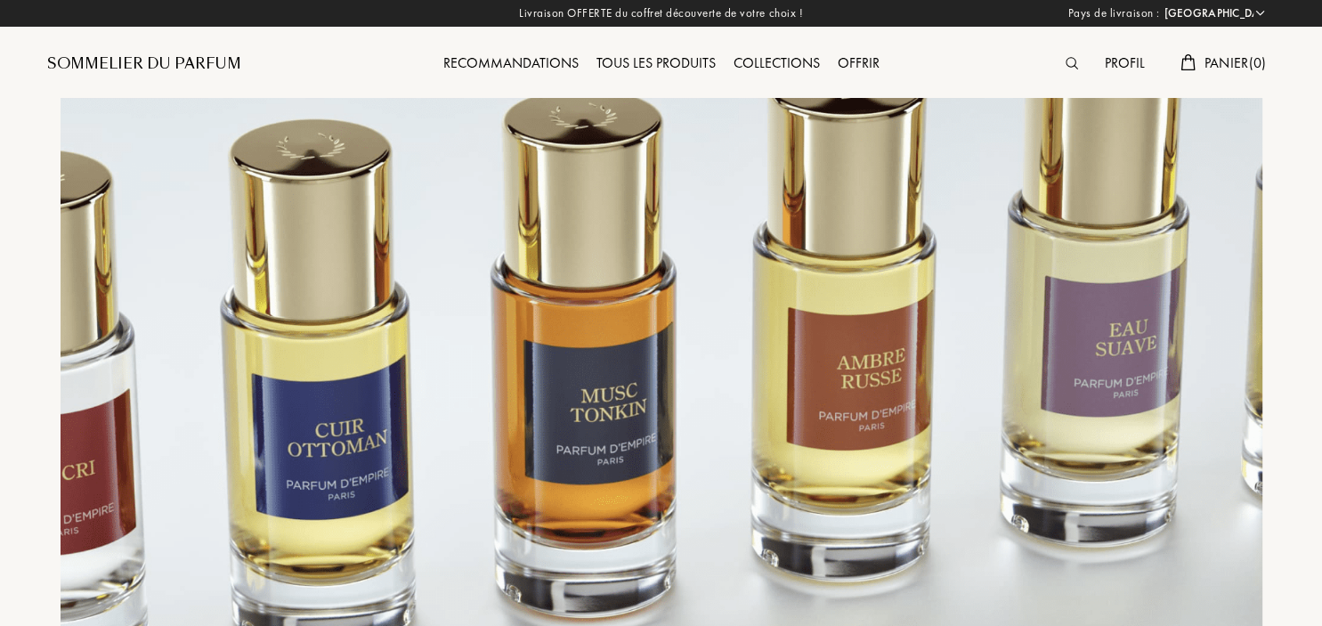
click at [1073, 68] on img at bounding box center [1072, 63] width 12 height 12
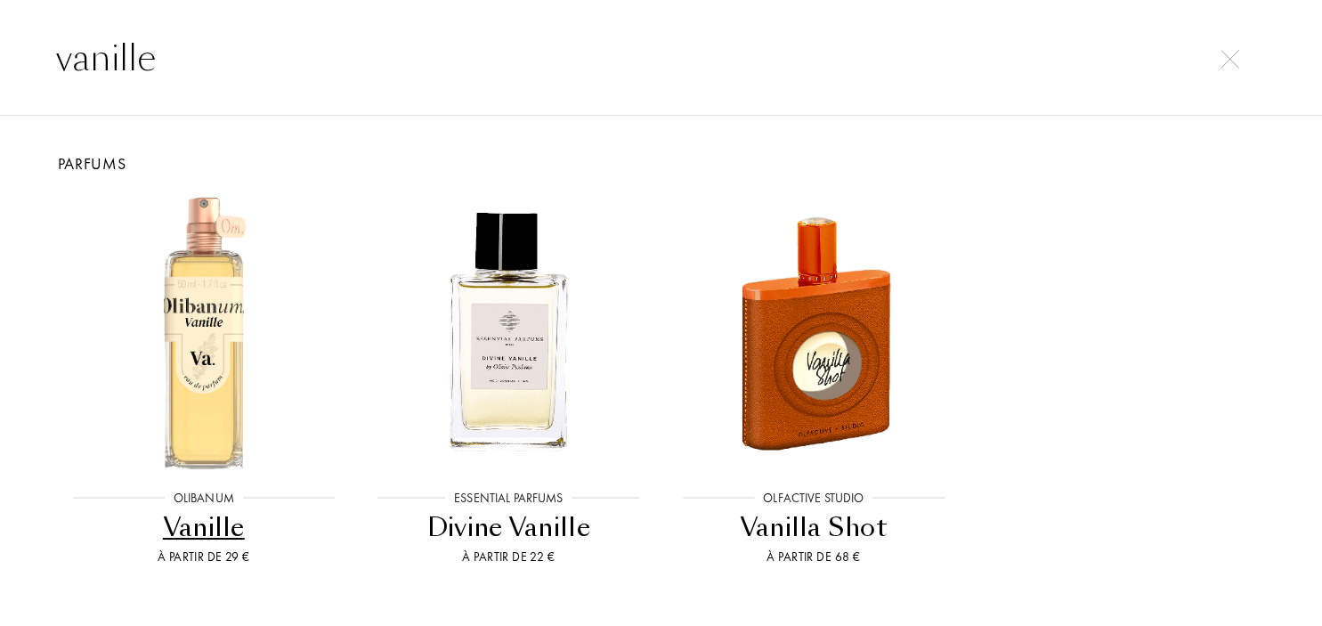
type input "vanille"
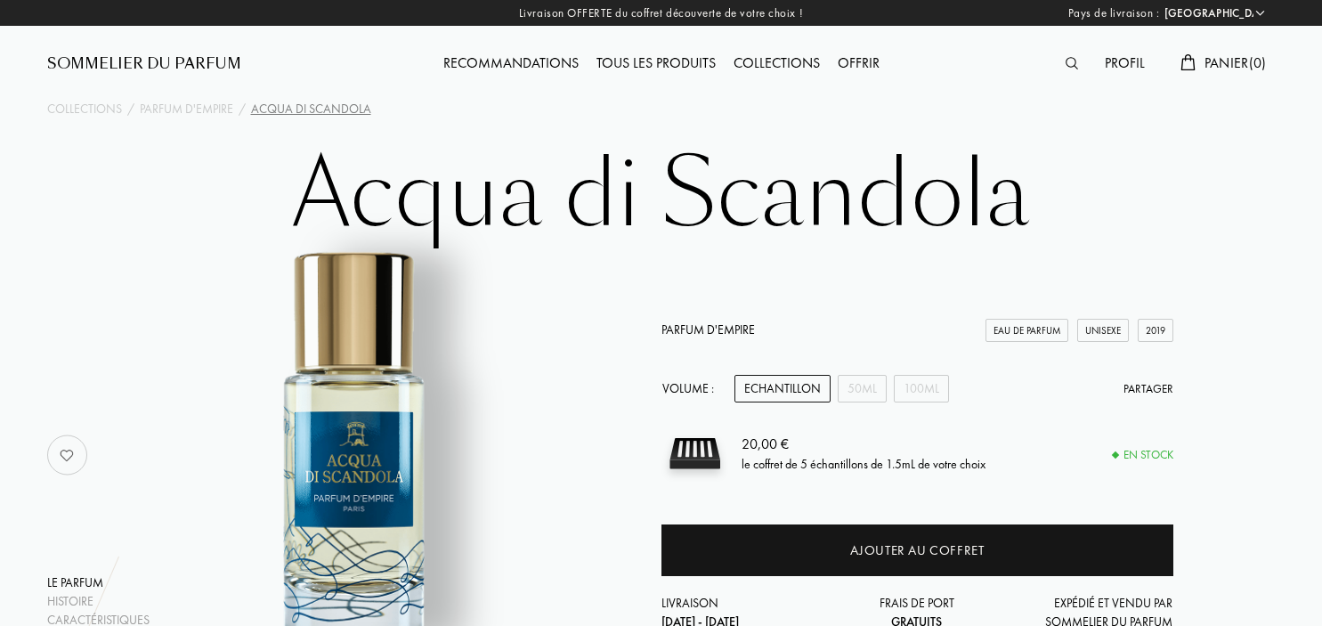
select select "FR"
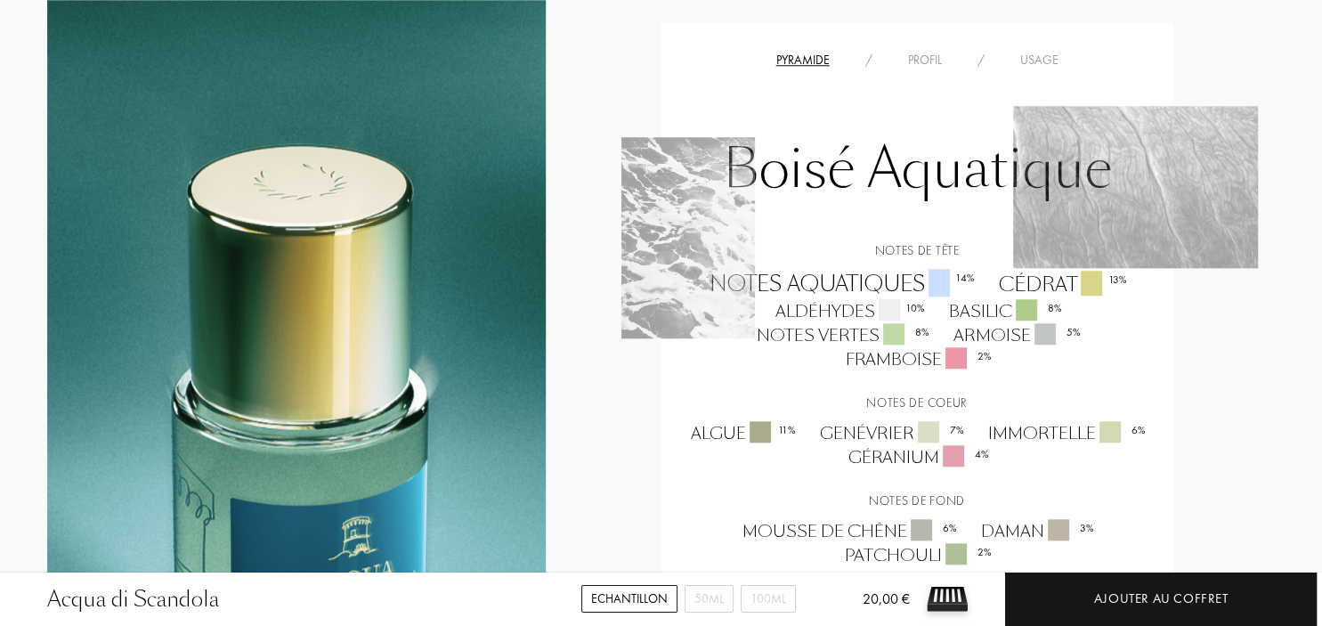
scroll to position [1692, 0]
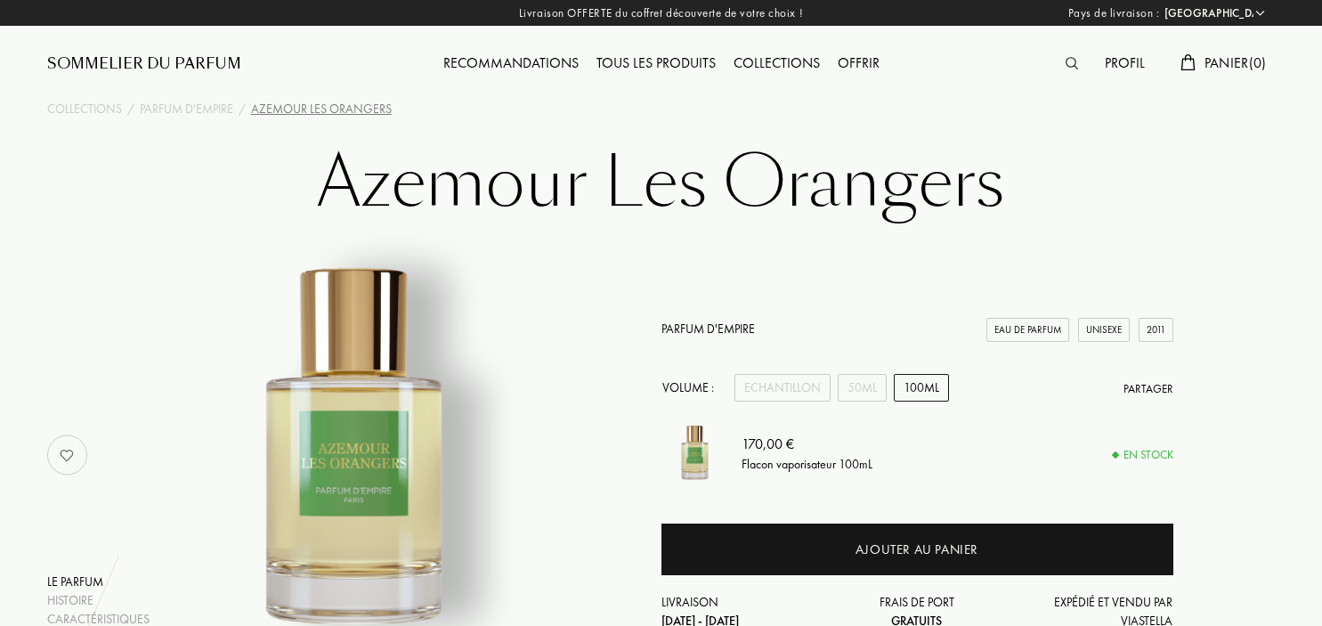
select select "FR"
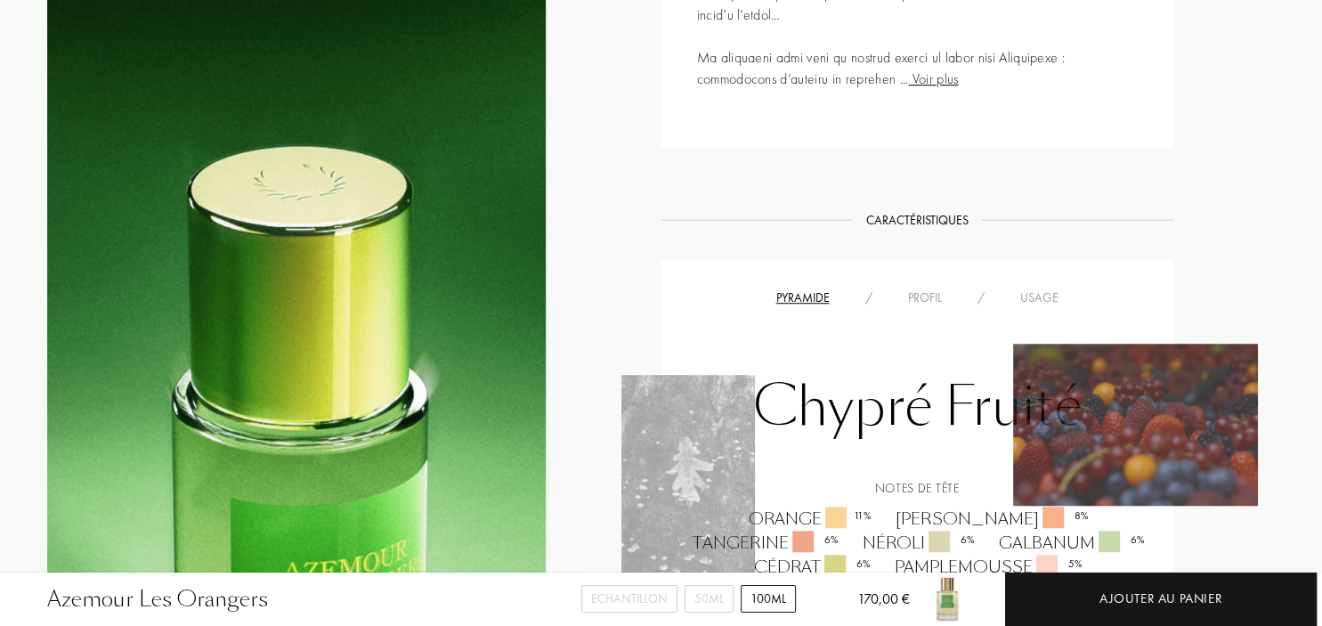
scroll to position [1504, 0]
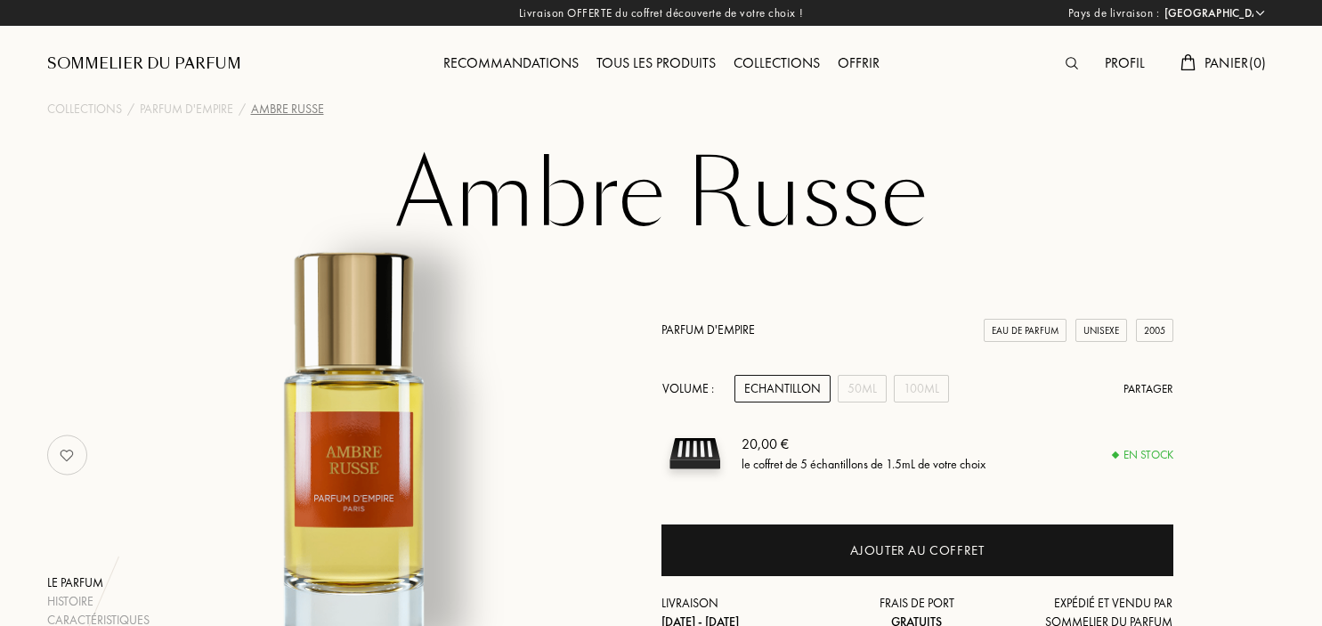
select select "FR"
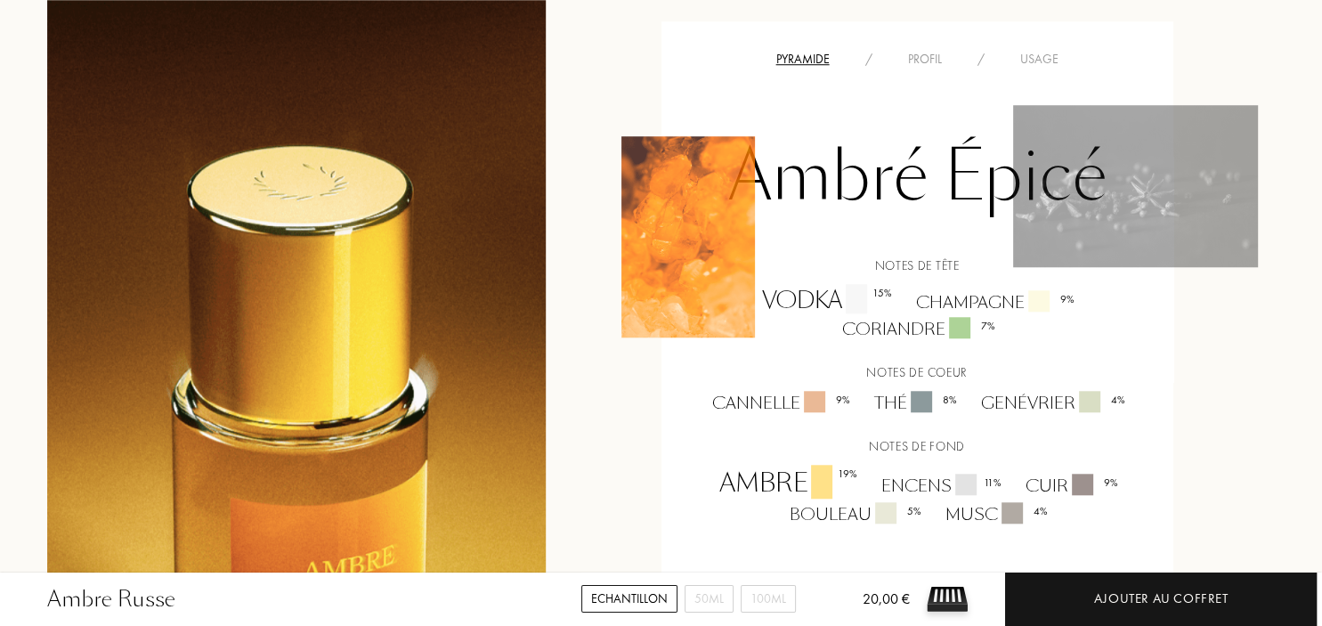
scroll to position [1692, 0]
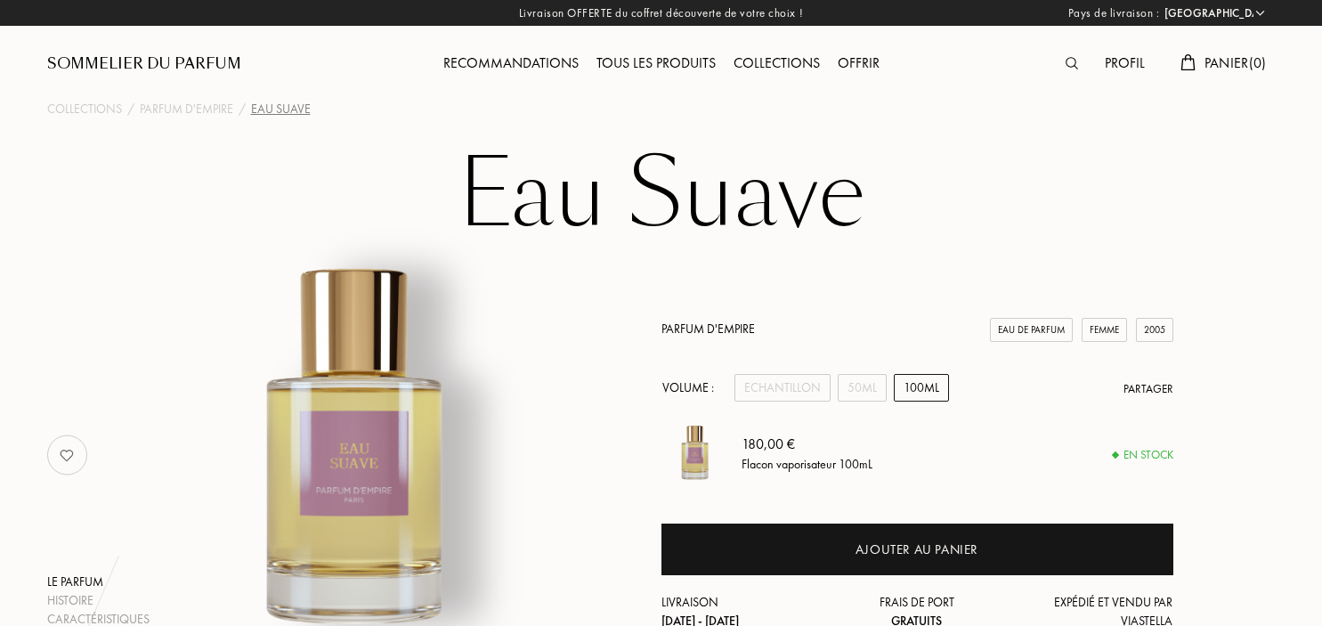
select select "FR"
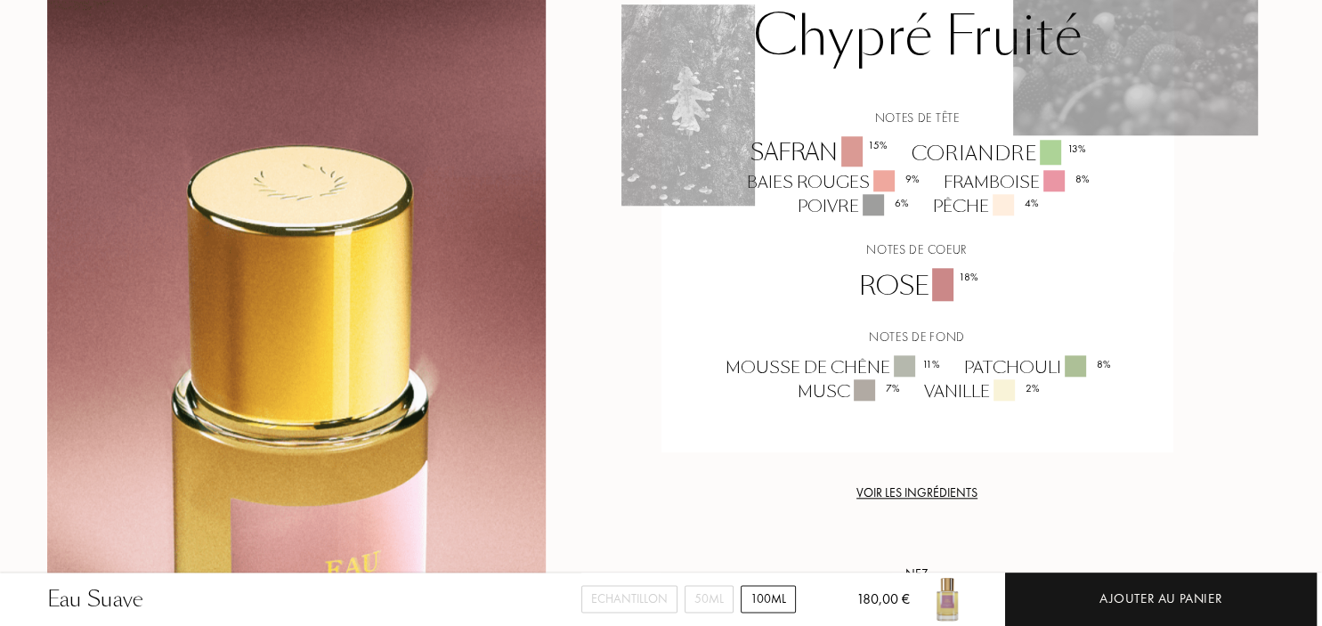
scroll to position [1598, 0]
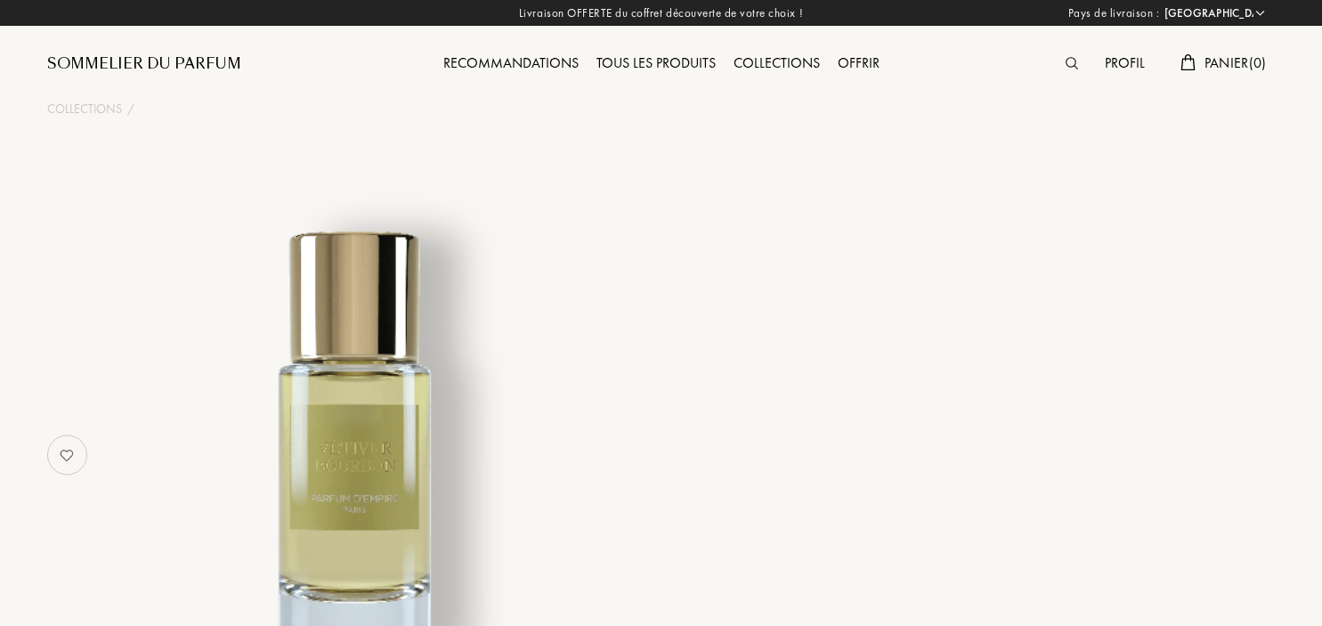
select select "FR"
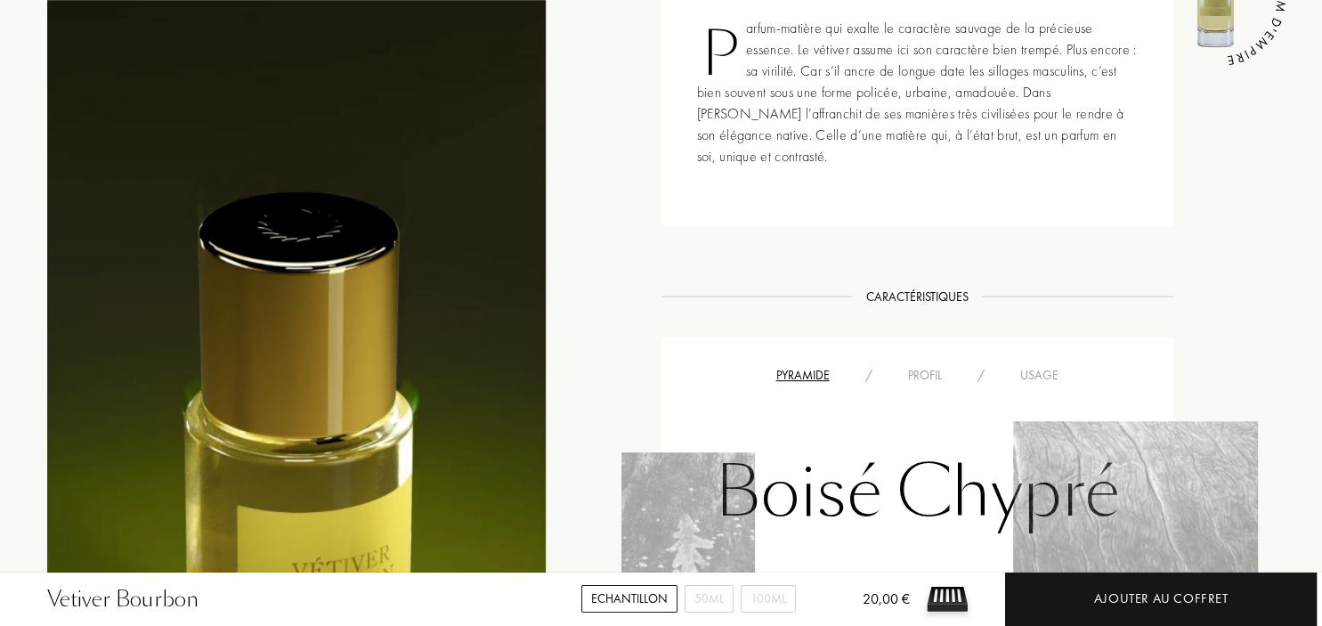
scroll to position [1222, 0]
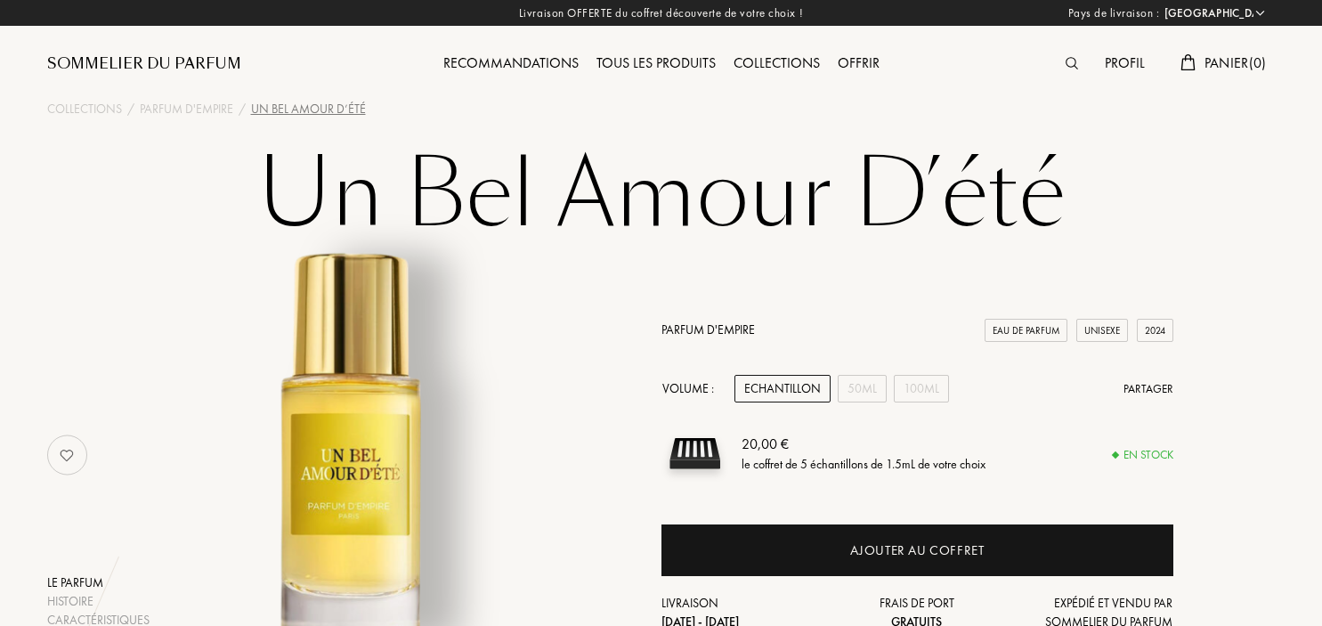
select select "FR"
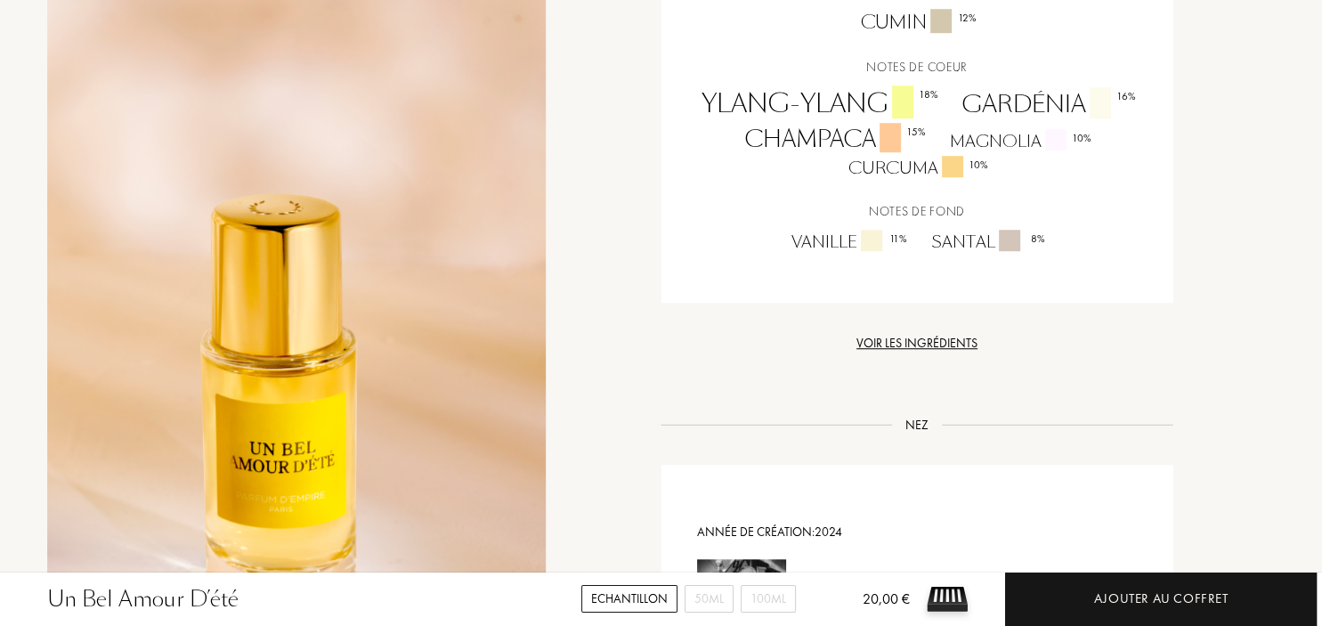
scroll to position [1034, 0]
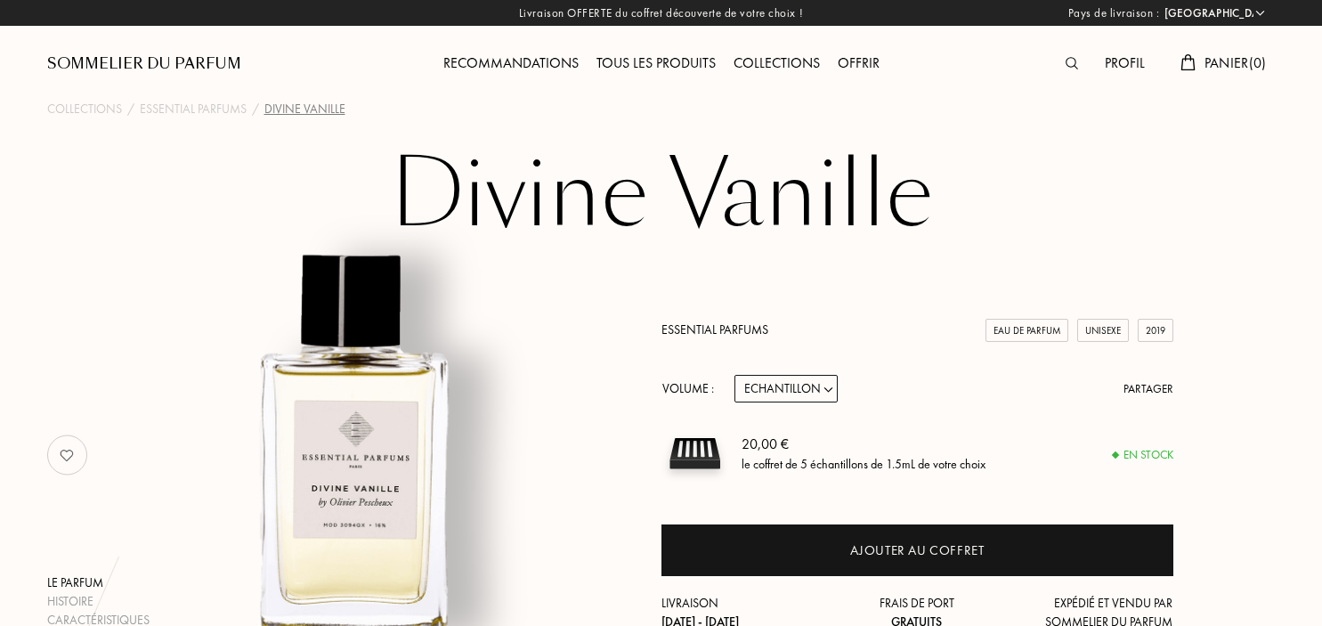
select select "FR"
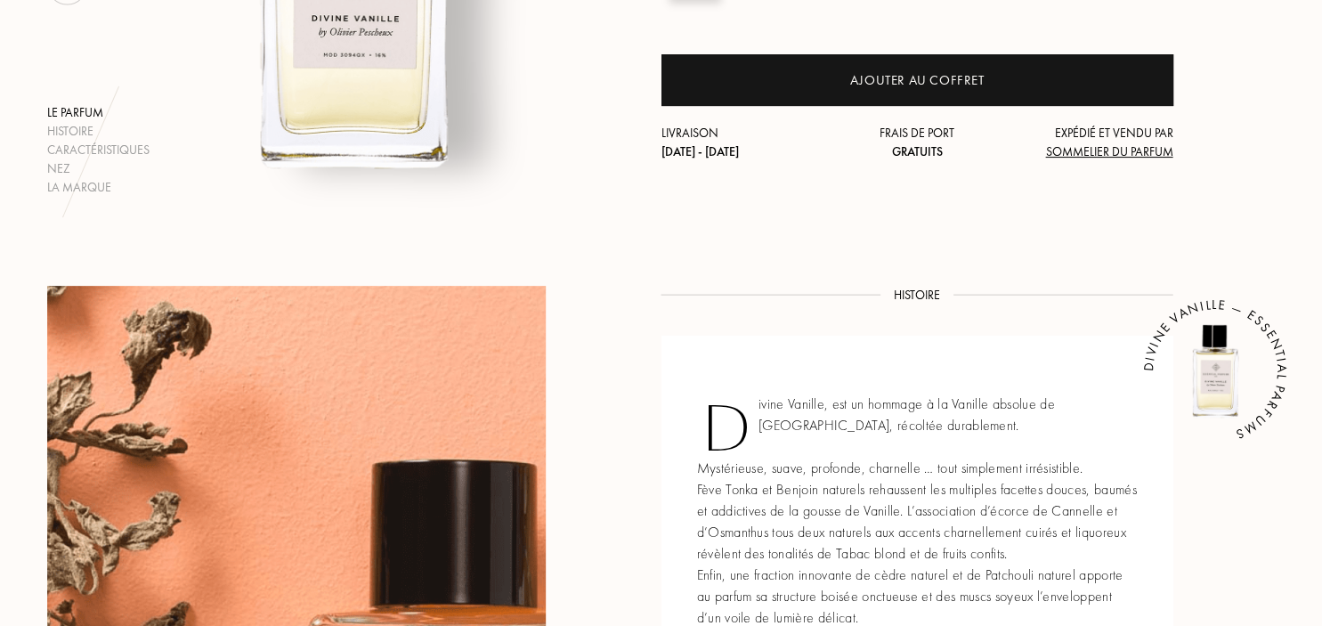
scroll to position [751, 0]
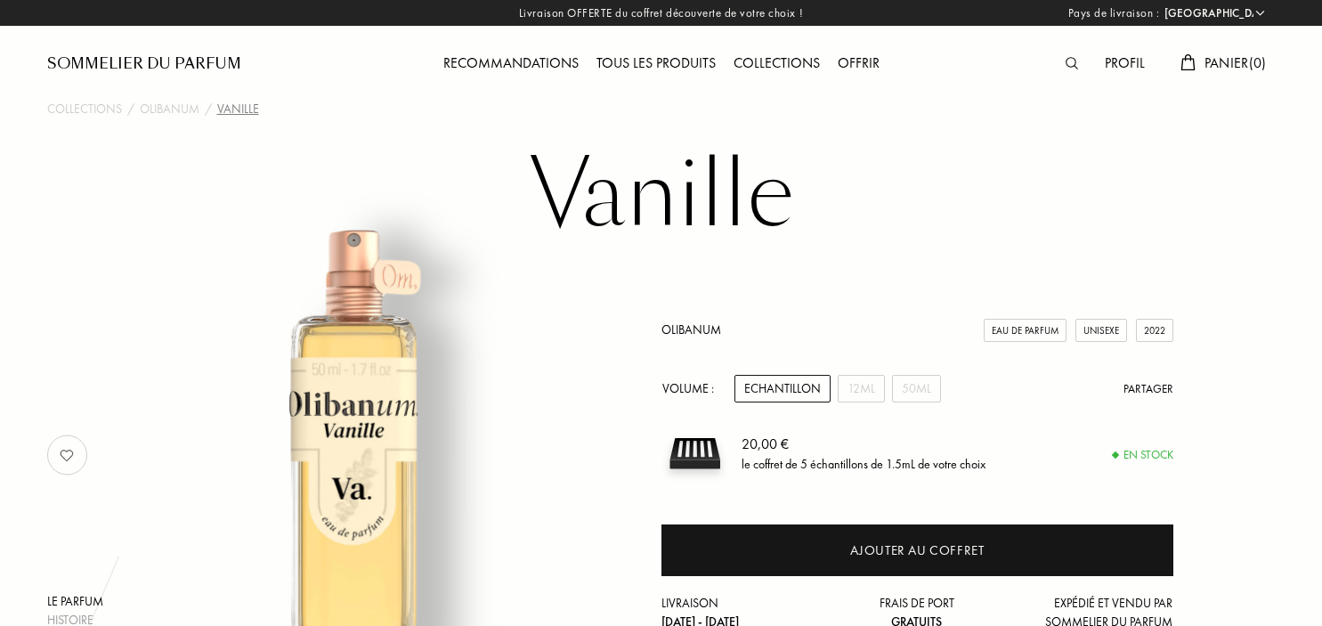
select select "FR"
click at [1061, 66] on div at bounding box center [1076, 64] width 39 height 23
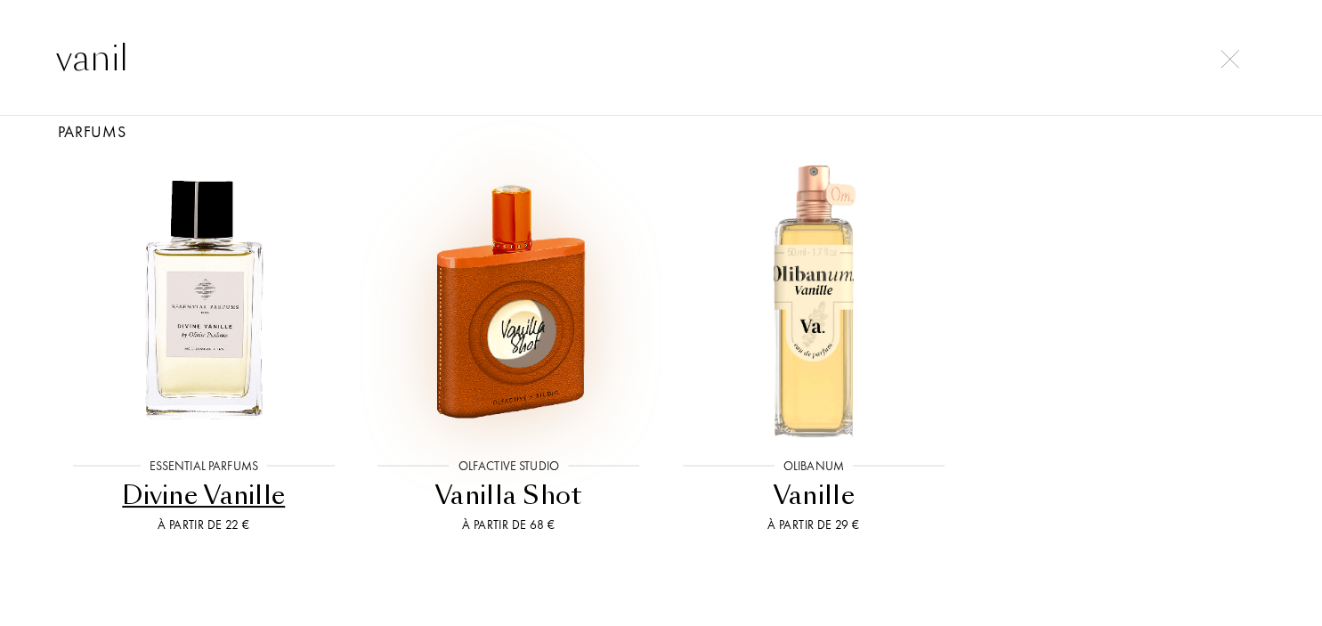
scroll to position [60, 0]
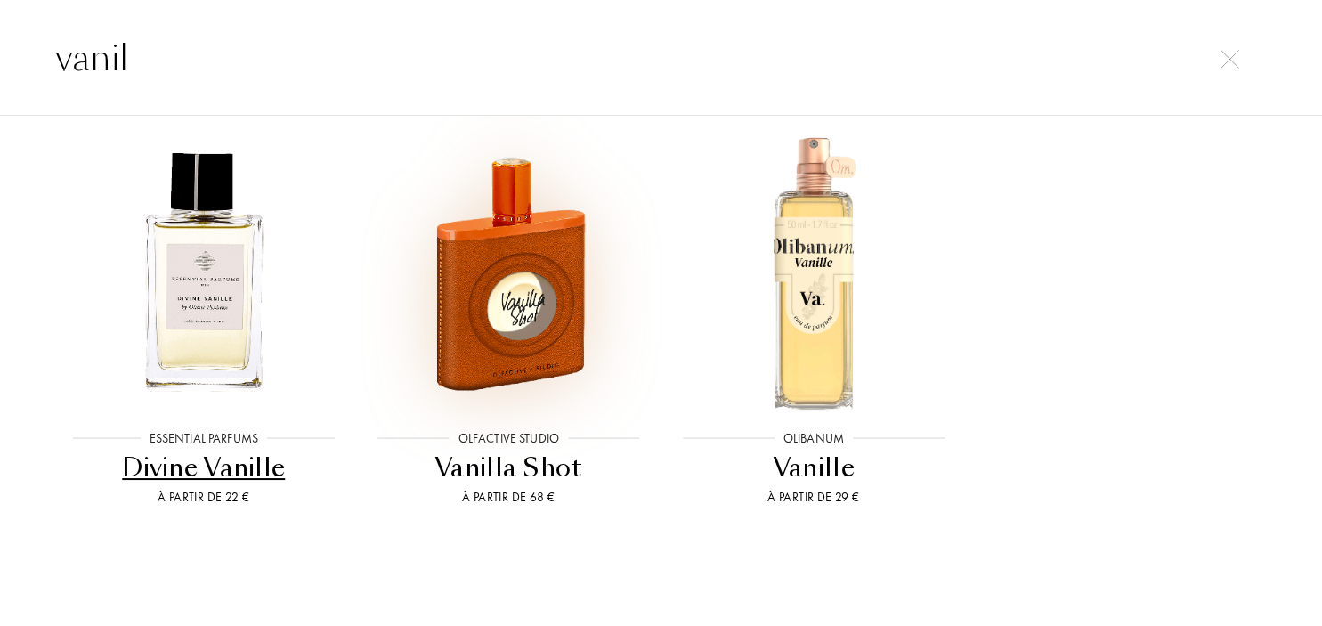
type input "vanil"
click at [532, 348] on img at bounding box center [508, 272] width 274 height 274
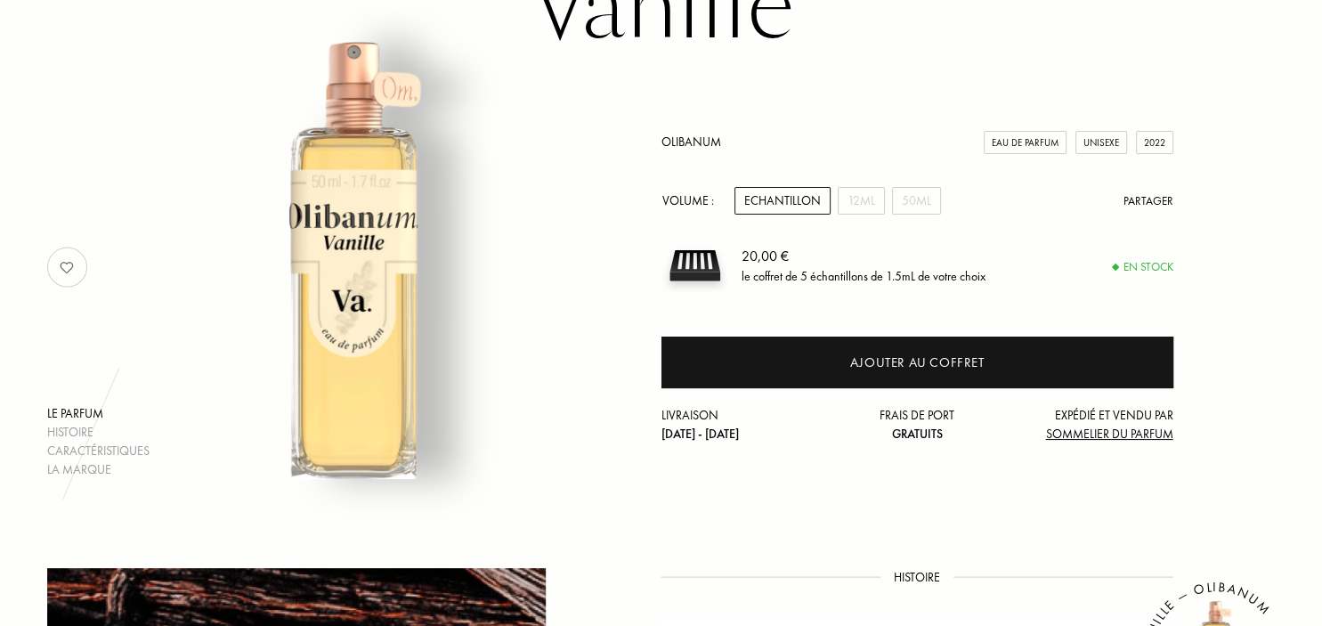
scroll to position [0, 0]
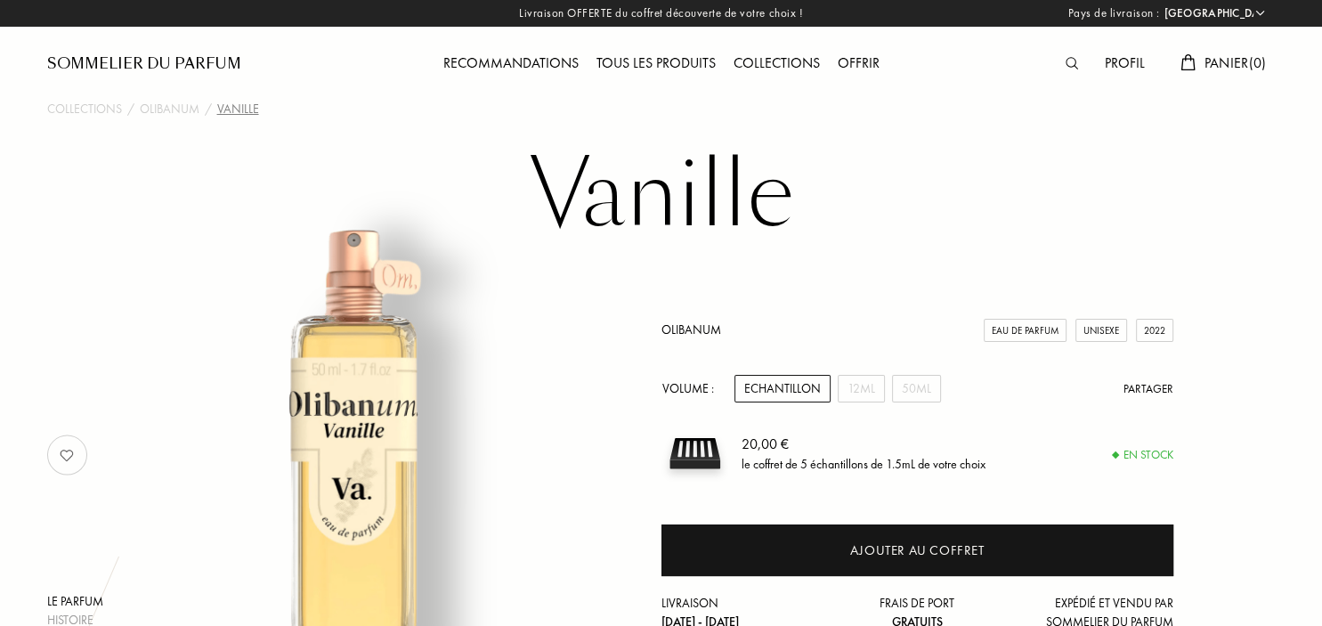
click at [1066, 61] on img at bounding box center [1072, 63] width 12 height 12
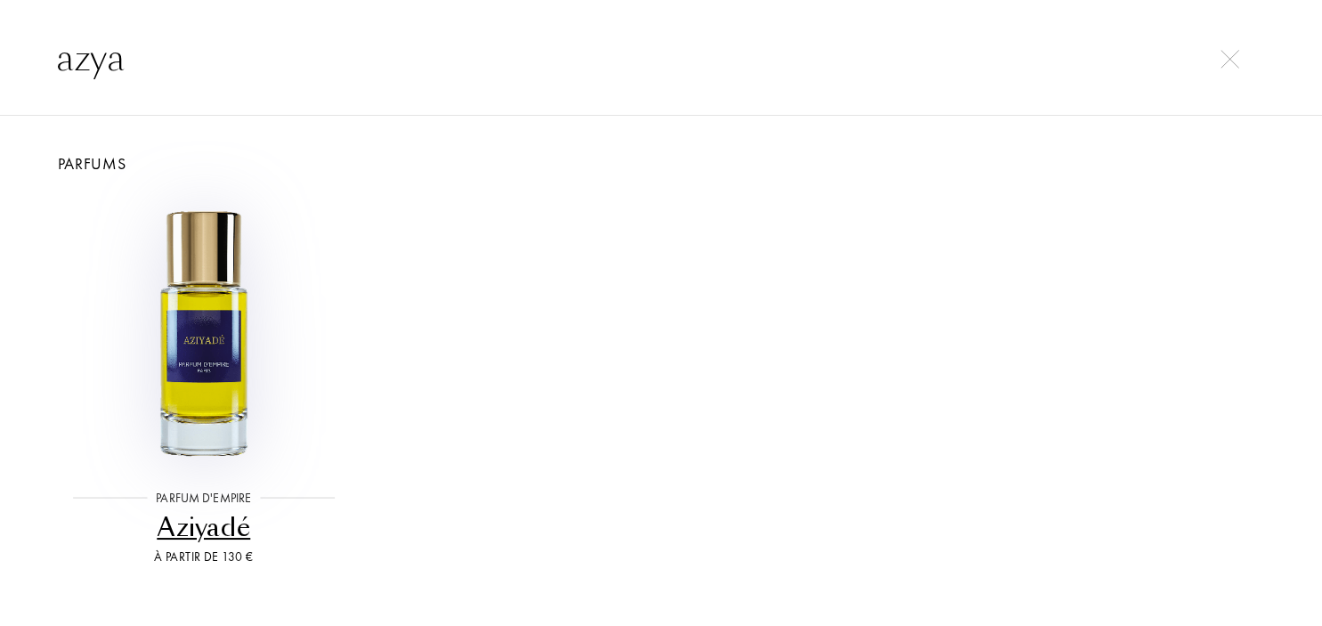
type input "azya"
click at [203, 390] on img at bounding box center [204, 332] width 274 height 274
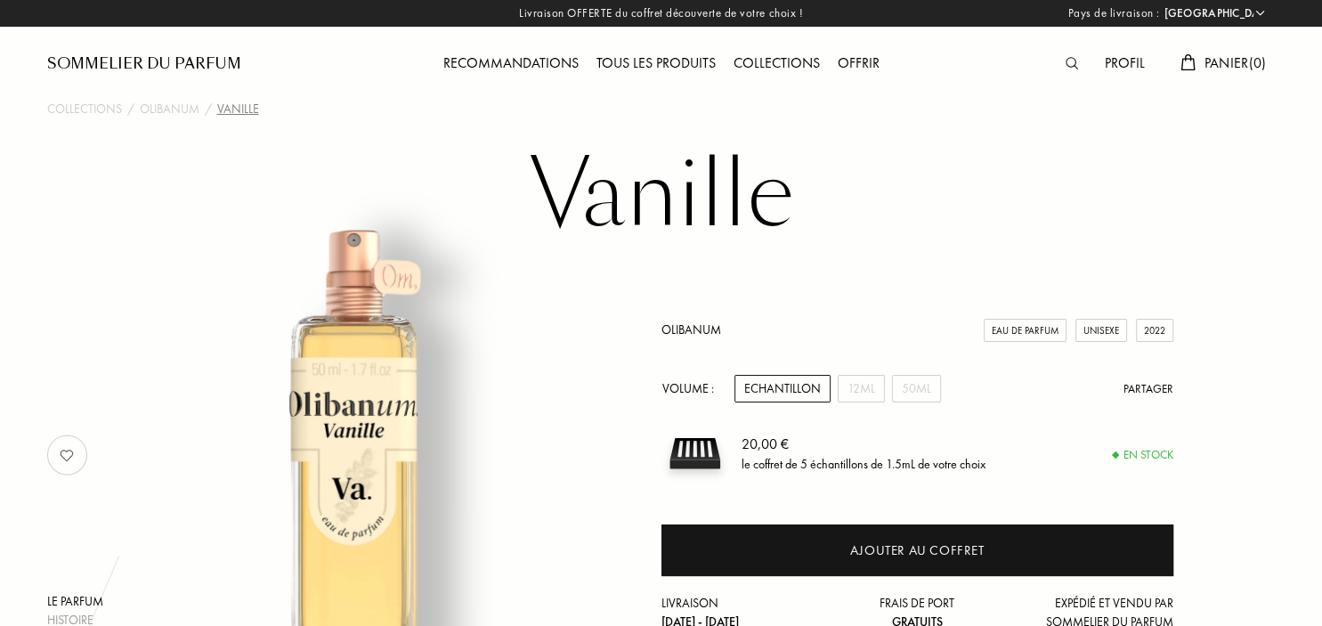
click at [1067, 63] on img at bounding box center [1072, 63] width 12 height 12
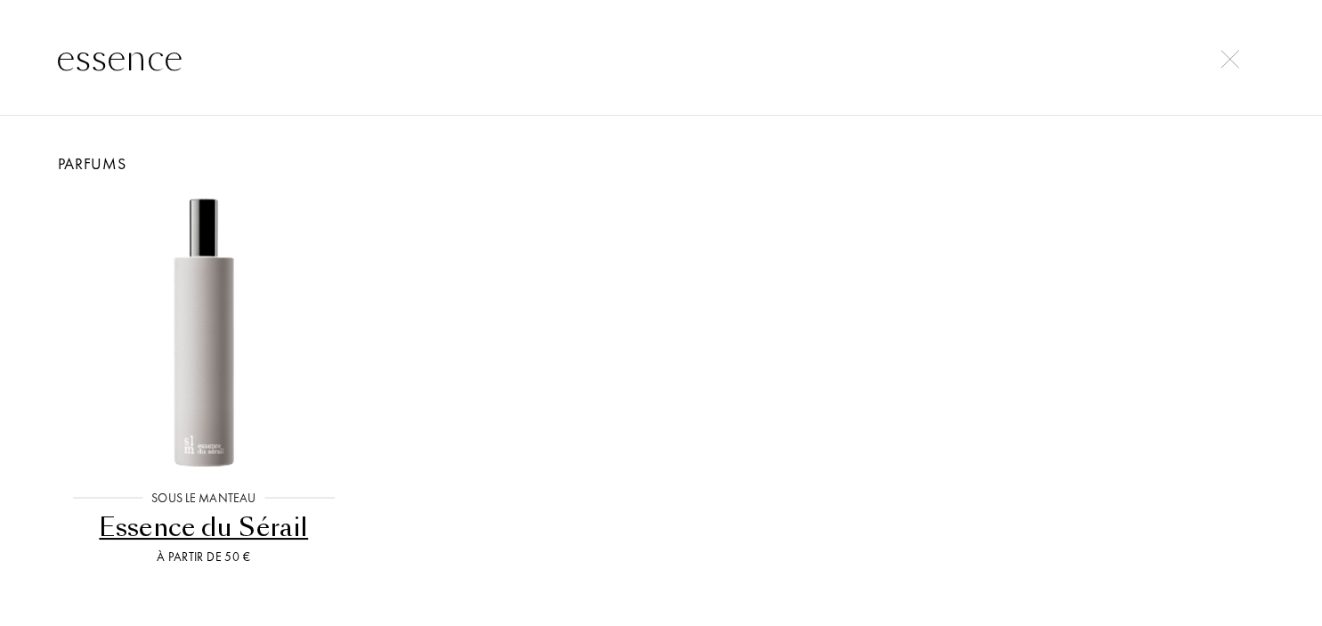
type input "essence"
click at [240, 540] on div "Essence du Sérail" at bounding box center [204, 527] width 291 height 35
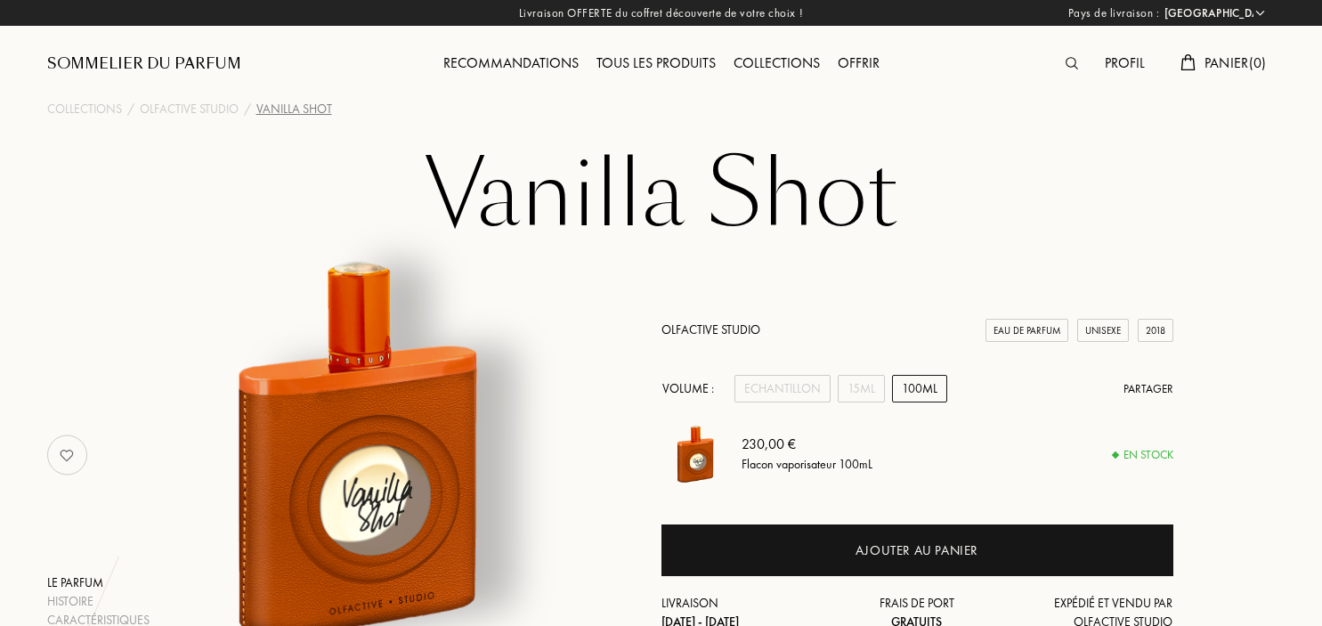
select select "FR"
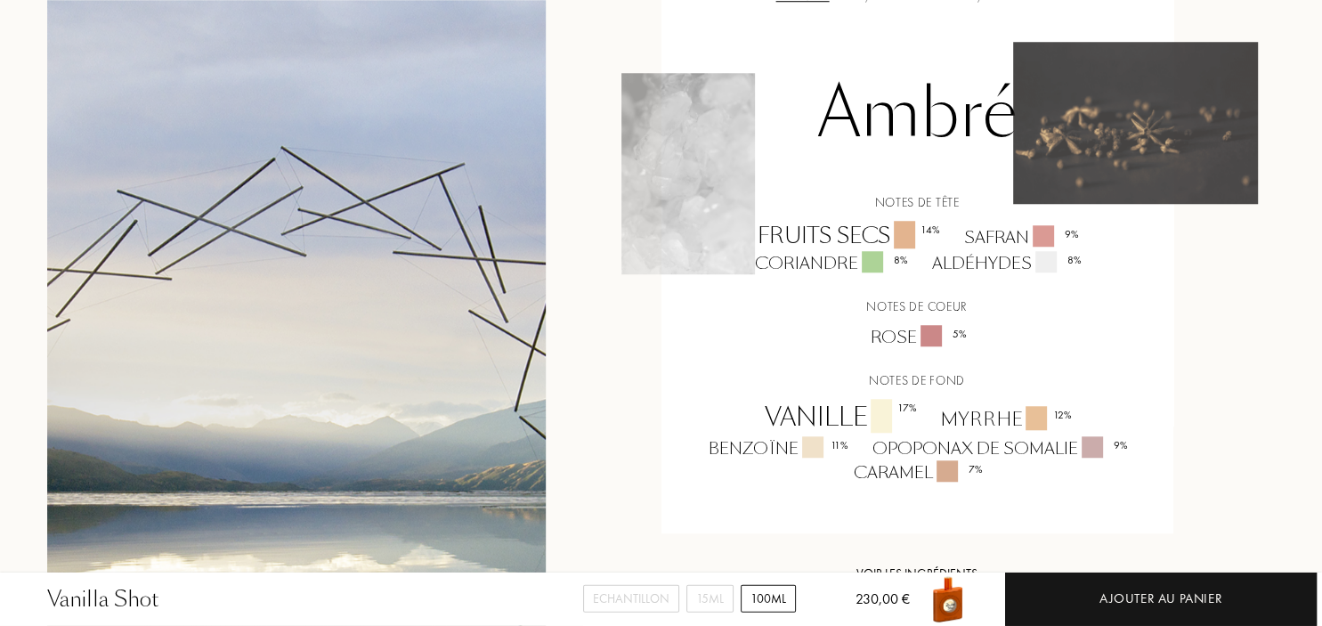
scroll to position [1504, 0]
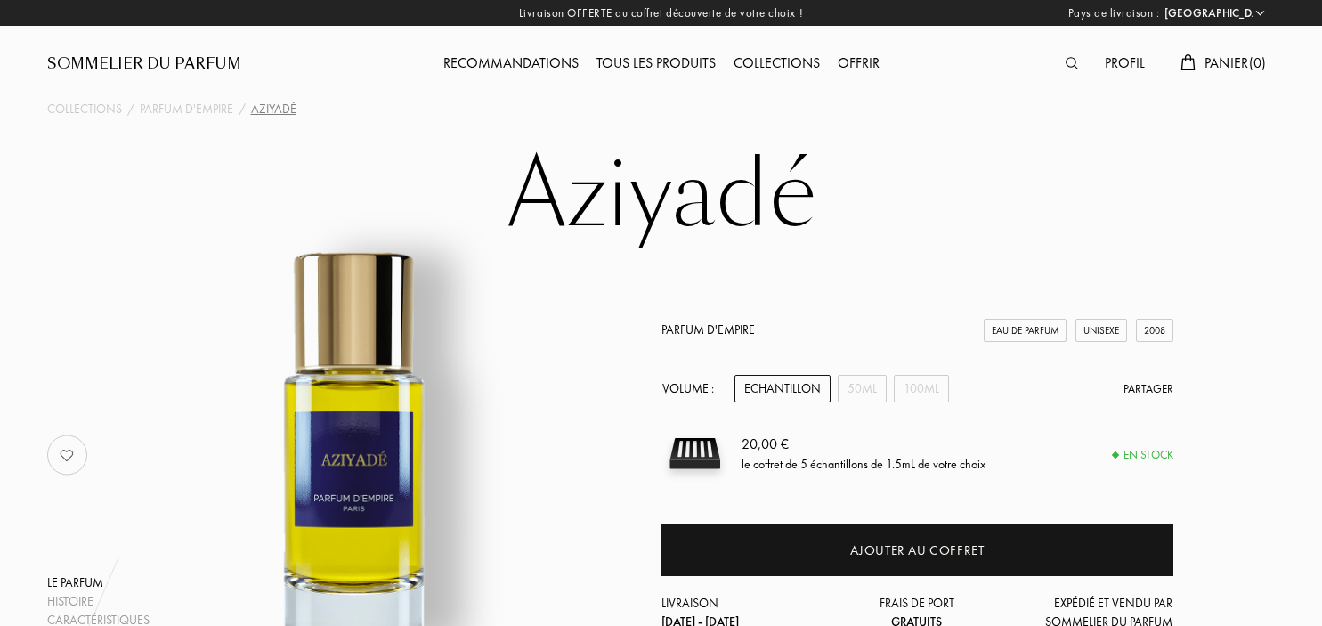
select select "FR"
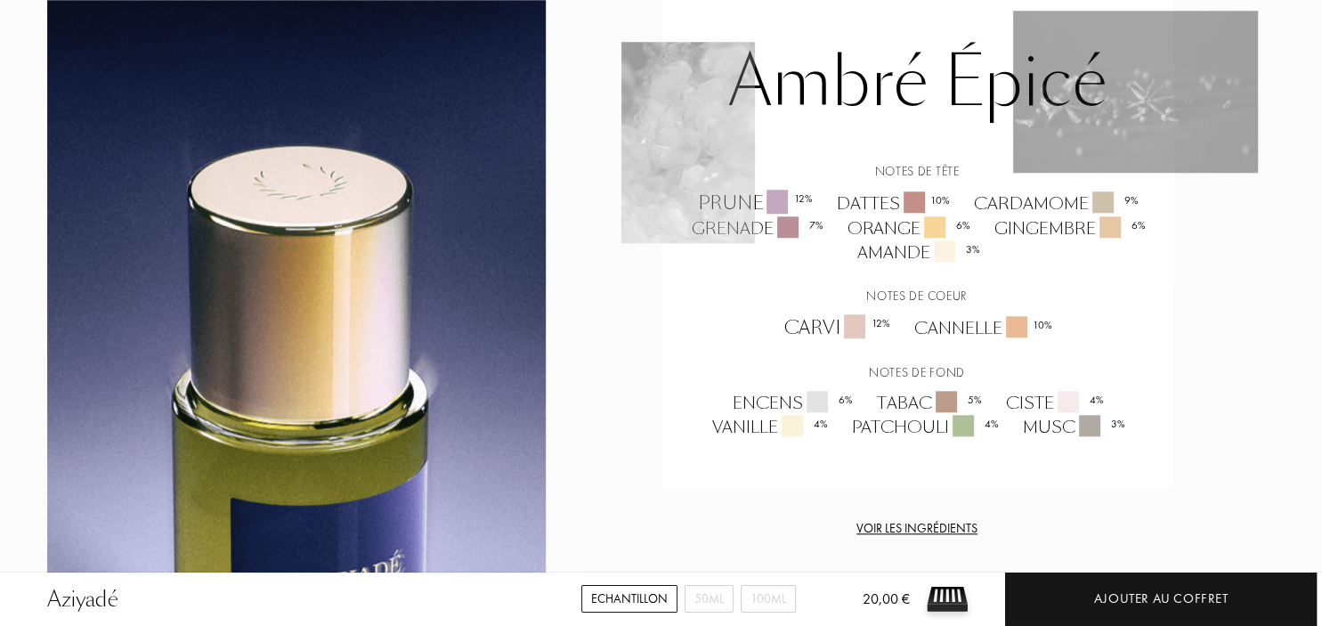
scroll to position [1692, 0]
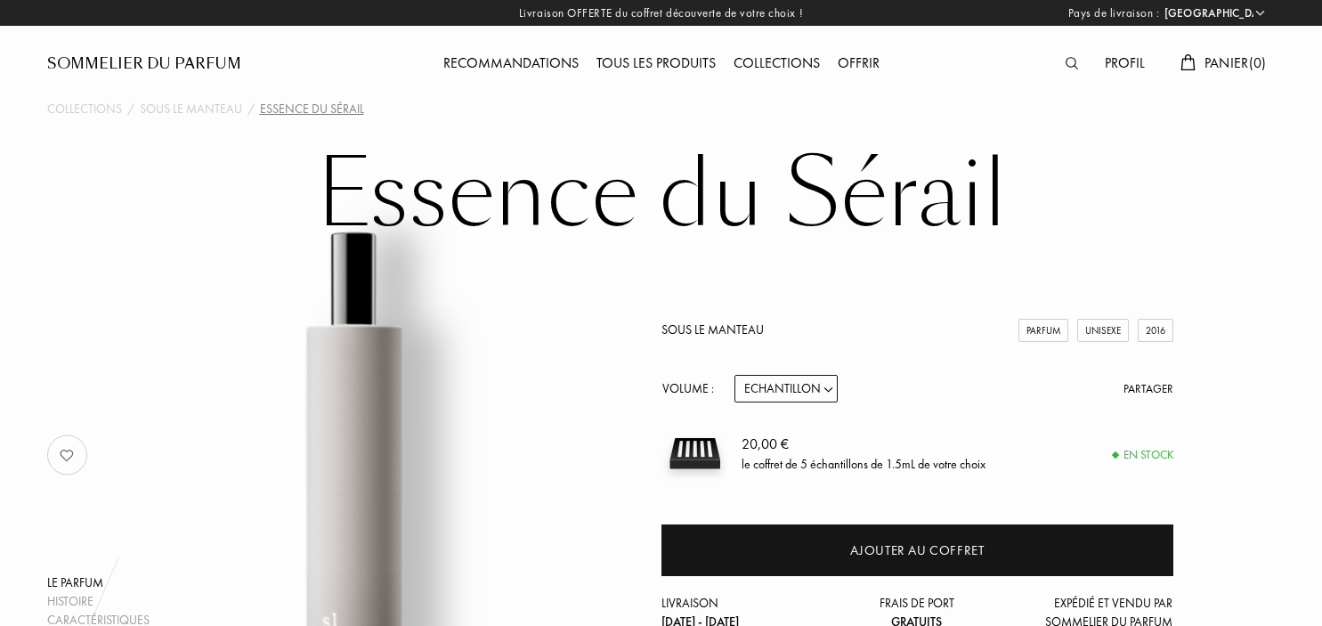
select select "FR"
click at [1066, 62] on img at bounding box center [1072, 63] width 12 height 12
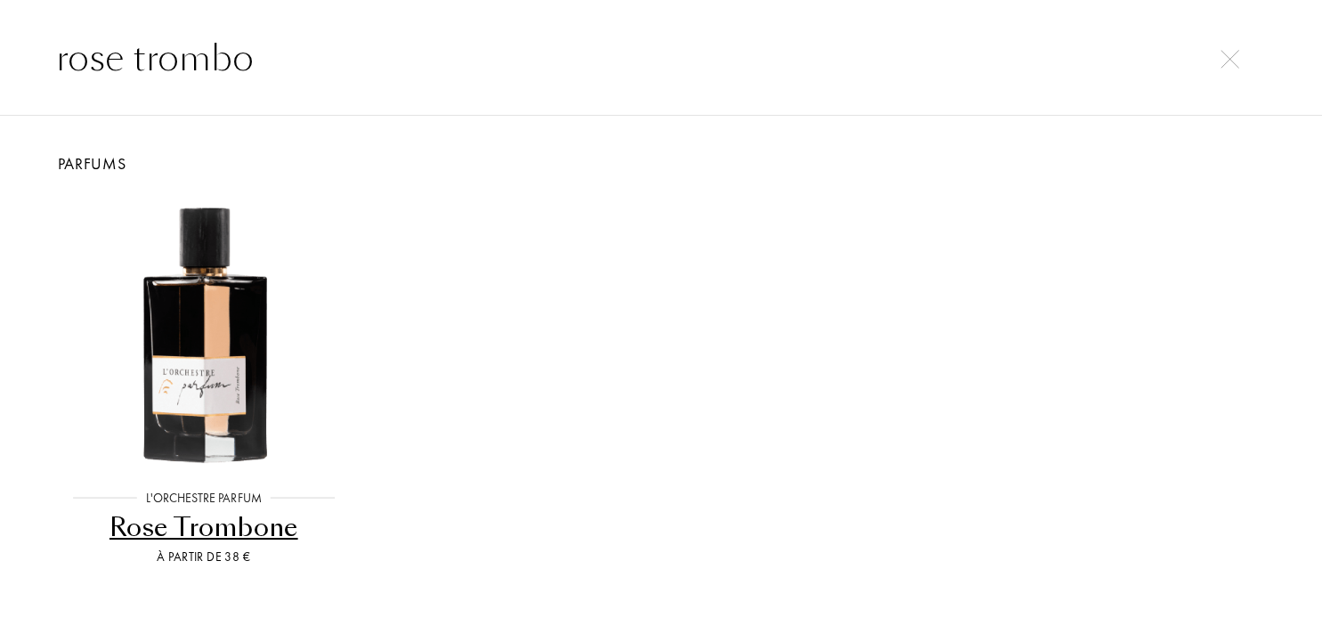
type input "rose trombo"
click at [251, 538] on div "Rose Trombone" at bounding box center [204, 527] width 291 height 35
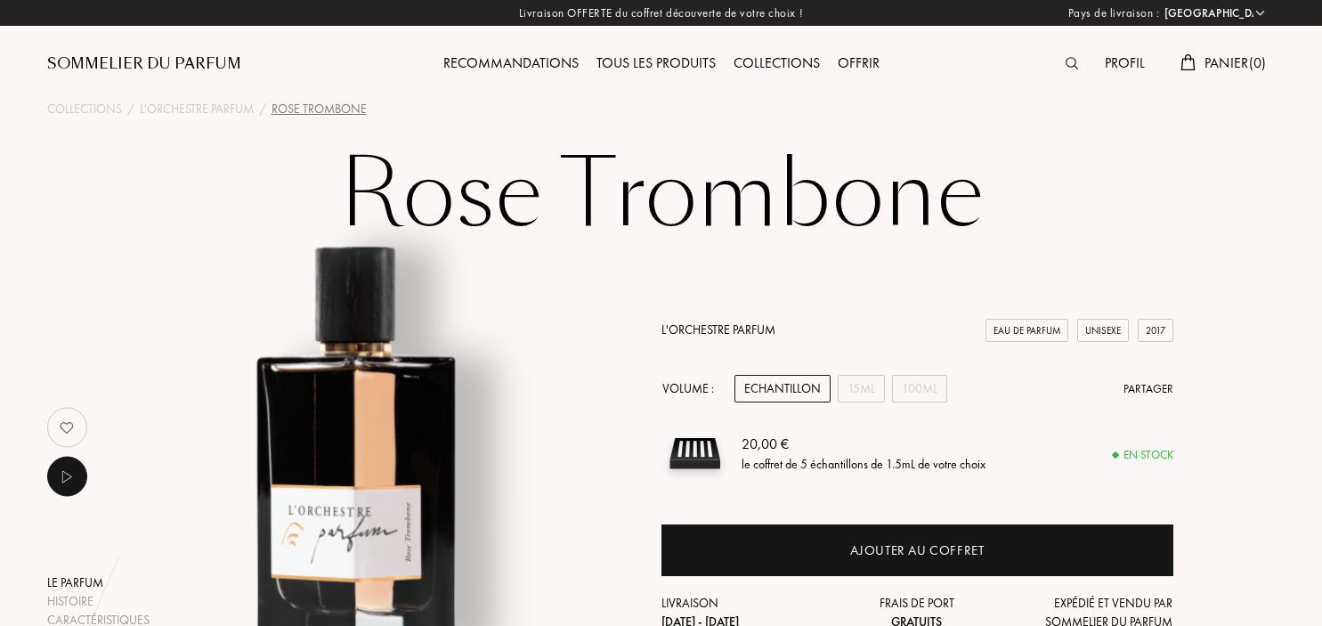
select select "FR"
click at [1060, 66] on div at bounding box center [1076, 64] width 39 height 23
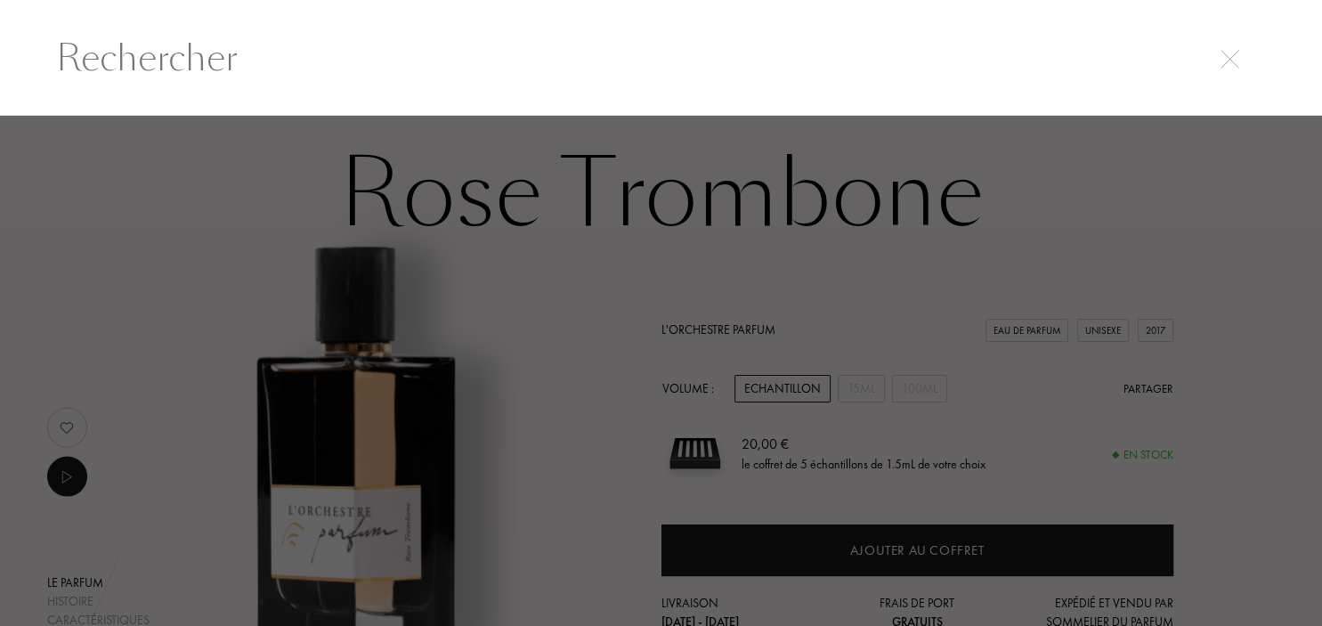
click at [524, 46] on input "text" at bounding box center [661, 57] width 1282 height 53
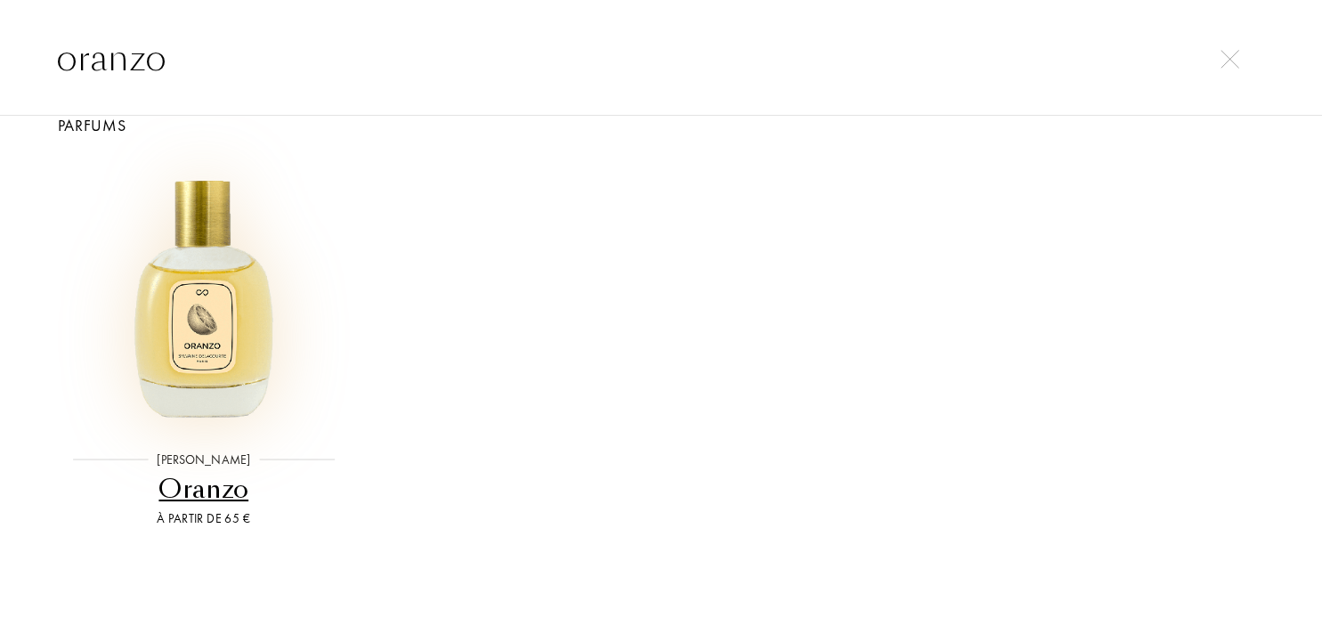
scroll to position [60, 0]
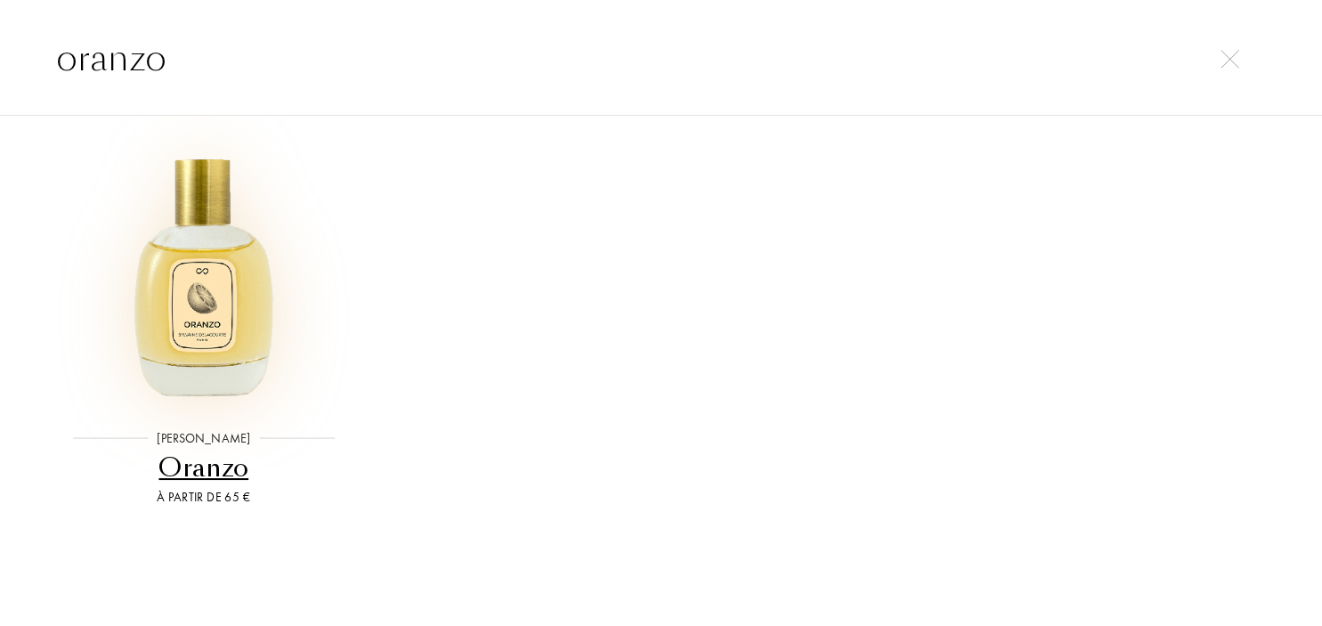
type input "oranzo"
click at [225, 322] on img at bounding box center [204, 272] width 274 height 274
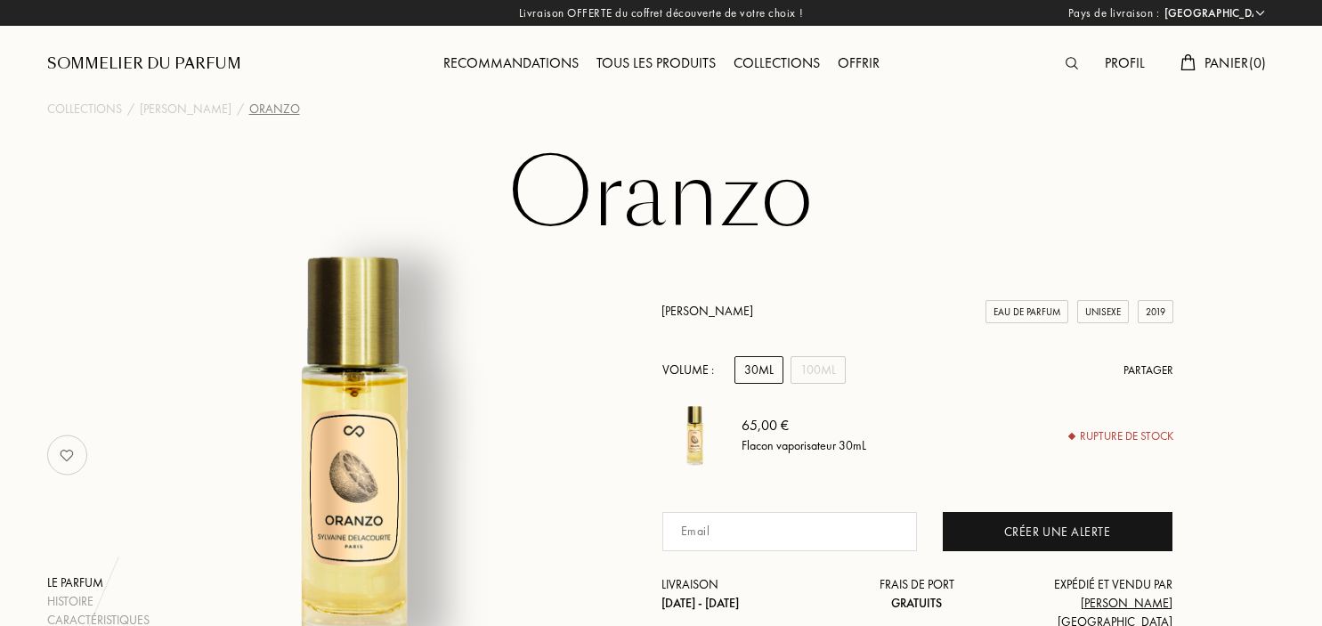
select select "FR"
click at [1071, 69] on img at bounding box center [1072, 63] width 12 height 12
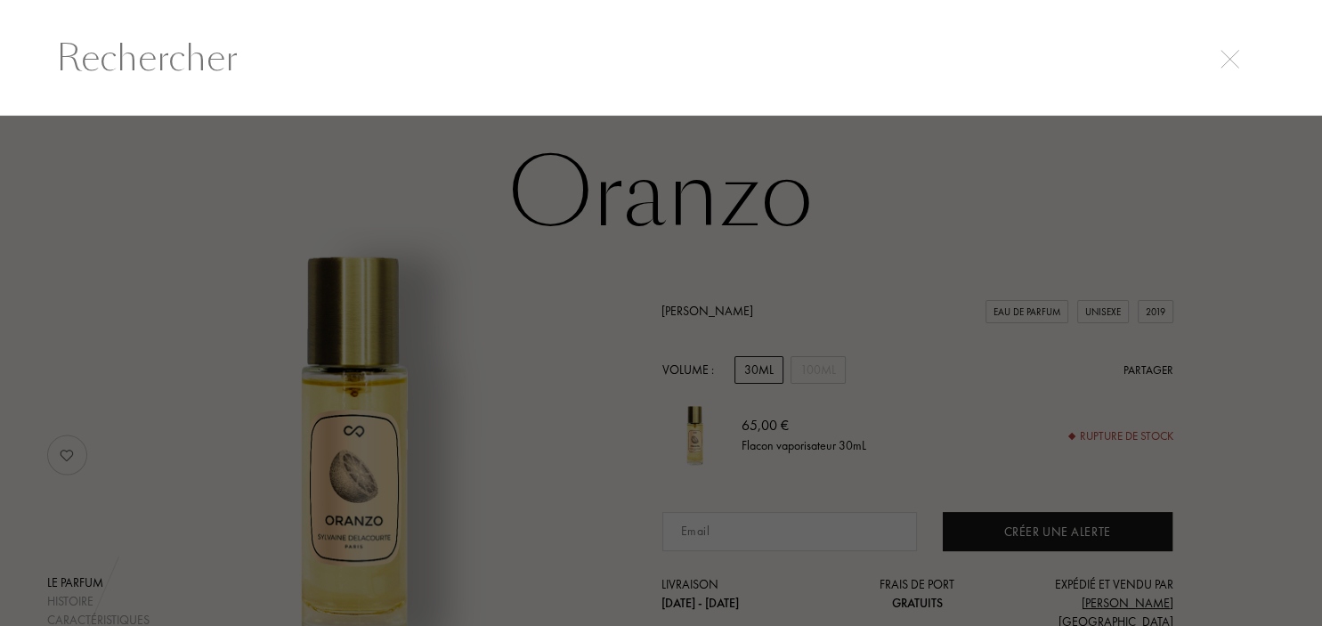
click at [321, 61] on input "text" at bounding box center [661, 57] width 1282 height 53
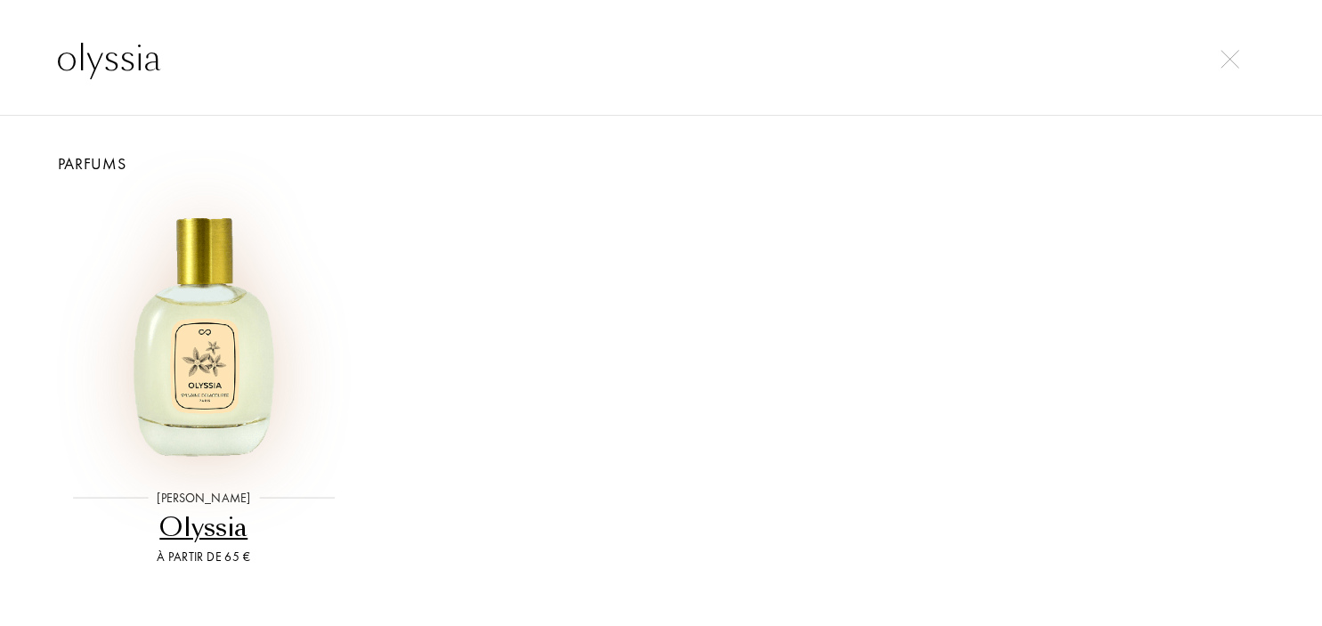
type input "olyssia"
click at [251, 347] on img at bounding box center [204, 332] width 274 height 274
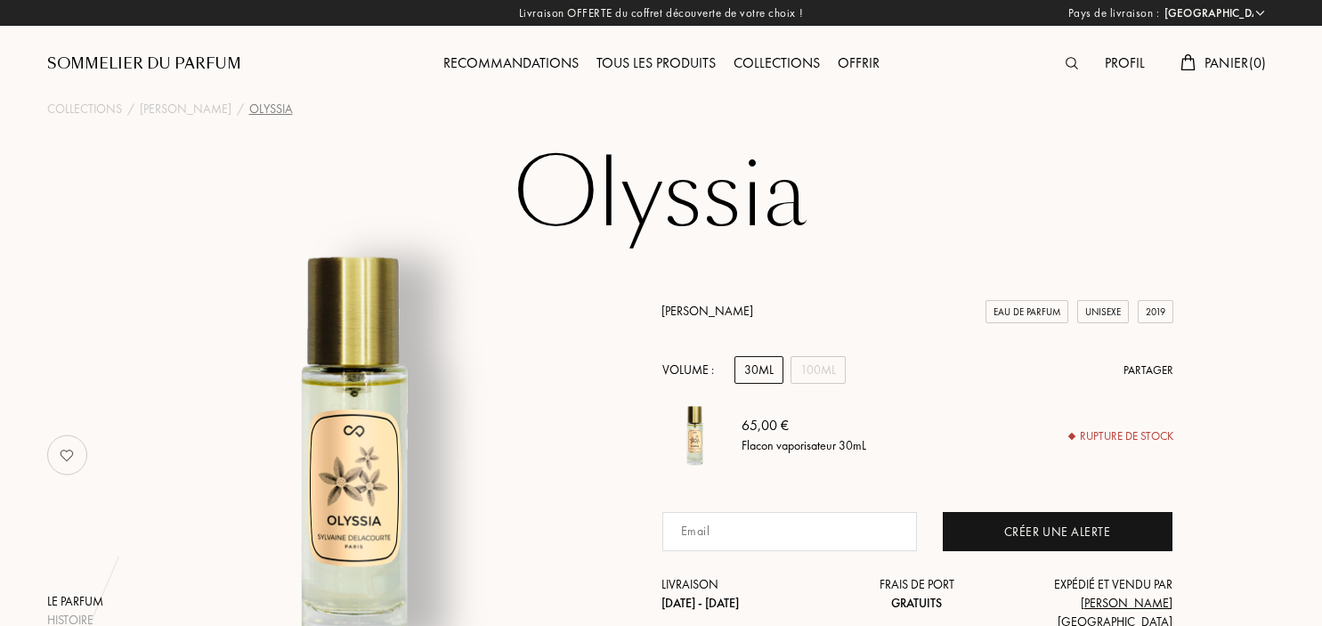
select select "FR"
click at [1068, 69] on img at bounding box center [1072, 63] width 12 height 12
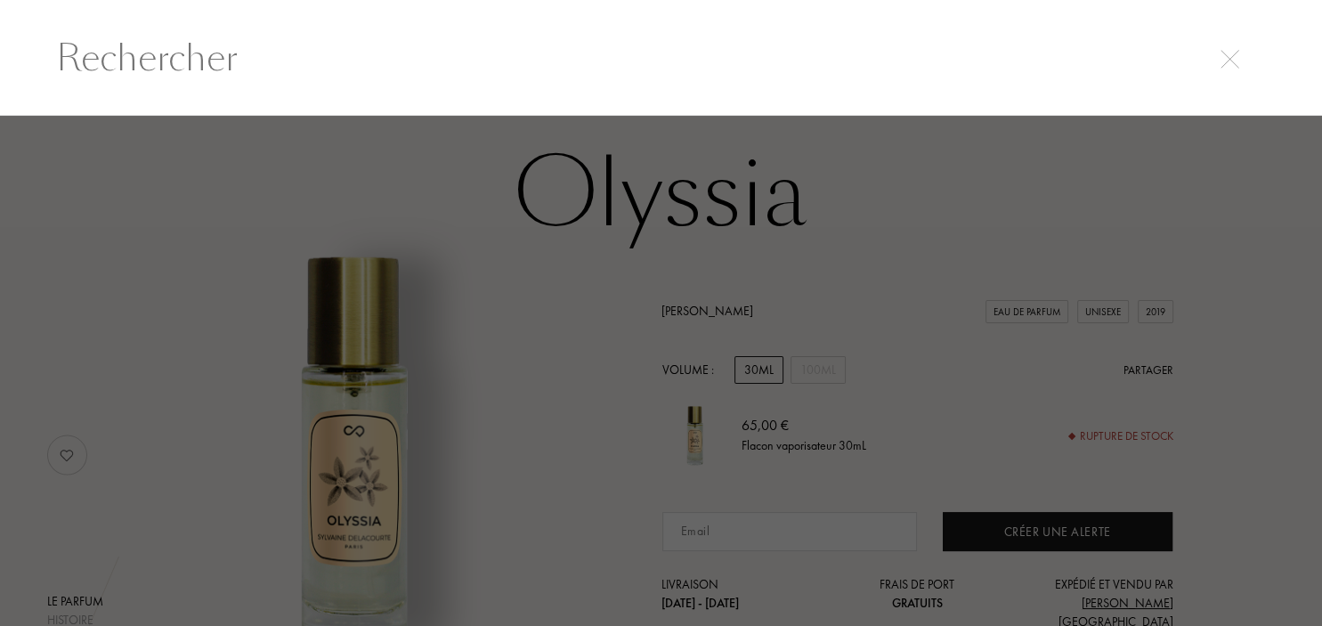
click at [1244, 72] on input "text" at bounding box center [661, 57] width 1282 height 53
click at [1234, 59] on img at bounding box center [1230, 59] width 19 height 19
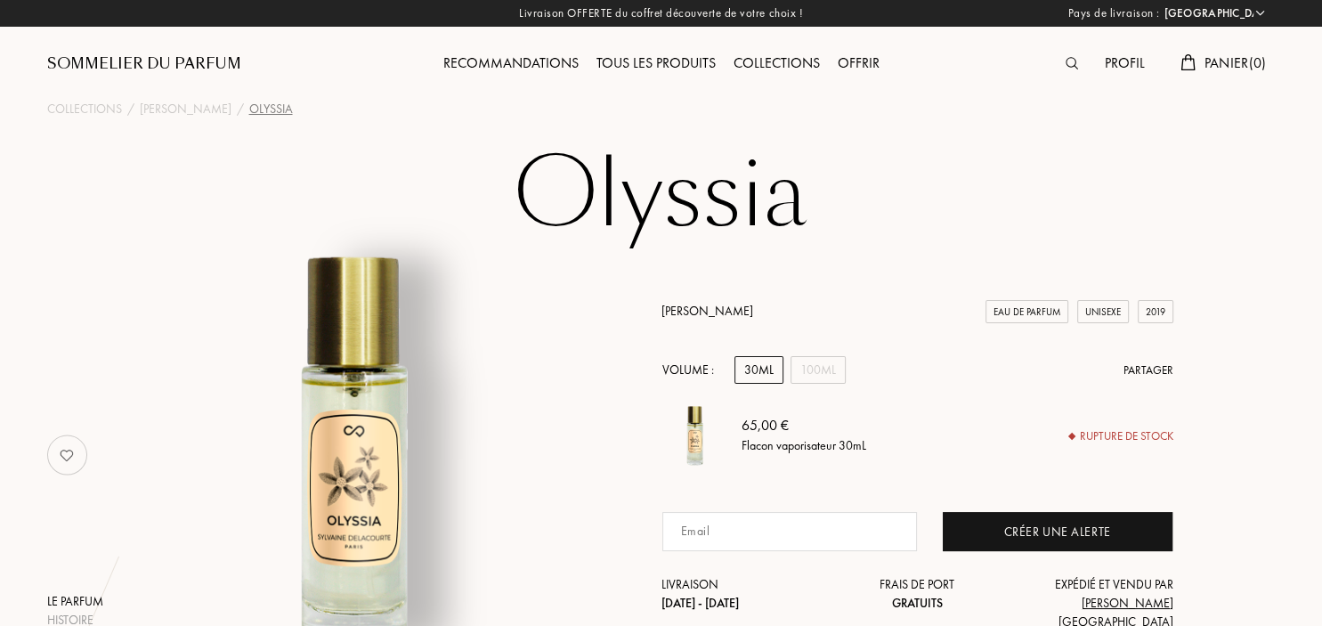
click at [1074, 61] on img at bounding box center [1072, 63] width 12 height 12
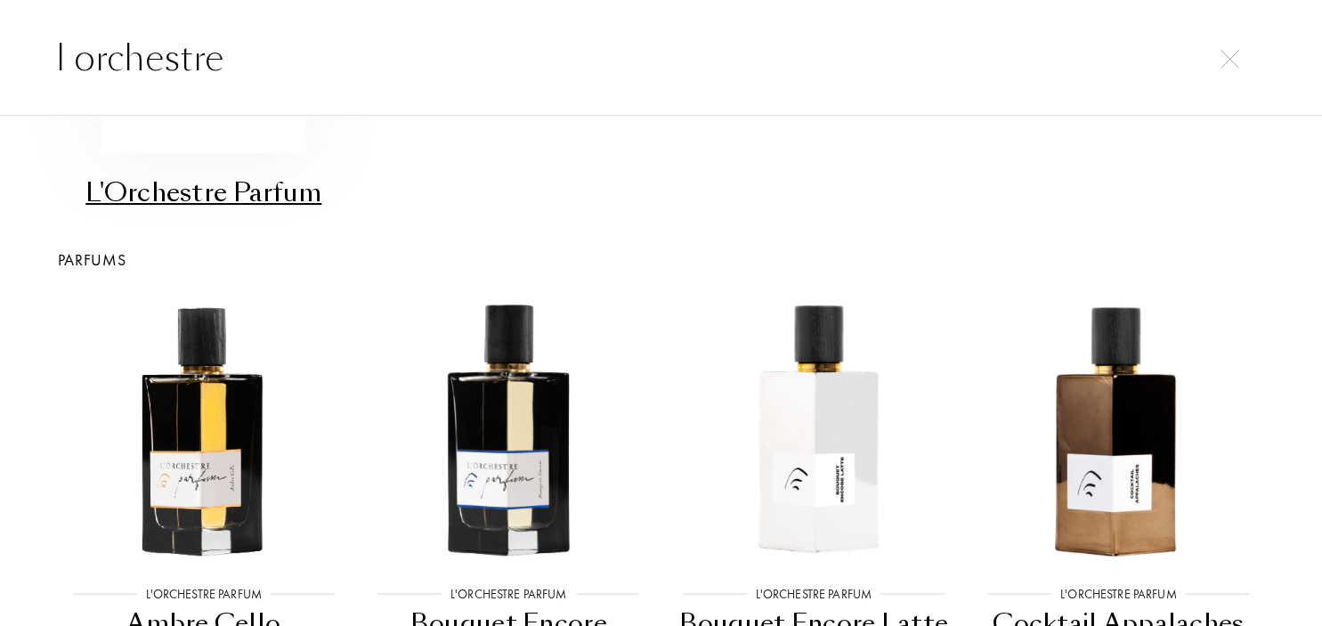
scroll to position [222, 0]
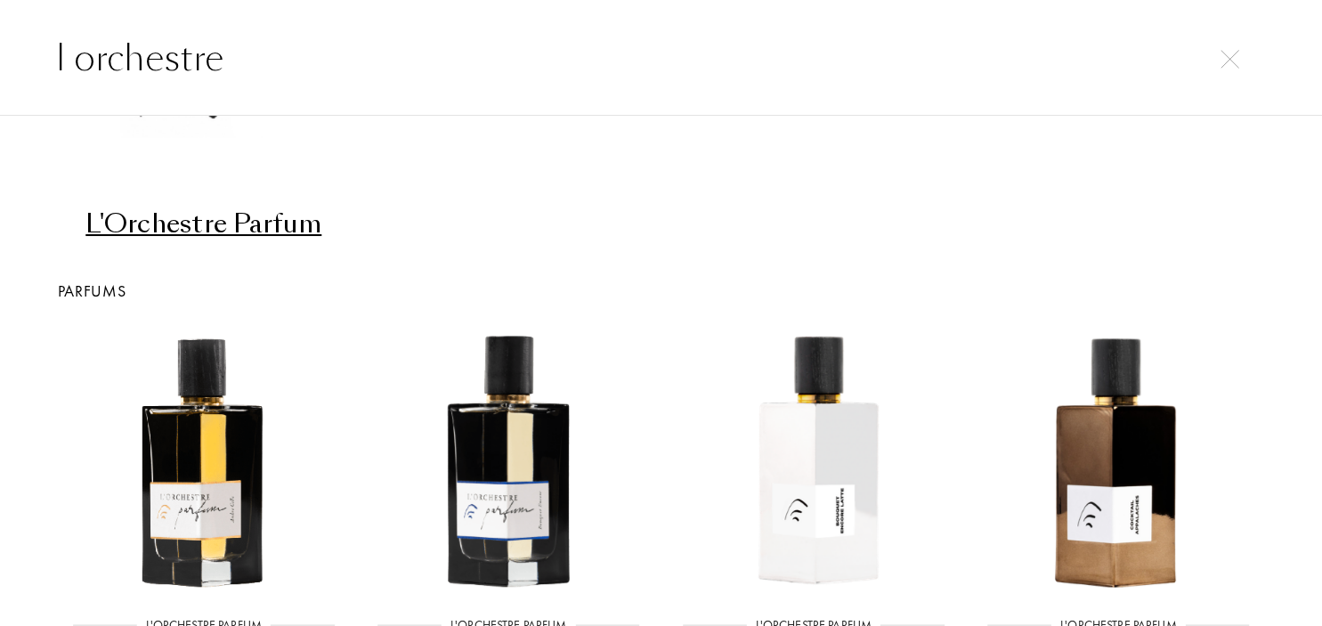
type input "l orchestre"
click at [265, 229] on div "L'Orchestre Parfum" at bounding box center [204, 224] width 291 height 35
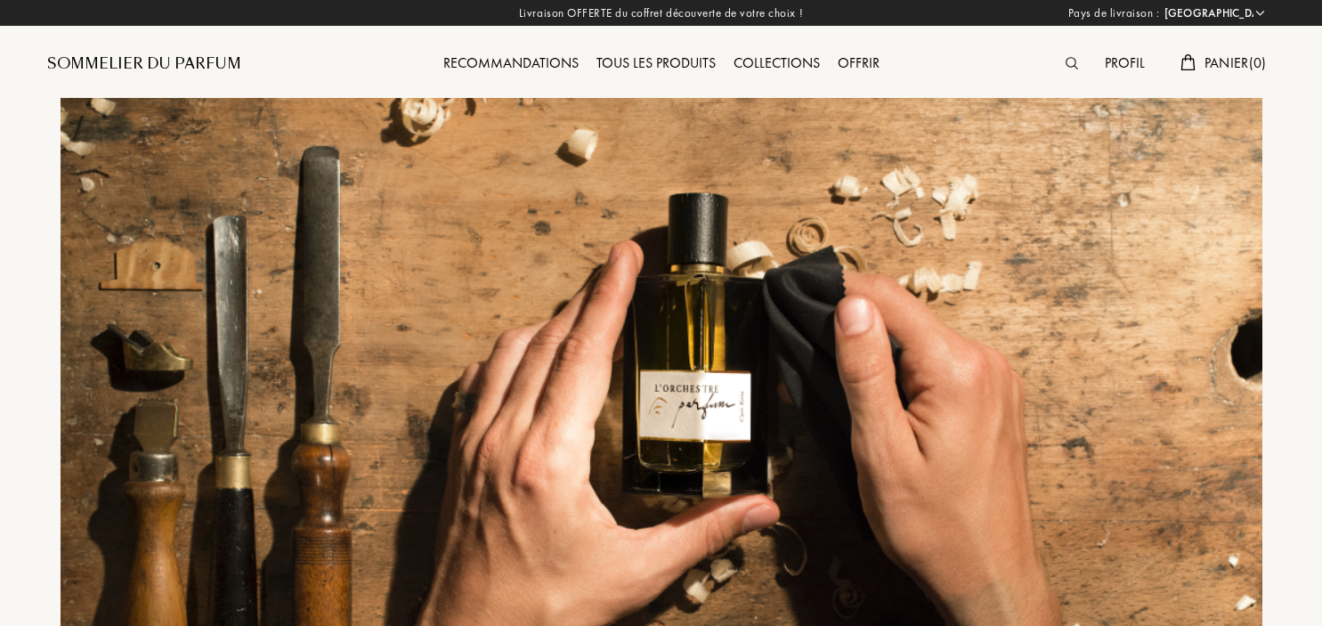
select select "FR"
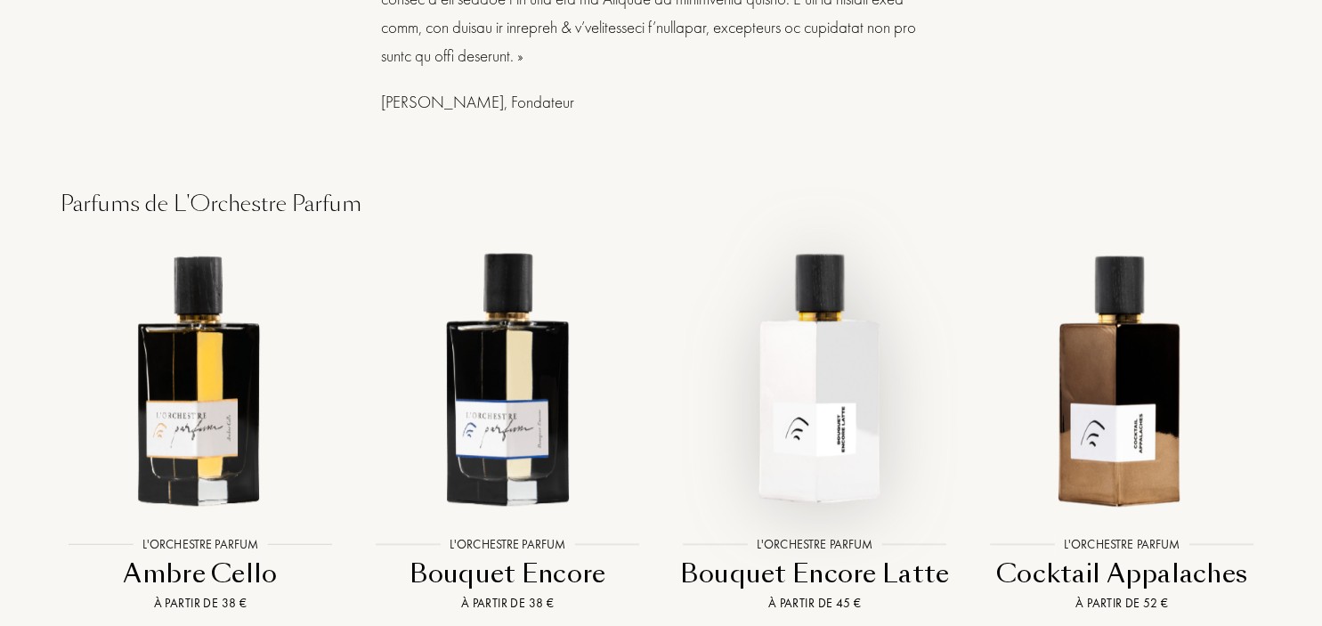
scroll to position [1410, 0]
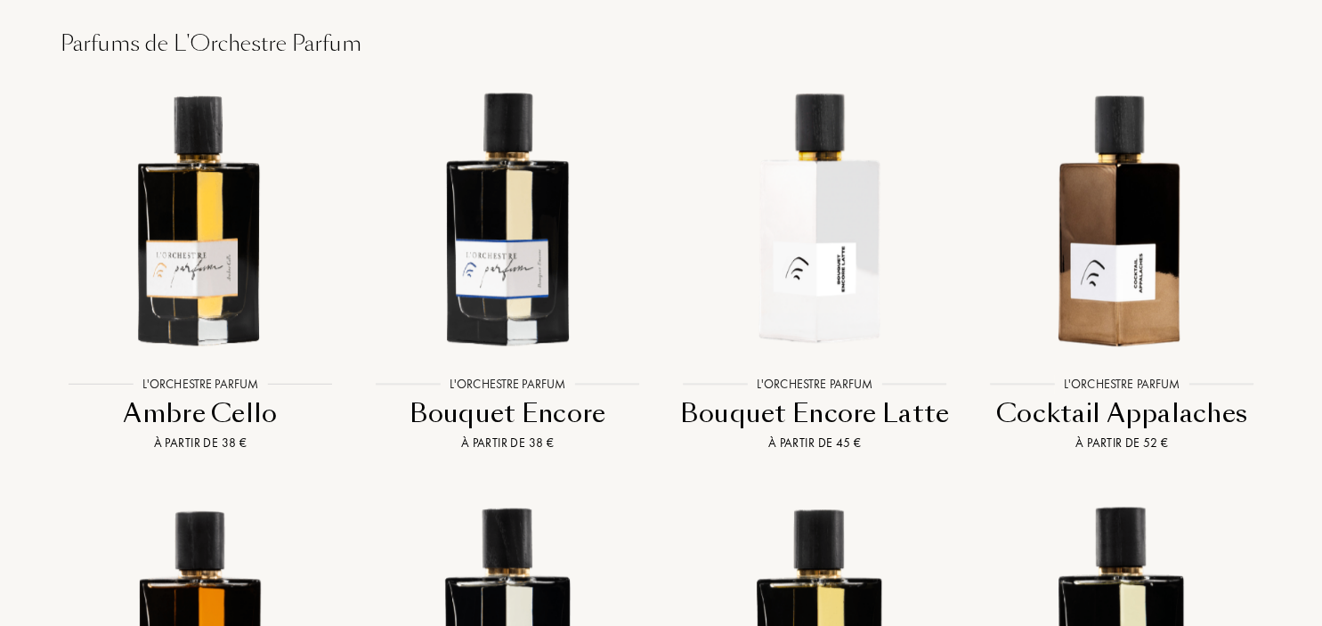
click at [805, 411] on div "Bouquet Encore Latte" at bounding box center [815, 413] width 293 height 35
click at [215, 415] on div "Ambre Cello" at bounding box center [200, 413] width 293 height 35
click at [541, 414] on div "Bouquet Encore" at bounding box center [507, 413] width 293 height 35
click at [744, 415] on div "Bouquet Encore Latte" at bounding box center [815, 413] width 293 height 35
click at [564, 413] on div "Bouquet Encore" at bounding box center [507, 413] width 293 height 35
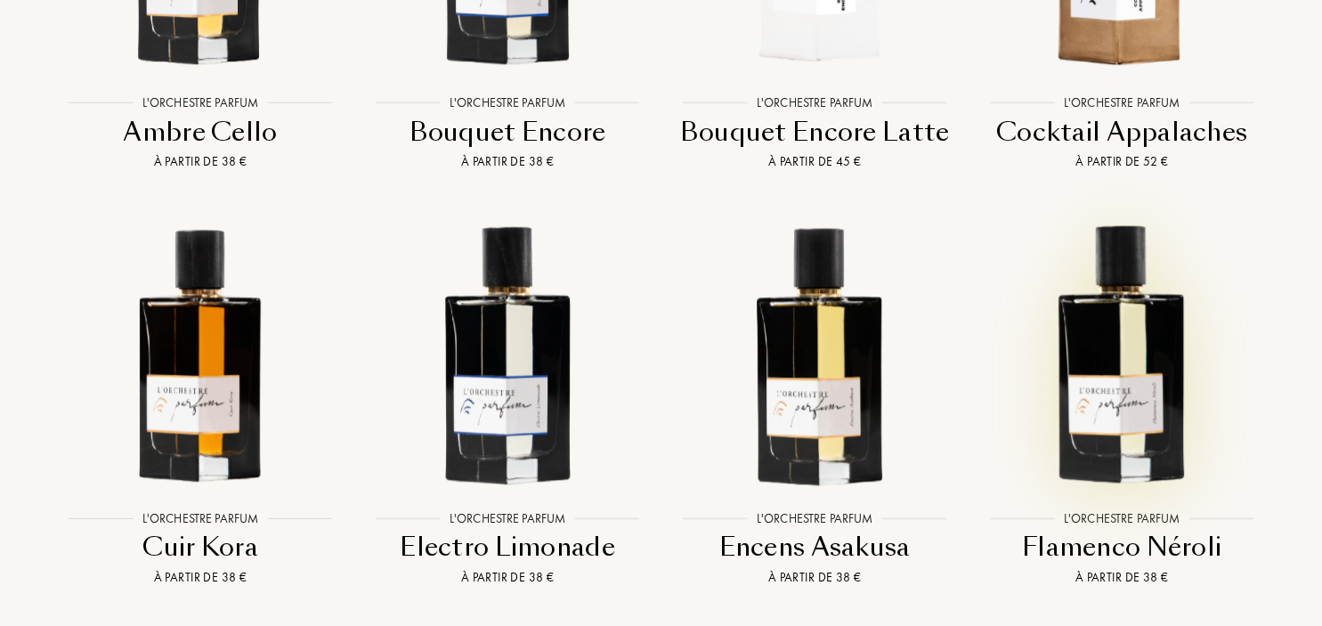
scroll to position [1504, 0]
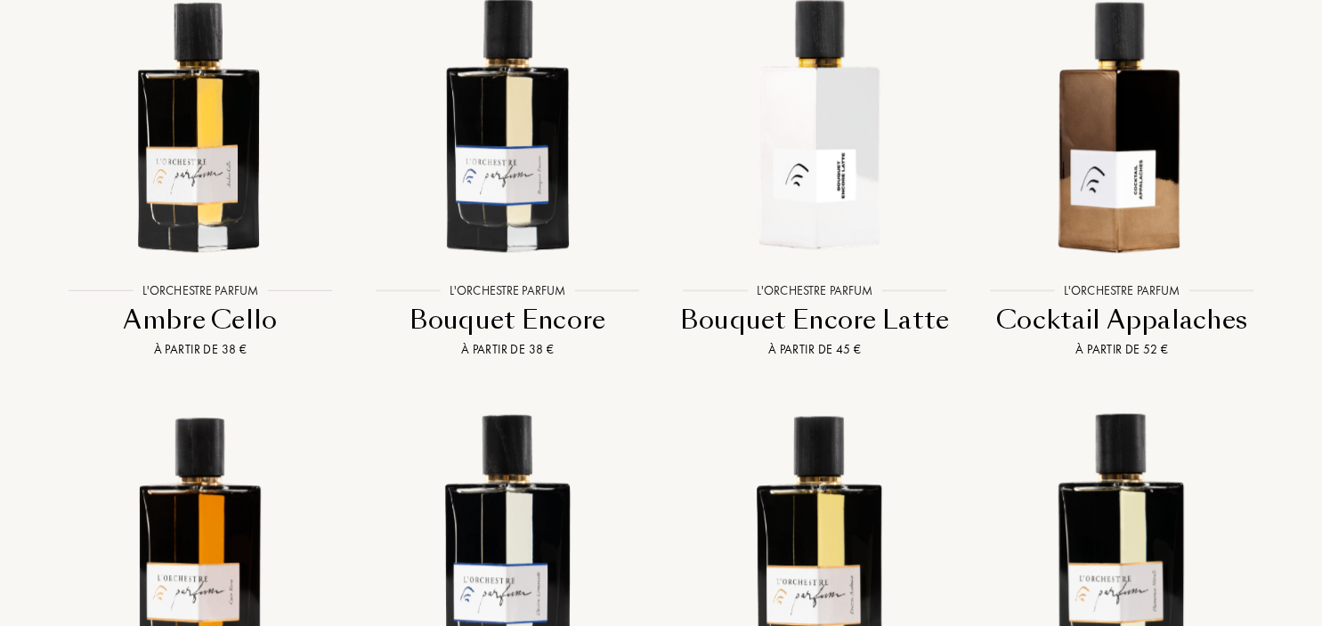
click at [1067, 323] on div "Cocktail Appalaches" at bounding box center [1122, 320] width 293 height 35
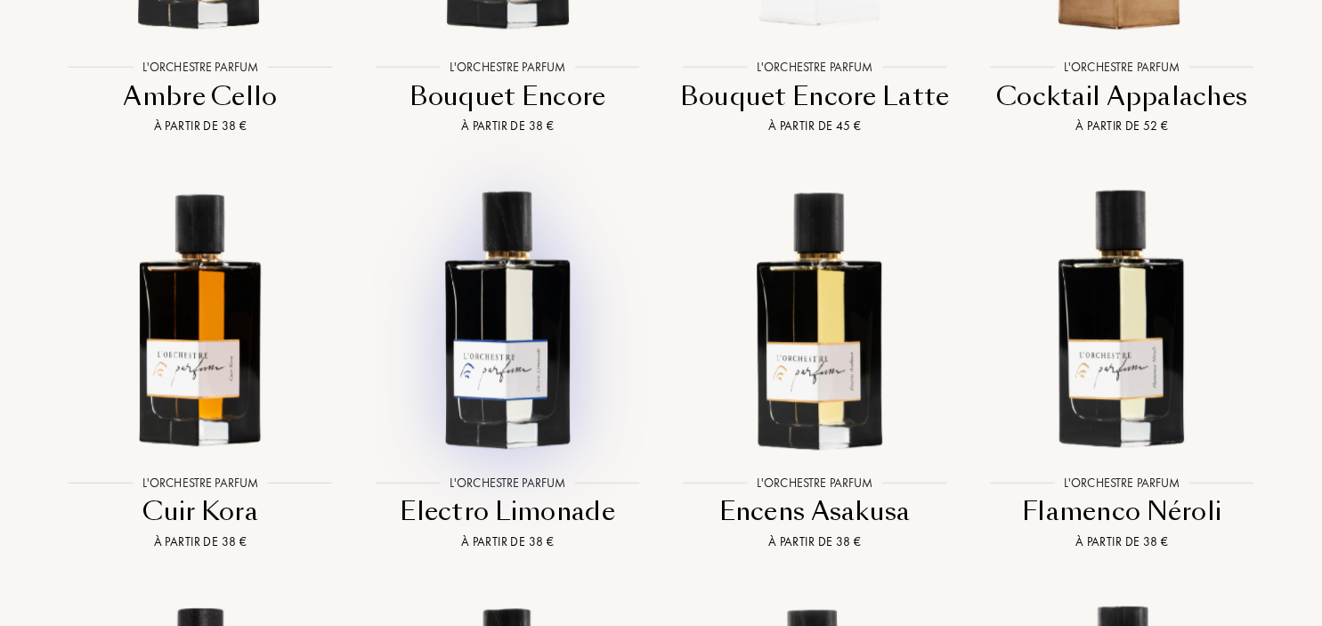
scroll to position [1786, 0]
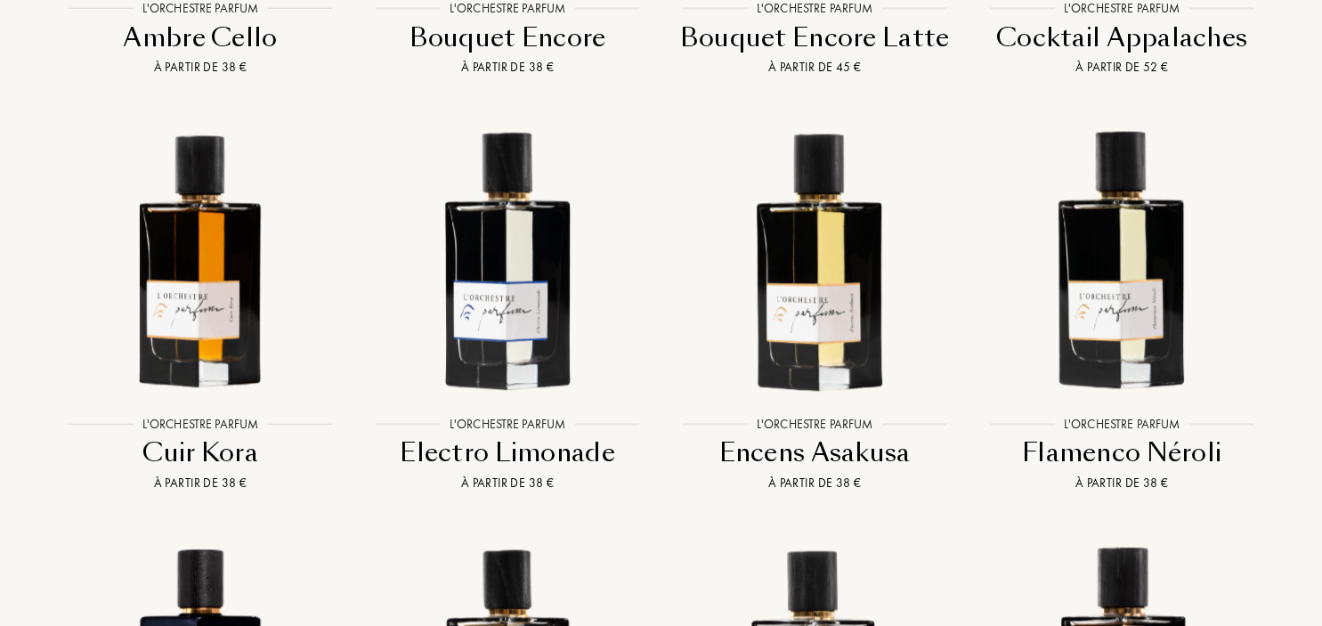
click at [556, 459] on div "Electro Limonade" at bounding box center [507, 452] width 293 height 35
click at [831, 454] on div "Encens Asakusa" at bounding box center [815, 452] width 293 height 35
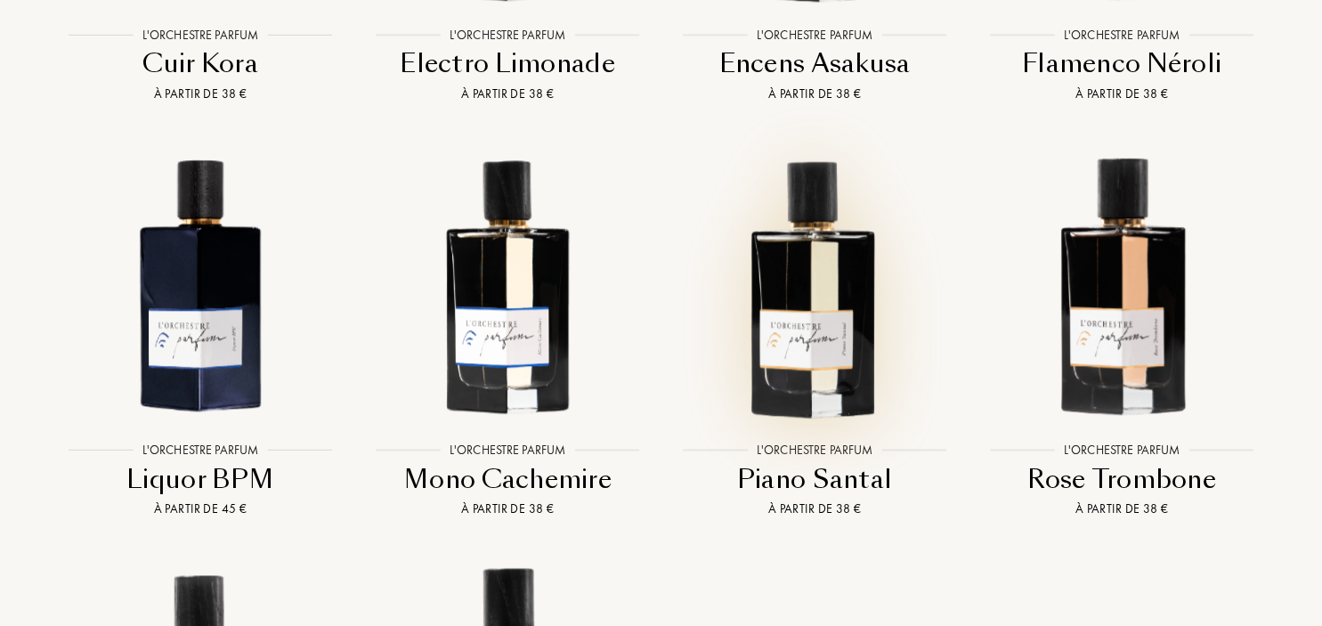
scroll to position [2256, 0]
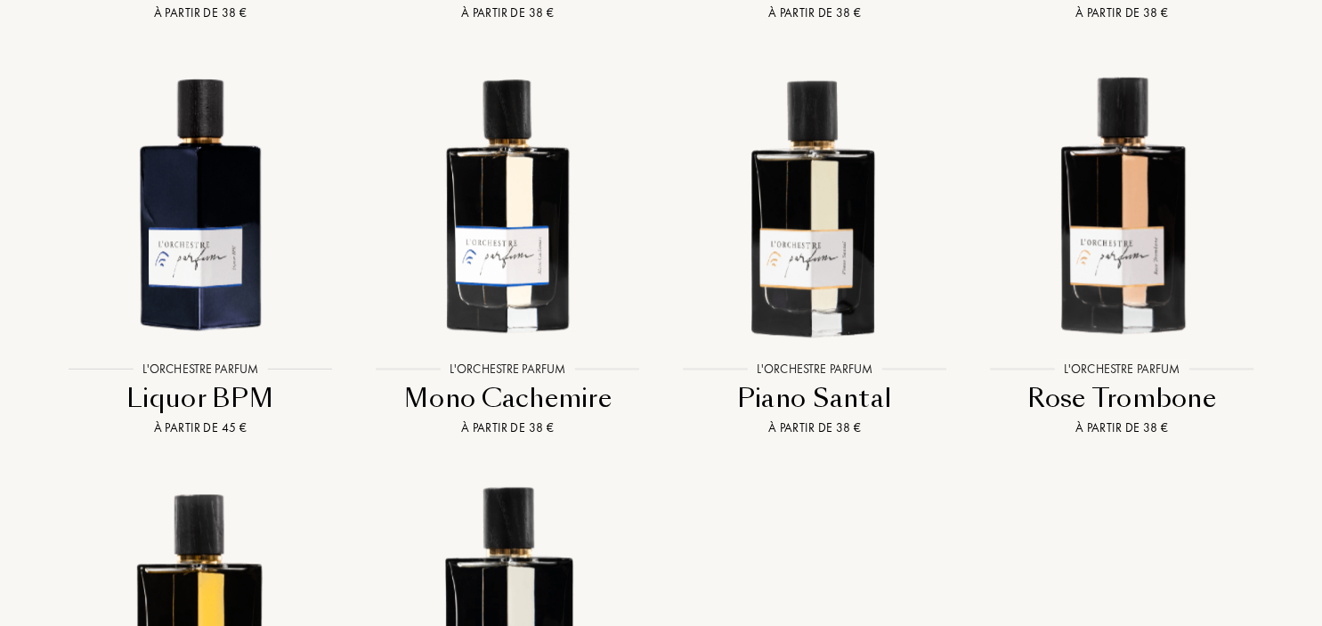
click at [465, 390] on div "Mono Cachemire" at bounding box center [507, 398] width 293 height 35
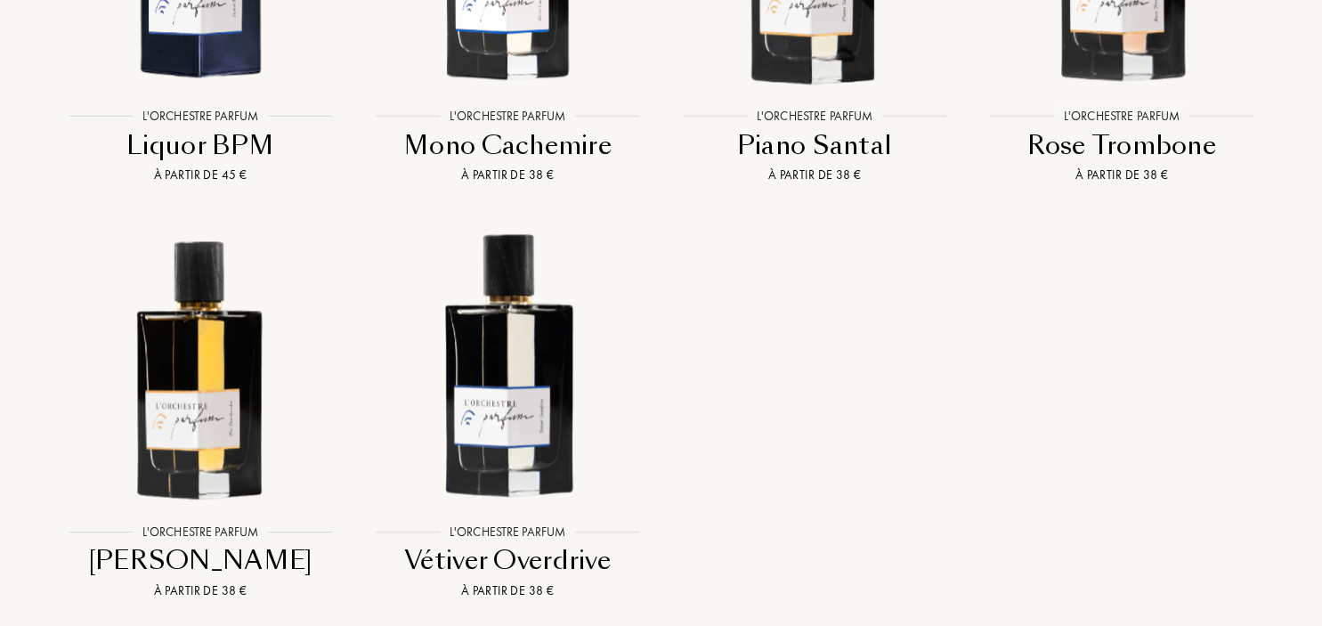
scroll to position [2538, 0]
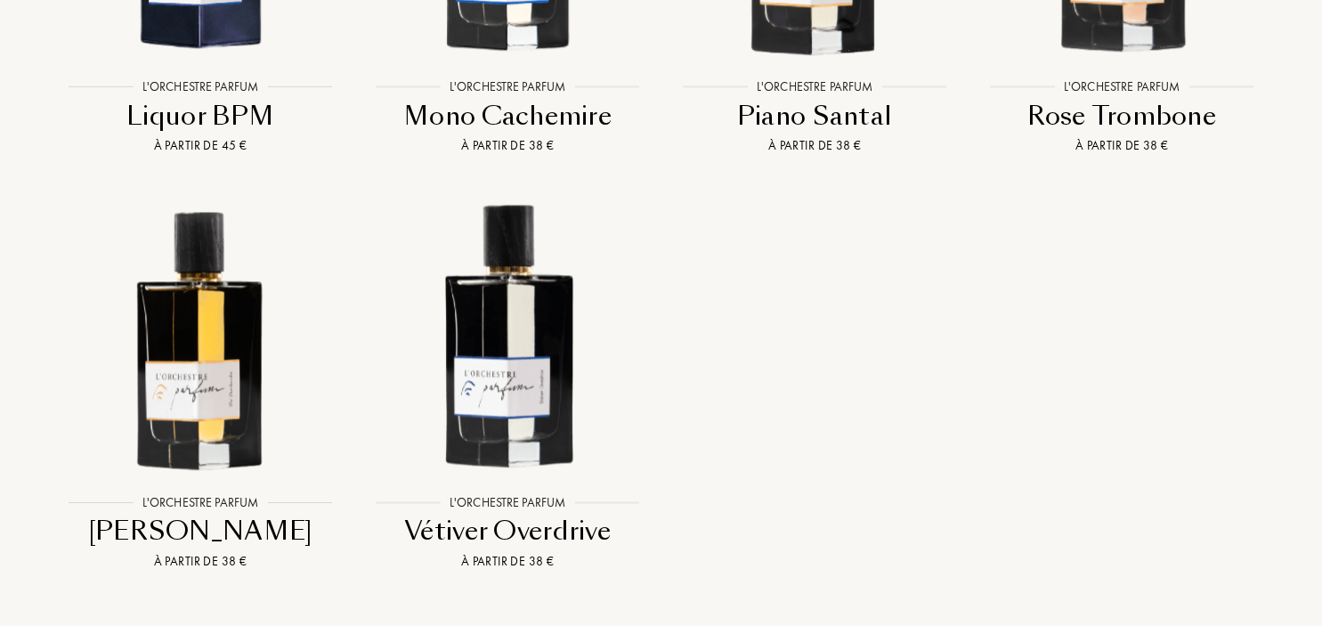
click at [549, 540] on div "Vétiver Overdrive" at bounding box center [507, 531] width 293 height 35
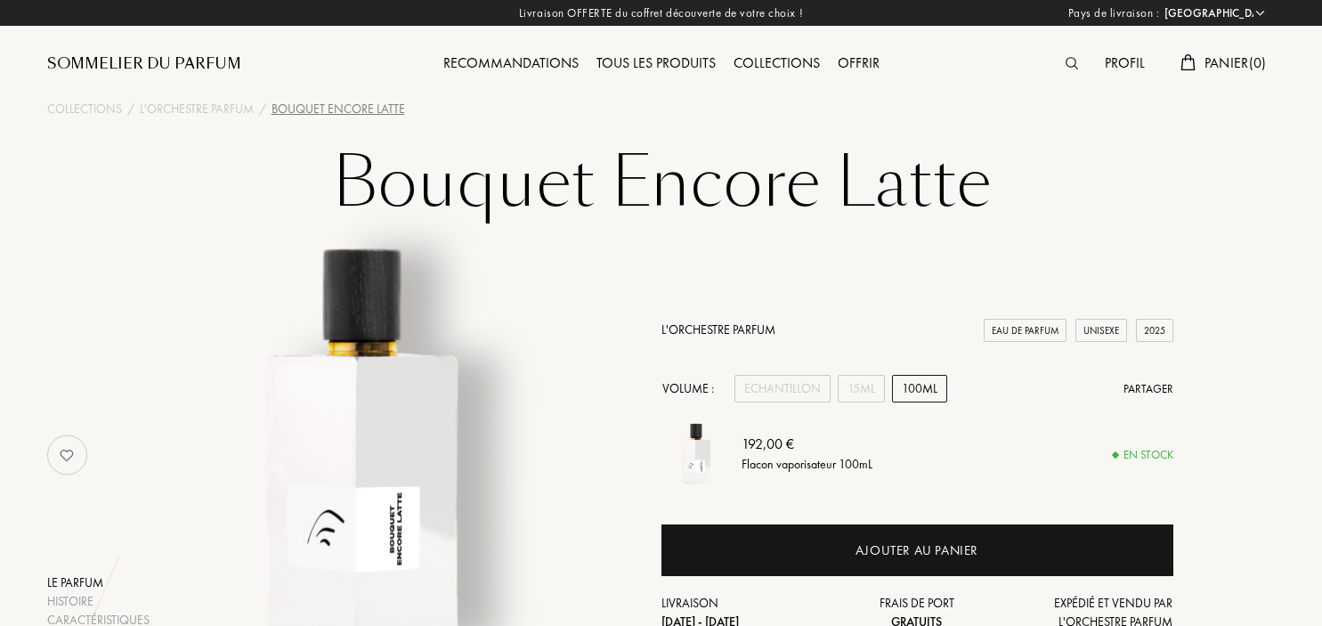
select select "FR"
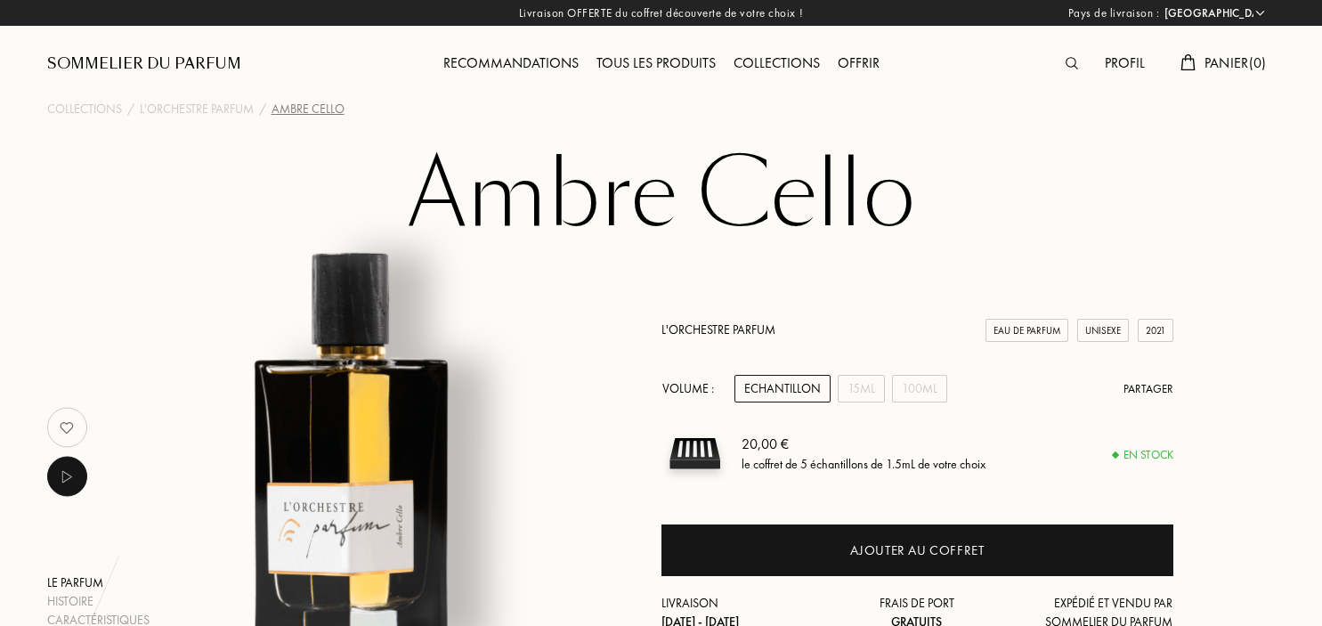
select select "FR"
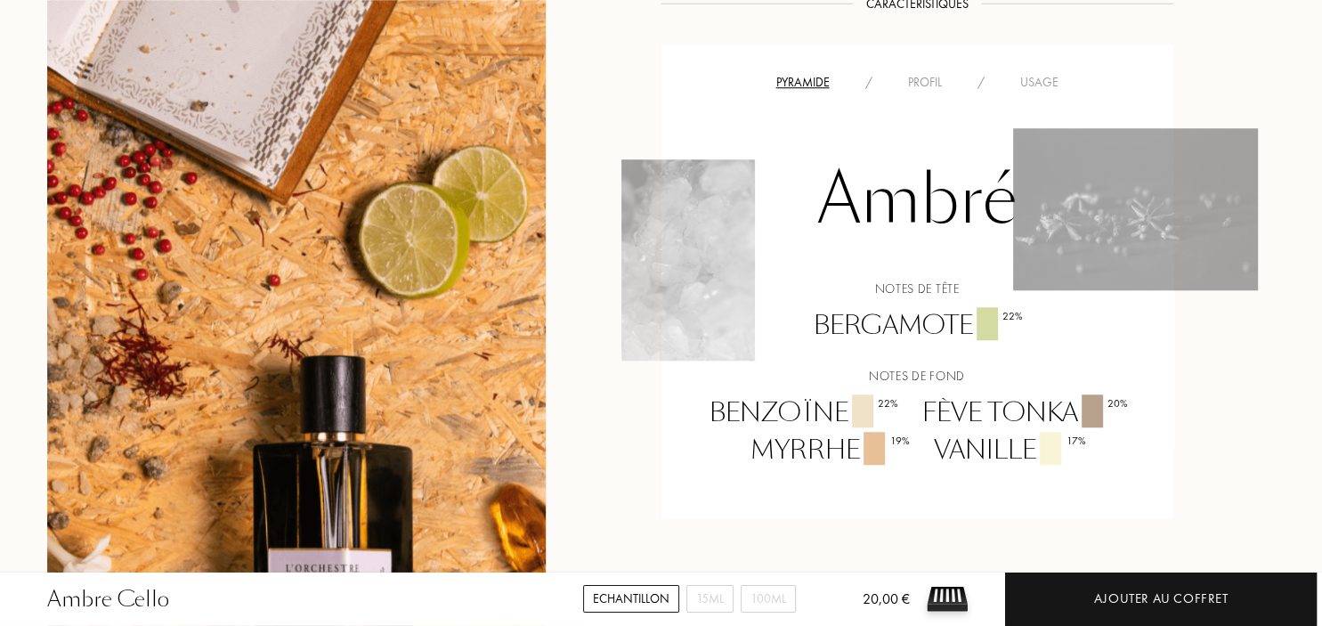
scroll to position [1504, 0]
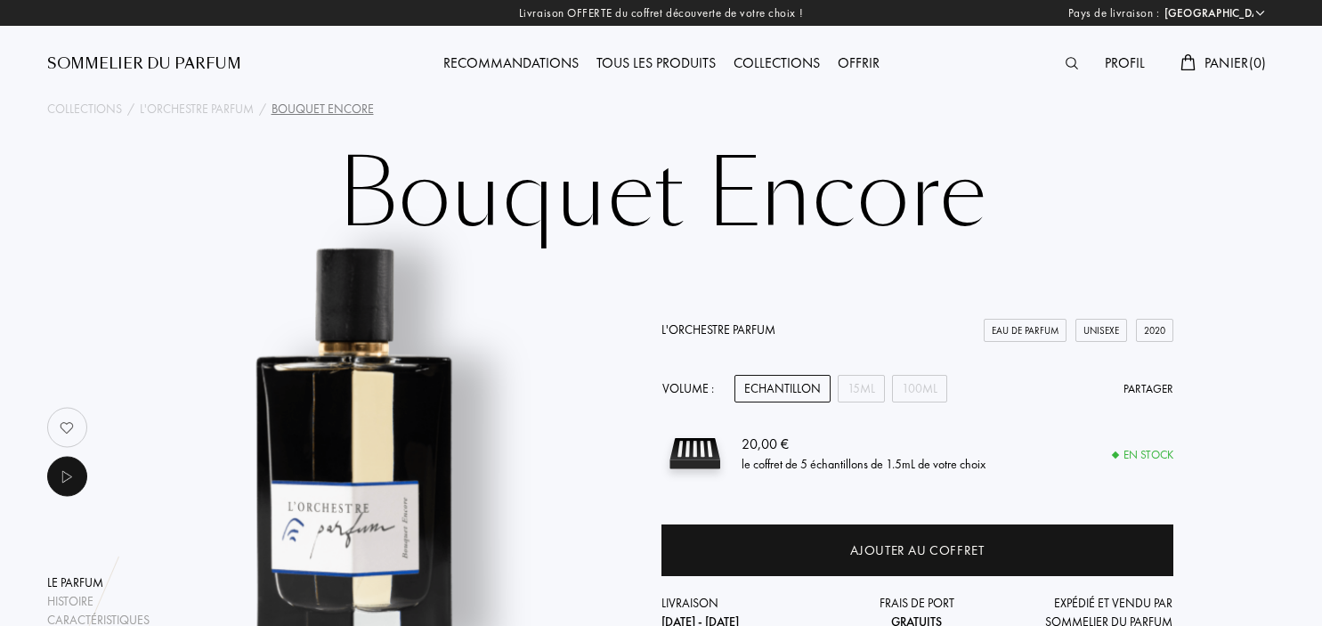
select select "FR"
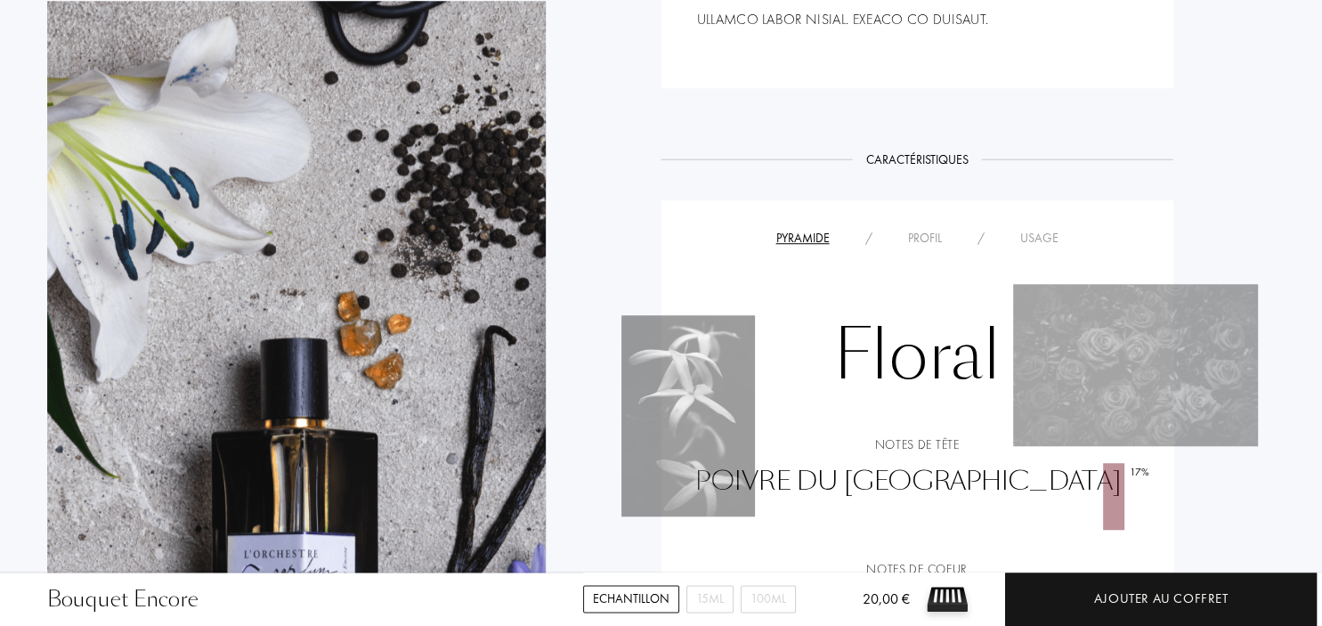
scroll to position [1504, 0]
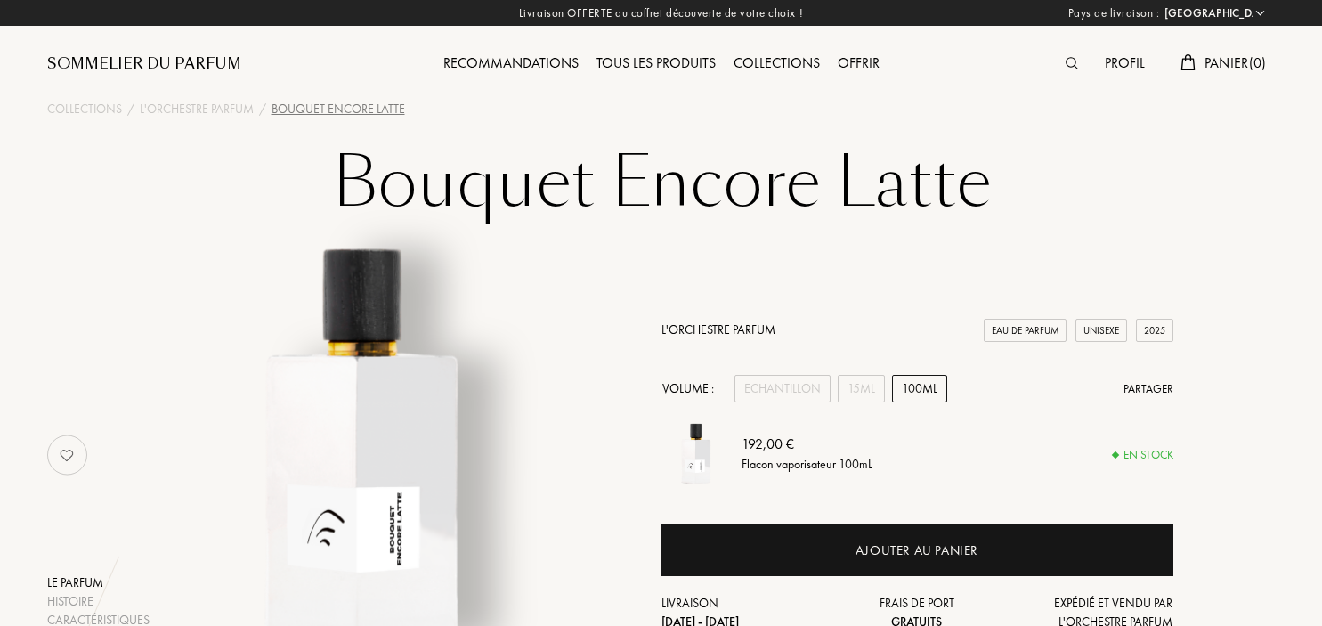
select select "FR"
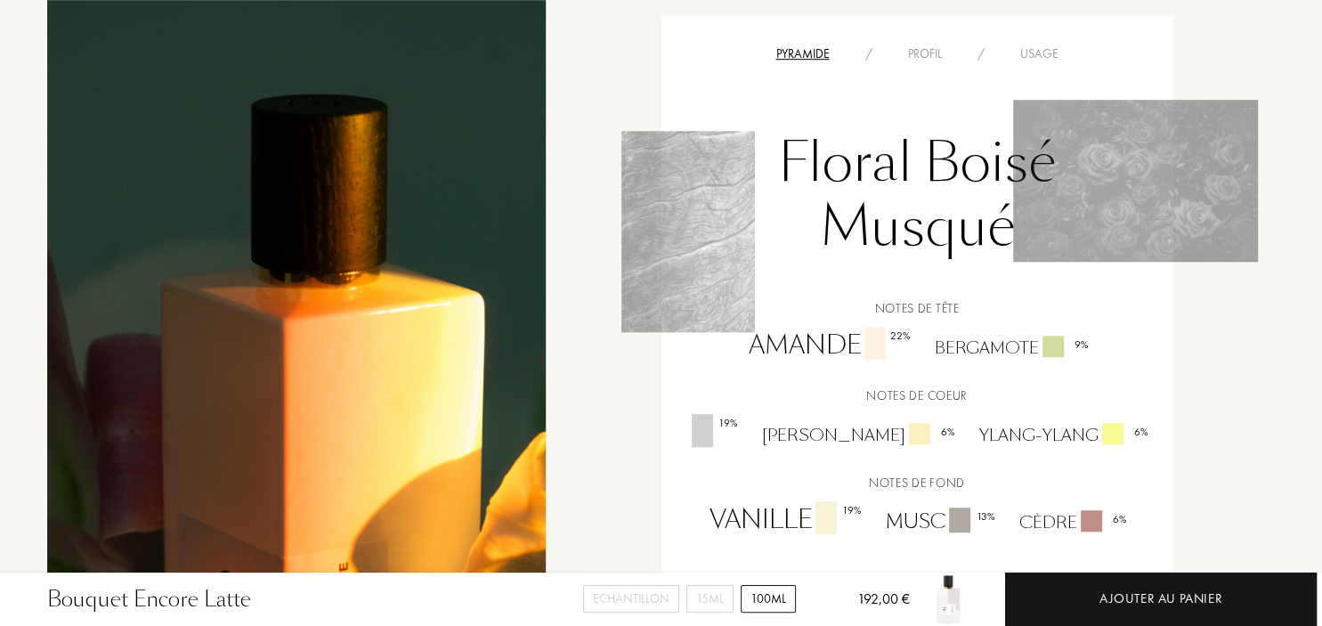
scroll to position [1316, 0]
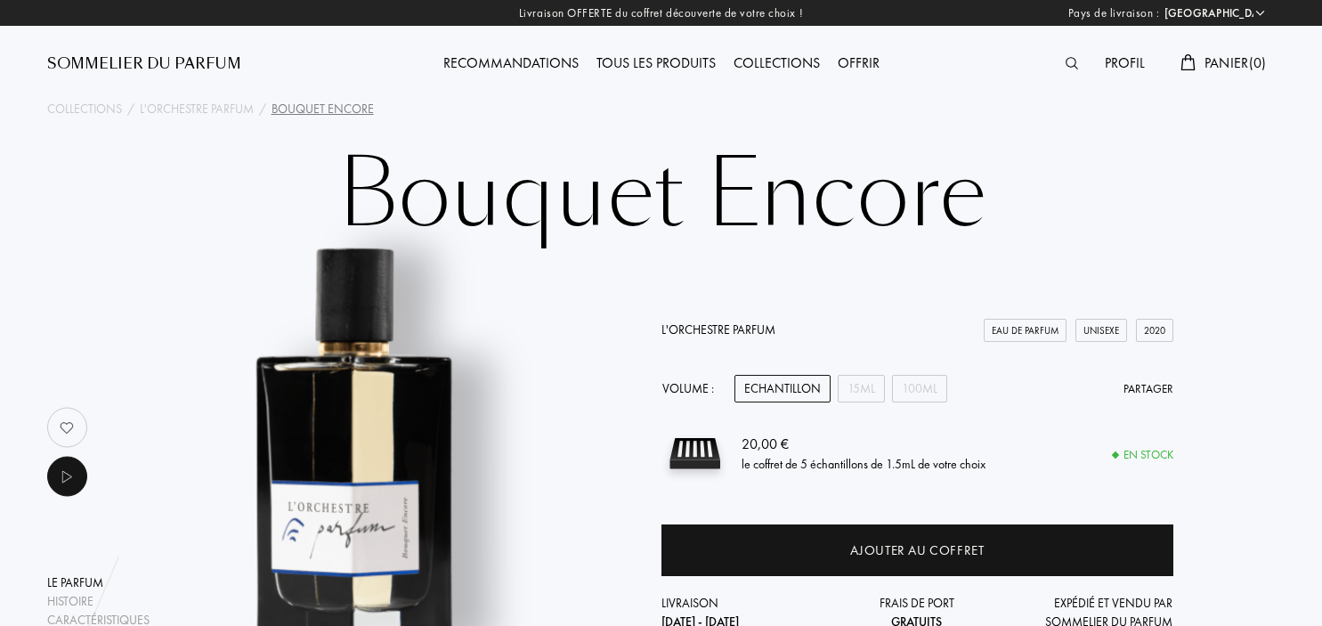
select select "FR"
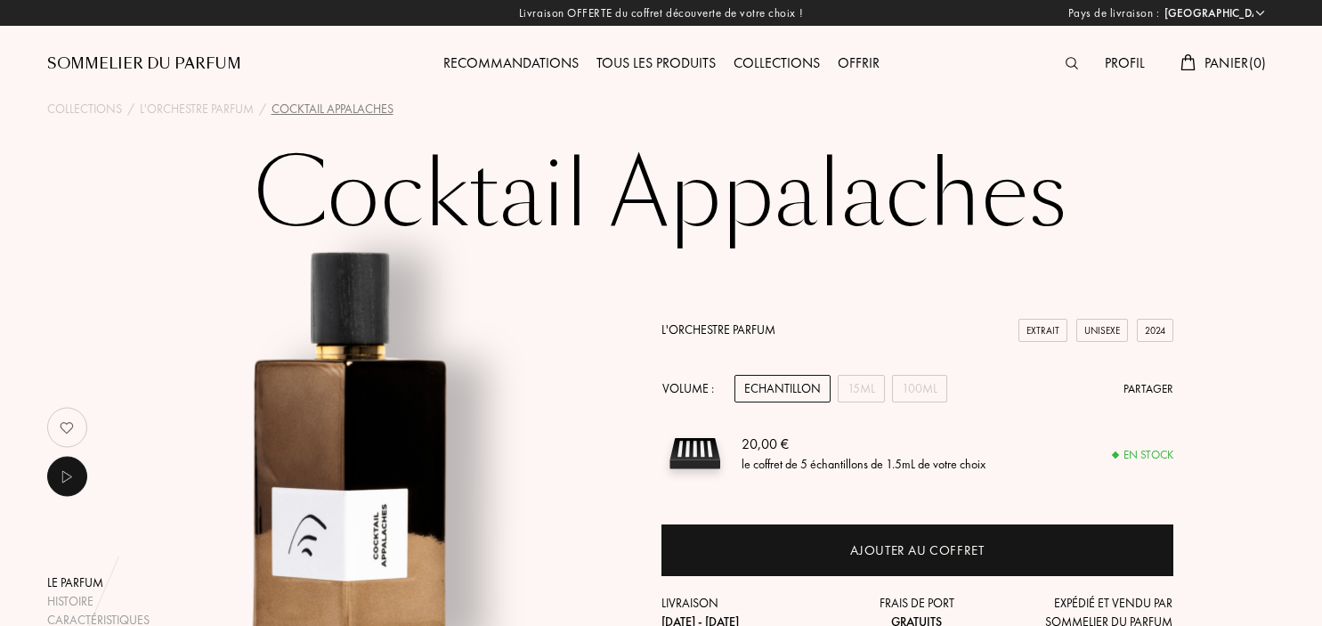
select select "FR"
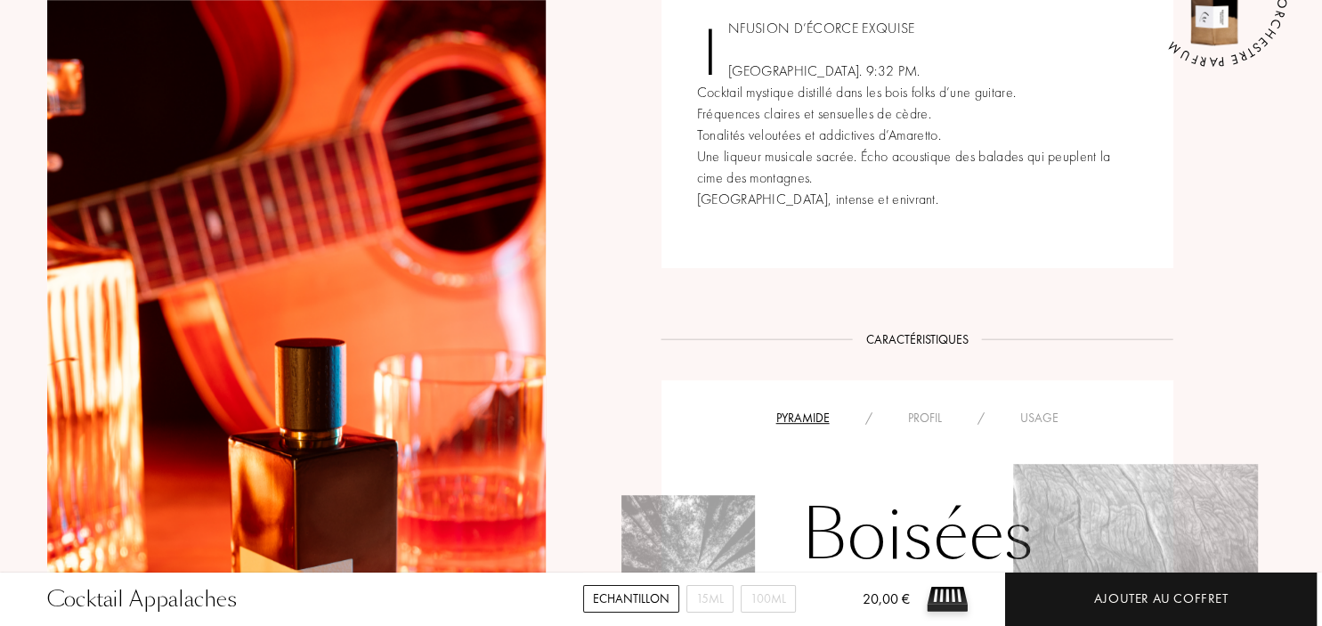
scroll to position [1316, 0]
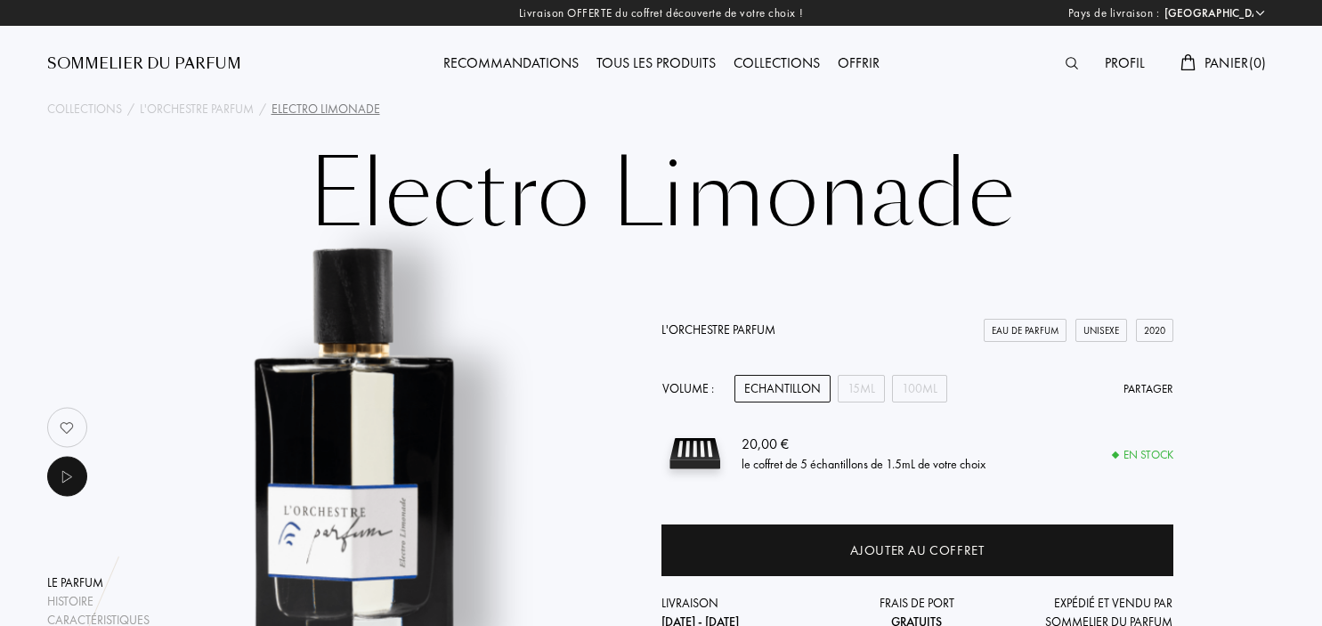
select select "FR"
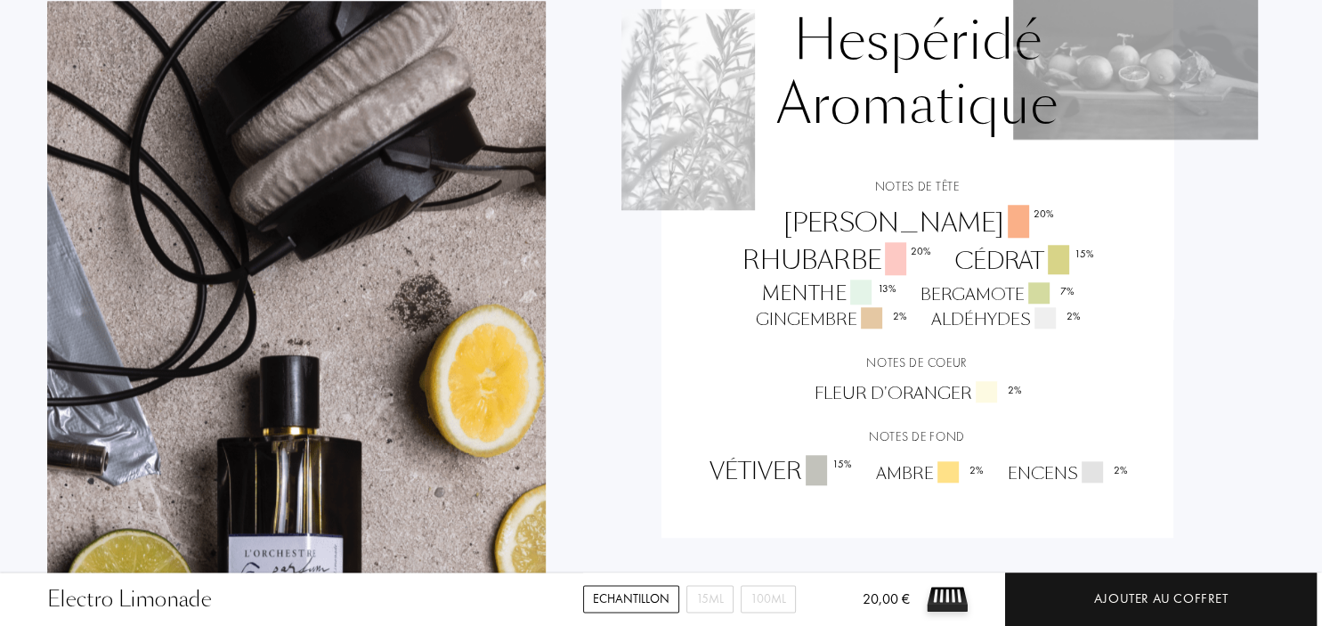
scroll to position [1598, 0]
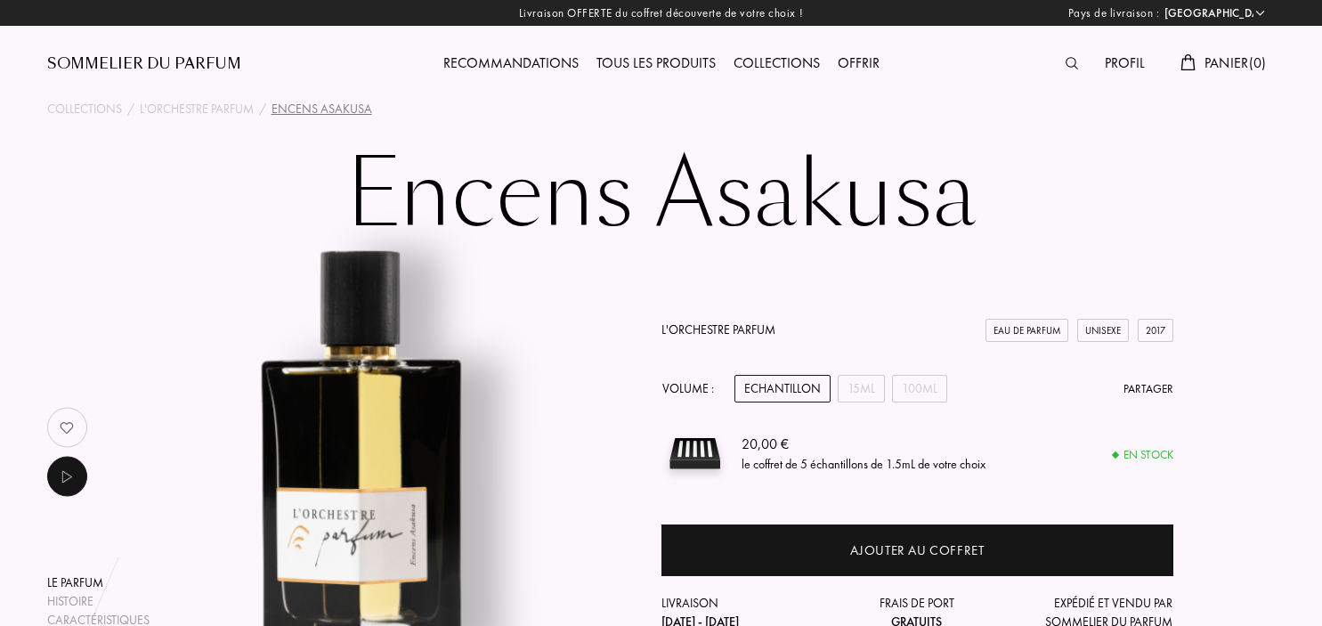
select select "FR"
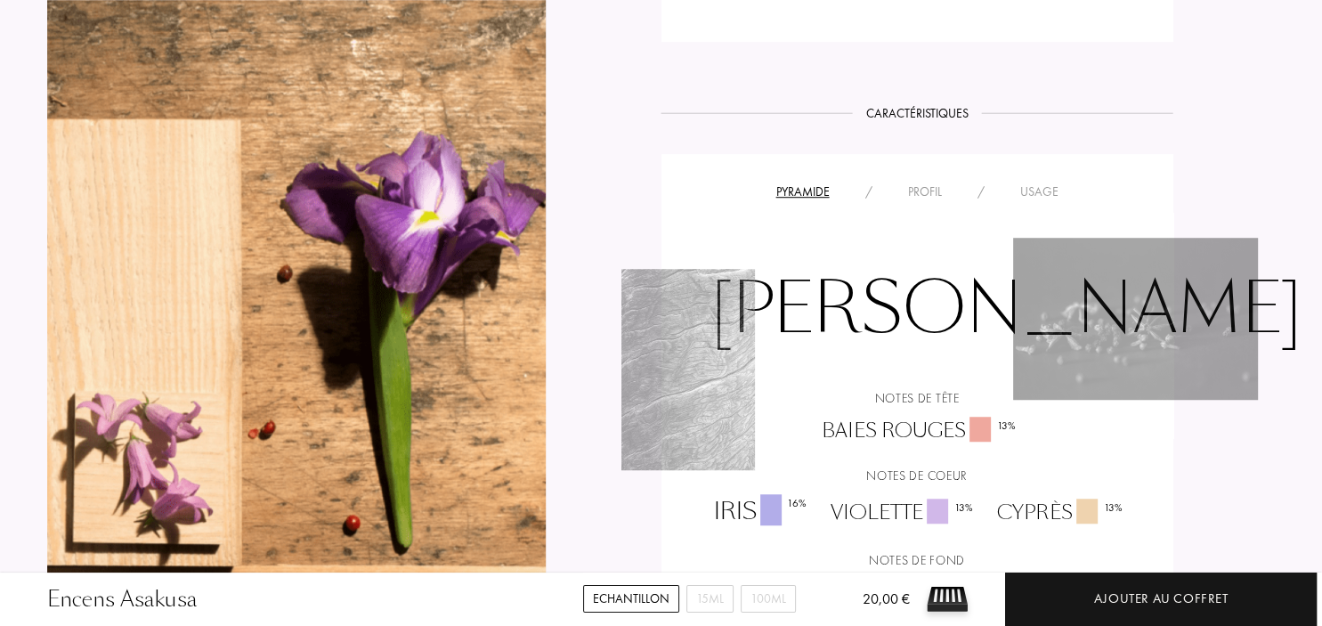
scroll to position [1316, 0]
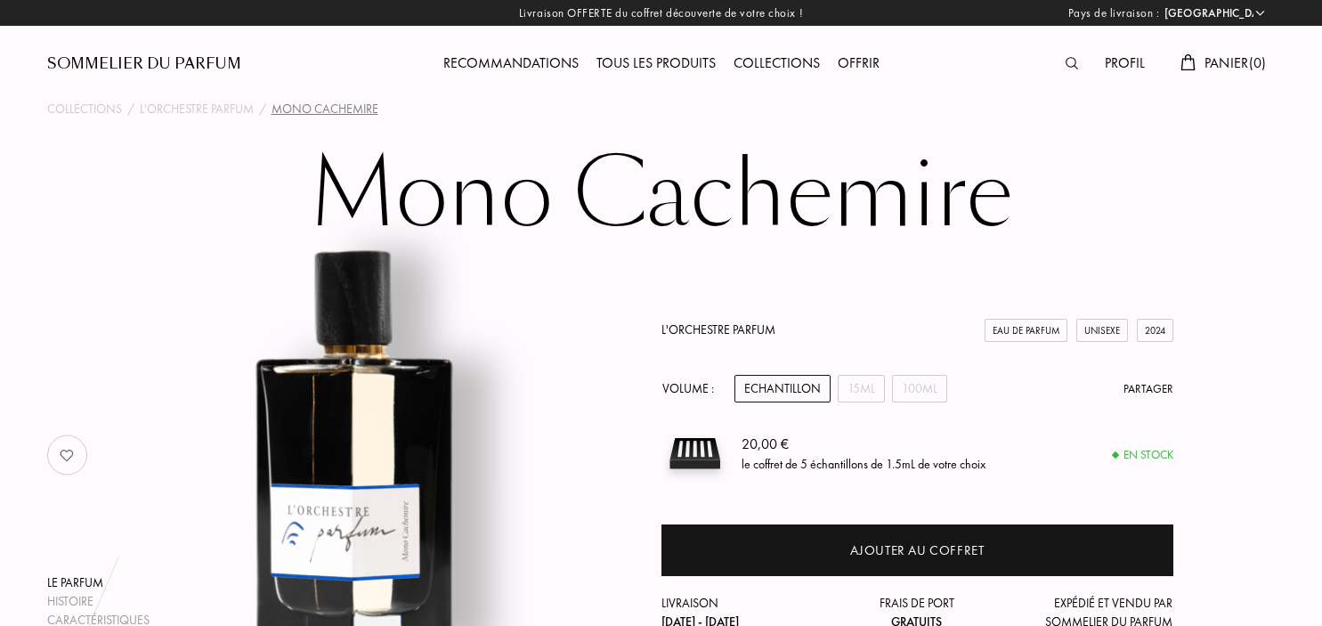
select select "FR"
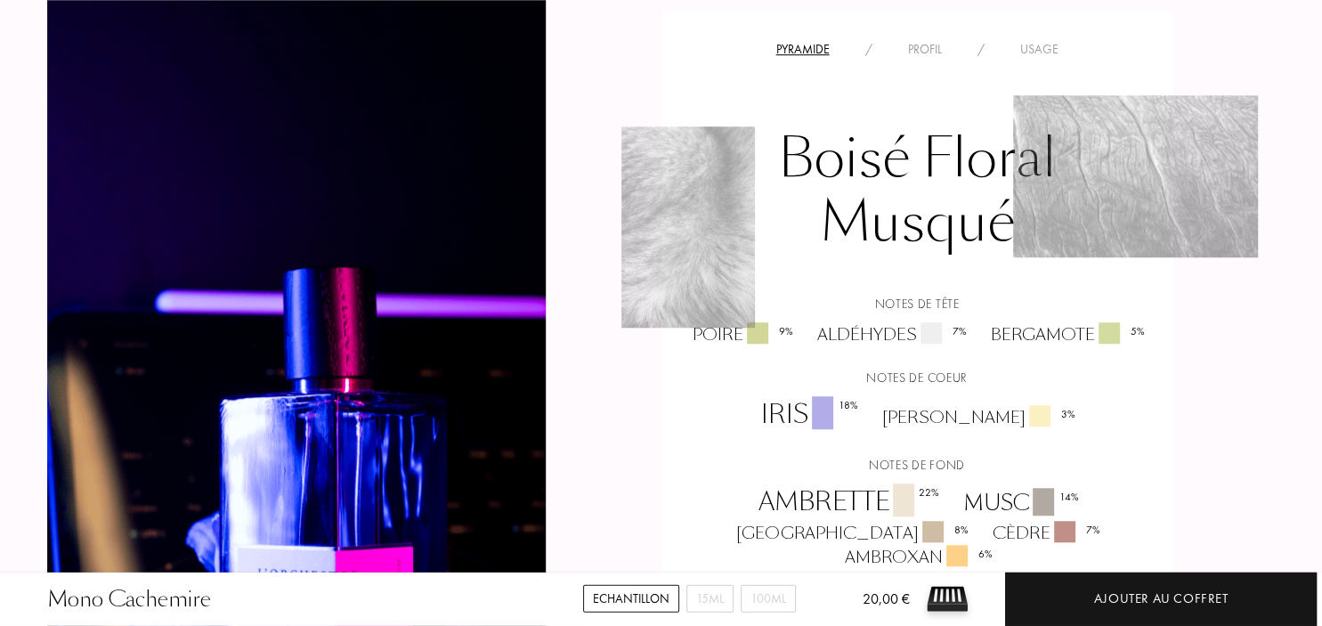
scroll to position [1316, 0]
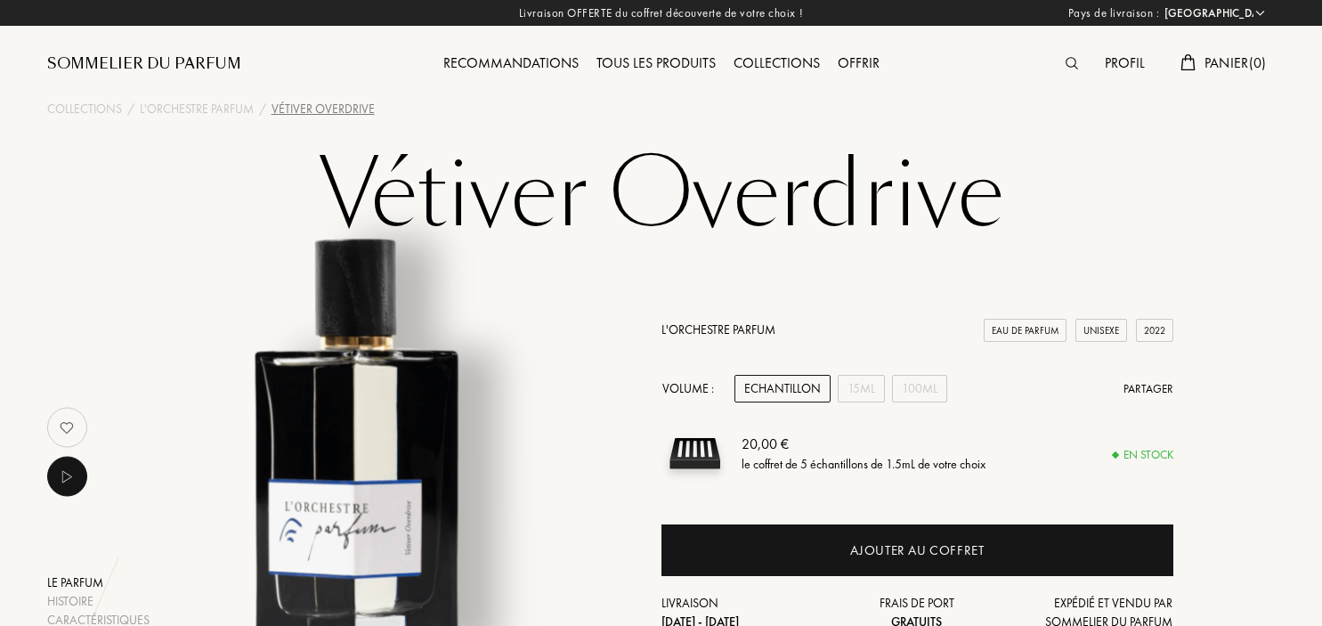
select select "FR"
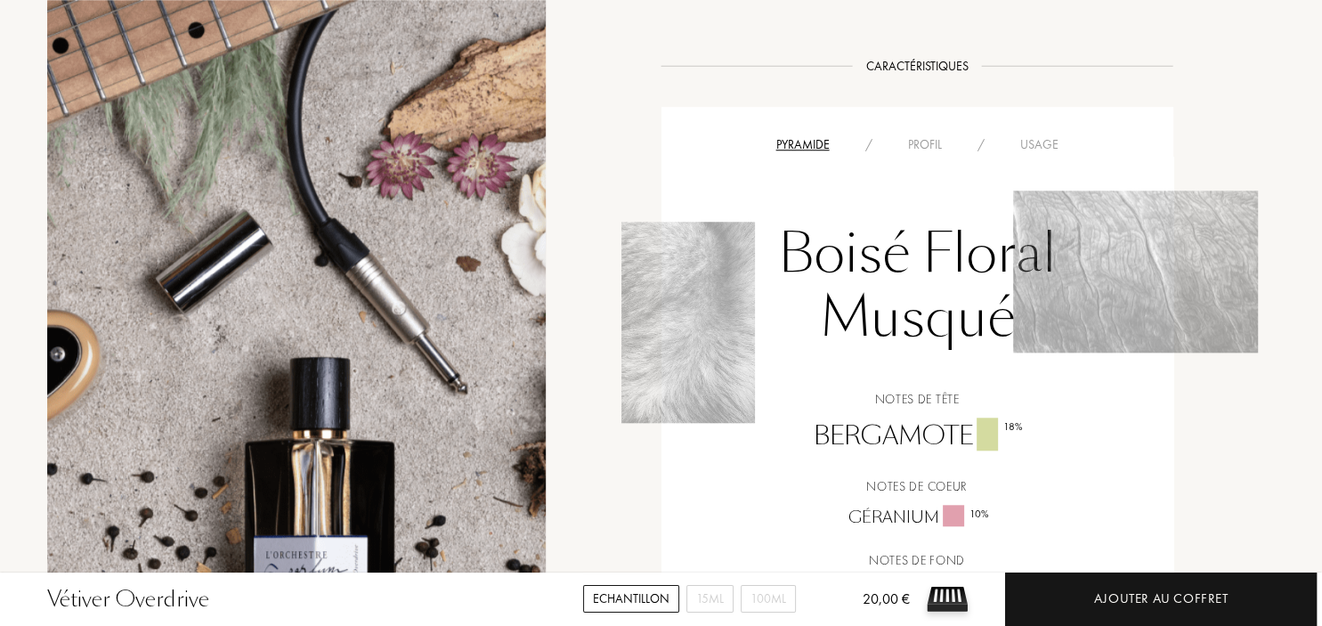
scroll to position [1880, 0]
